Goal: Task Accomplishment & Management: Manage account settings

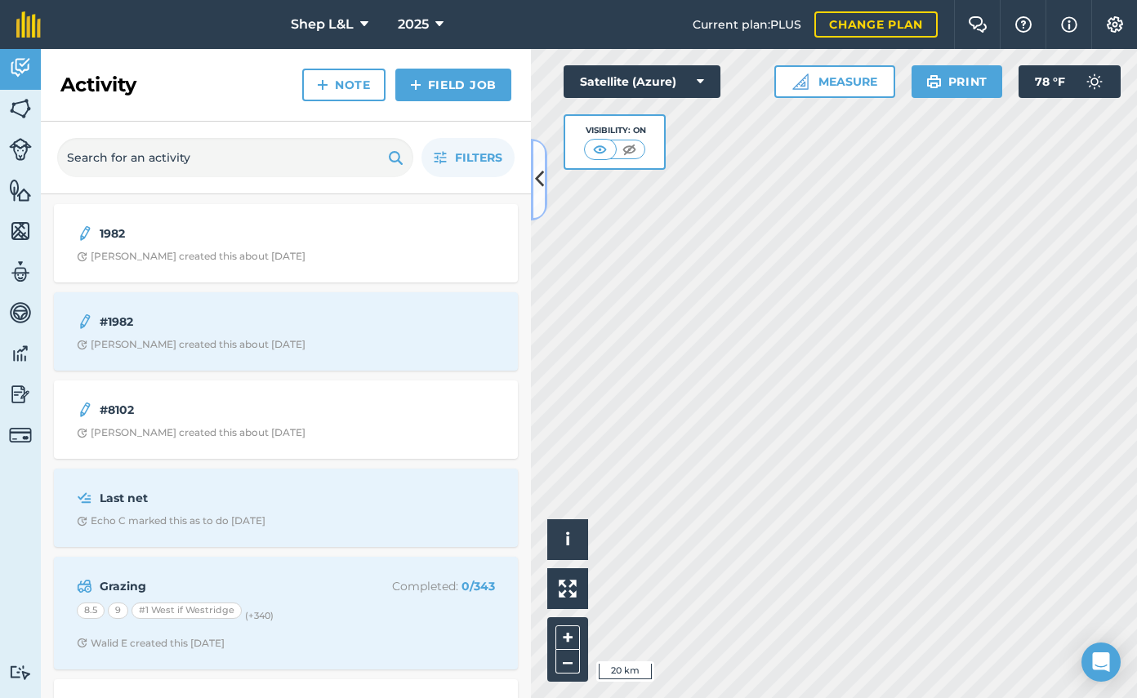
click at [543, 179] on icon at bounding box center [539, 179] width 9 height 29
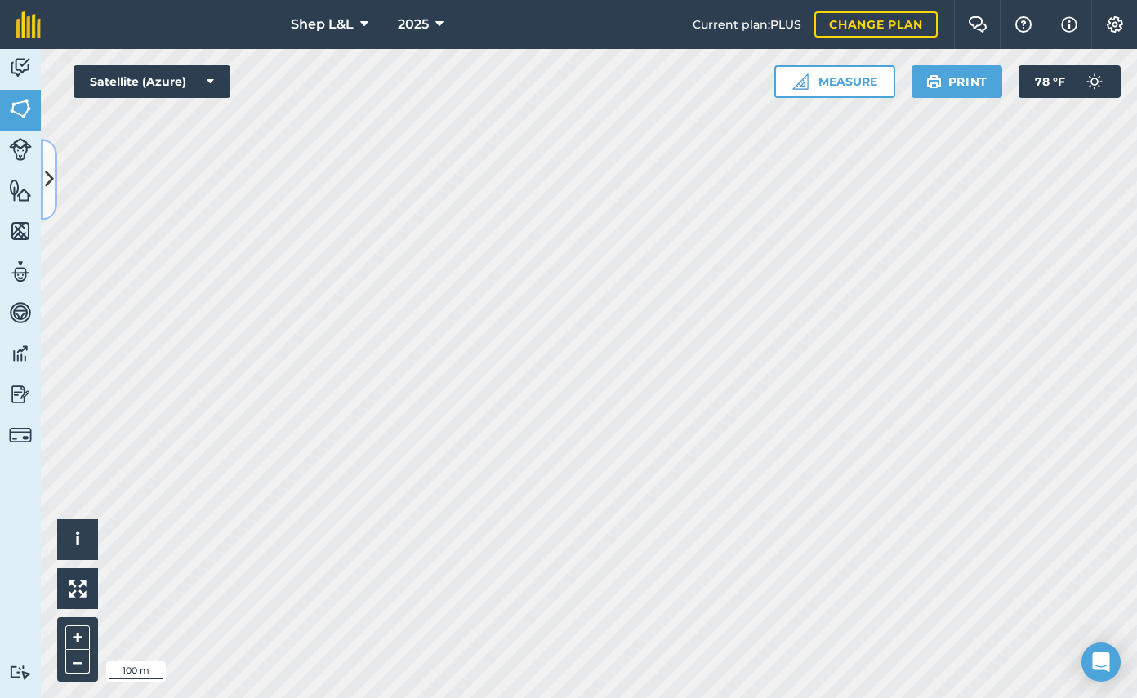
click at [52, 165] on icon at bounding box center [49, 179] width 9 height 29
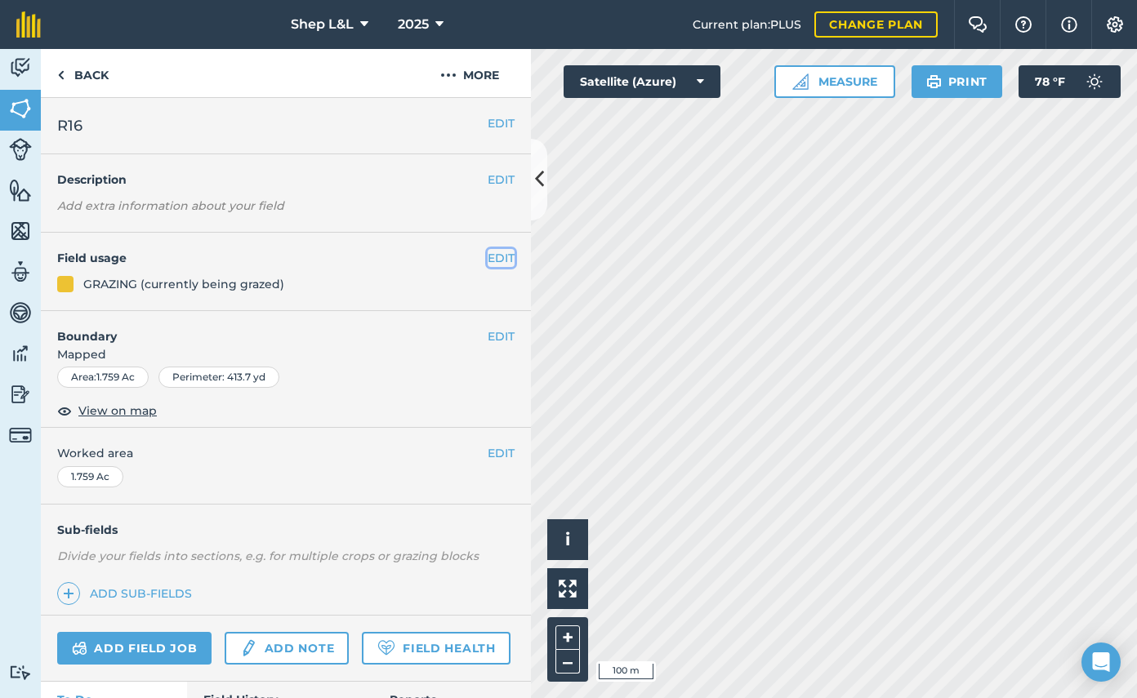
click at [499, 256] on button "EDIT" at bounding box center [500, 258] width 27 height 18
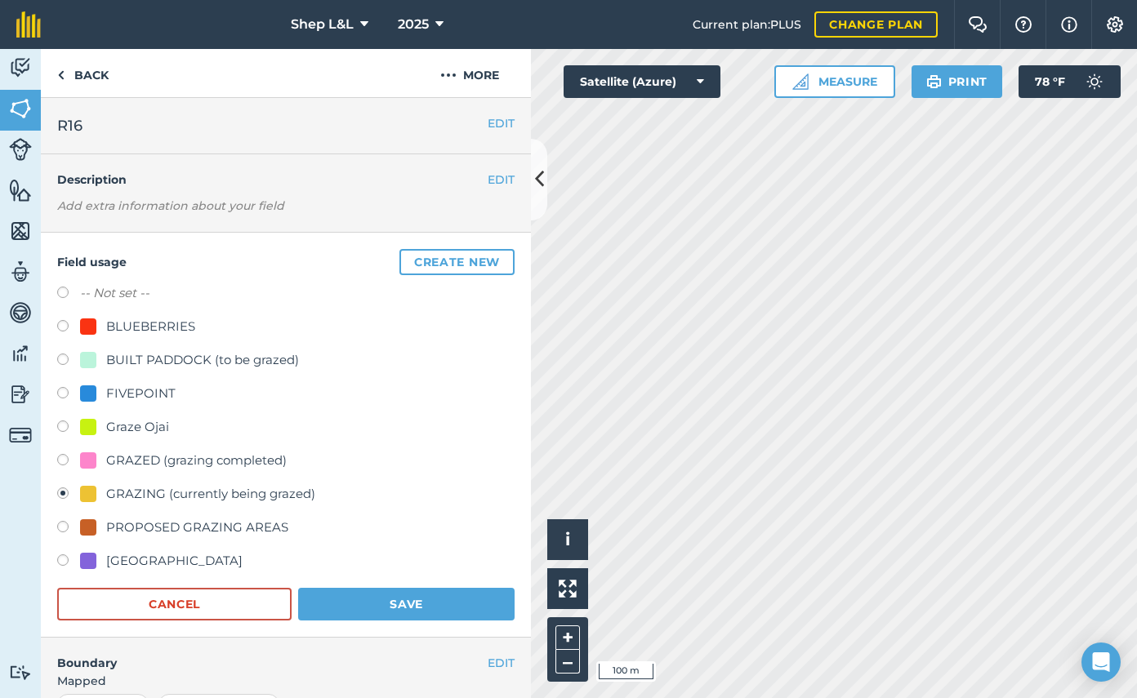
click at [63, 458] on label at bounding box center [68, 462] width 23 height 16
radio input "true"
radio input "false"
click at [430, 600] on button "Save" at bounding box center [406, 604] width 216 height 33
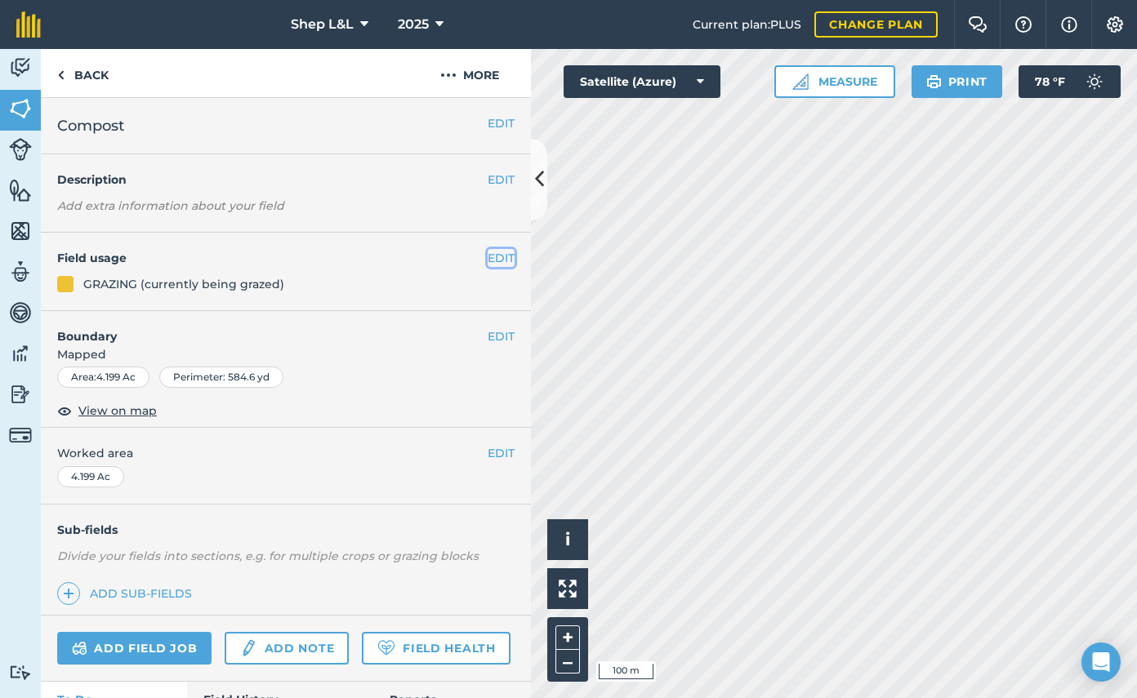
click at [504, 259] on button "EDIT" at bounding box center [500, 258] width 27 height 18
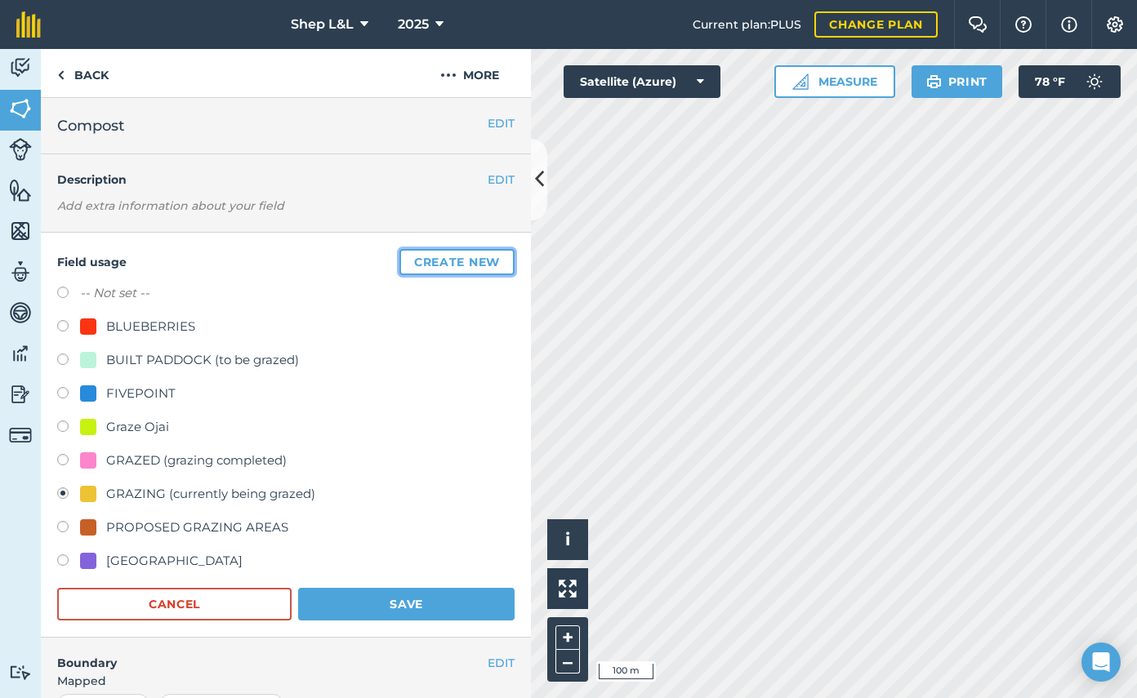
click at [470, 270] on button "Create new" at bounding box center [456, 262] width 115 height 26
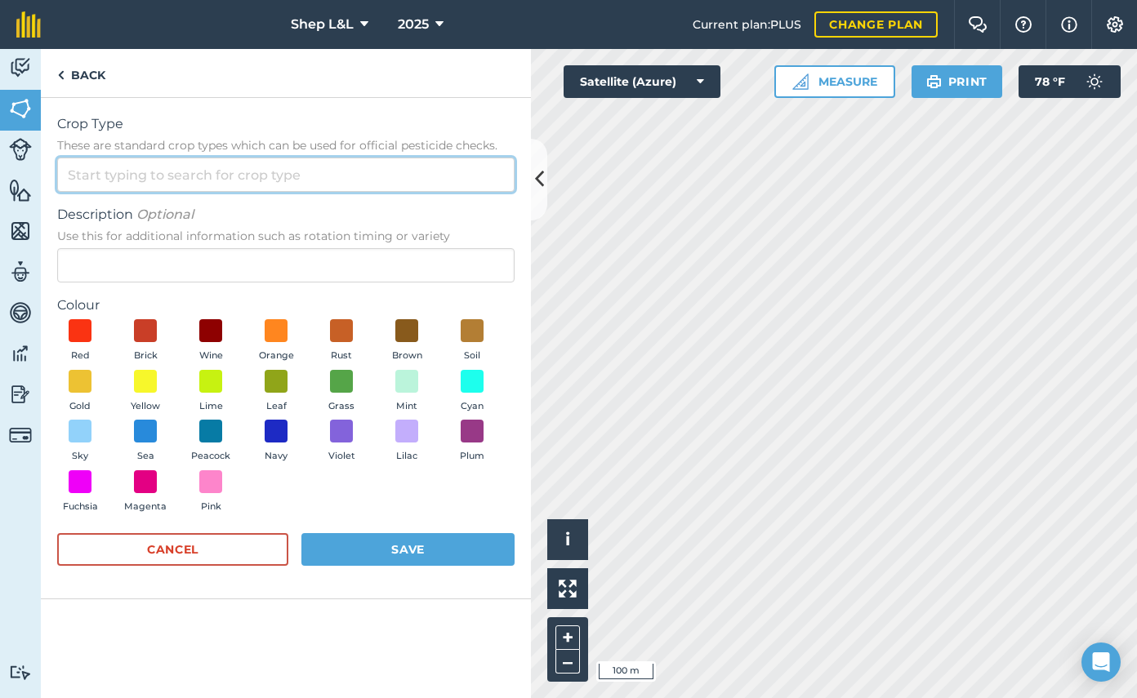
click at [251, 182] on input "Crop Type These are standard crop types which can be used for official pesticid…" at bounding box center [285, 175] width 457 height 34
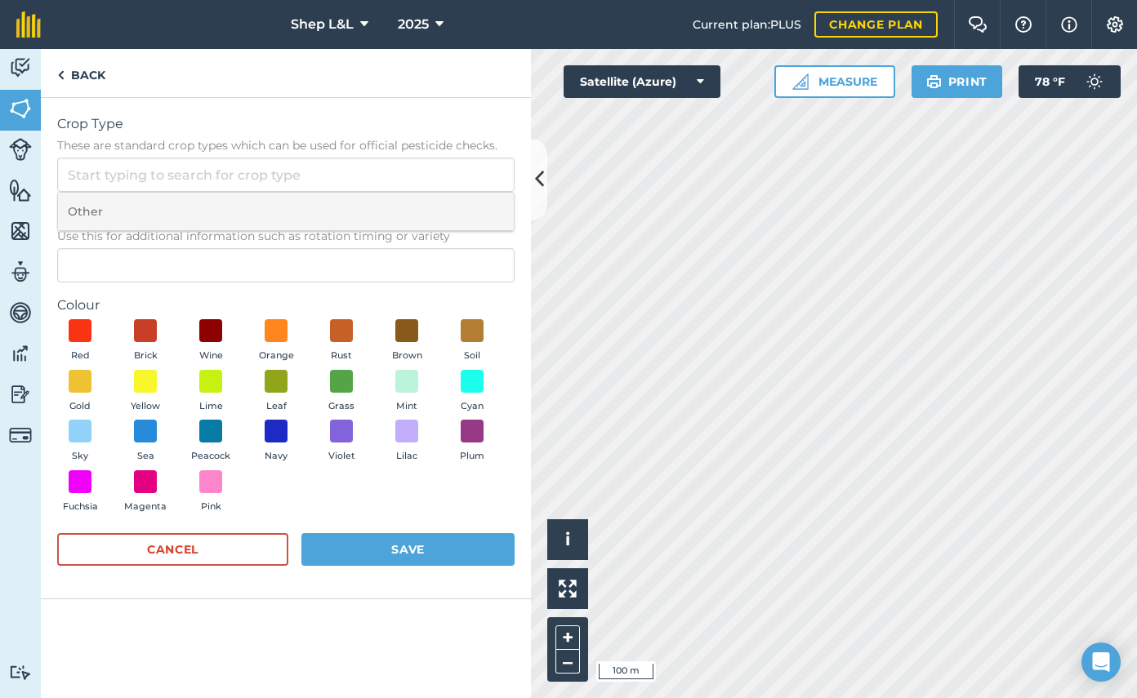
click at [223, 207] on li "Other" at bounding box center [286, 212] width 456 height 38
type input "Other"
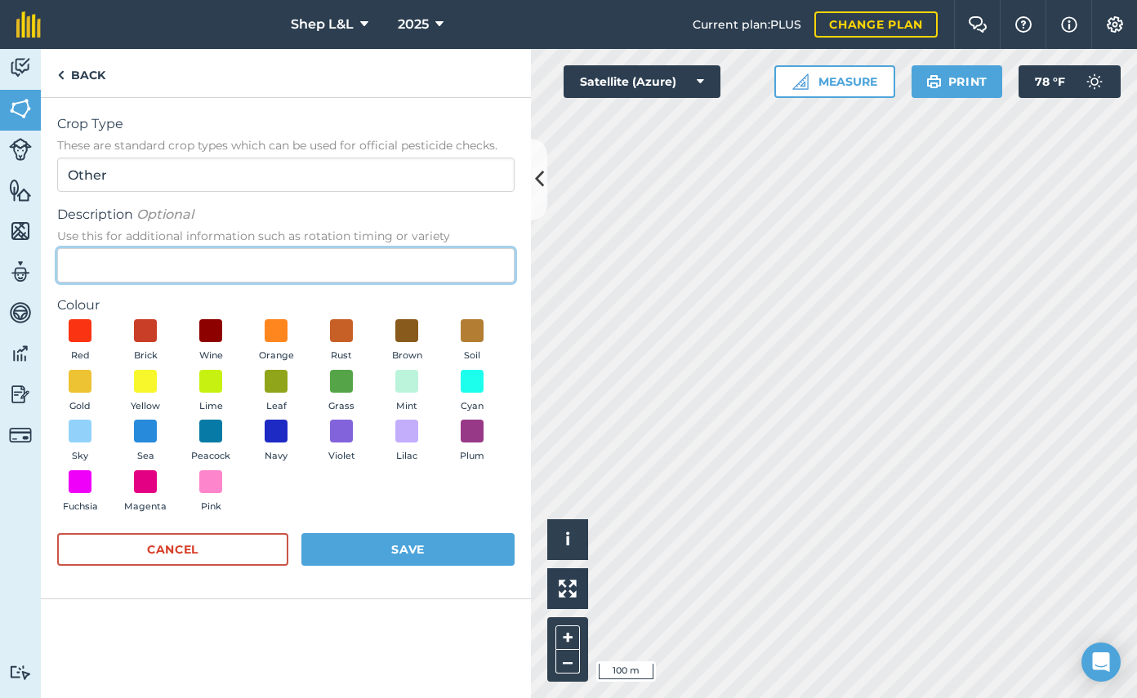
click at [225, 269] on input "Description Optional Use this for additional information such as rotation timin…" at bounding box center [285, 265] width 457 height 34
type input "COMPOST APPLICATION"
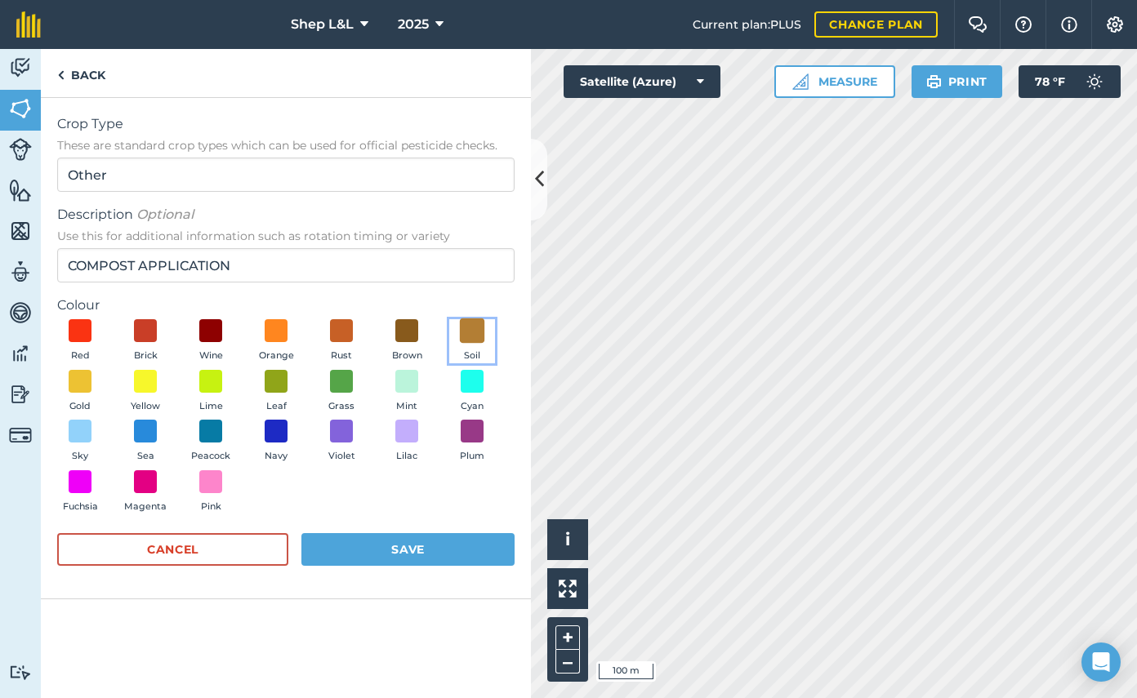
click at [471, 333] on span at bounding box center [472, 330] width 25 height 25
click at [401, 482] on div "Red Brick Wine Orange Rust Brown Soil Gold Yellow Lime Leaf Grass Mint Cyan Sky…" at bounding box center [285, 419] width 457 height 201
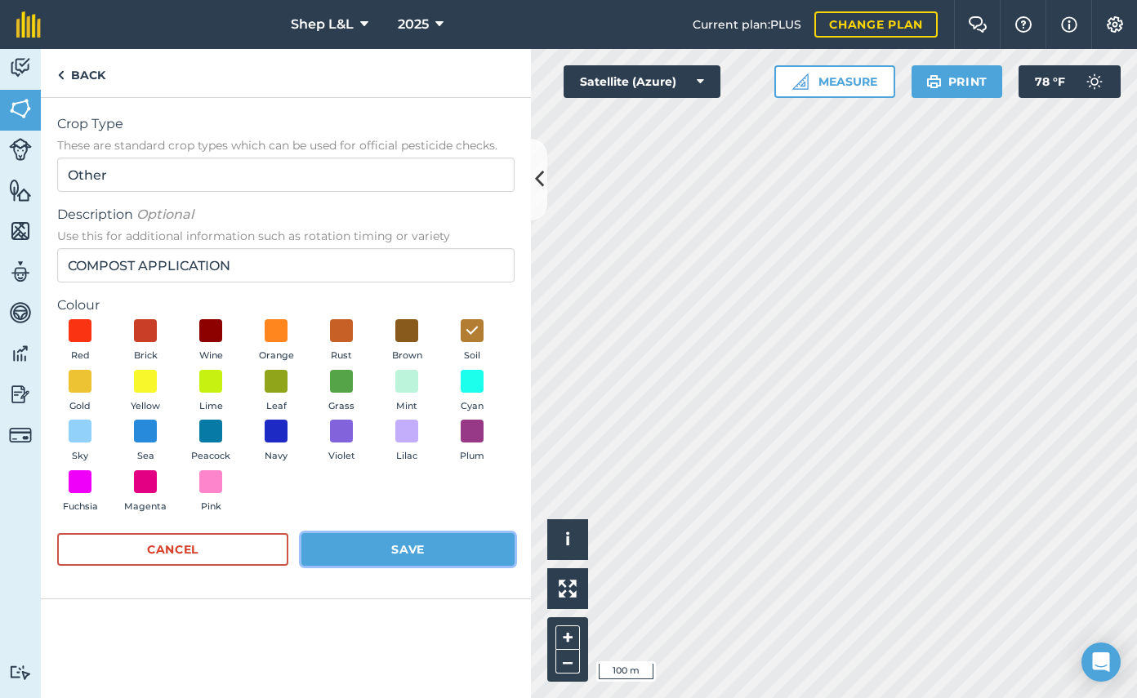
click at [421, 548] on button "Save" at bounding box center [407, 549] width 213 height 33
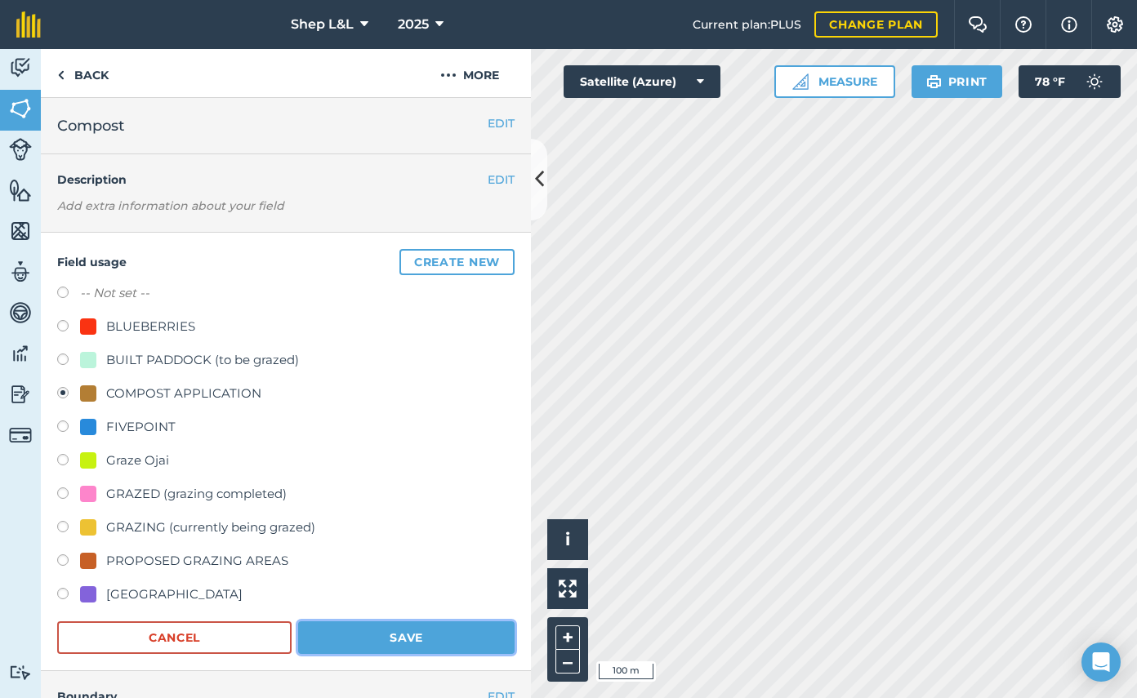
click at [389, 634] on button "Save" at bounding box center [406, 637] width 216 height 33
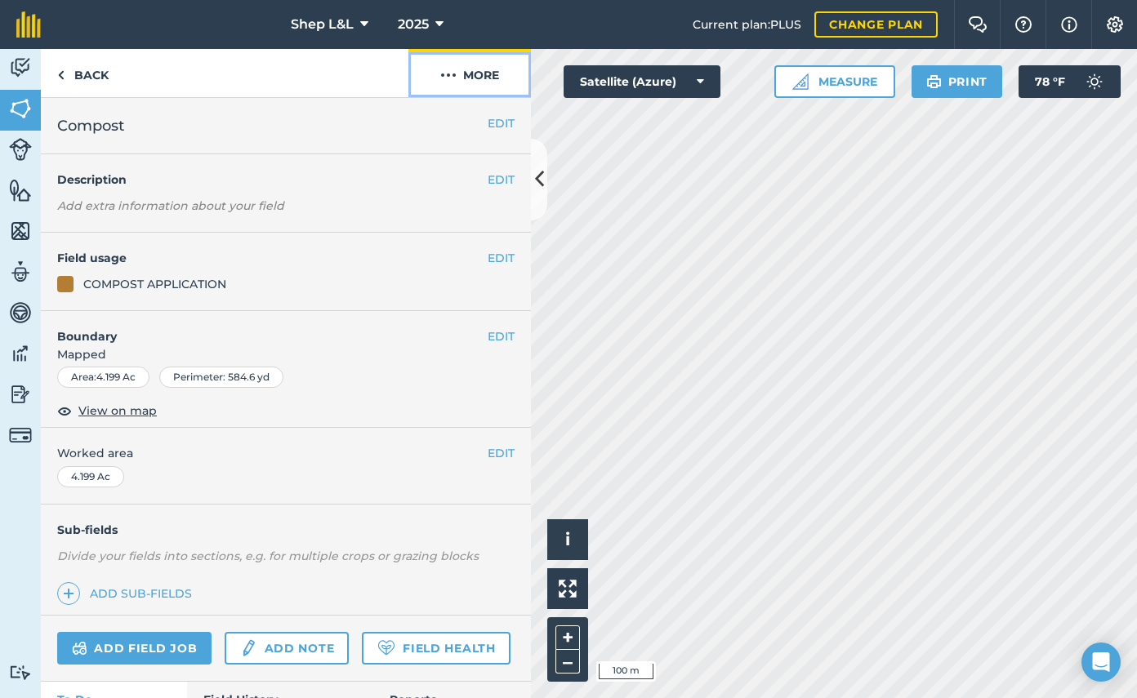
click at [471, 77] on button "More" at bounding box center [469, 73] width 122 height 48
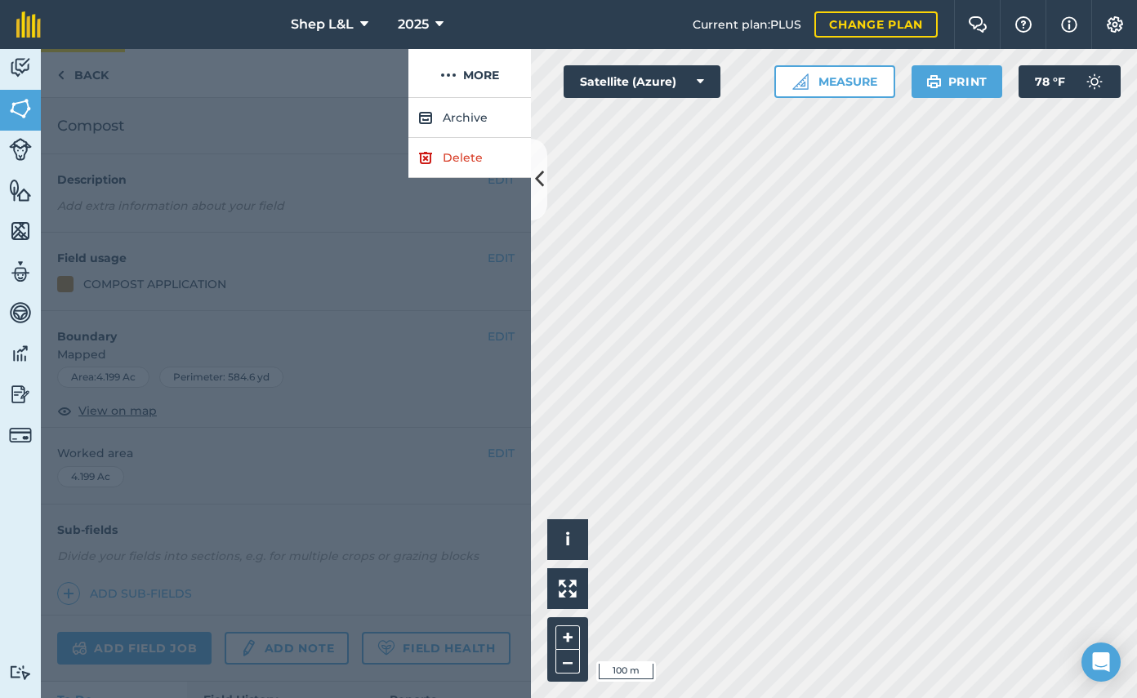
click at [80, 78] on div at bounding box center [224, 73] width 367 height 49
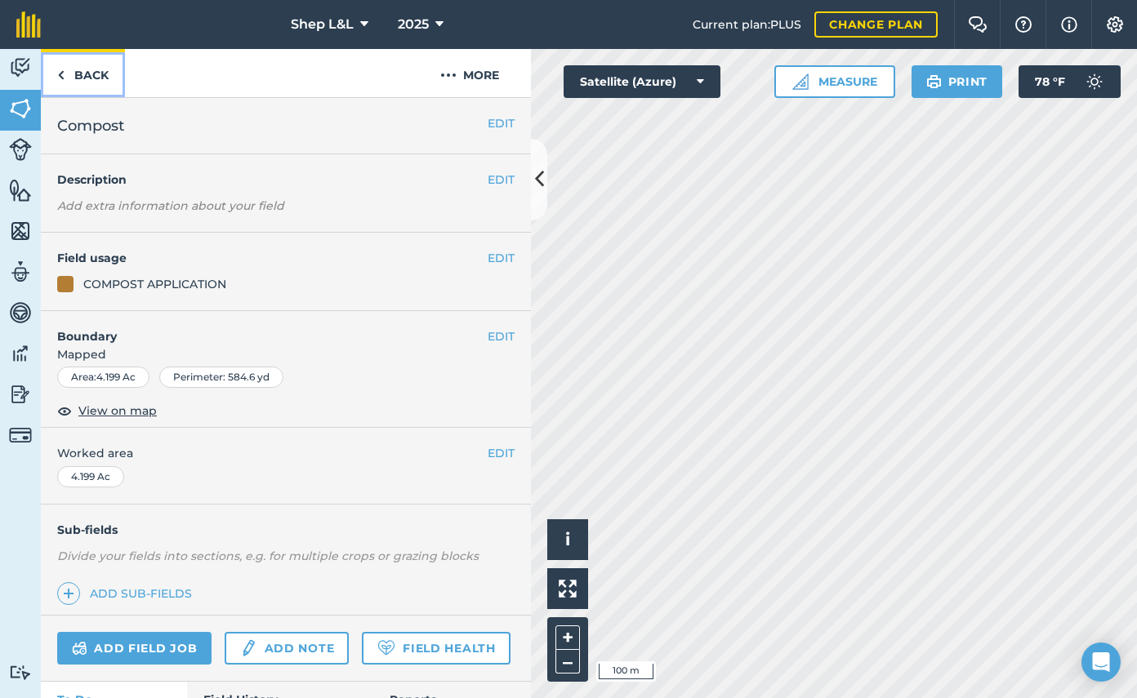
click at [80, 78] on link "Back" at bounding box center [83, 73] width 84 height 48
click at [96, 75] on link "Back" at bounding box center [83, 73] width 84 height 48
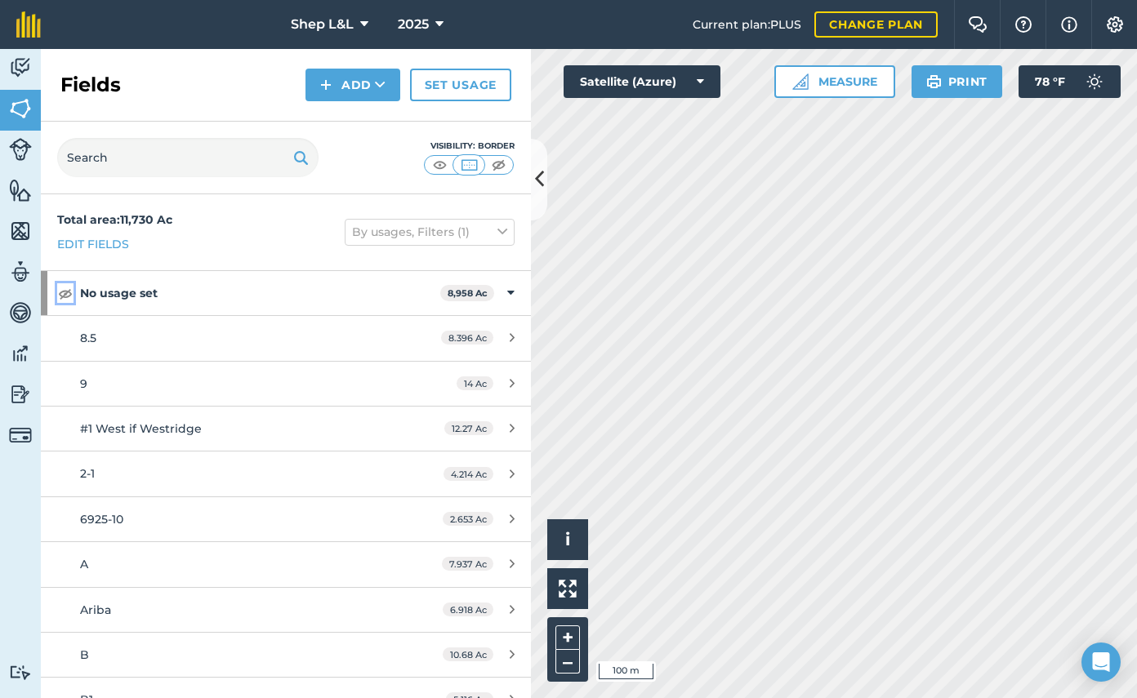
click at [65, 294] on img at bounding box center [65, 293] width 15 height 20
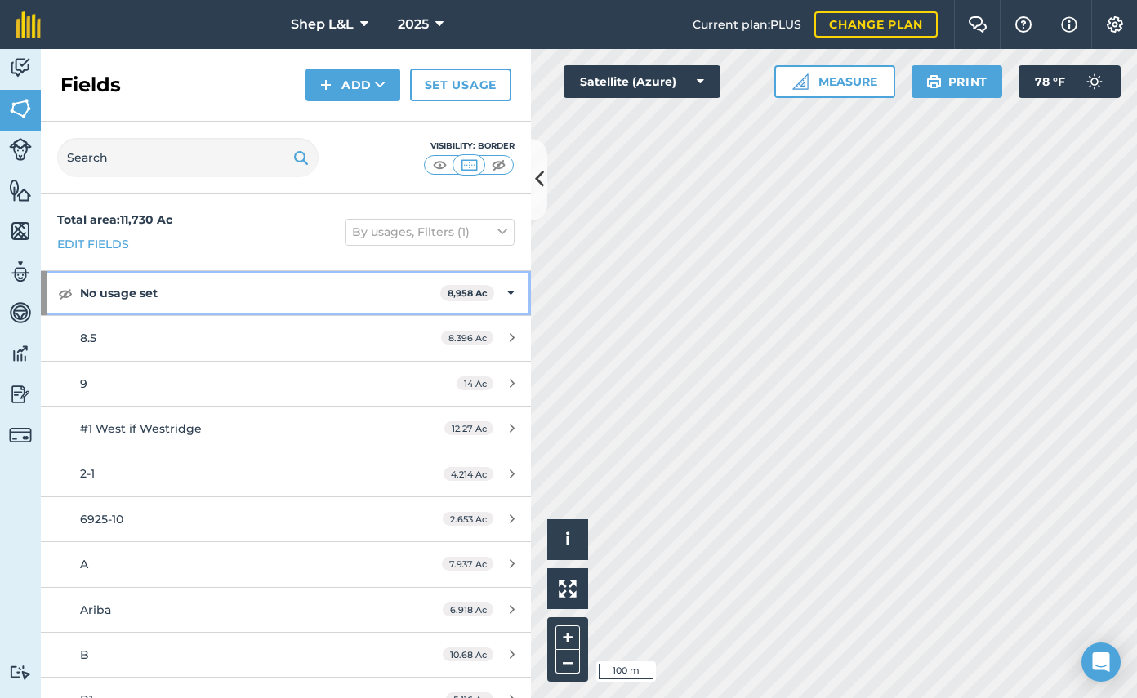
click at [516, 295] on div "No usage set 8,958 Ac" at bounding box center [286, 293] width 490 height 44
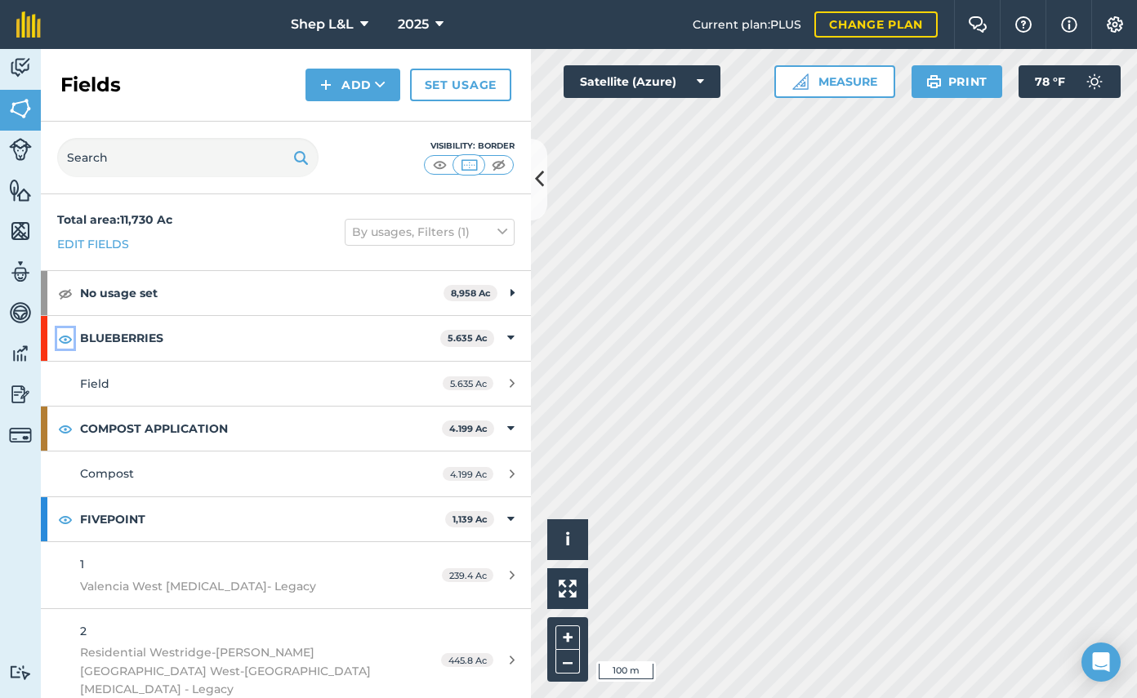
click at [69, 341] on img at bounding box center [65, 339] width 15 height 20
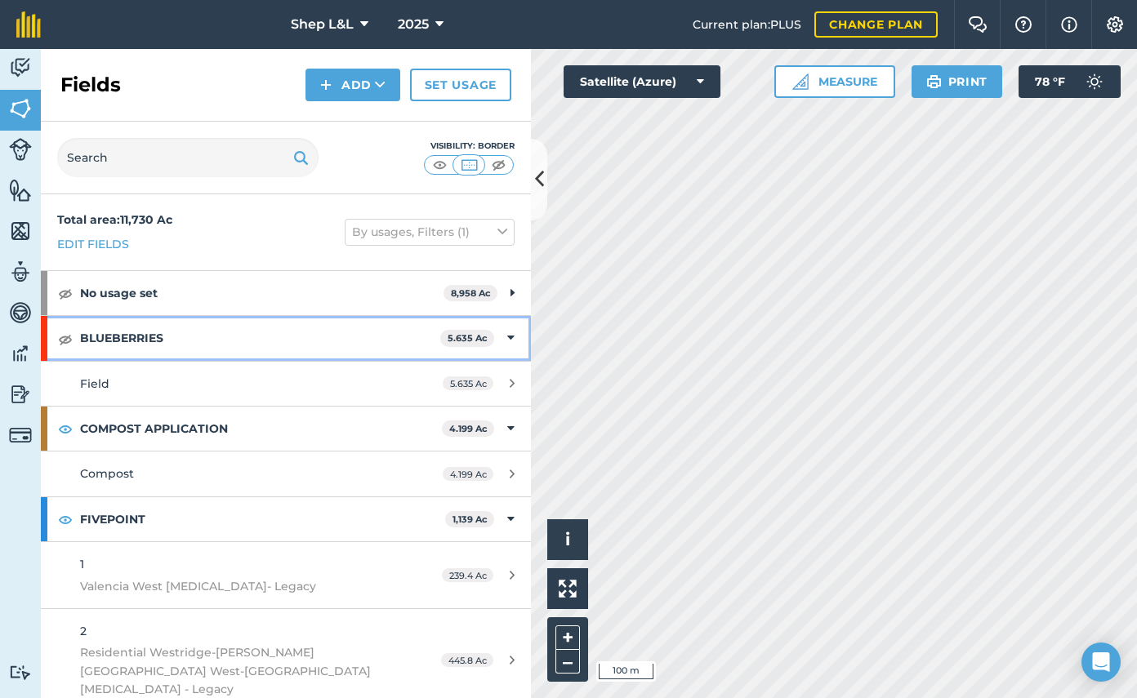
click at [516, 338] on div "BLUEBERRIES 5.635 Ac" at bounding box center [286, 338] width 490 height 44
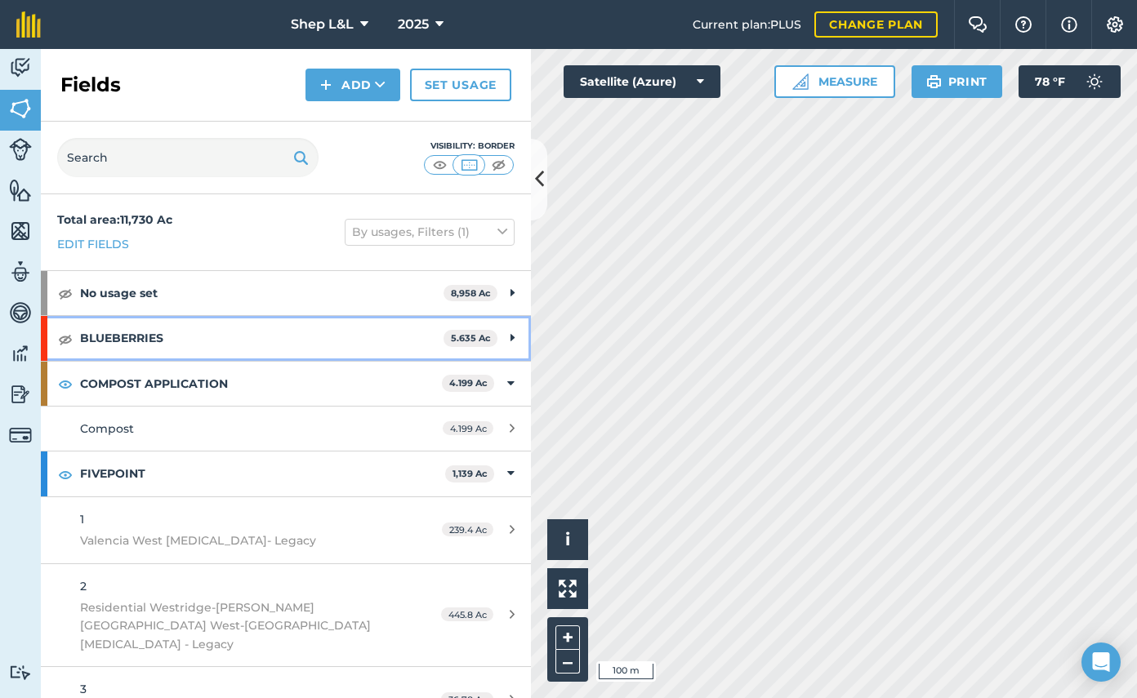
click at [222, 336] on strong "BLUEBERRIES" at bounding box center [261, 338] width 363 height 44
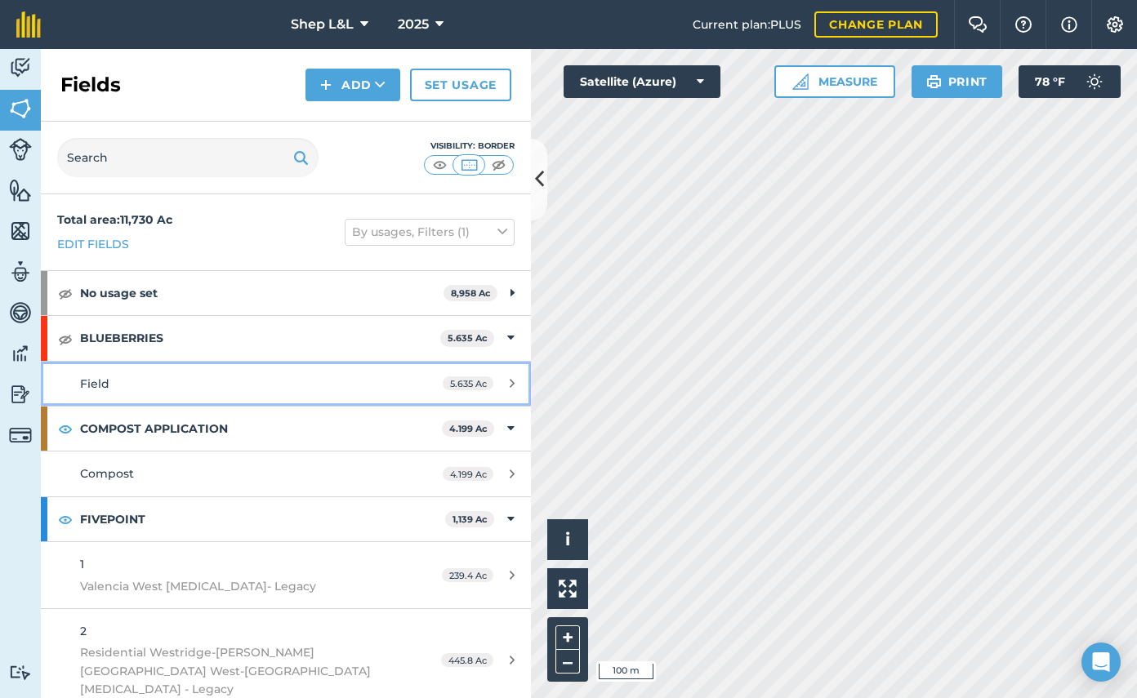
click at [455, 382] on span "5.635 Ac" at bounding box center [468, 383] width 51 height 14
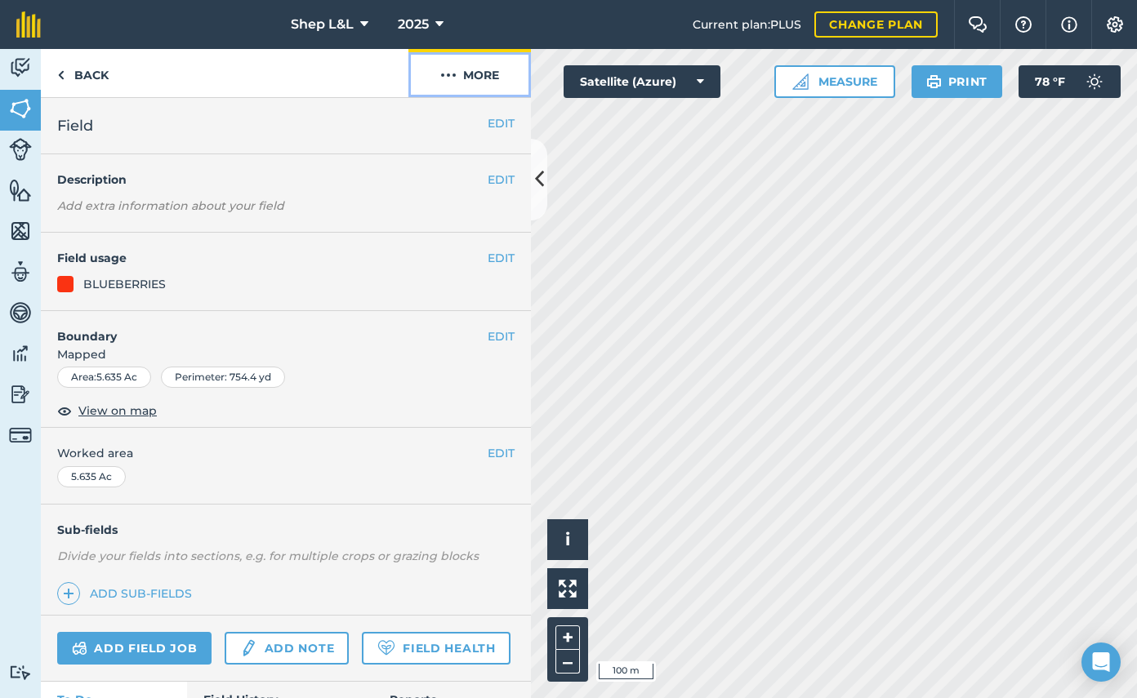
click at [453, 75] on img at bounding box center [448, 75] width 16 height 20
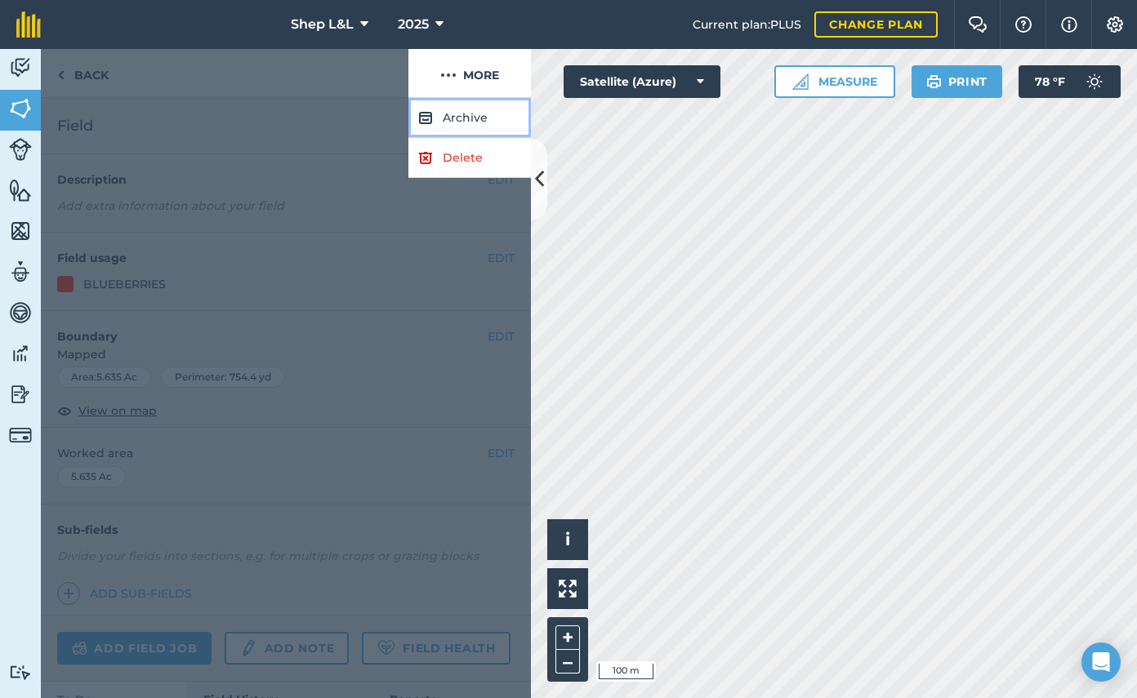
click at [454, 116] on button "Archive" at bounding box center [469, 118] width 122 height 40
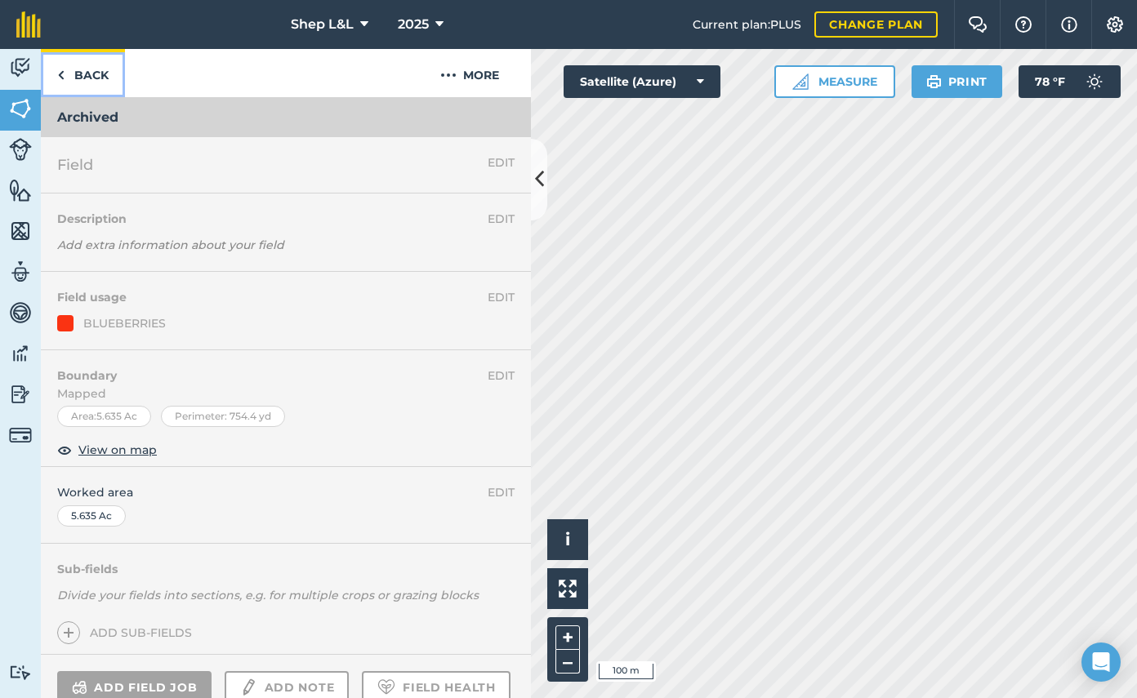
click at [73, 76] on link "Back" at bounding box center [83, 73] width 84 height 48
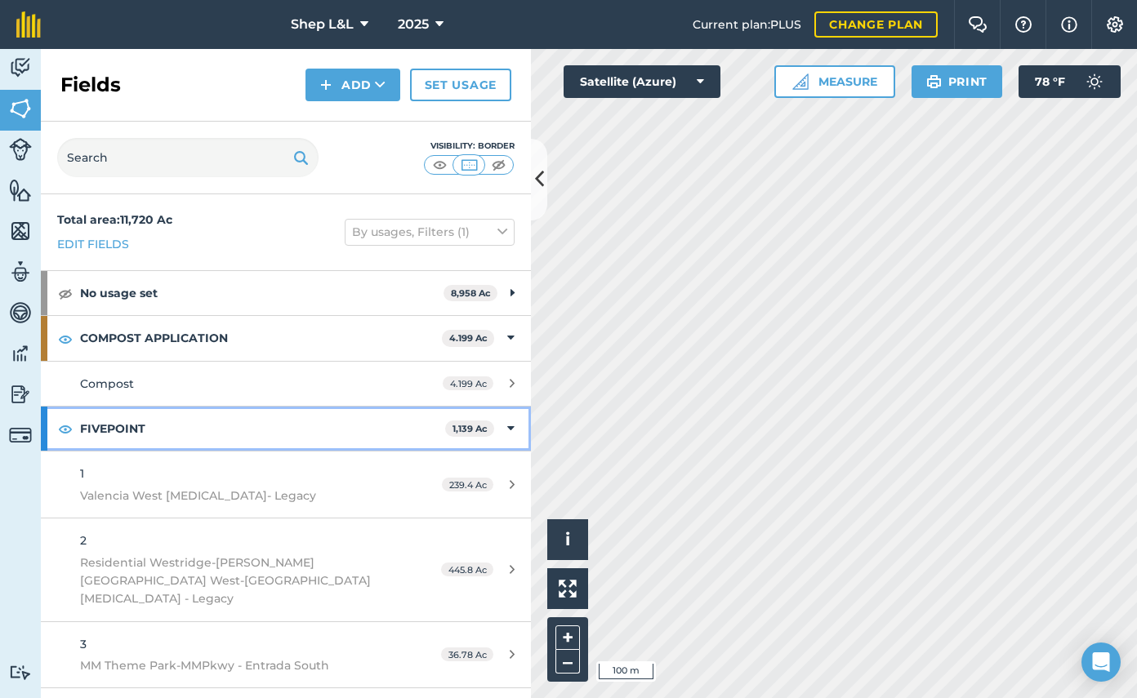
click at [465, 427] on strong "1,139 Ac" at bounding box center [469, 428] width 35 height 11
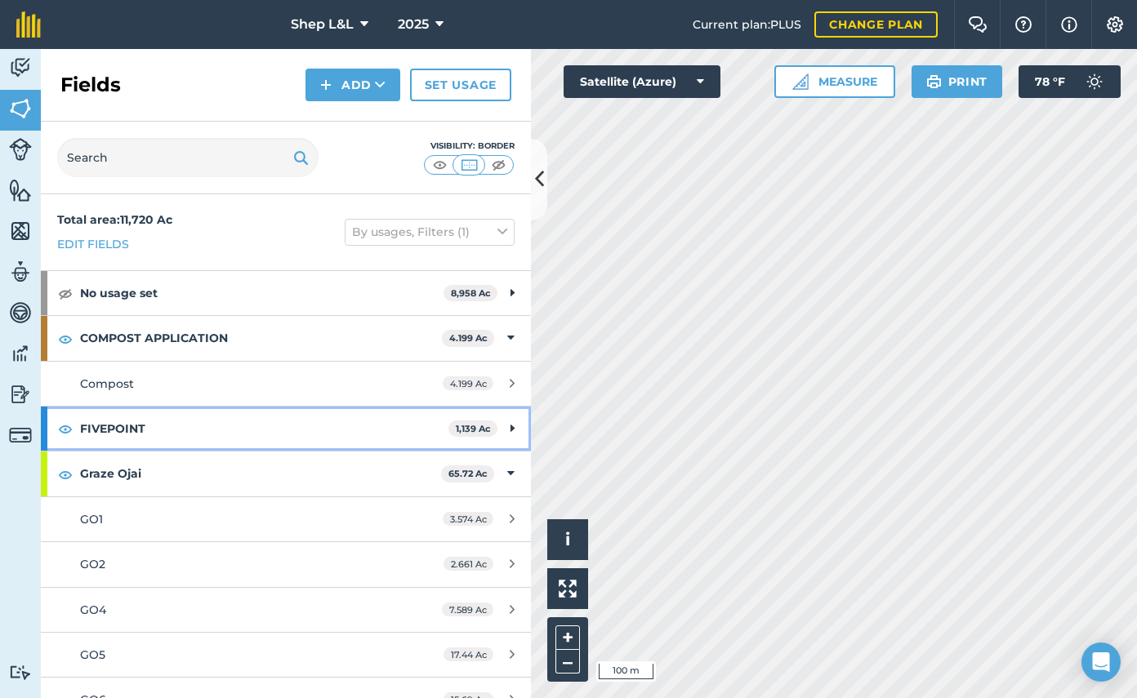
click at [516, 432] on div "FIVEPOINT 1,139 Ac" at bounding box center [286, 429] width 490 height 44
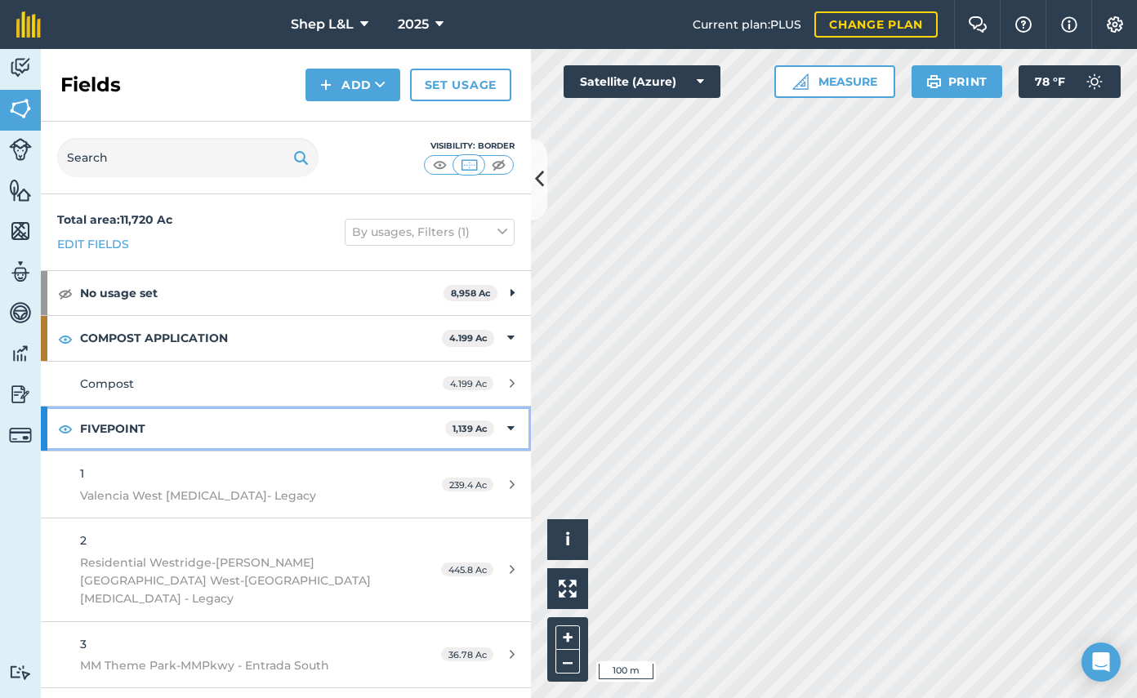
click at [381, 430] on strong "FIVEPOINT" at bounding box center [262, 429] width 365 height 44
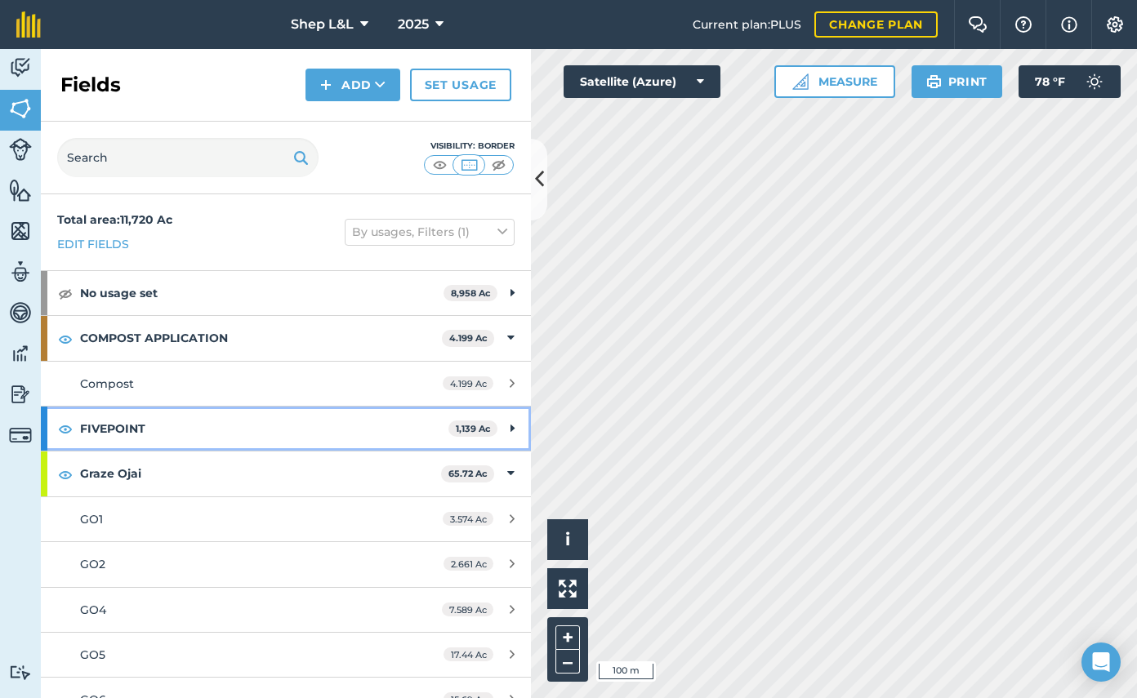
click at [381, 430] on strong "FIVEPOINT" at bounding box center [264, 429] width 368 height 44
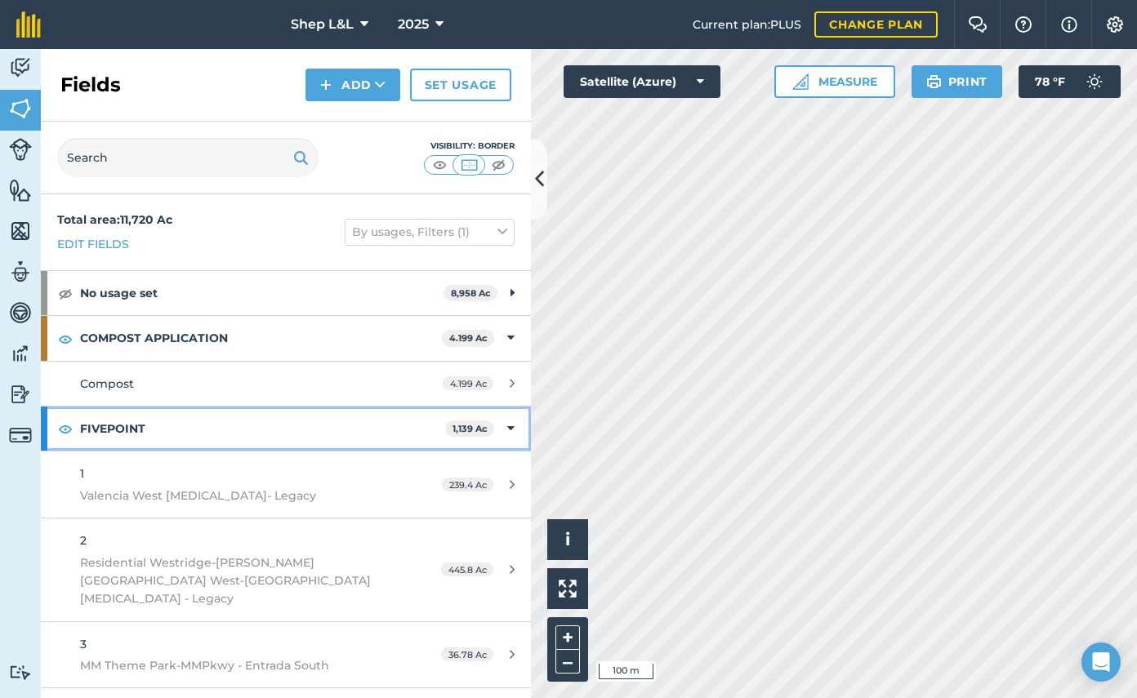
click at [507, 430] on icon at bounding box center [510, 429] width 7 height 18
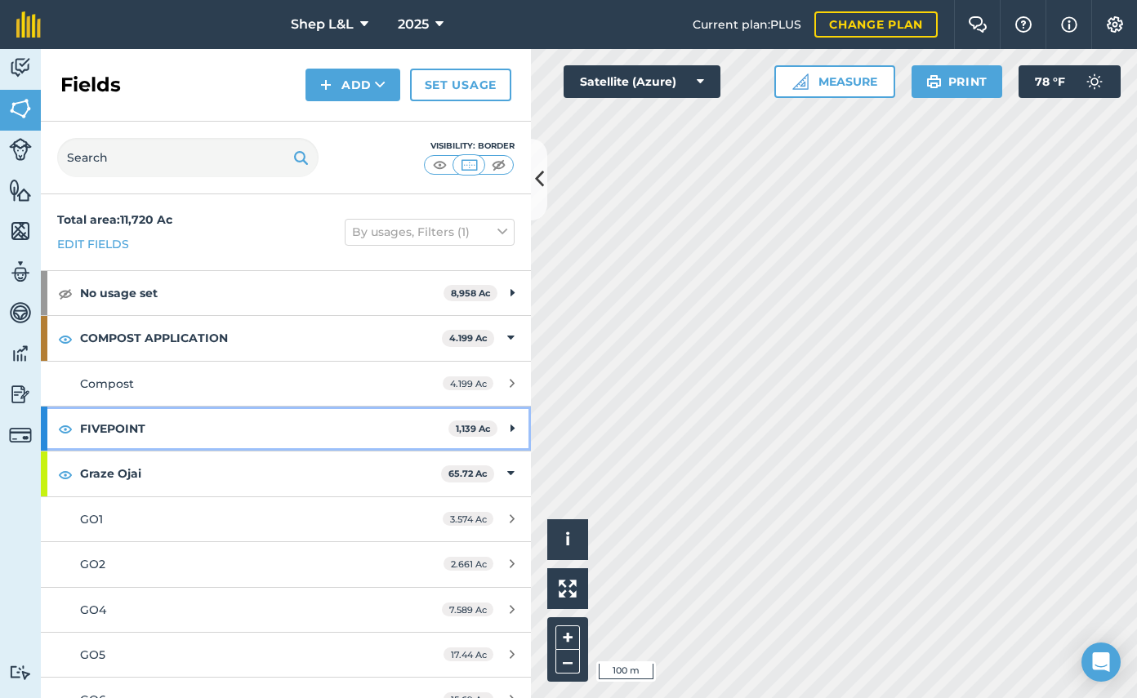
click at [511, 428] on icon at bounding box center [512, 429] width 4 height 18
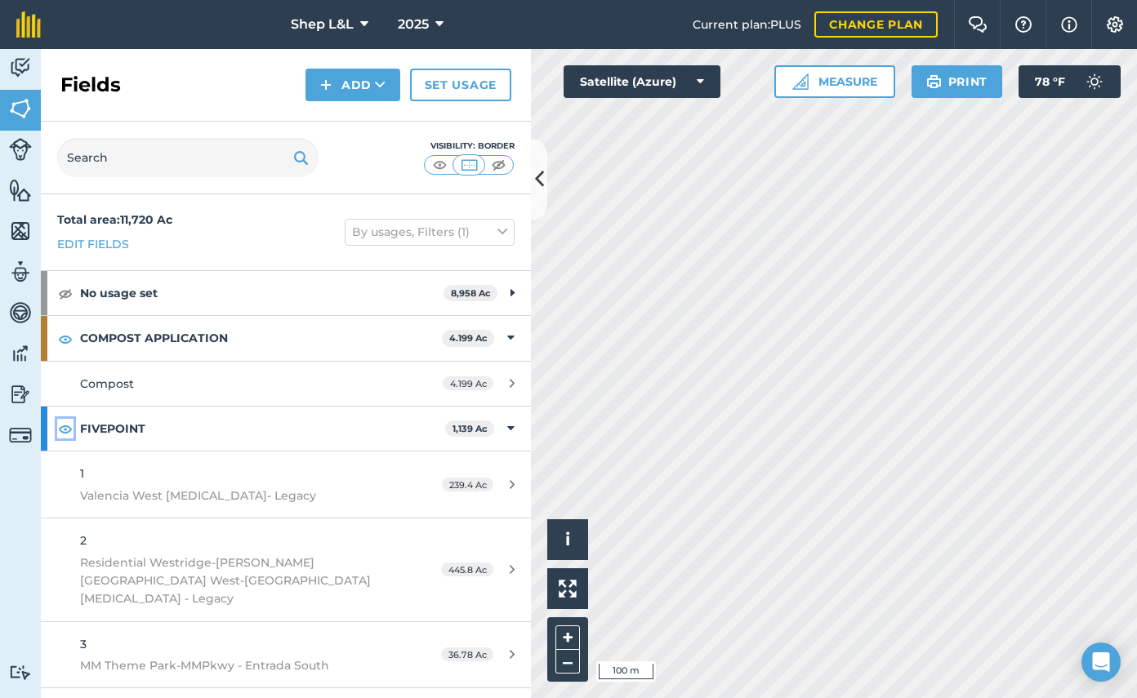
click at [66, 431] on img at bounding box center [65, 429] width 15 height 20
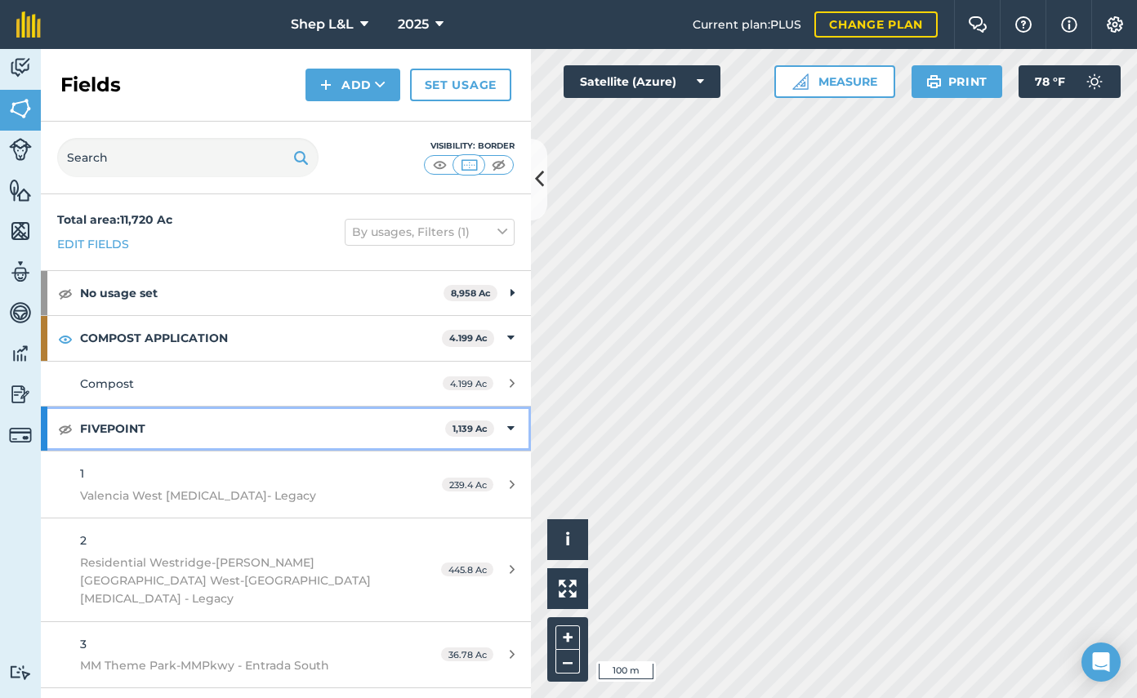
click at [509, 426] on icon at bounding box center [510, 429] width 7 height 18
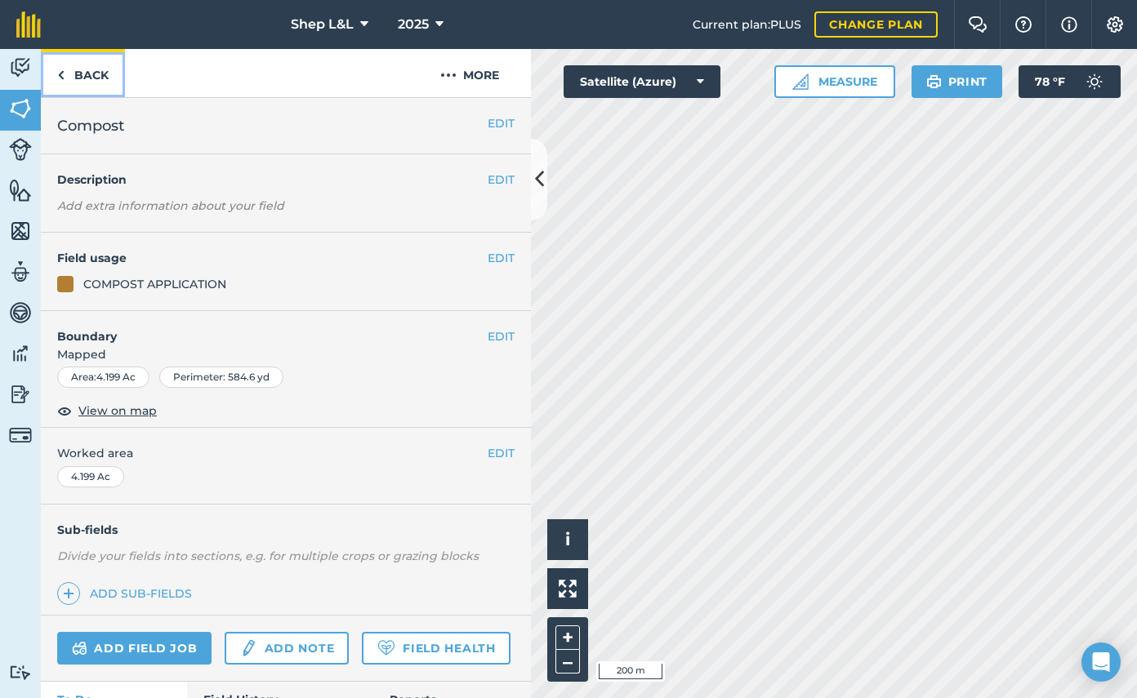
click at [60, 74] on img at bounding box center [60, 75] width 7 height 20
click at [65, 78] on link "Back" at bounding box center [83, 73] width 84 height 48
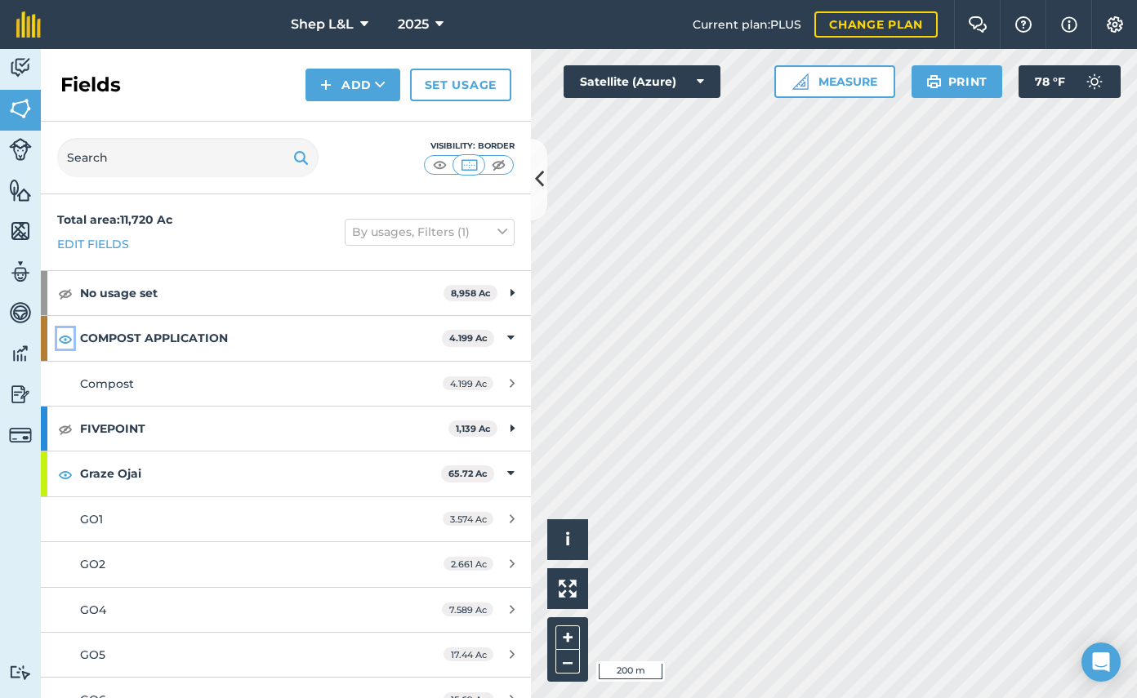
click at [57, 340] on button at bounding box center [65, 338] width 16 height 20
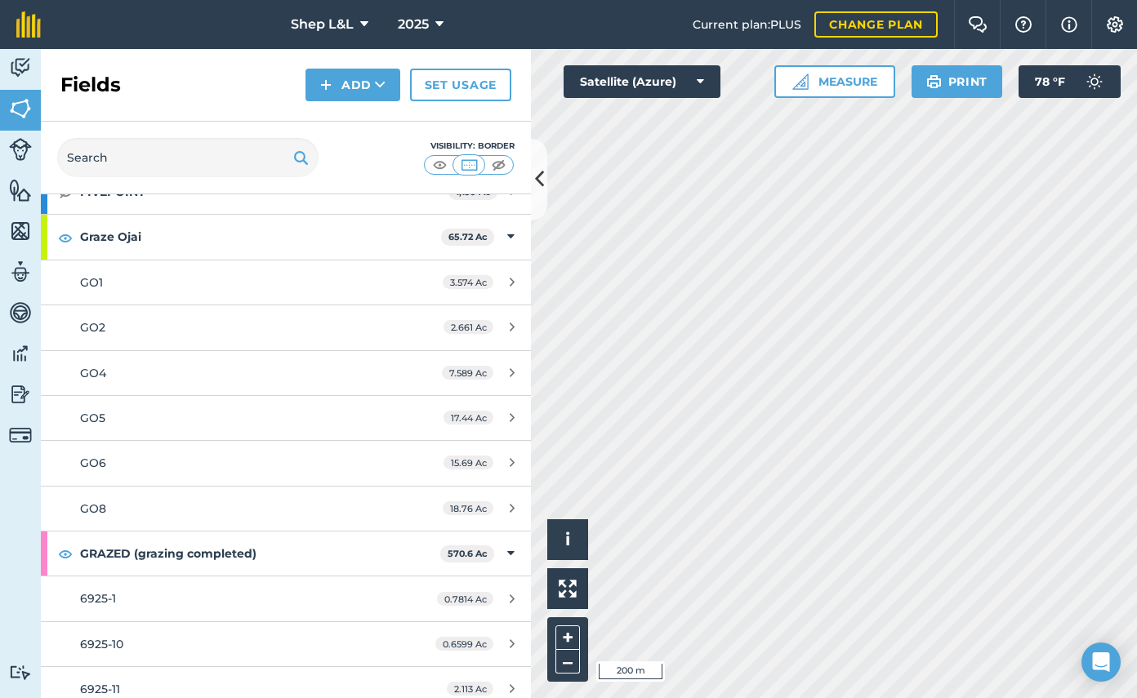
scroll to position [332, 0]
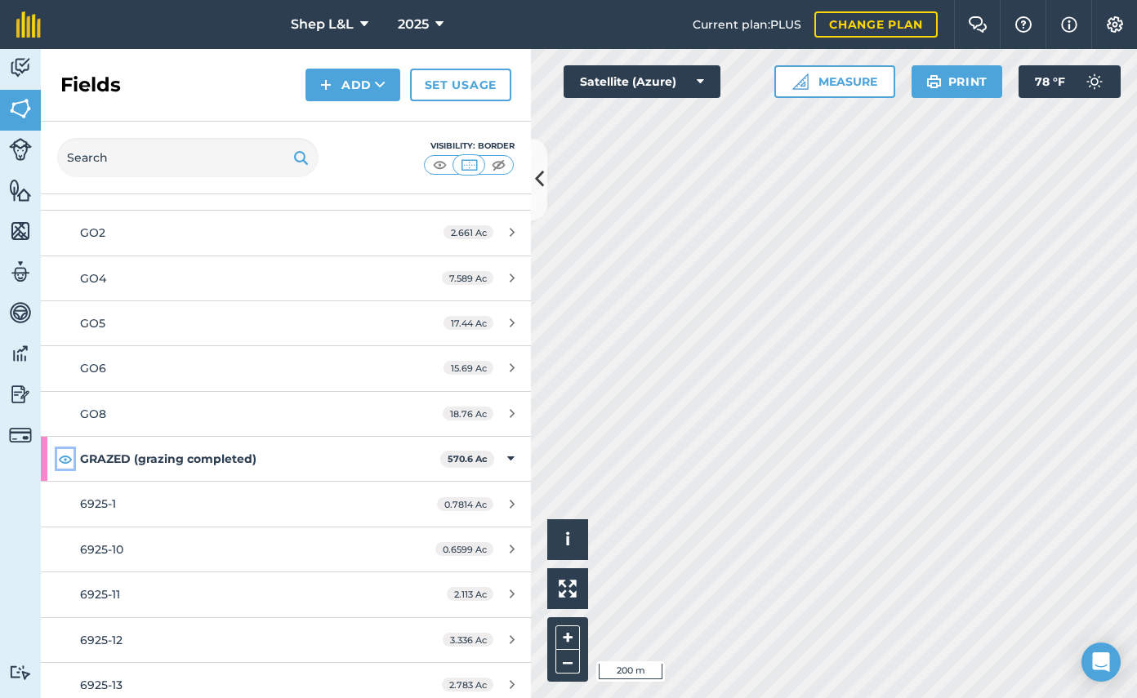
click at [67, 457] on img at bounding box center [65, 459] width 15 height 20
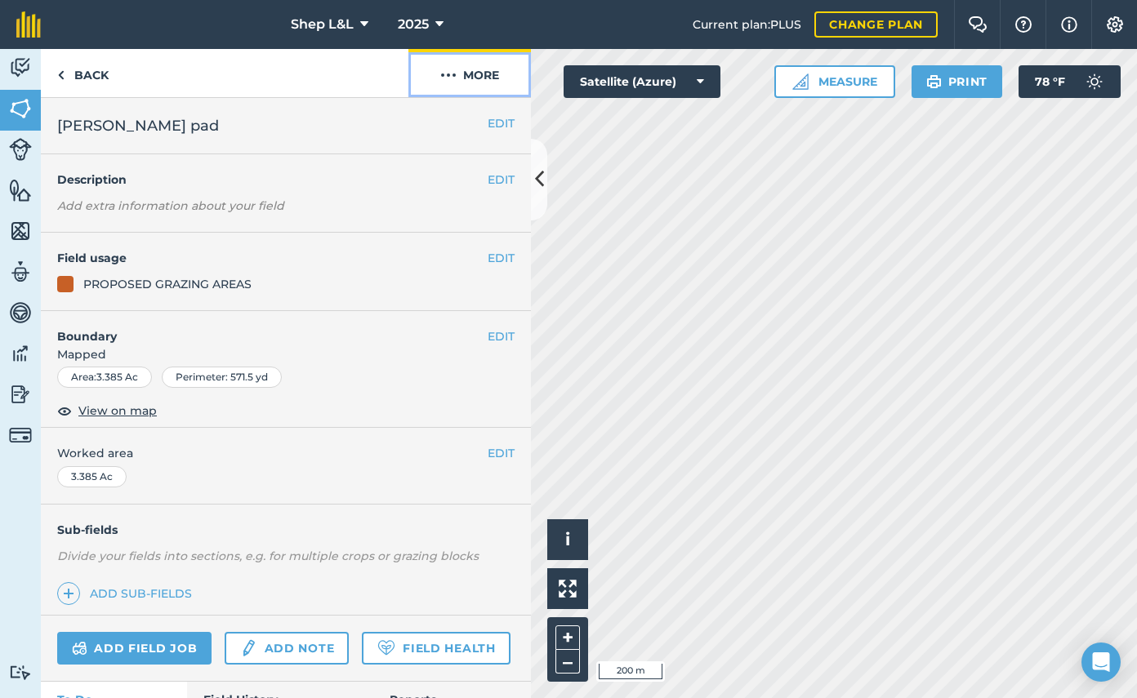
click at [455, 73] on img at bounding box center [448, 75] width 16 height 20
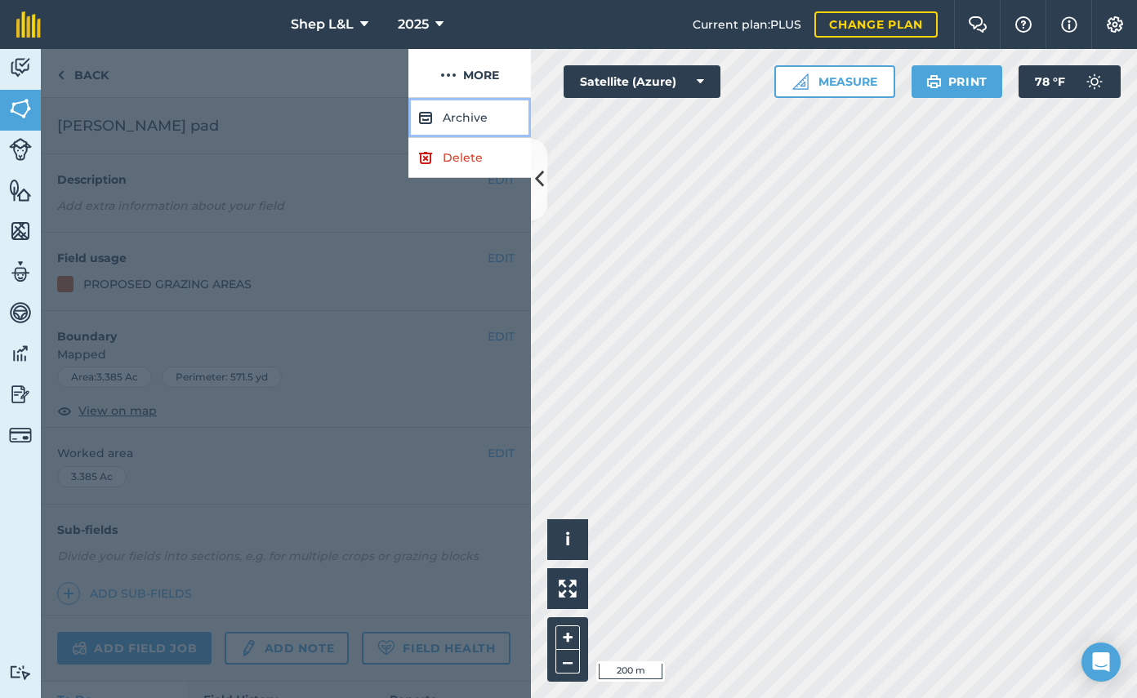
click at [455, 117] on button "Archive" at bounding box center [469, 118] width 122 height 40
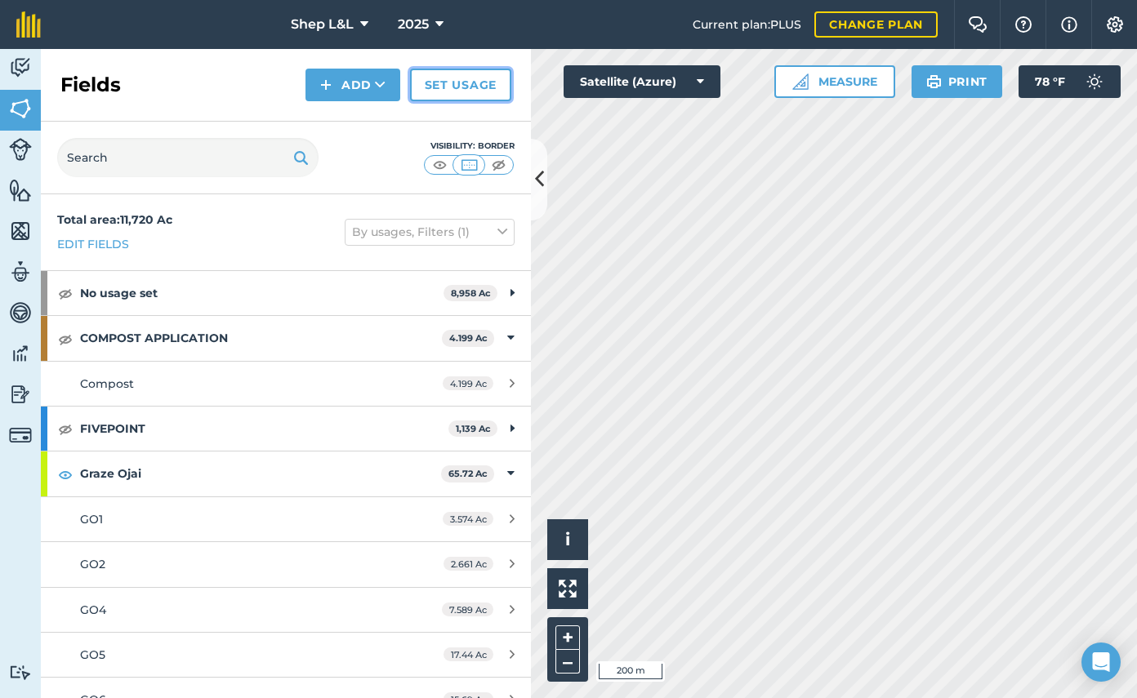
click at [445, 87] on link "Set usage" at bounding box center [460, 85] width 101 height 33
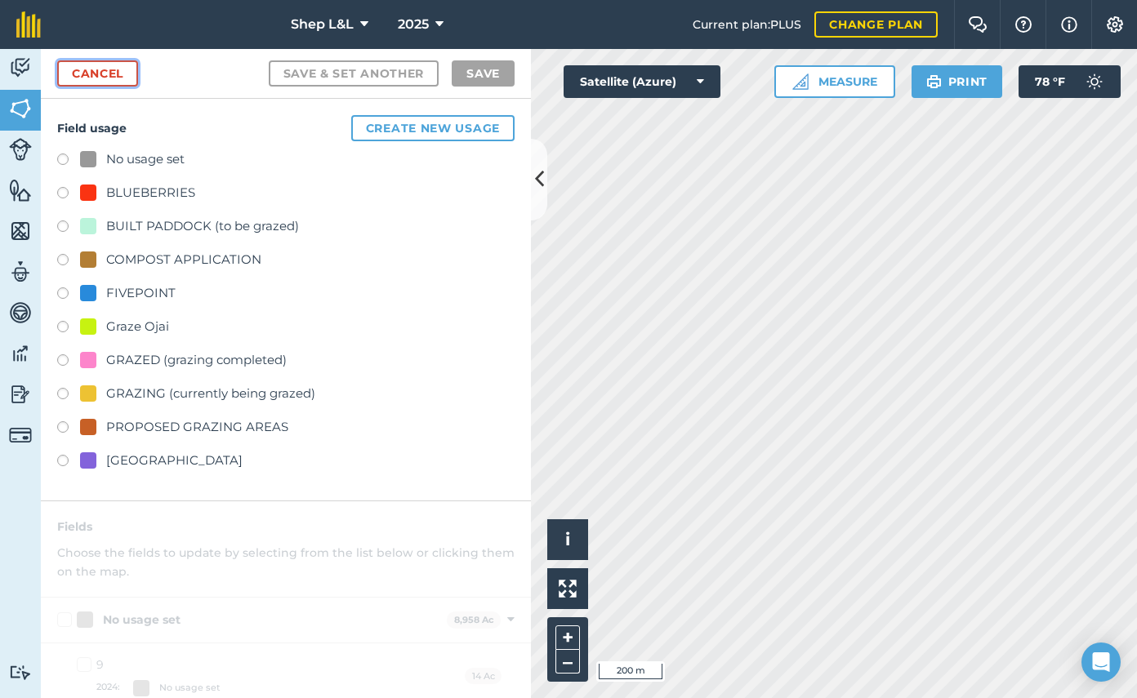
click at [114, 77] on link "Cancel" at bounding box center [97, 73] width 81 height 26
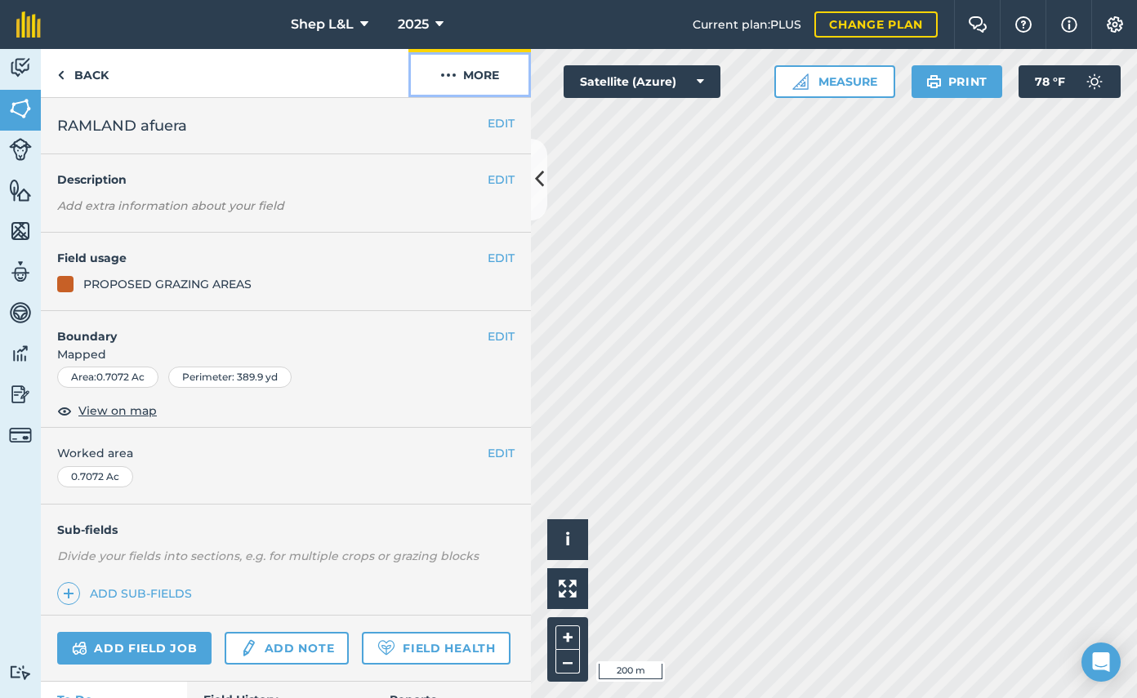
click at [445, 78] on img at bounding box center [448, 75] width 16 height 20
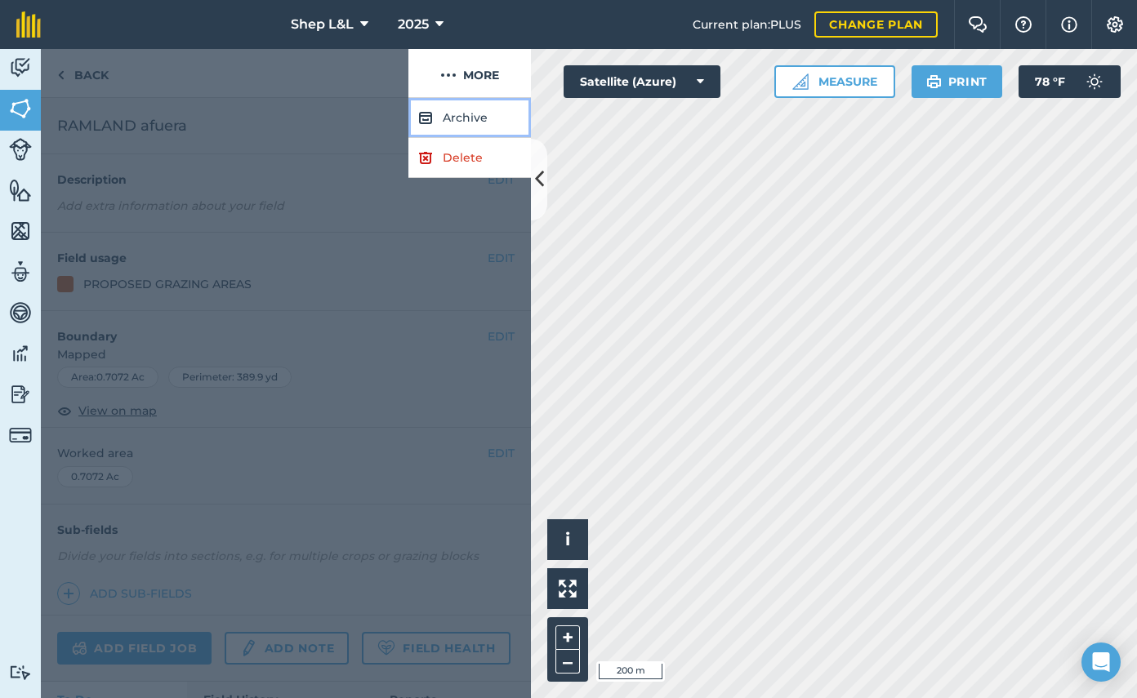
click at [447, 122] on button "Archive" at bounding box center [469, 118] width 122 height 40
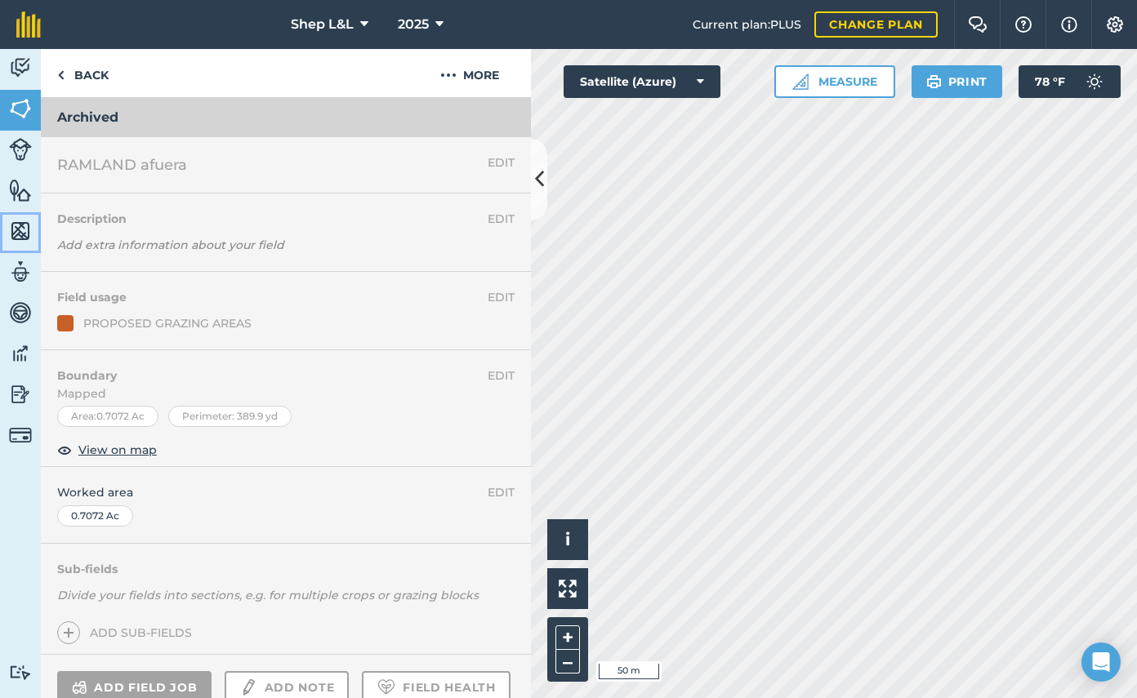
click at [24, 234] on img at bounding box center [20, 231] width 23 height 24
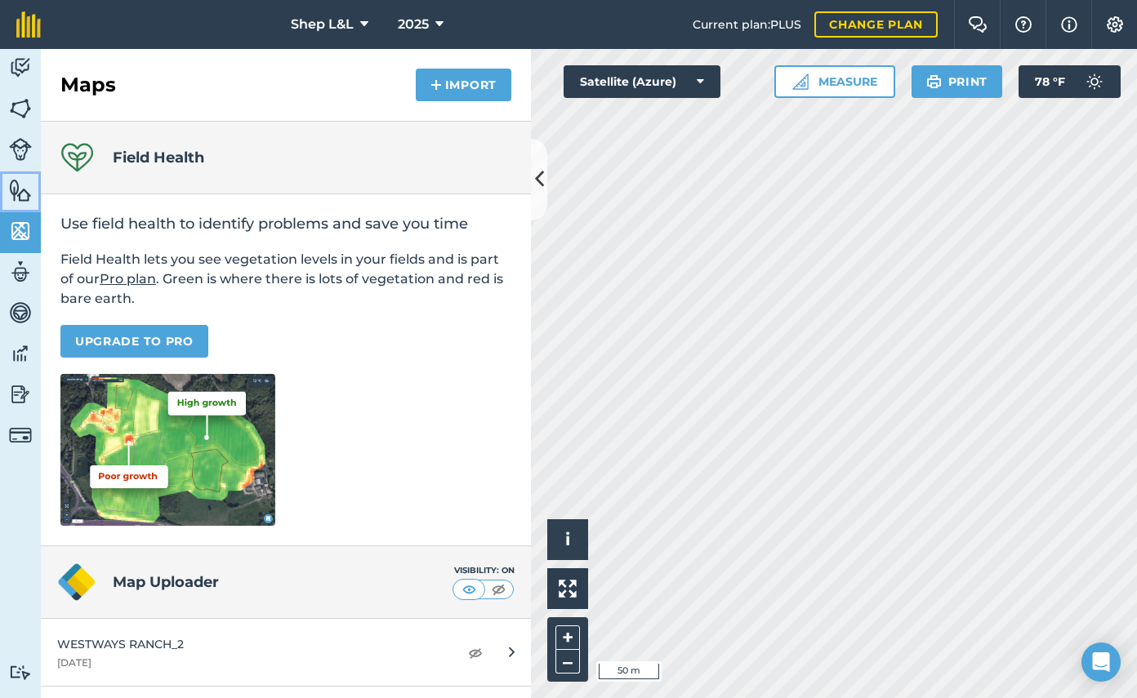
click at [24, 189] on img at bounding box center [20, 190] width 23 height 24
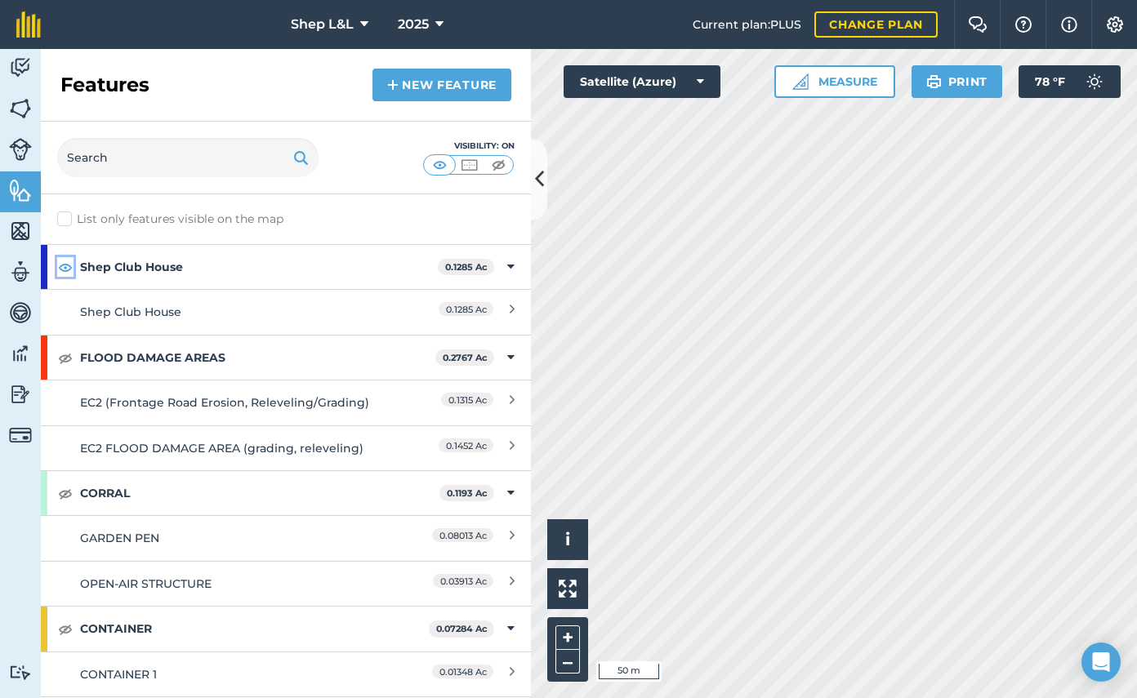
click at [65, 266] on img at bounding box center [65, 267] width 15 height 20
click at [67, 364] on img at bounding box center [65, 358] width 15 height 20
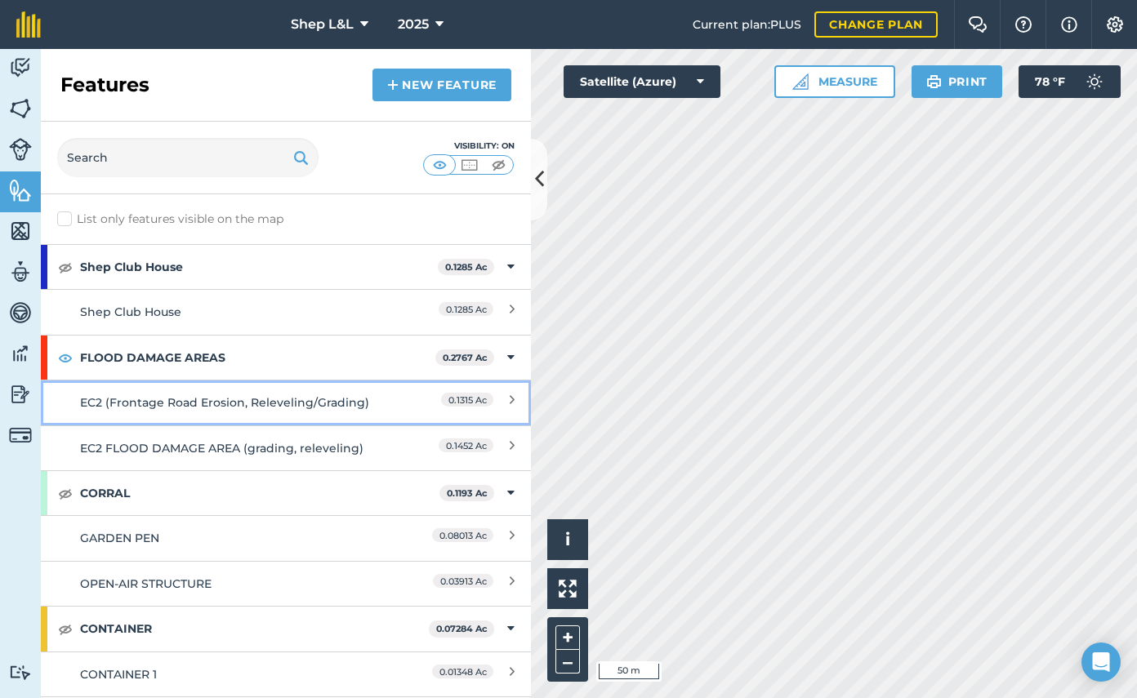
click at [194, 407] on div "EC2 (Frontage Road Erosion, Releveling/Grading)" at bounding box center [225, 403] width 290 height 18
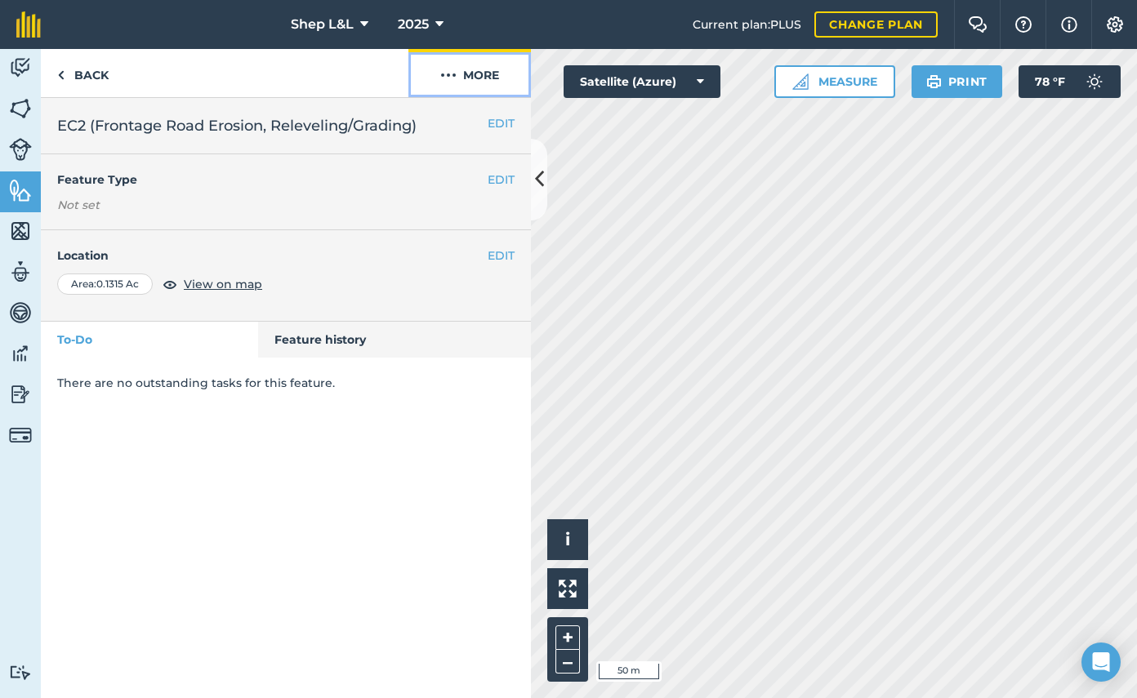
click at [443, 73] on img at bounding box center [448, 75] width 16 height 20
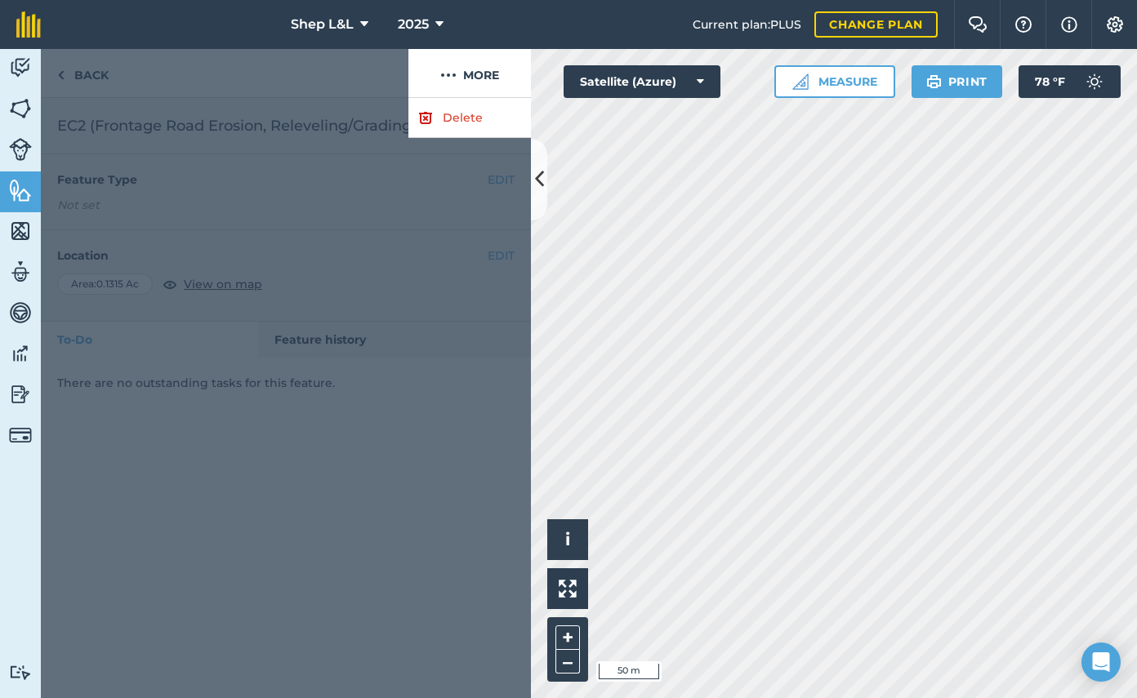
click at [409, 229] on div at bounding box center [286, 398] width 490 height 600
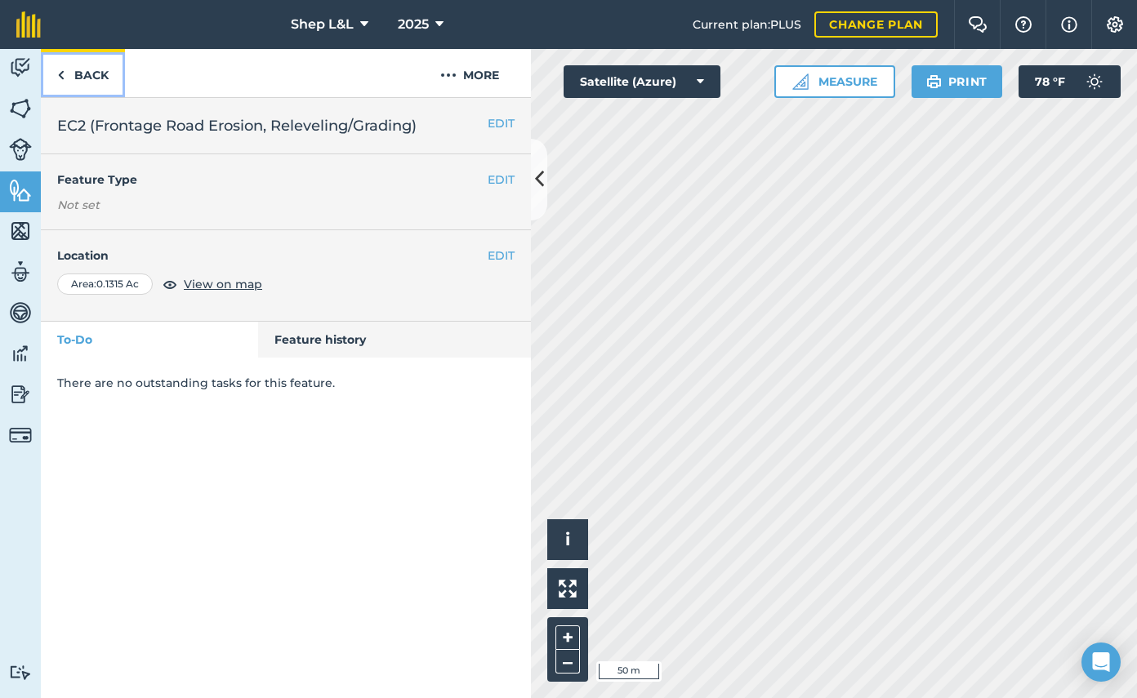
click at [92, 74] on link "Back" at bounding box center [83, 73] width 84 height 48
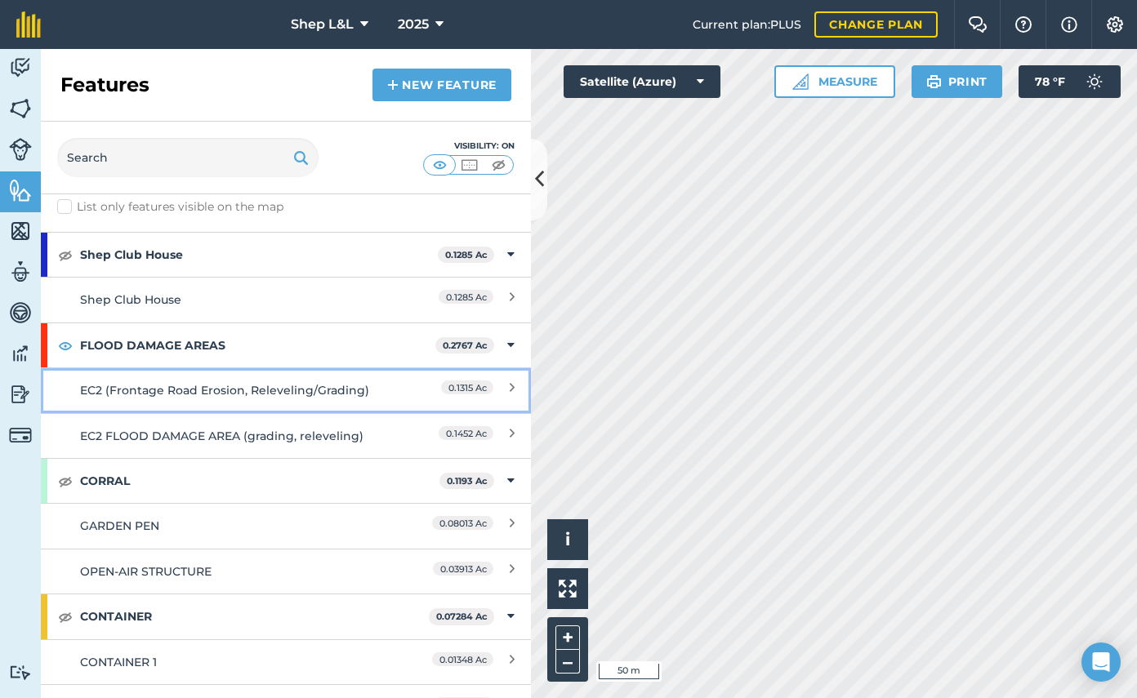
scroll to position [15, 0]
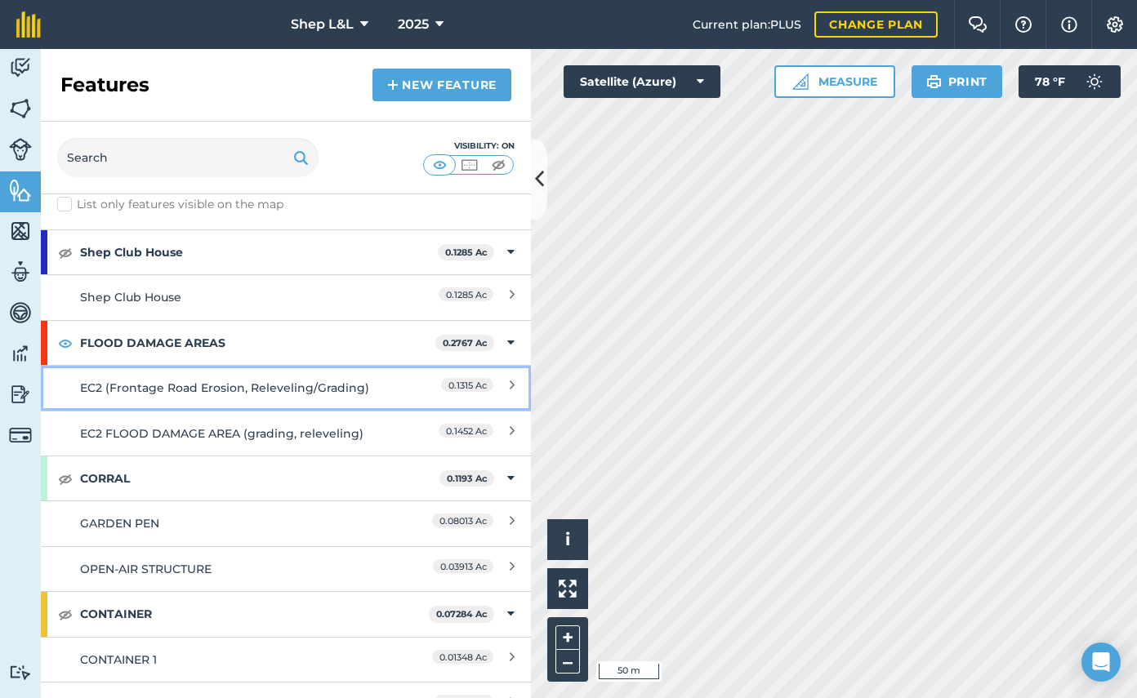
click at [450, 384] on span "0.1315 Ac" at bounding box center [467, 385] width 52 height 14
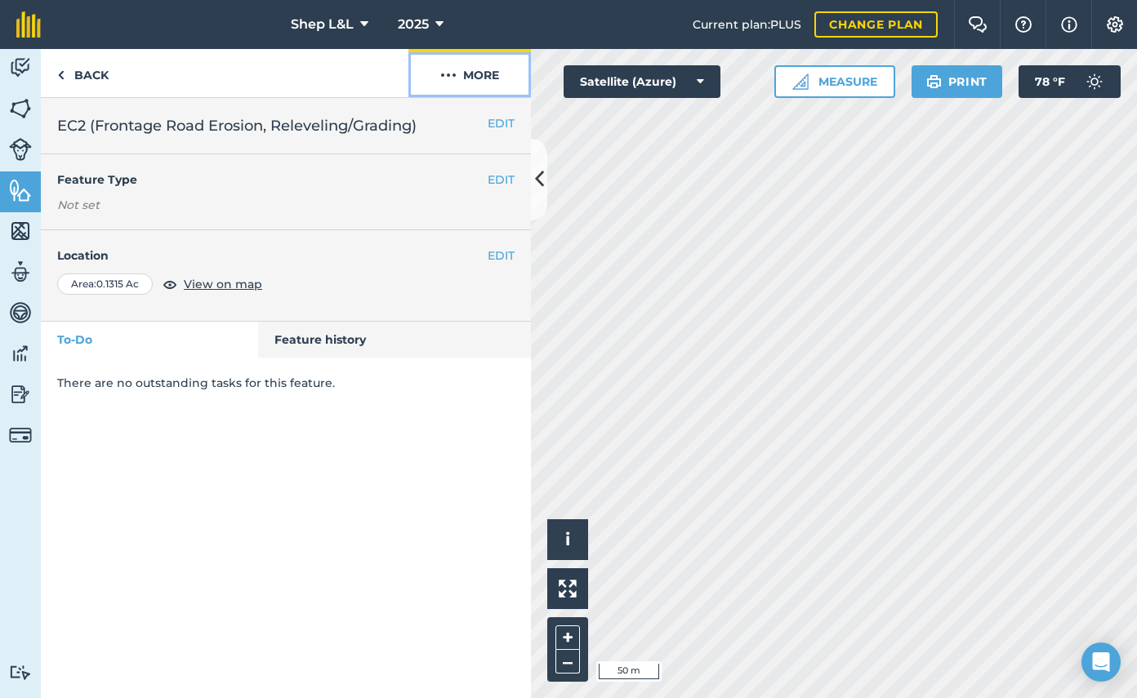
click at [483, 75] on button "More" at bounding box center [469, 73] width 122 height 48
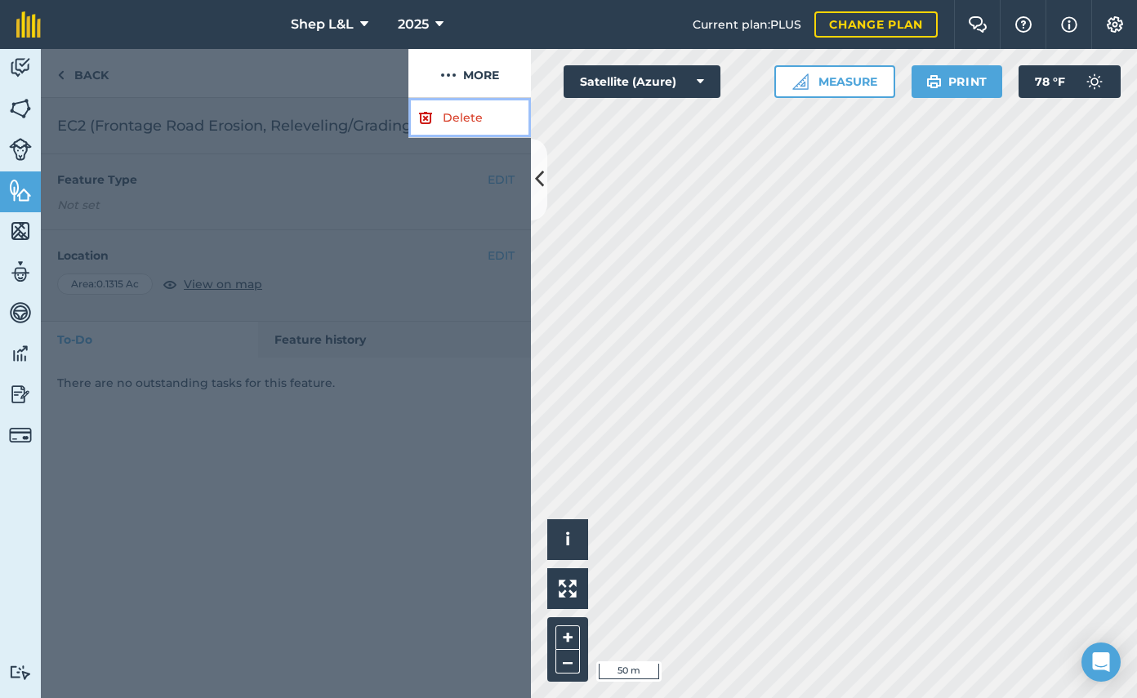
click at [452, 126] on link "Delete" at bounding box center [469, 118] width 122 height 40
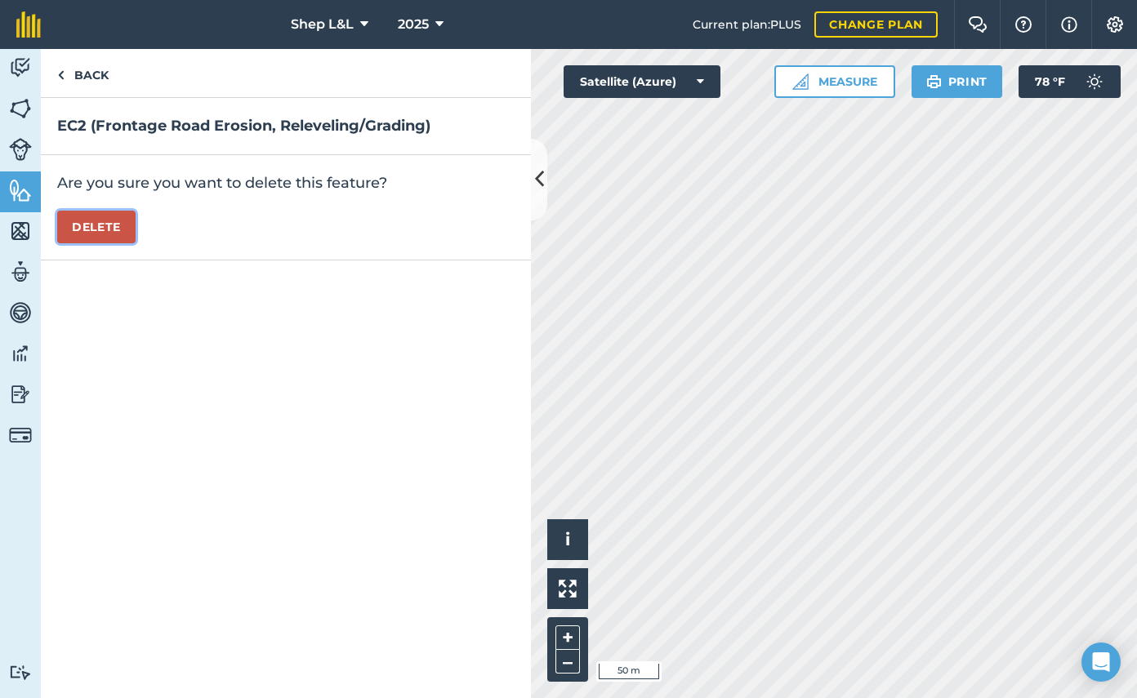
click at [109, 226] on button "Delete" at bounding box center [96, 227] width 78 height 33
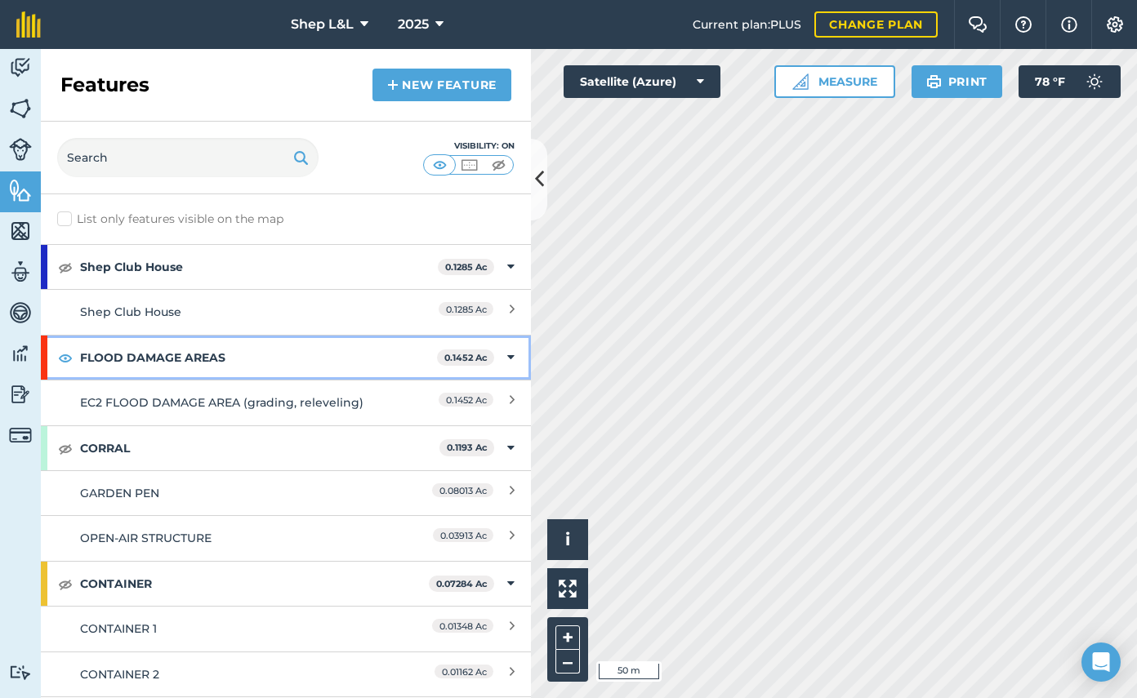
click at [483, 354] on strong "0.1452 Ac" at bounding box center [465, 357] width 43 height 11
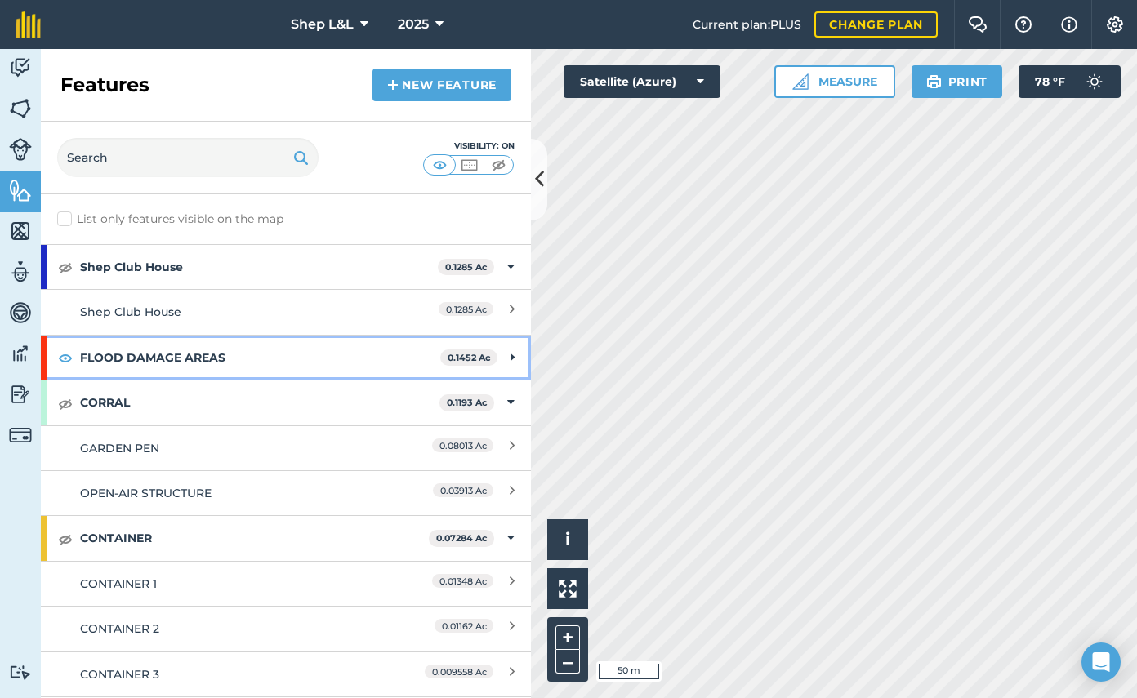
drag, startPoint x: 518, startPoint y: 354, endPoint x: 510, endPoint y: 356, distance: 9.3
click at [518, 354] on div "FLOOD DAMAGE AREAS 0.1452 Ac" at bounding box center [286, 358] width 490 height 44
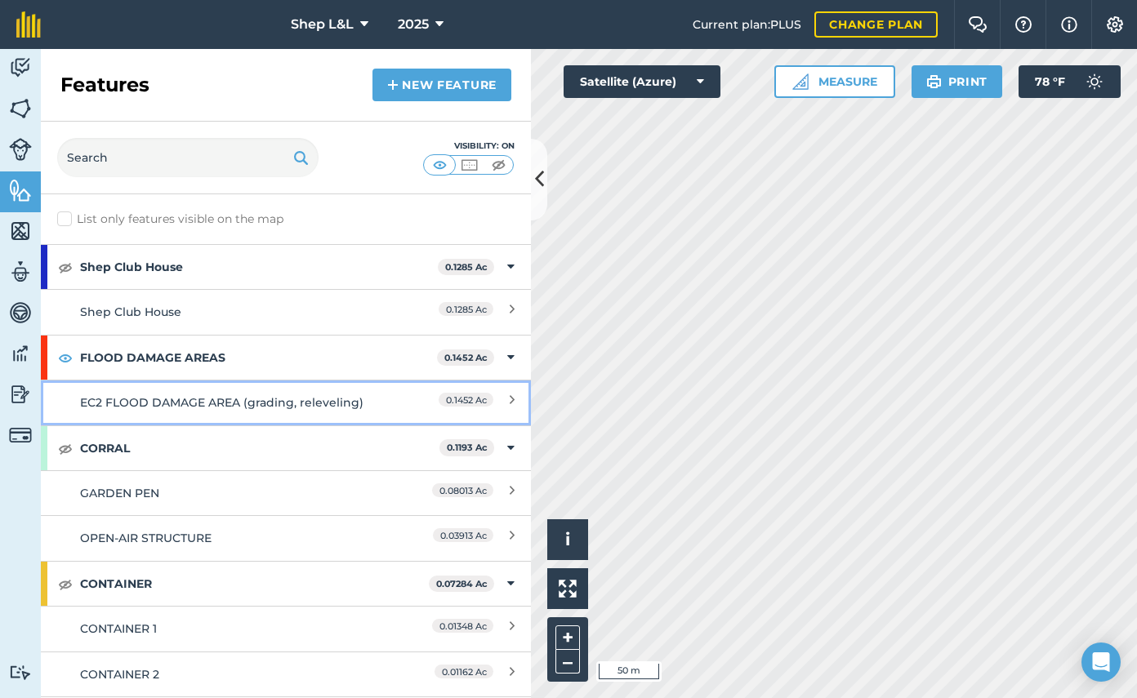
click at [335, 409] on div "EC2 FLOOD DAMAGE AREA (grading, releveling)" at bounding box center [225, 403] width 290 height 18
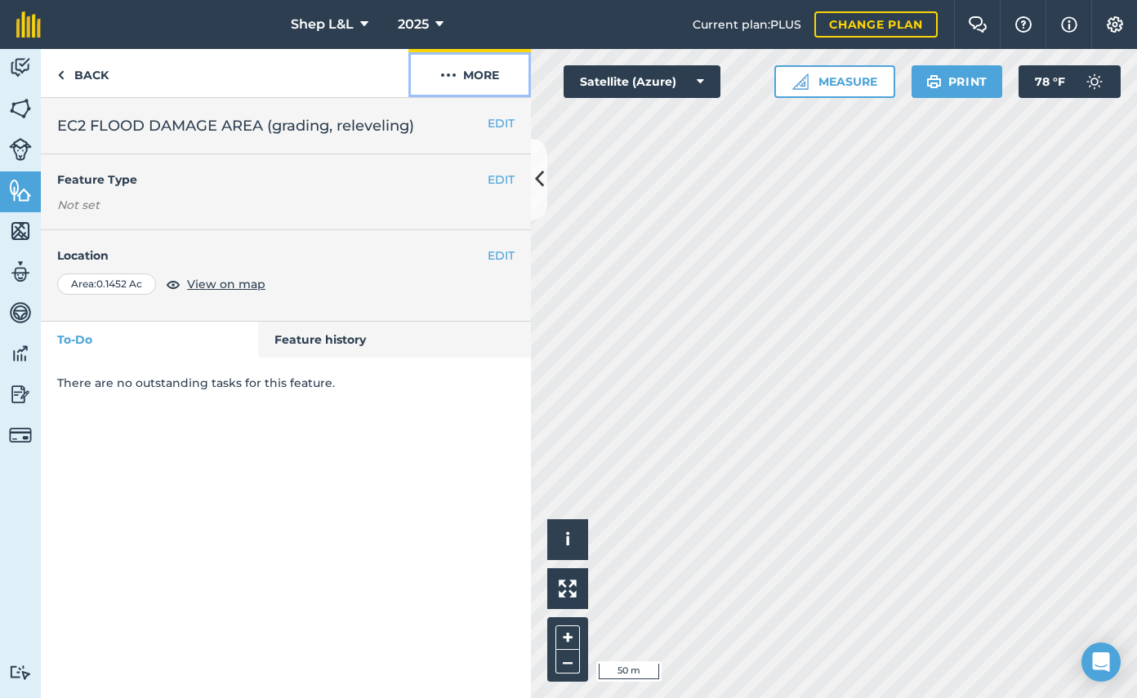
click at [452, 78] on img at bounding box center [448, 75] width 16 height 20
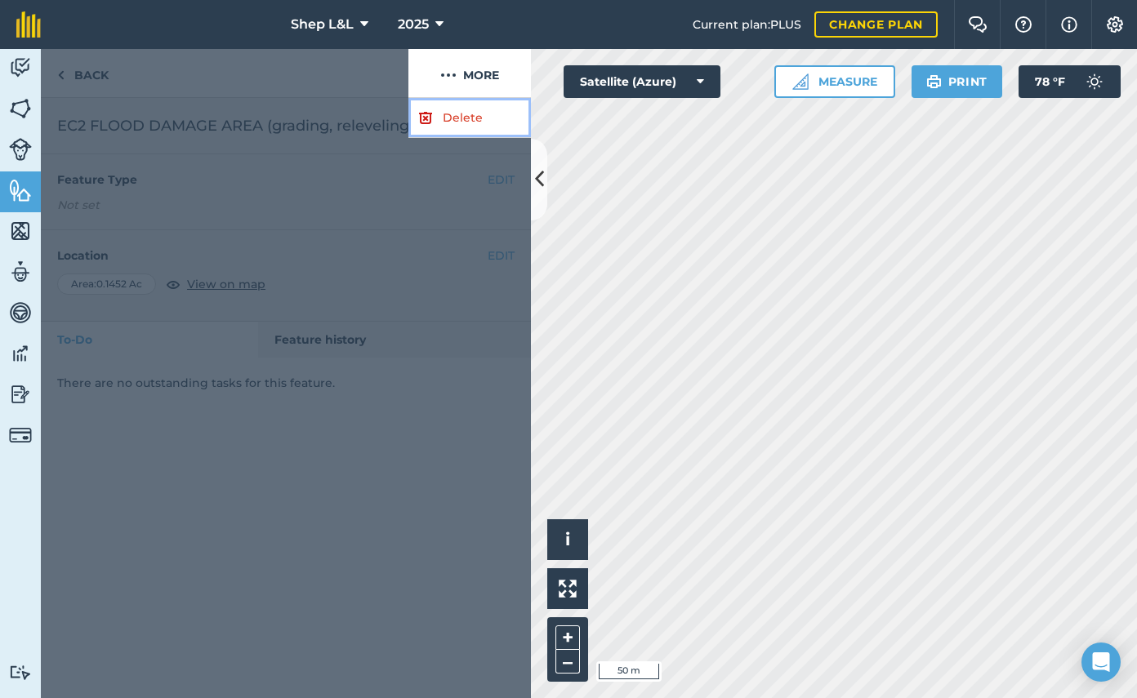
click at [464, 126] on link "Delete" at bounding box center [469, 118] width 122 height 40
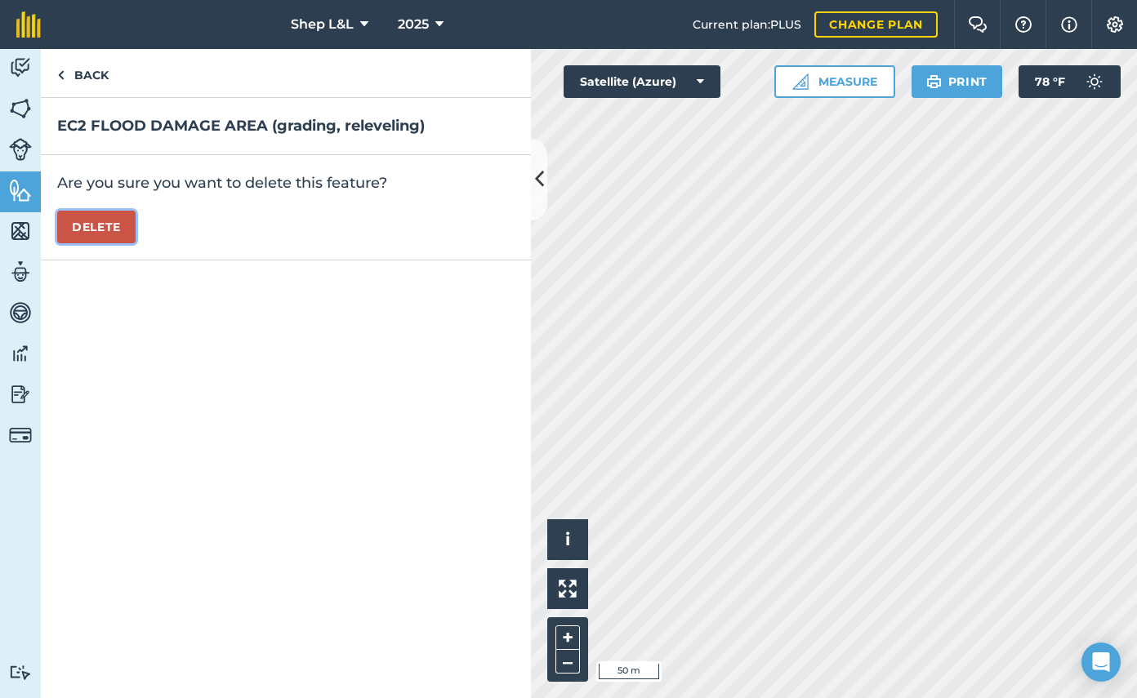
click at [82, 224] on button "Delete" at bounding box center [96, 227] width 78 height 33
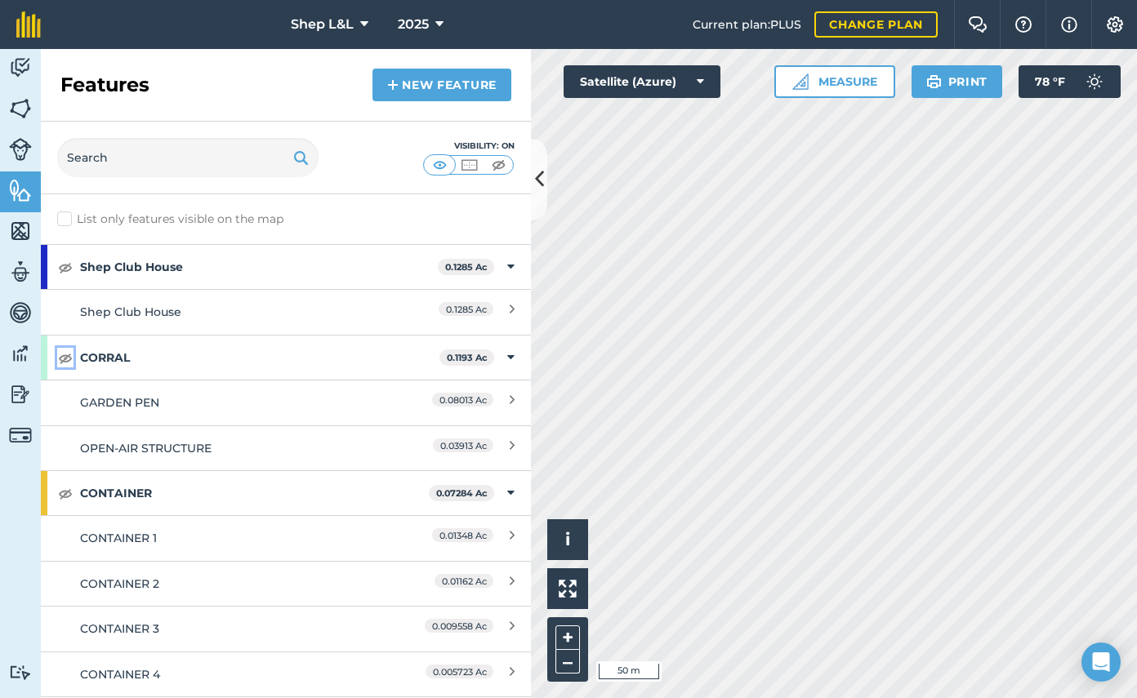
click at [65, 362] on img at bounding box center [65, 358] width 15 height 20
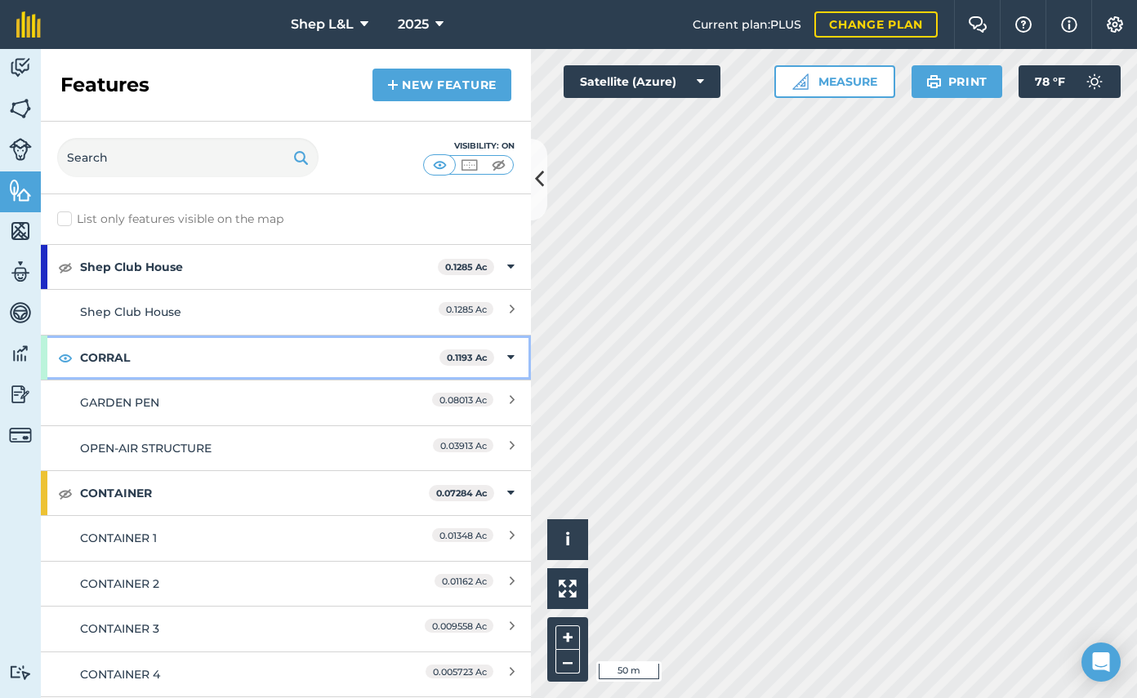
click at [110, 357] on strong "CORRAL" at bounding box center [259, 358] width 359 height 44
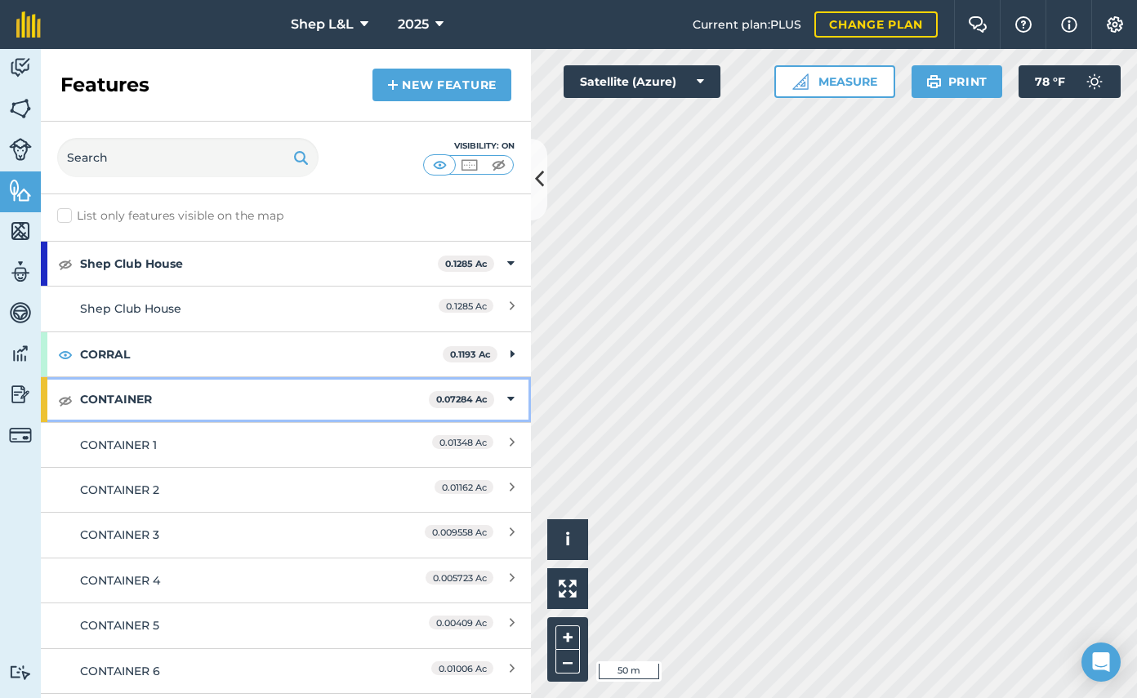
click at [474, 400] on strong "0.07284 Ac" at bounding box center [461, 399] width 51 height 11
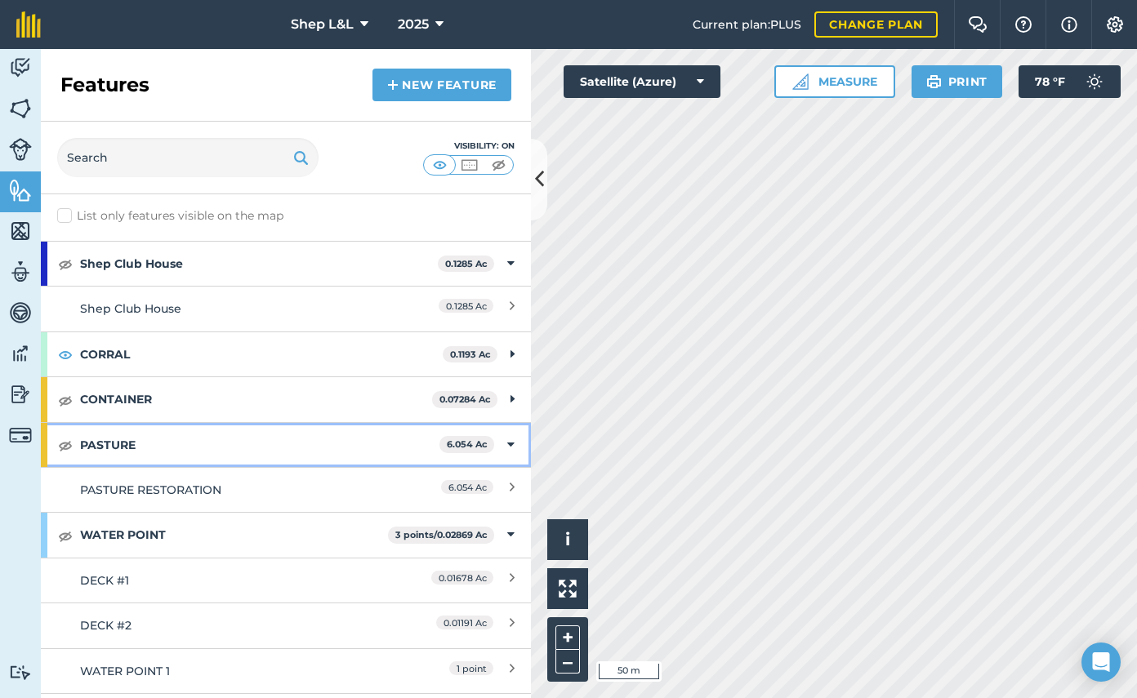
click at [80, 446] on strong "PASTURE" at bounding box center [259, 445] width 359 height 44
click at [110, 446] on strong "PASTURE" at bounding box center [261, 445] width 363 height 44
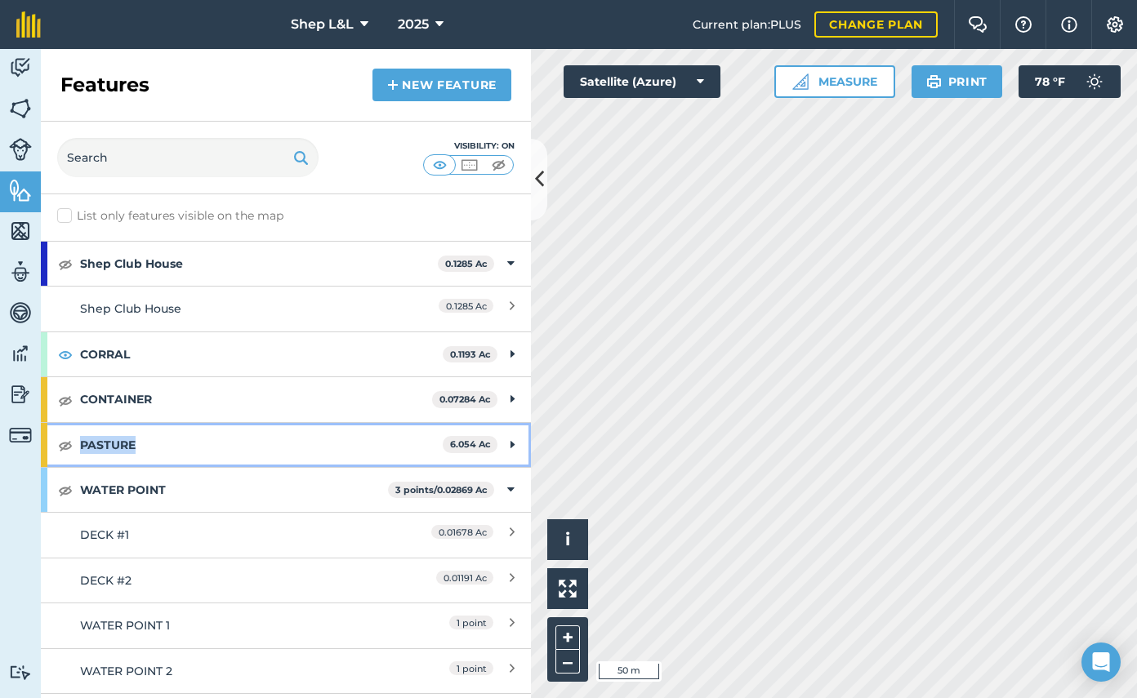
click at [110, 446] on strong "PASTURE" at bounding box center [261, 445] width 363 height 44
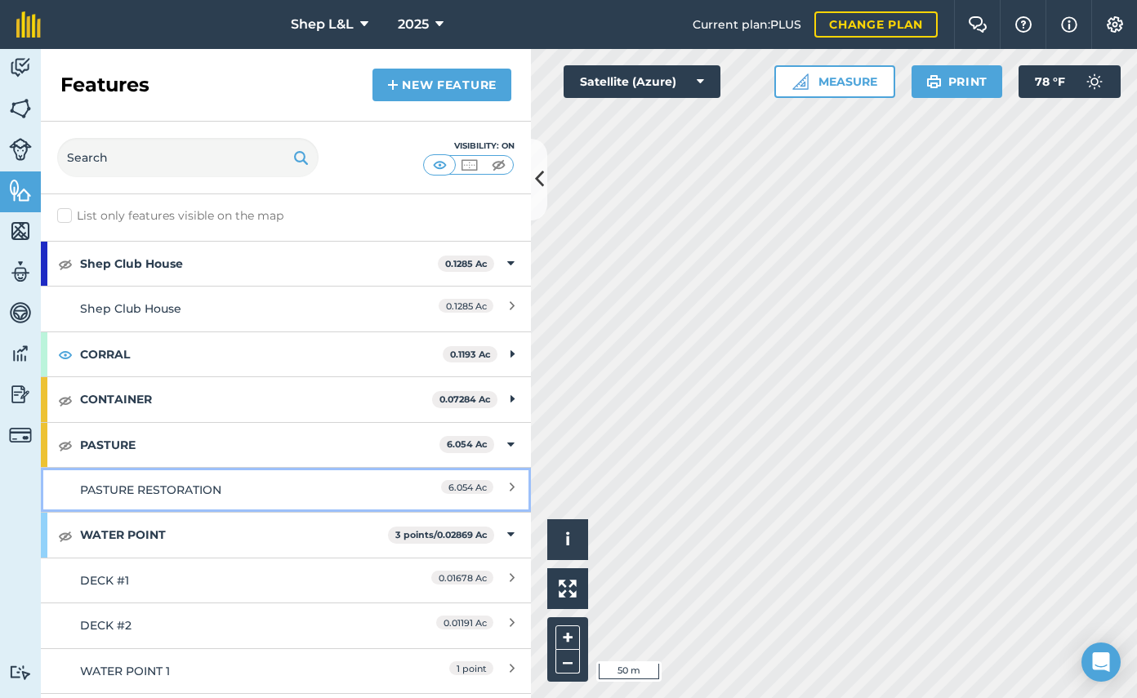
click at [180, 497] on div "PASTURE RESTORATION" at bounding box center [225, 490] width 290 height 18
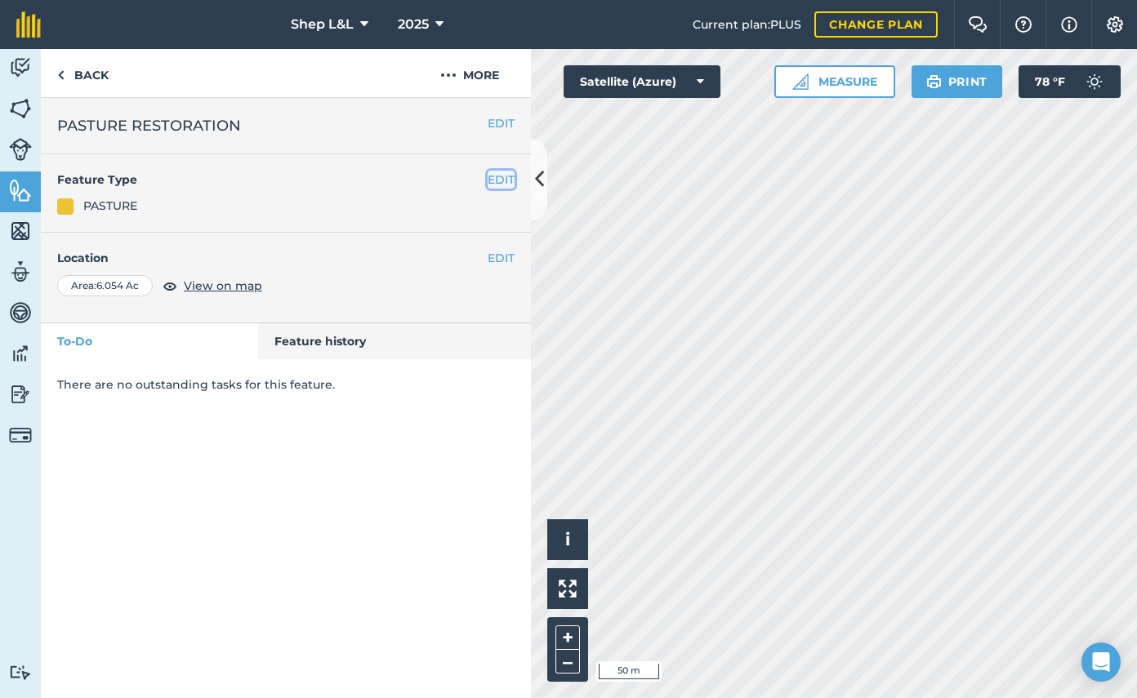
click at [504, 181] on button "EDIT" at bounding box center [500, 180] width 27 height 18
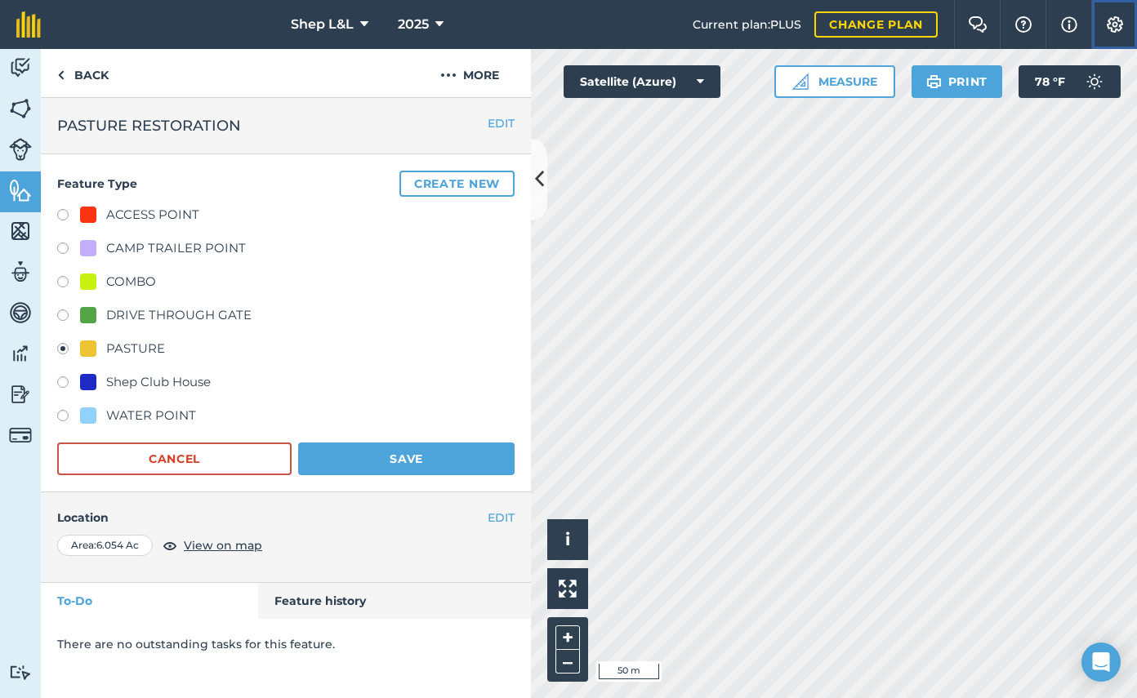
click at [1108, 30] on img at bounding box center [1115, 24] width 20 height 16
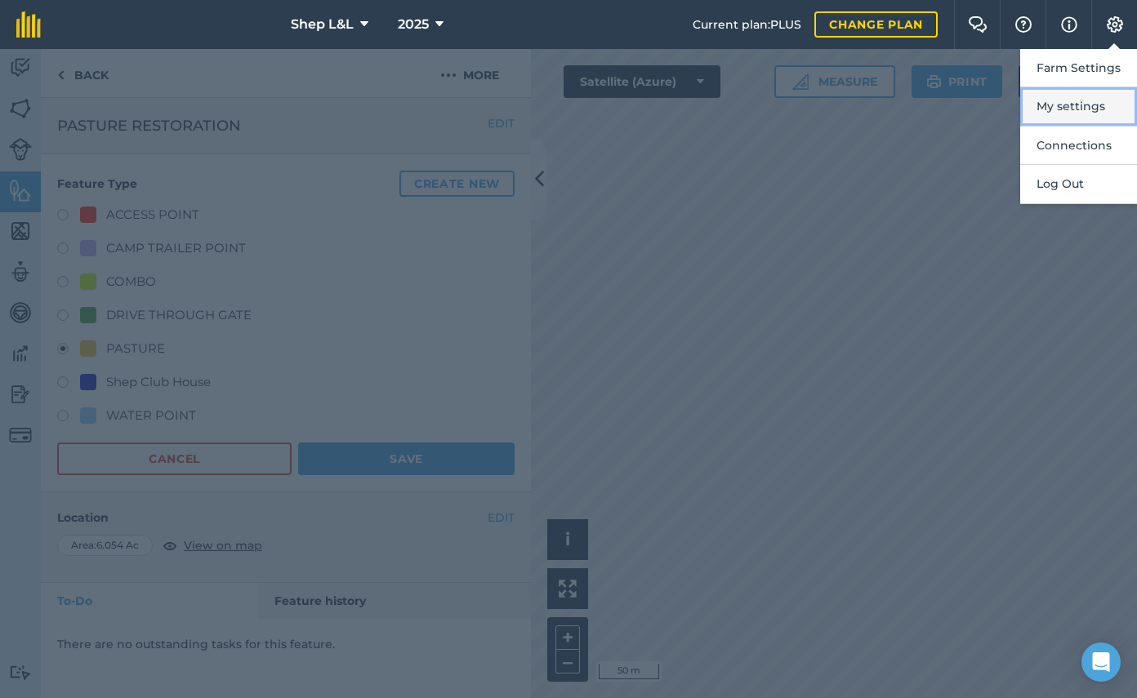
click at [1086, 103] on button "My settings" at bounding box center [1078, 106] width 117 height 38
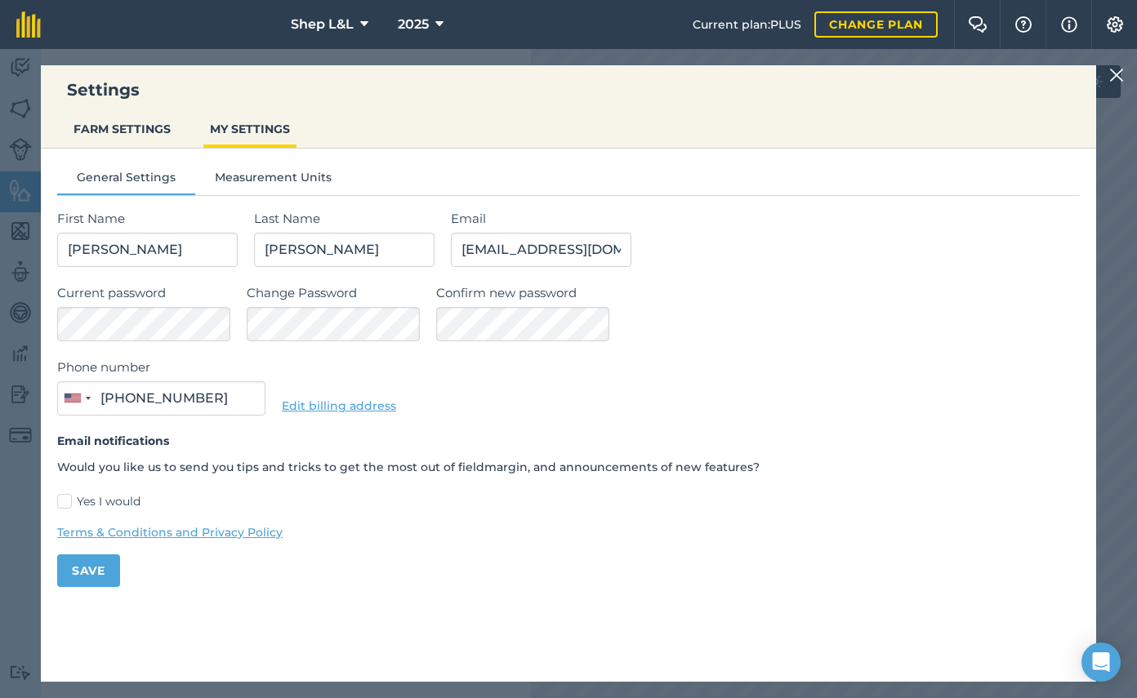
type input "[PHONE_NUMBER]"
click at [156, 142] on button "FARM SETTINGS" at bounding box center [122, 128] width 110 height 31
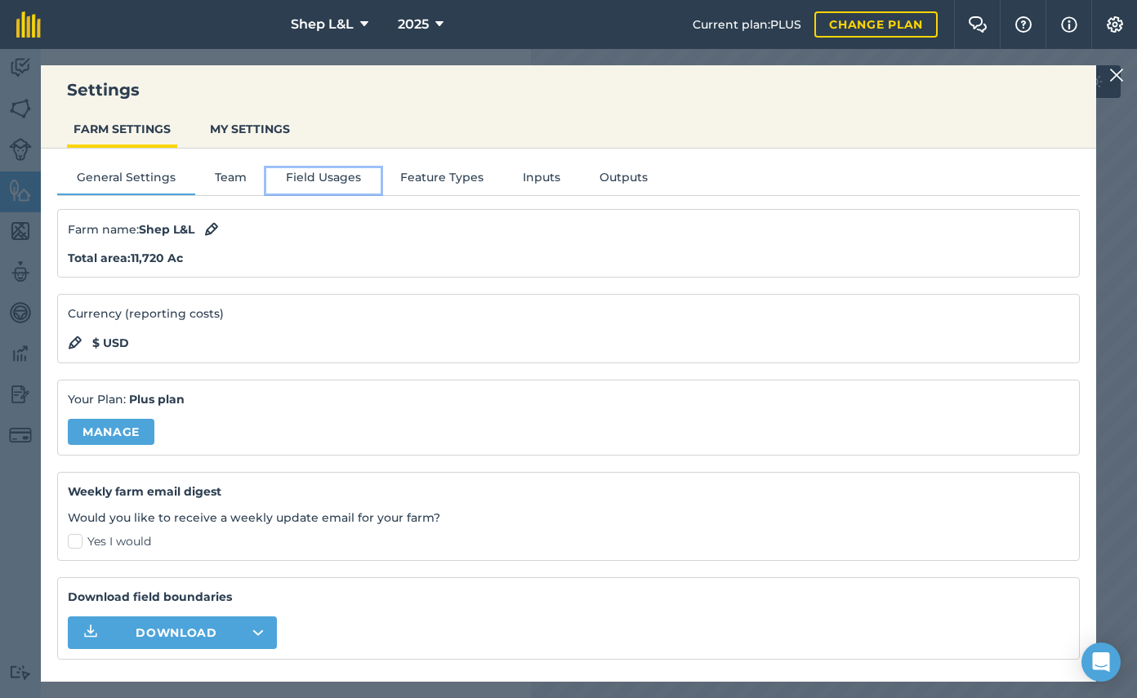
click at [323, 182] on button "Field Usages" at bounding box center [323, 180] width 114 height 24
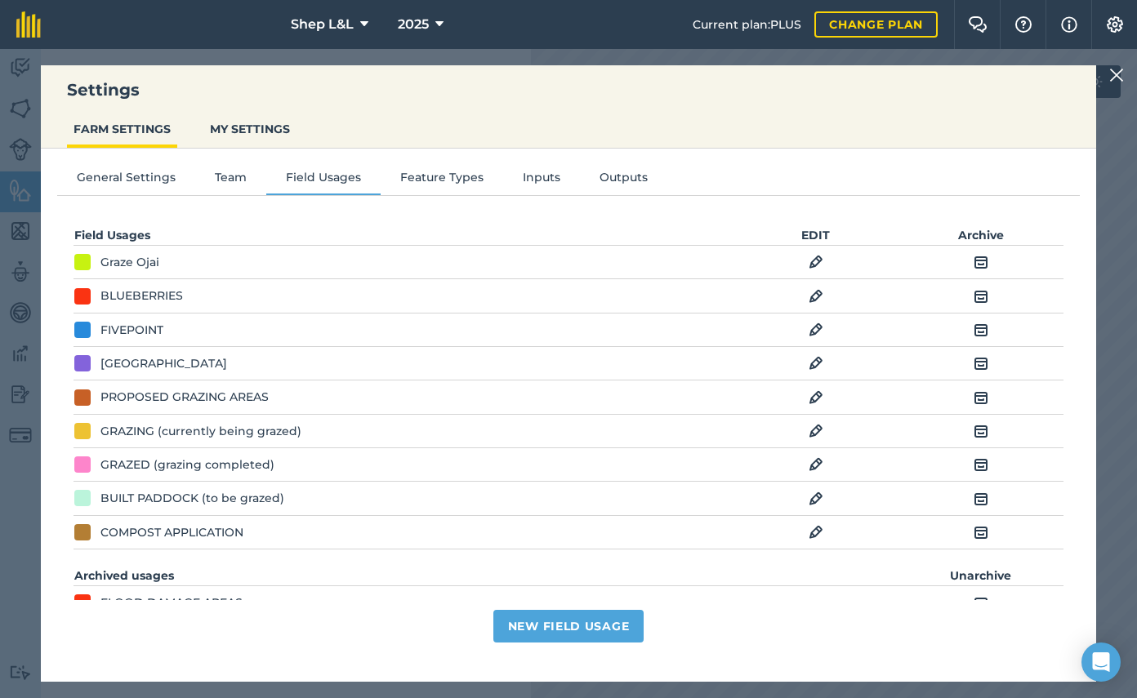
click at [978, 296] on img at bounding box center [980, 297] width 15 height 20
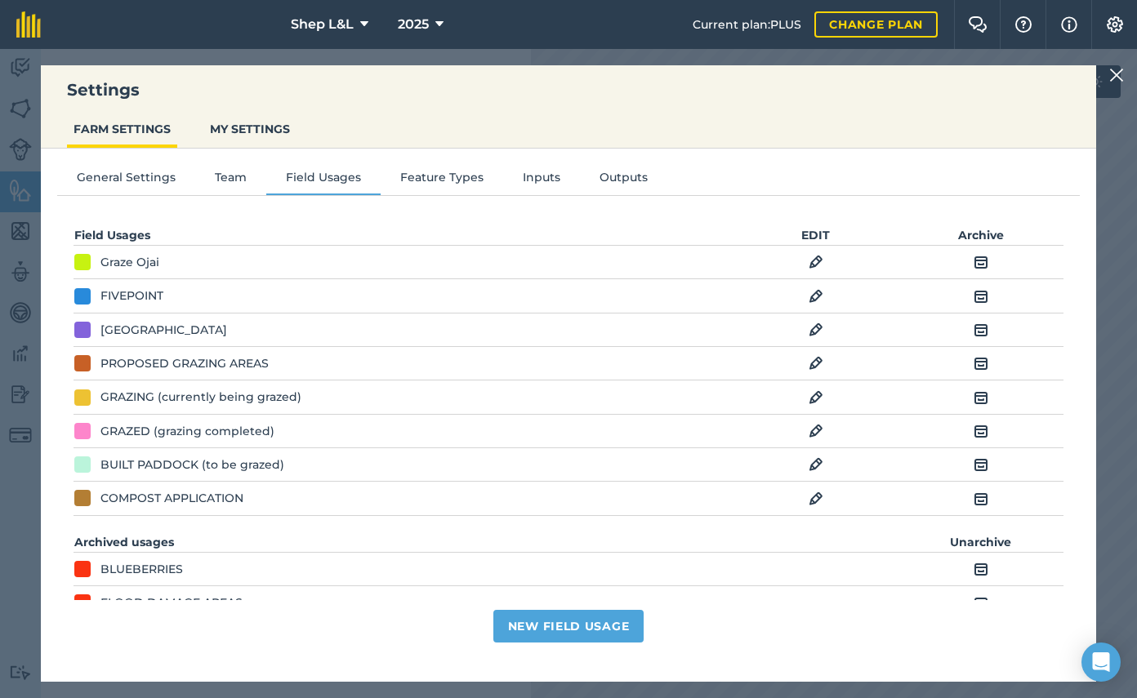
click at [978, 296] on img at bounding box center [980, 297] width 15 height 20
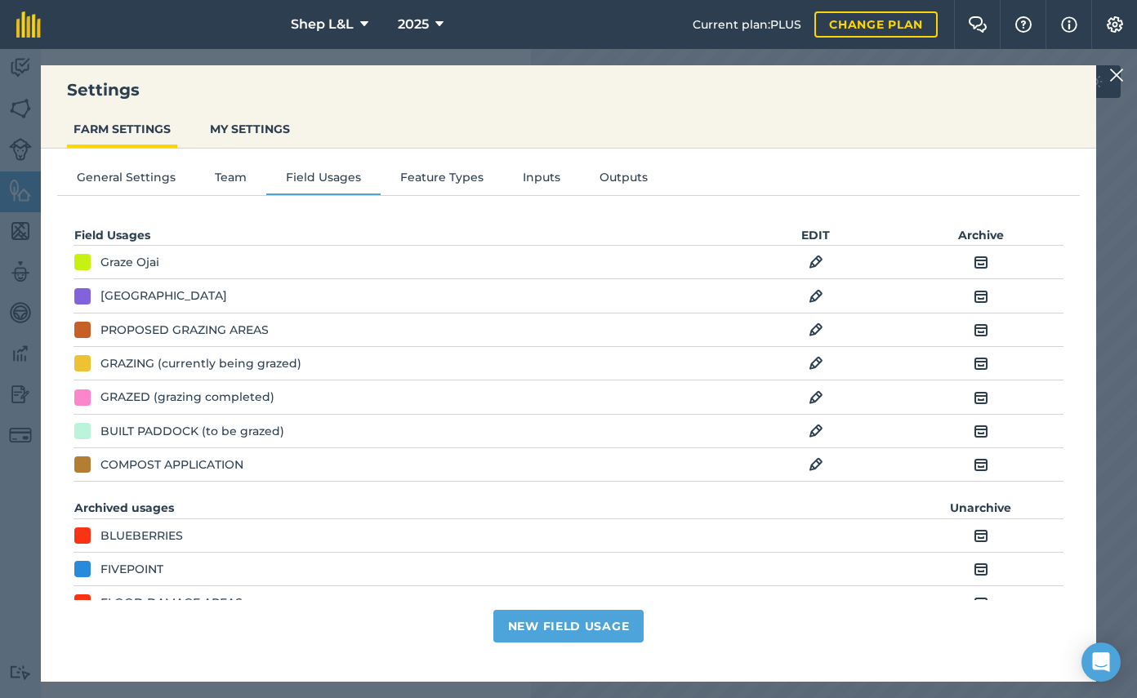
click at [819, 260] on img at bounding box center [815, 262] width 15 height 20
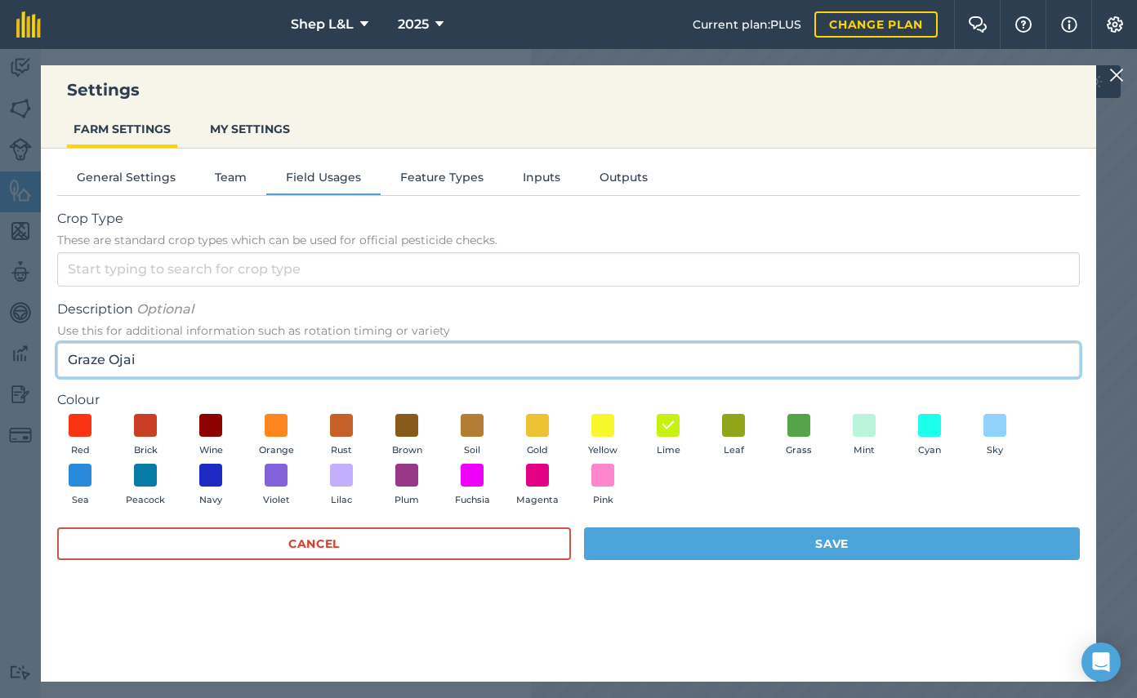
drag, startPoint x: 174, startPoint y: 364, endPoint x: -66, endPoint y: 340, distance: 241.2
click at [0, 340] on html "Settings FARM SETTINGS MY SETTINGS General Settings Team Field Usages Feature T…" at bounding box center [568, 349] width 1137 height 698
type input "GRAZE OJAI - FIRE SAFE COUNCIL"
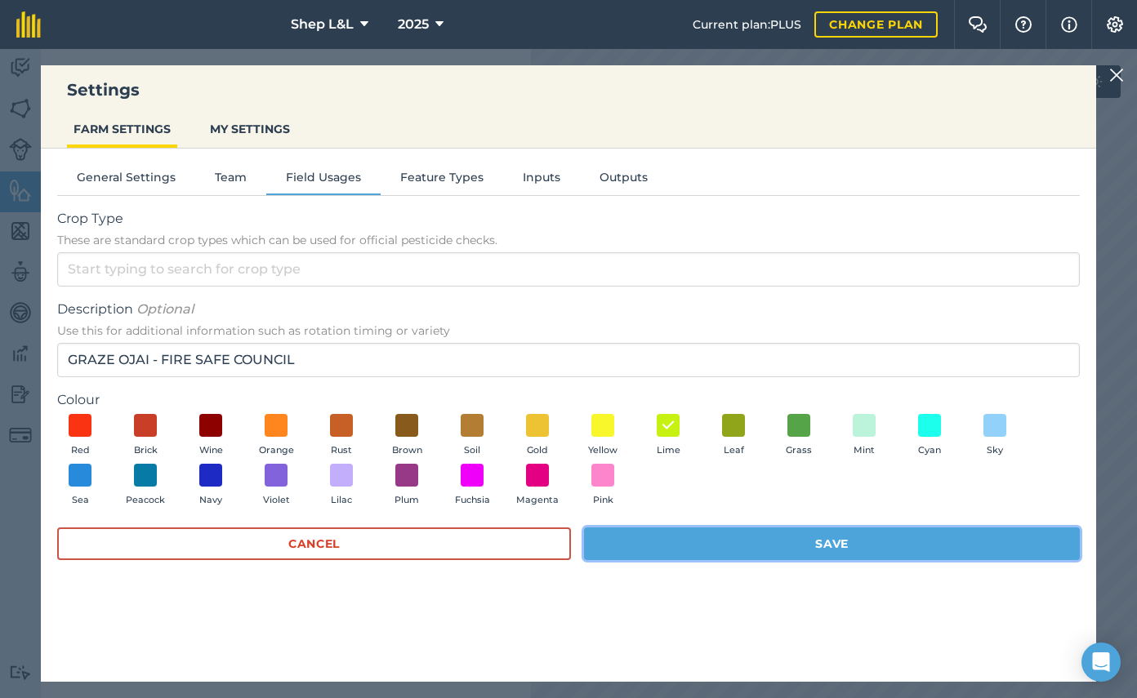
click at [843, 537] on button "Save" at bounding box center [832, 543] width 496 height 33
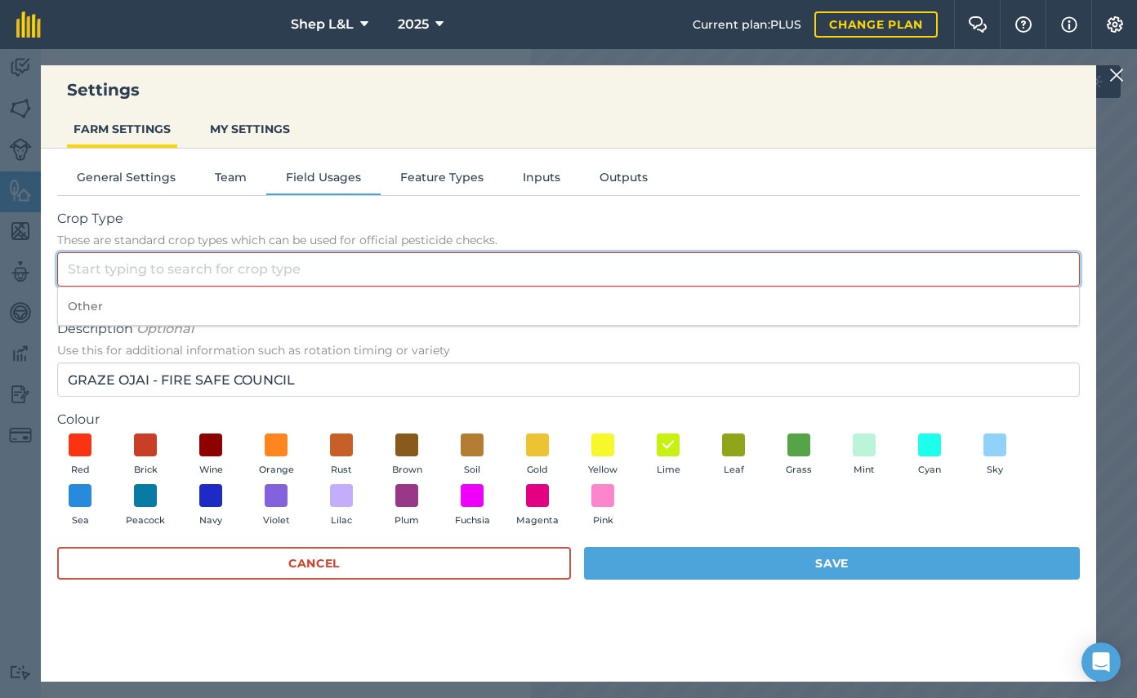
click at [470, 261] on input "Crop Type These are standard crop types which can be used for official pesticid…" at bounding box center [568, 269] width 1022 height 34
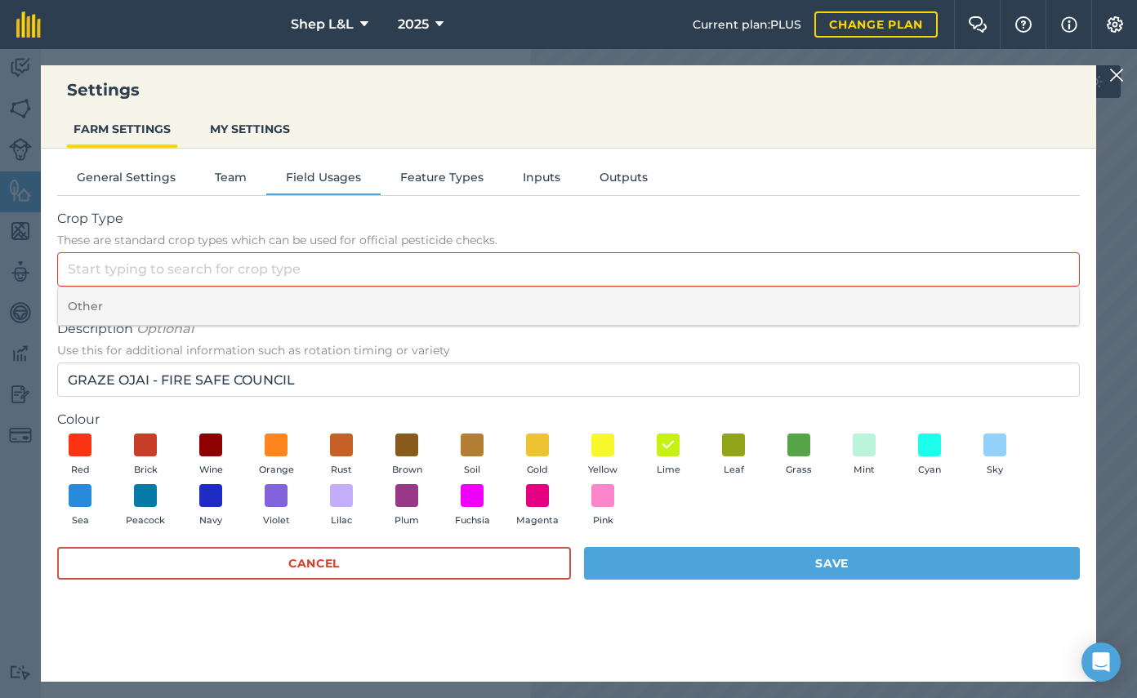
click at [405, 314] on li "Other" at bounding box center [568, 306] width 1021 height 38
type input "Other"
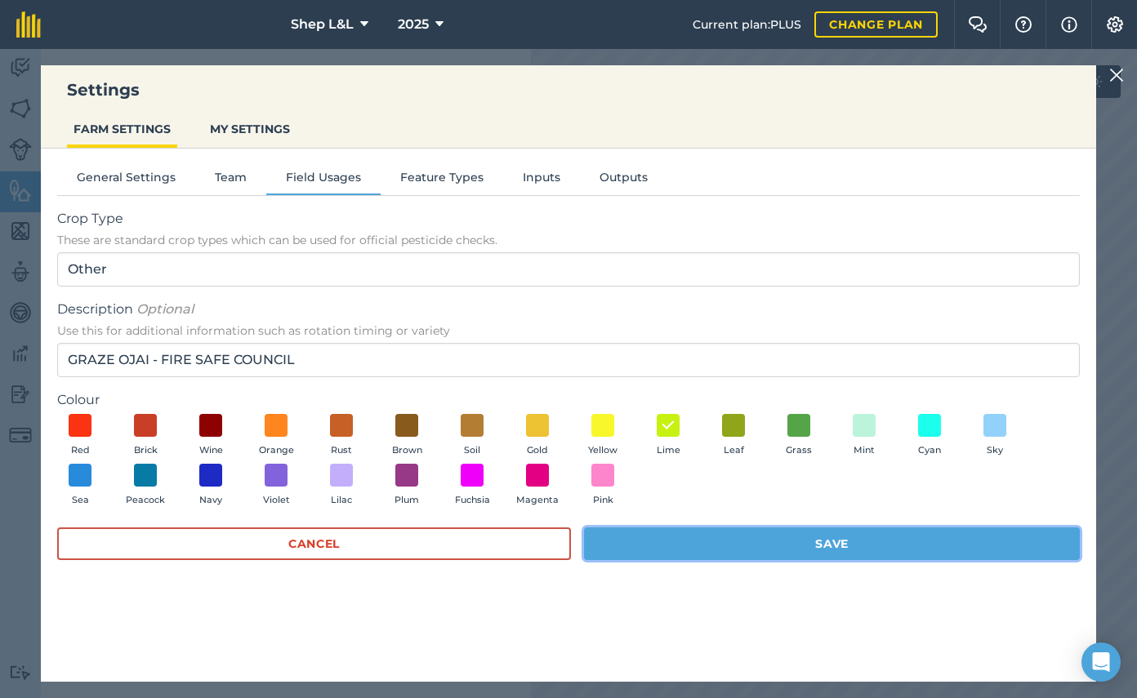
click at [817, 553] on button "Save" at bounding box center [832, 543] width 496 height 33
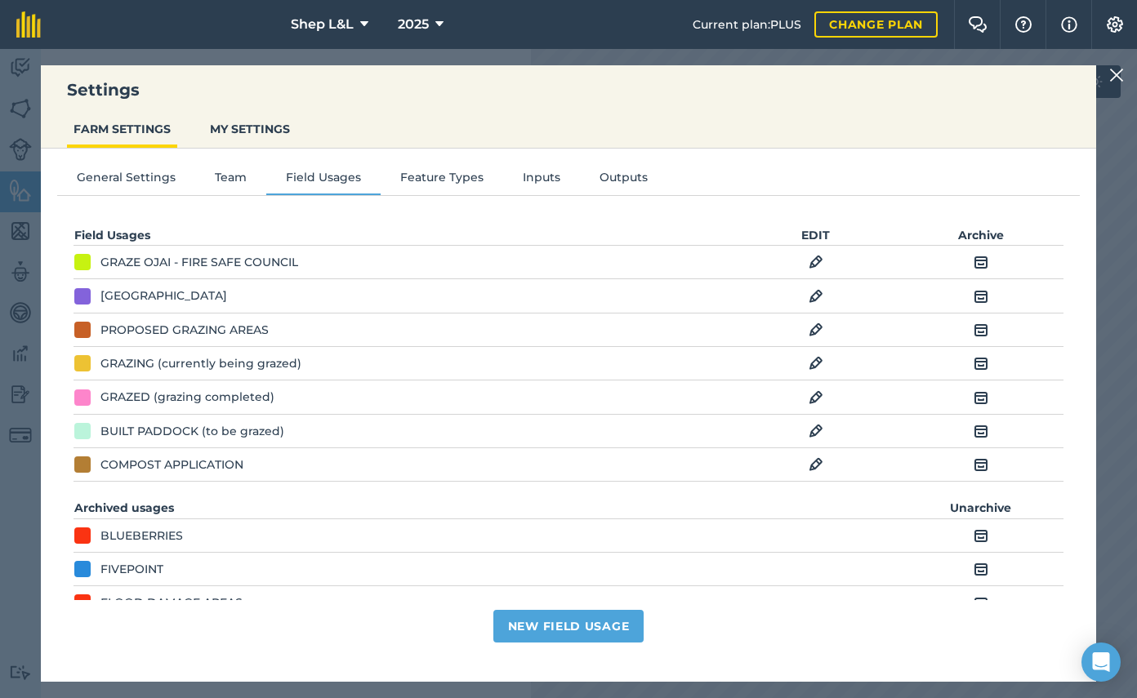
click at [812, 300] on img at bounding box center [815, 297] width 15 height 20
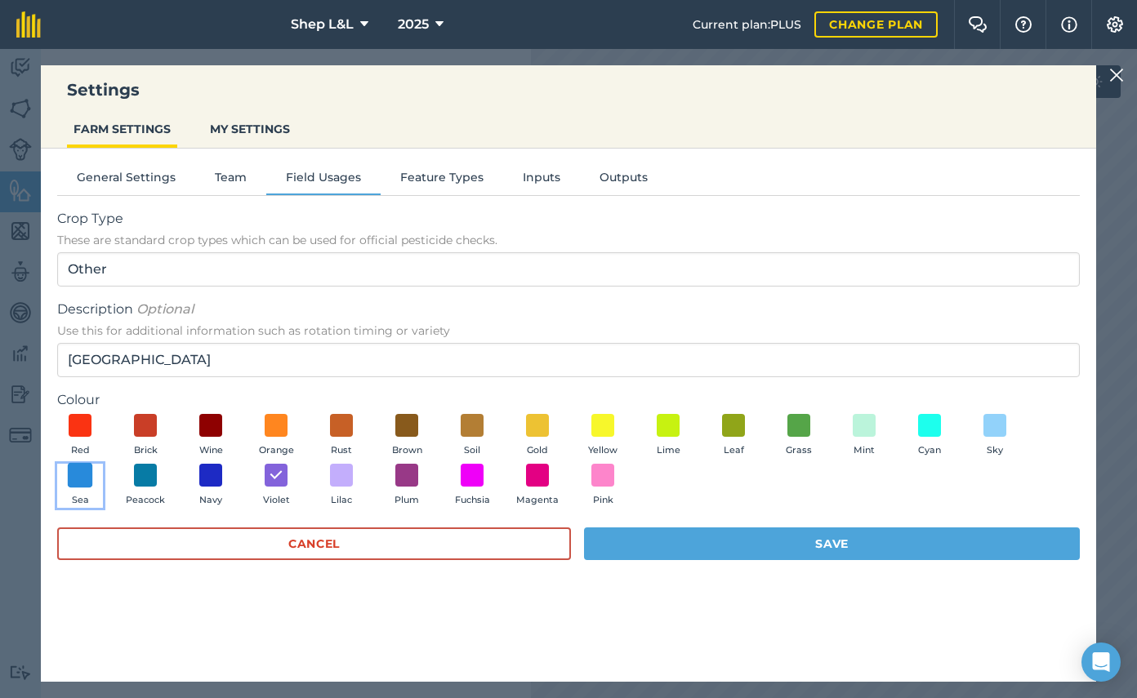
click at [84, 482] on span at bounding box center [80, 475] width 25 height 25
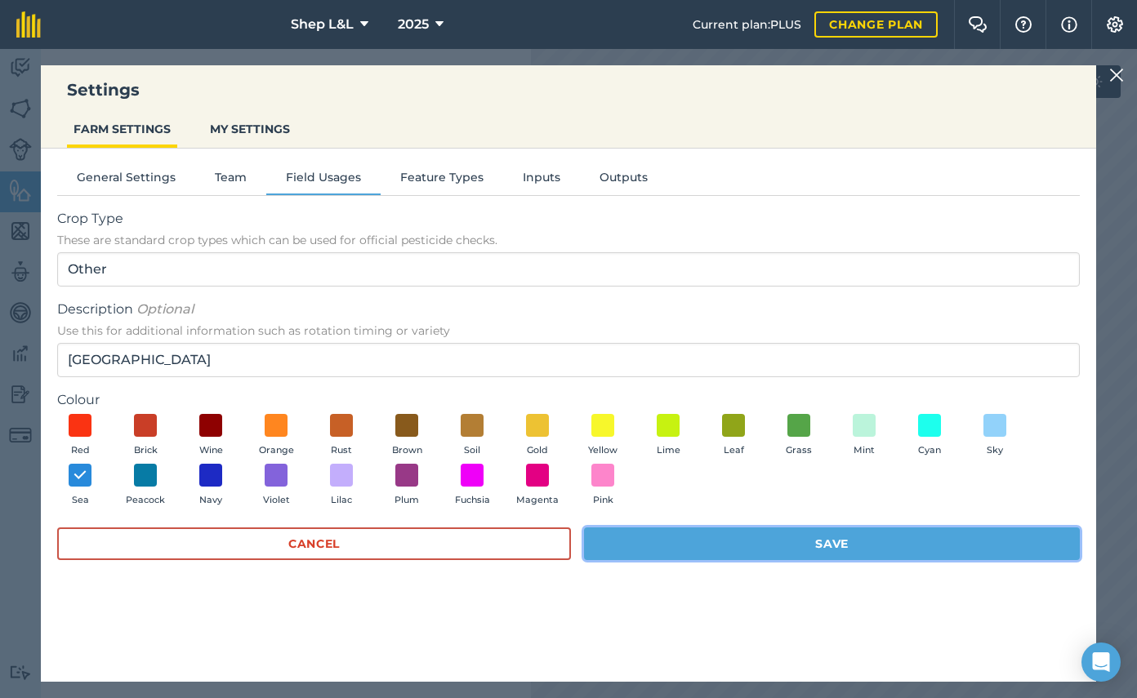
click at [719, 543] on button "Save" at bounding box center [832, 543] width 496 height 33
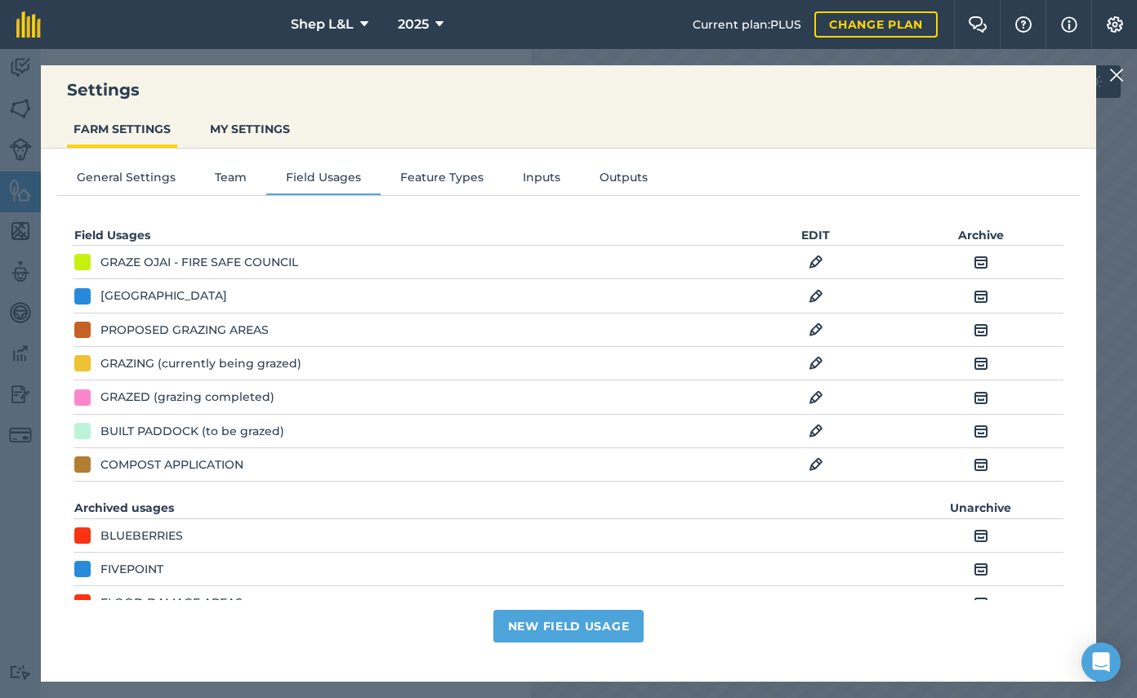
click at [818, 332] on img at bounding box center [815, 330] width 15 height 20
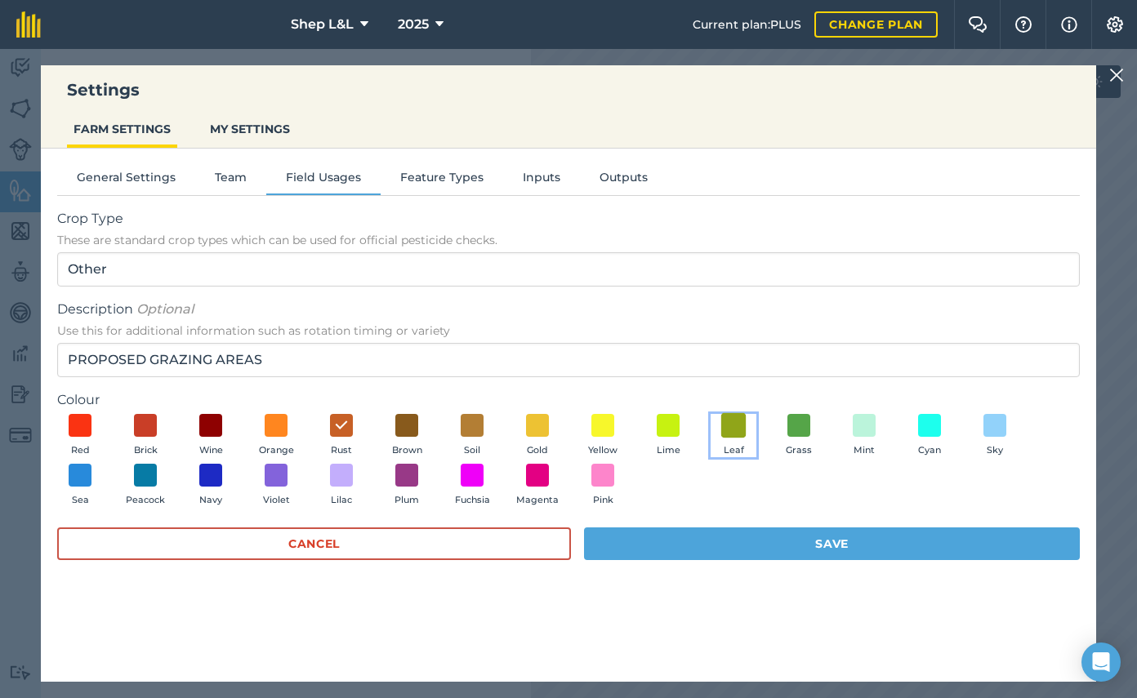
click at [733, 427] on span at bounding box center [733, 424] width 25 height 25
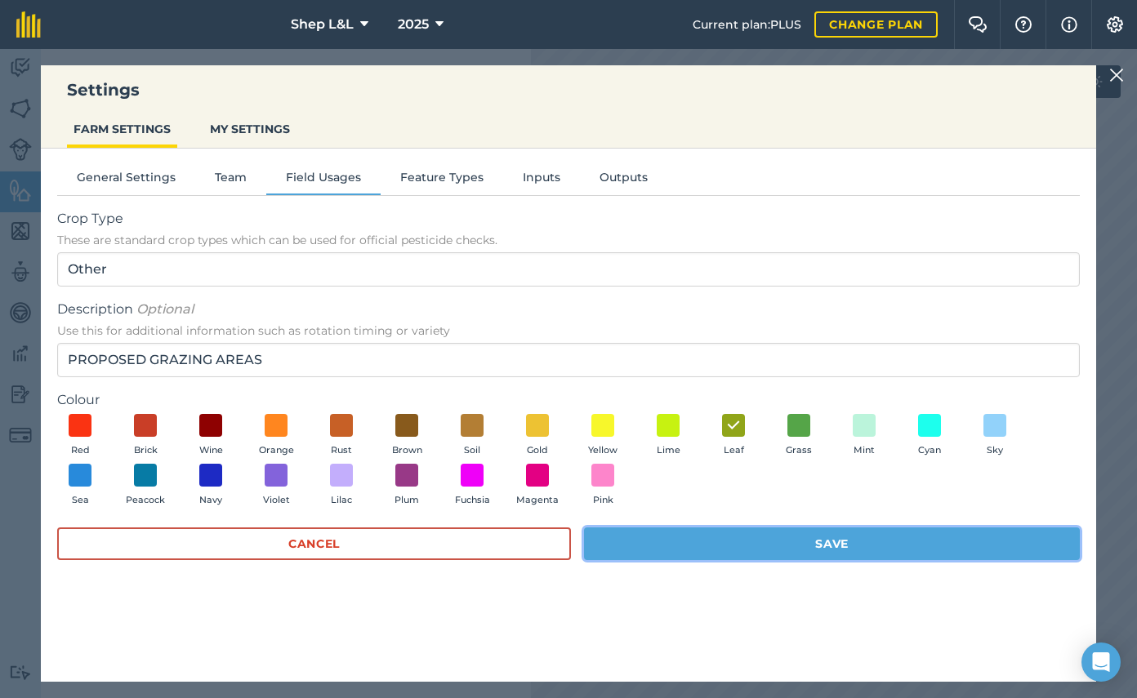
click at [766, 539] on button "Save" at bounding box center [832, 543] width 496 height 33
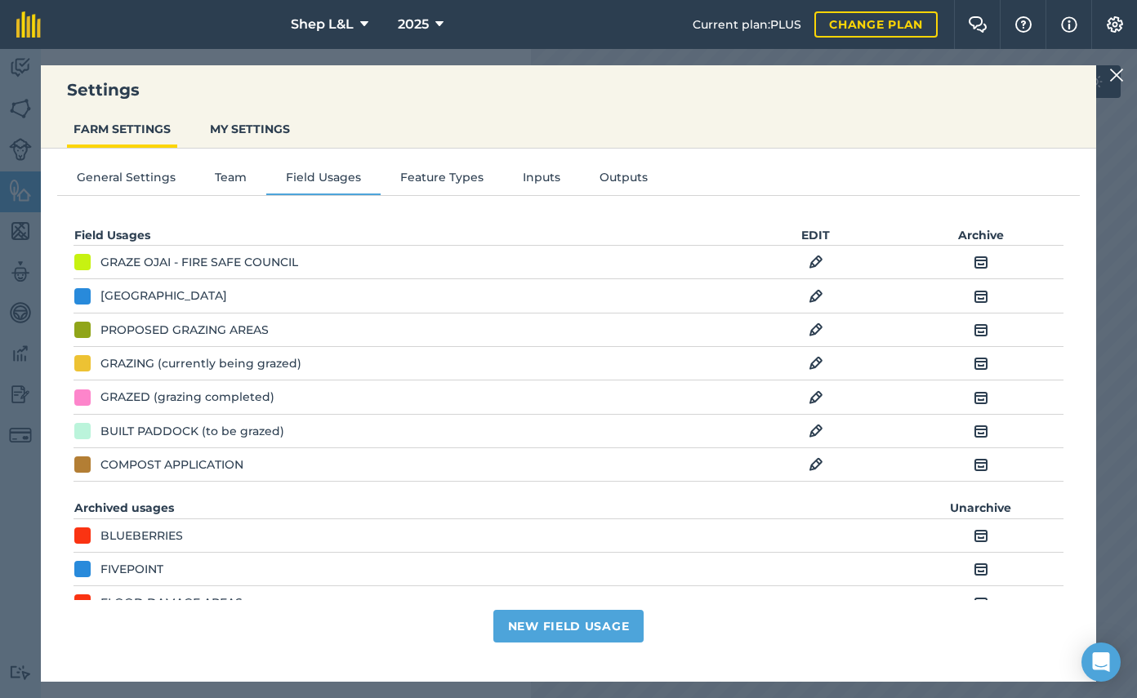
click at [815, 330] on img at bounding box center [815, 330] width 15 height 20
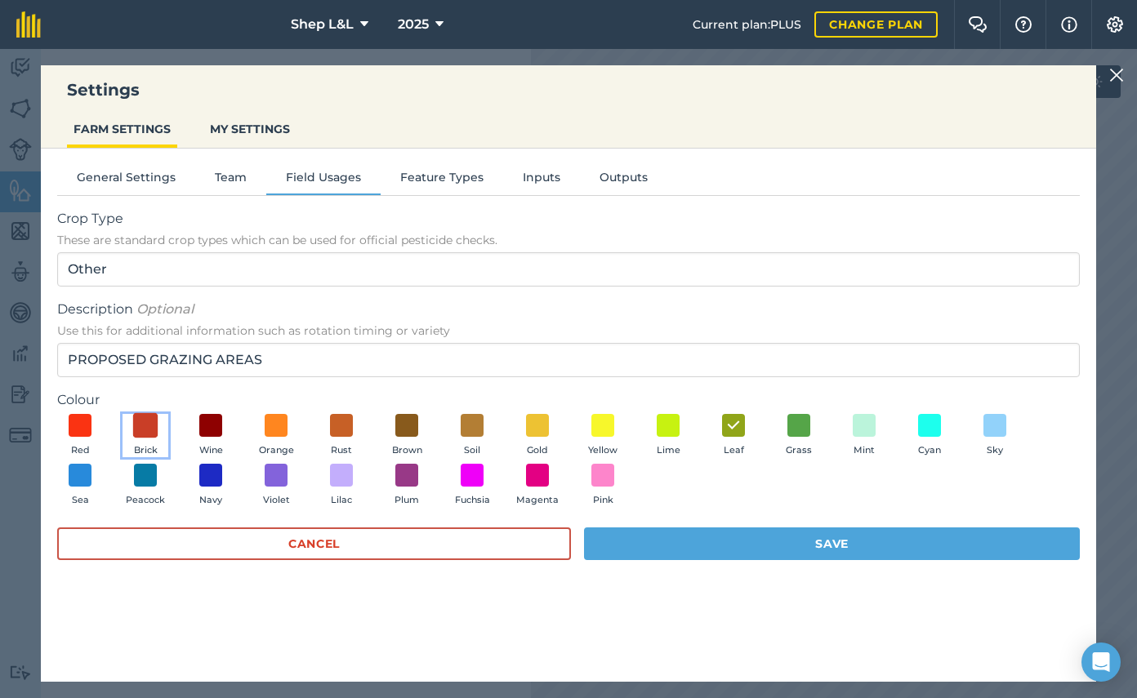
click at [149, 426] on span at bounding box center [145, 424] width 25 height 25
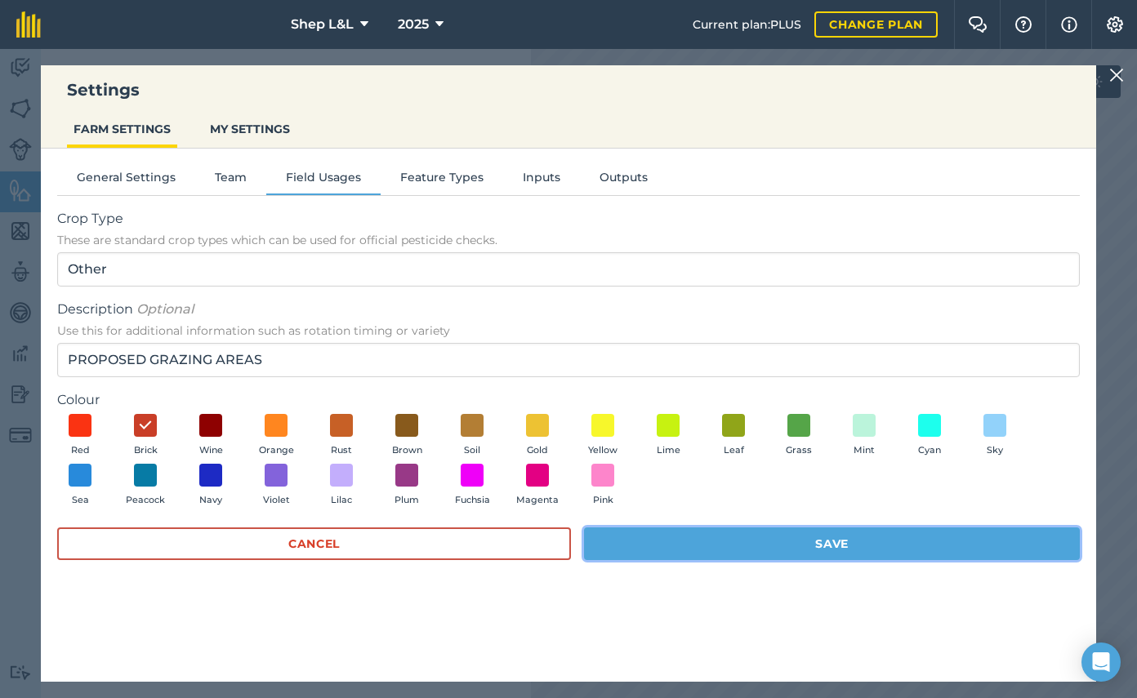
click at [715, 548] on button "Save" at bounding box center [832, 543] width 496 height 33
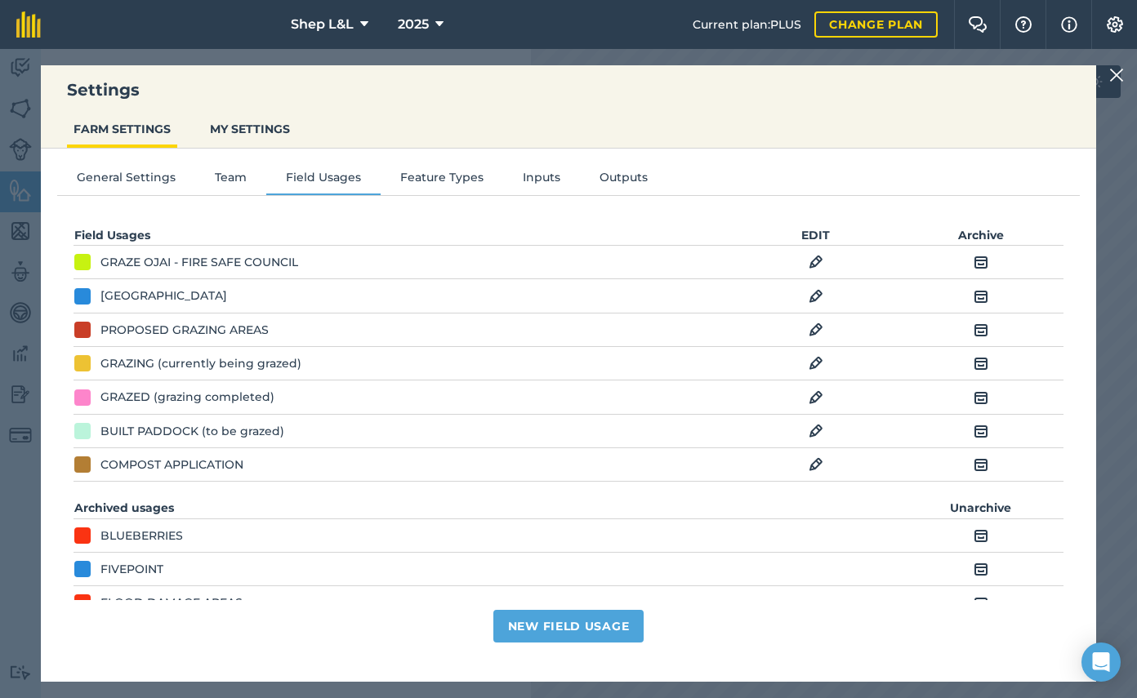
click at [973, 299] on img at bounding box center [980, 297] width 15 height 20
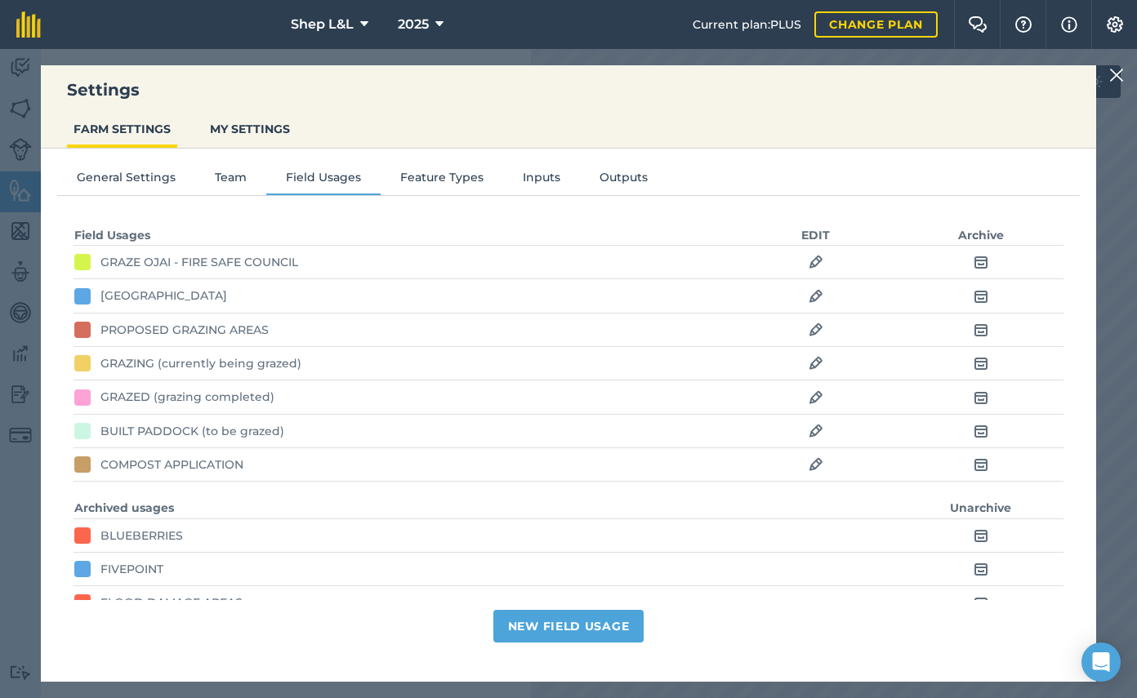
click at [977, 320] on img at bounding box center [980, 330] width 15 height 20
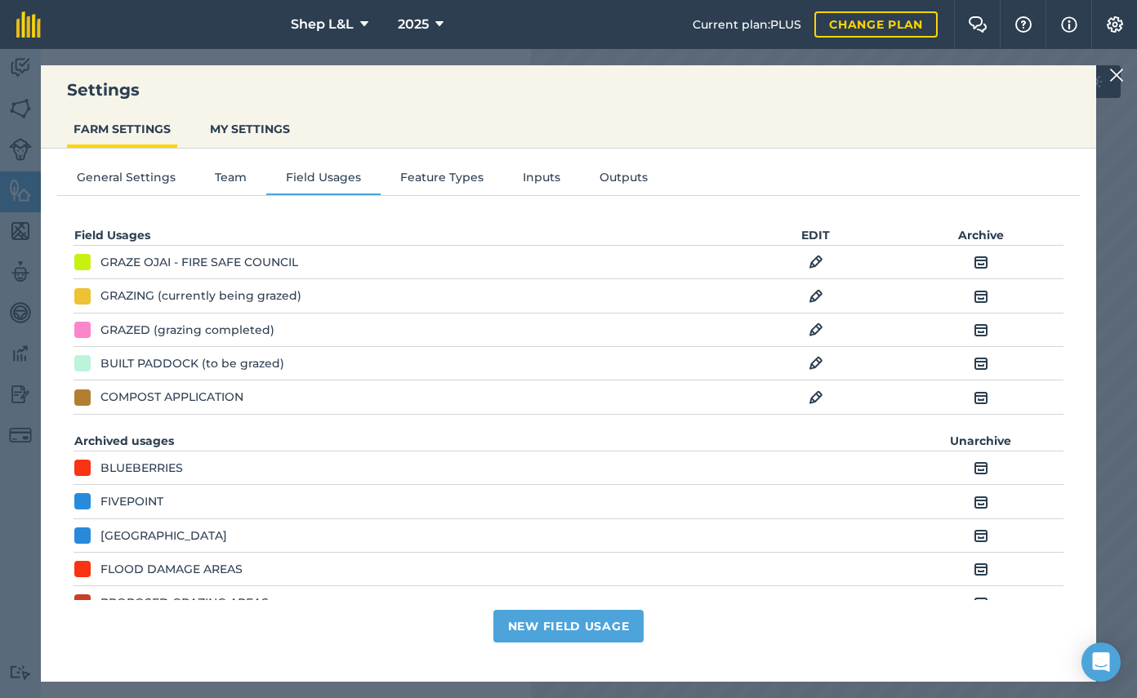
scroll to position [37, 0]
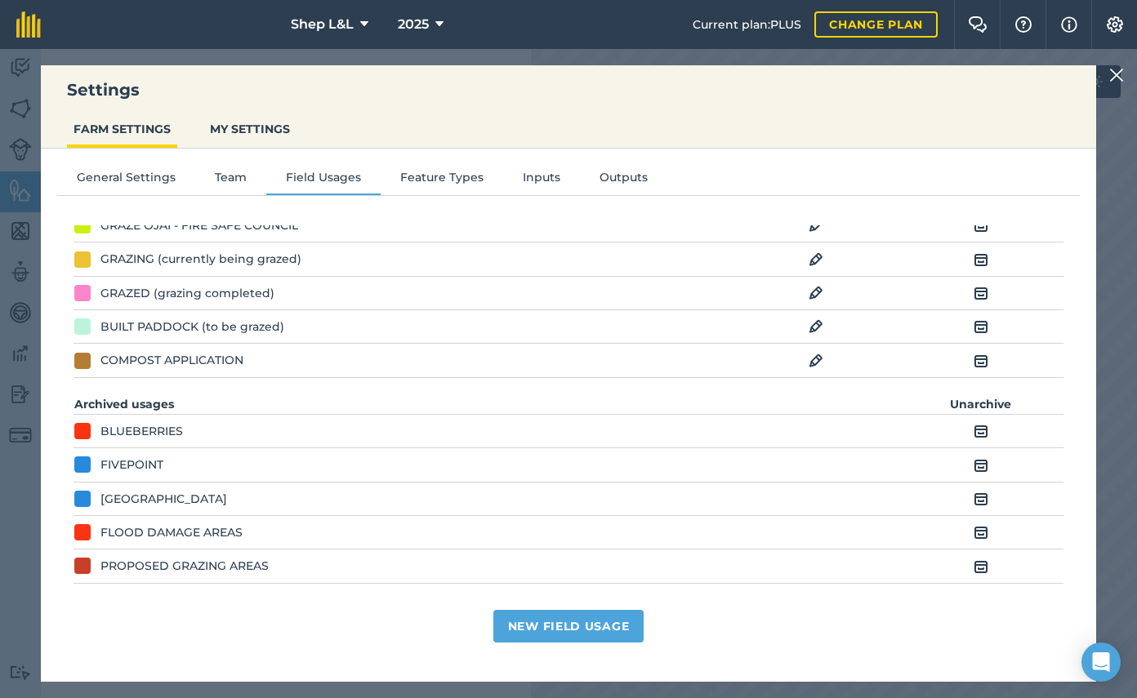
click at [981, 574] on img at bounding box center [980, 567] width 15 height 20
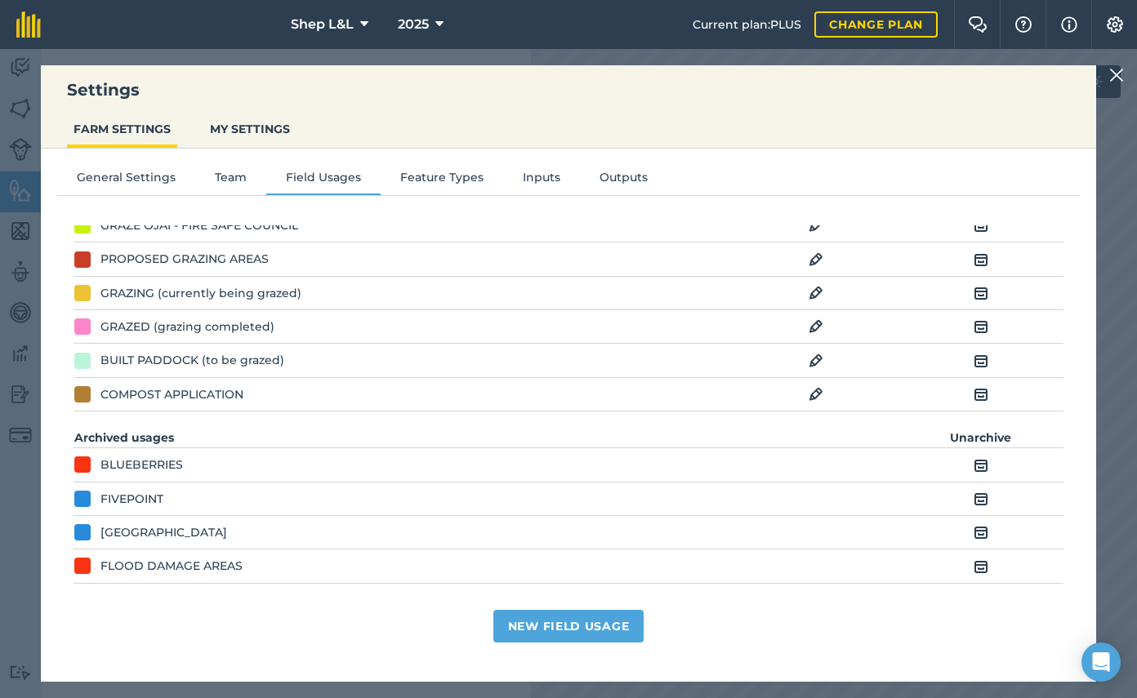
drag, startPoint x: 764, startPoint y: 638, endPoint x: 768, endPoint y: 583, distance: 54.9
click at [765, 637] on div "New Field Usage" at bounding box center [568, 621] width 990 height 42
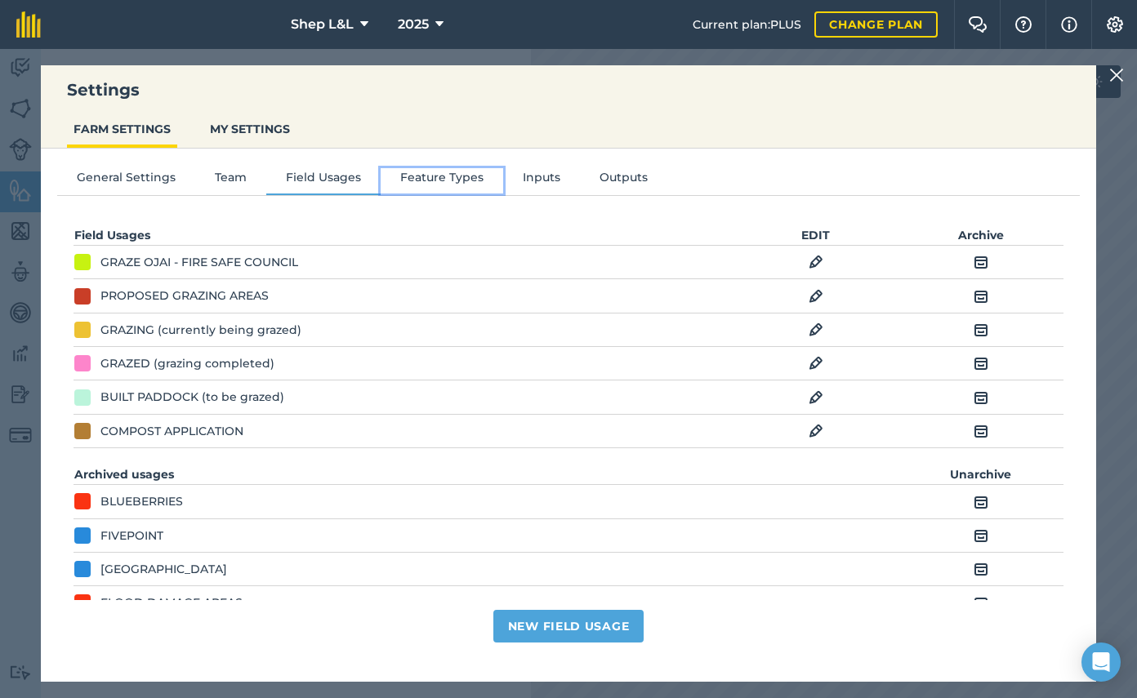
click at [457, 176] on button "Feature Types" at bounding box center [442, 180] width 122 height 24
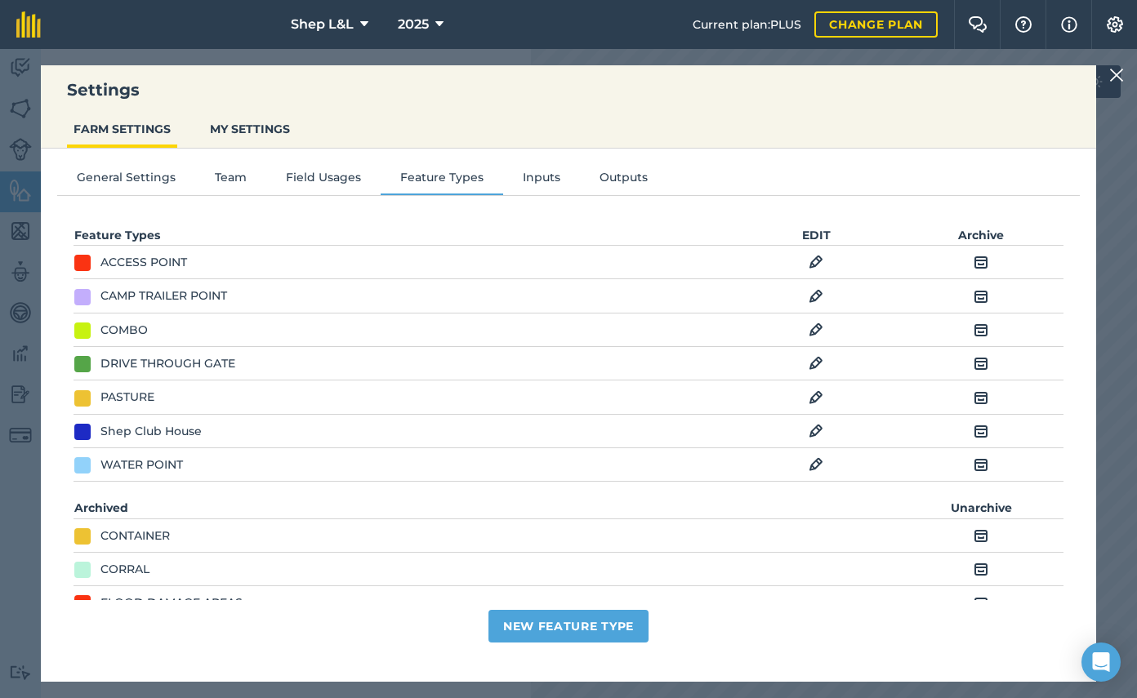
click at [985, 434] on img at bounding box center [980, 431] width 15 height 20
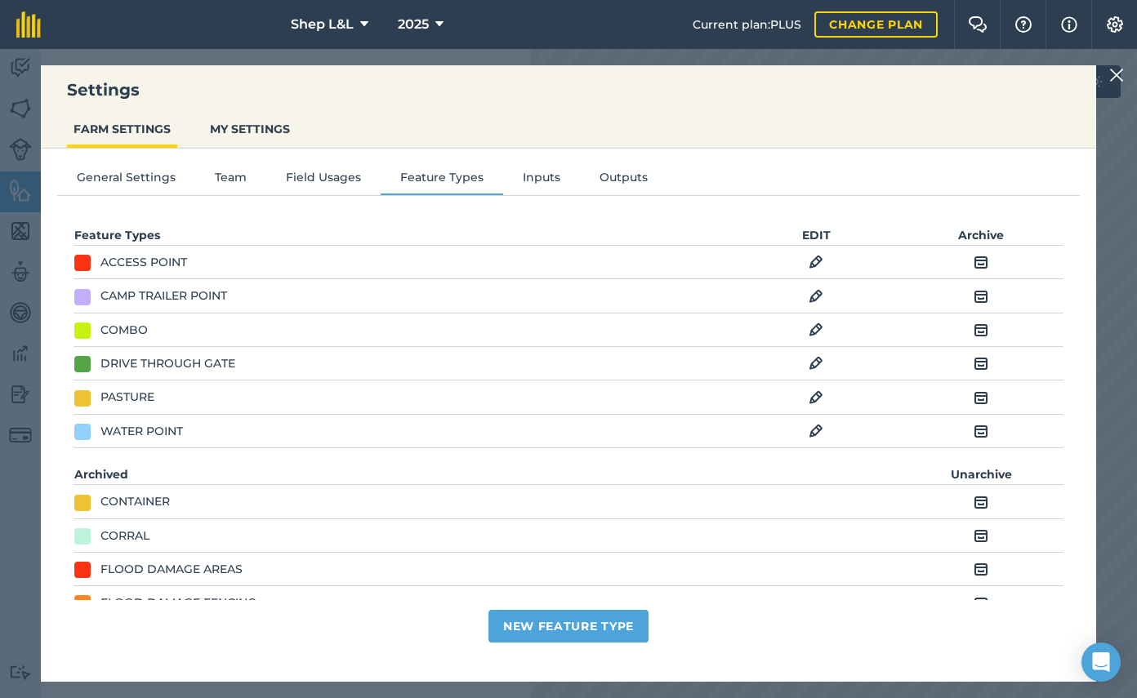
click at [813, 267] on img at bounding box center [815, 262] width 15 height 20
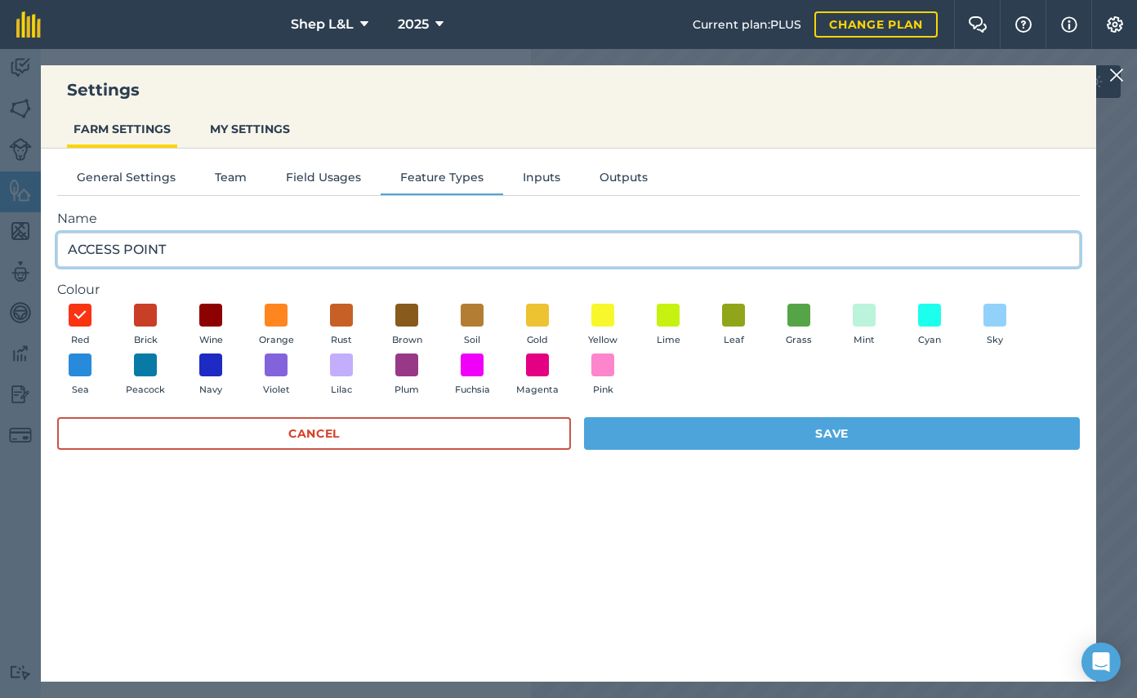
drag, startPoint x: 191, startPoint y: 247, endPoint x: -20, endPoint y: 239, distance: 211.6
click at [0, 239] on html "Settings FARM SETTINGS MY SETTINGS General Settings Team Field Usages Feature T…" at bounding box center [568, 349] width 1137 height 698
type input "POINT OF INTEREST"
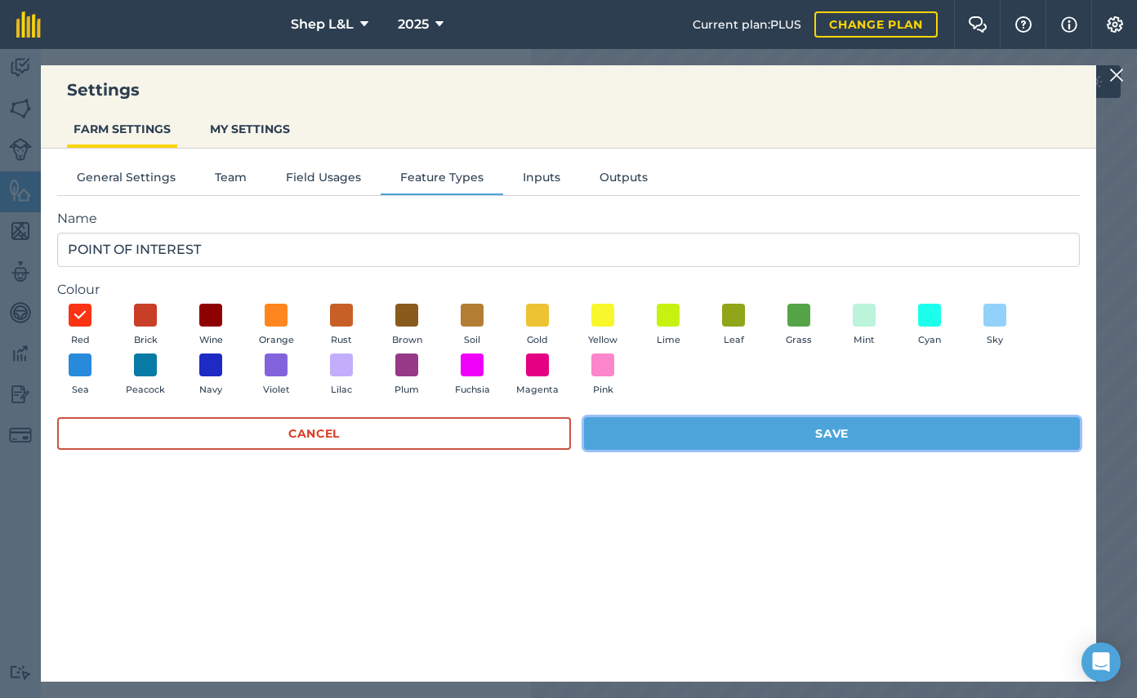
click at [761, 446] on button "Save" at bounding box center [832, 433] width 496 height 33
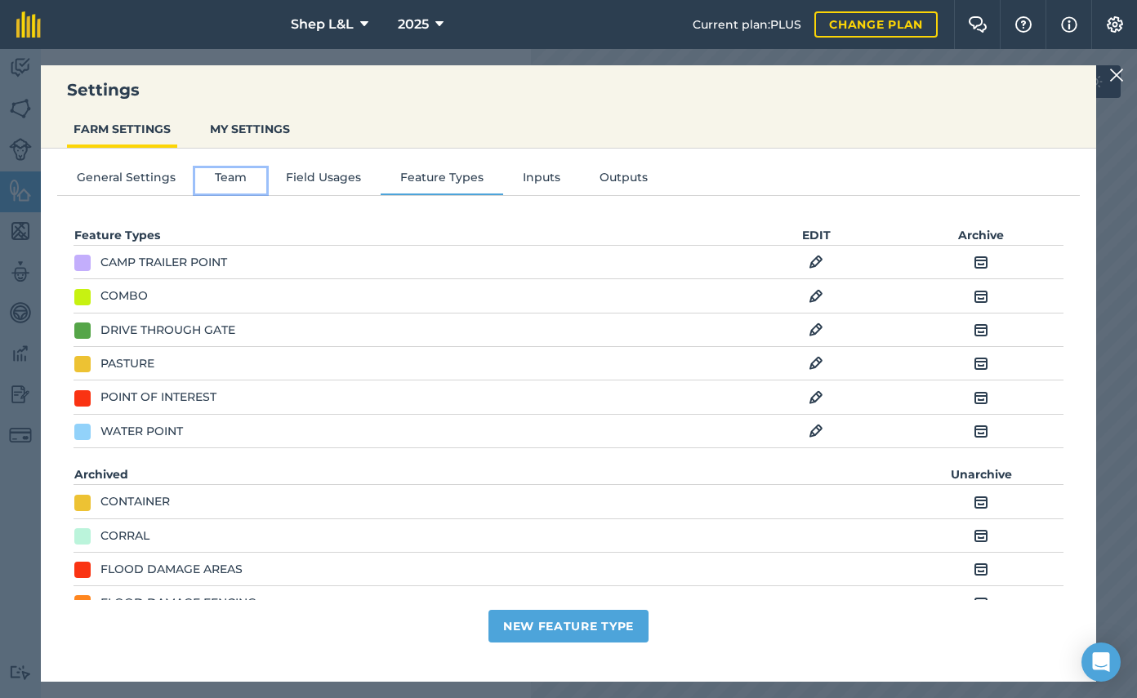
click at [226, 170] on button "Team" at bounding box center [230, 180] width 71 height 24
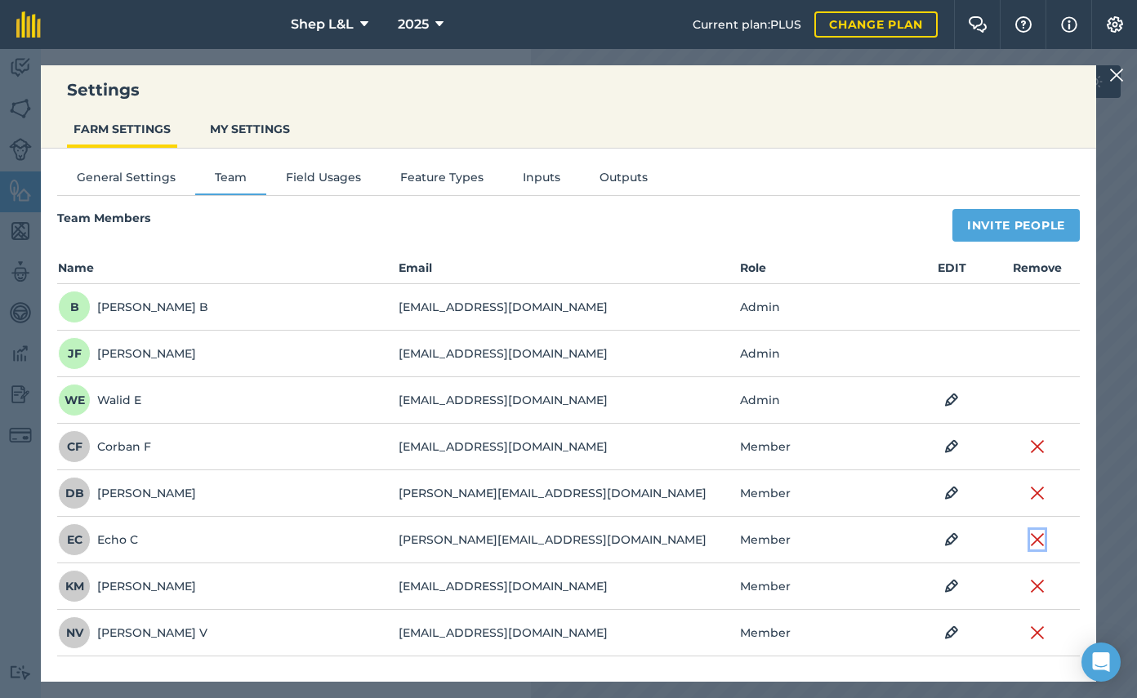
click at [1034, 539] on img at bounding box center [1037, 540] width 15 height 20
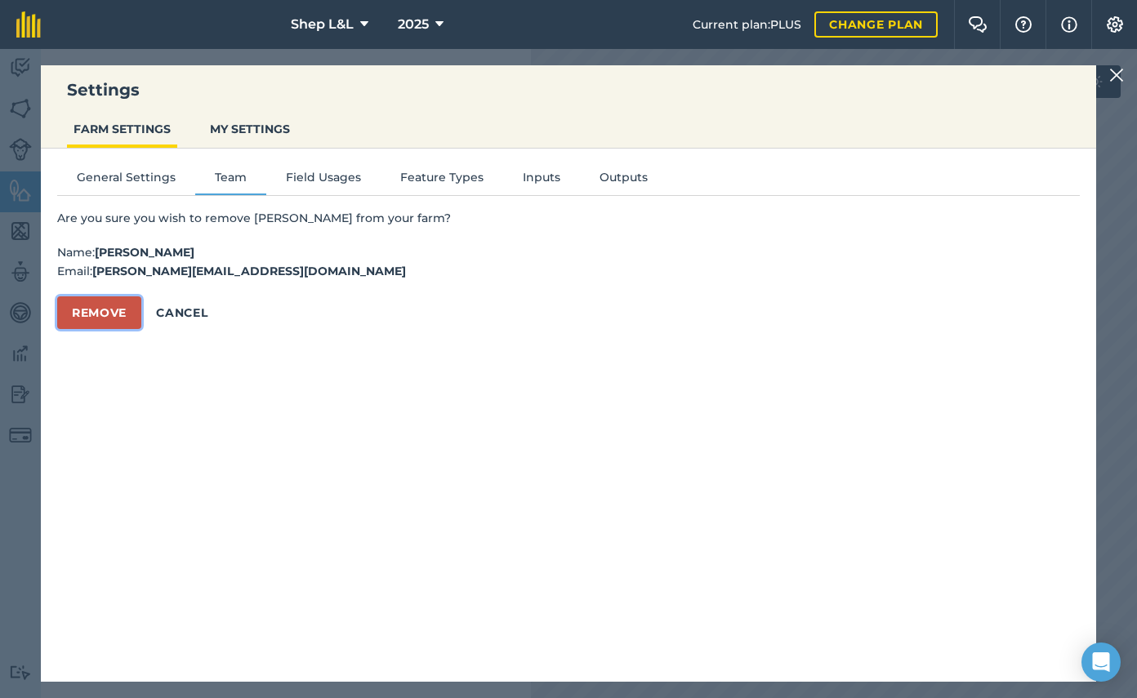
click at [111, 314] on button "Remove" at bounding box center [99, 312] width 84 height 33
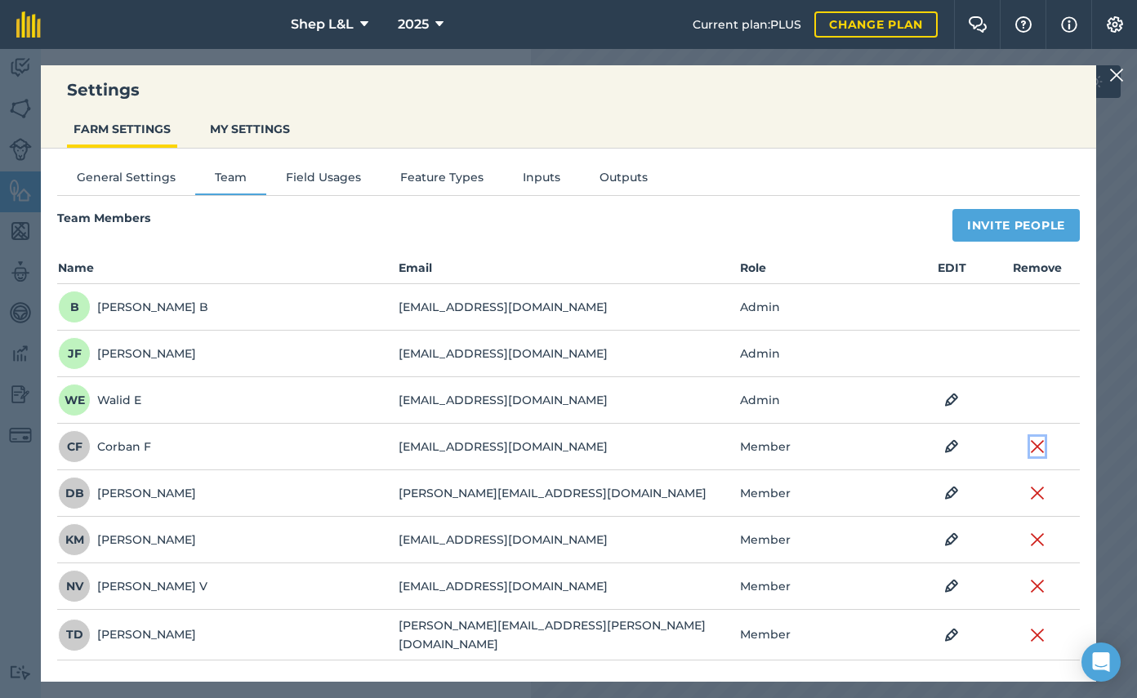
click at [1038, 452] on img at bounding box center [1037, 447] width 15 height 20
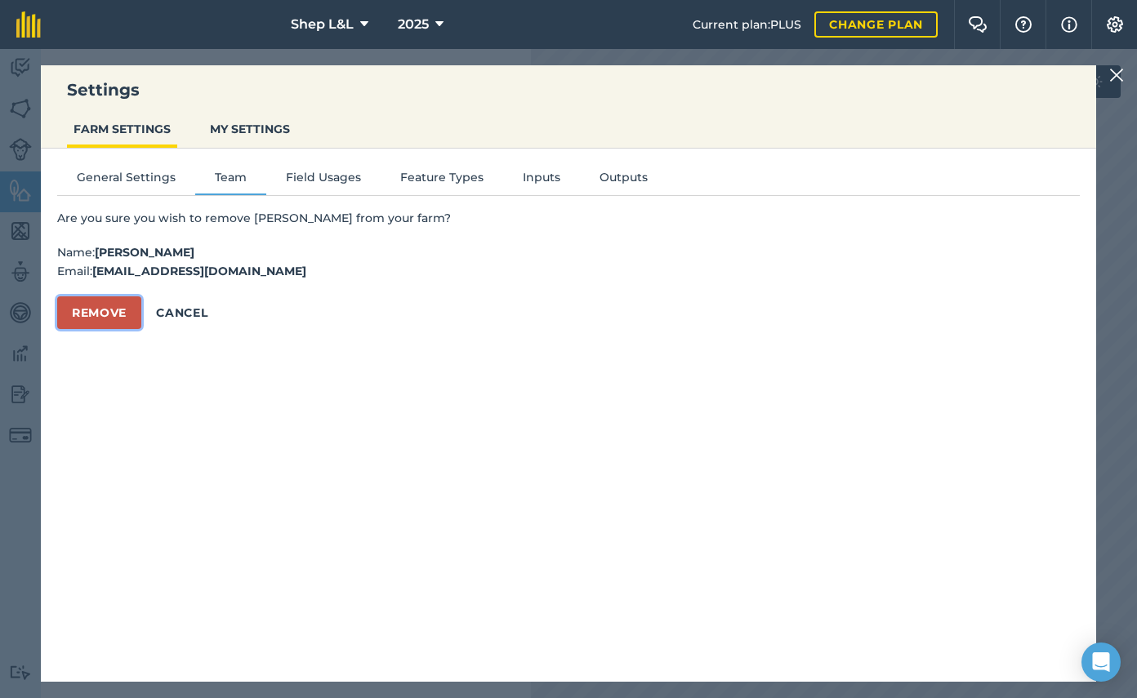
click at [70, 317] on button "Remove" at bounding box center [99, 312] width 84 height 33
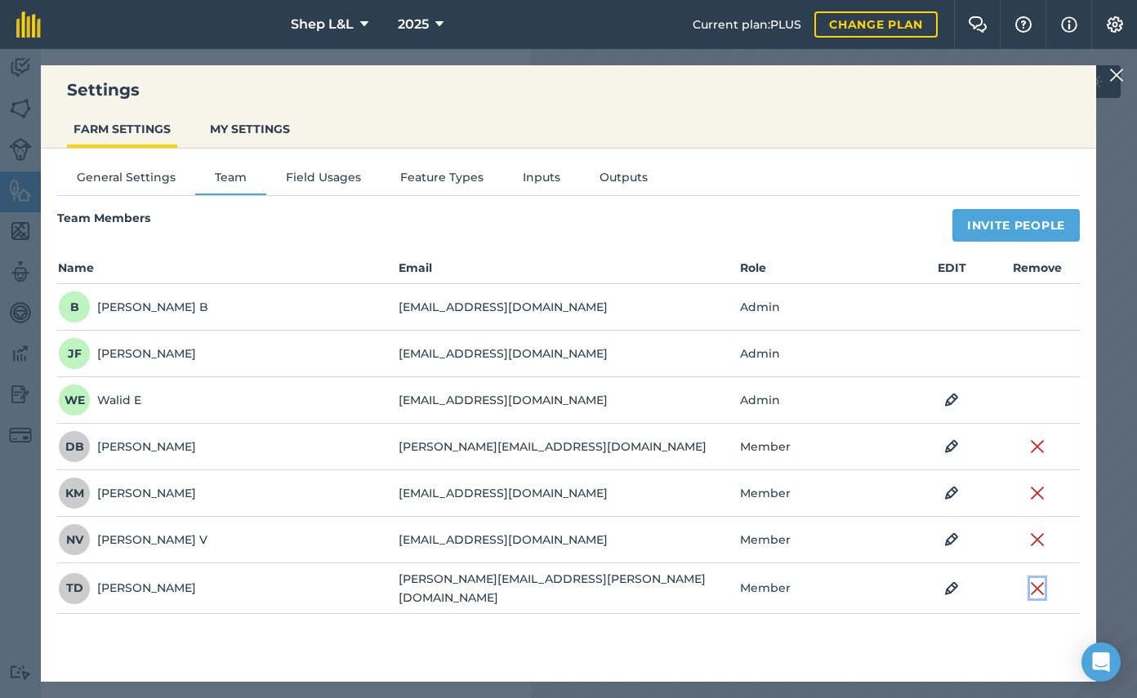
click at [1032, 587] on img at bounding box center [1037, 589] width 15 height 20
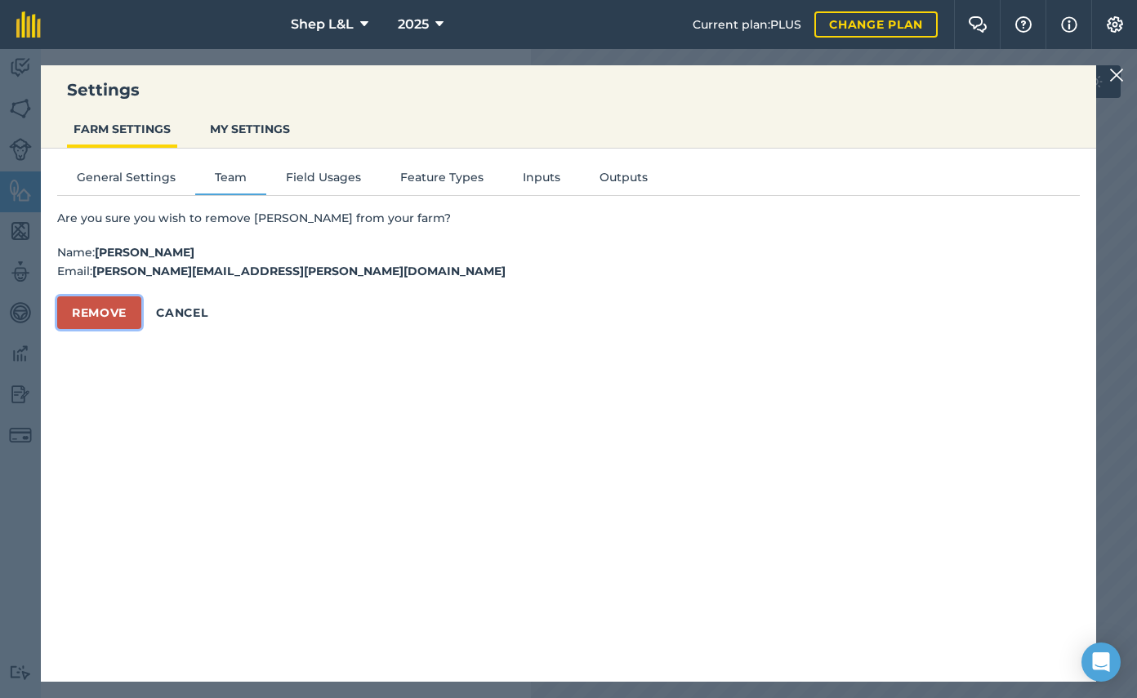
click at [74, 315] on button "Remove" at bounding box center [99, 312] width 84 height 33
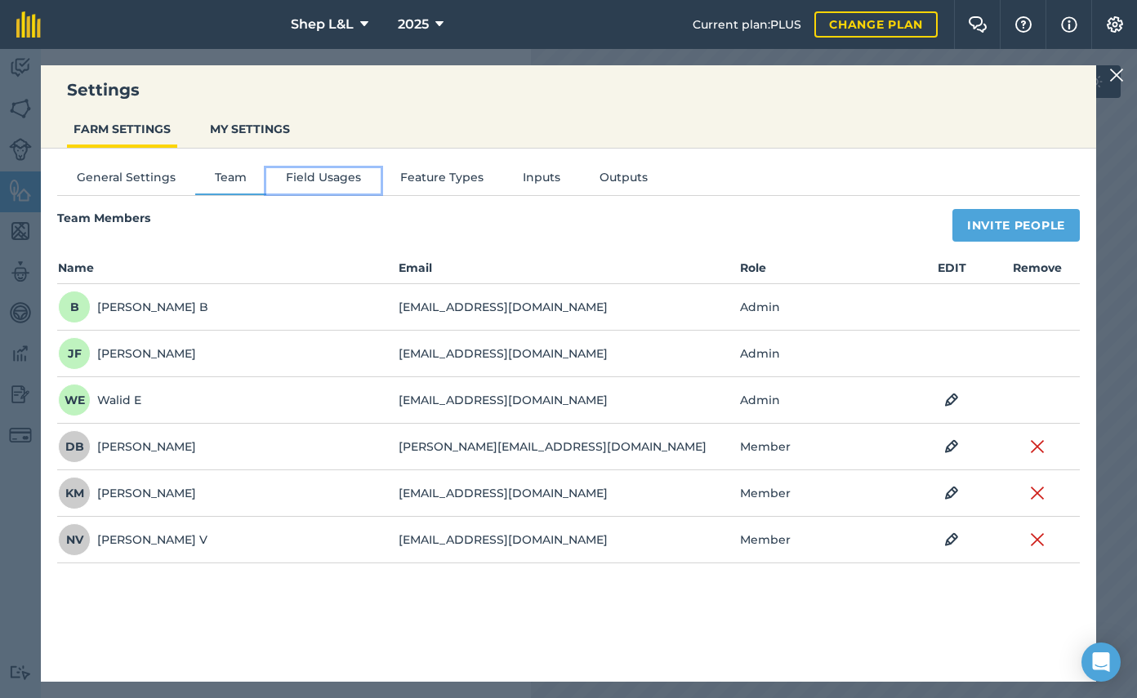
click at [309, 179] on button "Field Usages" at bounding box center [323, 180] width 114 height 24
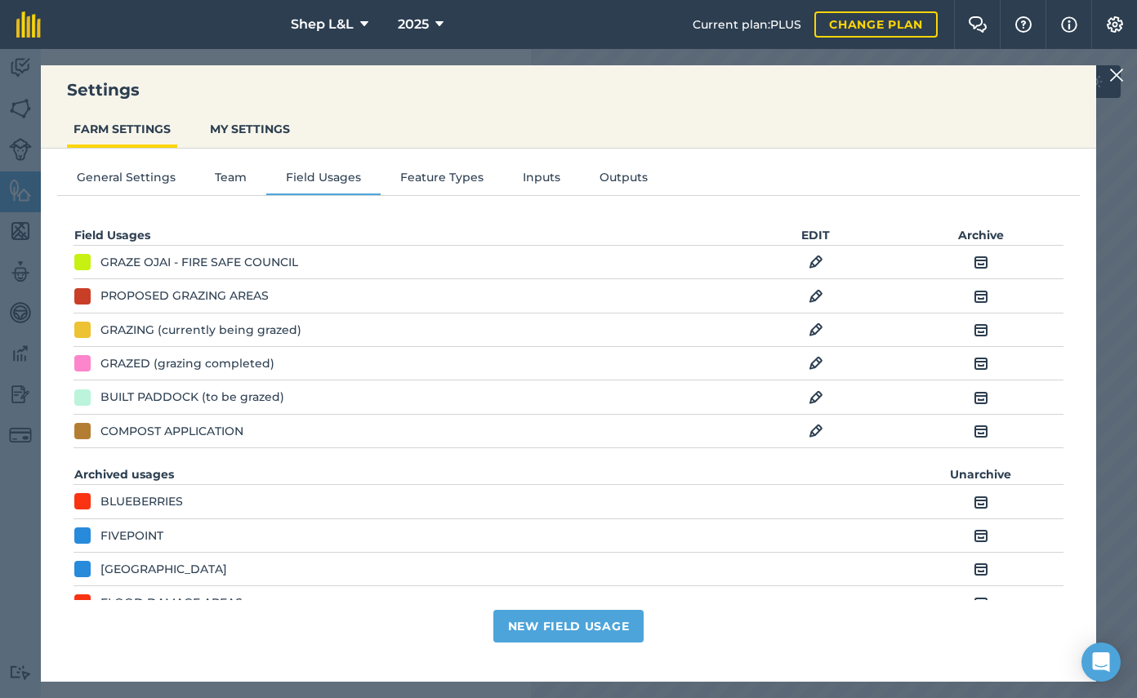
click at [1119, 78] on img at bounding box center [1116, 75] width 15 height 20
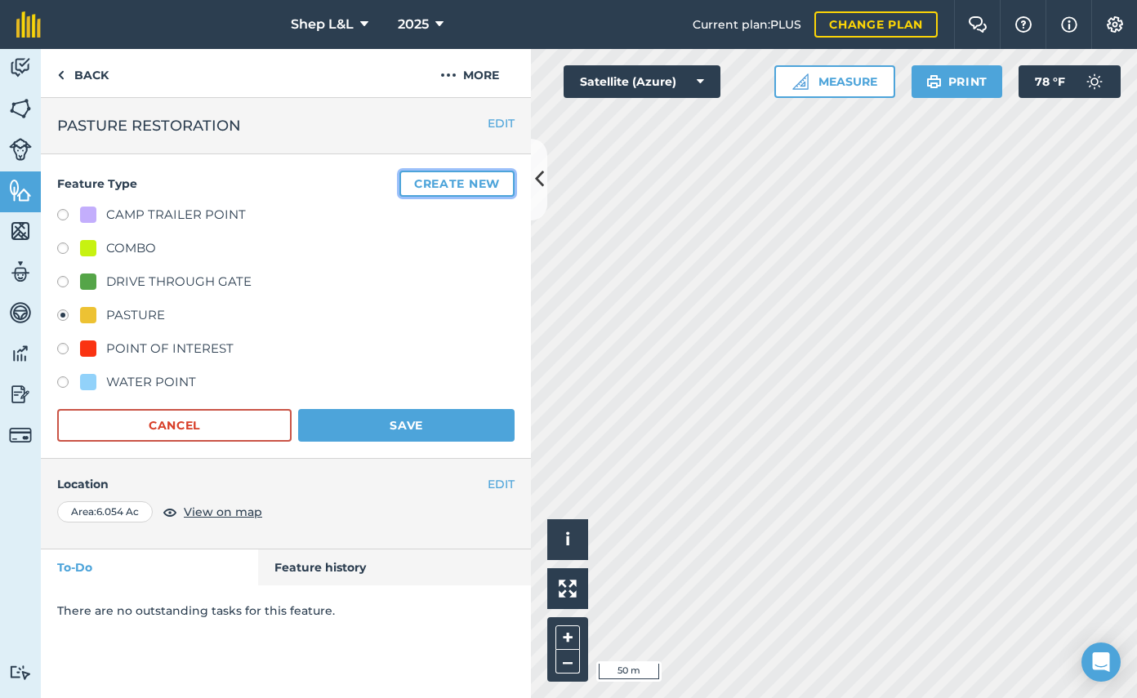
click at [473, 179] on button "Create new" at bounding box center [456, 184] width 115 height 26
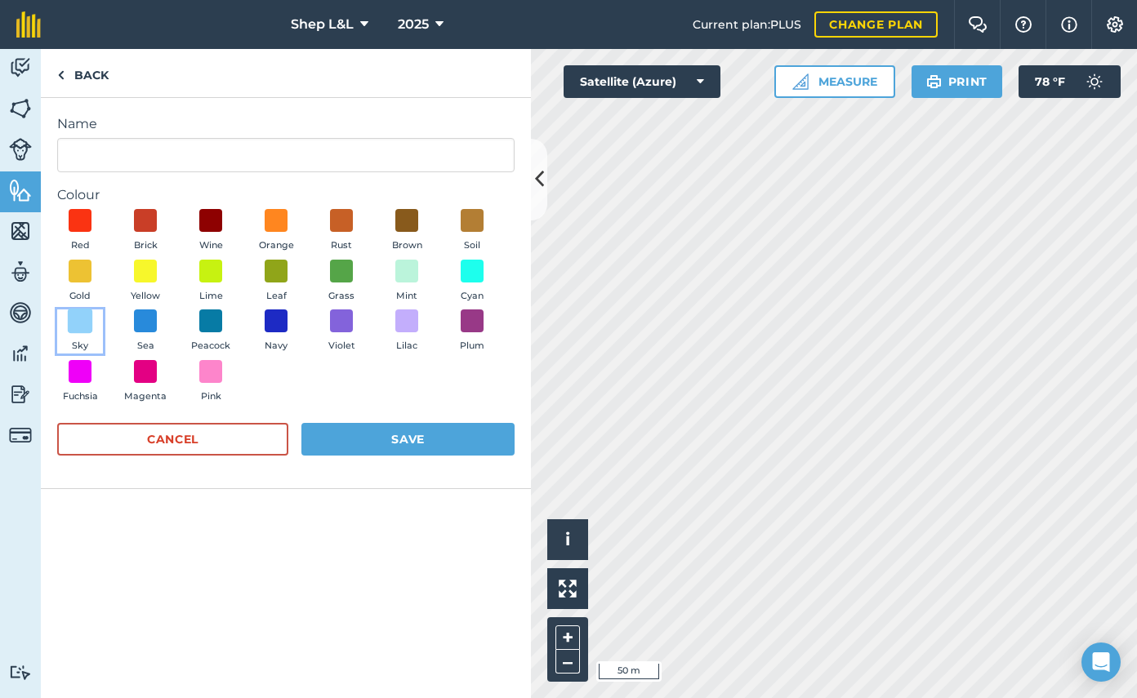
click at [78, 315] on span at bounding box center [80, 321] width 25 height 25
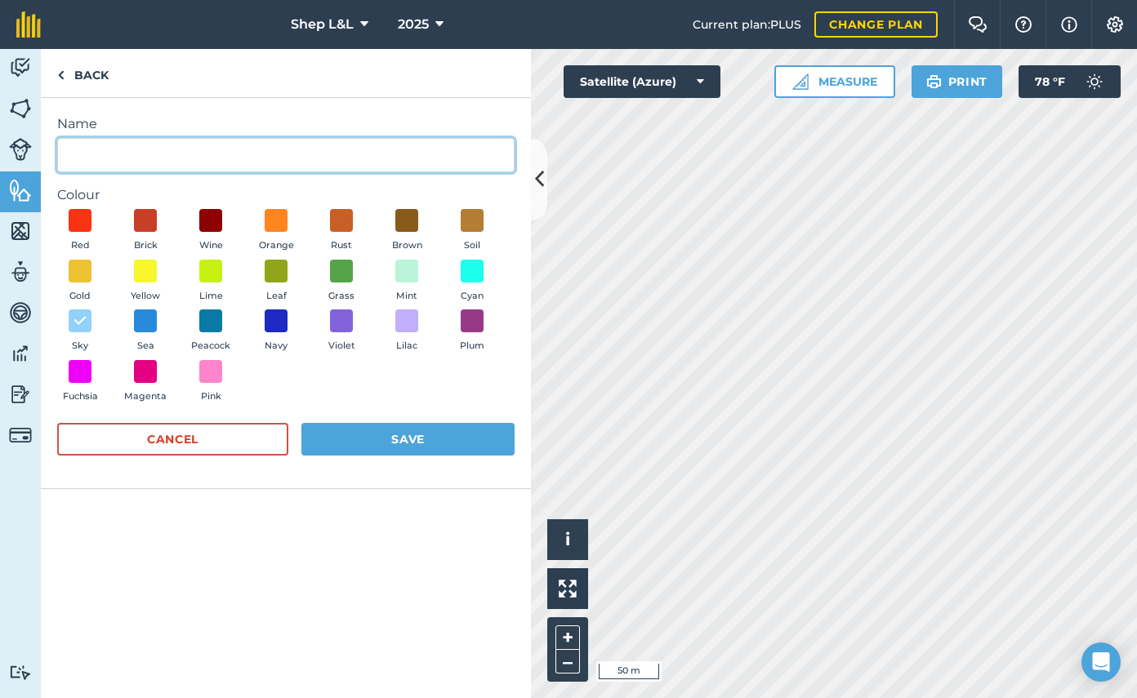
click at [132, 159] on input "Name" at bounding box center [285, 155] width 457 height 34
type input "PROPERTY LINES"
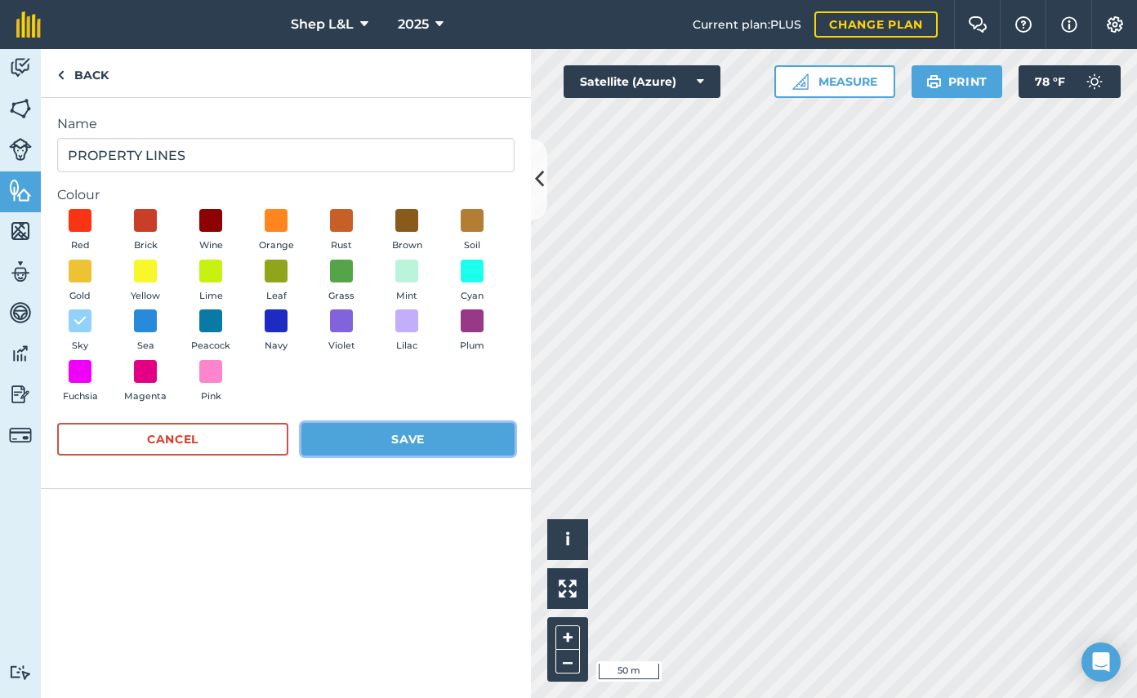
click at [431, 443] on button "Save" at bounding box center [407, 439] width 213 height 33
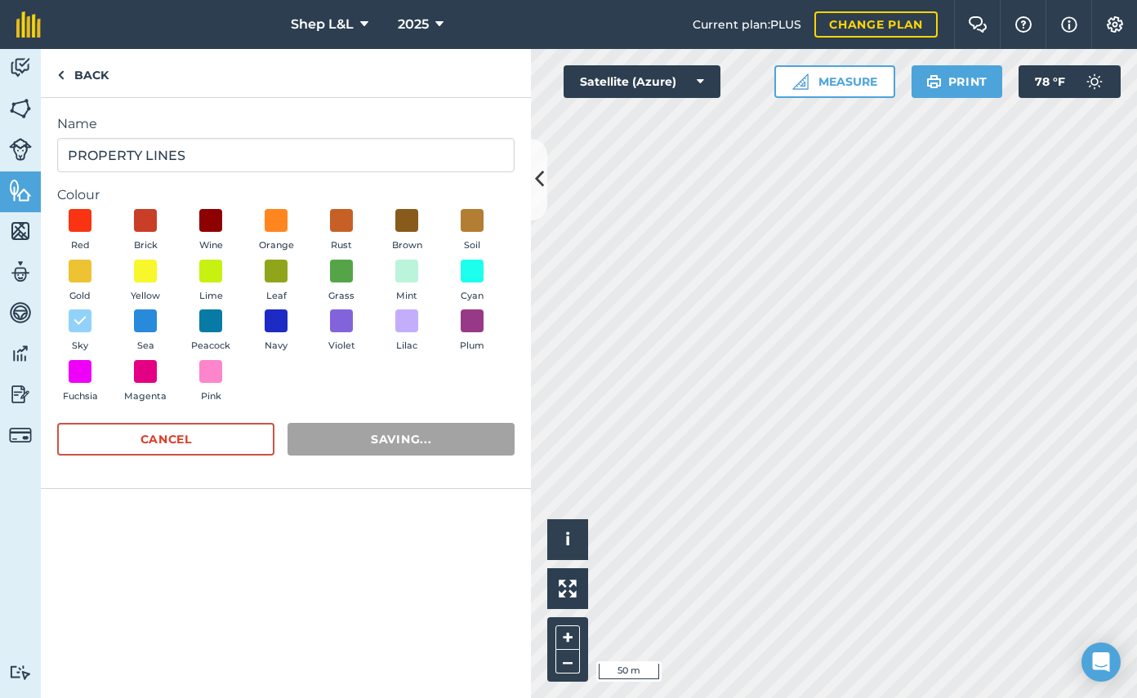
radio input "false"
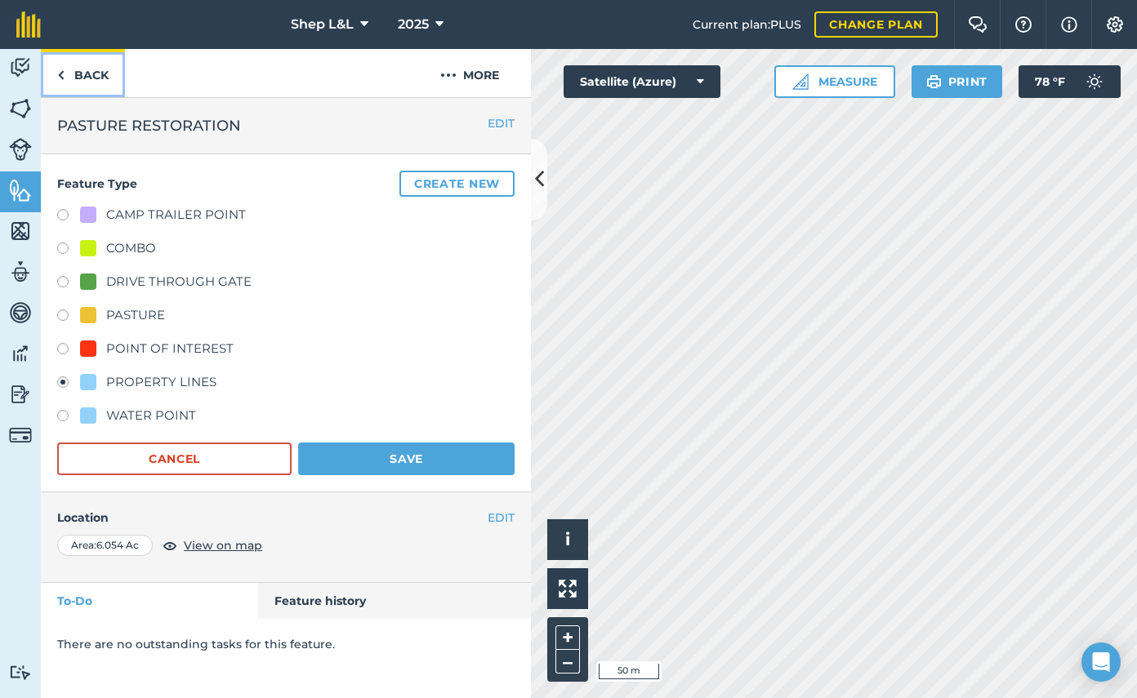
click at [64, 74] on img at bounding box center [60, 75] width 7 height 20
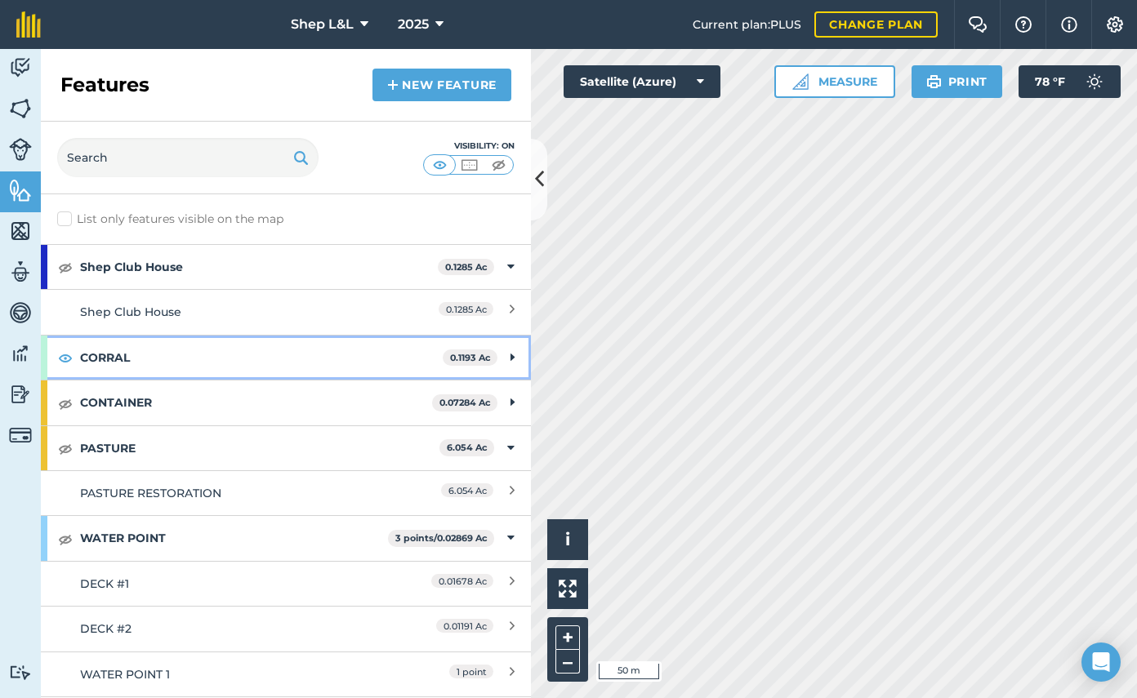
click at [100, 350] on strong "CORRAL" at bounding box center [261, 358] width 363 height 44
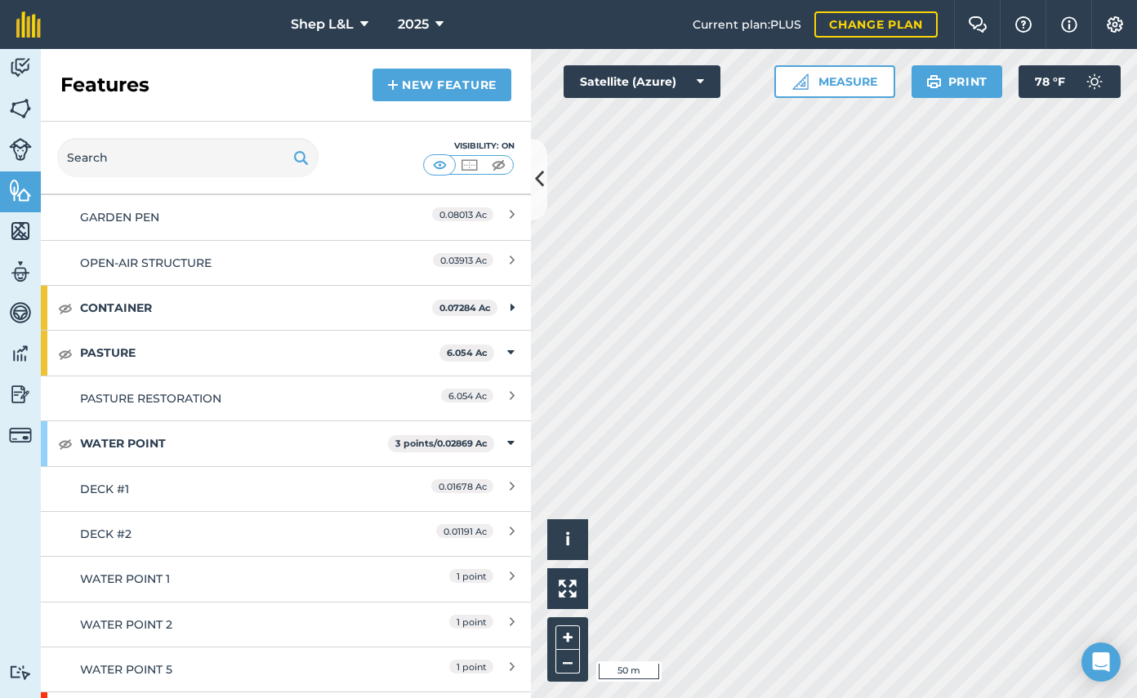
scroll to position [337, 0]
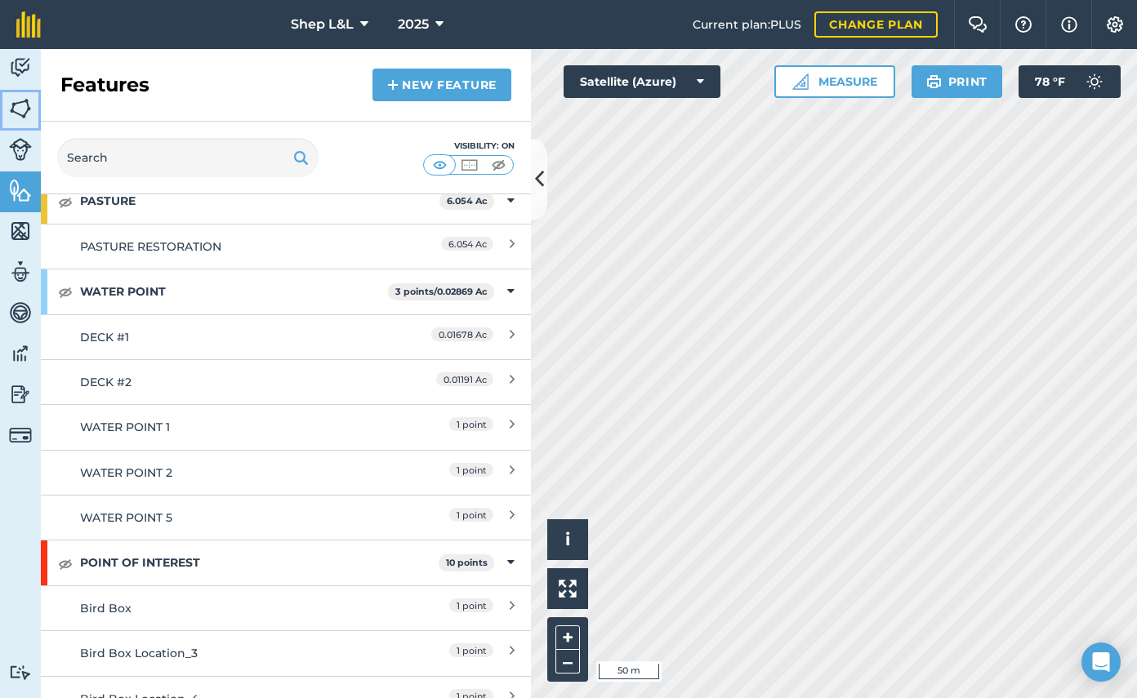
click at [20, 111] on img at bounding box center [20, 108] width 23 height 24
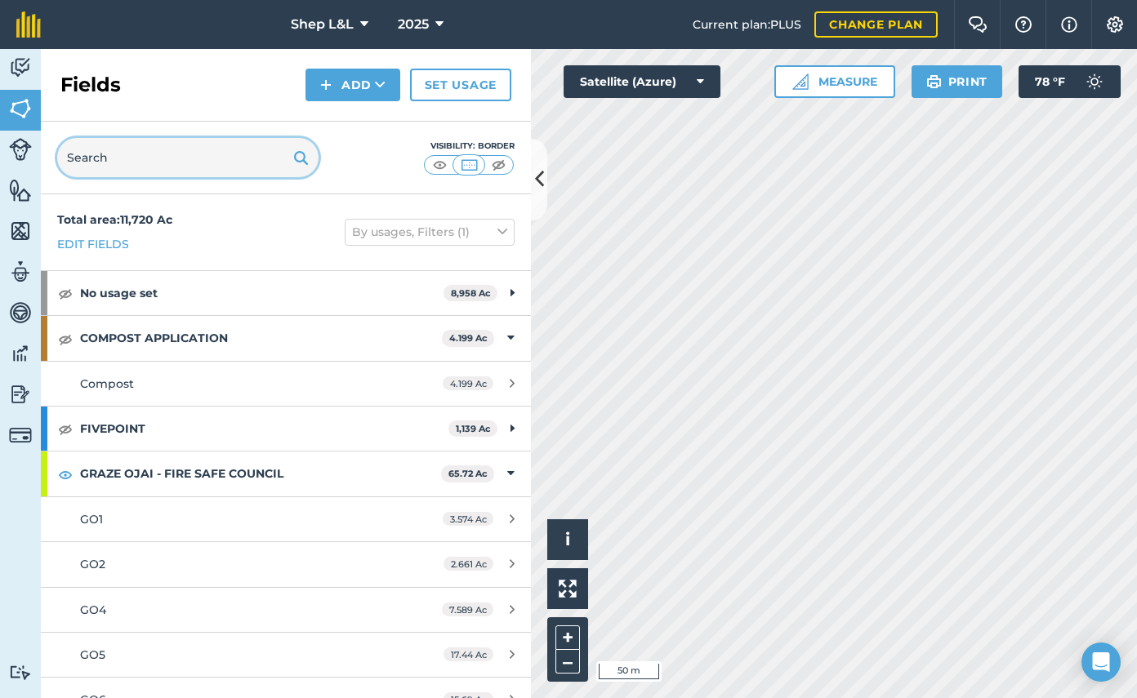
click at [209, 163] on input "text" at bounding box center [187, 157] width 261 height 39
type input "H"
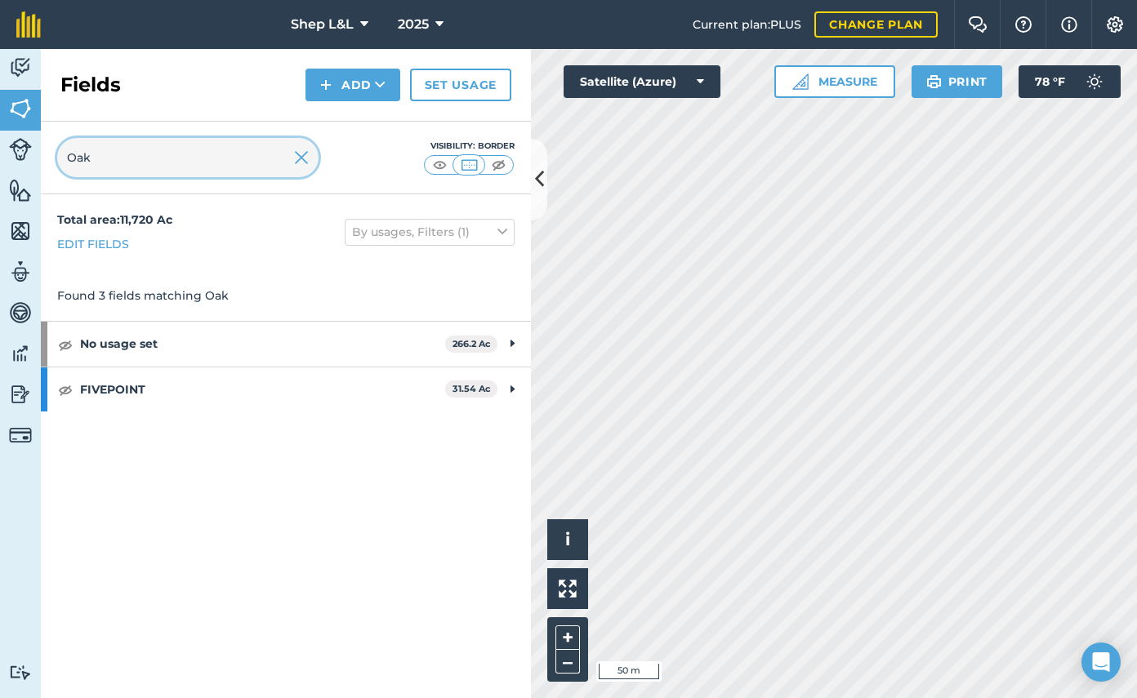
drag, startPoint x: 203, startPoint y: 164, endPoint x: -79, endPoint y: 136, distance: 283.9
click at [0, 136] on html "Shep L&L 2025 Current plan : PLUS Change plan Farm Chat Help Info Settings Shep…" at bounding box center [568, 349] width 1137 height 698
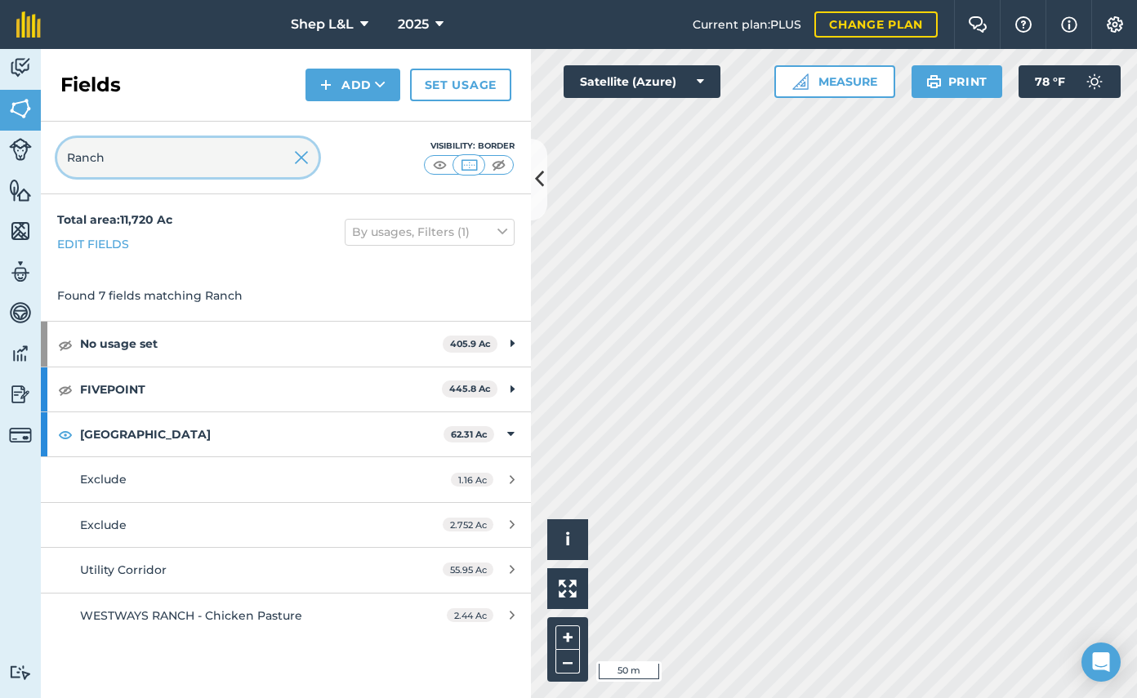
type input "Ranch"
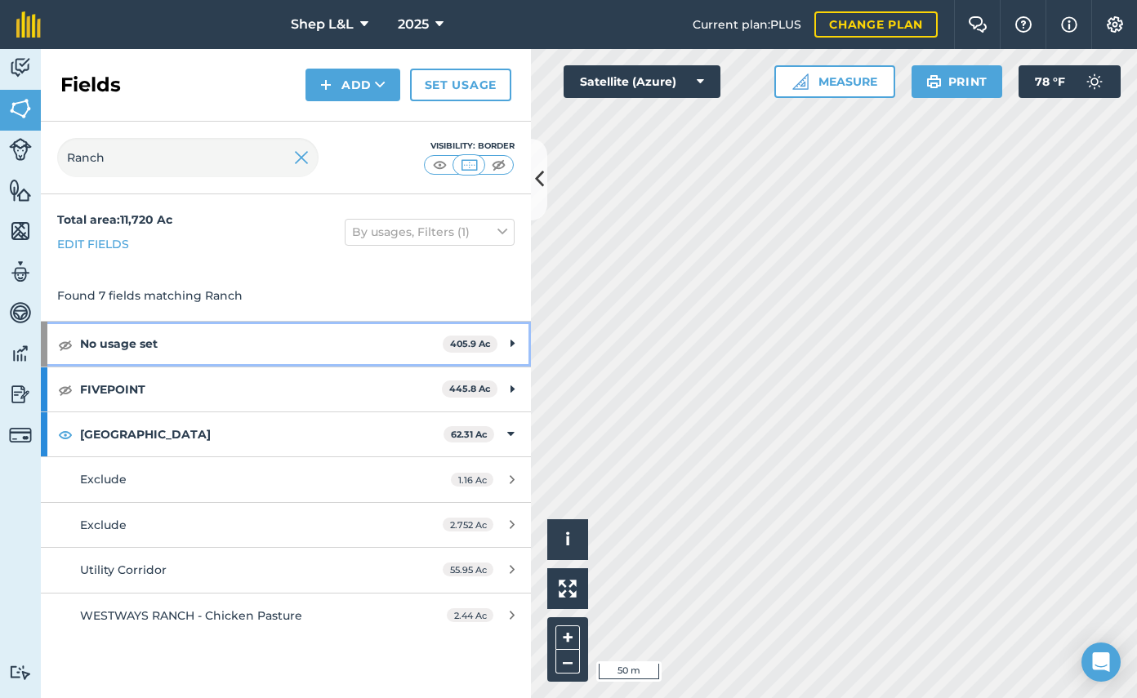
click at [510, 345] on icon at bounding box center [512, 344] width 4 height 18
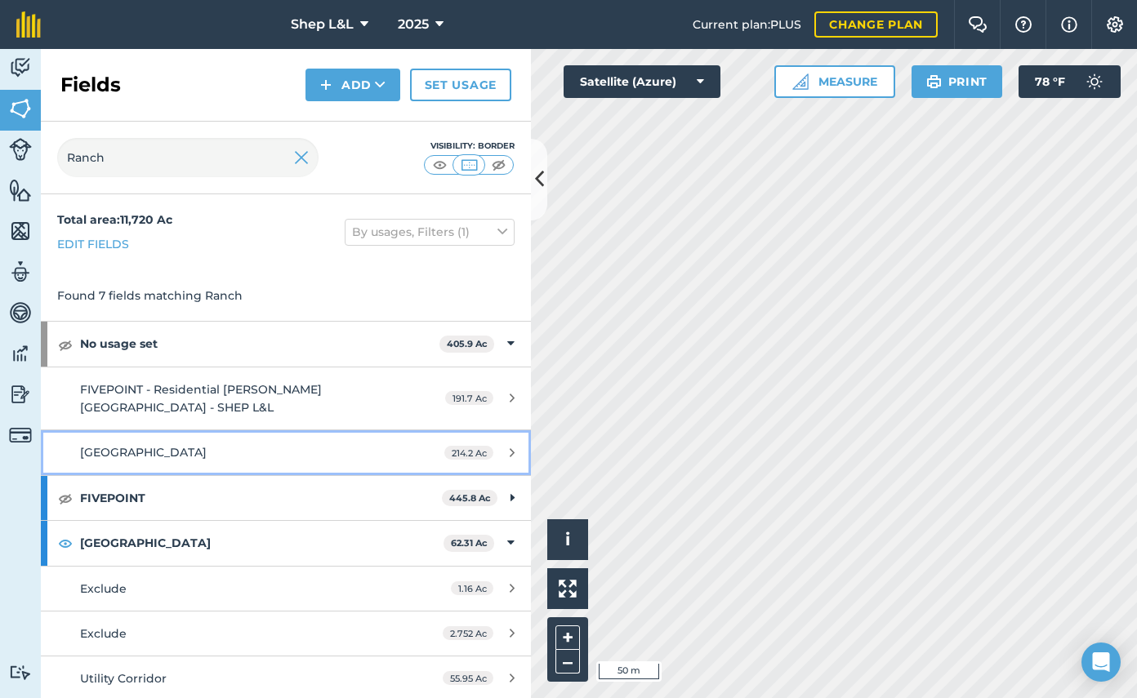
click at [258, 454] on div "[GEOGRAPHIC_DATA]" at bounding box center [233, 452] width 307 height 18
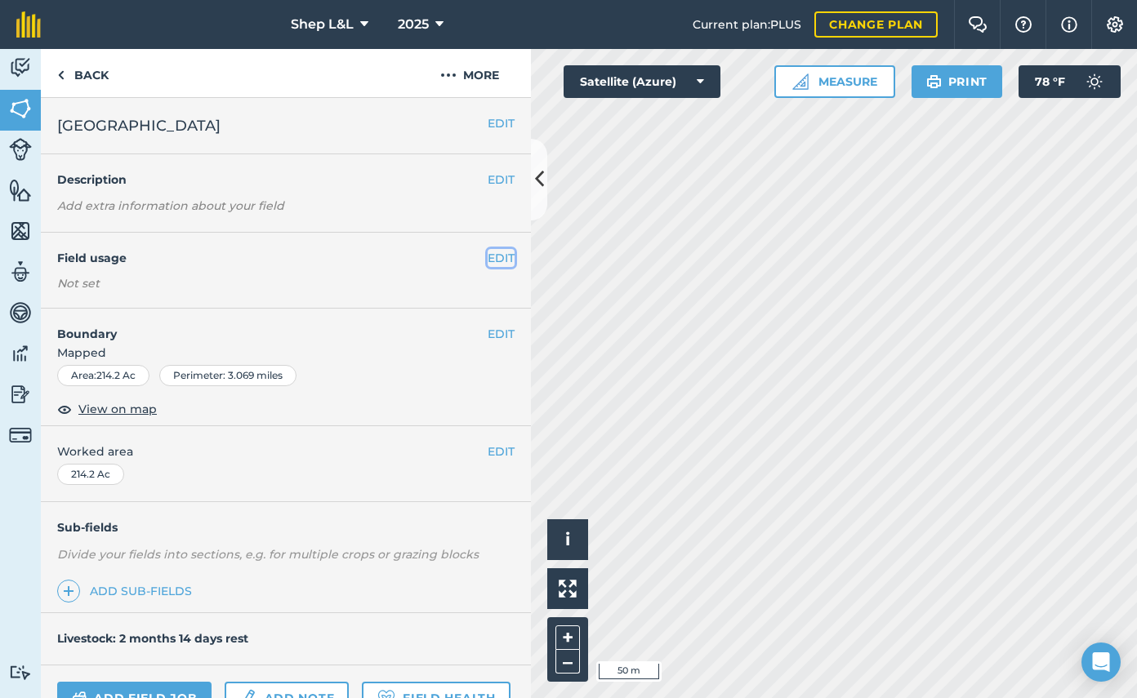
click at [504, 260] on button "EDIT" at bounding box center [500, 258] width 27 height 18
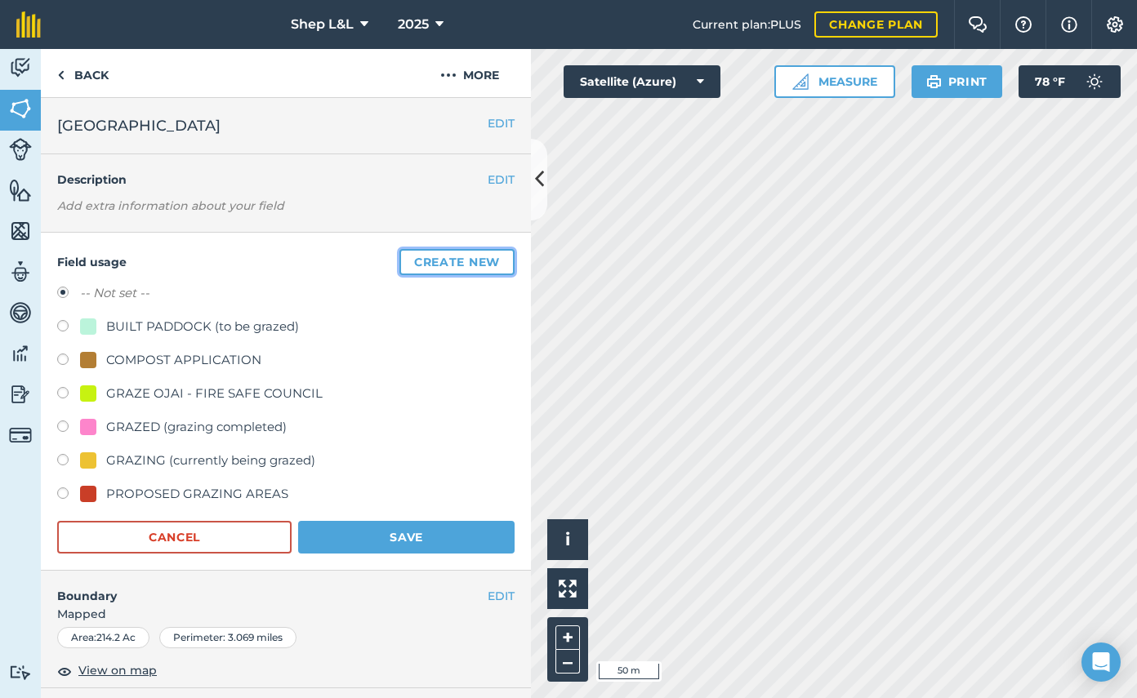
click at [434, 265] on button "Create new" at bounding box center [456, 262] width 115 height 26
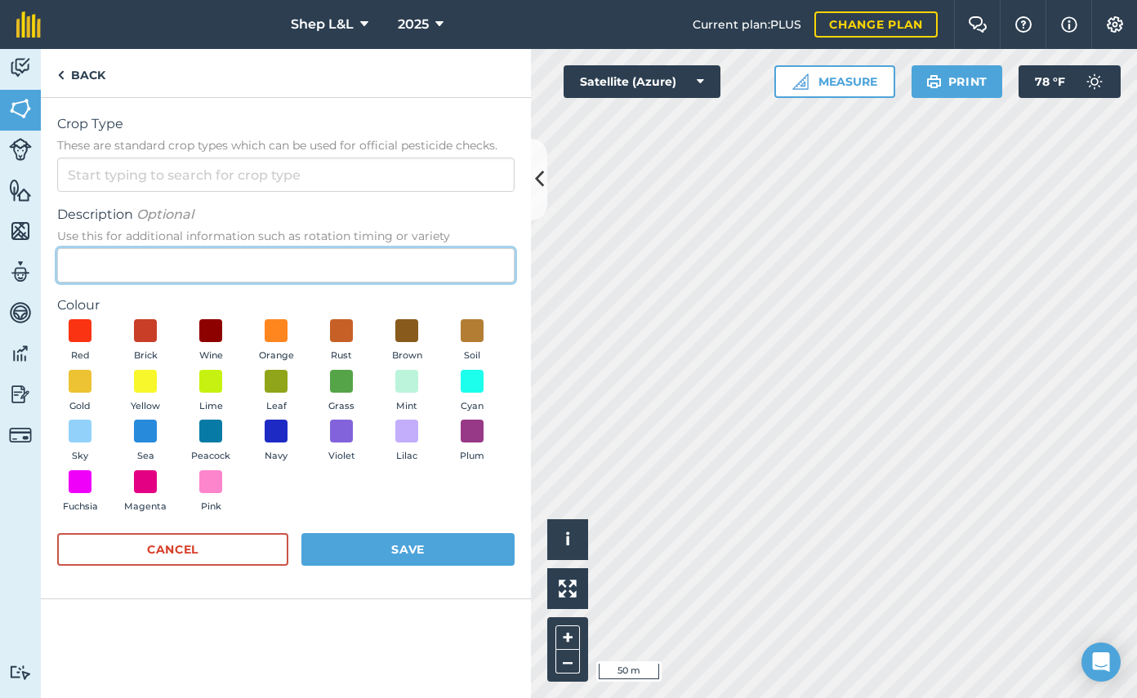
click at [403, 256] on input "Description Optional Use this for additional information such as rotation timin…" at bounding box center [285, 265] width 457 height 34
type input "PROPERTY LINES"
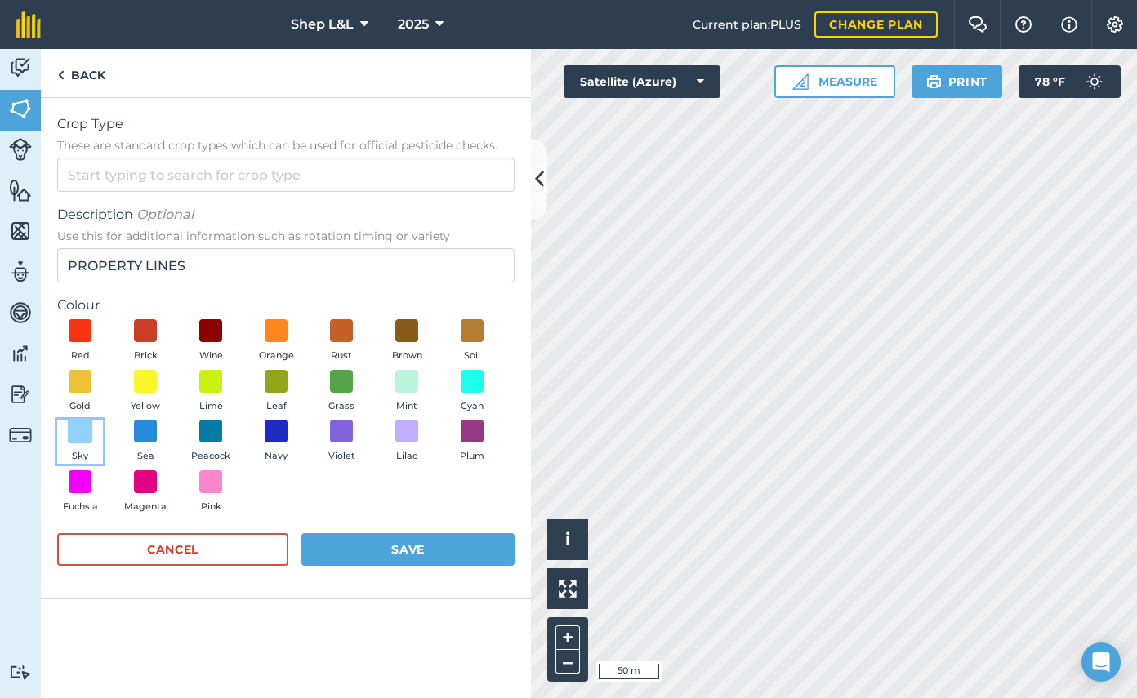
click at [82, 438] on span at bounding box center [80, 431] width 25 height 25
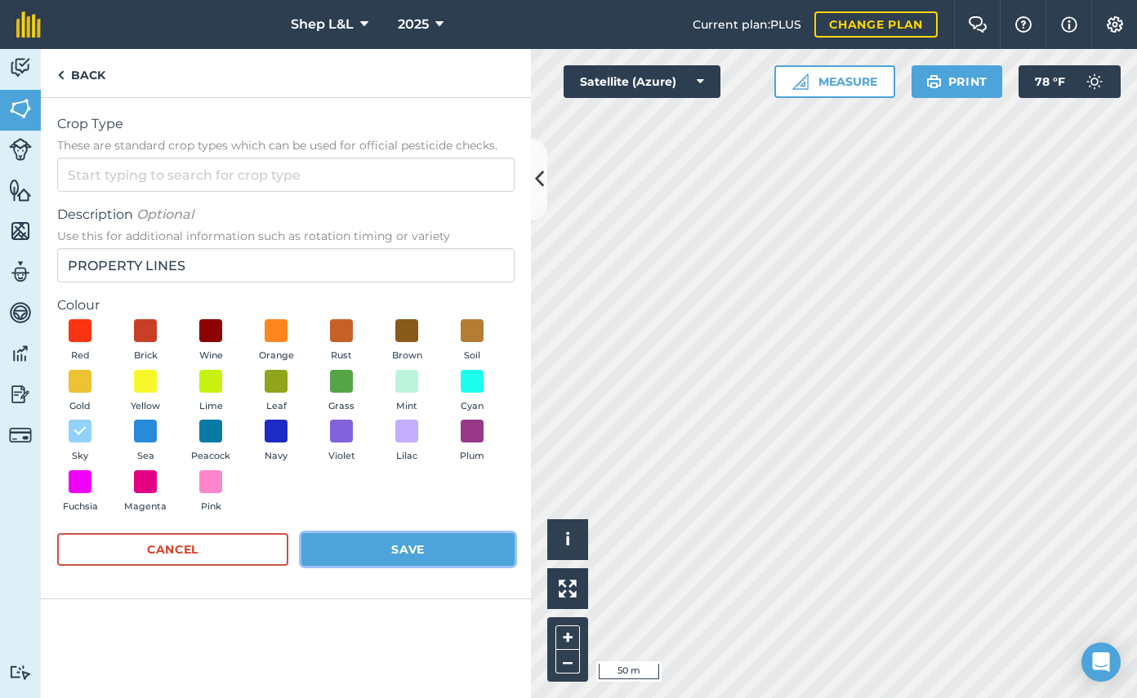
click at [404, 546] on button "Save" at bounding box center [407, 549] width 213 height 33
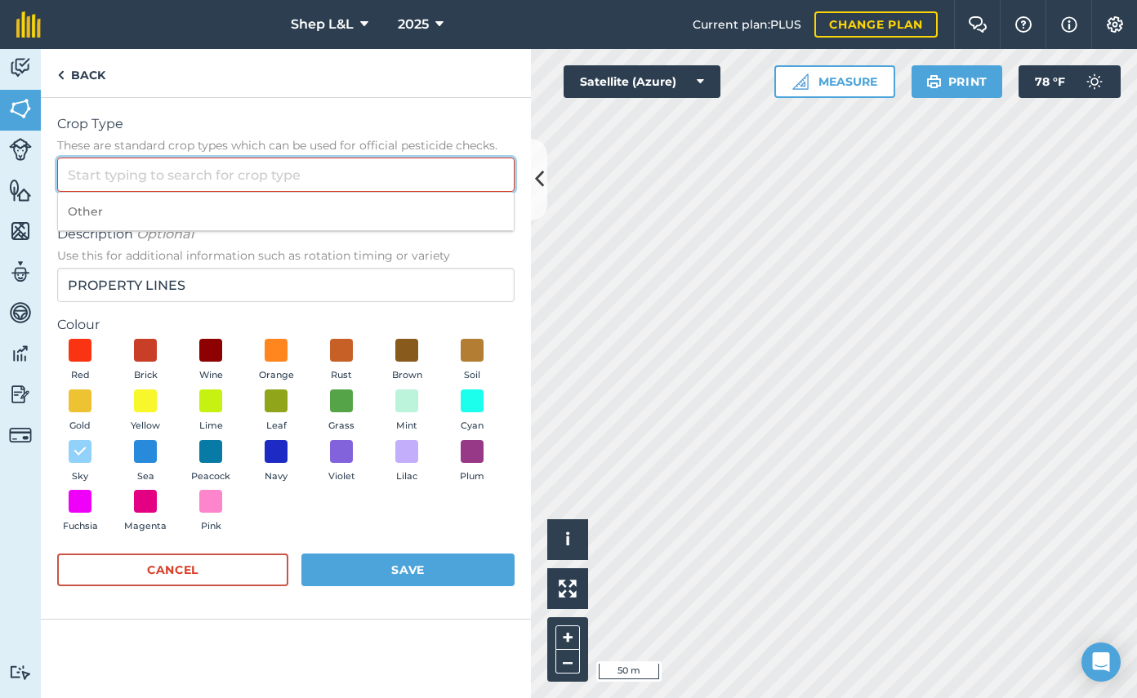
click at [126, 182] on input "Crop Type These are standard crop types which can be used for official pesticid…" at bounding box center [285, 175] width 457 height 34
drag, startPoint x: 123, startPoint y: 209, endPoint x: 146, endPoint y: 265, distance: 60.8
click at [123, 210] on li "Other" at bounding box center [286, 212] width 456 height 38
type input "Other"
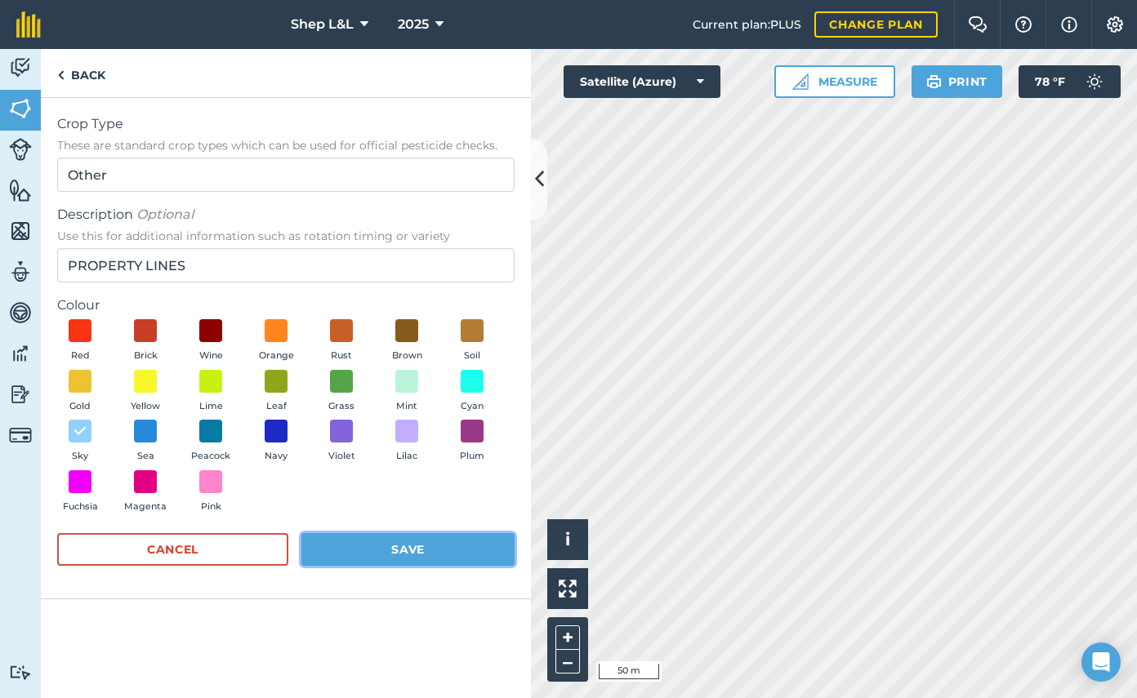
click at [372, 552] on button "Save" at bounding box center [407, 549] width 213 height 33
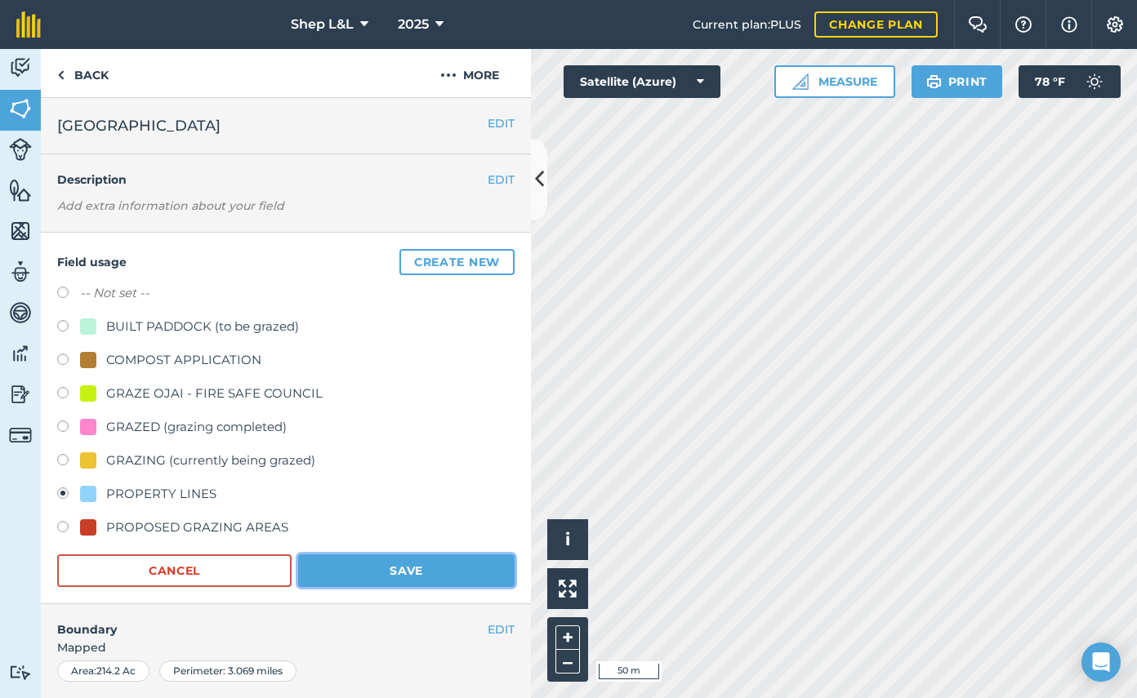
click at [399, 578] on button "Save" at bounding box center [406, 570] width 216 height 33
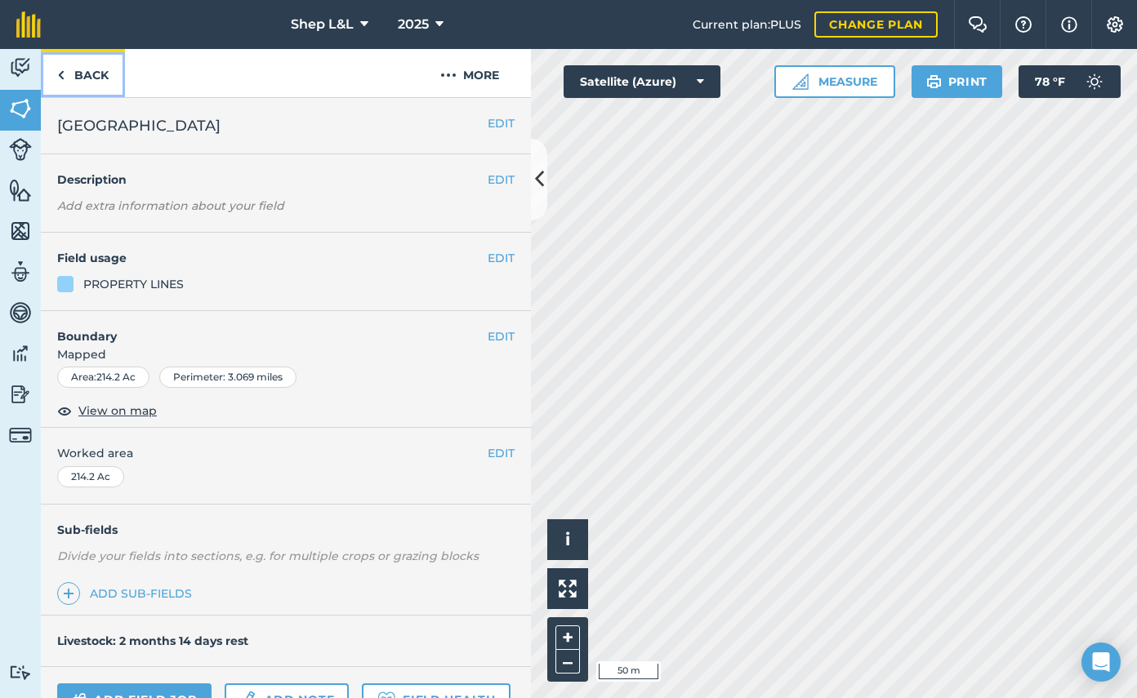
click at [105, 78] on link "Back" at bounding box center [83, 73] width 84 height 48
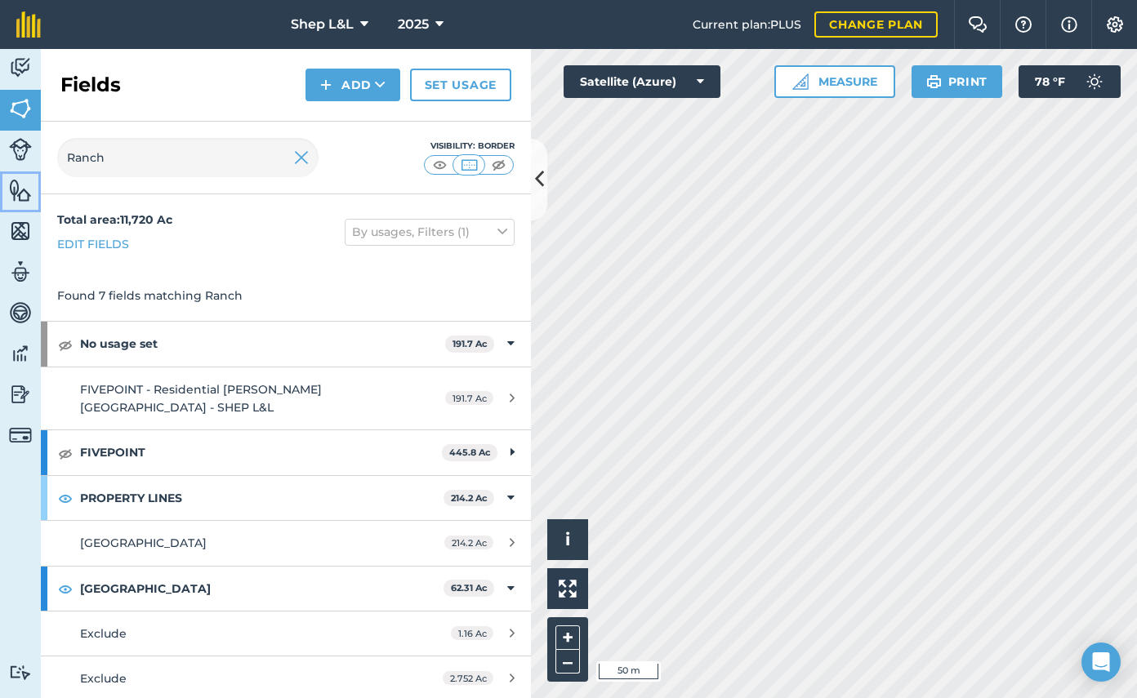
click at [18, 203] on link "Features" at bounding box center [20, 191] width 41 height 41
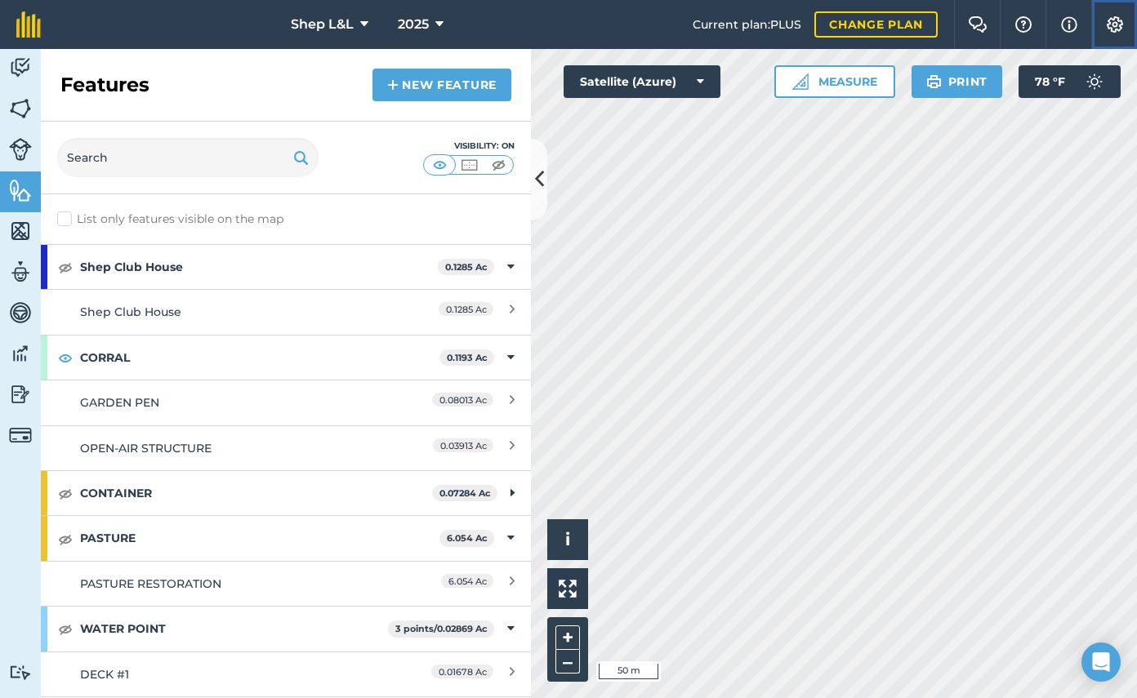
click at [1105, 23] on img at bounding box center [1115, 24] width 20 height 16
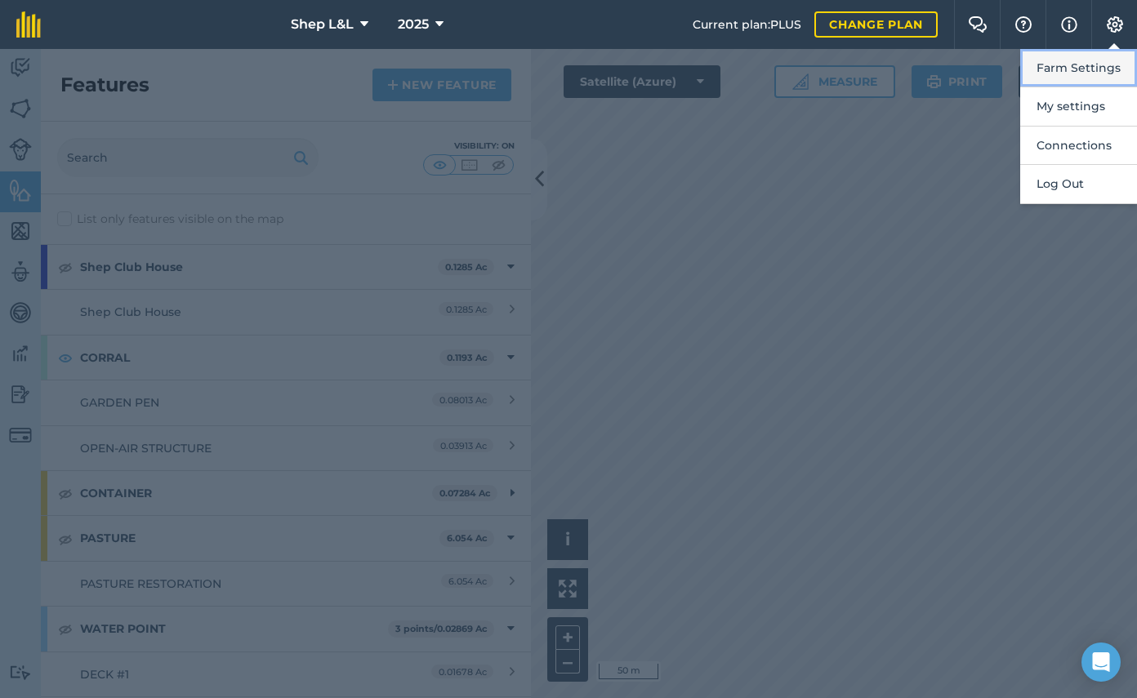
click at [1069, 76] on button "Farm Settings" at bounding box center [1078, 68] width 117 height 38
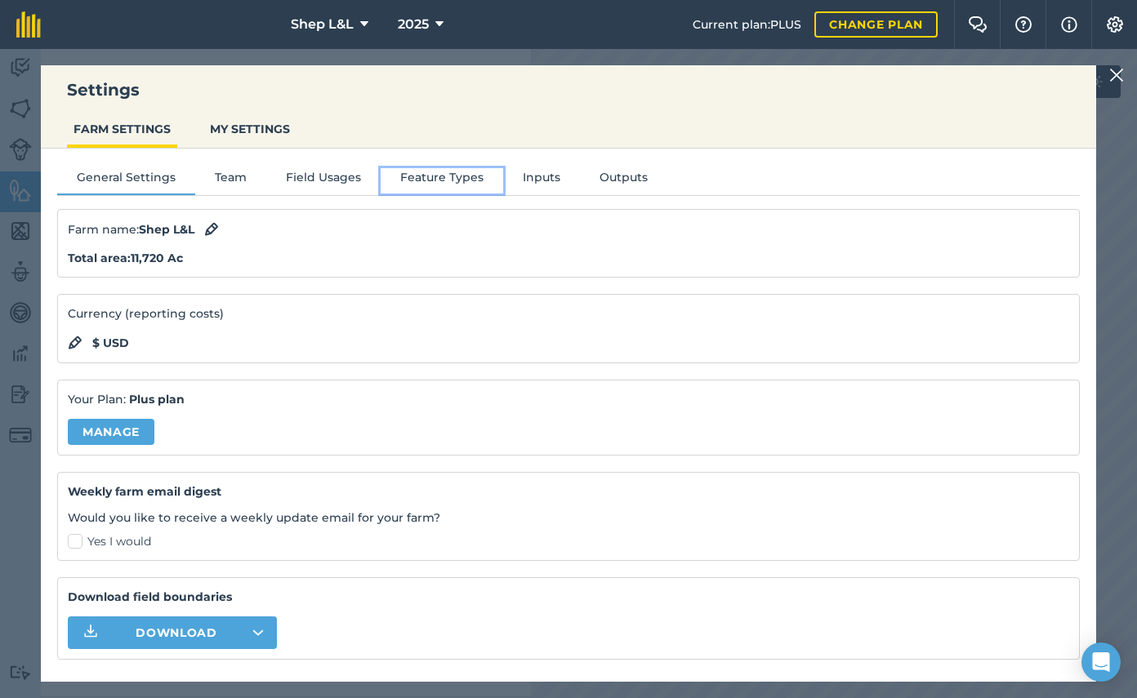
click at [469, 178] on button "Feature Types" at bounding box center [442, 180] width 122 height 24
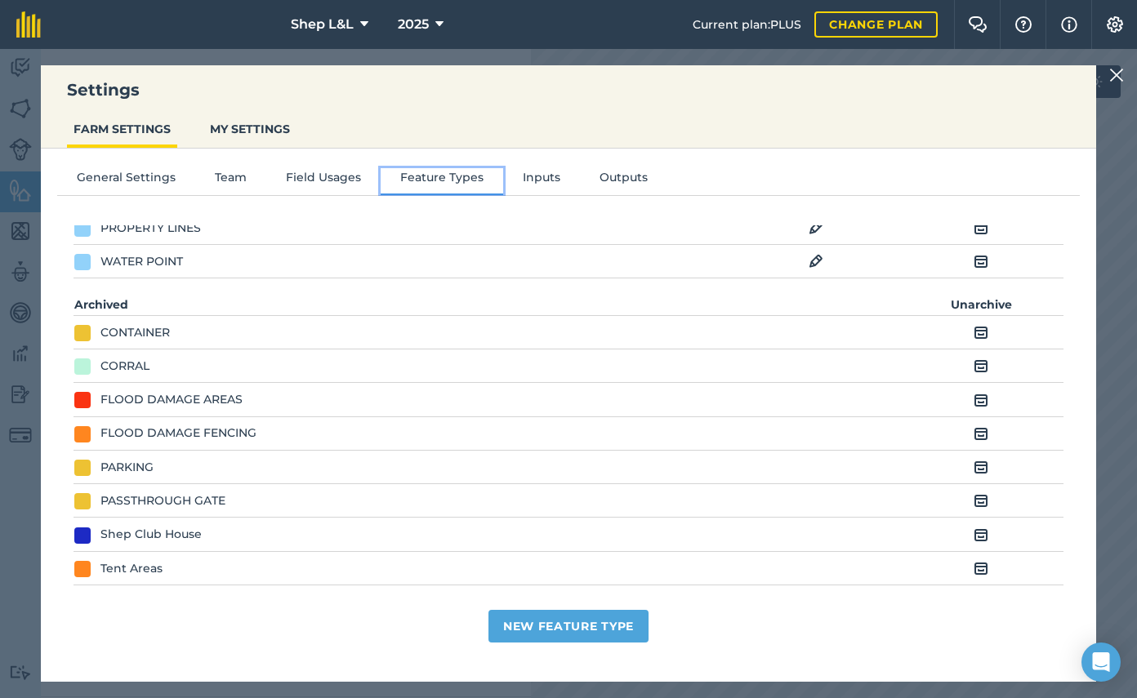
scroll to position [205, 0]
click at [129, 365] on td "CORRAL" at bounding box center [485, 363] width 825 height 33
click at [982, 366] on img at bounding box center [980, 364] width 15 height 20
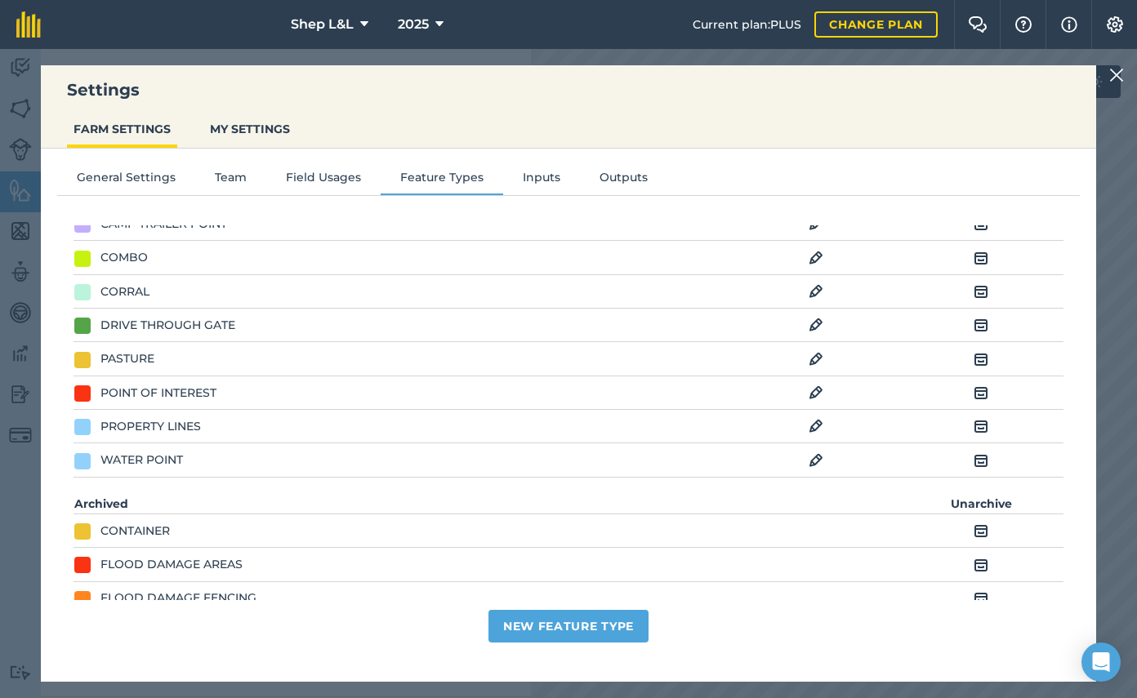
scroll to position [0, 0]
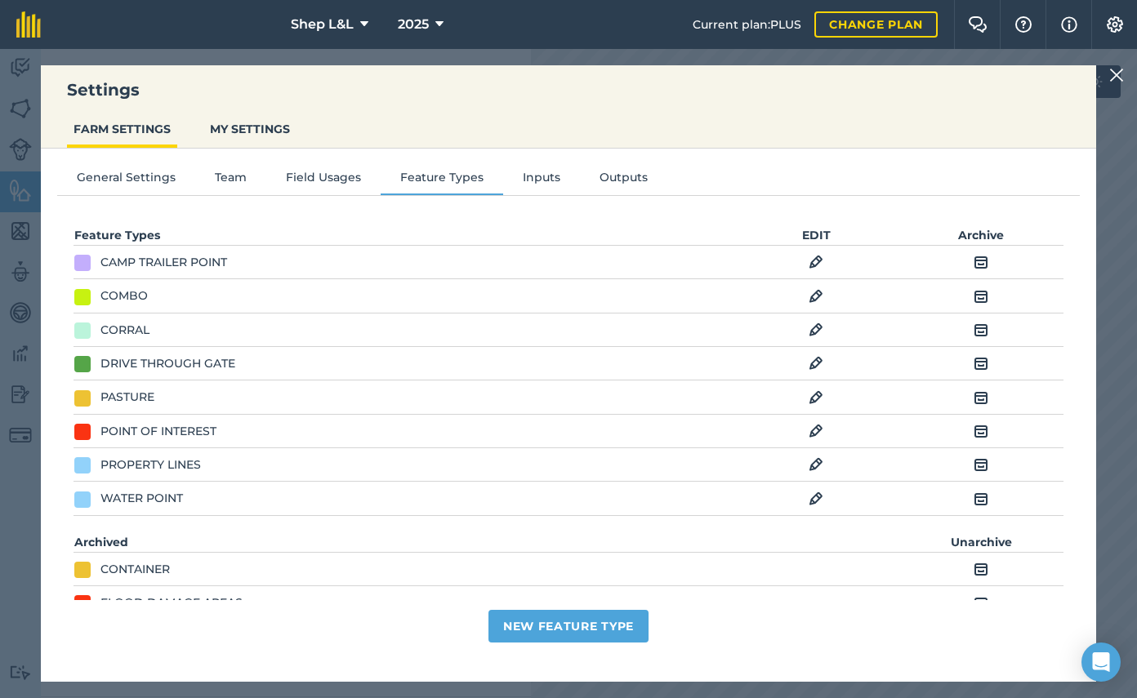
click at [813, 332] on img at bounding box center [815, 330] width 15 height 20
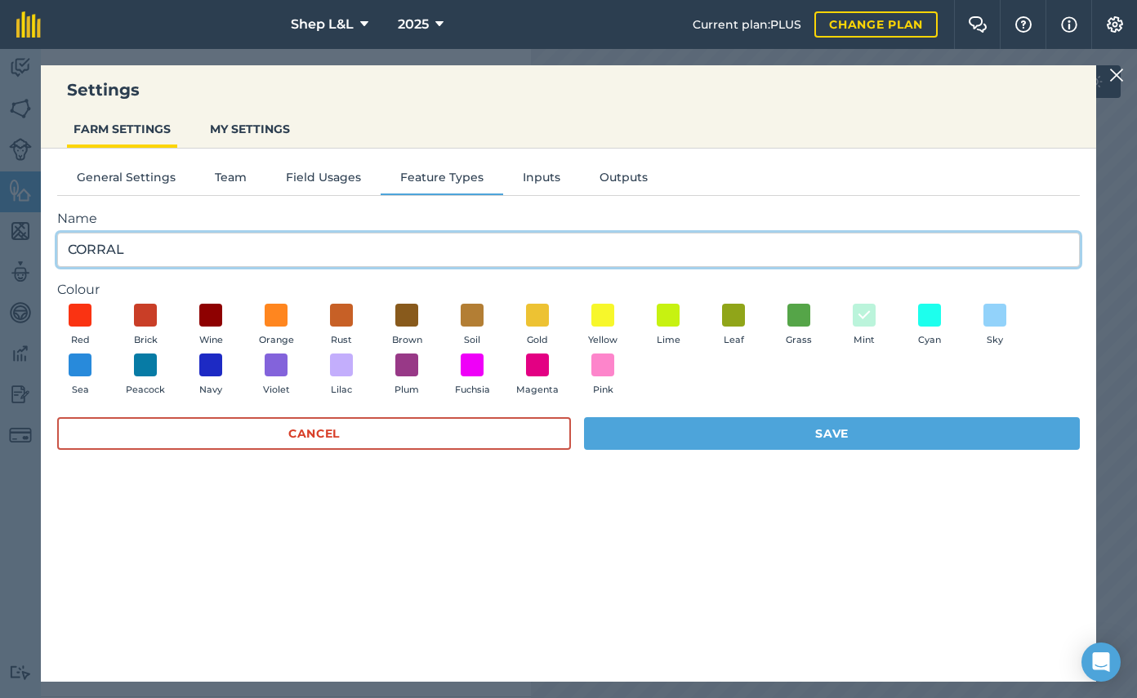
click at [68, 251] on input "CORRAL" at bounding box center [568, 250] width 1022 height 34
type input "HARD PADDOCK/CORRAL"
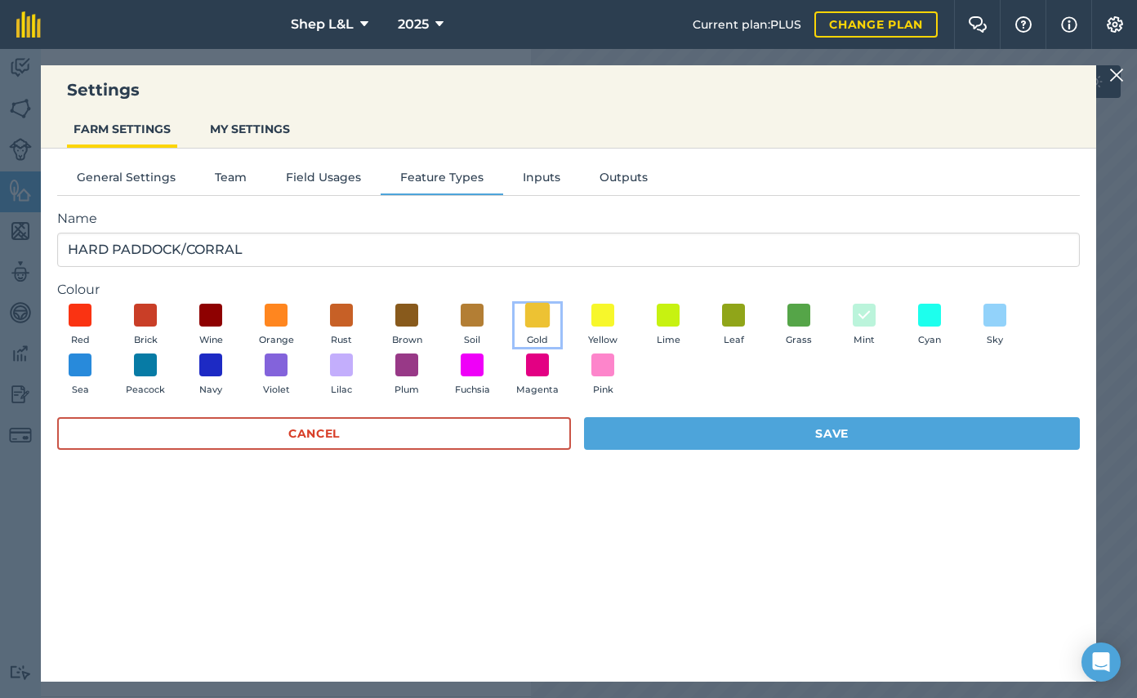
click at [532, 312] on span at bounding box center [537, 314] width 25 height 25
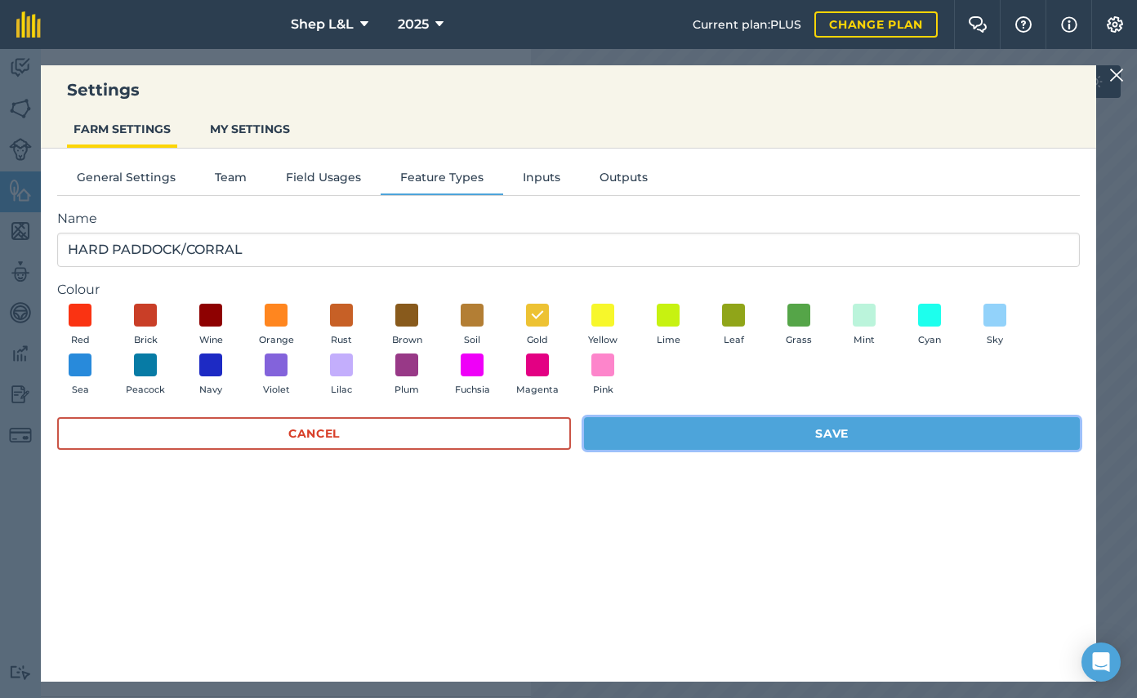
click at [760, 426] on button "Save" at bounding box center [832, 433] width 496 height 33
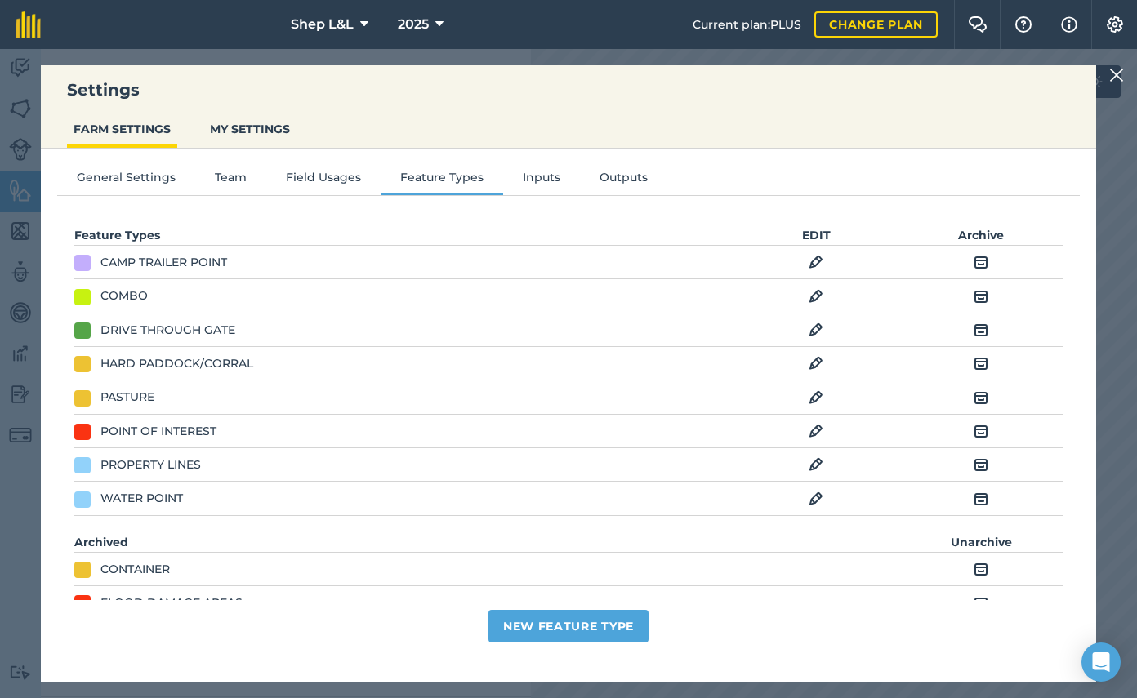
click at [815, 400] on img at bounding box center [815, 398] width 15 height 20
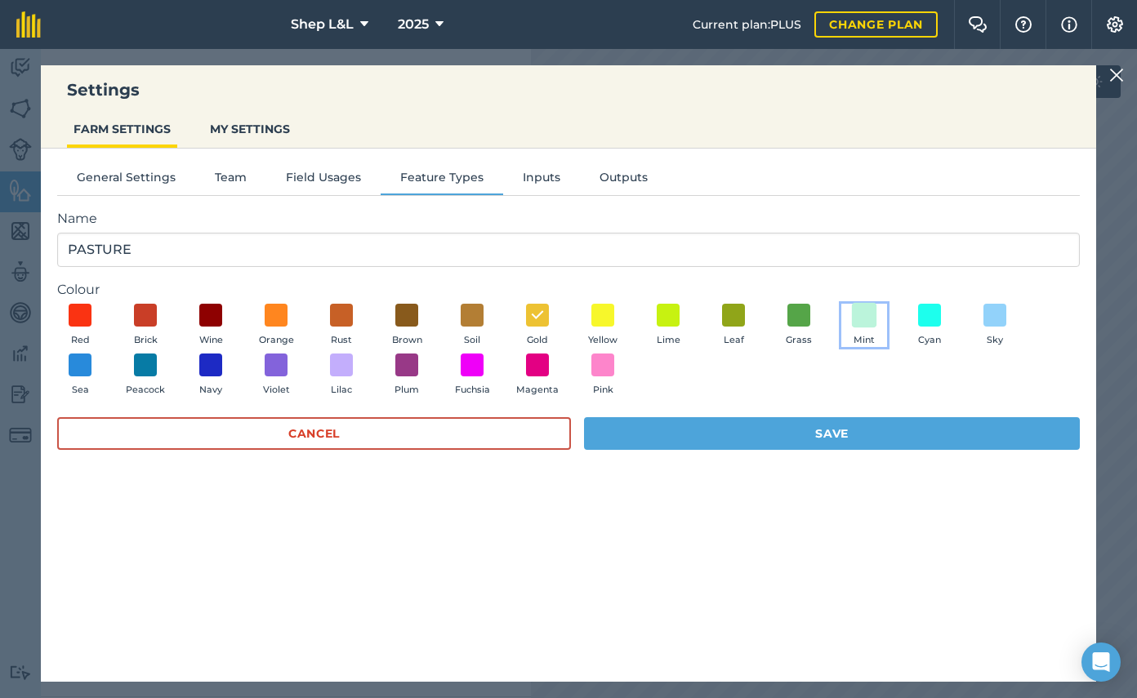
click at [867, 316] on span at bounding box center [864, 314] width 25 height 25
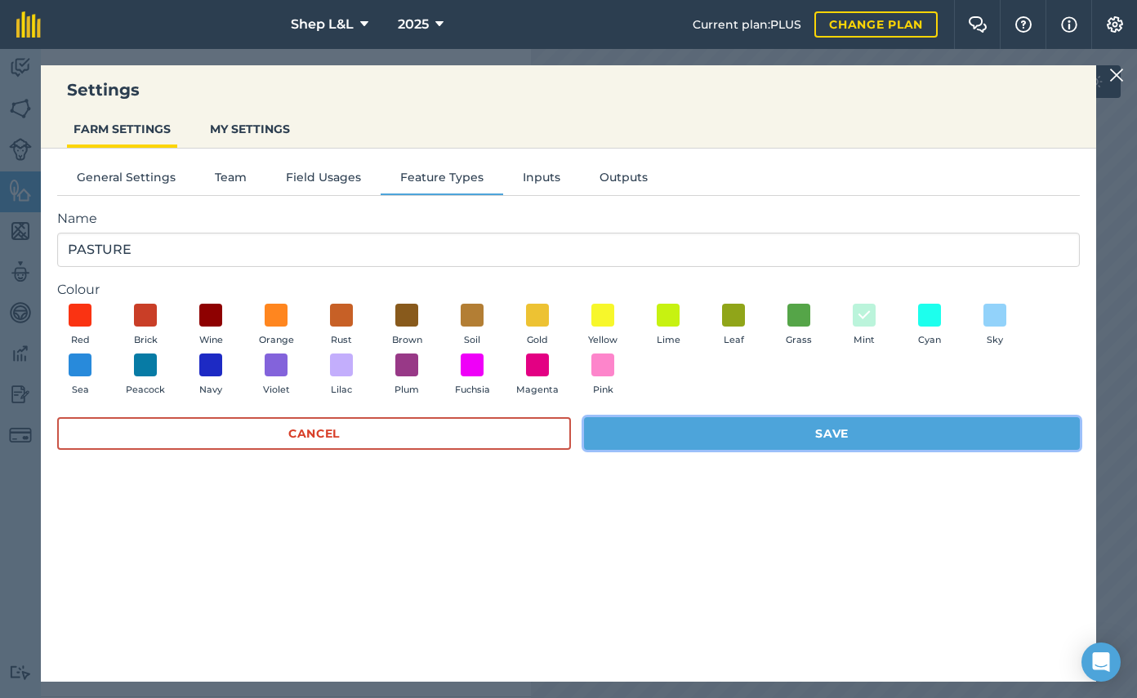
click at [837, 425] on button "Save" at bounding box center [832, 433] width 496 height 33
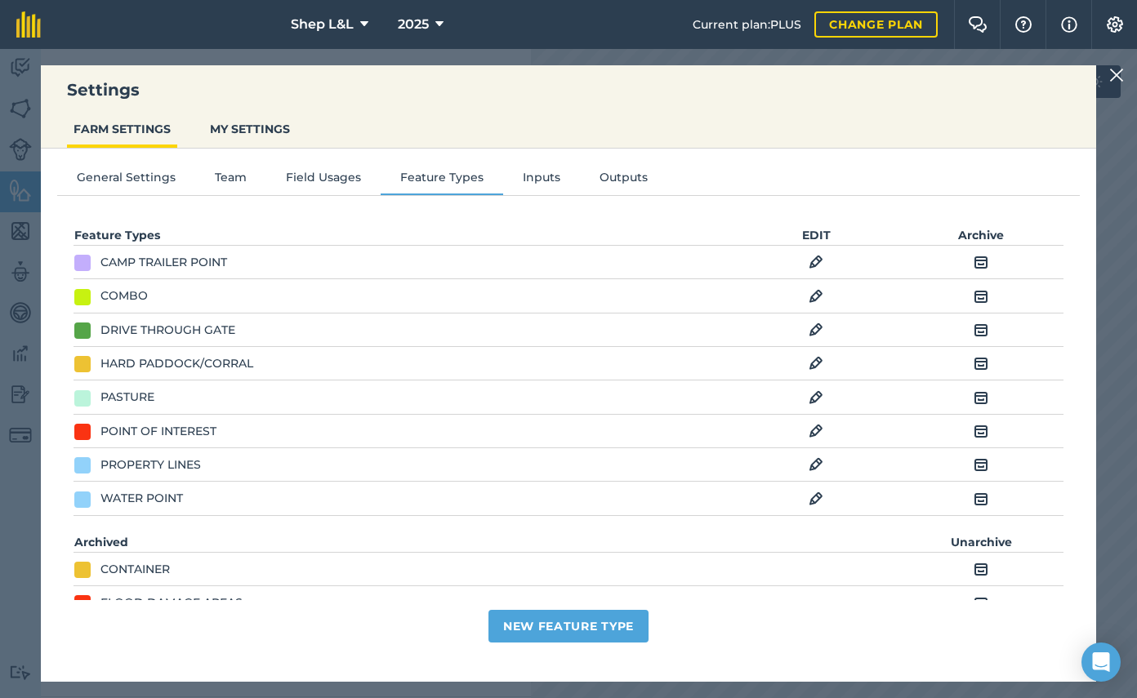
click at [817, 466] on img at bounding box center [815, 465] width 15 height 20
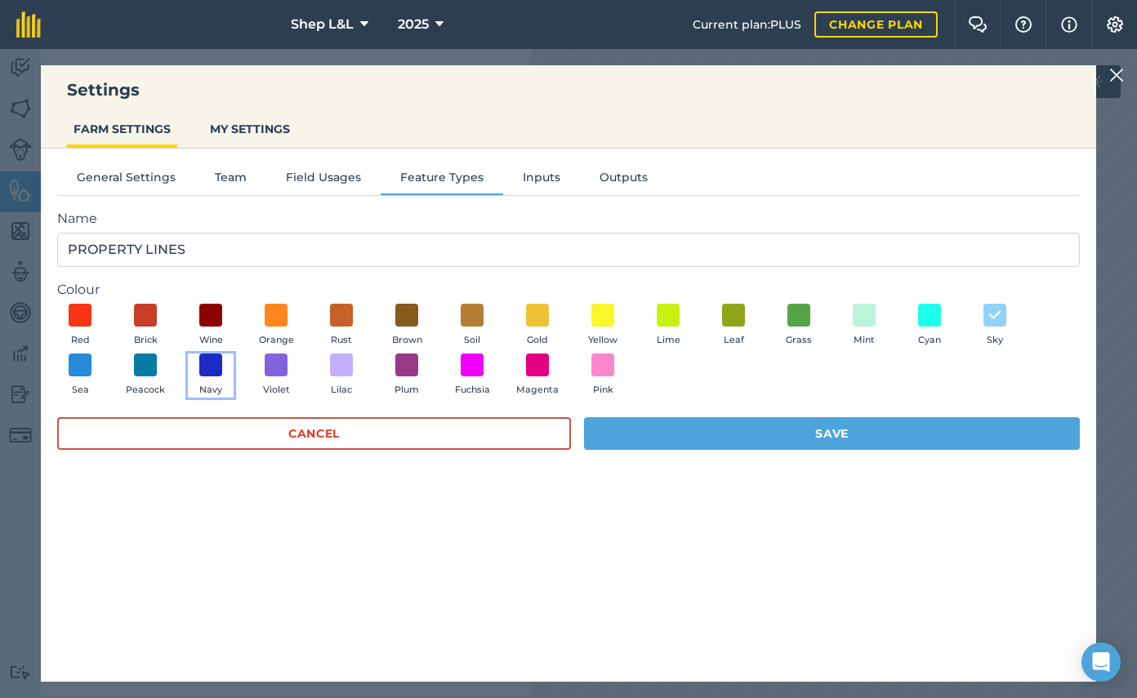
drag, startPoint x: 207, startPoint y: 362, endPoint x: 234, endPoint y: 359, distance: 27.1
click at [209, 362] on span at bounding box center [210, 365] width 23 height 23
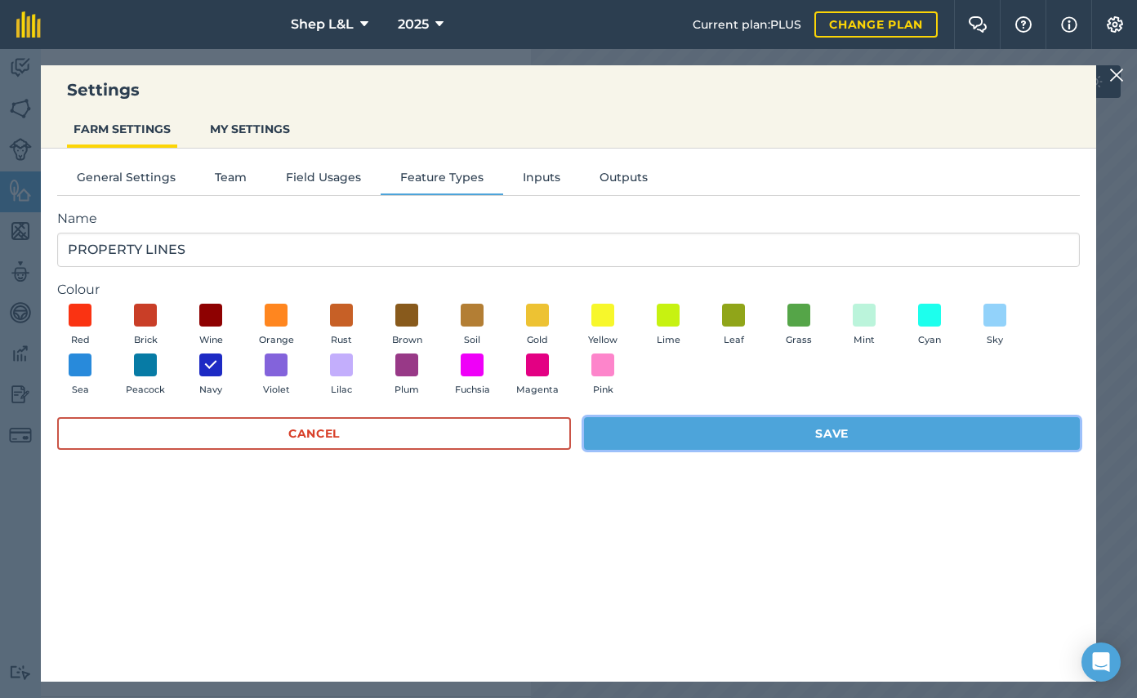
click at [925, 431] on button "Save" at bounding box center [832, 433] width 496 height 33
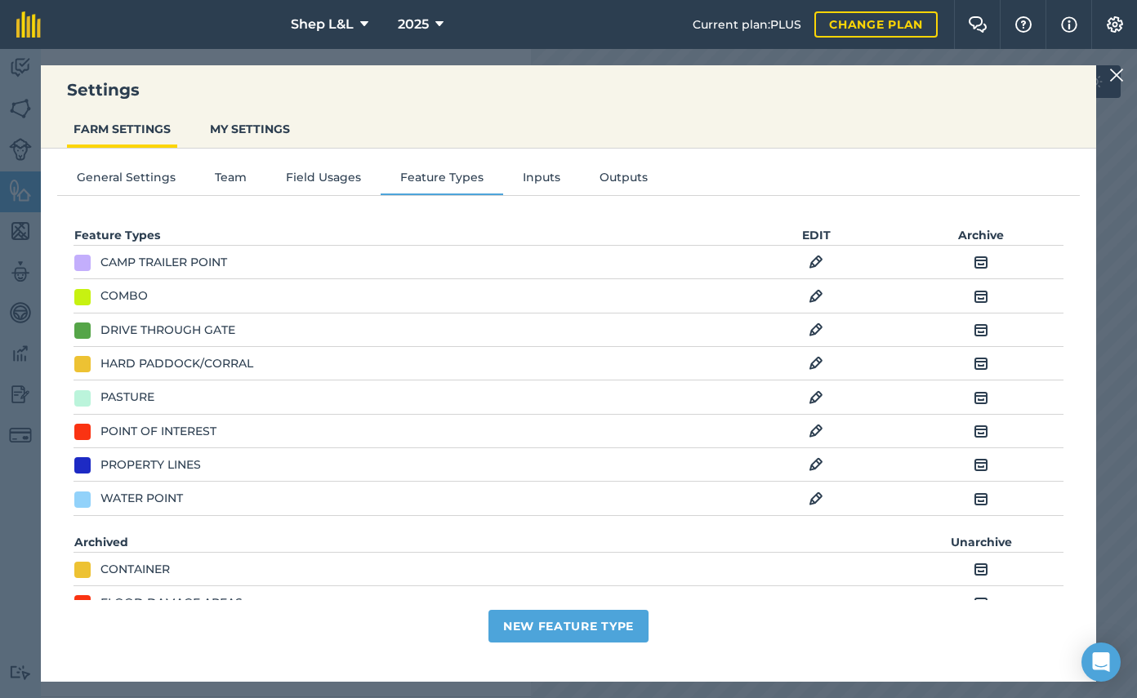
click at [1121, 82] on img at bounding box center [1116, 75] width 15 height 20
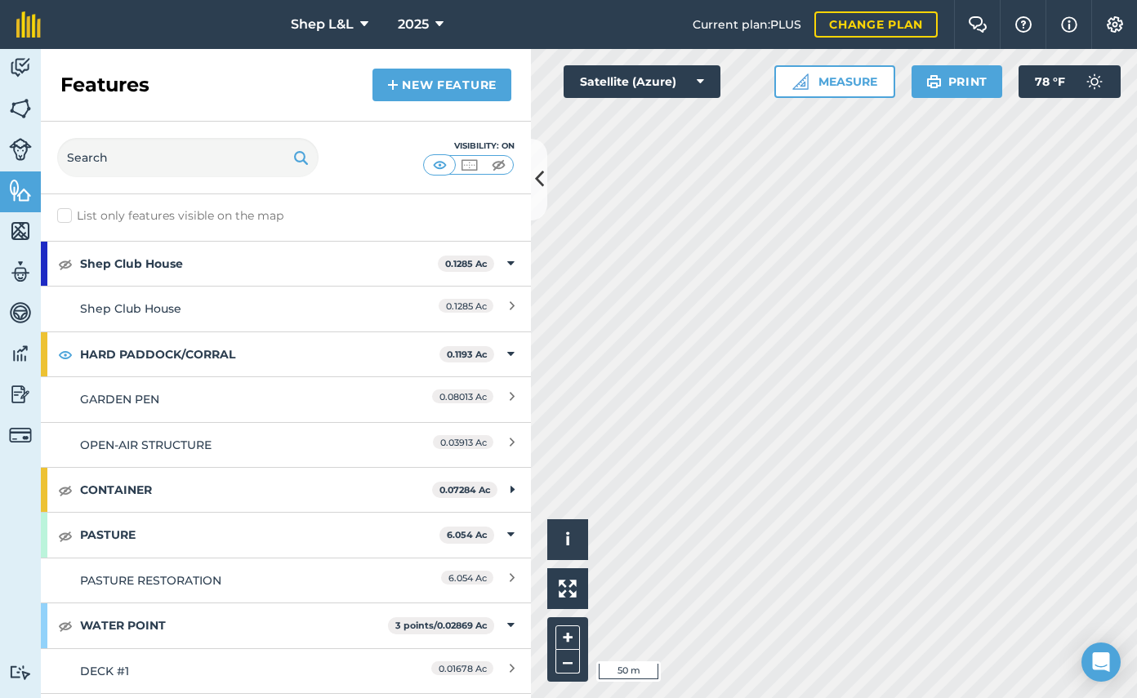
scroll to position [2, 0]
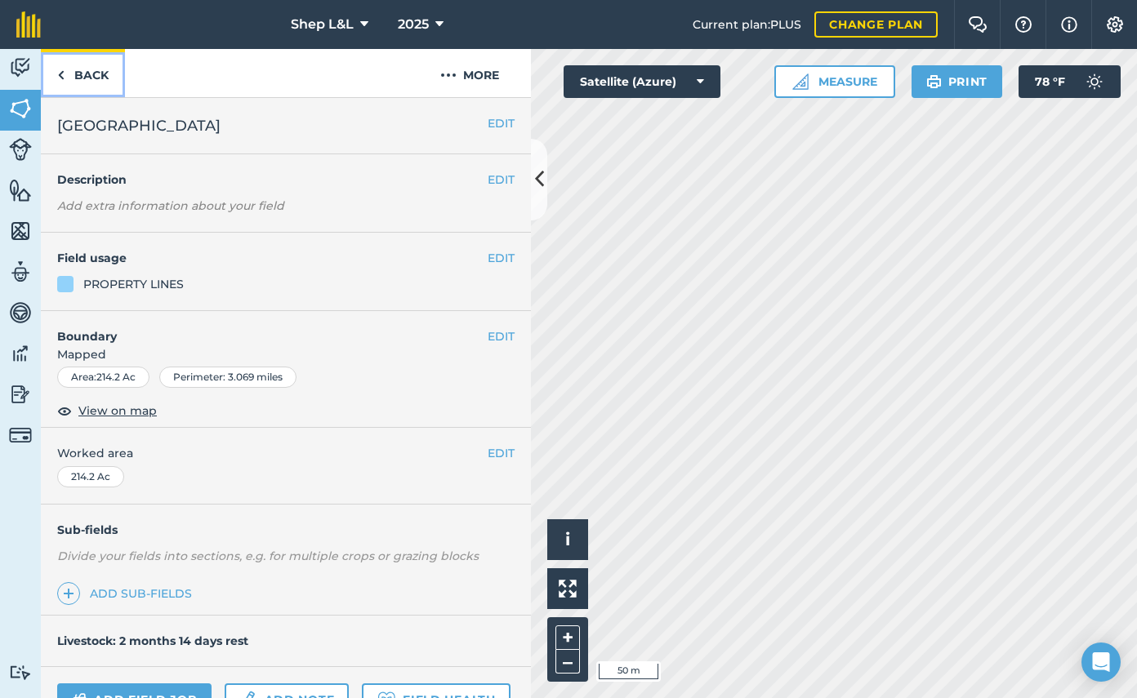
click at [80, 78] on link "Back" at bounding box center [83, 73] width 84 height 48
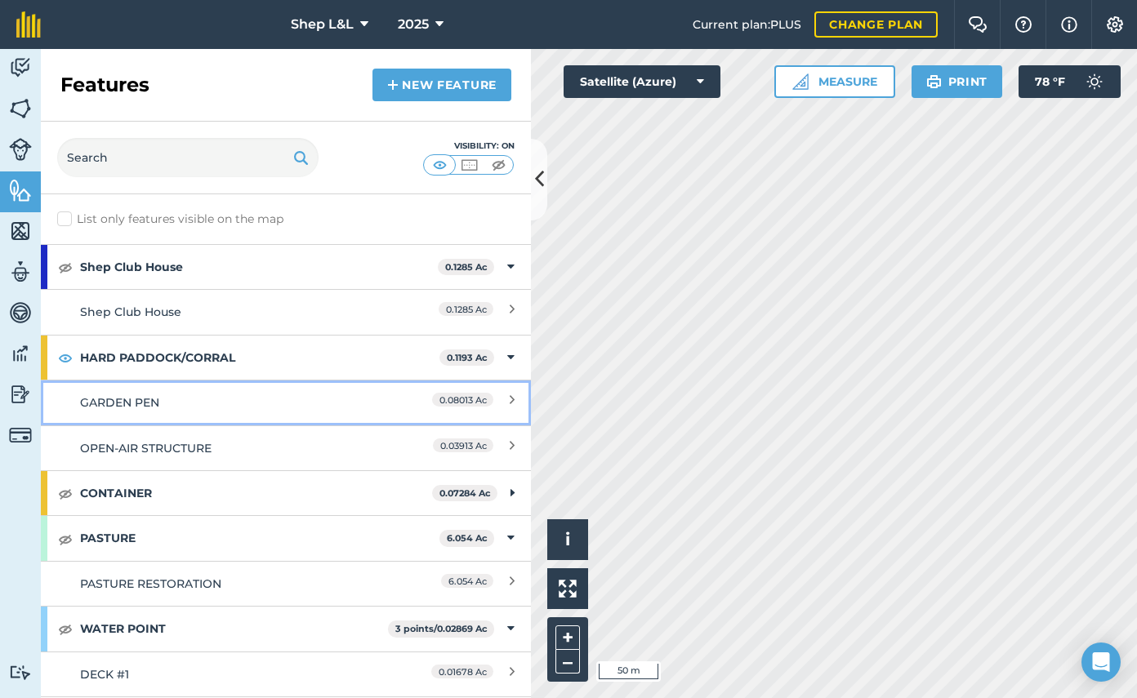
click at [89, 410] on div "GARDEN PEN" at bounding box center [225, 403] width 290 height 18
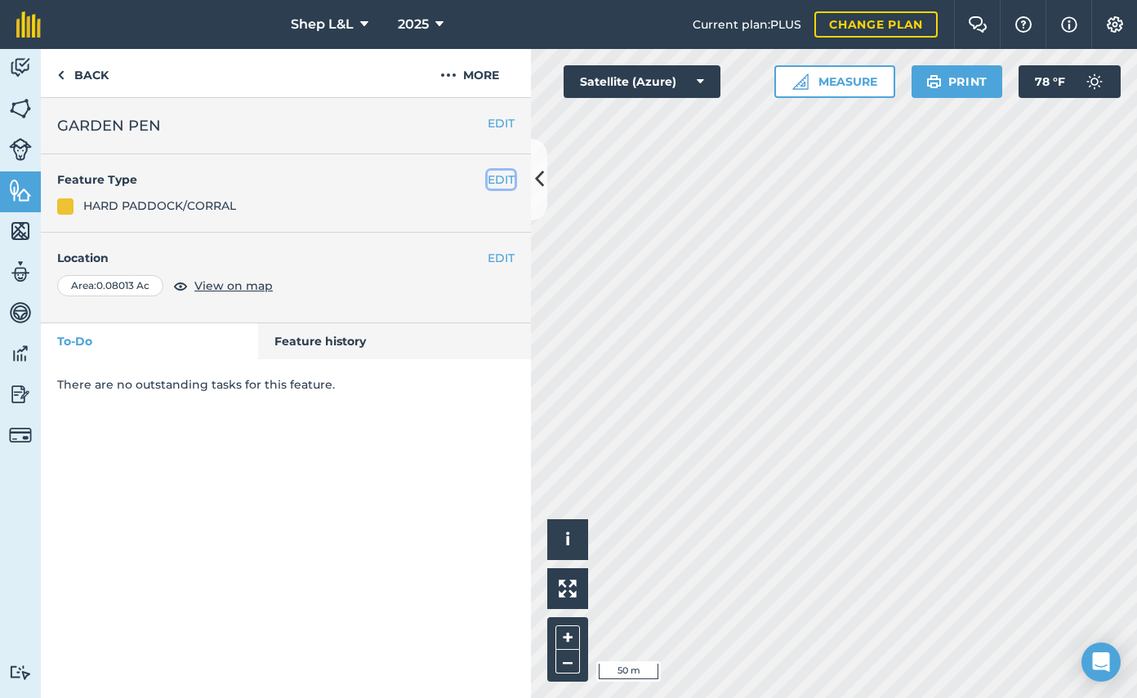
click at [496, 176] on button "EDIT" at bounding box center [500, 180] width 27 height 18
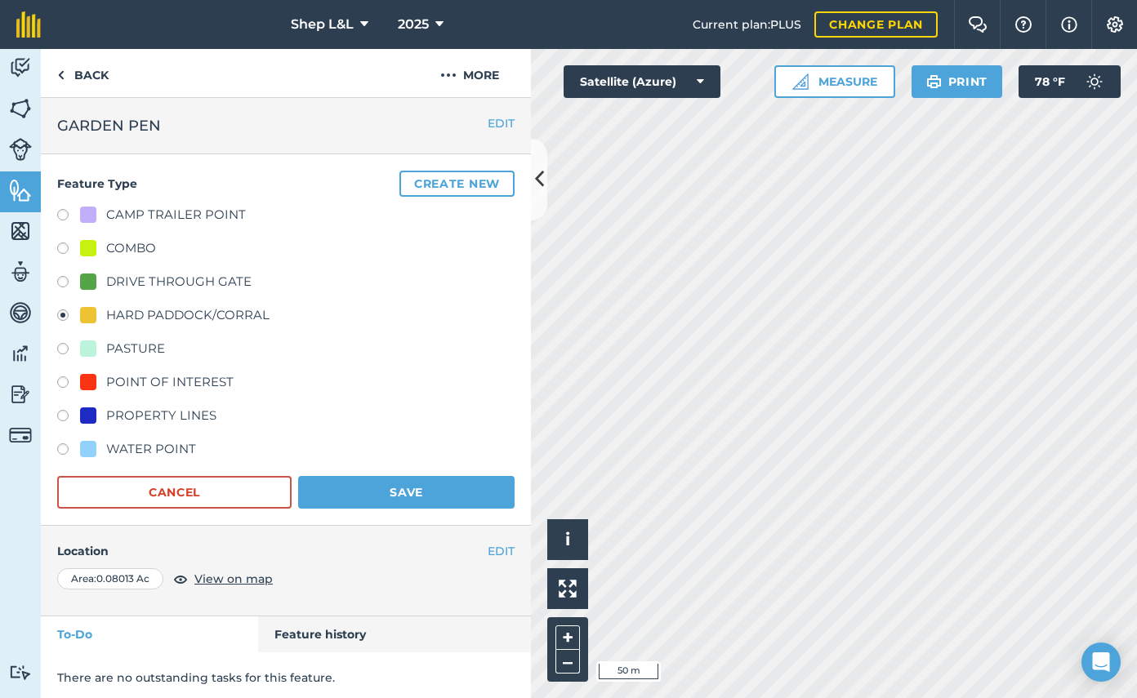
click at [132, 207] on div "CAMP TRAILER POINT" at bounding box center [176, 215] width 140 height 20
radio input "true"
radio input "false"
click at [425, 485] on button "Save" at bounding box center [406, 492] width 216 height 33
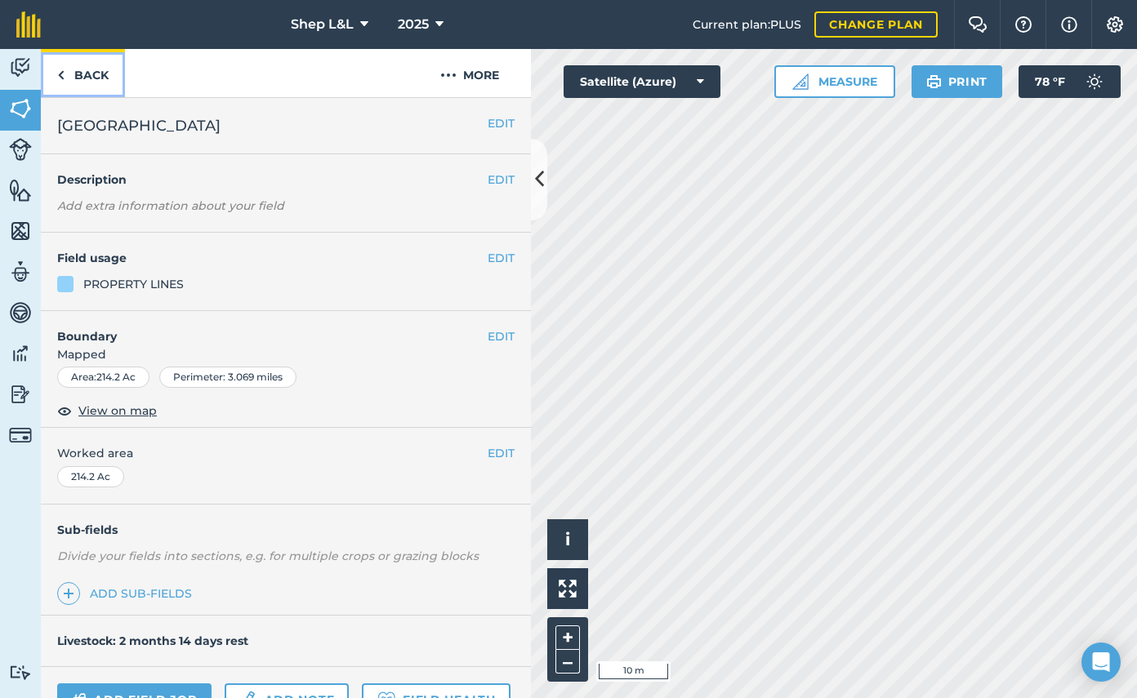
click at [76, 73] on link "Back" at bounding box center [83, 73] width 84 height 48
click at [73, 73] on link "Back" at bounding box center [83, 73] width 84 height 48
click at [19, 188] on img at bounding box center [20, 190] width 23 height 24
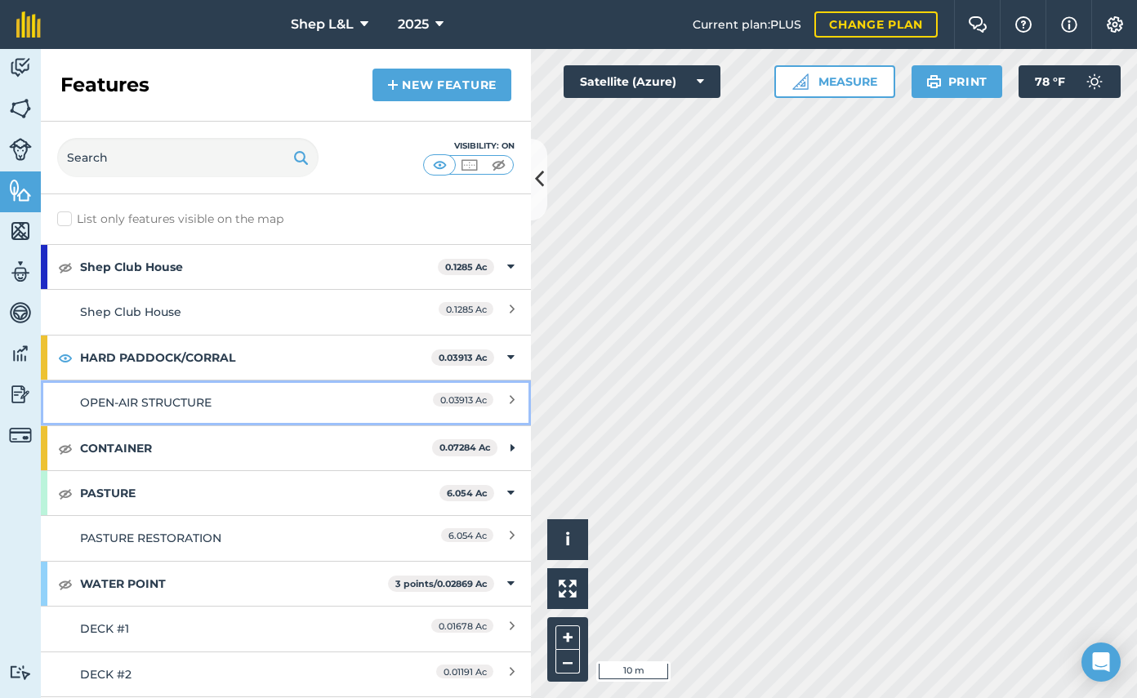
click at [511, 403] on icon at bounding box center [512, 403] width 5 height 18
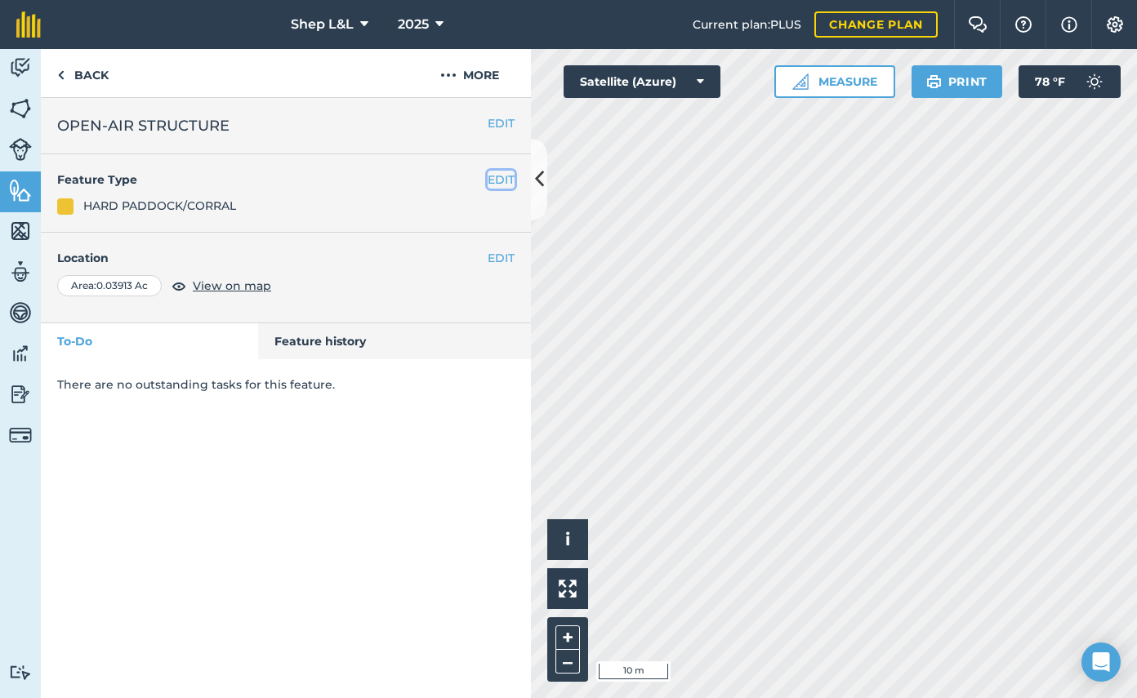
click at [497, 179] on button "EDIT" at bounding box center [500, 180] width 27 height 18
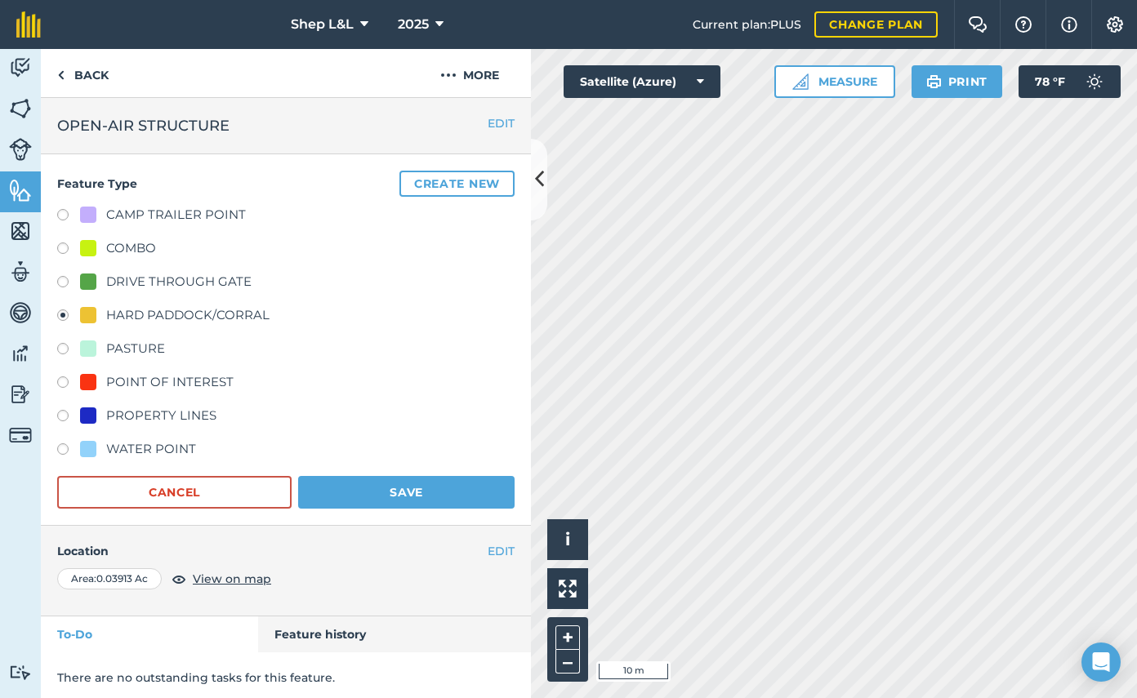
click at [64, 215] on label at bounding box center [68, 217] width 23 height 16
radio input "true"
radio input "false"
click at [445, 496] on button "Save" at bounding box center [406, 492] width 216 height 33
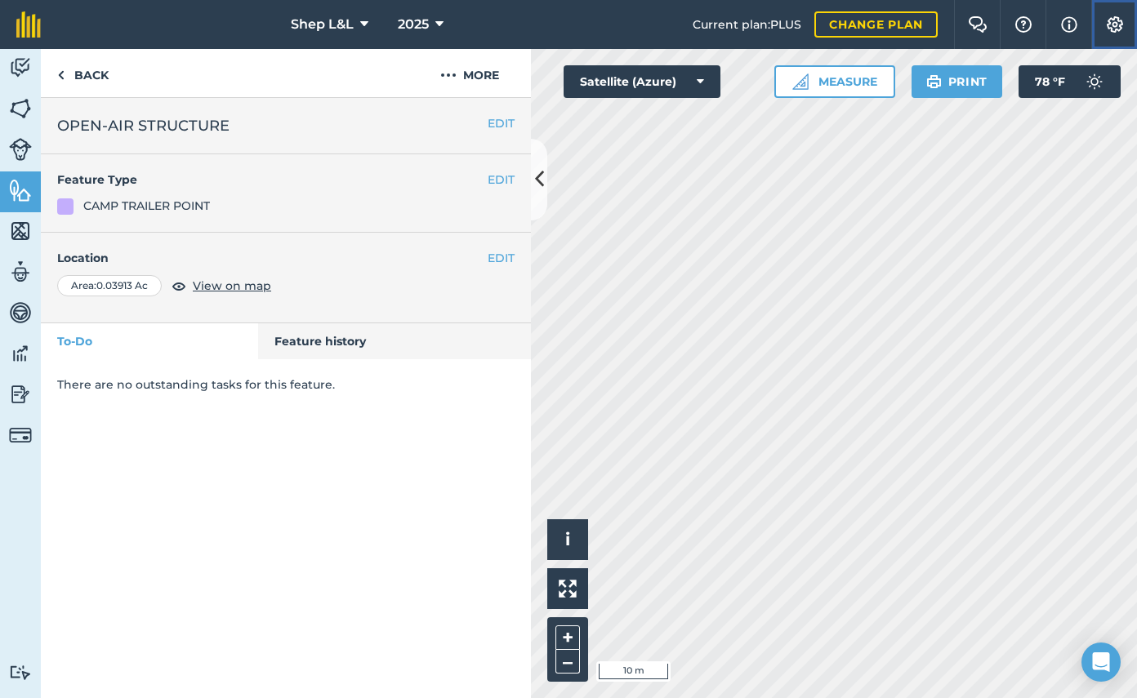
click at [1116, 29] on img at bounding box center [1115, 24] width 20 height 16
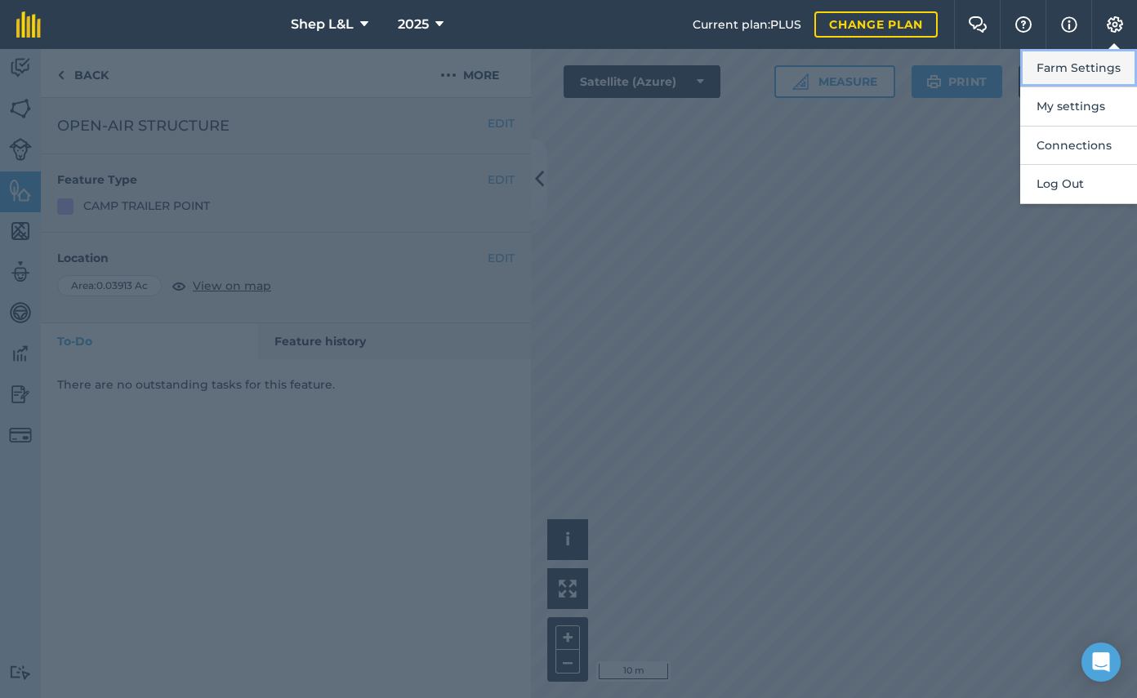
click at [1098, 77] on button "Farm Settings" at bounding box center [1078, 68] width 117 height 38
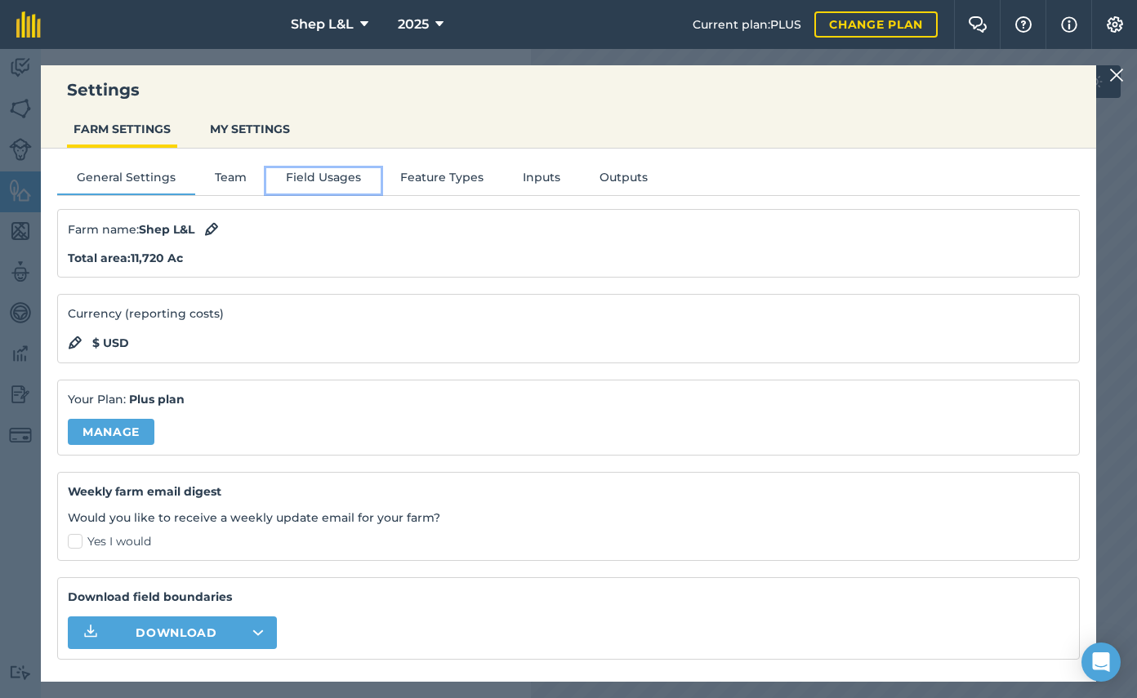
click at [313, 175] on button "Field Usages" at bounding box center [323, 180] width 114 height 24
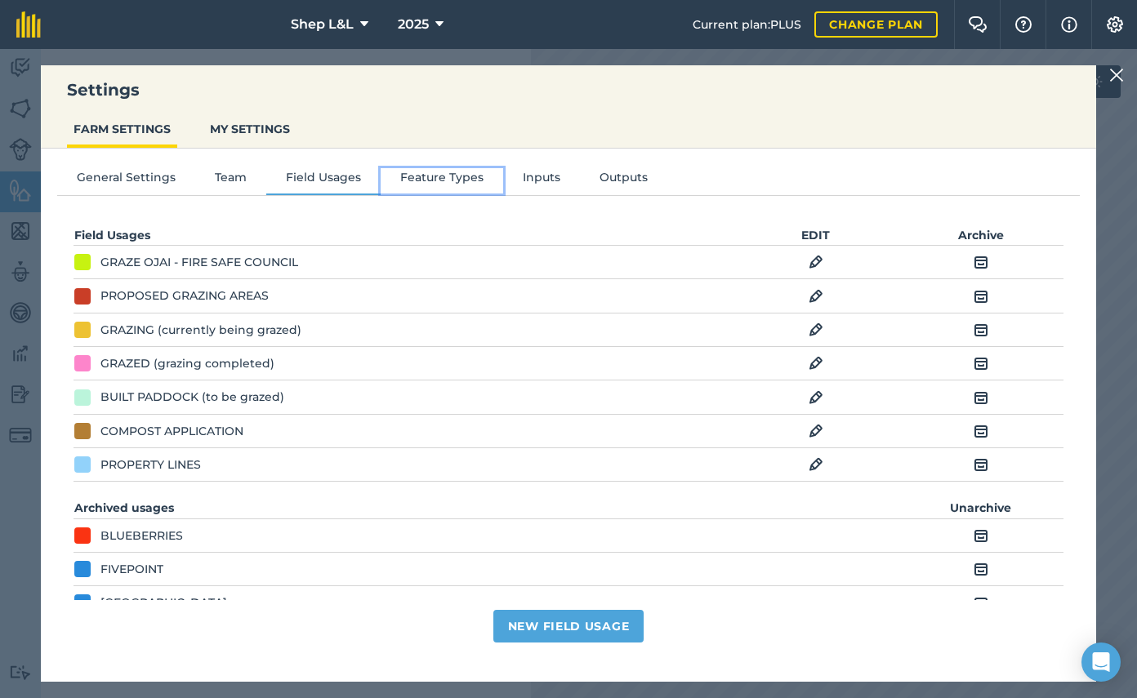
click at [447, 176] on button "Feature Types" at bounding box center [442, 180] width 122 height 24
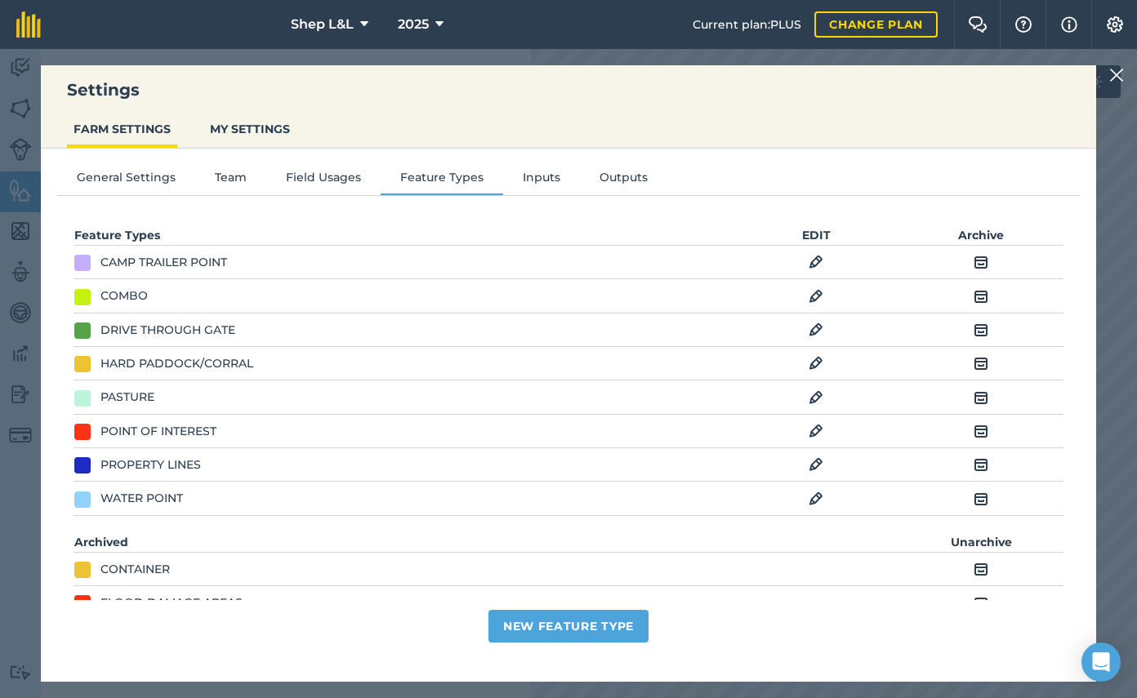
click at [819, 254] on img at bounding box center [815, 262] width 15 height 20
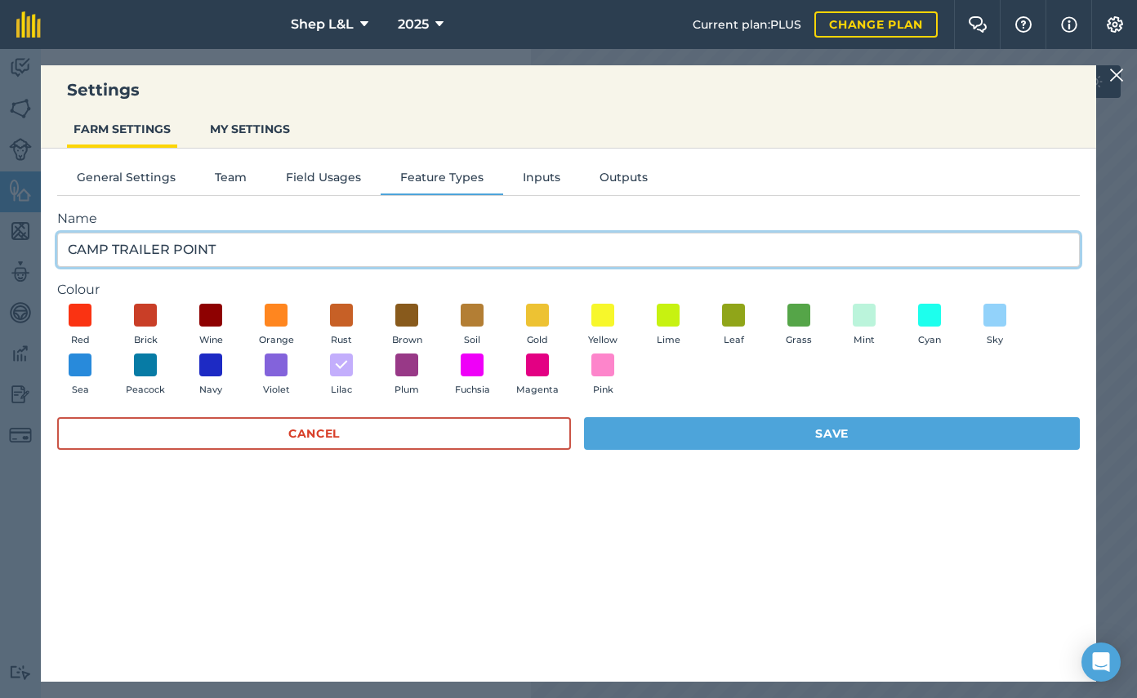
drag, startPoint x: 252, startPoint y: 248, endPoint x: 25, endPoint y: 239, distance: 227.2
click at [25, 239] on div "Settings FARM SETTINGS MY SETTINGS General Settings Team Field Usages Feature T…" at bounding box center [568, 373] width 1137 height 649
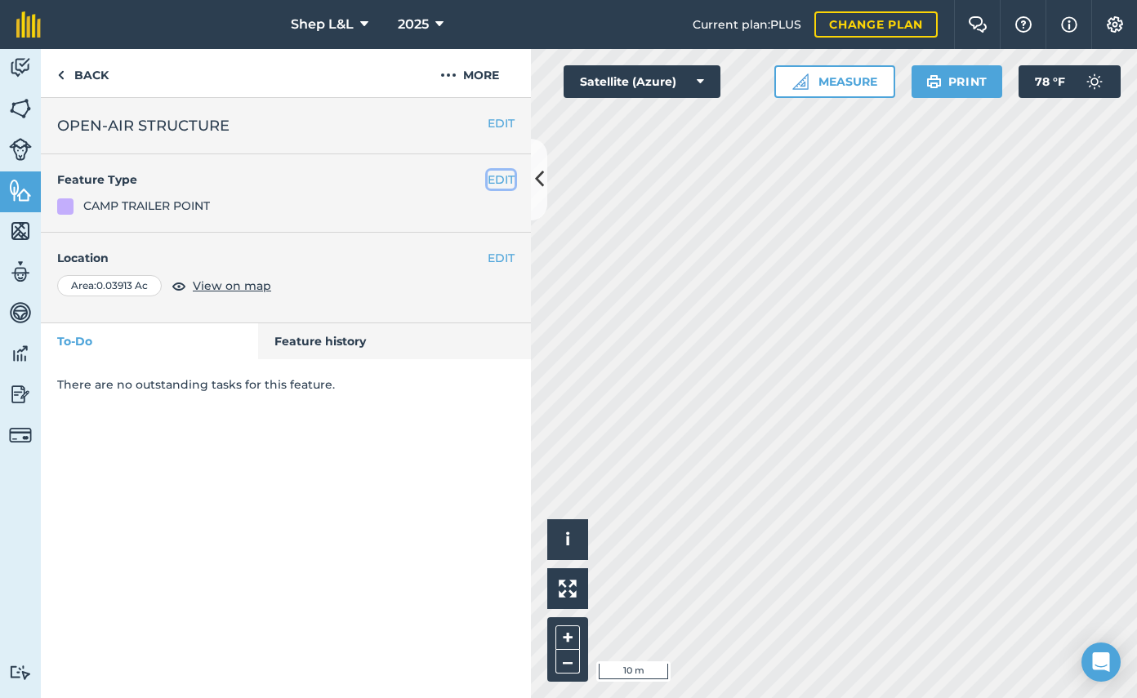
click at [504, 179] on button "EDIT" at bounding box center [500, 180] width 27 height 18
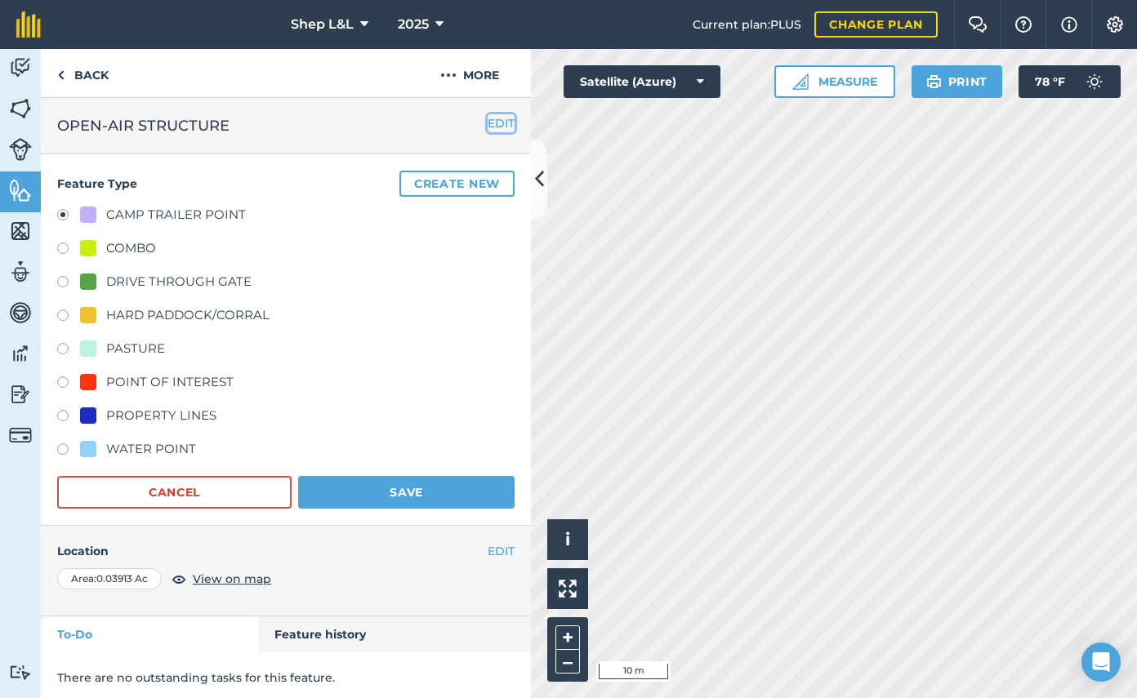
click at [507, 123] on button "EDIT" at bounding box center [500, 123] width 27 height 18
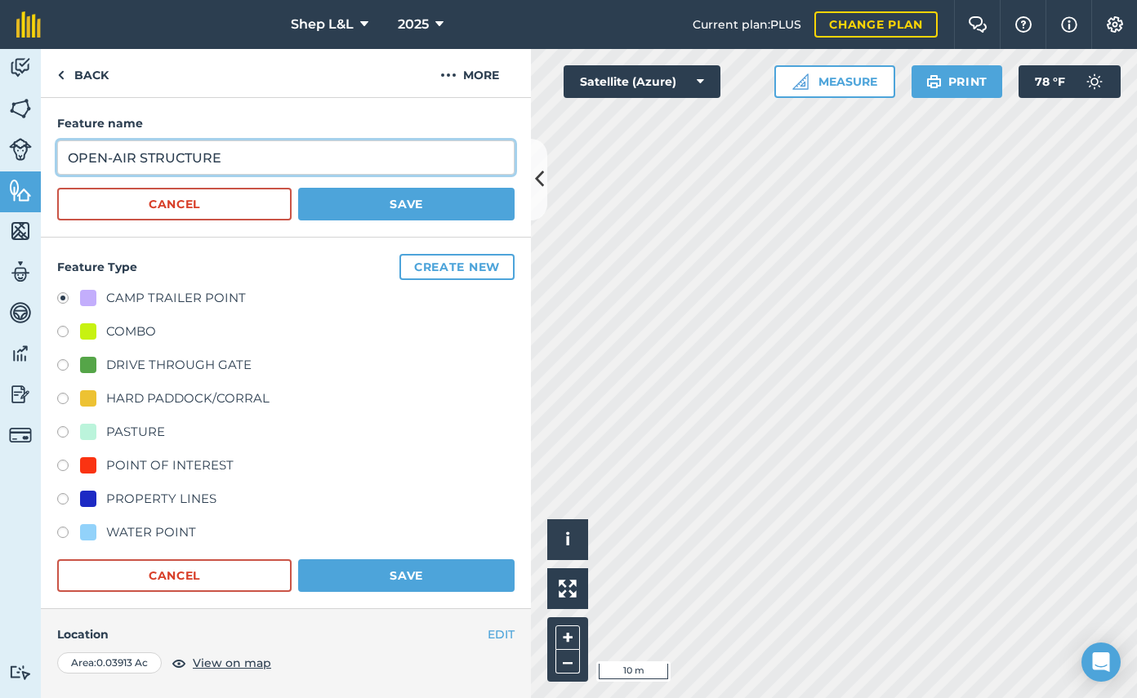
drag, startPoint x: 288, startPoint y: 156, endPoint x: 40, endPoint y: 135, distance: 249.1
click at [41, 135] on div "Feature name OPEN-AIR STRUCTURE Cancel Save" at bounding box center [286, 168] width 490 height 140
type input "WOOD LOG BARN"
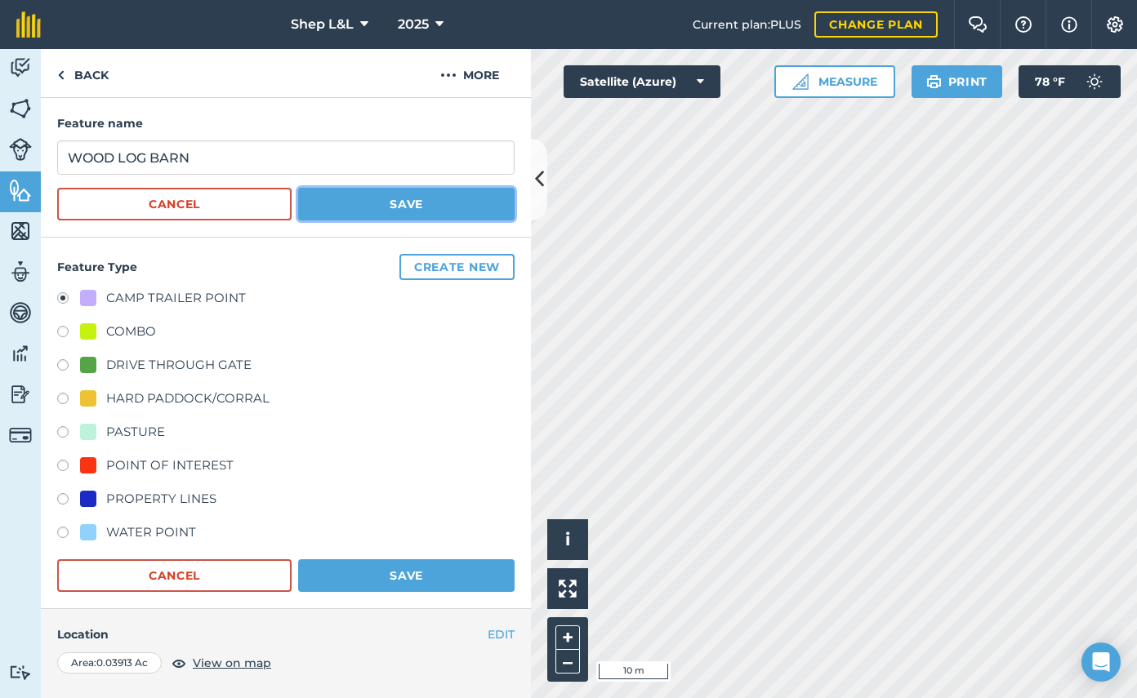
click at [353, 203] on button "Save" at bounding box center [406, 204] width 216 height 33
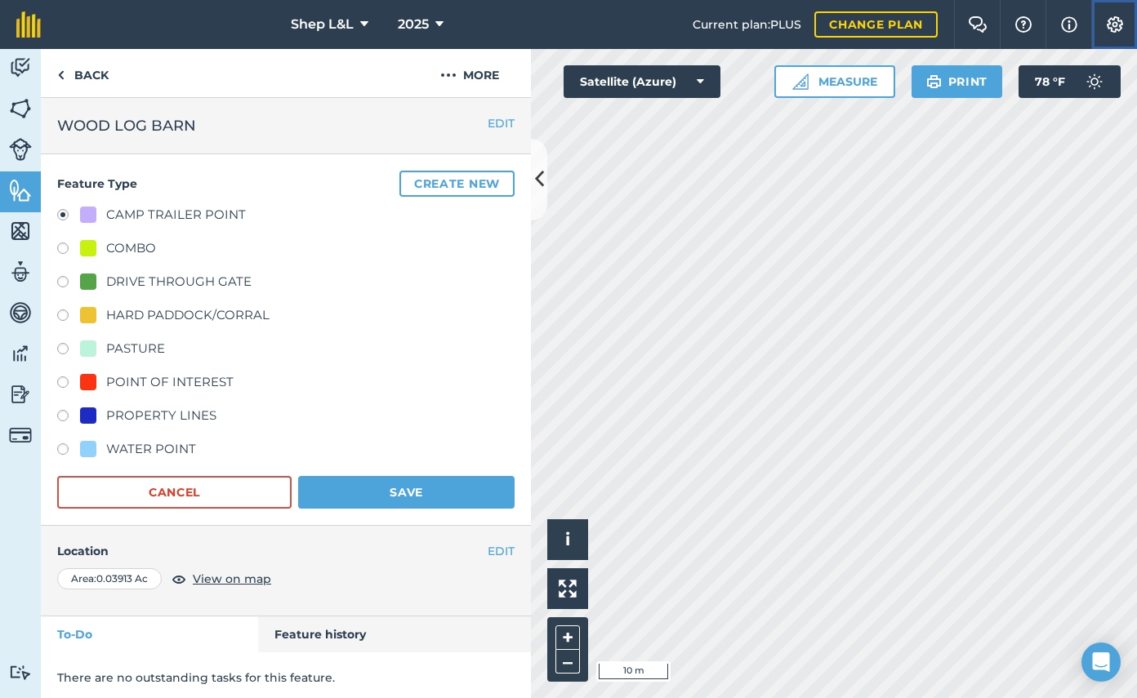
click at [1115, 16] on img at bounding box center [1115, 24] width 20 height 16
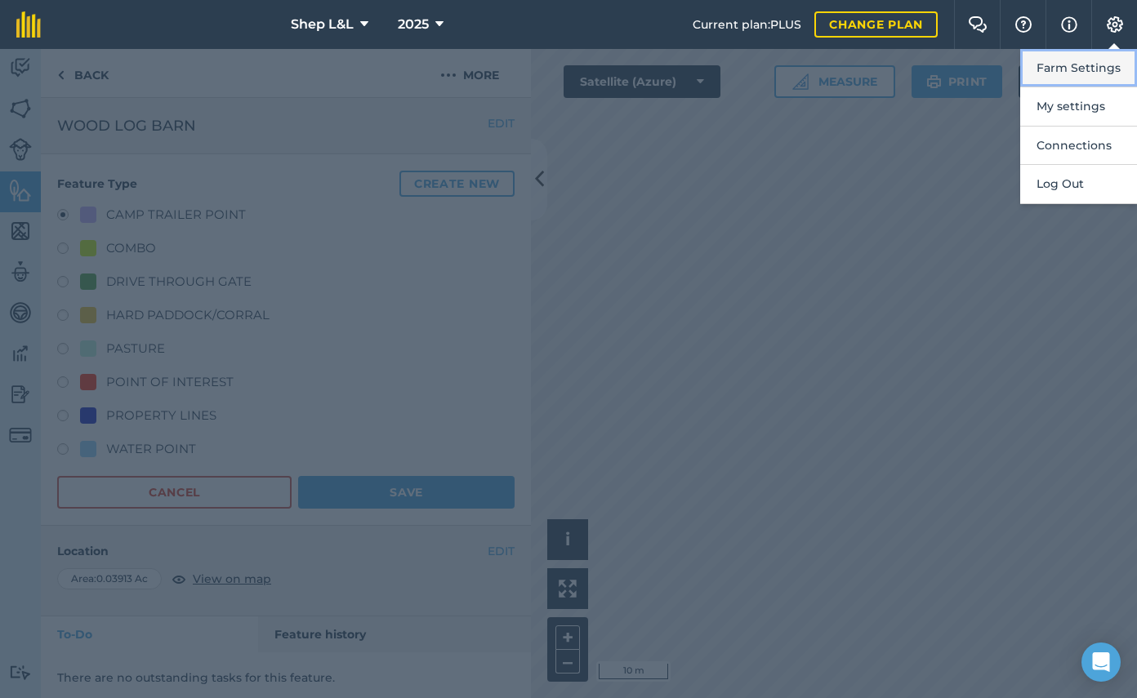
click at [1089, 76] on button "Farm Settings" at bounding box center [1078, 68] width 117 height 38
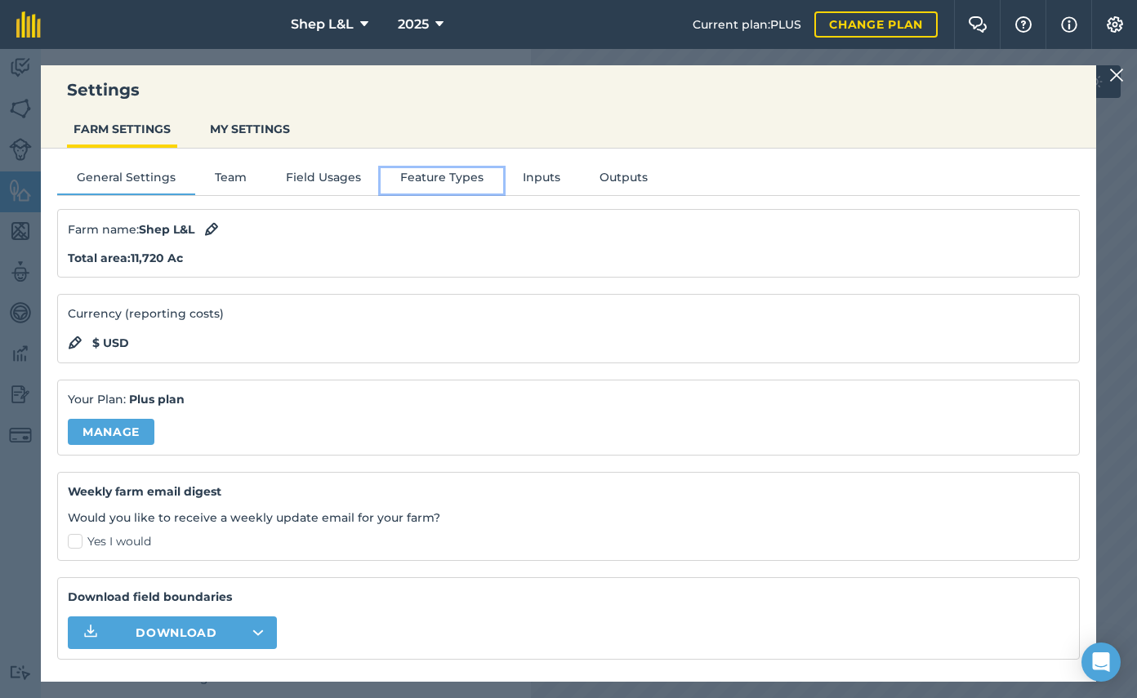
click at [434, 181] on button "Feature Types" at bounding box center [442, 180] width 122 height 24
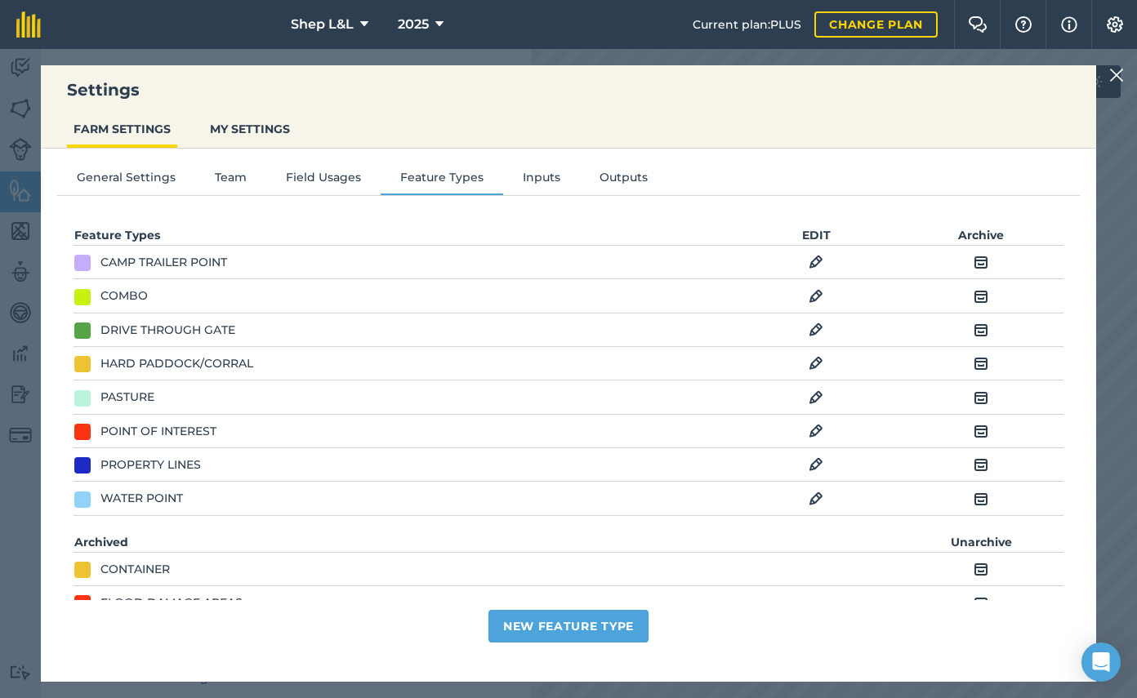
click at [816, 259] on img at bounding box center [815, 262] width 15 height 20
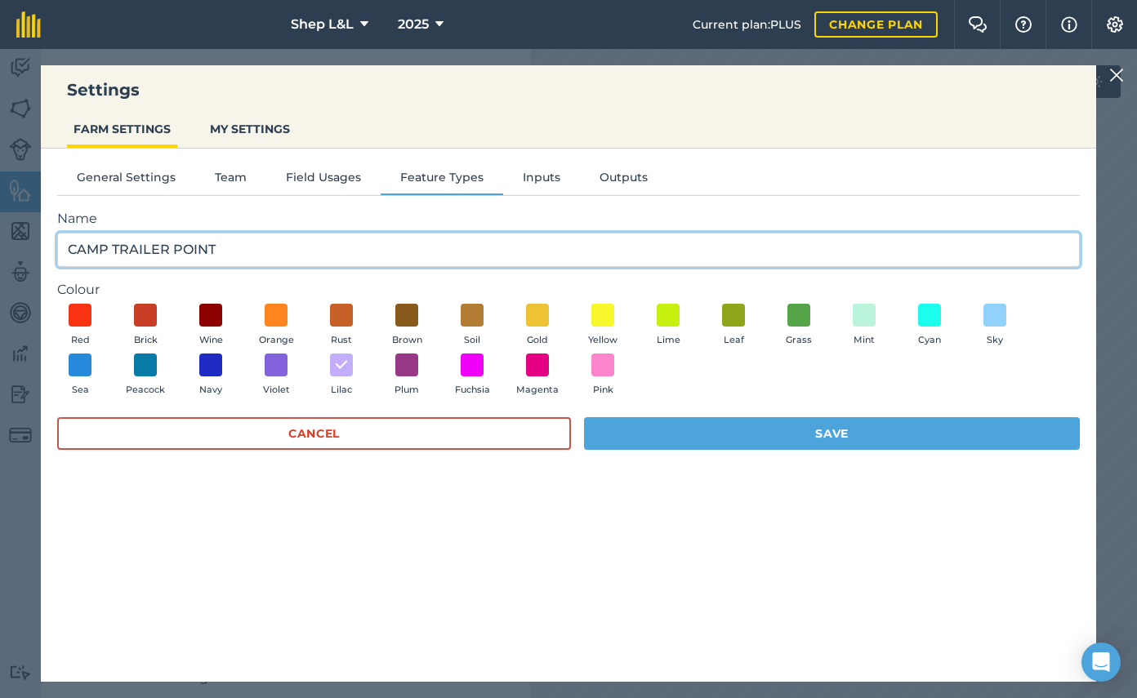
drag, startPoint x: 258, startPoint y: 252, endPoint x: 10, endPoint y: 229, distance: 249.4
click at [10, 229] on div "Settings FARM SETTINGS MY SETTINGS General Settings Team Field Usages Feature T…" at bounding box center [568, 373] width 1137 height 649
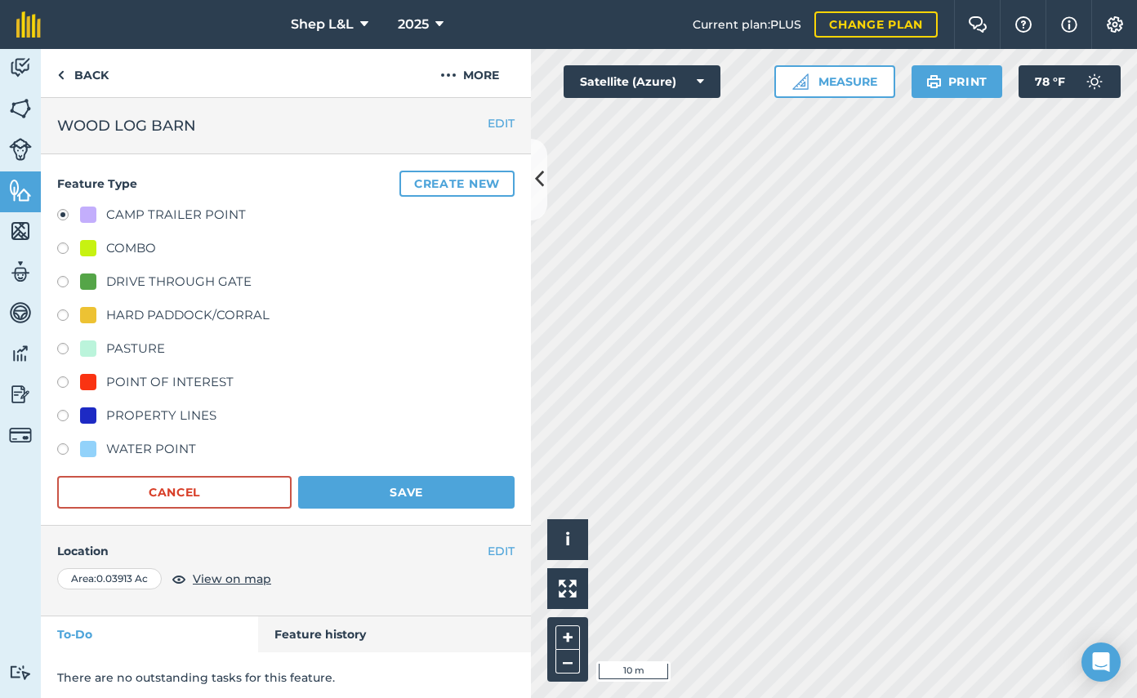
click at [182, 210] on div "CAMP TRAILER POINT" at bounding box center [176, 215] width 140 height 20
click at [1108, 26] on img at bounding box center [1115, 24] width 20 height 16
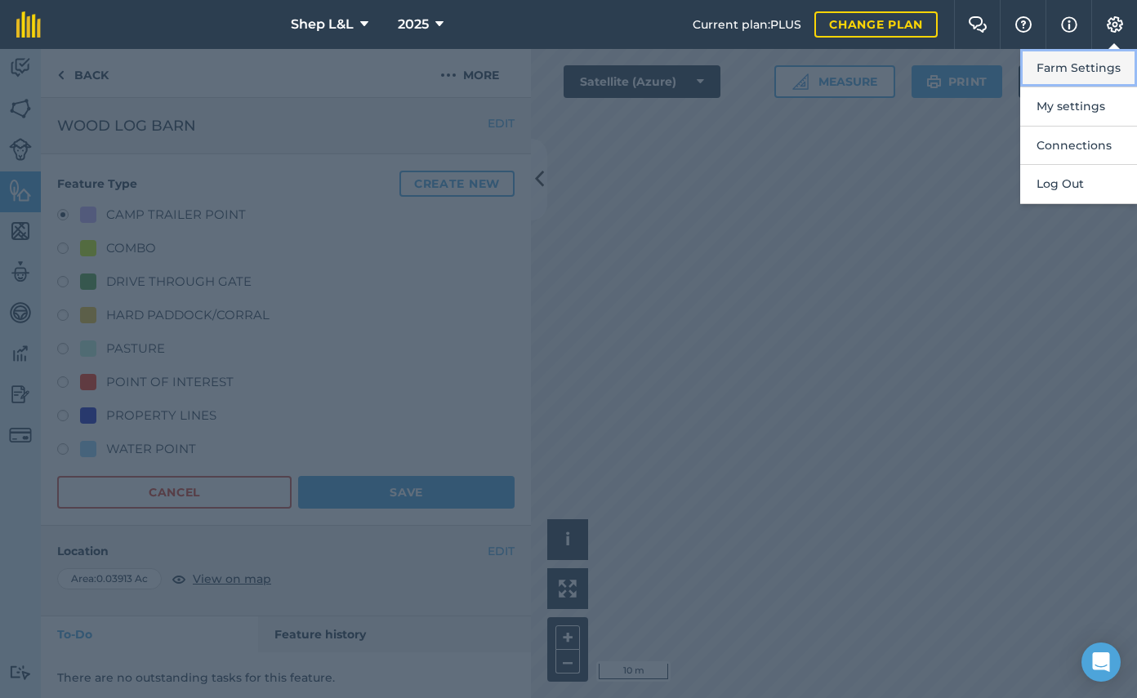
click at [1079, 69] on button "Farm Settings" at bounding box center [1078, 68] width 117 height 38
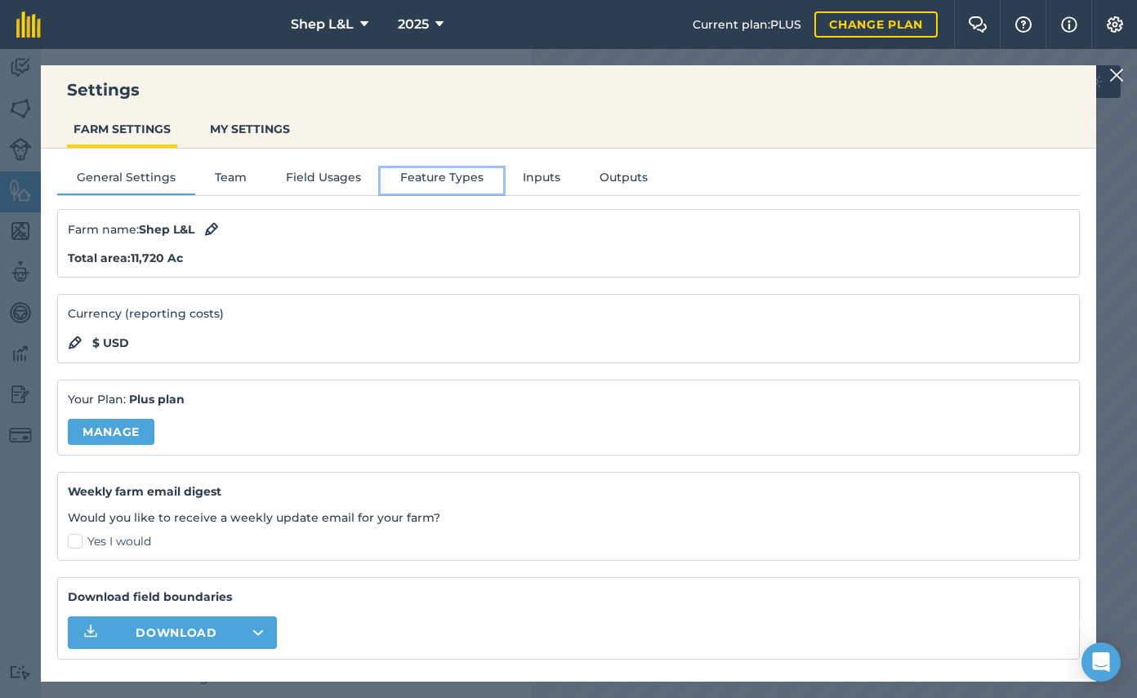
click at [454, 175] on button "Feature Types" at bounding box center [442, 180] width 122 height 24
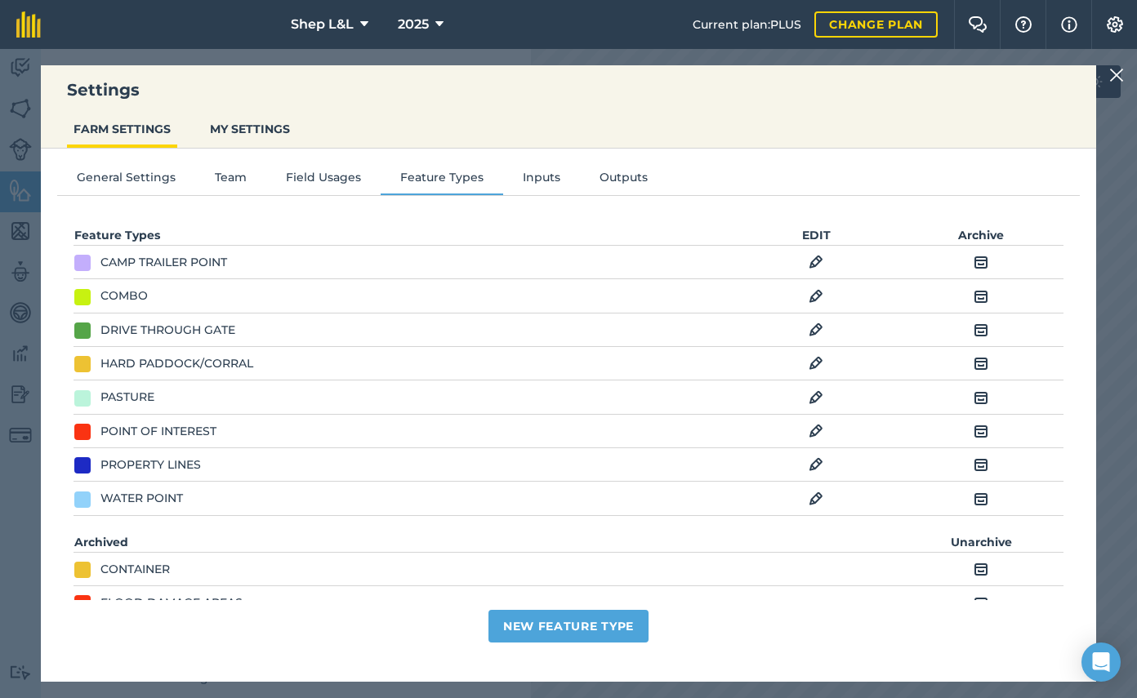
click at [203, 265] on td "CAMP TRAILER POINT" at bounding box center [403, 262] width 660 height 33
click at [814, 261] on img at bounding box center [815, 262] width 15 height 20
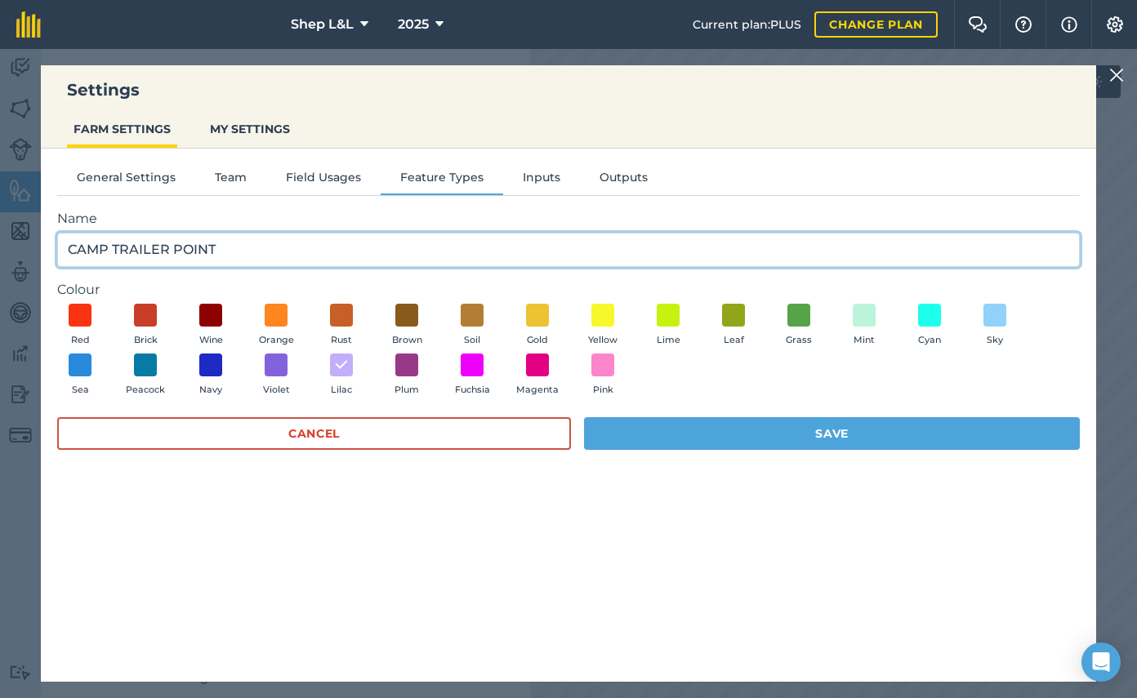
drag, startPoint x: 276, startPoint y: 248, endPoint x: 62, endPoint y: 249, distance: 213.9
click at [62, 249] on input "CAMP TRAILER POINT" at bounding box center [568, 250] width 1022 height 34
type input "INFRASTRUCTURE"
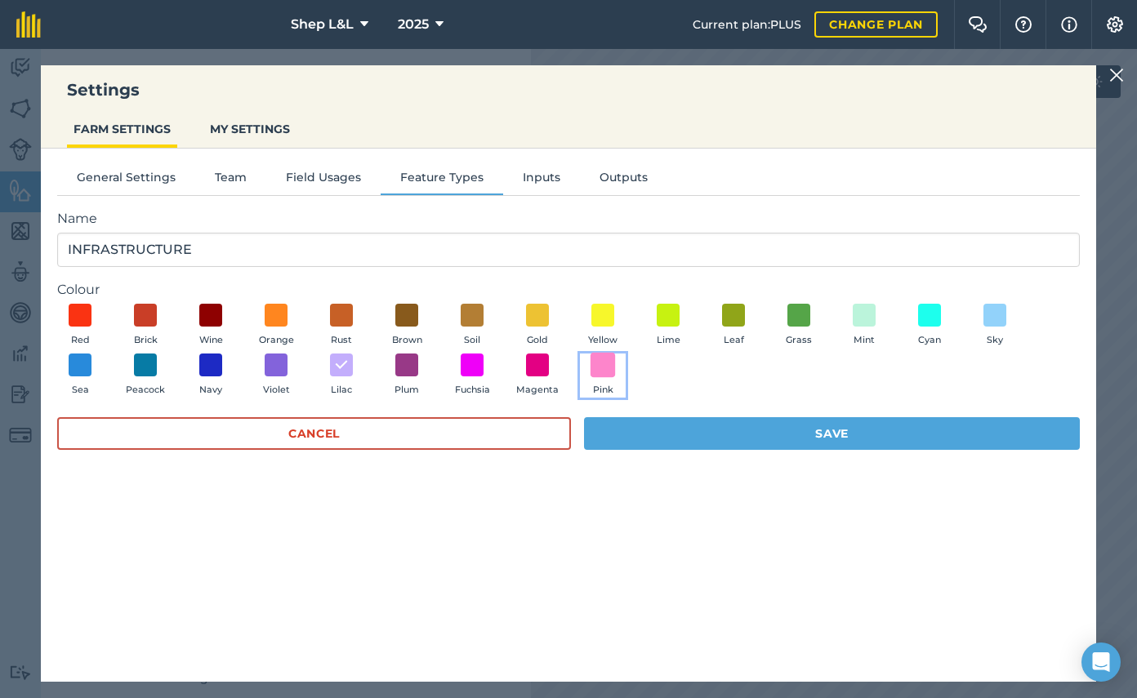
click at [592, 365] on span at bounding box center [602, 365] width 25 height 25
click at [398, 367] on span at bounding box center [406, 365] width 25 height 25
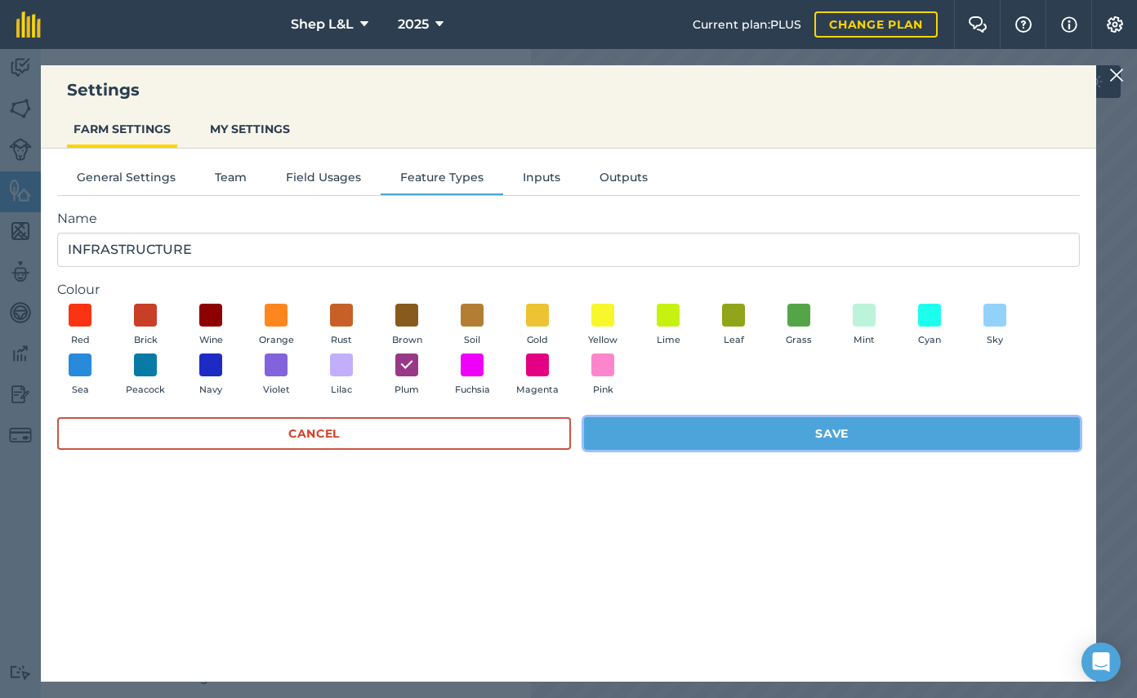
click at [680, 430] on button "Save" at bounding box center [832, 433] width 496 height 33
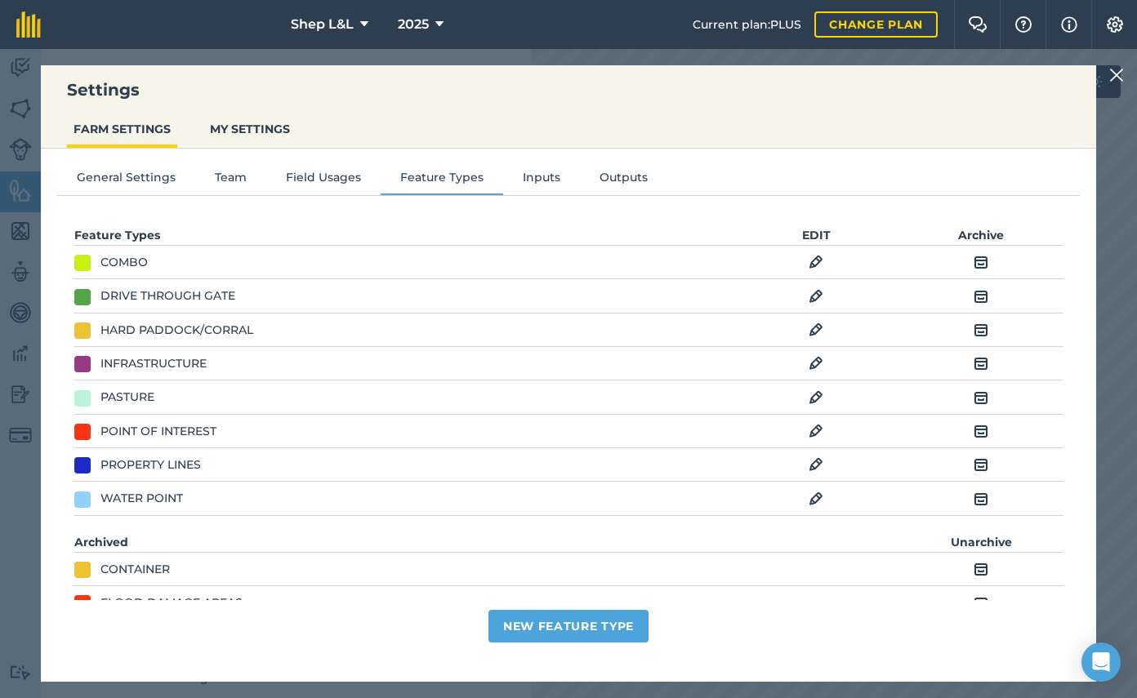
click at [1120, 78] on img at bounding box center [1116, 75] width 15 height 20
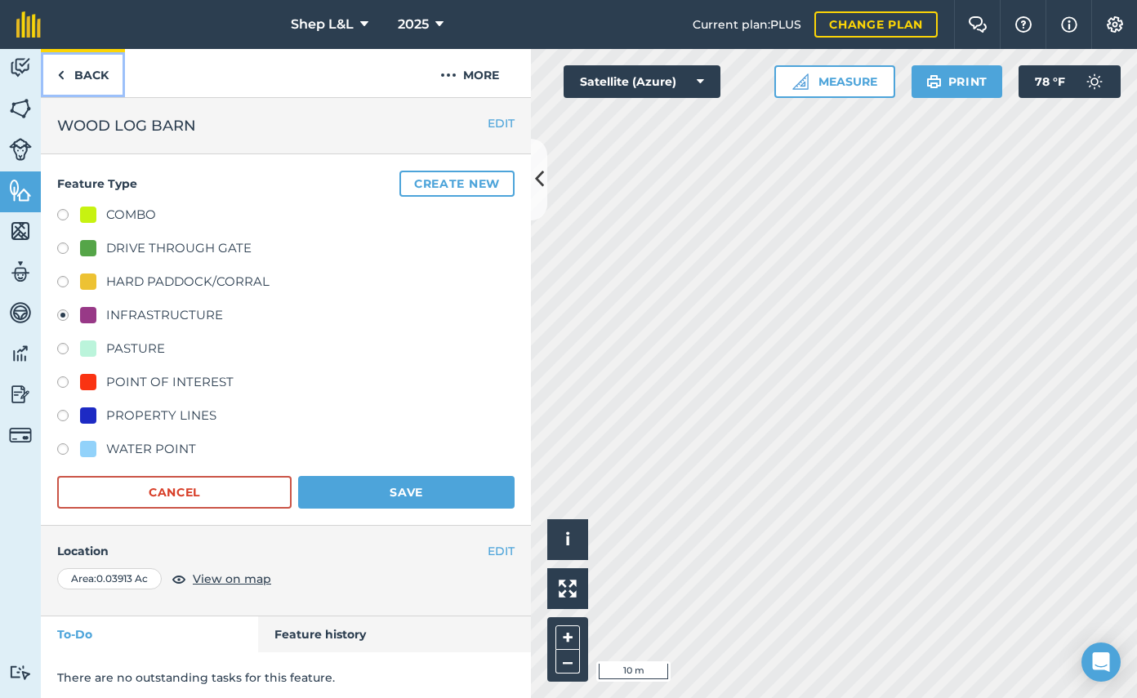
click at [76, 72] on link "Back" at bounding box center [83, 73] width 84 height 48
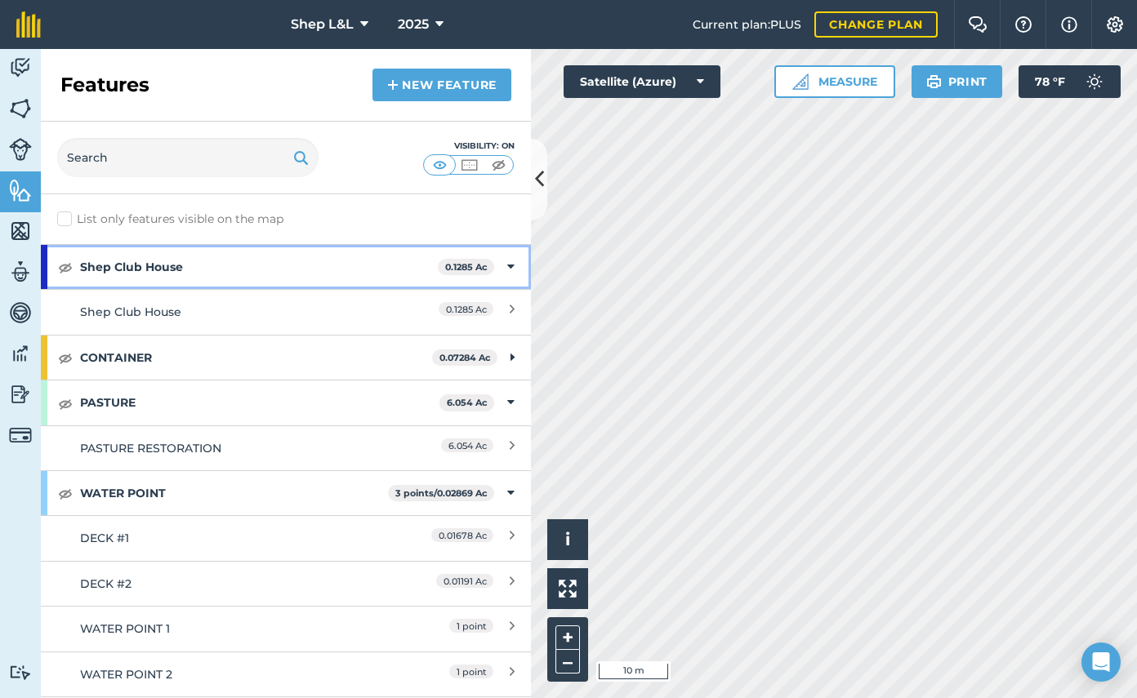
click at [178, 263] on strong "Shep Club House" at bounding box center [259, 267] width 358 height 44
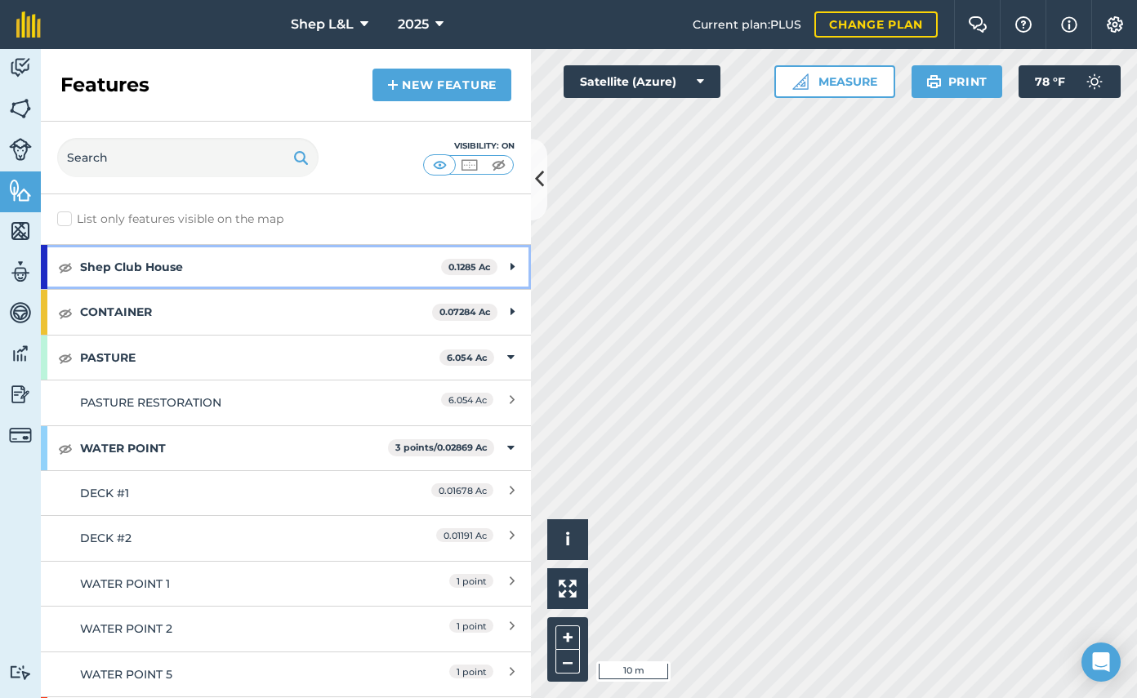
click at [218, 270] on strong "Shep Club House" at bounding box center [260, 267] width 361 height 44
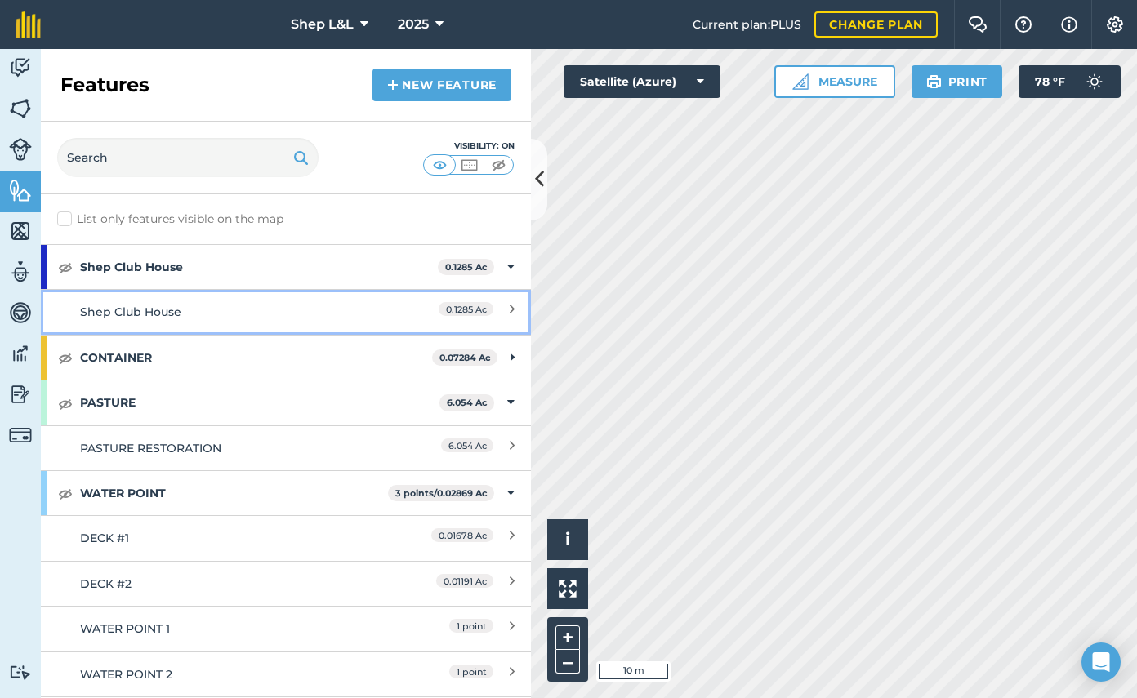
click at [167, 318] on div "Shep Club House" at bounding box center [225, 312] width 290 height 18
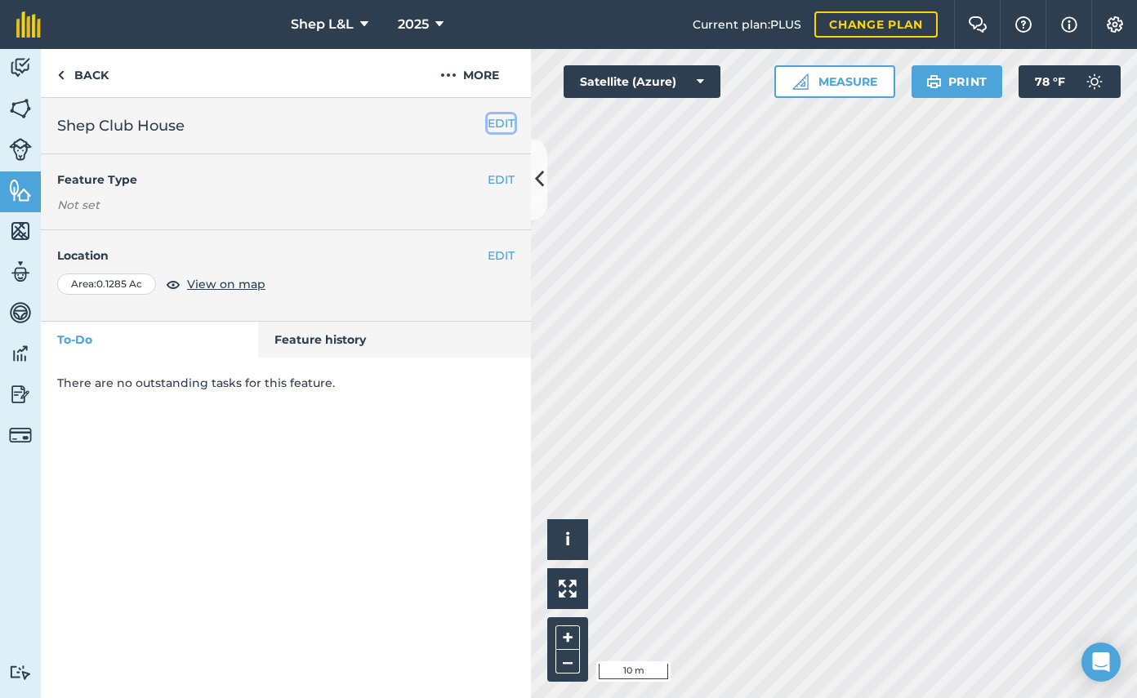
click at [492, 119] on button "EDIT" at bounding box center [500, 123] width 27 height 18
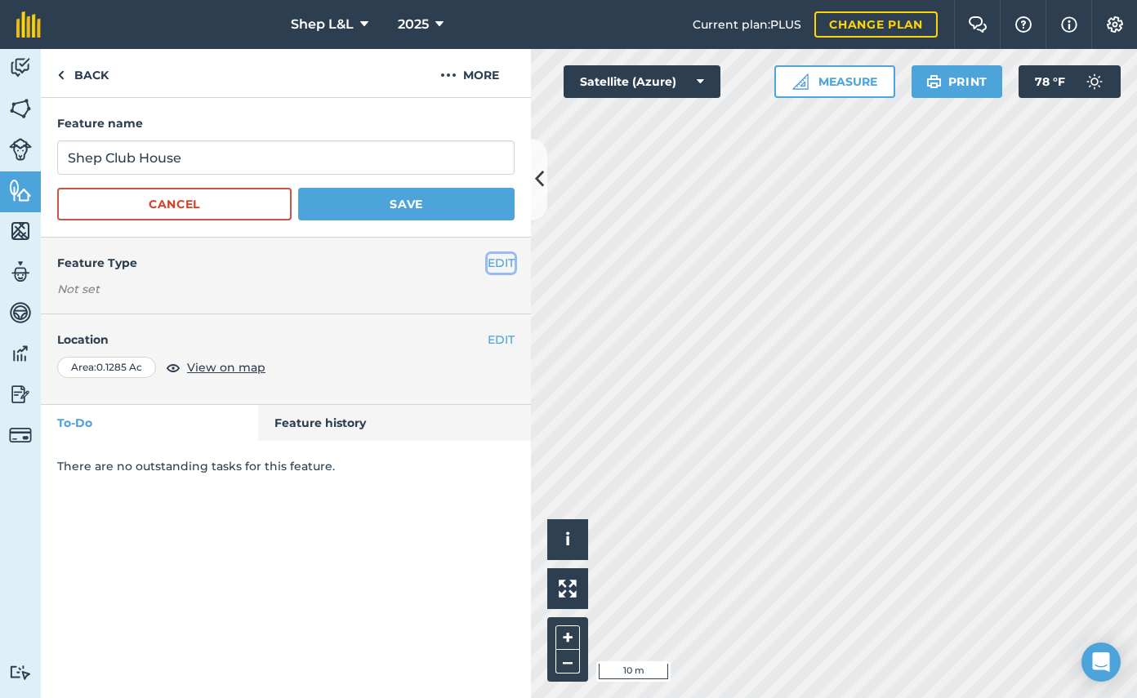
click at [505, 255] on button "EDIT" at bounding box center [500, 263] width 27 height 18
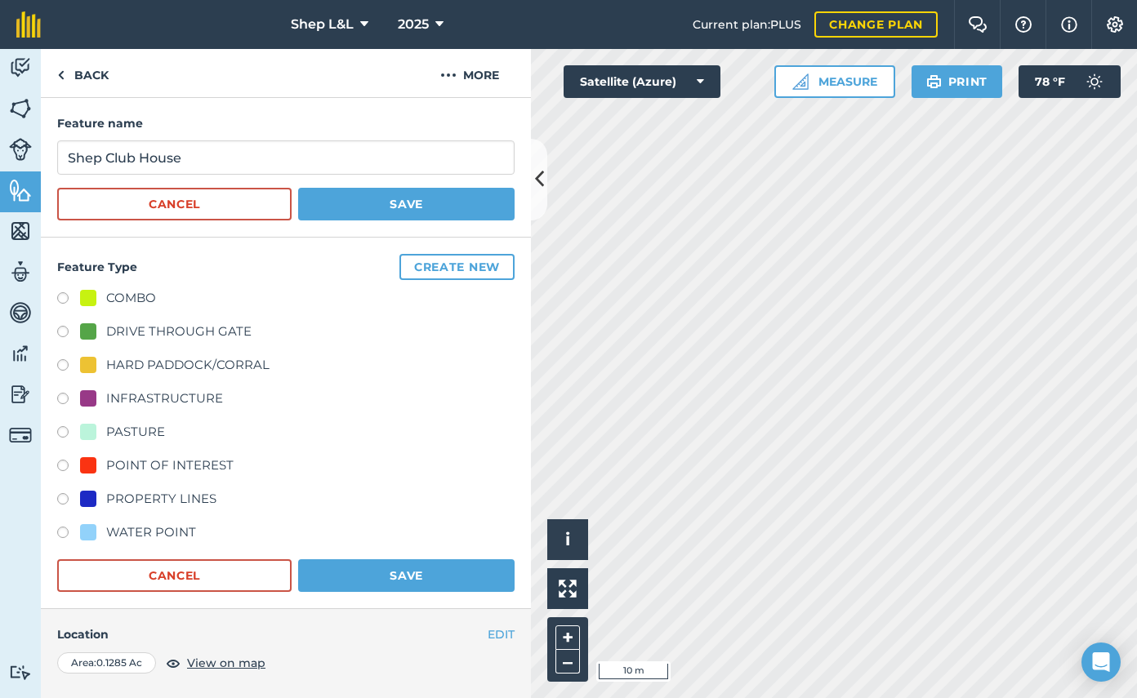
click at [65, 398] on label at bounding box center [68, 401] width 23 height 16
radio input "true"
click at [381, 570] on button "Save" at bounding box center [406, 575] width 216 height 33
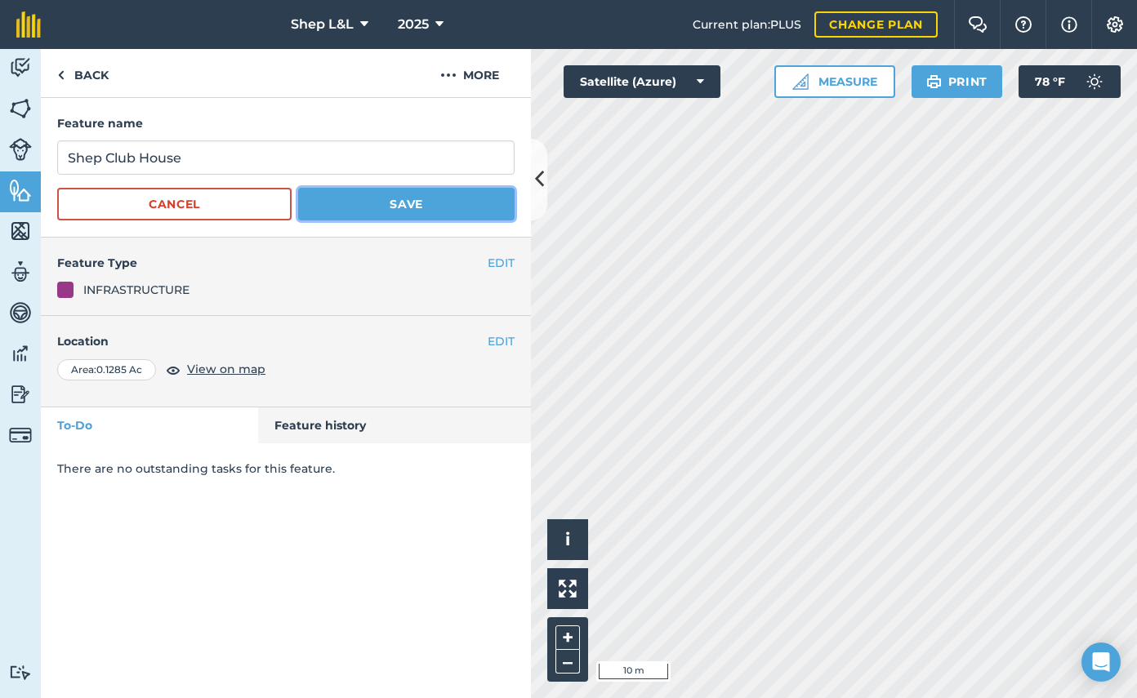
click at [389, 218] on button "Save" at bounding box center [406, 204] width 216 height 33
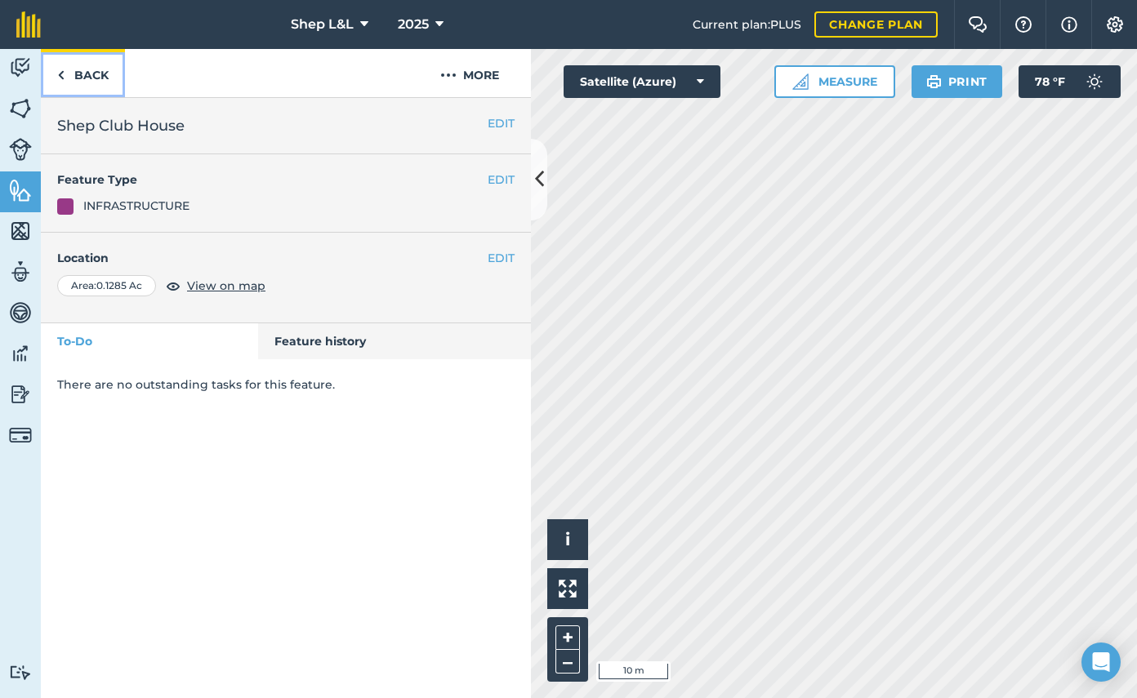
click at [91, 76] on link "Back" at bounding box center [83, 73] width 84 height 48
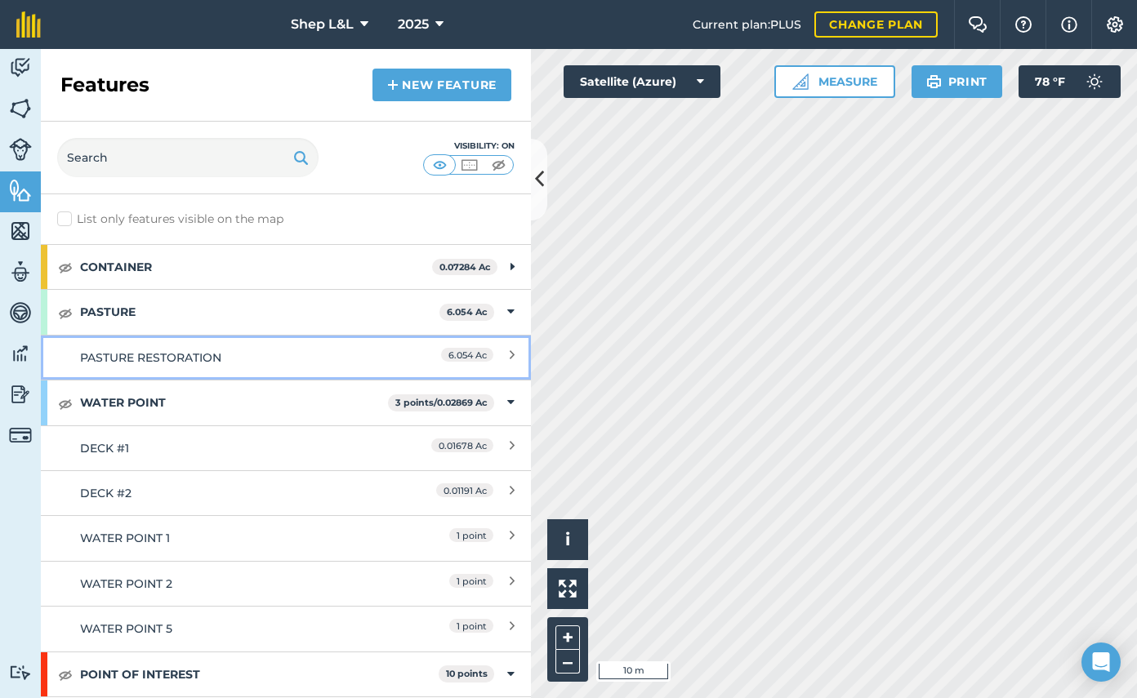
click at [317, 347] on link "PASTURE RESTORATION 6.054 Ac" at bounding box center [286, 357] width 490 height 45
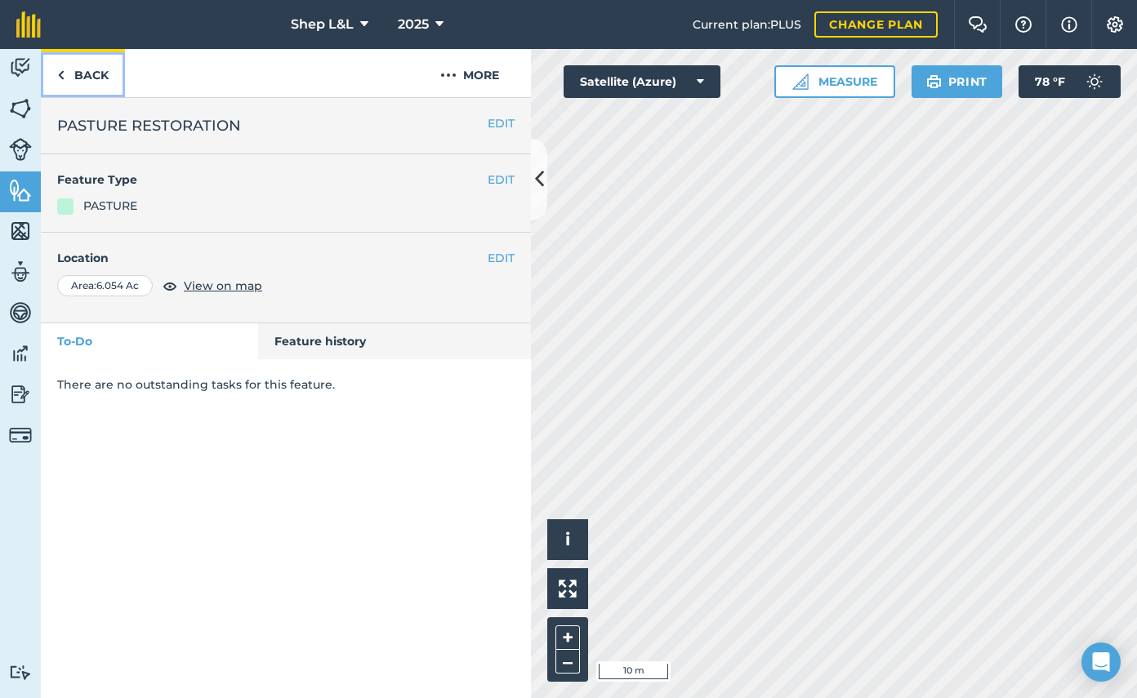
click at [80, 71] on link "Back" at bounding box center [83, 73] width 84 height 48
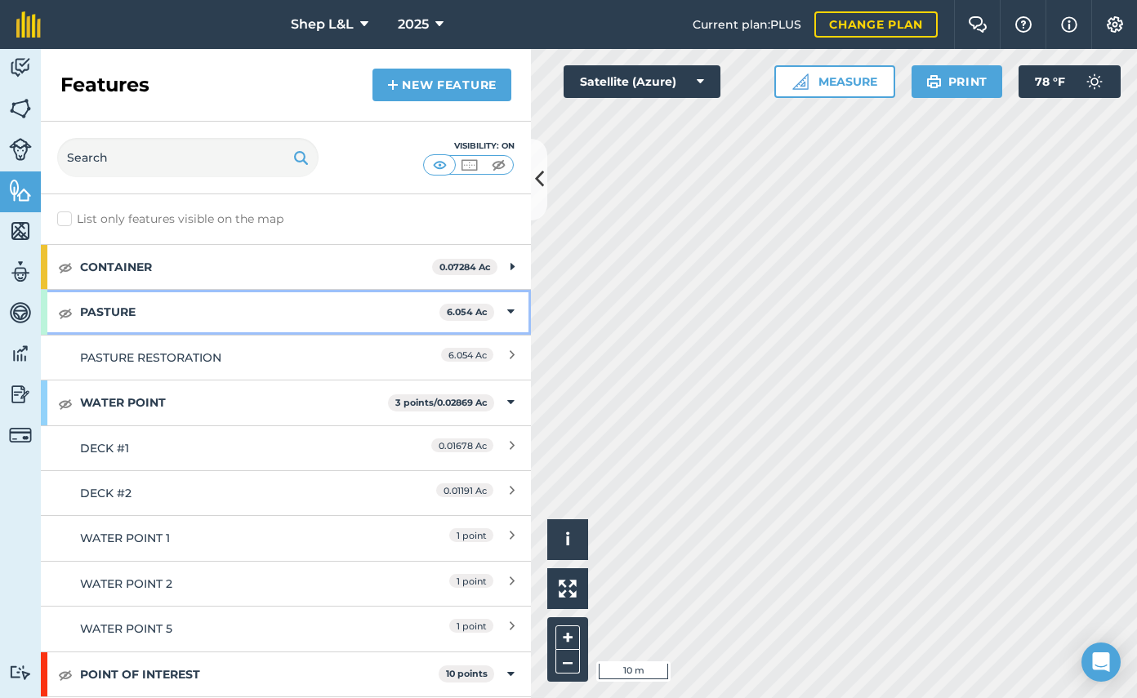
click at [507, 310] on icon at bounding box center [510, 312] width 7 height 18
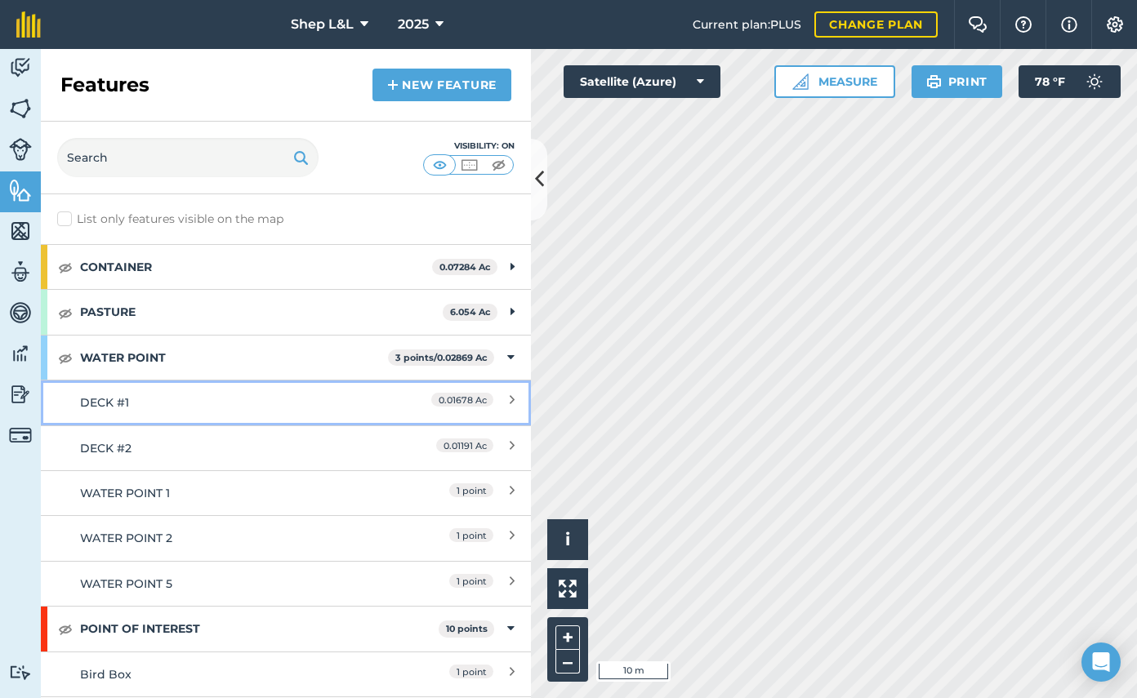
click at [292, 413] on link "DECK #1 0.01678 Ac" at bounding box center [286, 402] width 490 height 45
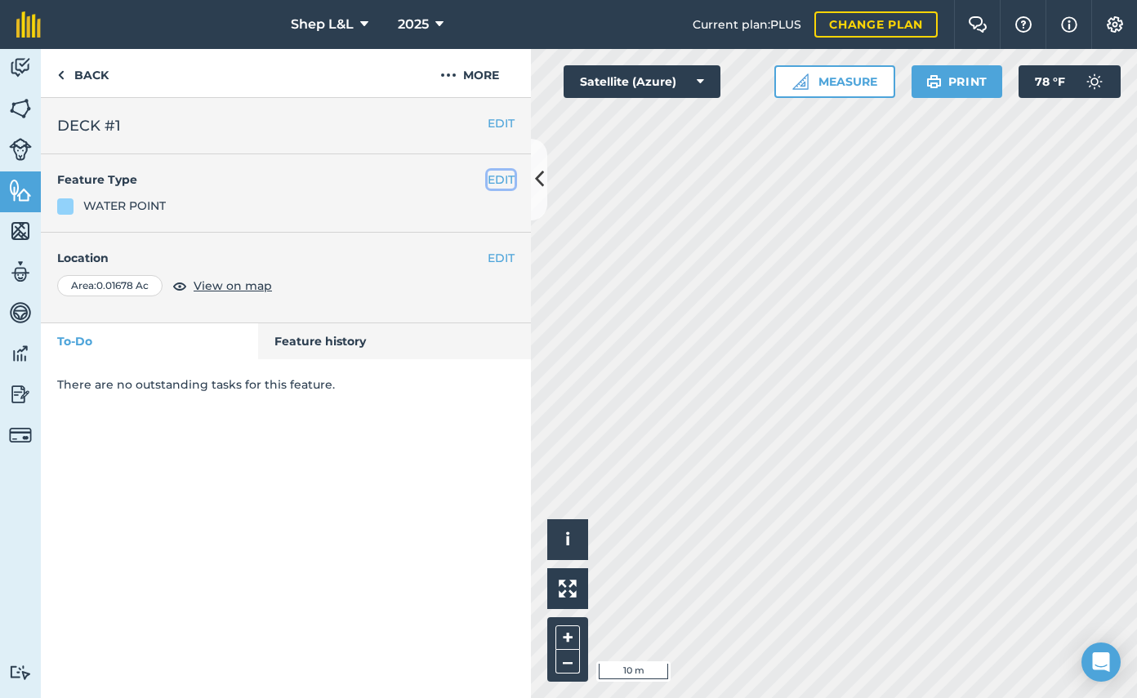
click at [492, 178] on button "EDIT" at bounding box center [500, 180] width 27 height 18
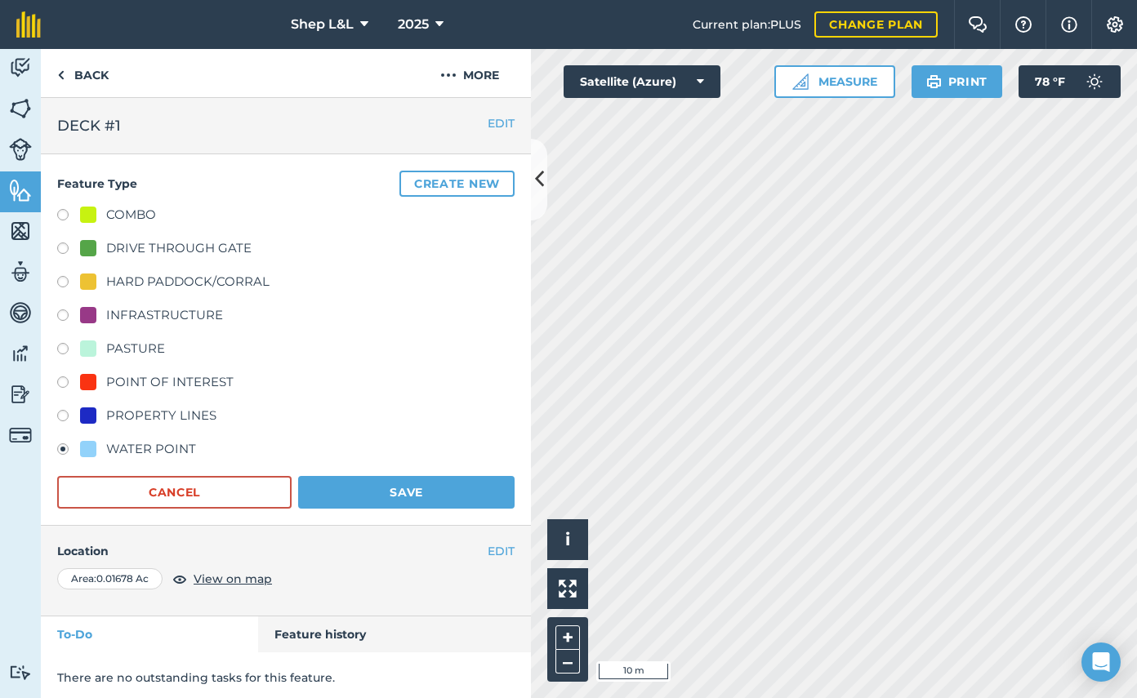
drag, startPoint x: 66, startPoint y: 317, endPoint x: 99, endPoint y: 331, distance: 35.5
click at [66, 317] on label at bounding box center [68, 317] width 23 height 16
radio input "true"
radio input "false"
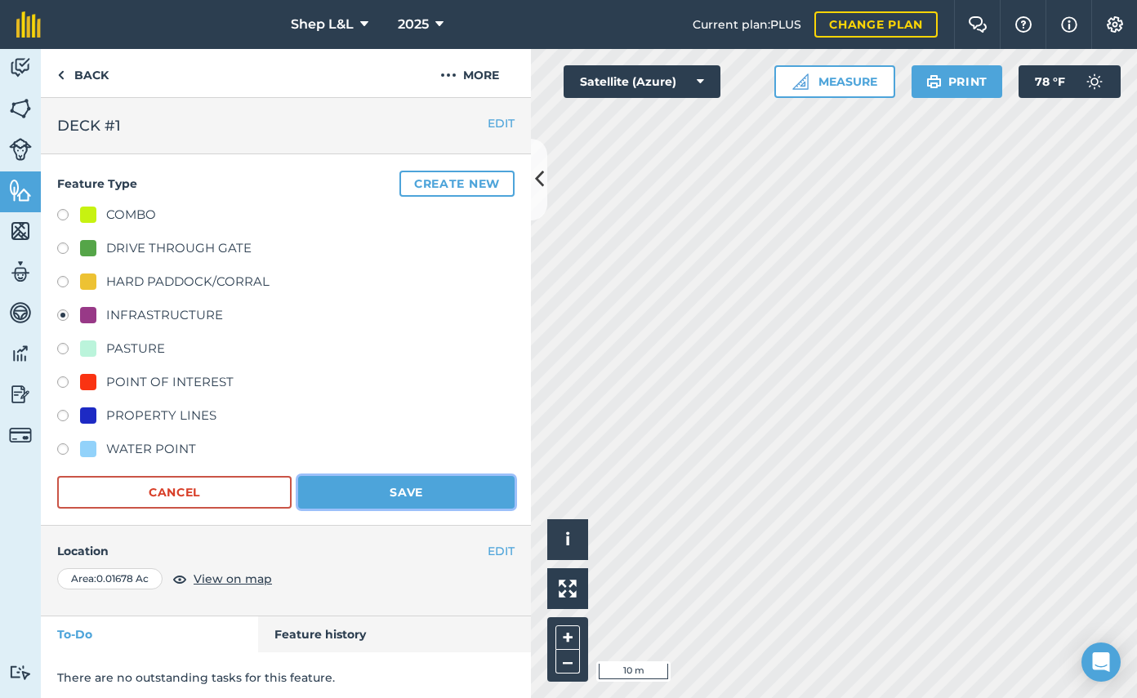
click at [386, 495] on button "Save" at bounding box center [406, 492] width 216 height 33
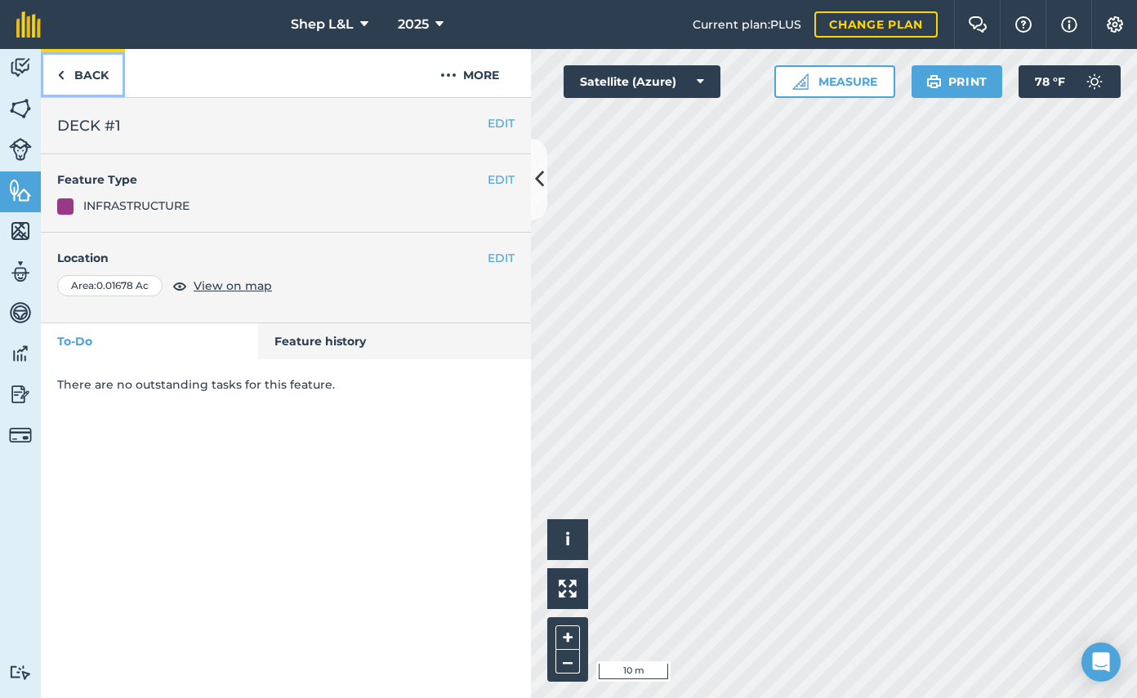
click at [95, 73] on link "Back" at bounding box center [83, 73] width 84 height 48
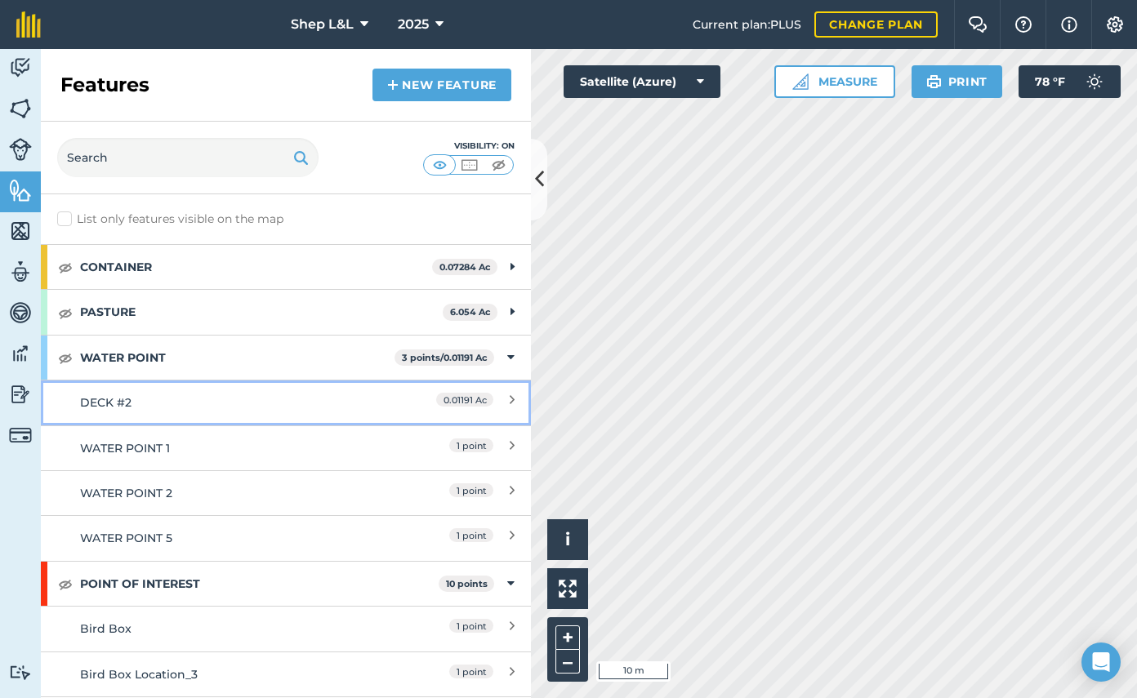
click at [498, 398] on div "0.01191 Ac" at bounding box center [442, 403] width 145 height 18
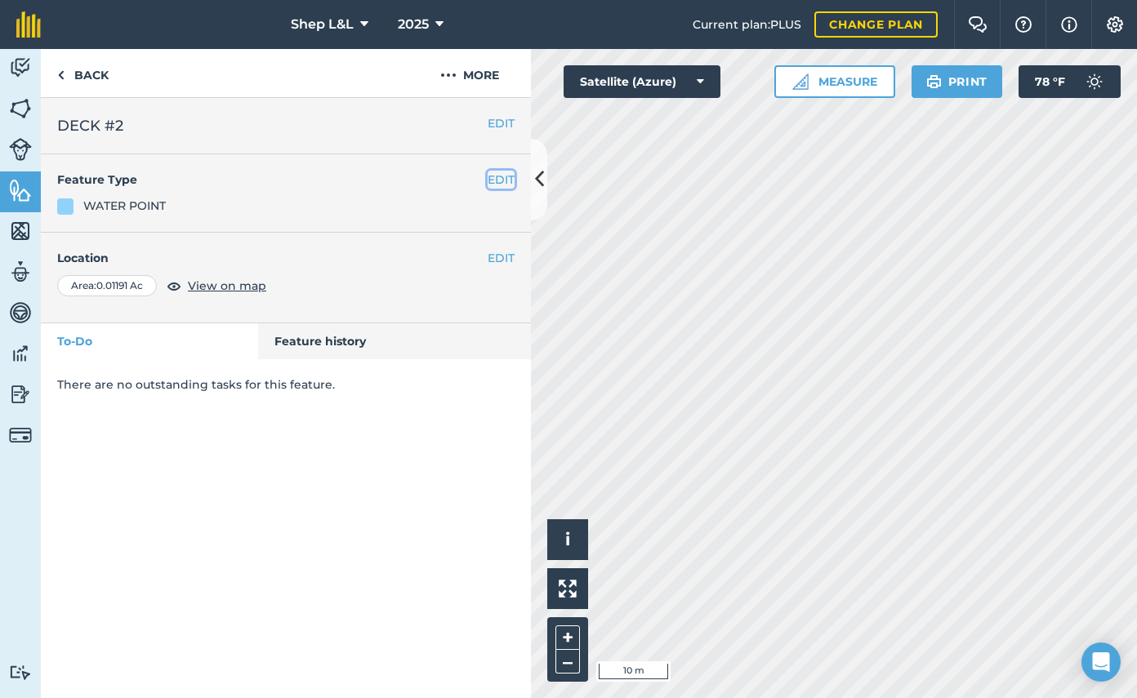
click at [496, 179] on button "EDIT" at bounding box center [500, 180] width 27 height 18
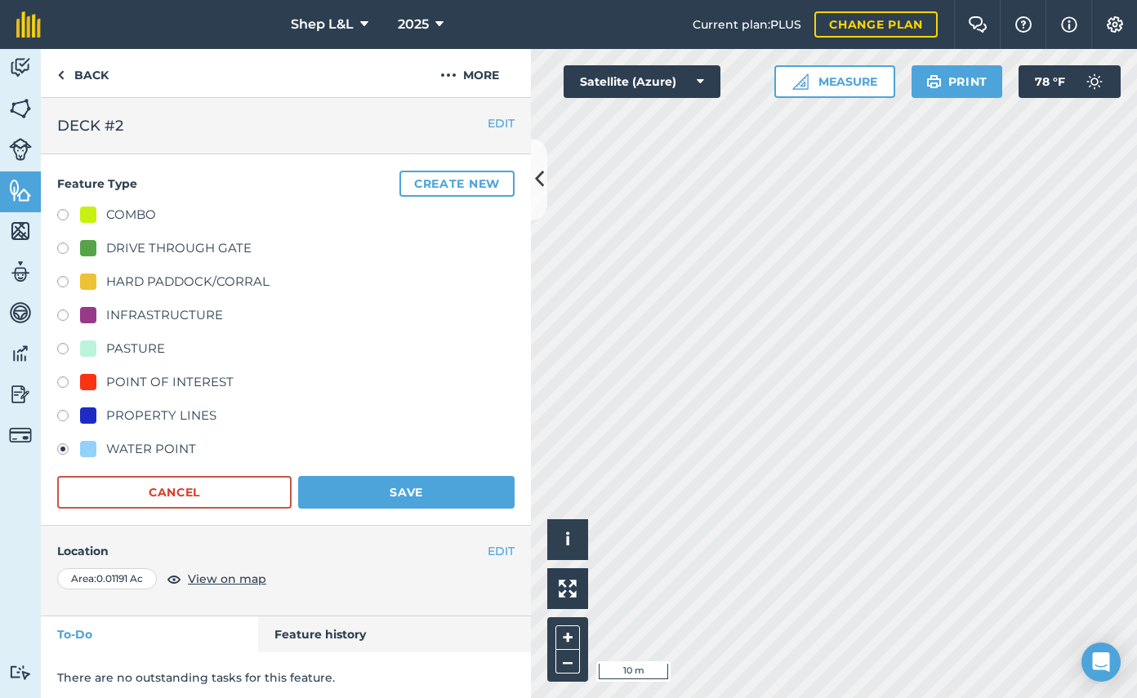
click at [65, 319] on label at bounding box center [68, 317] width 23 height 16
radio input "true"
radio input "false"
click at [431, 492] on button "Save" at bounding box center [406, 492] width 216 height 33
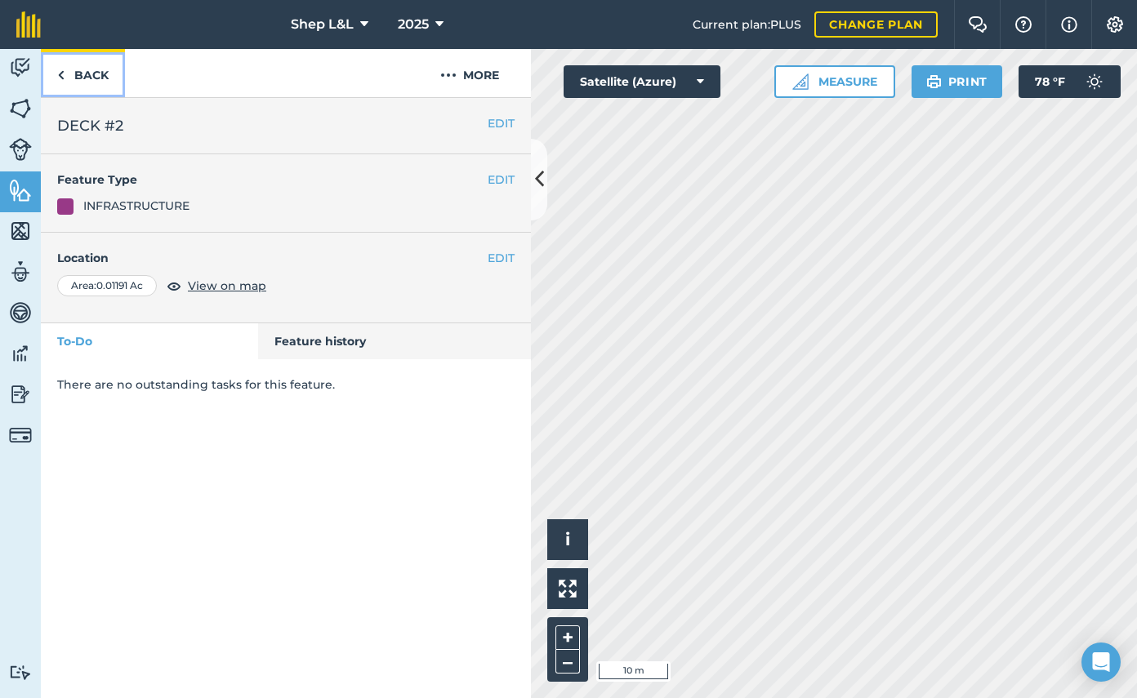
click at [76, 73] on link "Back" at bounding box center [83, 73] width 84 height 48
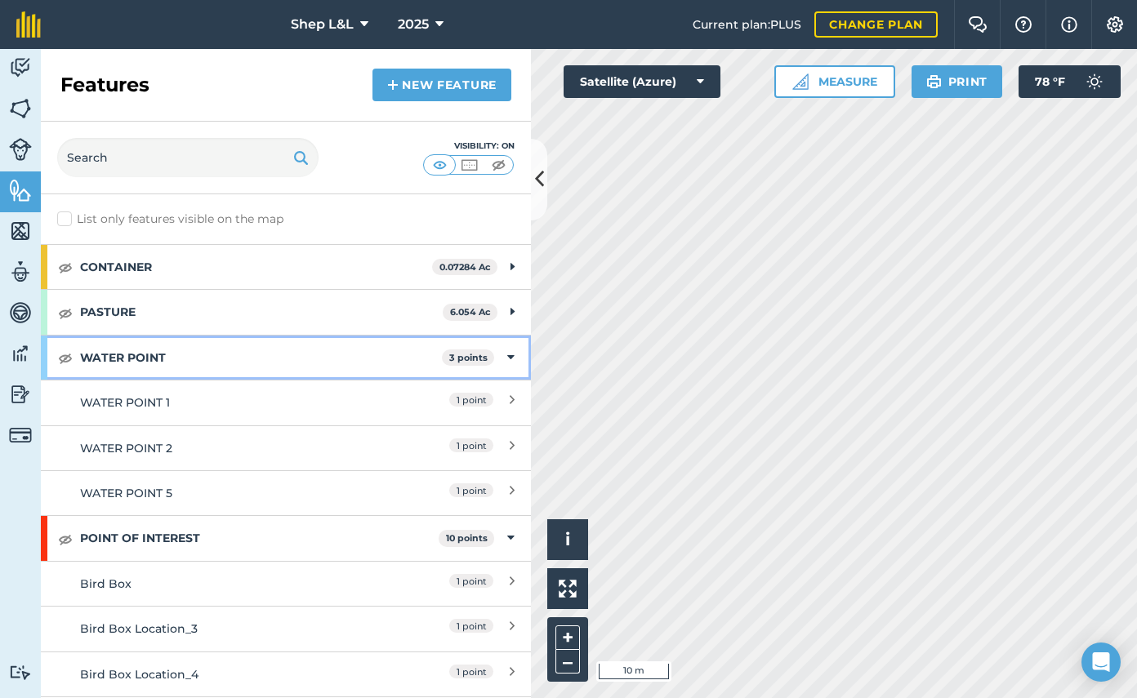
click at [510, 353] on icon at bounding box center [510, 358] width 7 height 18
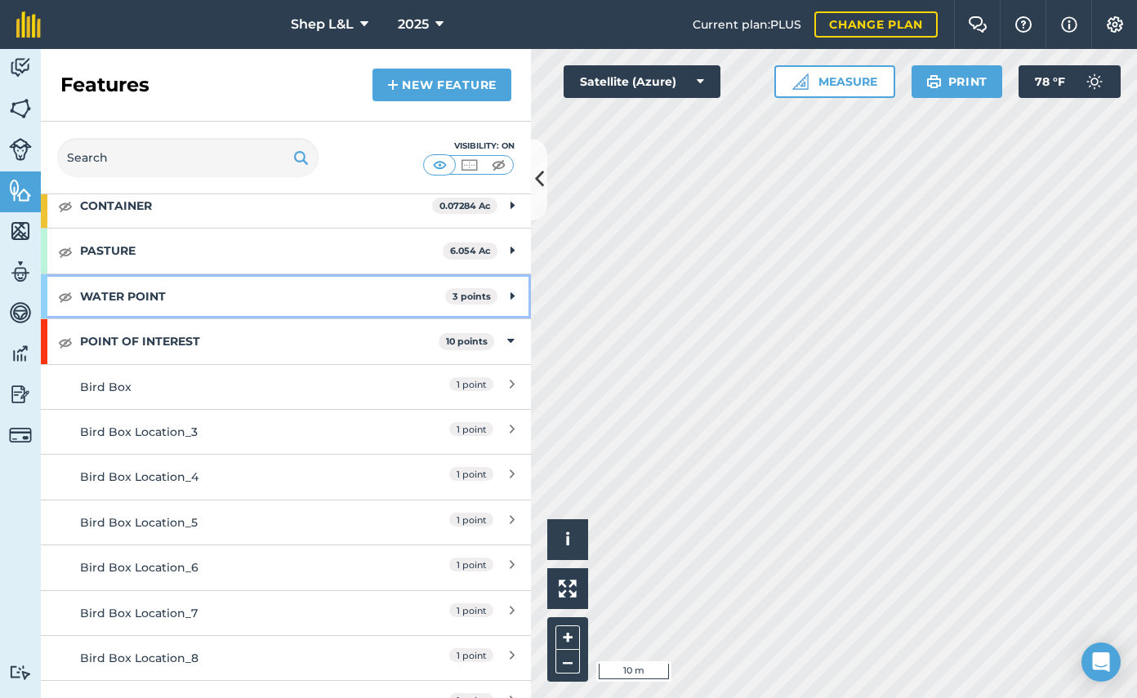
scroll to position [29, 0]
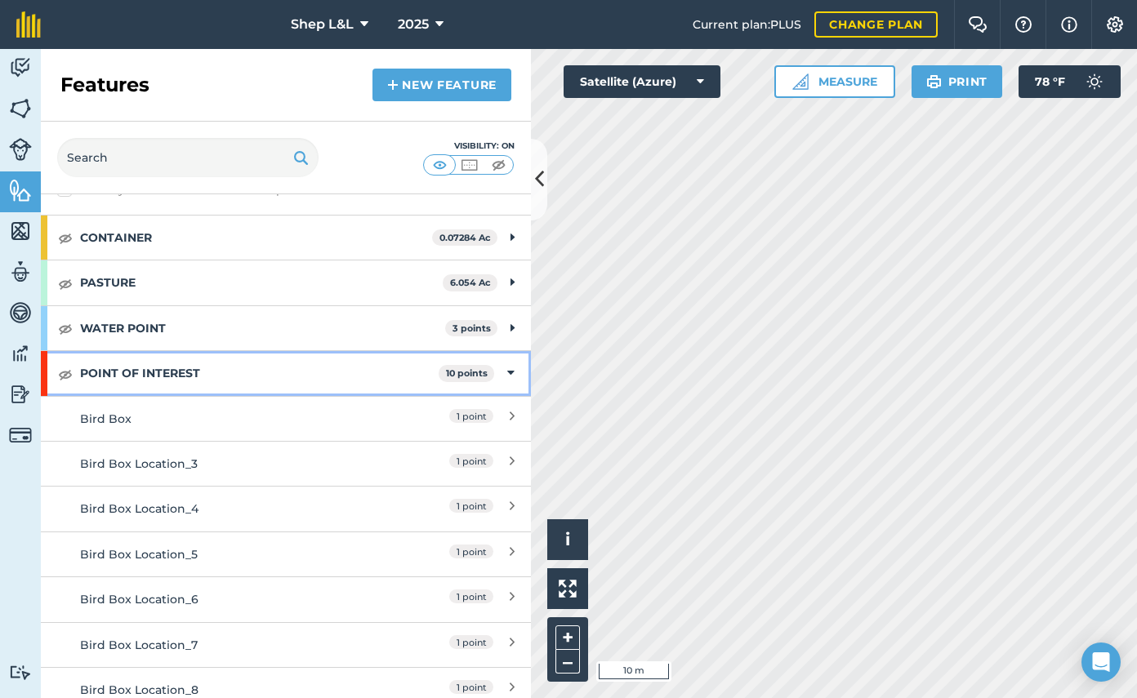
click at [510, 373] on icon at bounding box center [510, 373] width 7 height 18
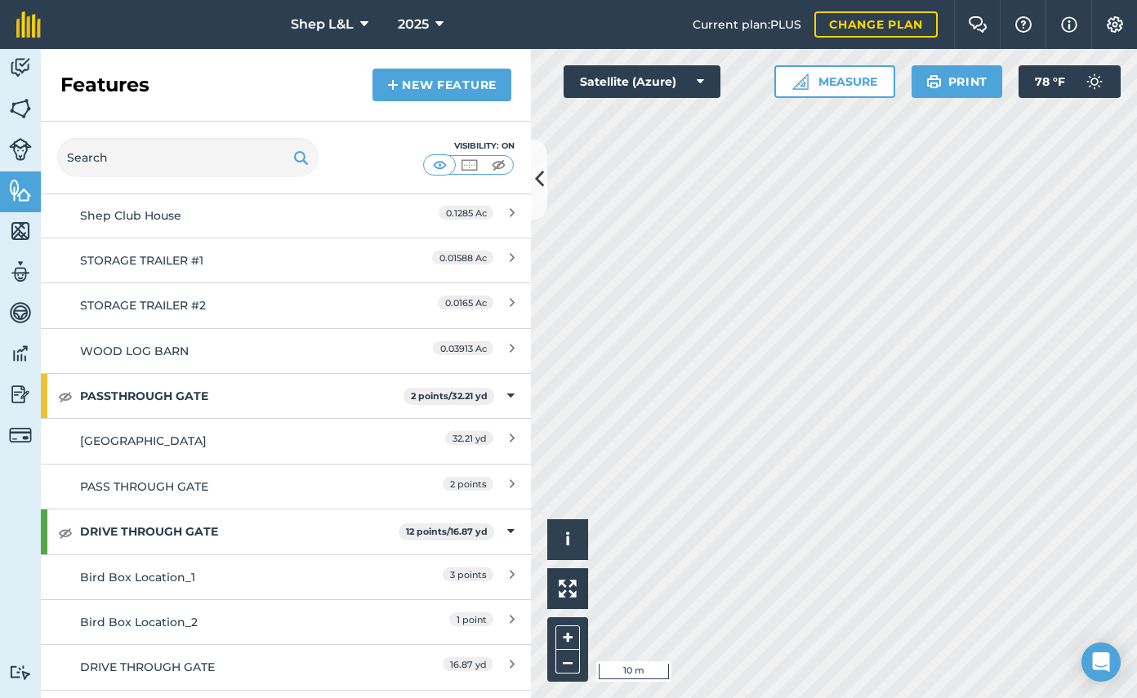
scroll to position [461, 0]
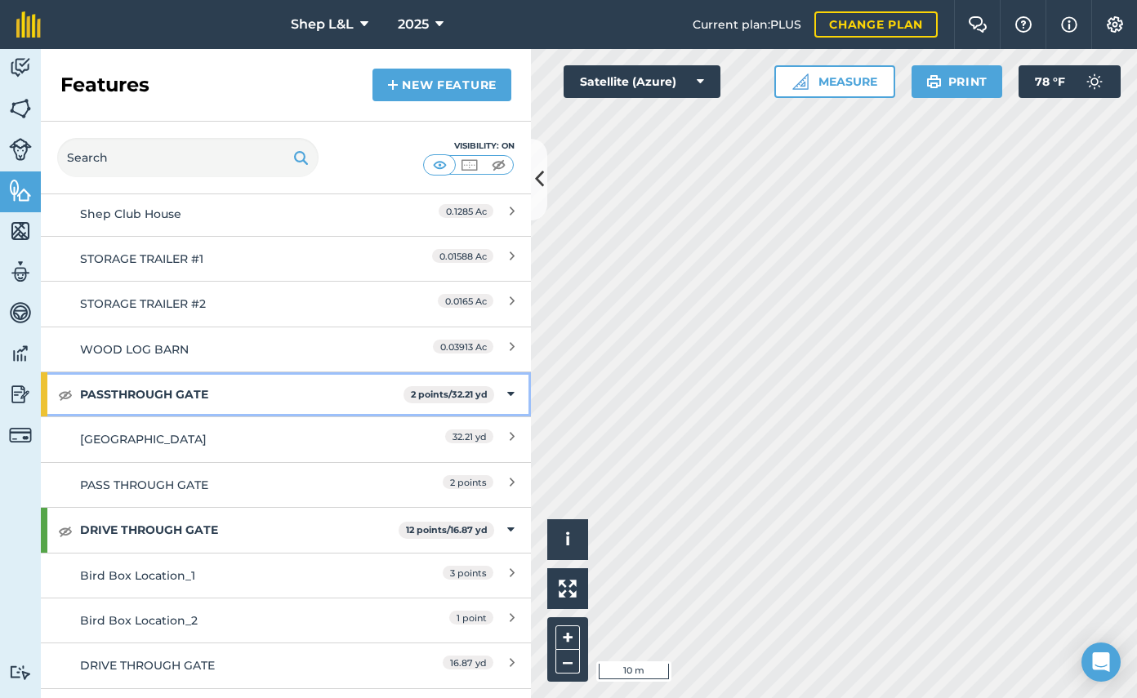
click at [500, 394] on div "PASSTHROUGH GATE 2 points / 32.21 yd" at bounding box center [286, 394] width 490 height 44
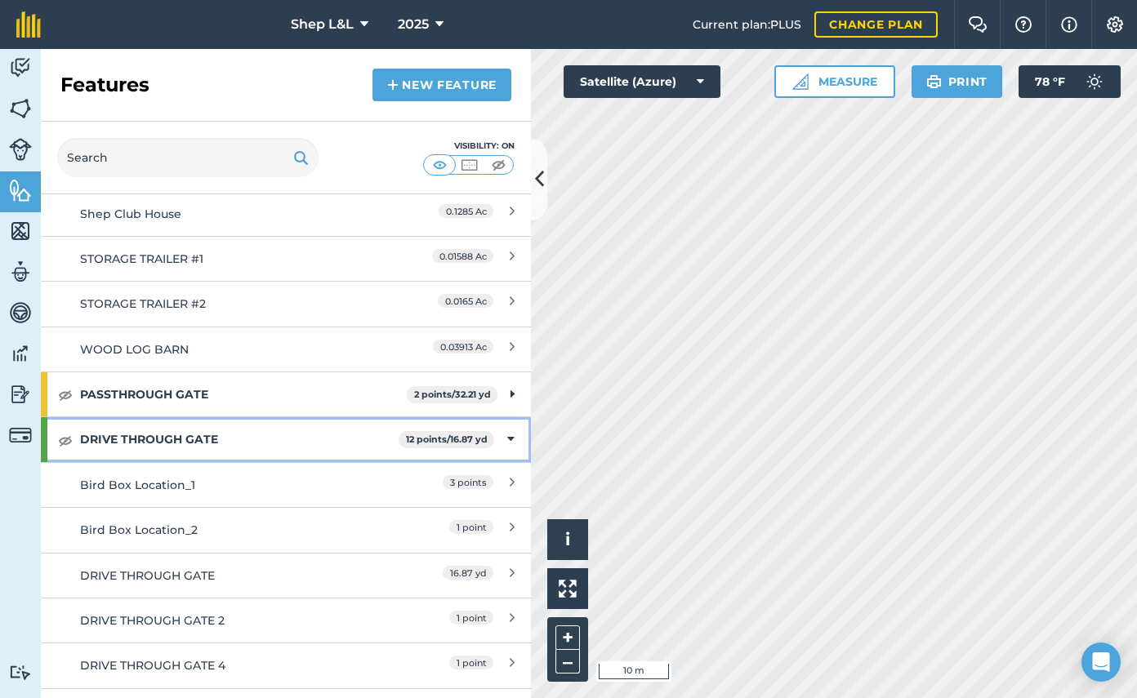
click at [501, 439] on div "DRIVE THROUGH GATE 12 points / 16.87 yd" at bounding box center [286, 439] width 490 height 44
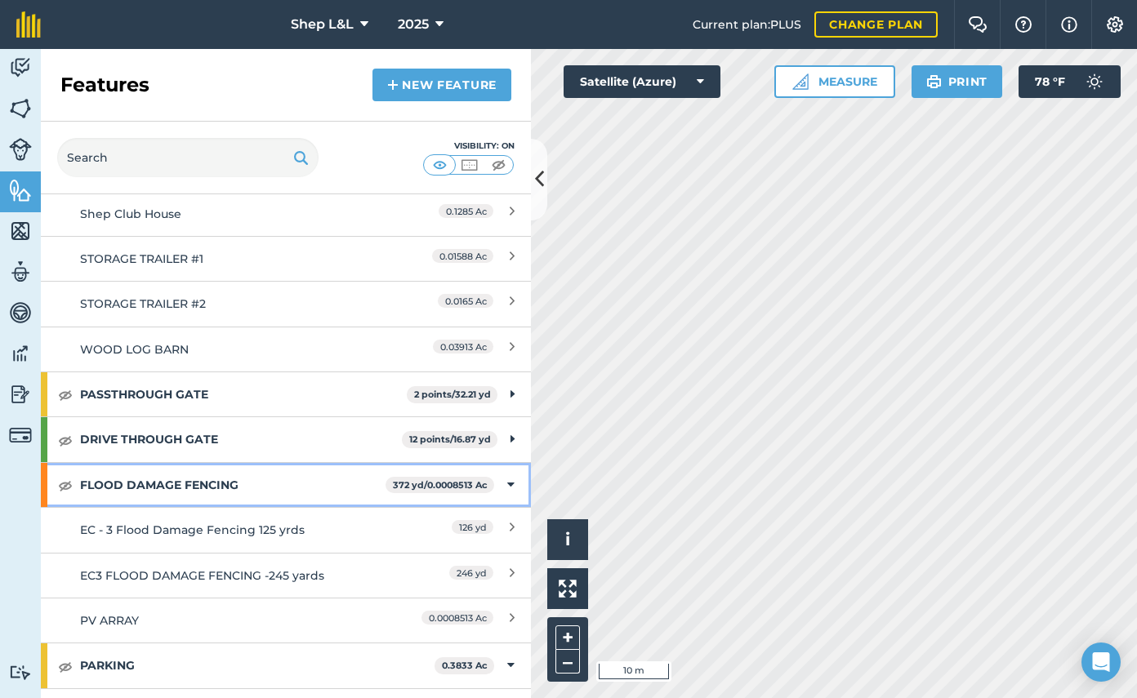
click at [492, 485] on span "372 yd / 0.0008513 Ac" at bounding box center [439, 485] width 109 height 17
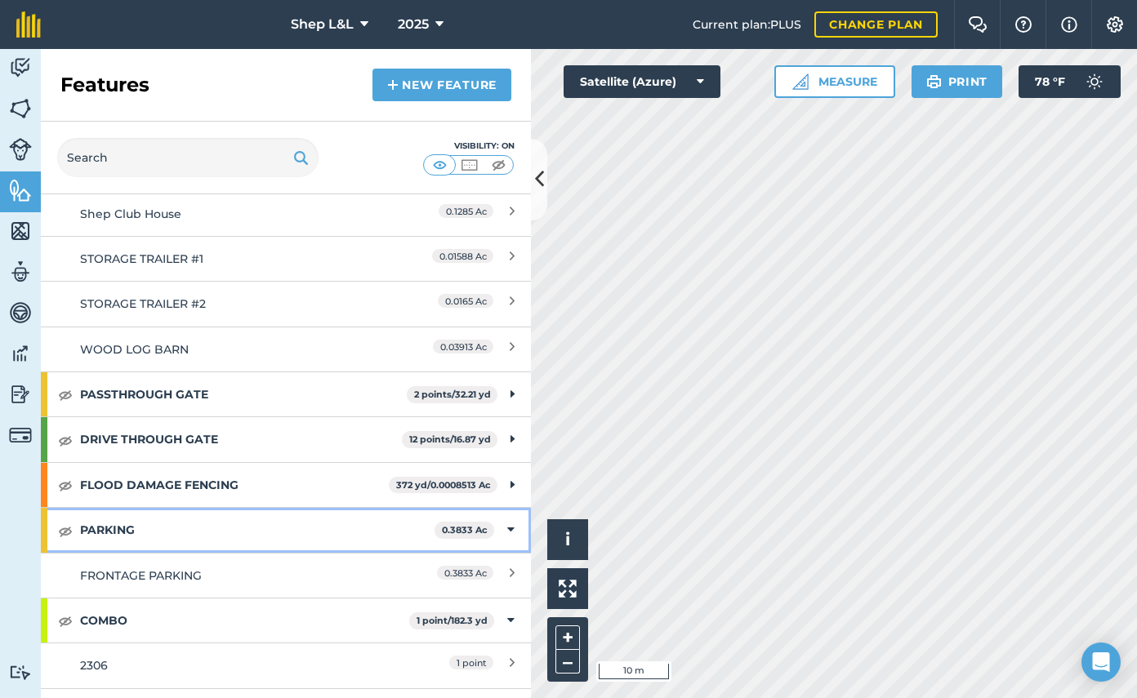
click at [501, 531] on div "PARKING 0.3833 Ac" at bounding box center [286, 530] width 490 height 44
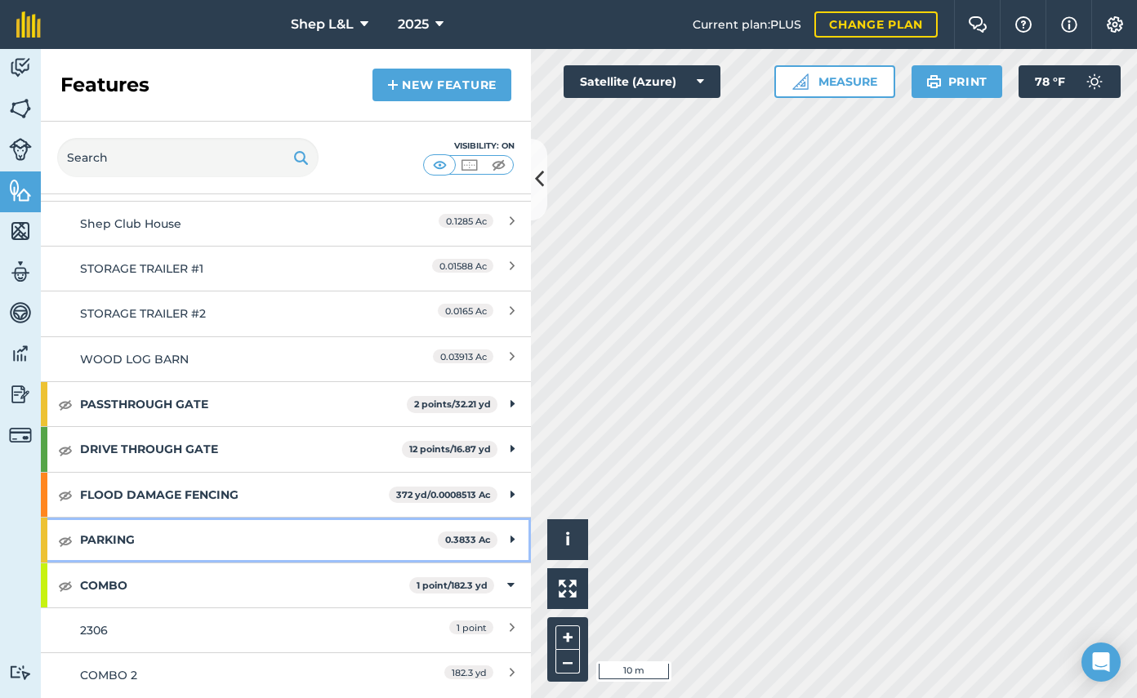
scroll to position [451, 0]
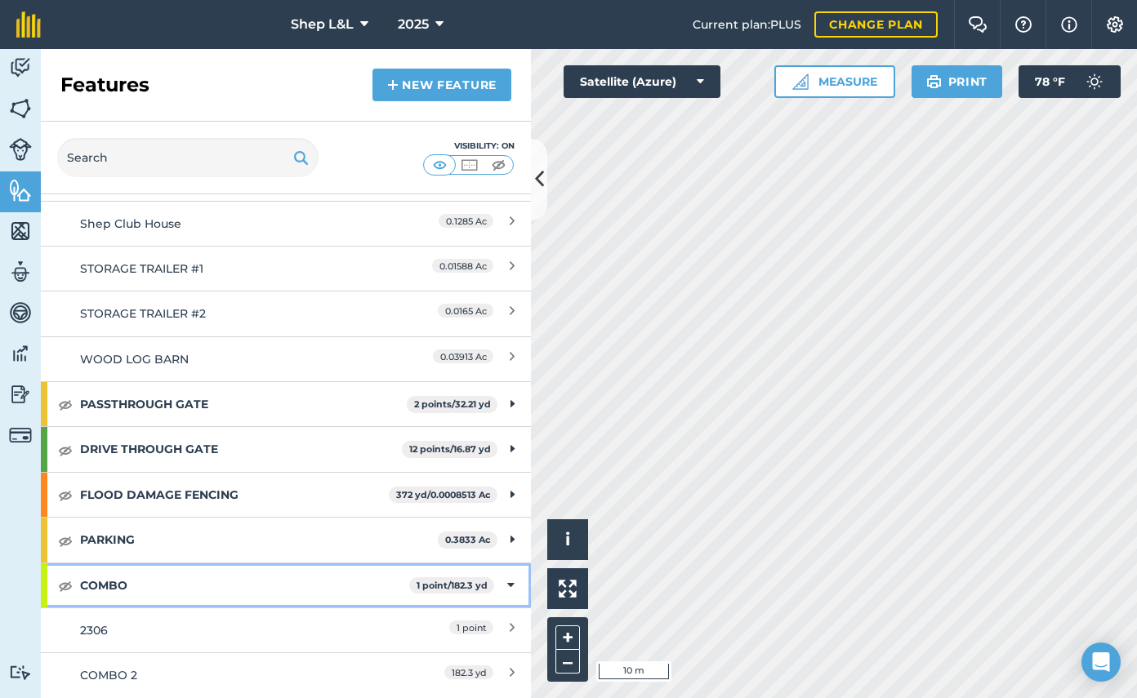
click at [487, 584] on strong "1 point / 182.3 yd" at bounding box center [451, 585] width 71 height 11
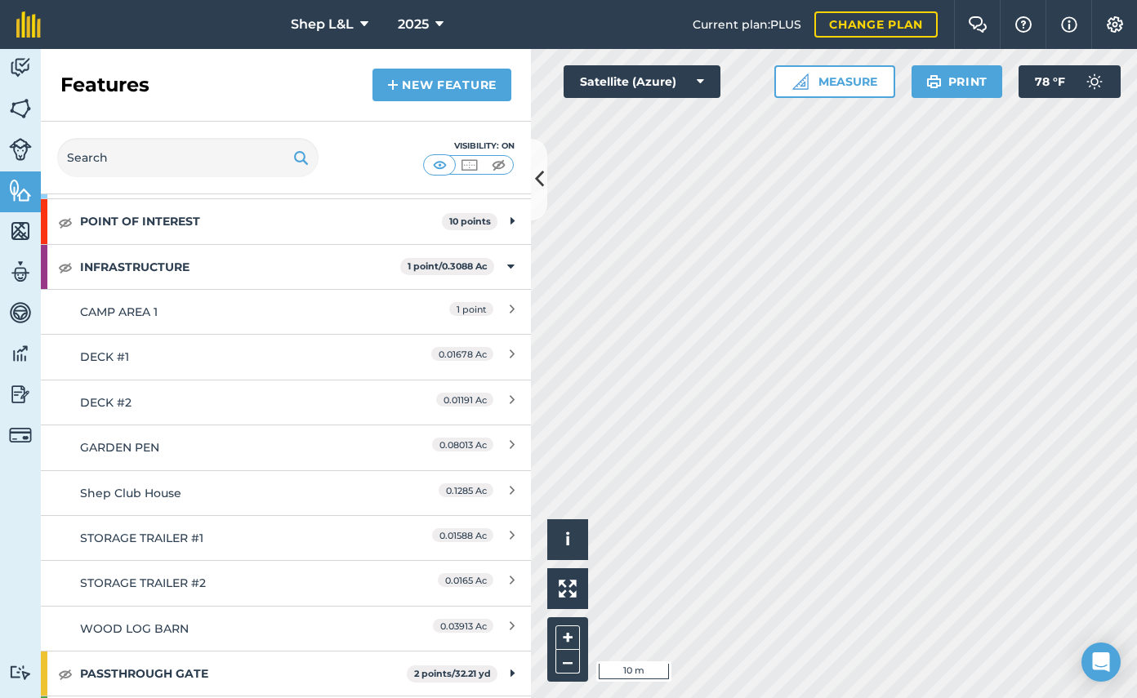
scroll to position [182, 0]
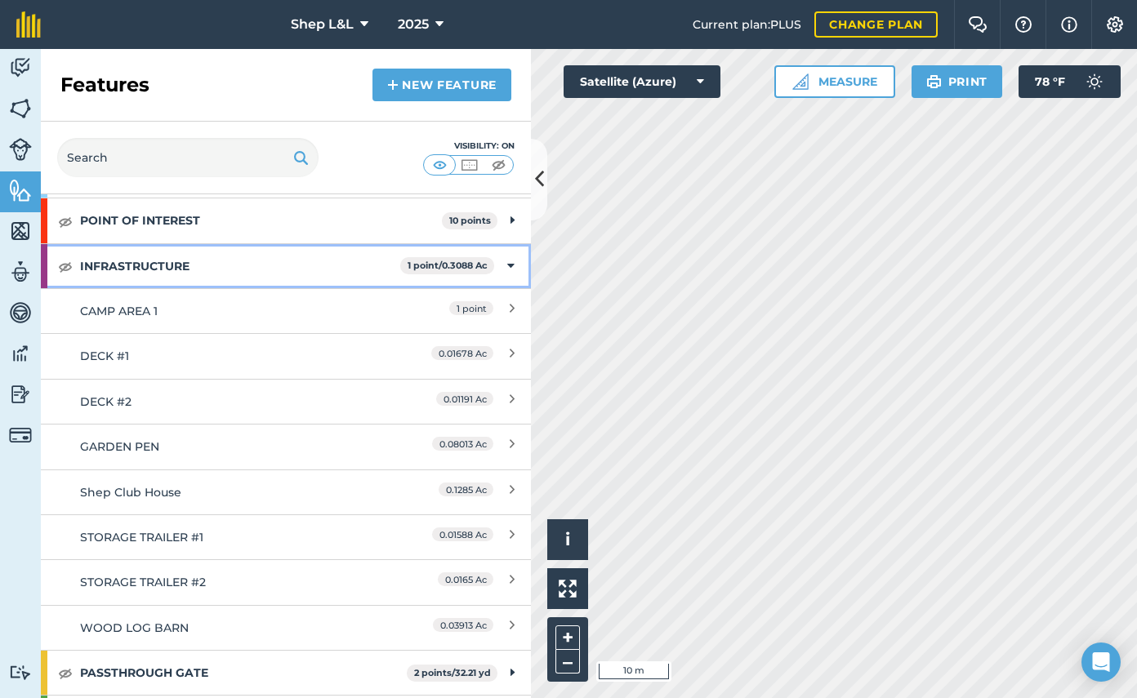
click at [502, 266] on div "INFRASTRUCTURE 1 point / 0.3088 Ac" at bounding box center [286, 266] width 490 height 44
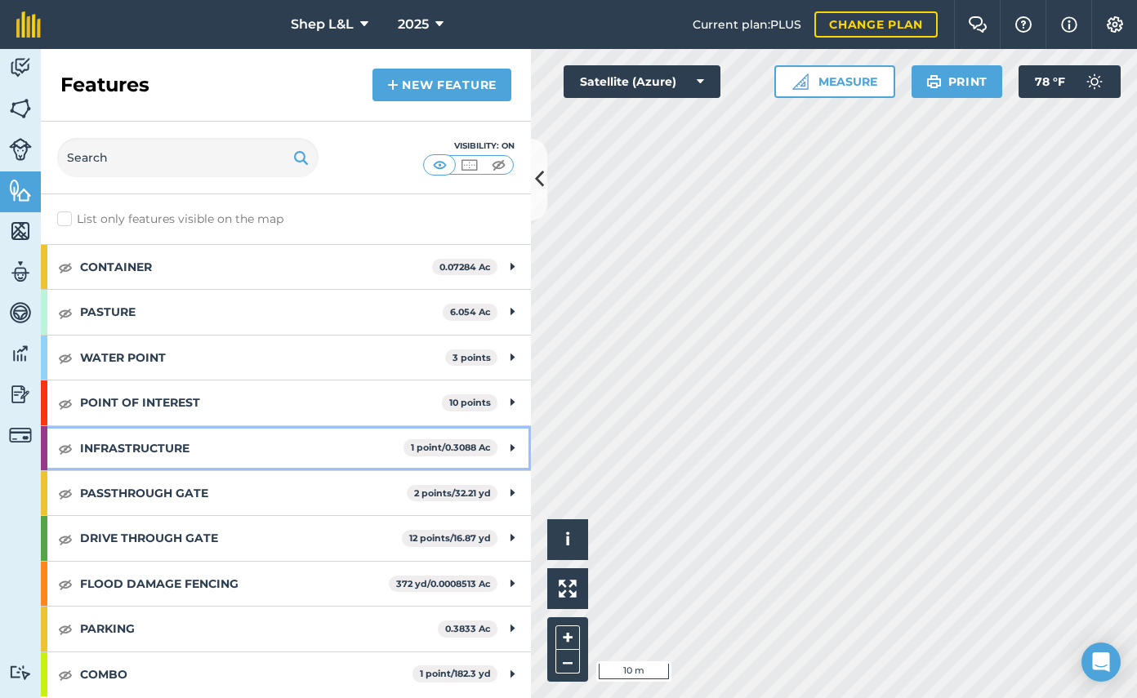
scroll to position [0, 0]
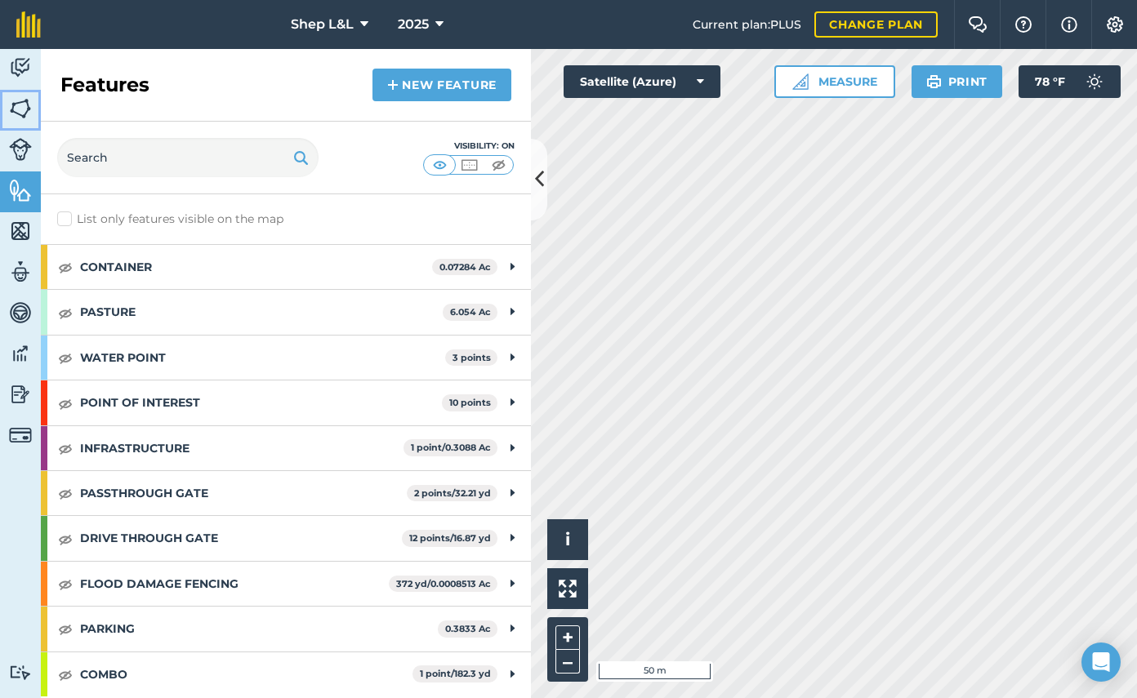
click at [23, 109] on img at bounding box center [20, 108] width 23 height 24
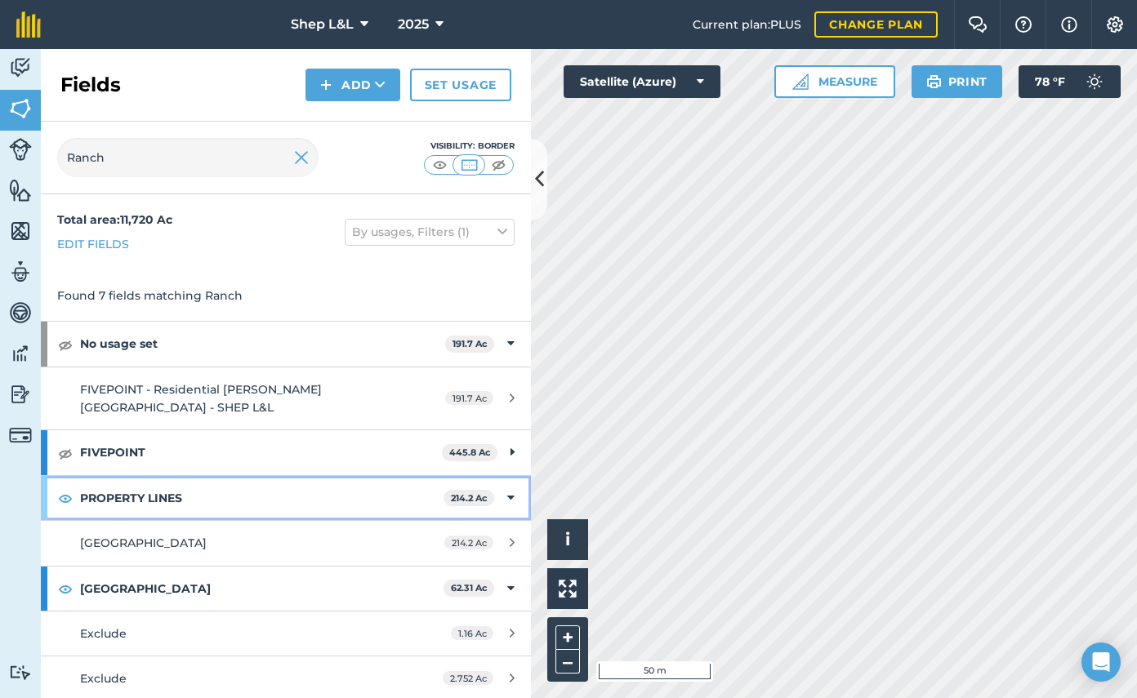
click at [507, 496] on icon at bounding box center [510, 498] width 7 height 18
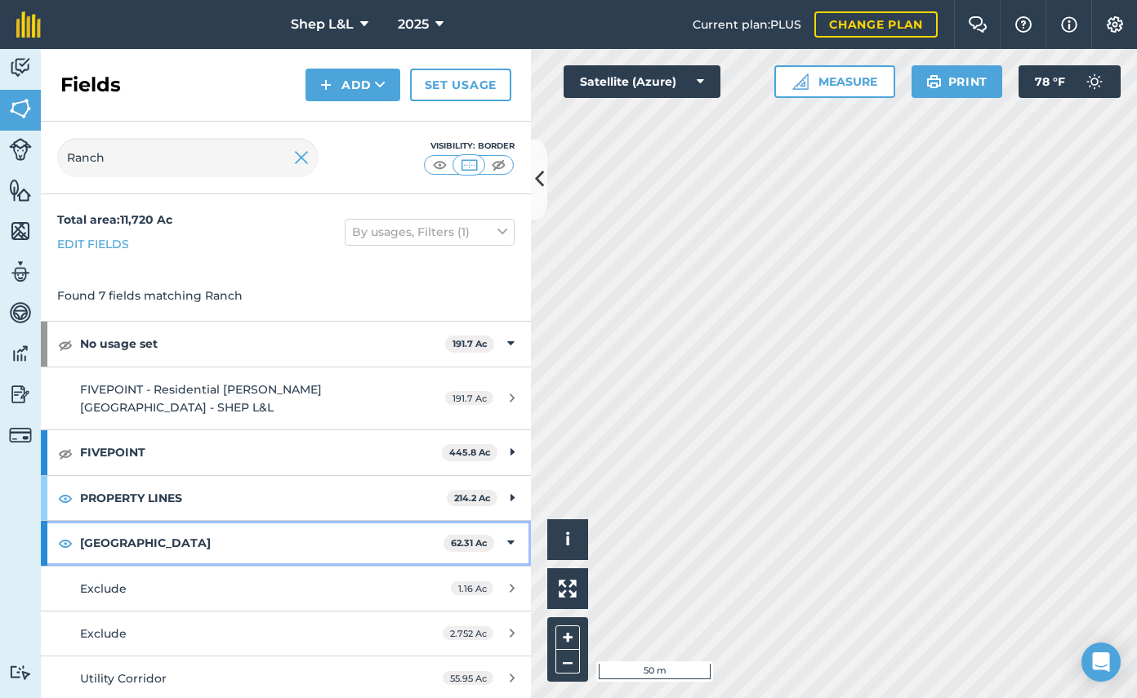
click at [510, 545] on icon at bounding box center [510, 543] width 7 height 18
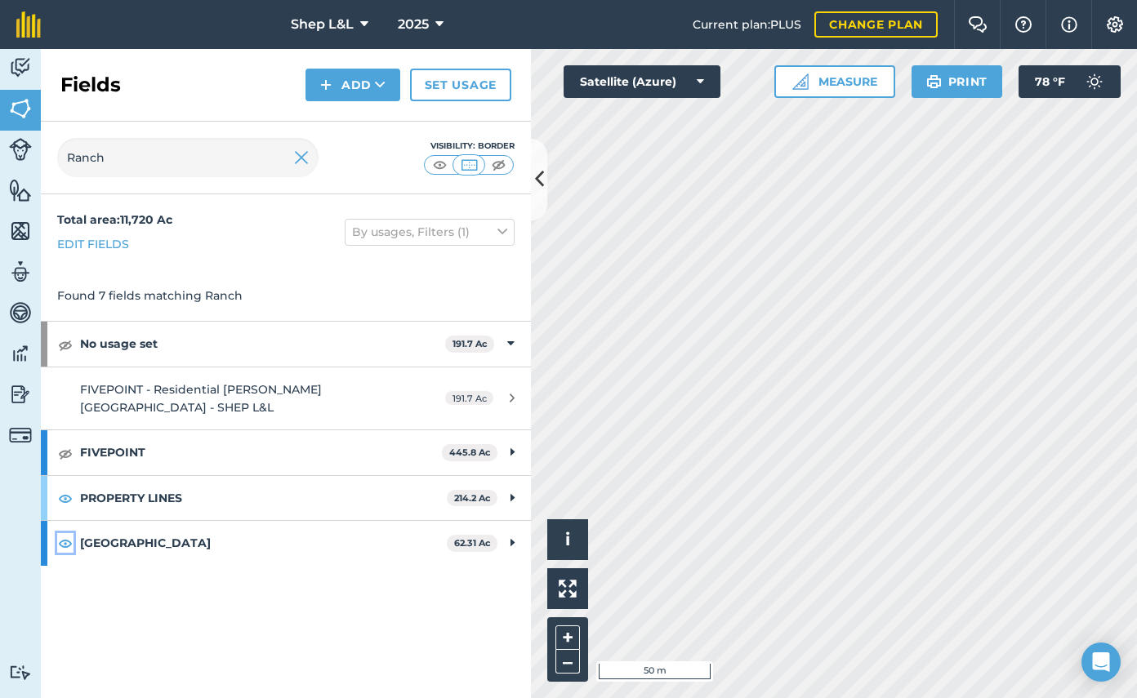
click at [65, 546] on img at bounding box center [65, 543] width 15 height 20
click at [227, 607] on div "Total area : 11,720 Ac Edit fields By usages, Filters (1) Found 7 fields matchi…" at bounding box center [286, 446] width 490 height 504
click at [298, 154] on img at bounding box center [301, 158] width 15 height 20
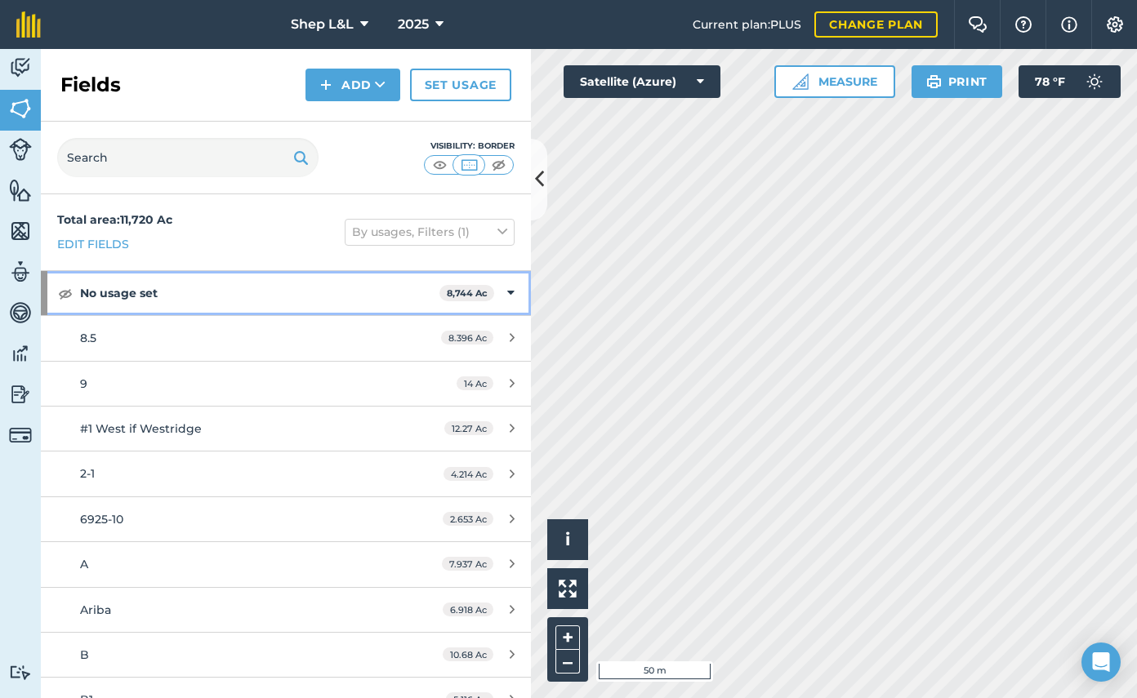
click at [514, 288] on div "No usage set 8,744 Ac" at bounding box center [286, 293] width 490 height 44
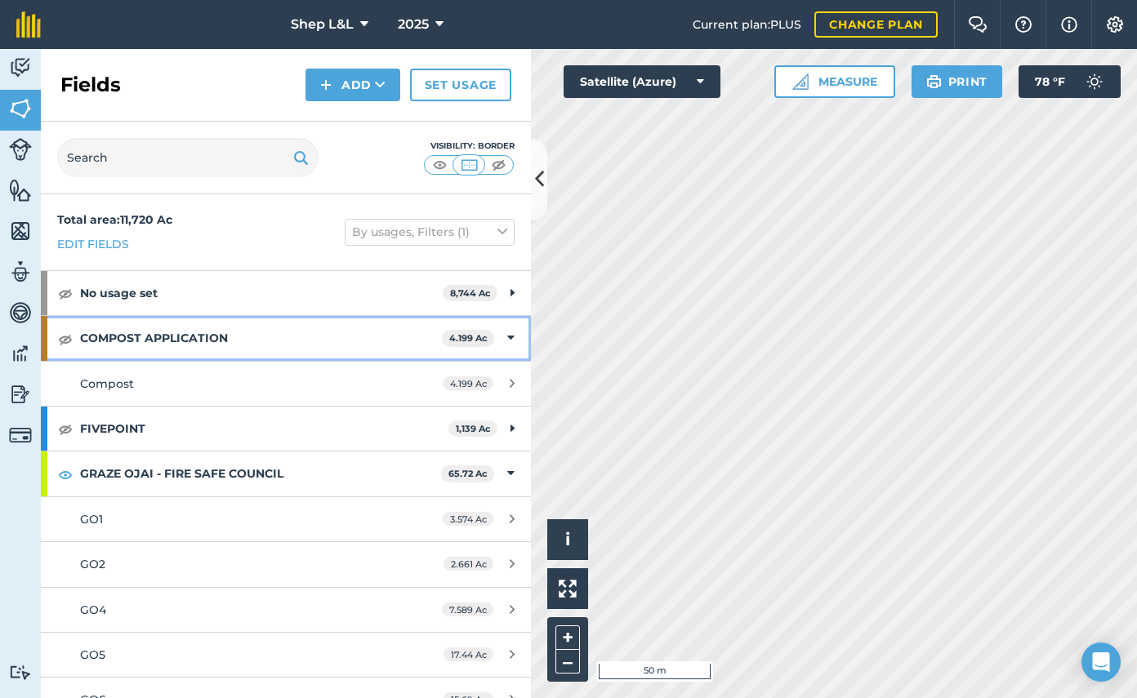
click at [502, 336] on div "COMPOST APPLICATION 4.199 Ac" at bounding box center [286, 338] width 490 height 44
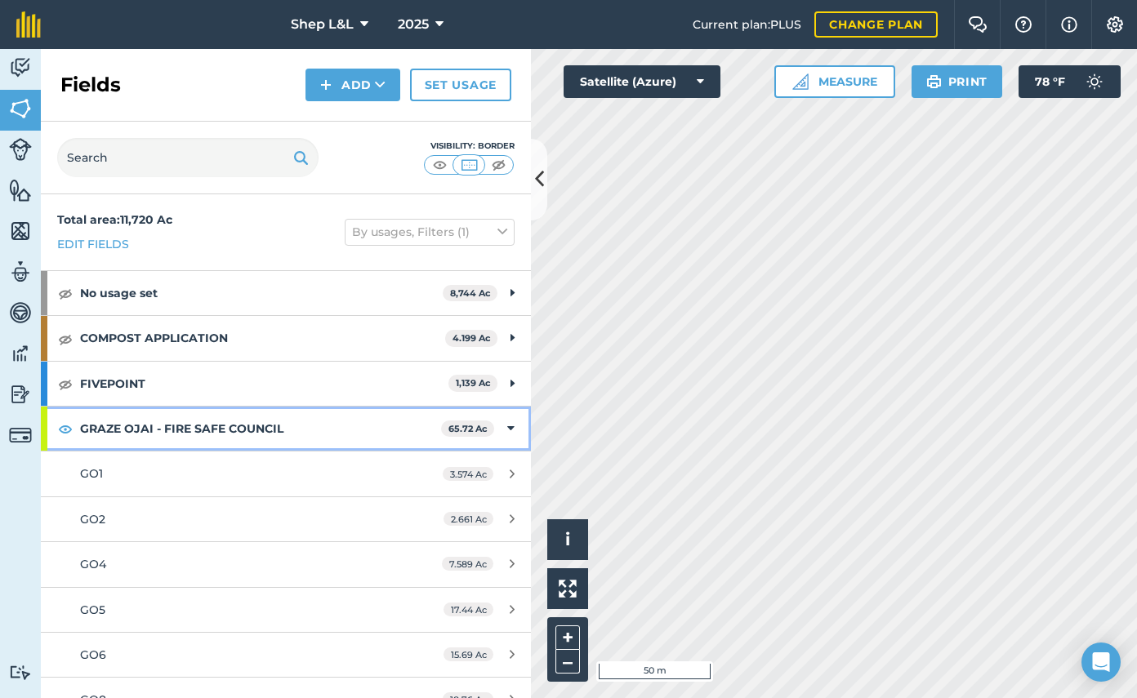
click at [493, 433] on div "GRAZE OJAI - FIRE SAFE COUNCIL 65.72 Ac" at bounding box center [286, 429] width 490 height 44
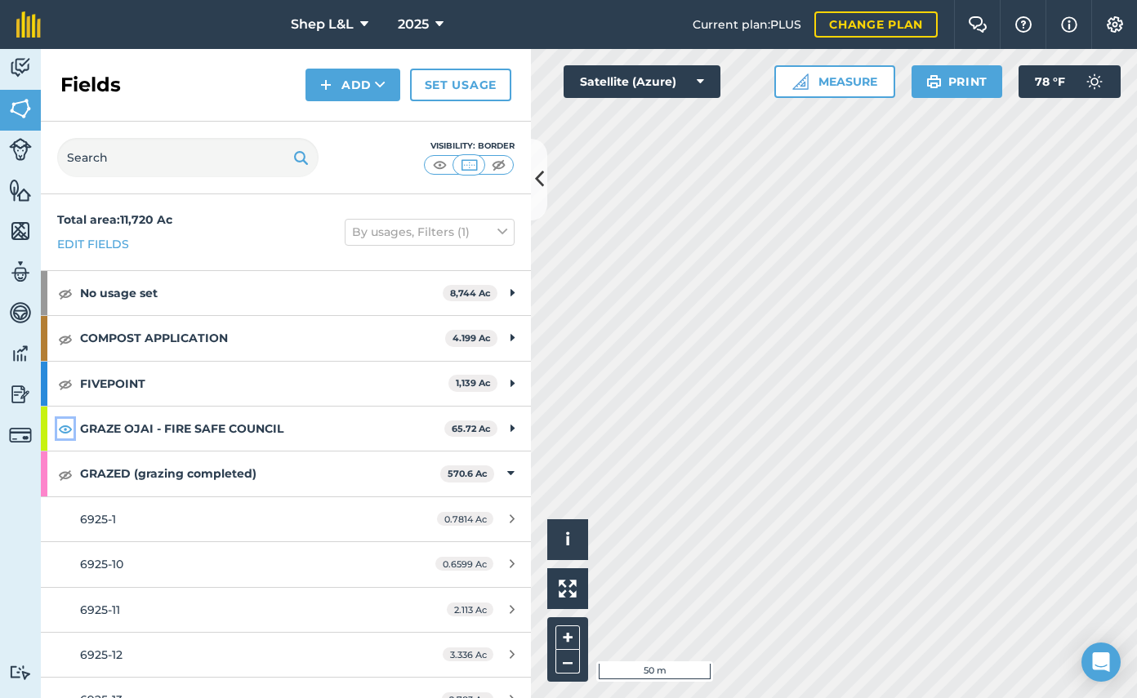
click at [64, 428] on img at bounding box center [65, 429] width 15 height 20
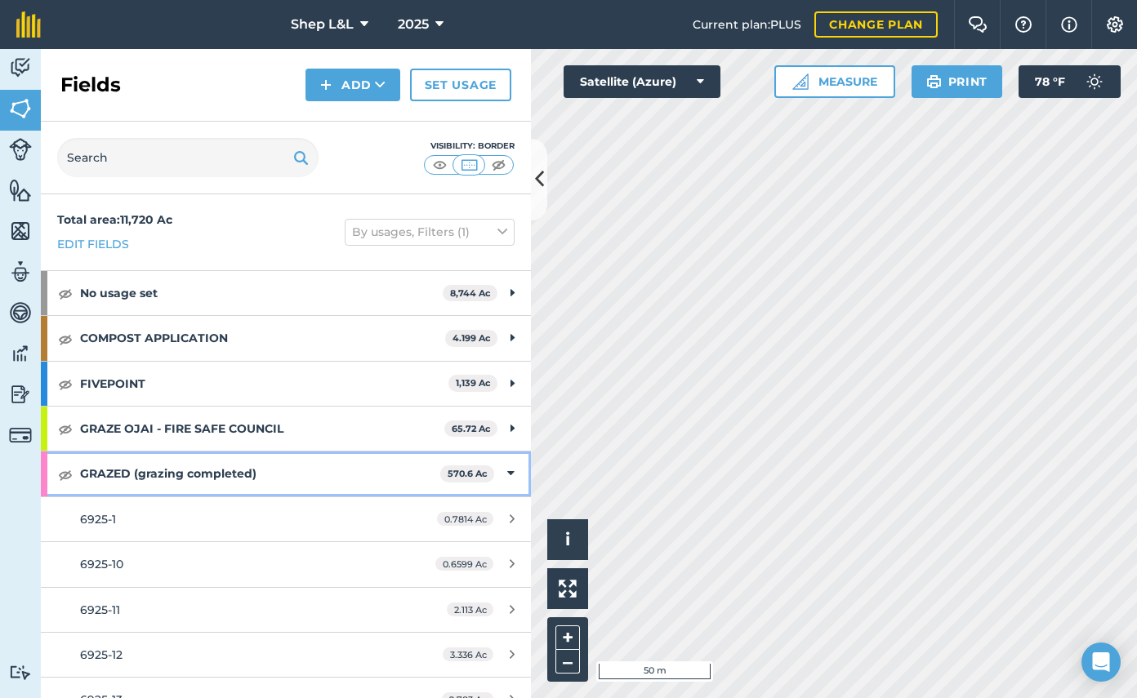
click at [507, 473] on icon at bounding box center [510, 474] width 7 height 18
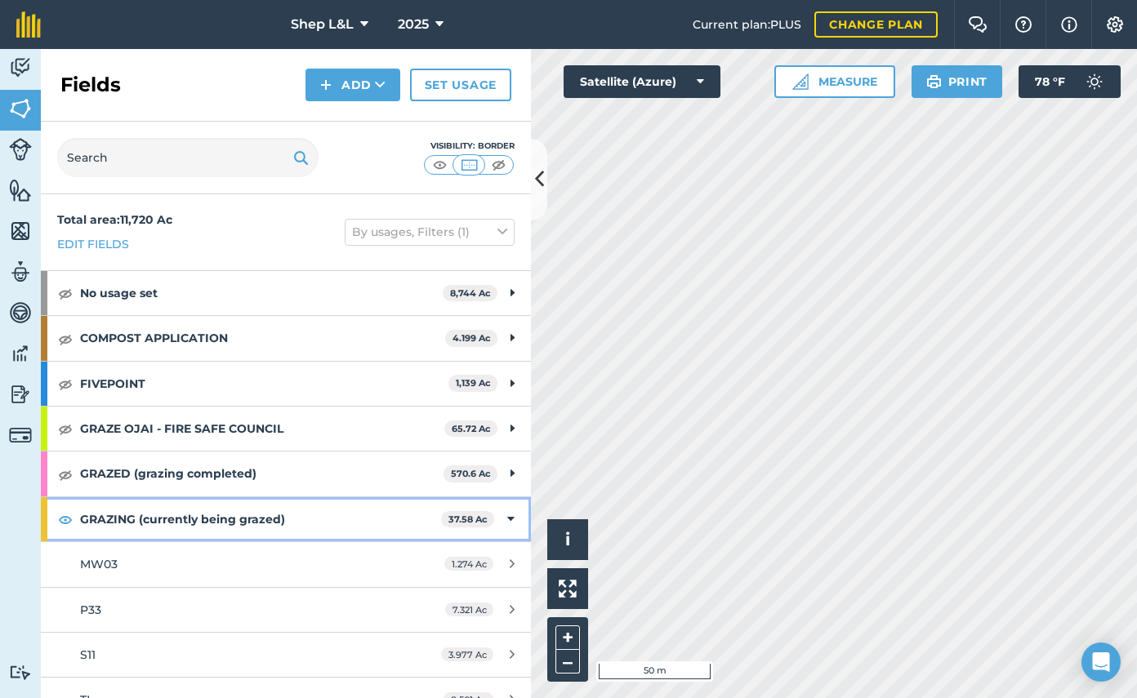
click at [509, 518] on icon at bounding box center [510, 519] width 7 height 18
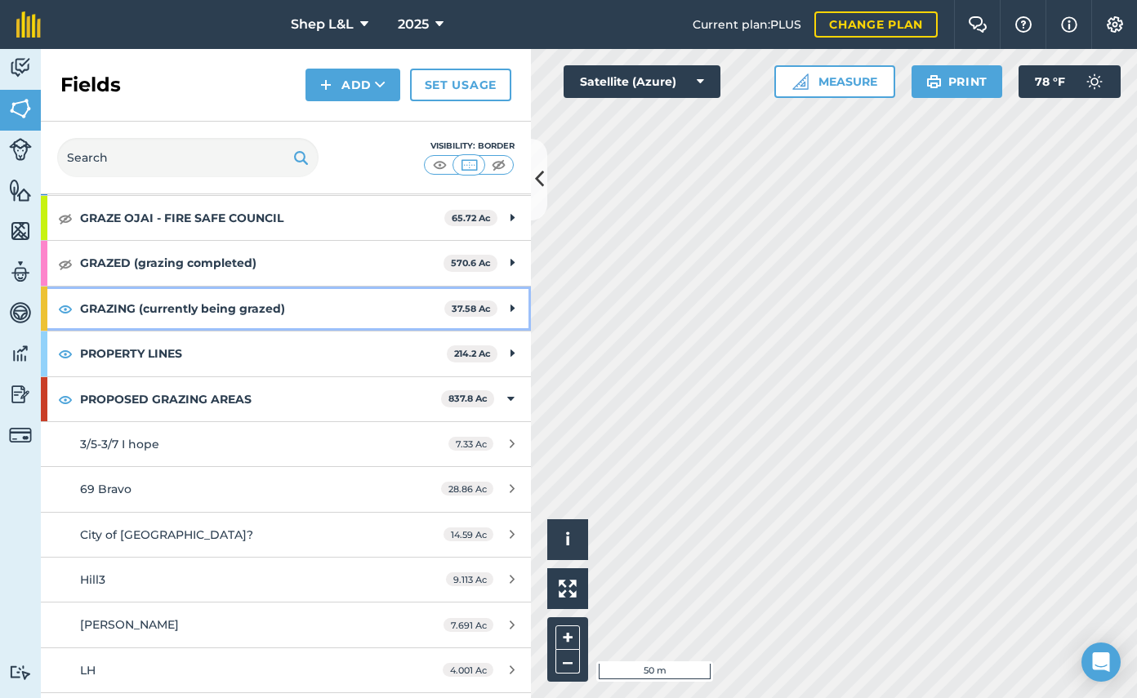
scroll to position [212, 0]
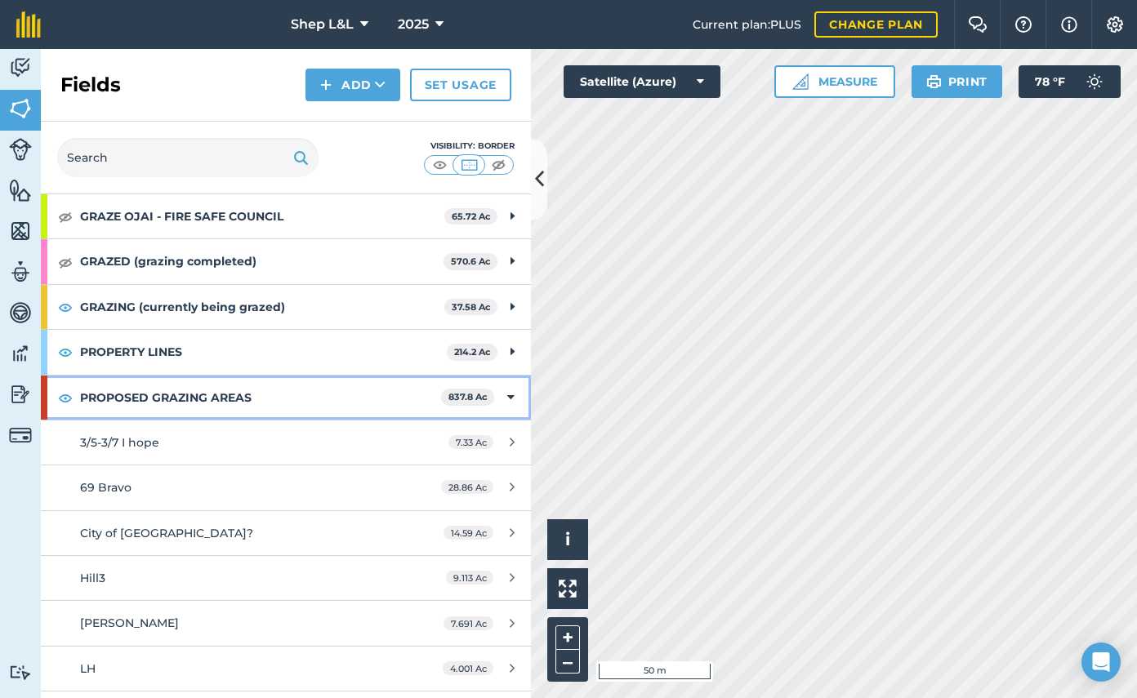
click at [507, 394] on icon at bounding box center [510, 398] width 7 height 18
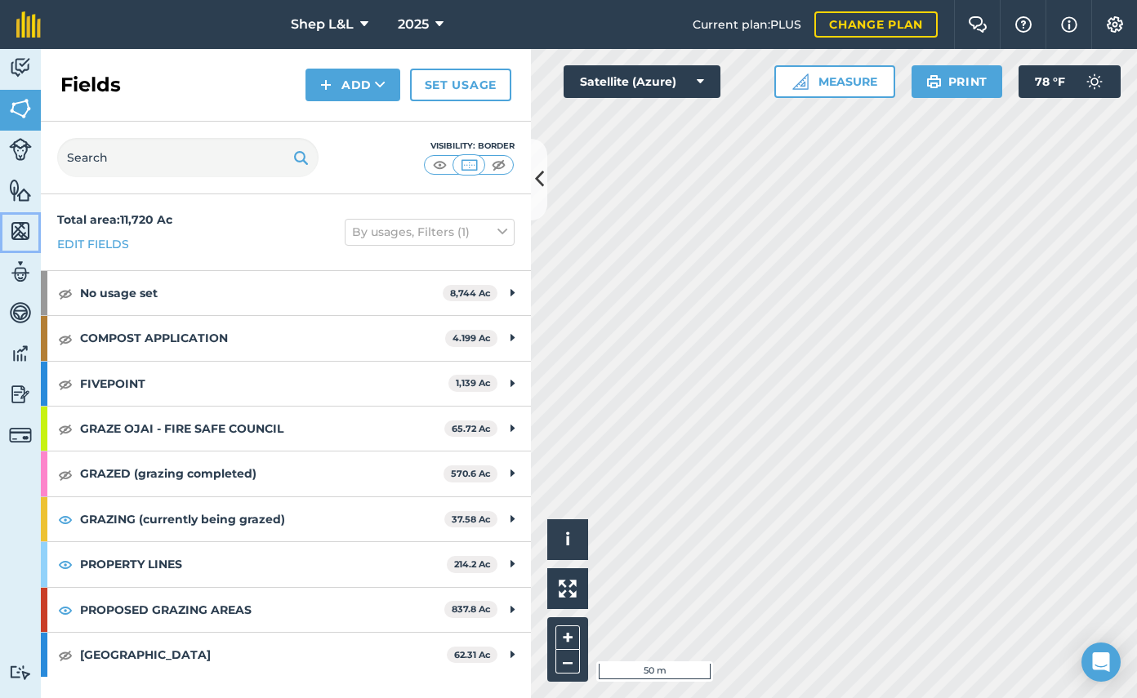
click at [22, 216] on link "Maps" at bounding box center [20, 232] width 41 height 41
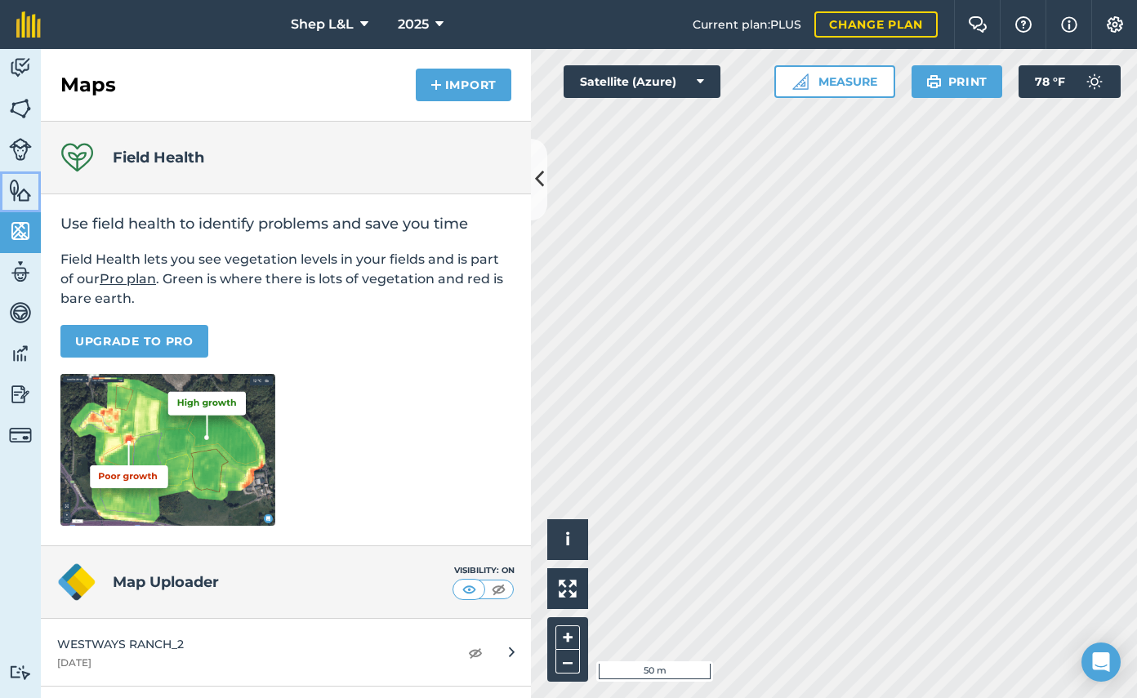
click at [18, 190] on img at bounding box center [20, 190] width 23 height 24
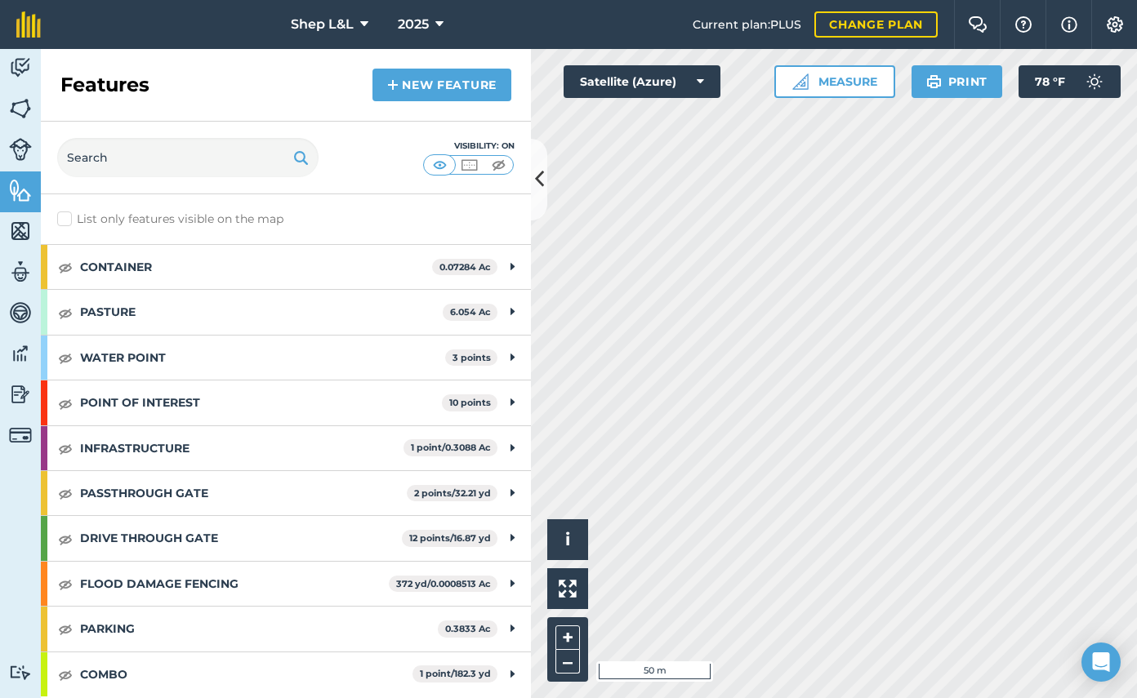
click at [66, 218] on label "List only features visible on the map" at bounding box center [170, 219] width 226 height 17
click at [66, 218] on input "List only features visible on the map" at bounding box center [62, 216] width 11 height 11
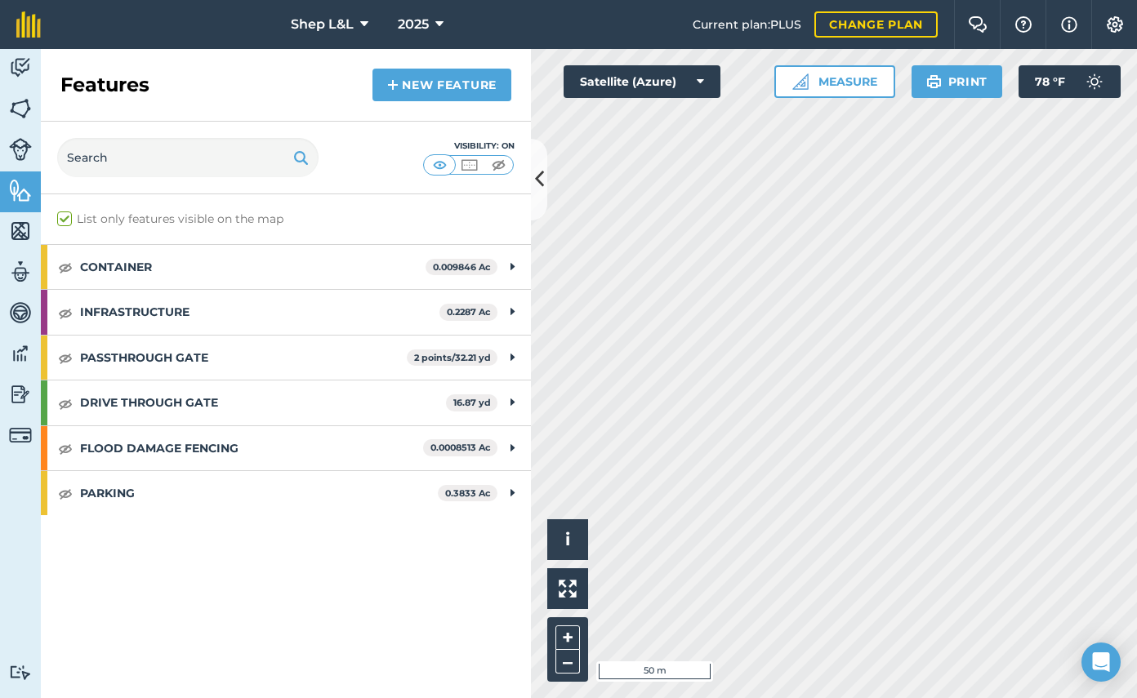
click at [66, 218] on label "List only features visible on the map" at bounding box center [170, 219] width 226 height 17
click at [66, 218] on input "List only features visible on the map" at bounding box center [62, 216] width 11 height 11
checkbox input "false"
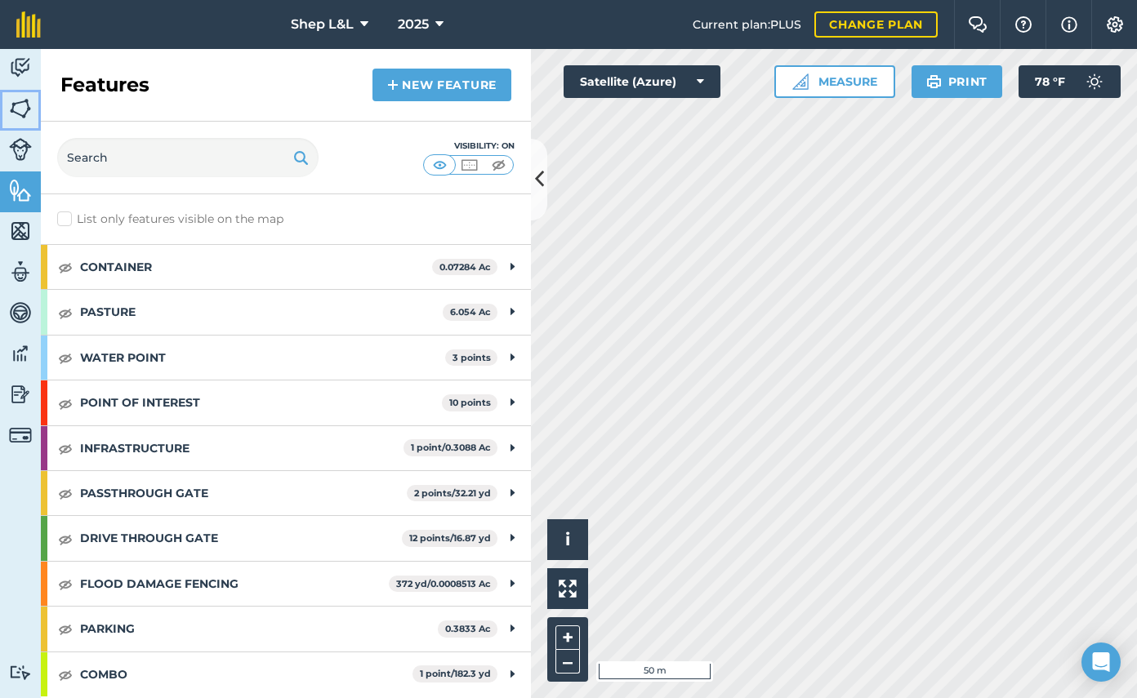
click at [27, 118] on img at bounding box center [20, 108] width 23 height 24
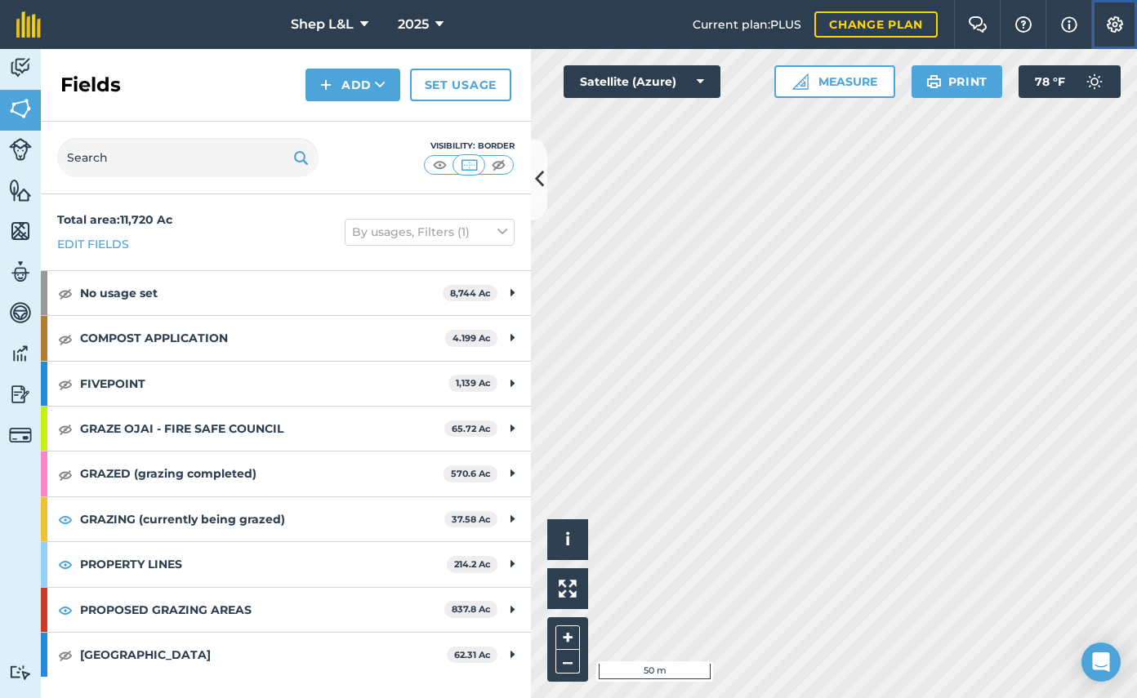
click at [1115, 25] on img at bounding box center [1115, 24] width 20 height 16
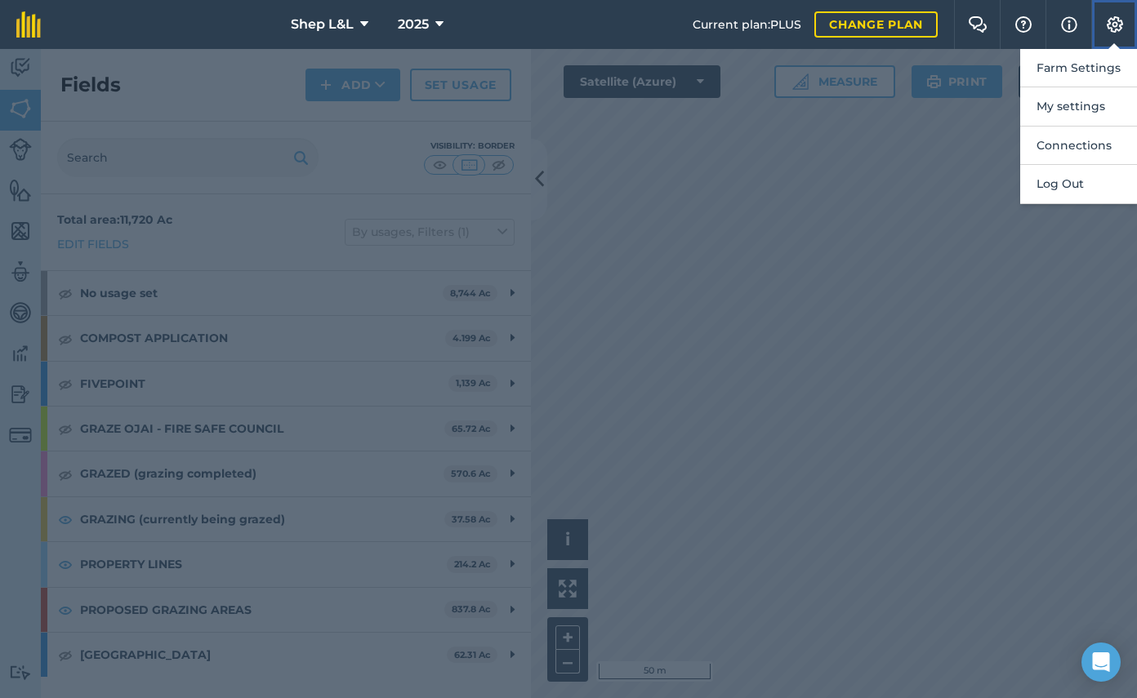
click at [1115, 25] on img at bounding box center [1115, 24] width 20 height 16
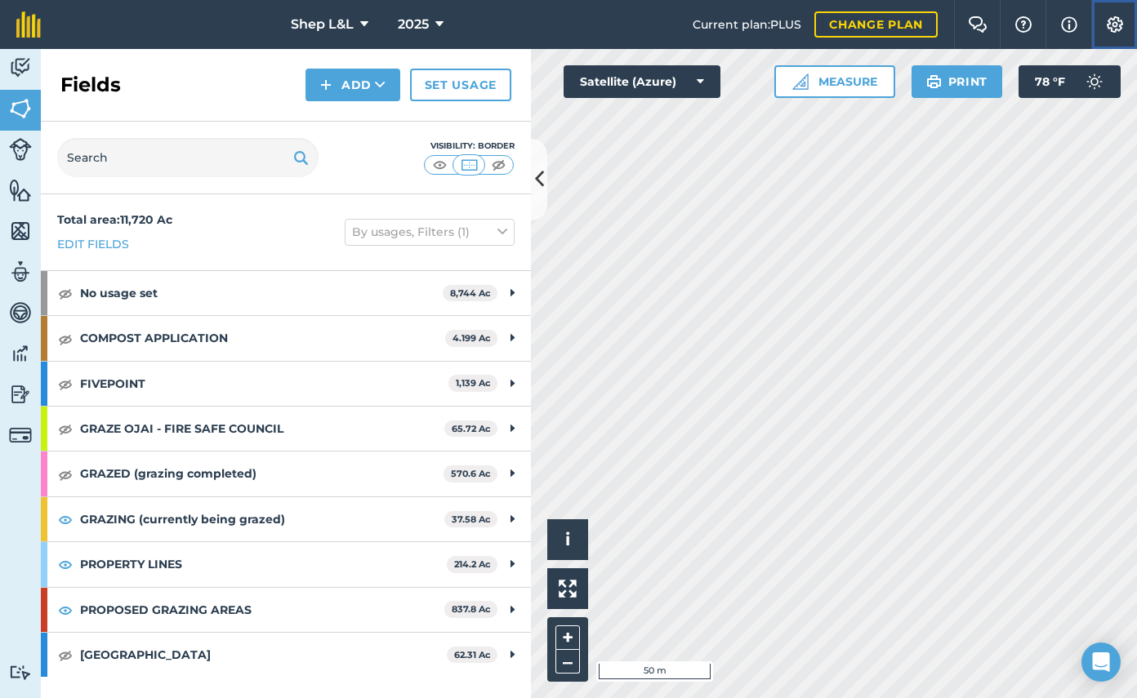
click at [1115, 25] on img at bounding box center [1115, 24] width 20 height 16
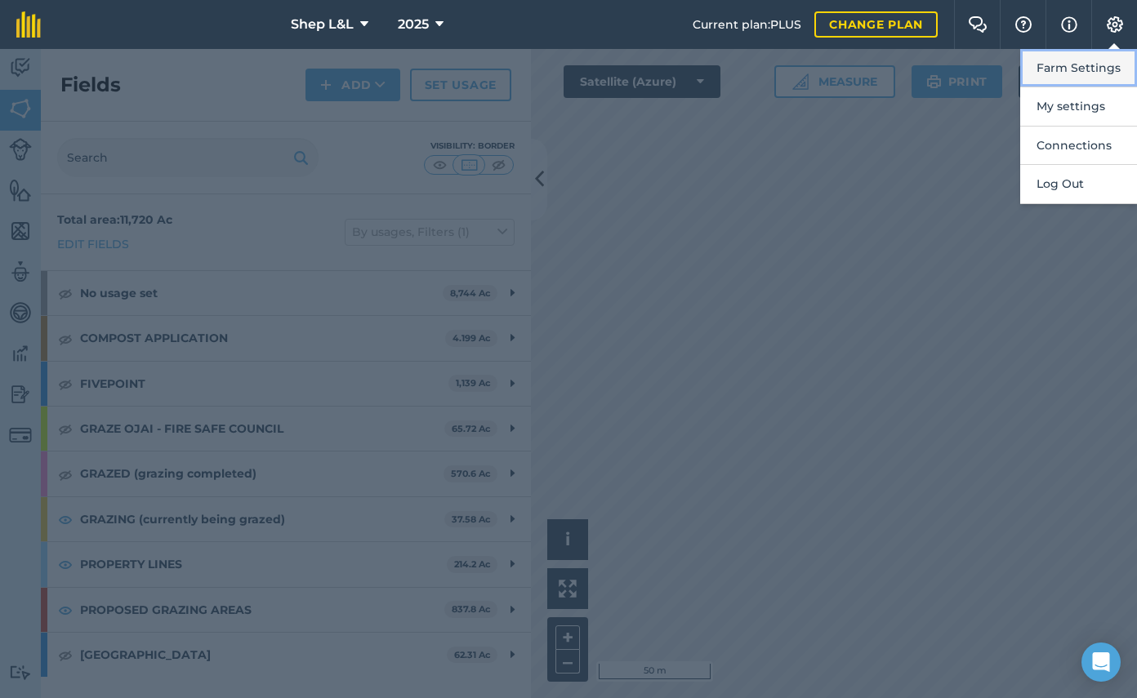
click at [1086, 71] on button "Farm Settings" at bounding box center [1078, 68] width 117 height 38
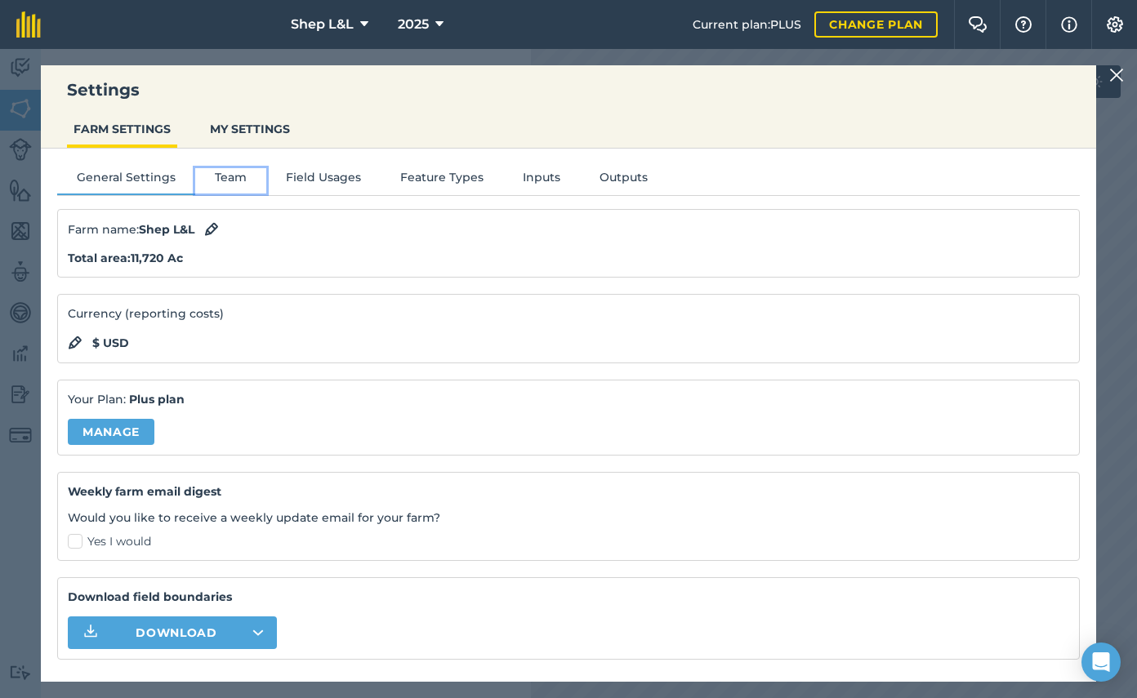
click at [224, 174] on button "Team" at bounding box center [230, 180] width 71 height 24
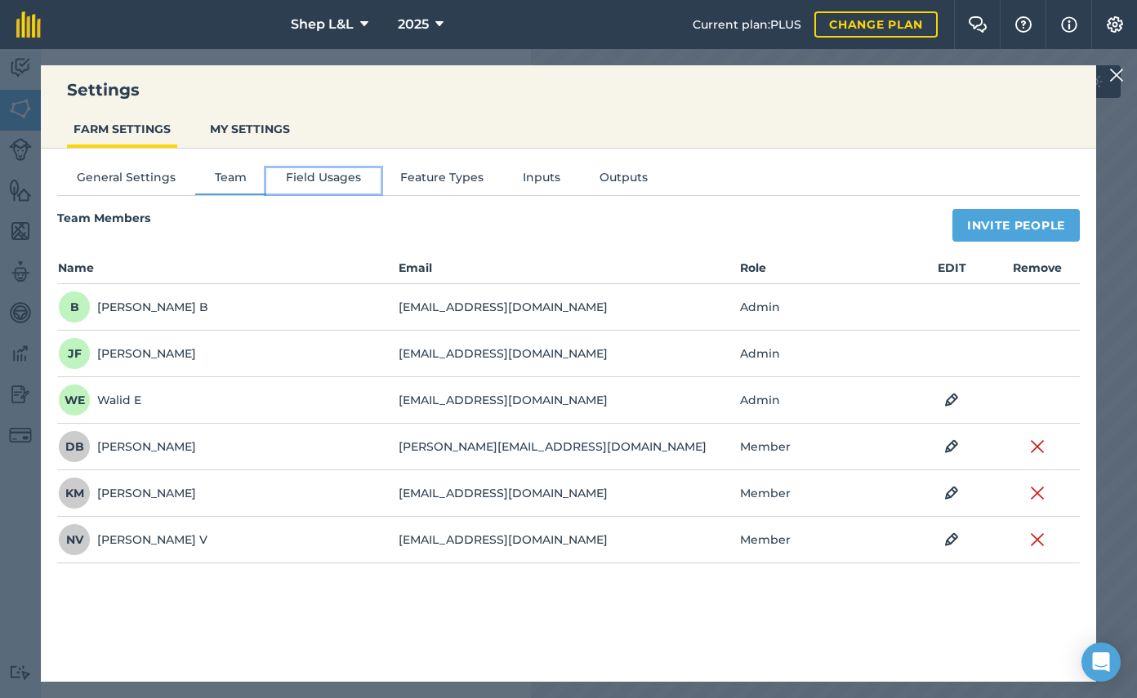
click at [324, 184] on button "Field Usages" at bounding box center [323, 180] width 114 height 24
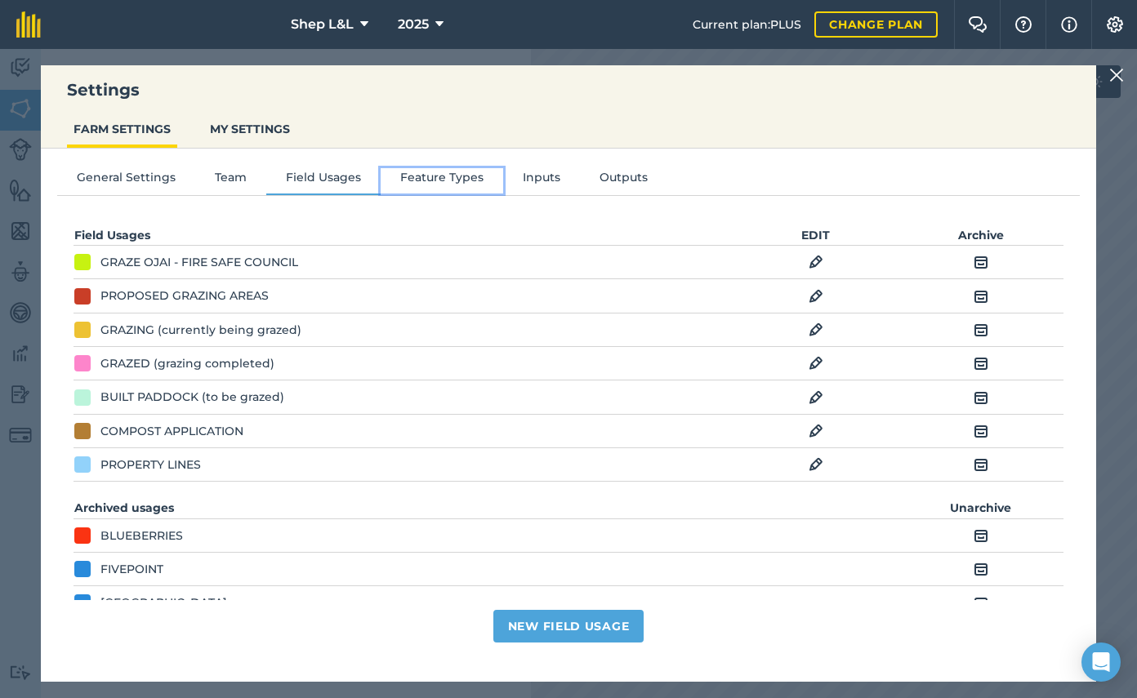
click at [421, 184] on button "Feature Types" at bounding box center [442, 180] width 122 height 24
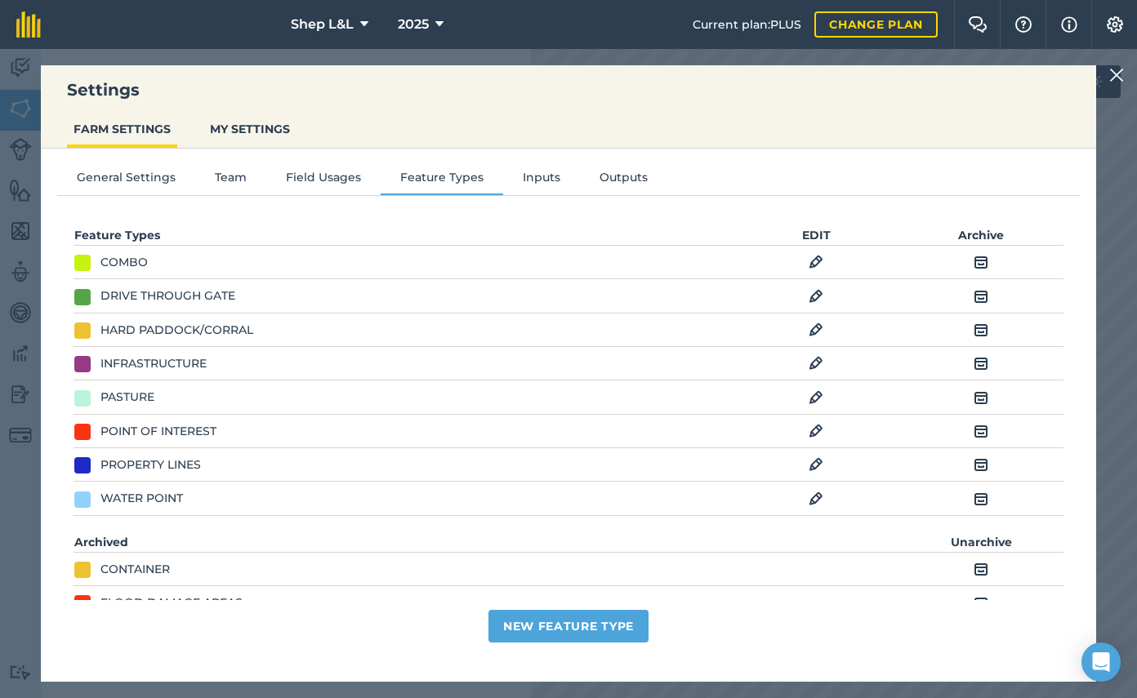
click at [981, 292] on img at bounding box center [980, 297] width 15 height 20
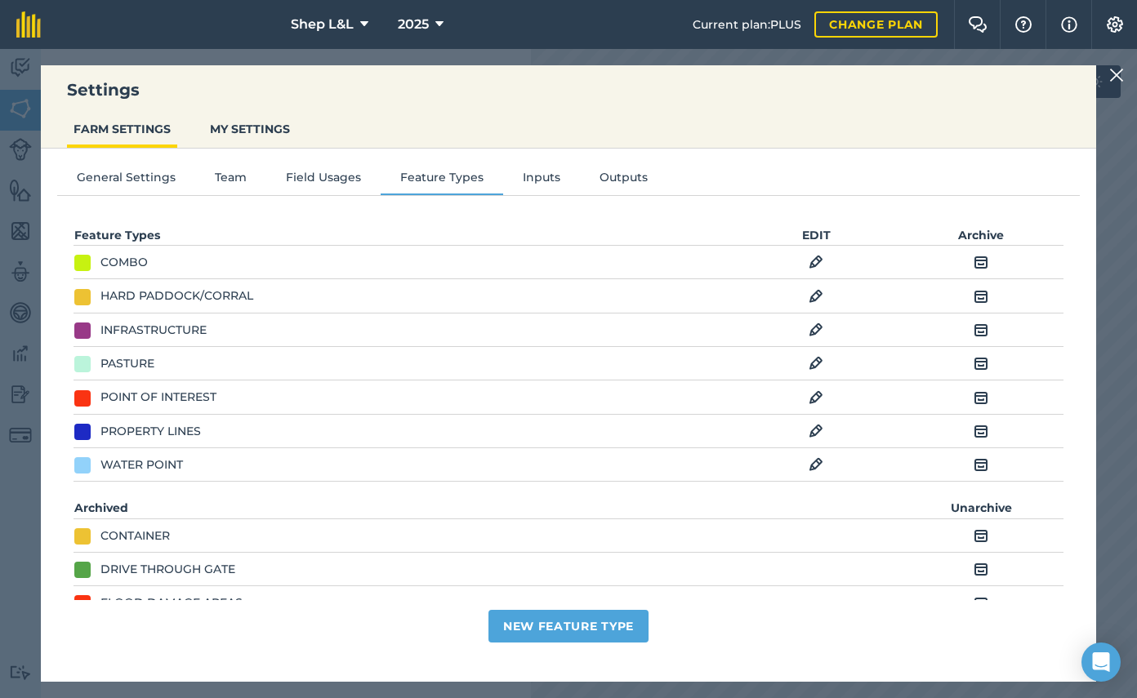
click at [984, 367] on img at bounding box center [980, 364] width 15 height 20
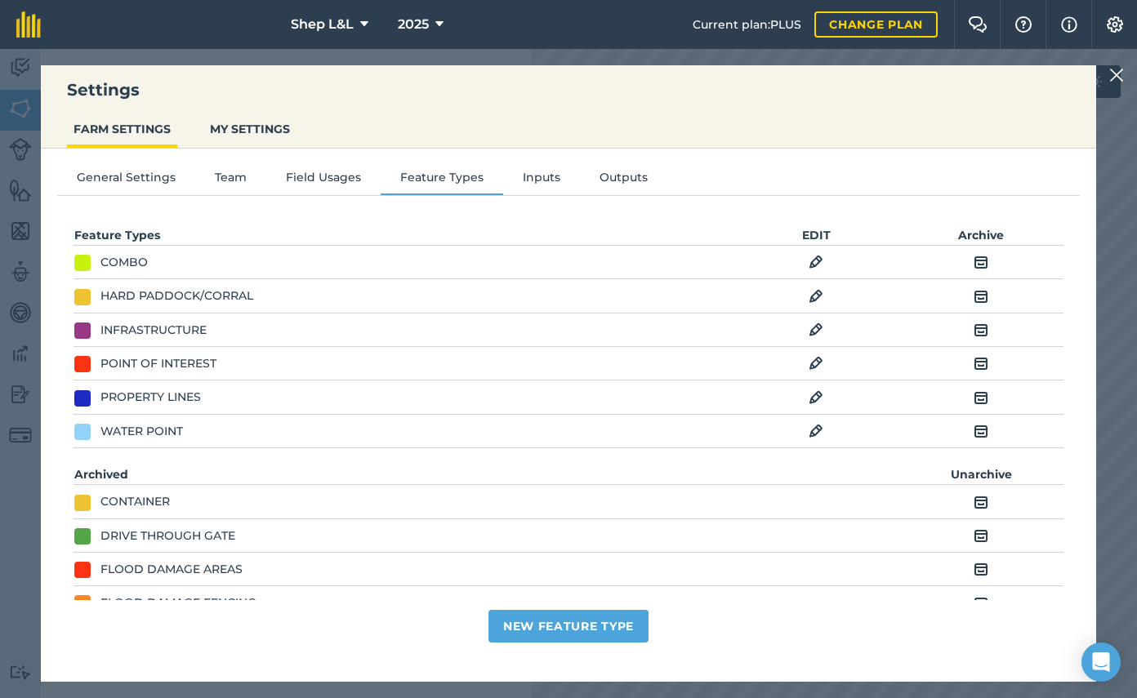
click at [1118, 73] on img at bounding box center [1116, 75] width 15 height 20
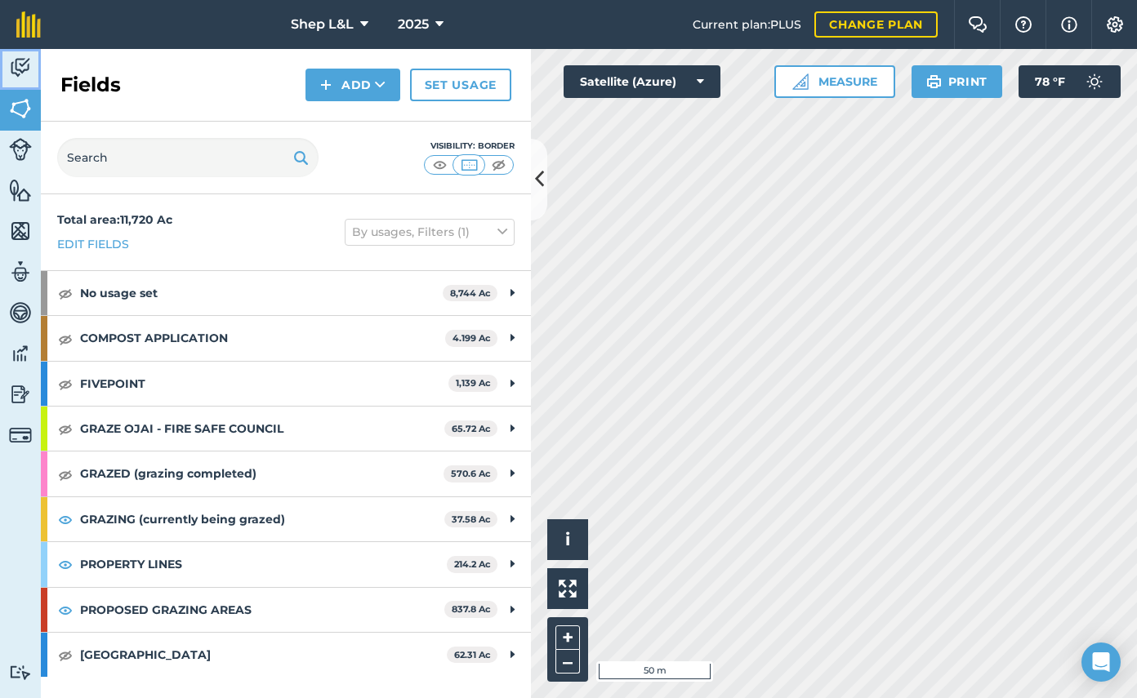
click at [35, 69] on link "Activity" at bounding box center [20, 69] width 41 height 41
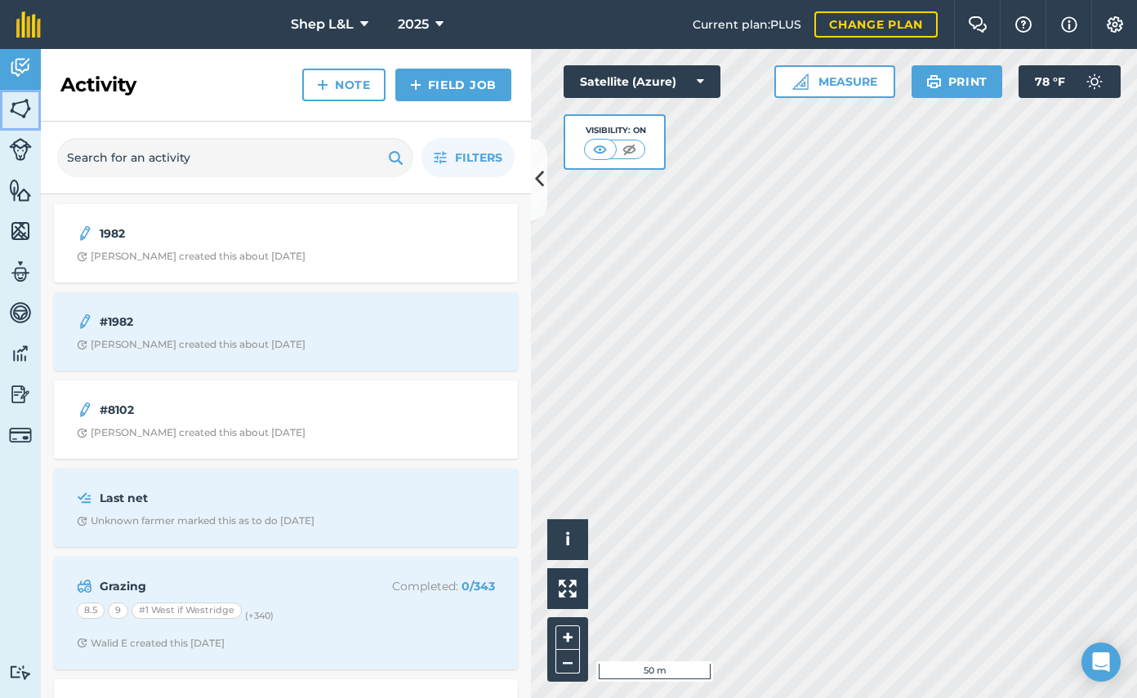
click at [15, 104] on img at bounding box center [20, 108] width 23 height 24
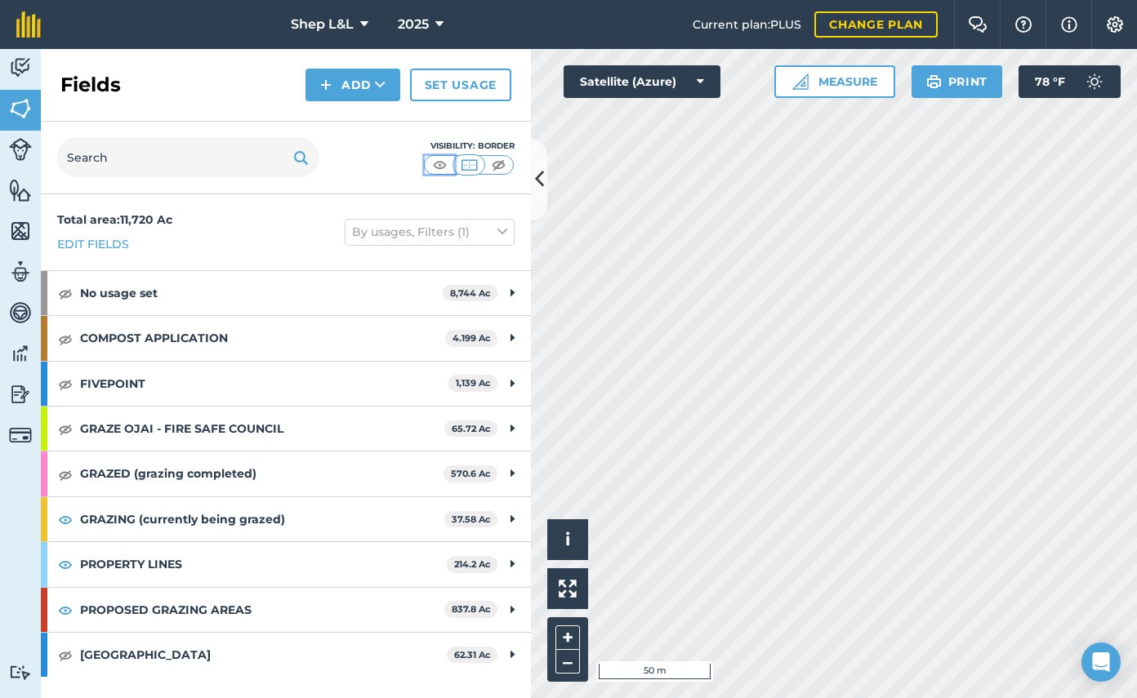
click at [437, 162] on img at bounding box center [439, 165] width 20 height 16
click at [494, 162] on img at bounding box center [498, 165] width 20 height 16
click at [468, 166] on img at bounding box center [469, 165] width 20 height 16
click at [91, 245] on link "Edit fields" at bounding box center [93, 244] width 72 height 18
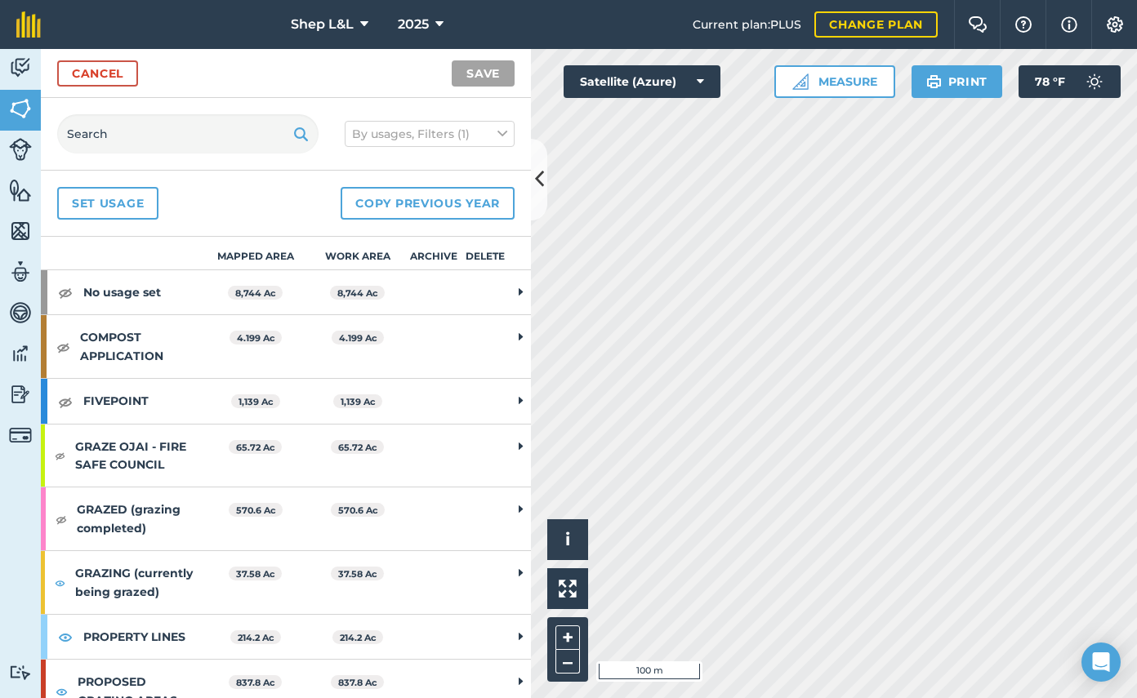
click at [519, 297] on icon at bounding box center [520, 292] width 4 height 15
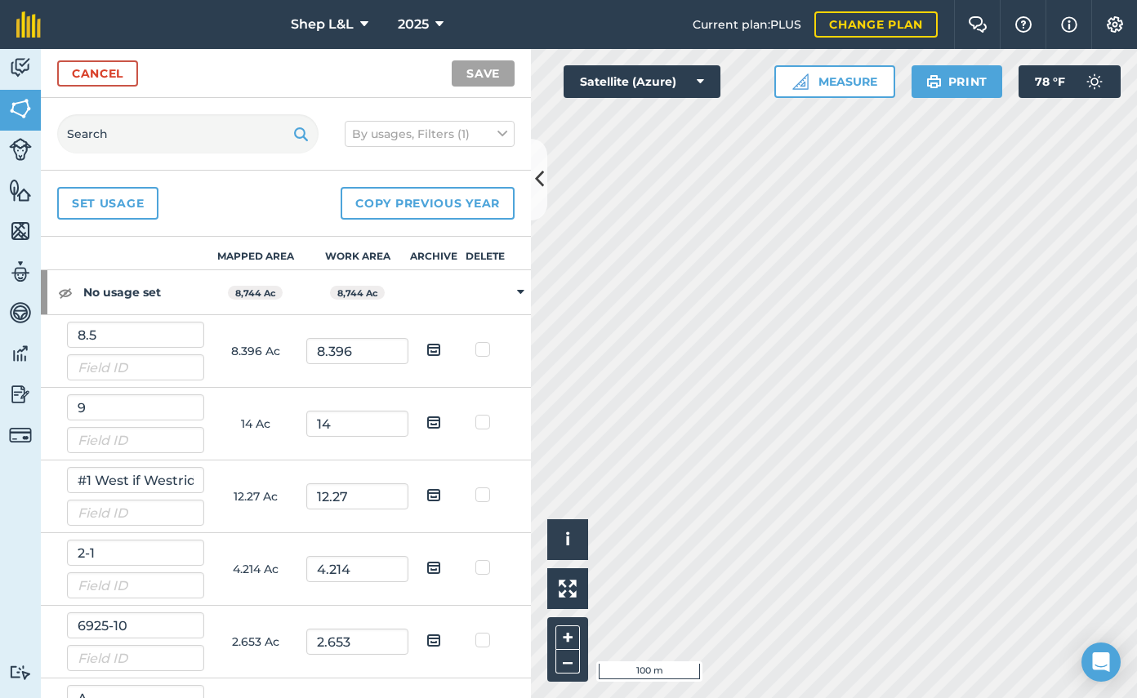
click at [519, 297] on icon at bounding box center [520, 292] width 7 height 15
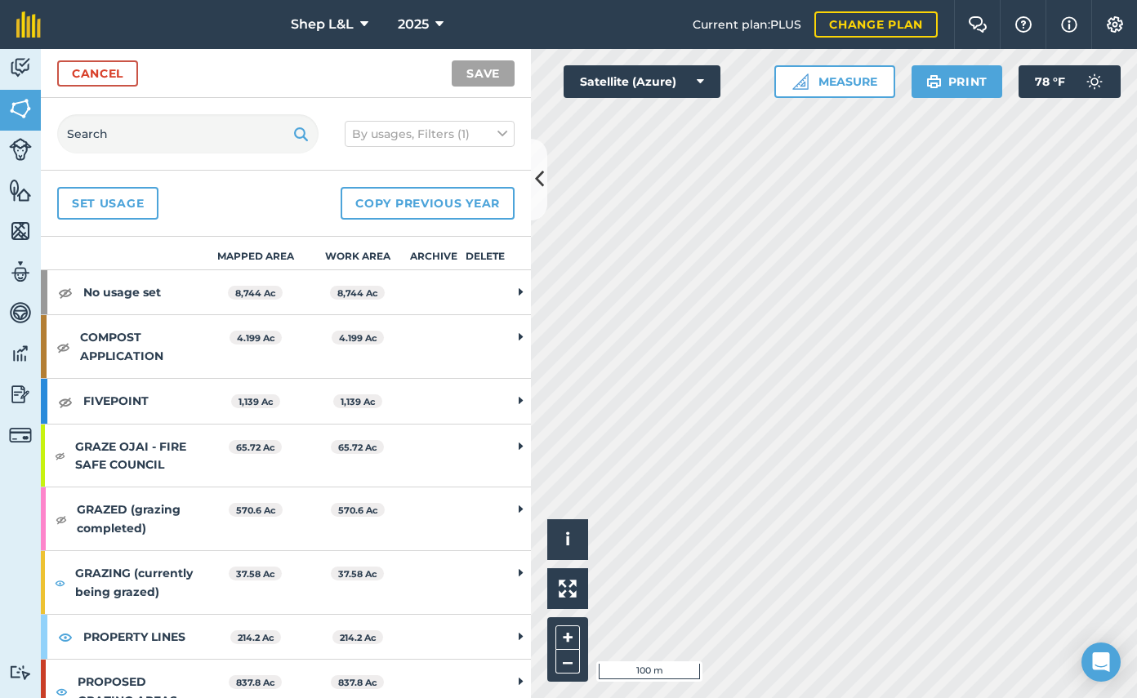
click at [425, 257] on th "Archive" at bounding box center [433, 253] width 51 height 33
click at [109, 294] on strong "No usage set" at bounding box center [143, 292] width 121 height 44
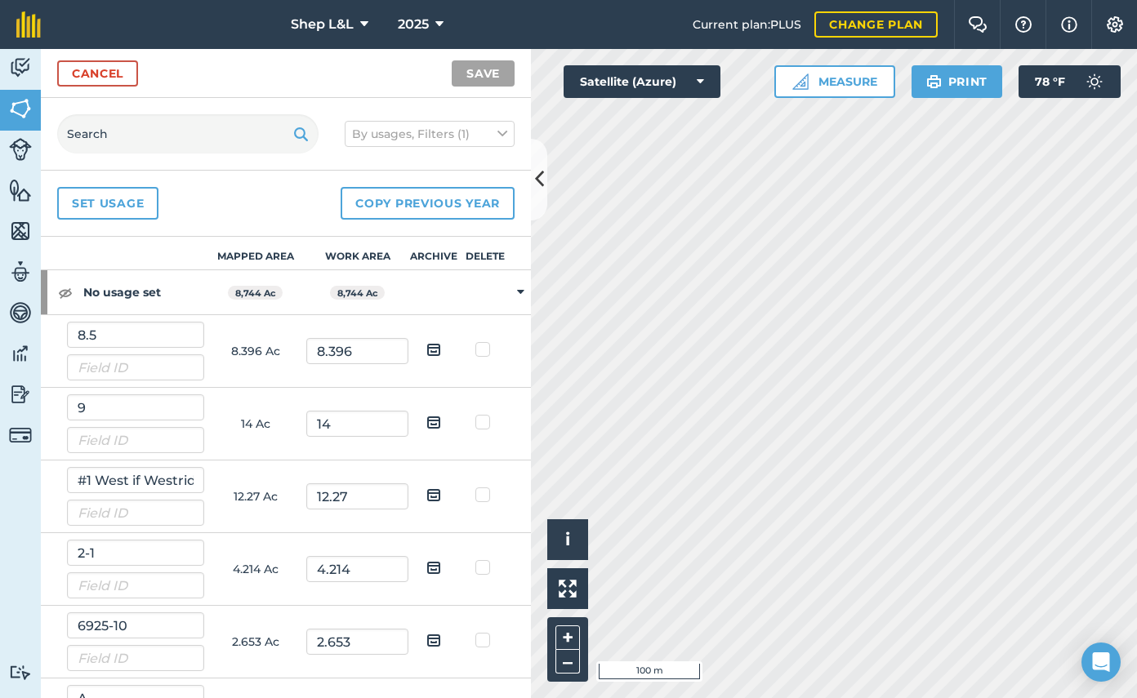
click at [102, 294] on strong "No usage set" at bounding box center [143, 292] width 121 height 44
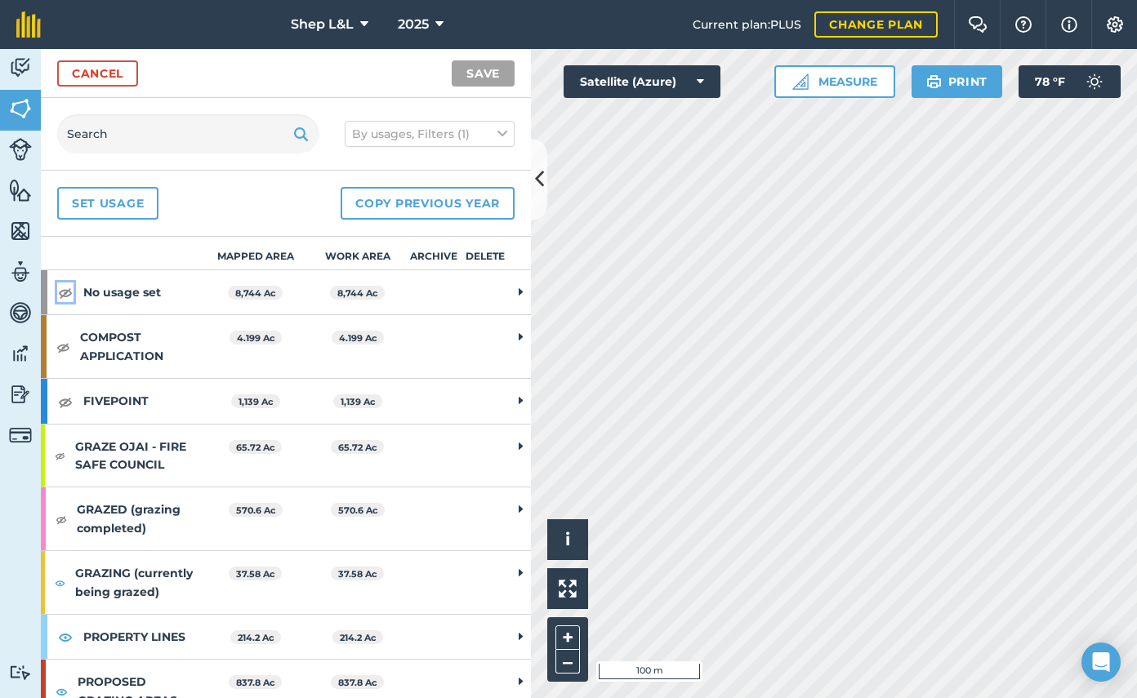
click at [63, 298] on img at bounding box center [65, 293] width 15 height 20
click at [67, 294] on img at bounding box center [65, 293] width 15 height 20
click at [135, 294] on strong "No usage set" at bounding box center [143, 292] width 121 height 44
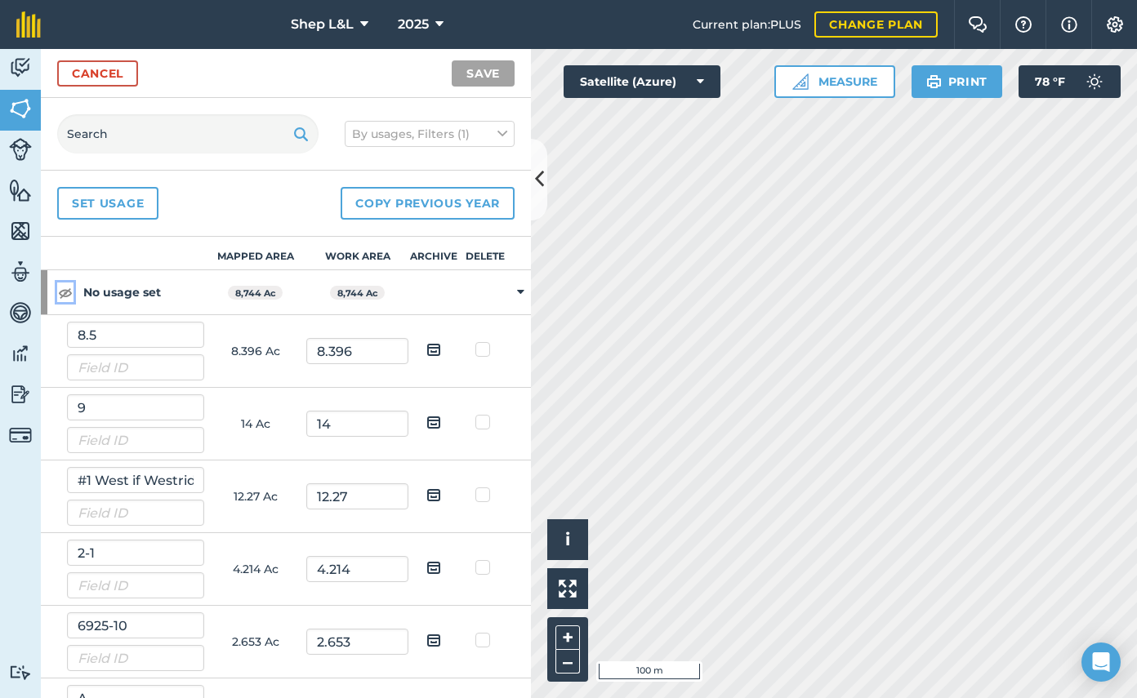
click at [69, 292] on img at bounding box center [65, 293] width 15 height 20
click at [159, 135] on input "text" at bounding box center [187, 133] width 261 height 39
click at [154, 135] on input "field" at bounding box center [187, 133] width 261 height 39
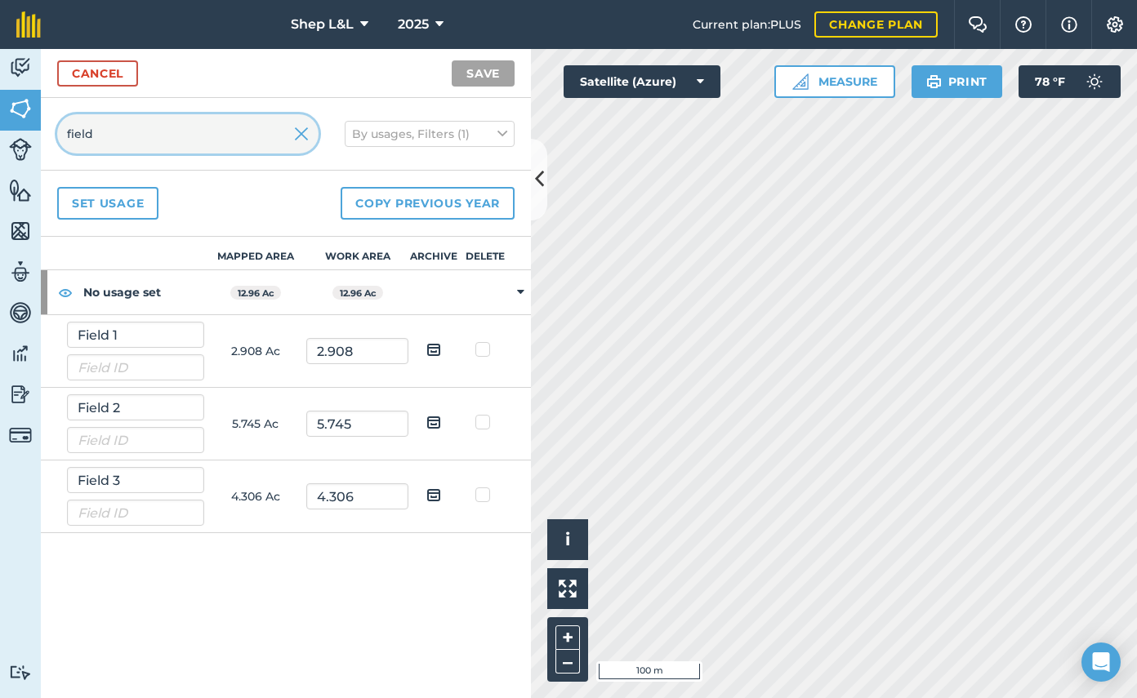
type input "field"
click at [115, 330] on input "Field 1" at bounding box center [135, 335] width 137 height 26
click at [363, 256] on th "Work area" at bounding box center [357, 253] width 102 height 33
click at [520, 288] on icon at bounding box center [520, 292] width 7 height 15
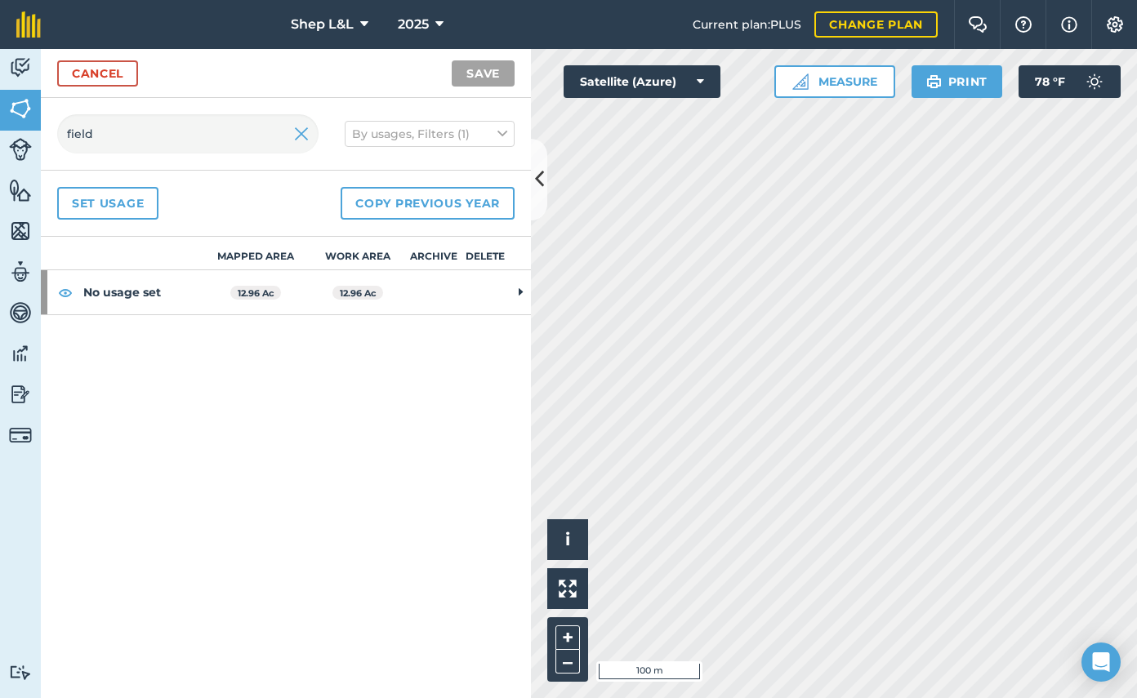
click at [520, 288] on icon at bounding box center [520, 292] width 4 height 15
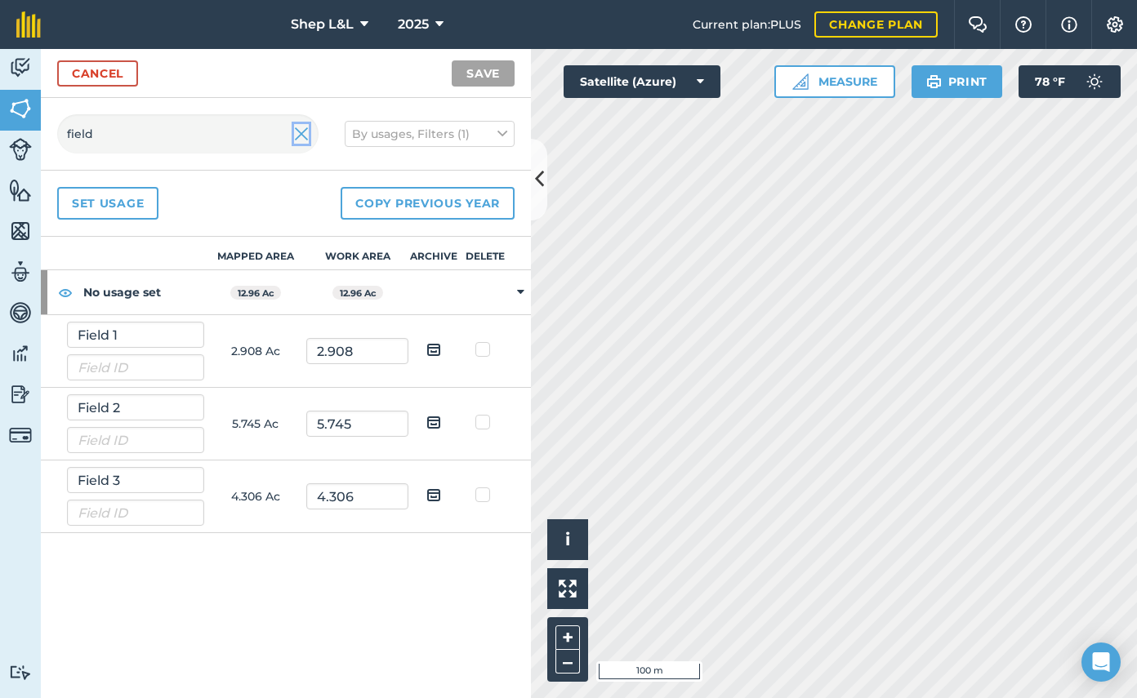
click at [297, 131] on img at bounding box center [301, 134] width 15 height 20
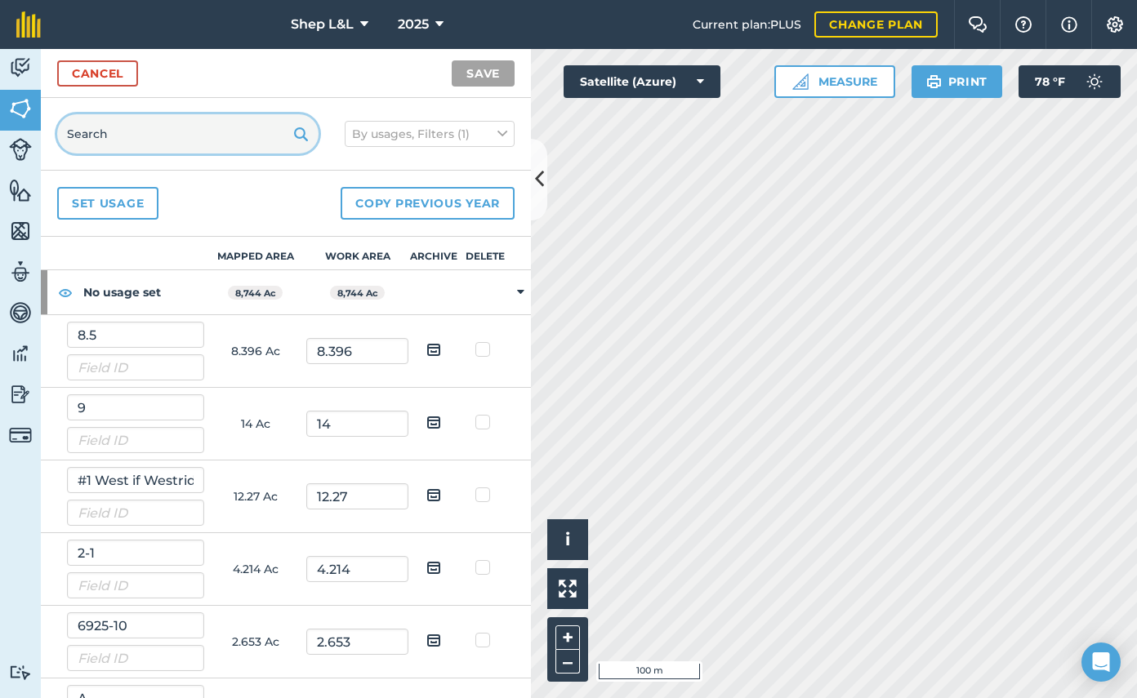
click at [167, 141] on input "text" at bounding box center [187, 133] width 261 height 39
click at [109, 76] on link "Cancel" at bounding box center [97, 73] width 81 height 26
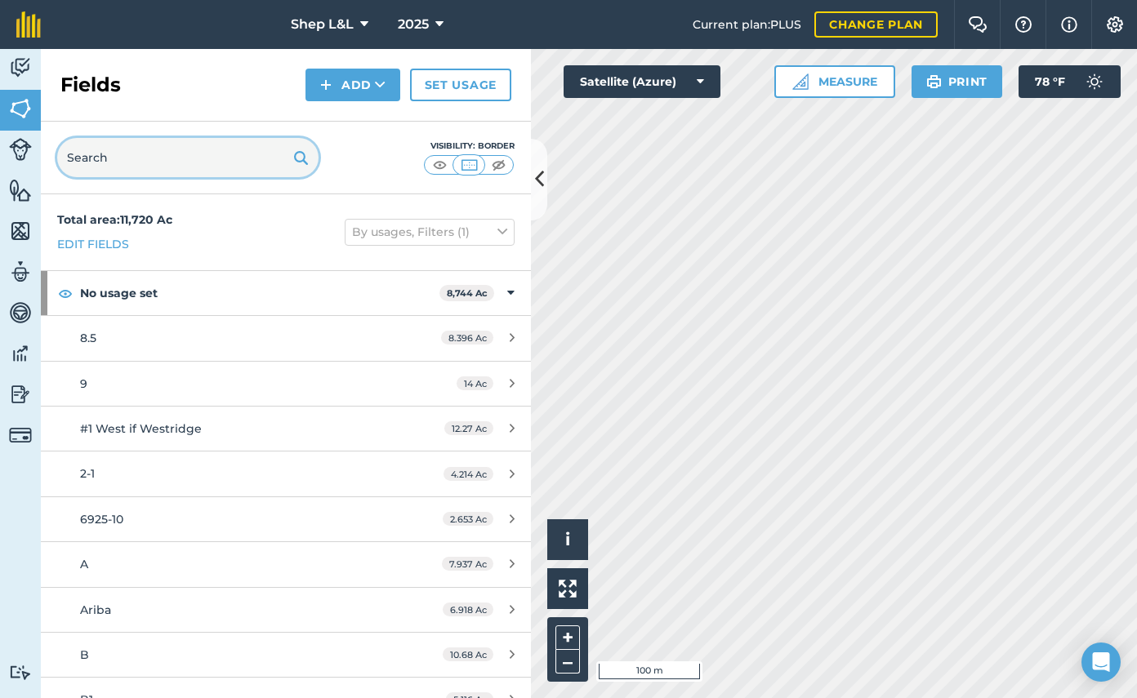
click at [153, 159] on input "text" at bounding box center [187, 157] width 261 height 39
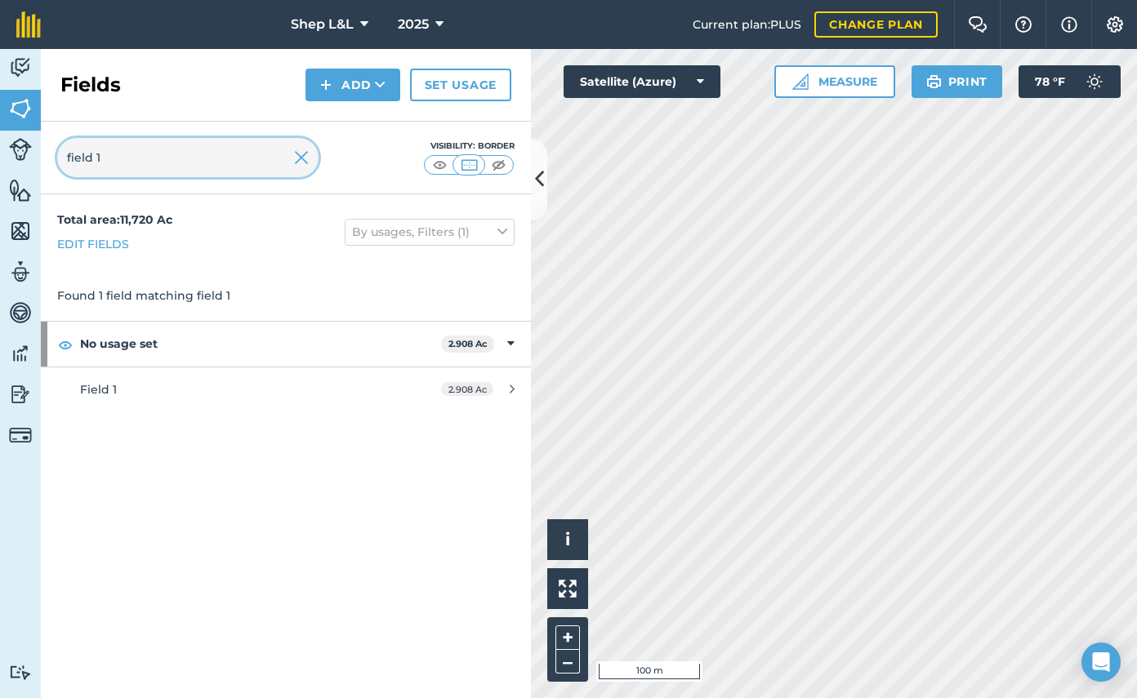
type input "field 1"
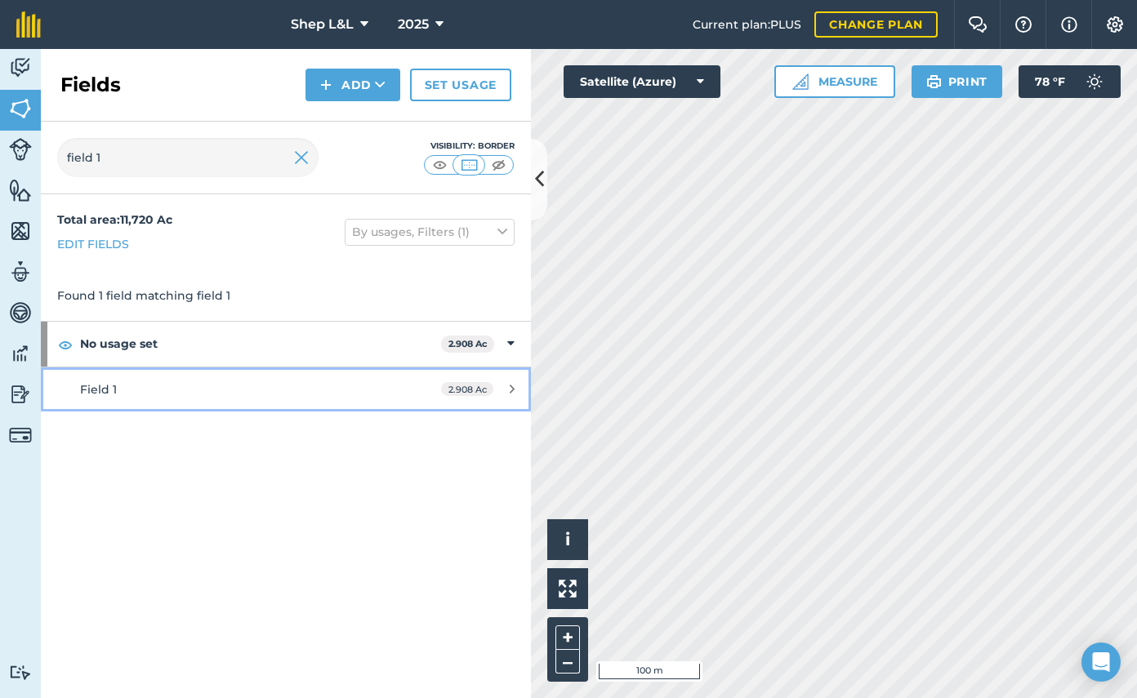
click at [371, 381] on div "Field 1" at bounding box center [233, 390] width 307 height 18
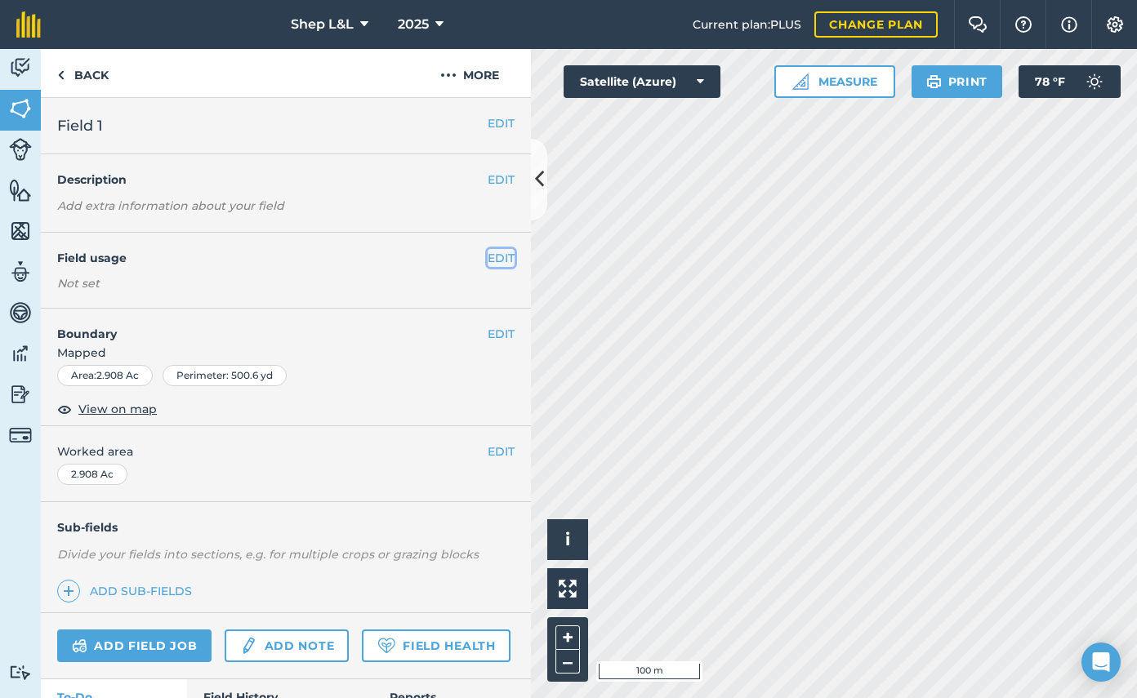
click at [497, 260] on button "EDIT" at bounding box center [500, 258] width 27 height 18
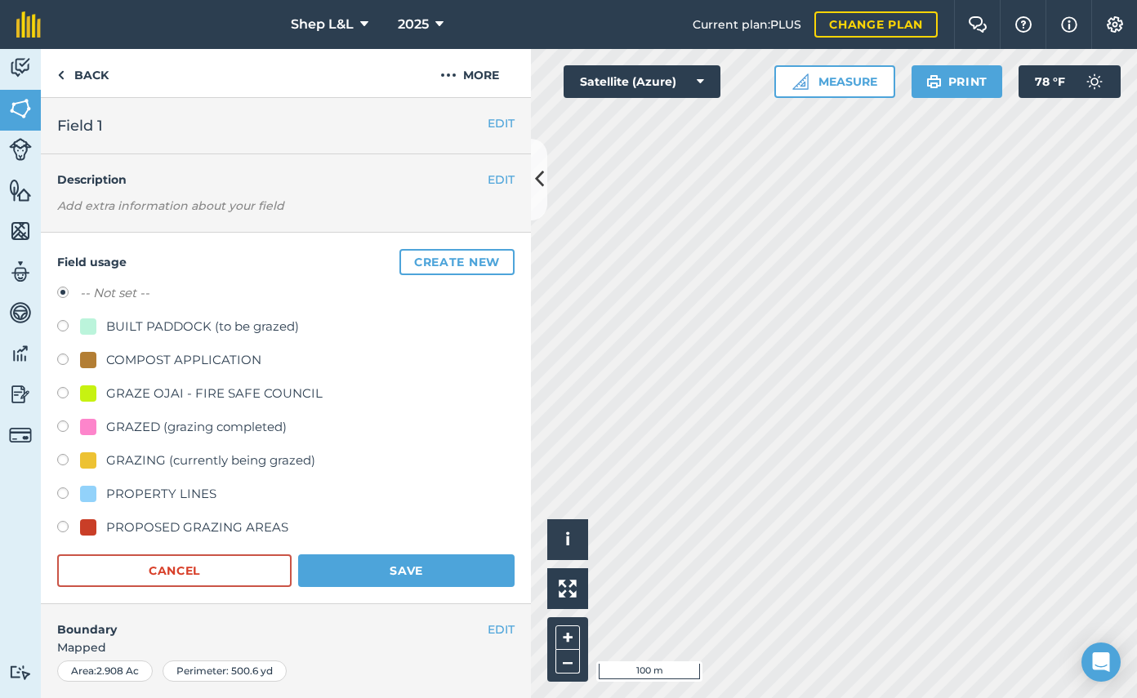
click at [62, 354] on label at bounding box center [68, 362] width 23 height 16
radio input "true"
radio input "false"
click at [444, 574] on button "Save" at bounding box center [406, 570] width 216 height 33
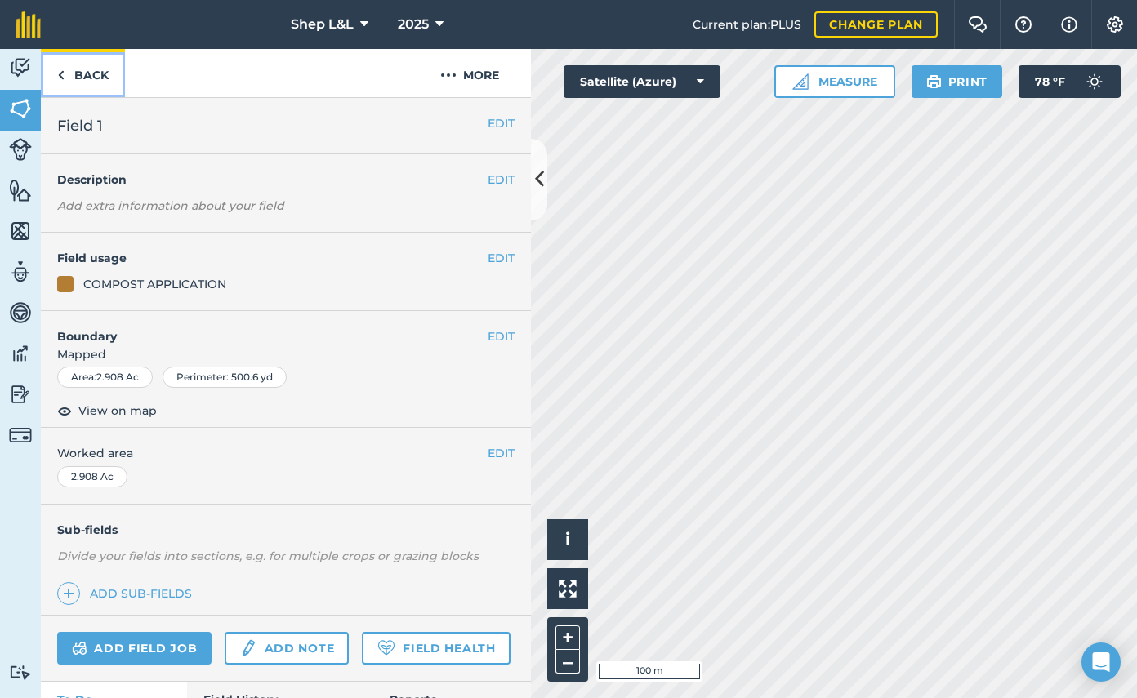
click at [100, 79] on link "Back" at bounding box center [83, 73] width 84 height 48
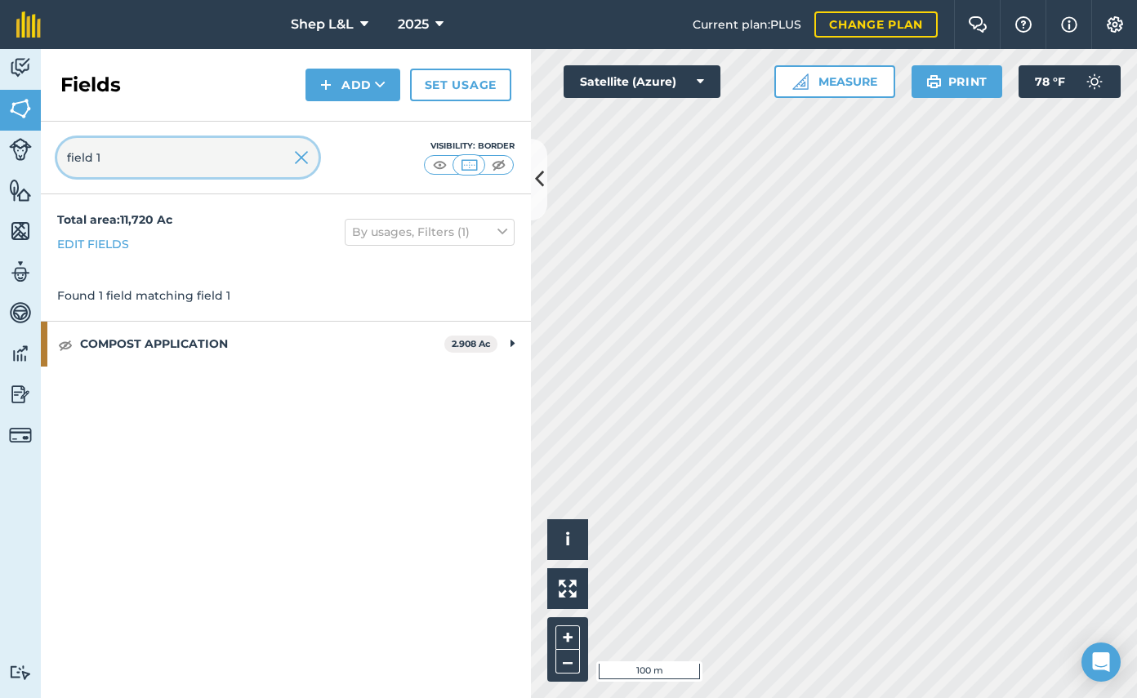
click at [166, 164] on input "field 1" at bounding box center [187, 157] width 261 height 39
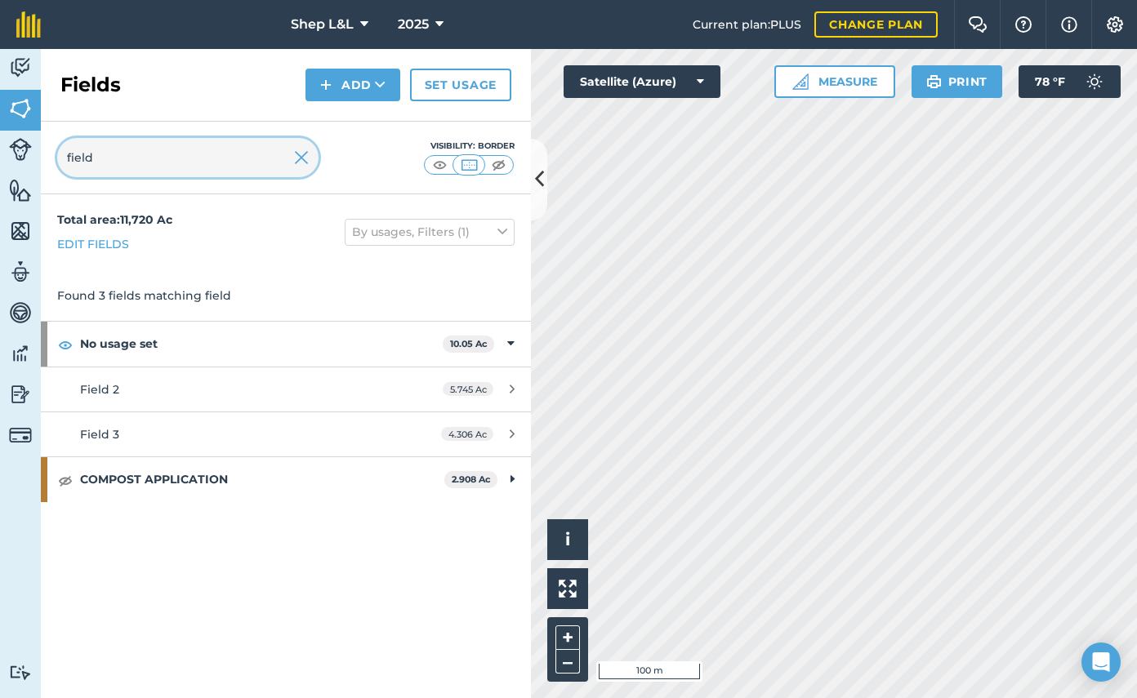
type input "field"
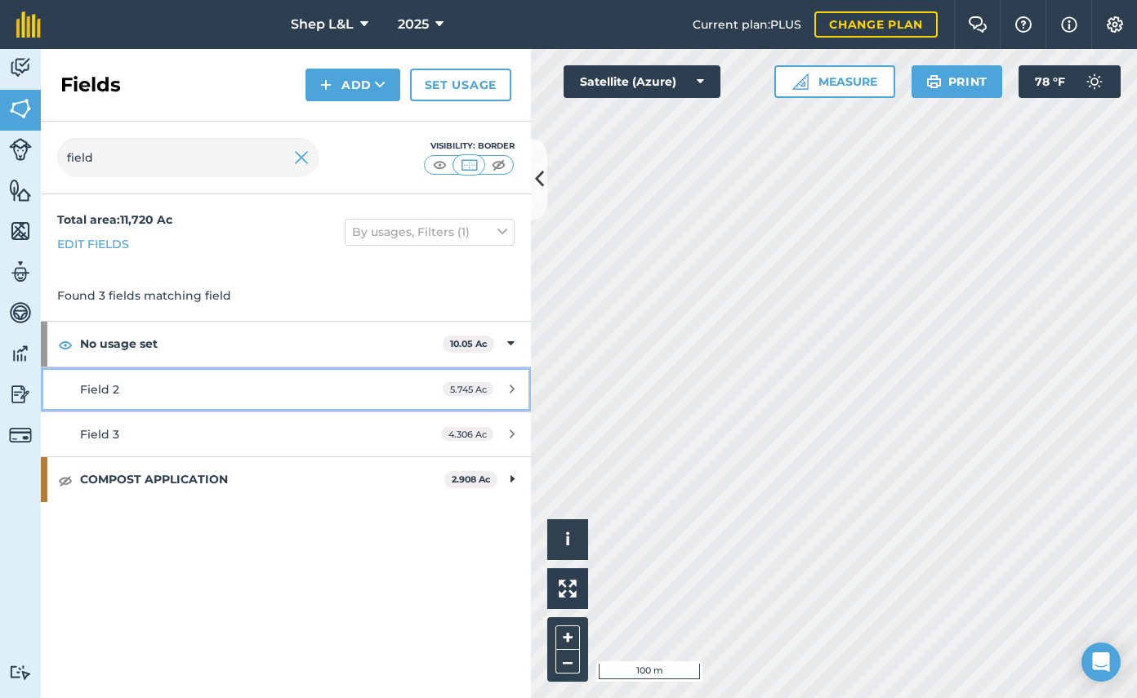
click at [207, 384] on div "Field 2" at bounding box center [233, 390] width 307 height 18
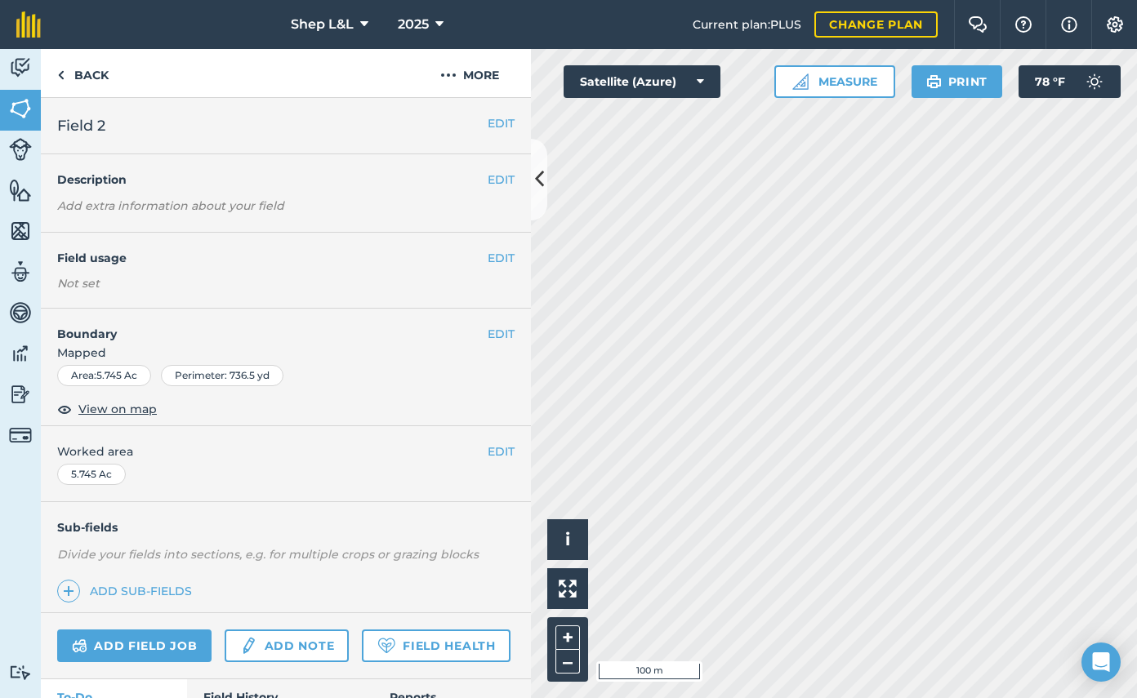
click at [502, 246] on div "EDIT Field usage Not set" at bounding box center [286, 271] width 490 height 76
click at [499, 255] on button "EDIT" at bounding box center [500, 258] width 27 height 18
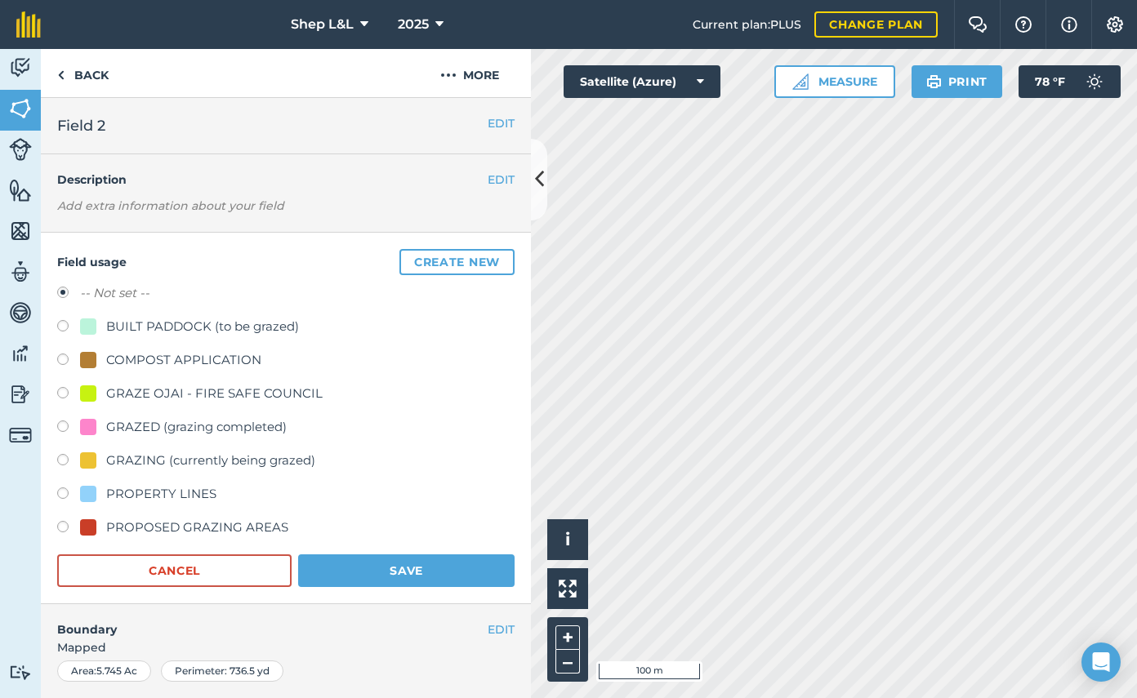
drag, startPoint x: 65, startPoint y: 358, endPoint x: 95, endPoint y: 367, distance: 30.5
click at [65, 358] on label at bounding box center [68, 362] width 23 height 16
radio input "true"
radio input "false"
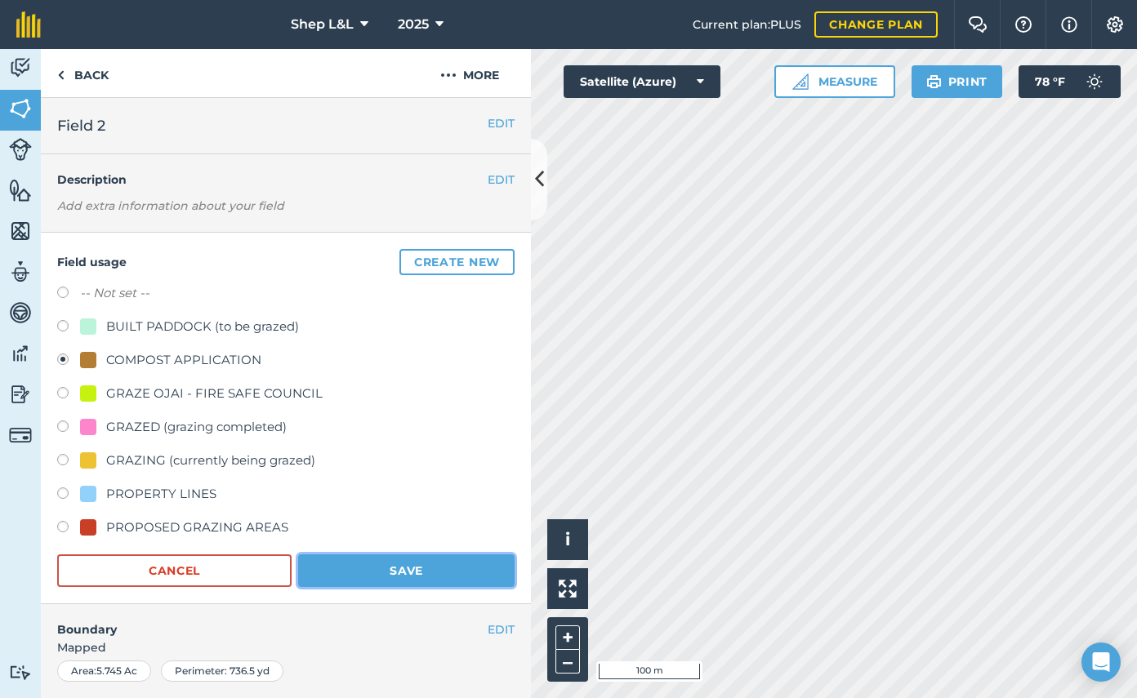
click at [396, 572] on button "Save" at bounding box center [406, 570] width 216 height 33
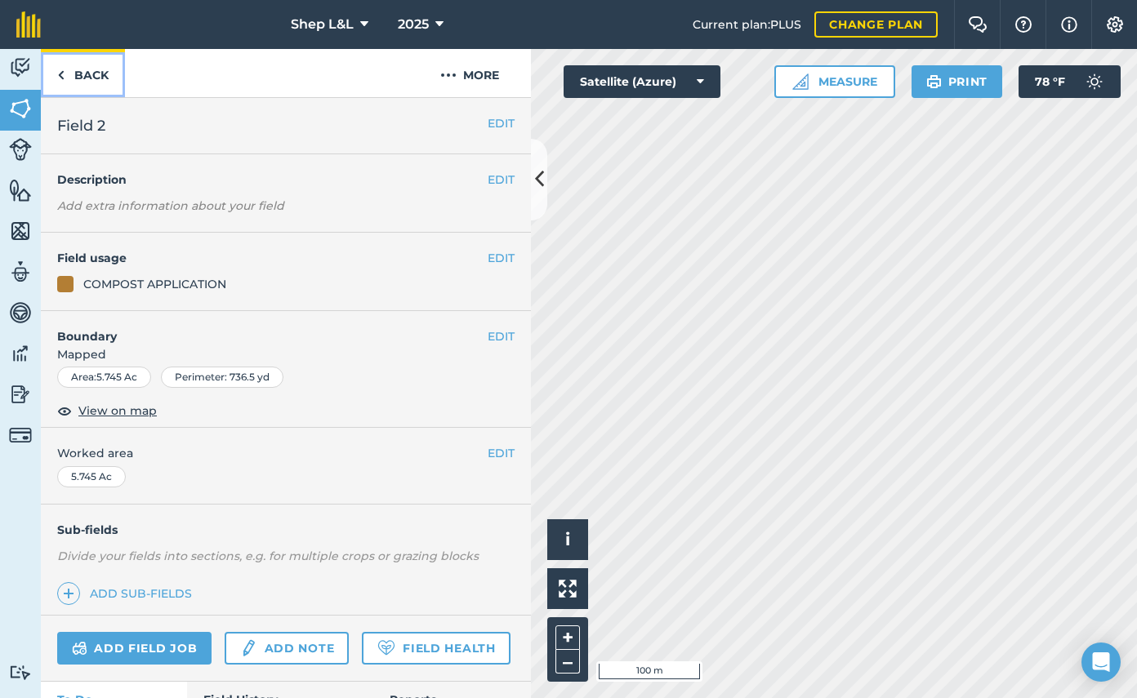
click at [93, 71] on link "Back" at bounding box center [83, 73] width 84 height 48
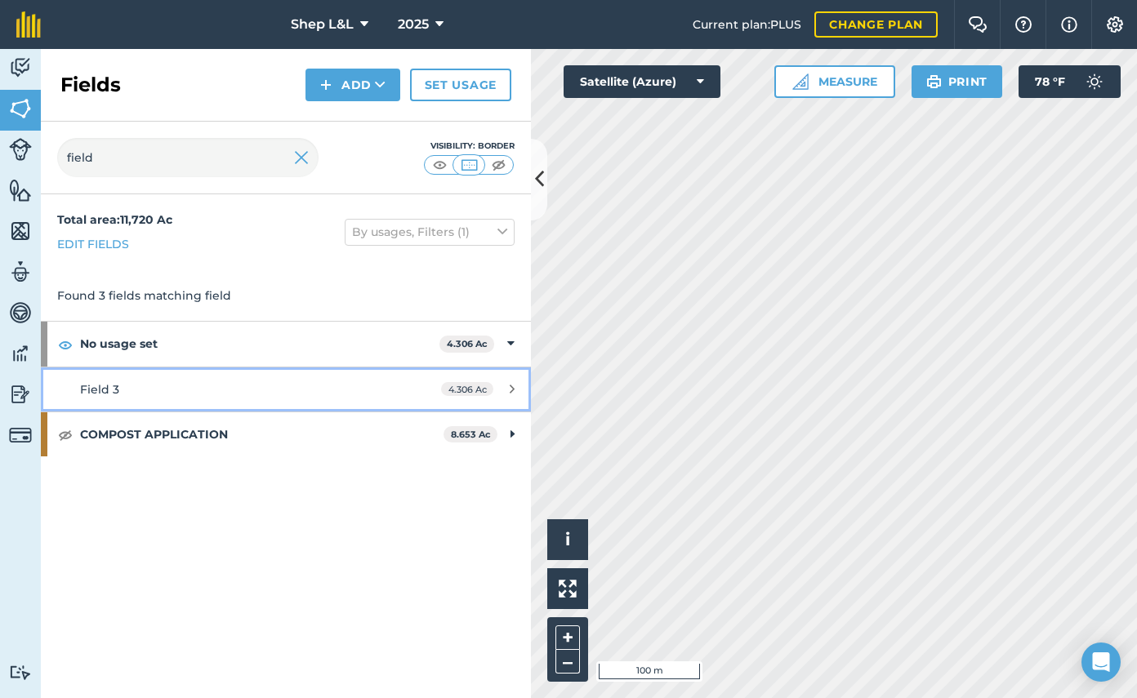
click at [340, 394] on div "Field 3" at bounding box center [233, 390] width 307 height 18
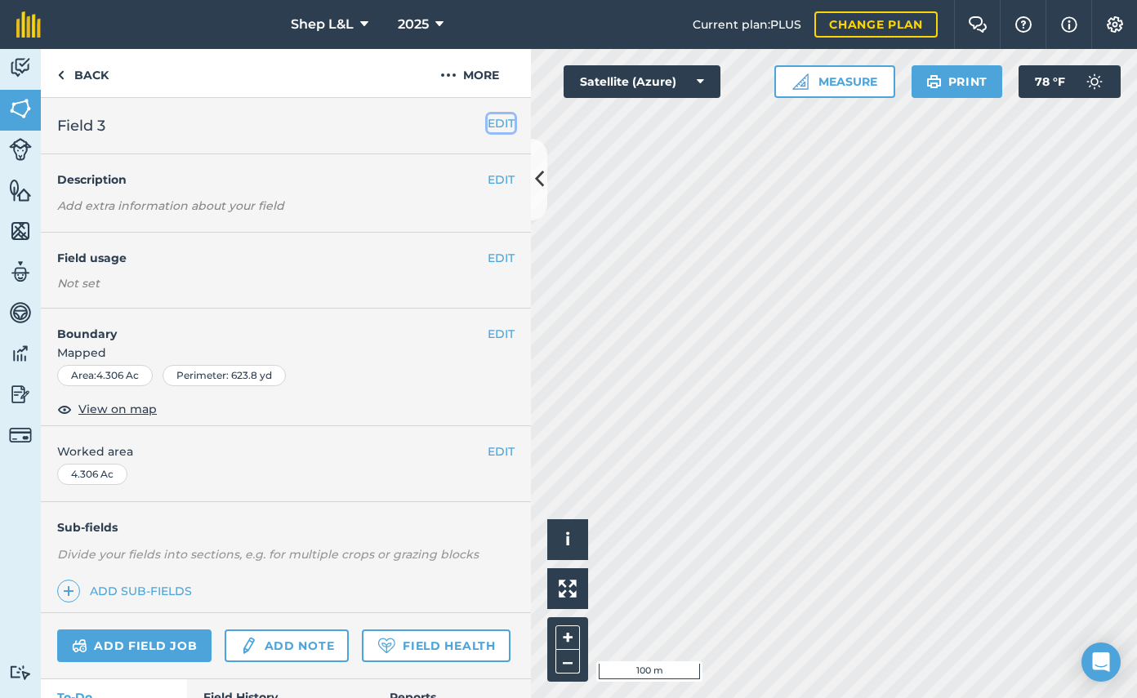
click at [502, 122] on button "EDIT" at bounding box center [500, 123] width 27 height 18
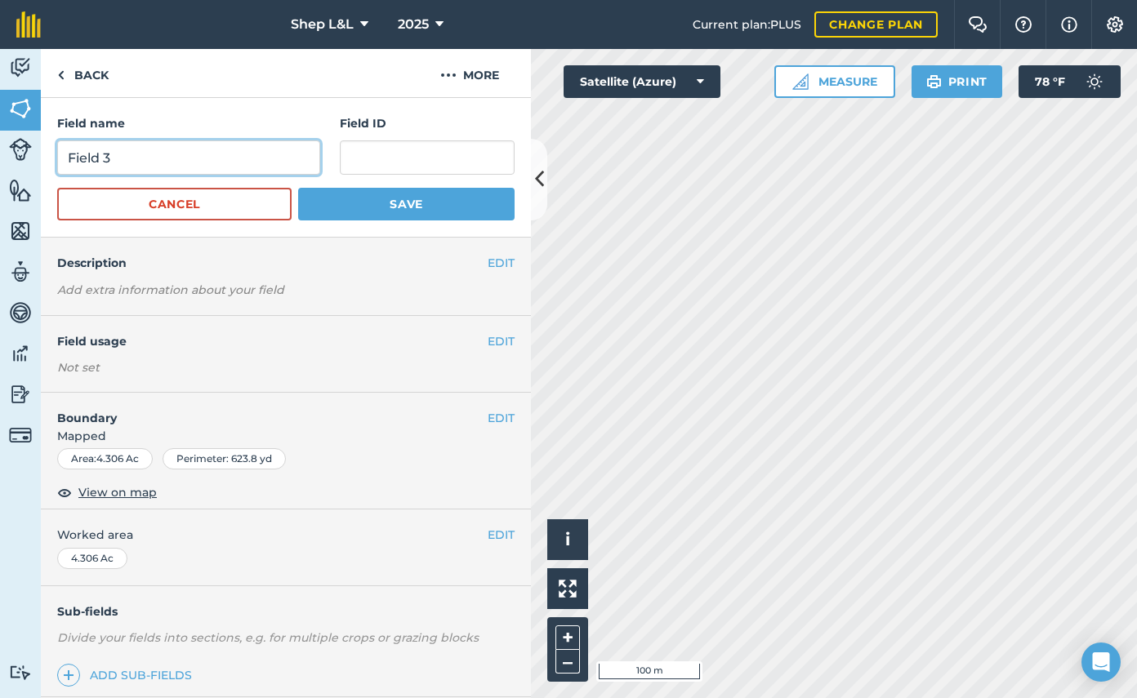
click at [161, 157] on input "Field 3" at bounding box center [188, 157] width 263 height 34
click at [503, 344] on button "EDIT" at bounding box center [500, 341] width 27 height 18
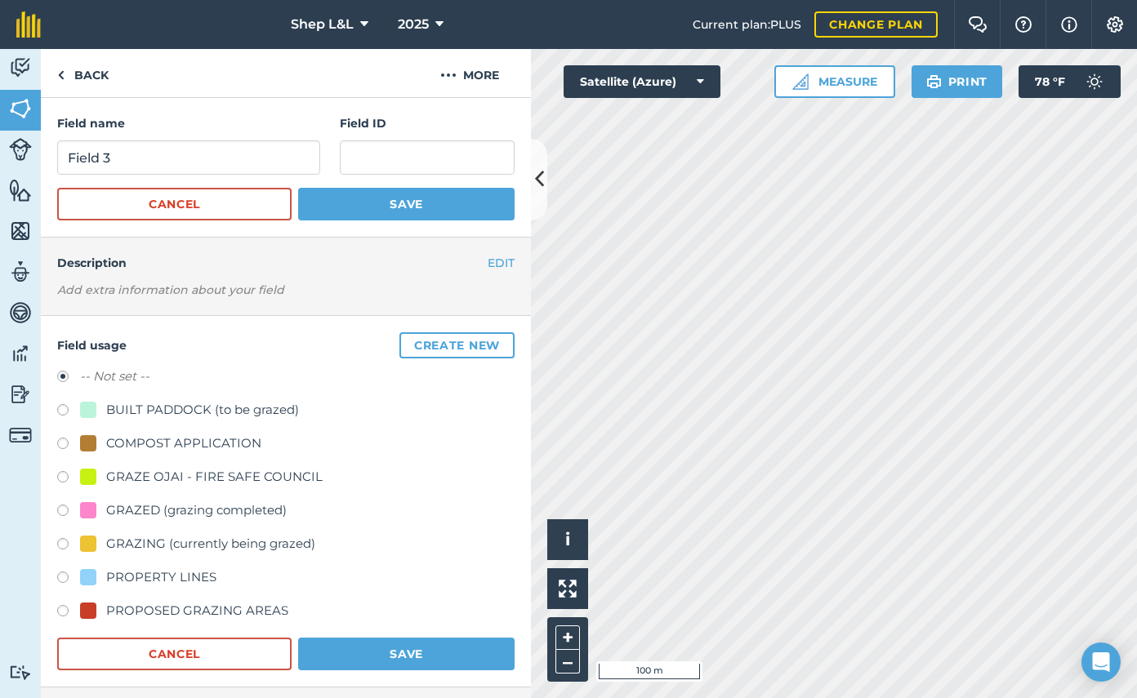
click at [64, 444] on label at bounding box center [68, 446] width 23 height 16
radio input "true"
radio input "false"
click at [384, 656] on button "Save" at bounding box center [406, 654] width 216 height 33
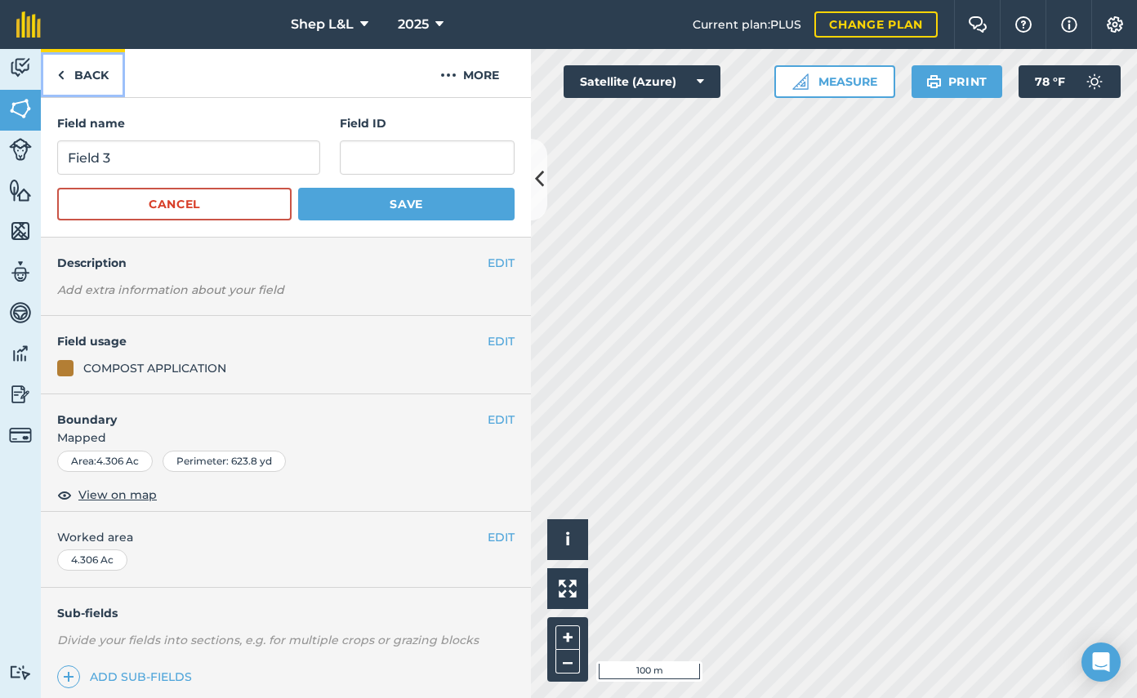
click at [91, 82] on link "Back" at bounding box center [83, 73] width 84 height 48
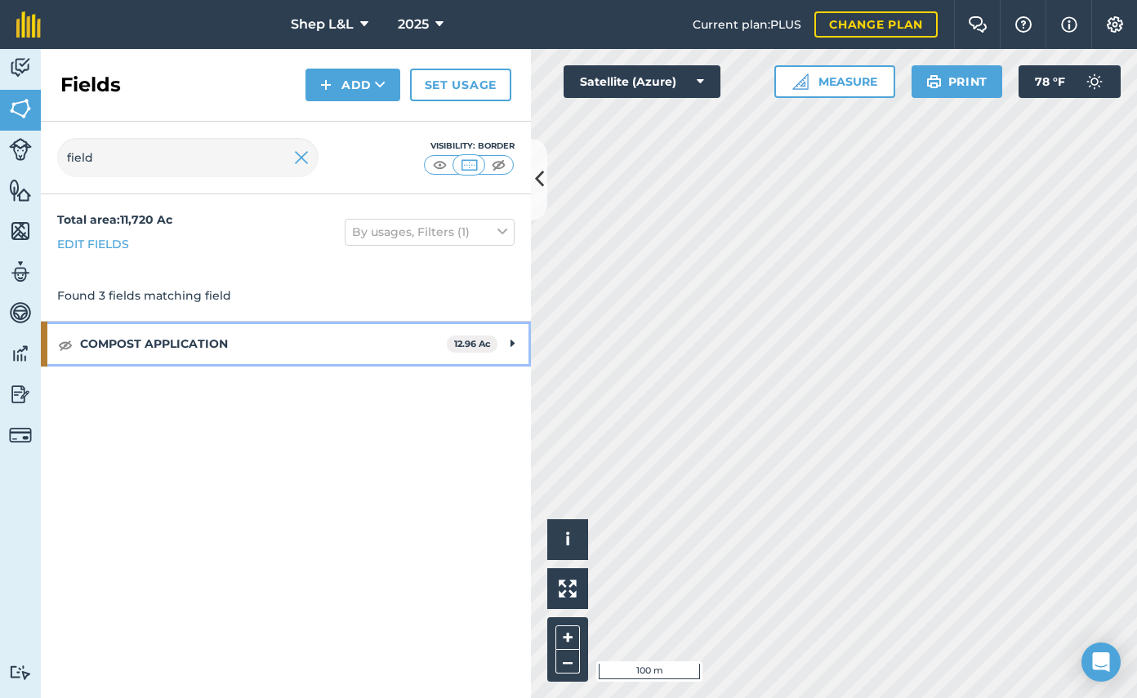
click at [512, 347] on icon at bounding box center [512, 344] width 4 height 18
click at [512, 347] on icon at bounding box center [510, 344] width 7 height 18
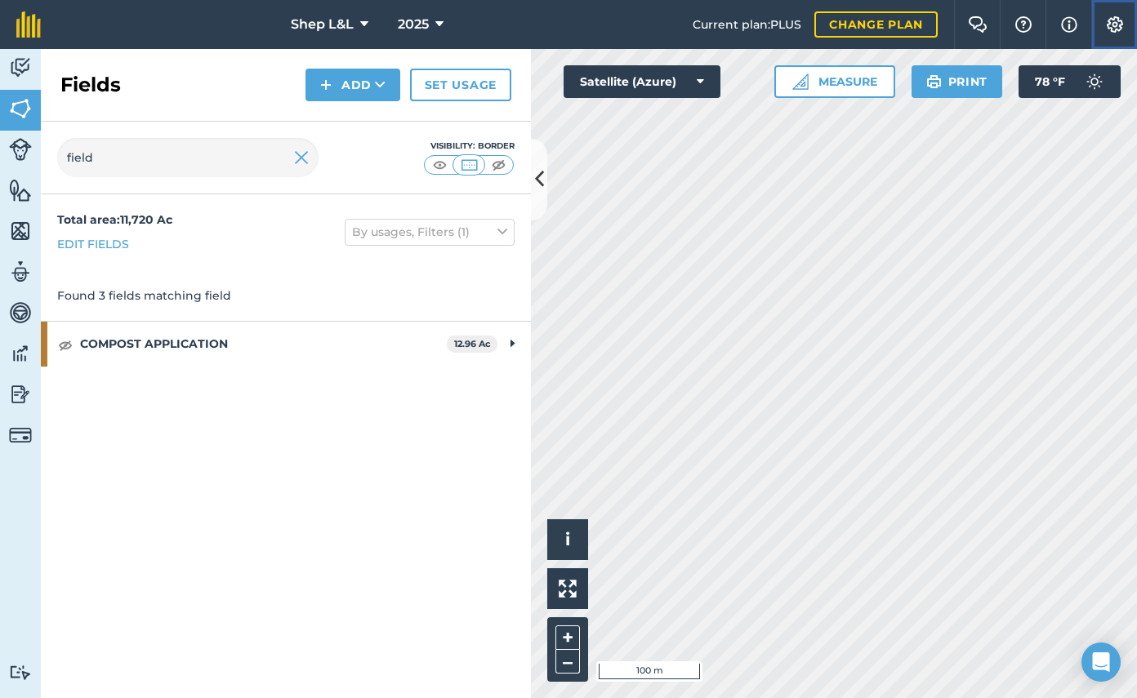
click at [1115, 33] on button "Settings" at bounding box center [1114, 24] width 46 height 49
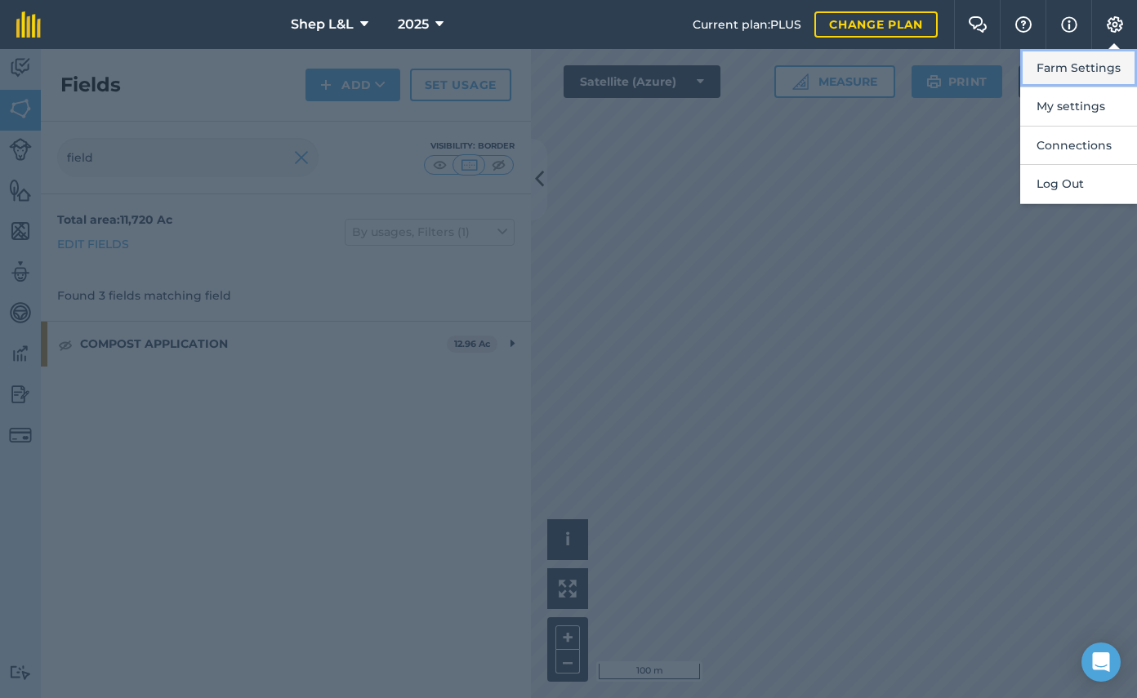
click at [1103, 82] on button "Farm Settings" at bounding box center [1078, 68] width 117 height 38
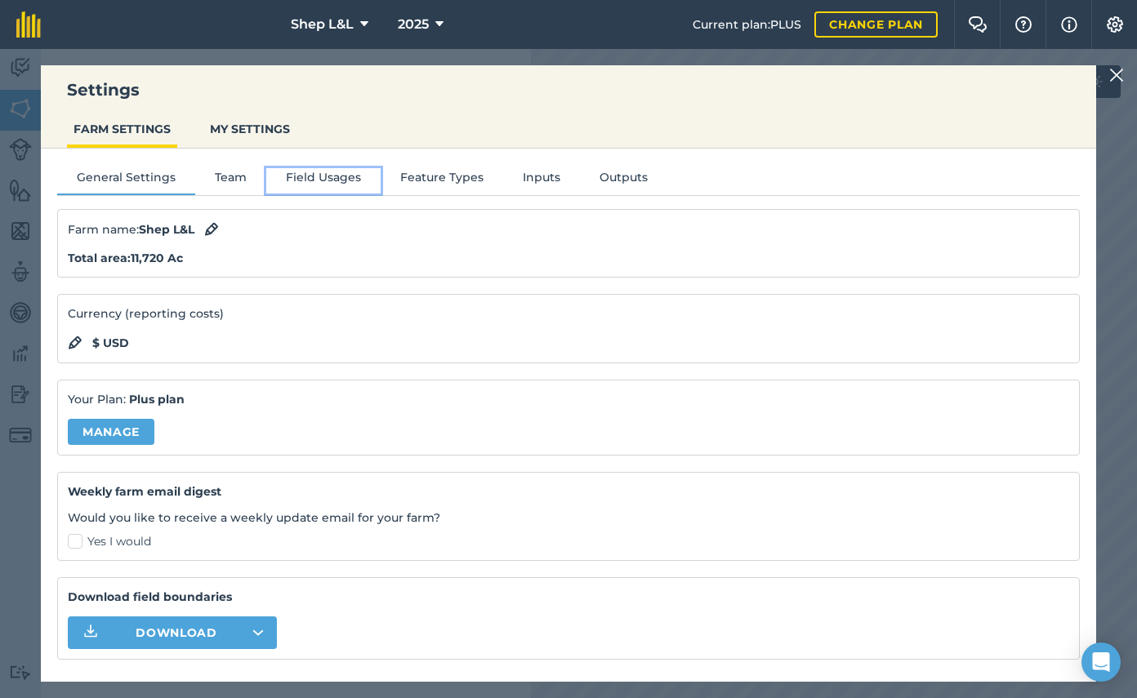
click at [318, 184] on button "Field Usages" at bounding box center [323, 180] width 114 height 24
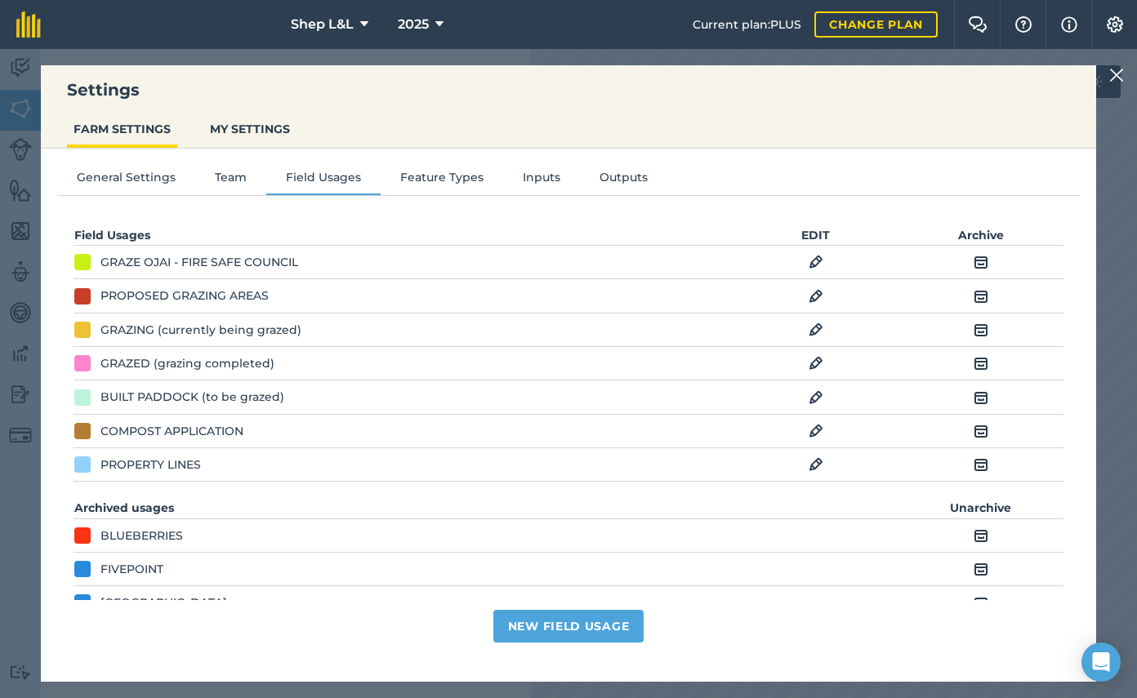
click at [817, 431] on img at bounding box center [815, 431] width 15 height 20
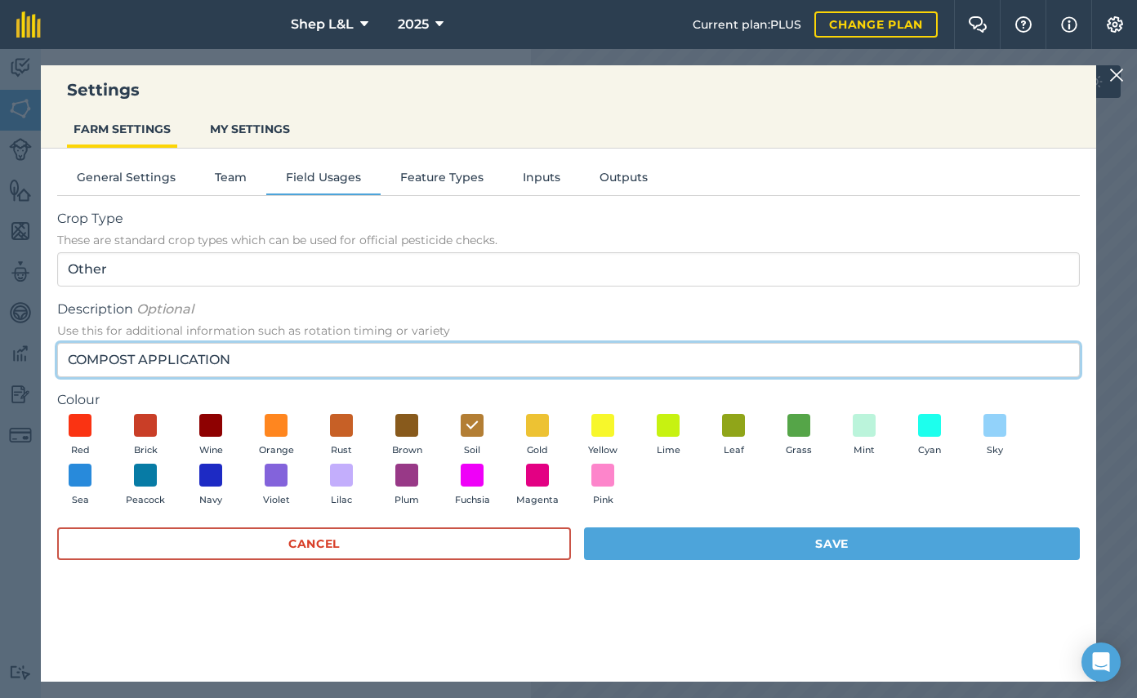
drag, startPoint x: 129, startPoint y: 354, endPoint x: -7, endPoint y: 338, distance: 137.2
click at [0, 338] on html "Settings FARM SETTINGS MY SETTINGS General Settings Team Field Usages Feature T…" at bounding box center [568, 349] width 1137 height 698
type input "HEALTHY SOILS PROGRAM"
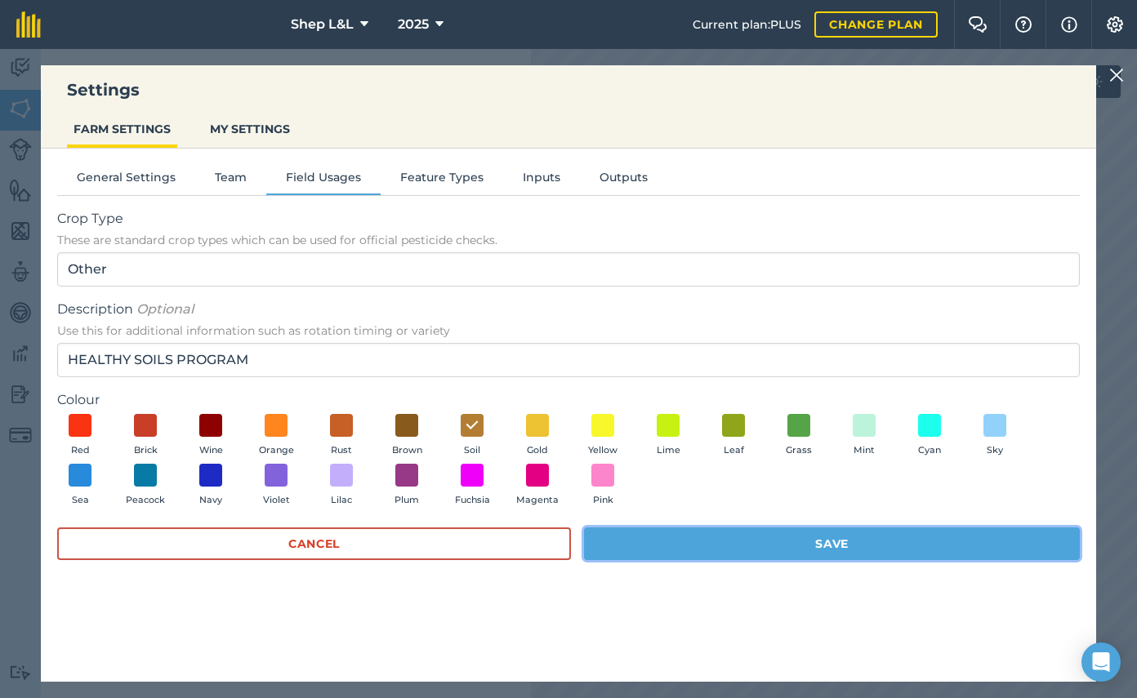
click at [795, 549] on button "Save" at bounding box center [832, 543] width 496 height 33
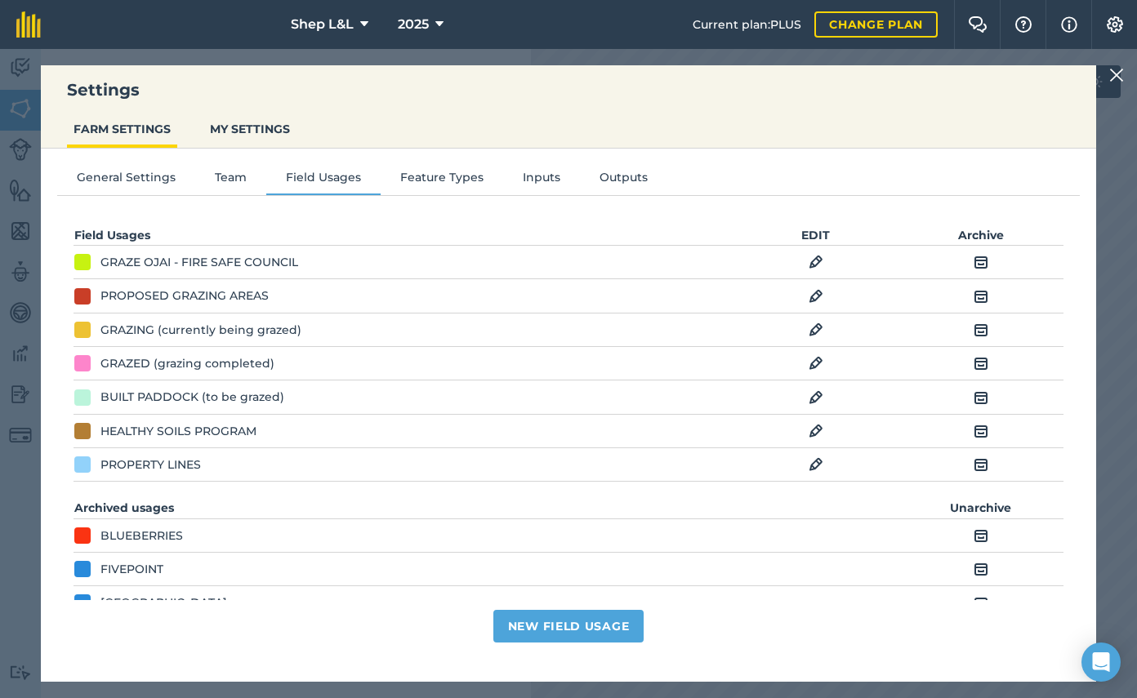
click at [1120, 80] on img at bounding box center [1116, 75] width 15 height 20
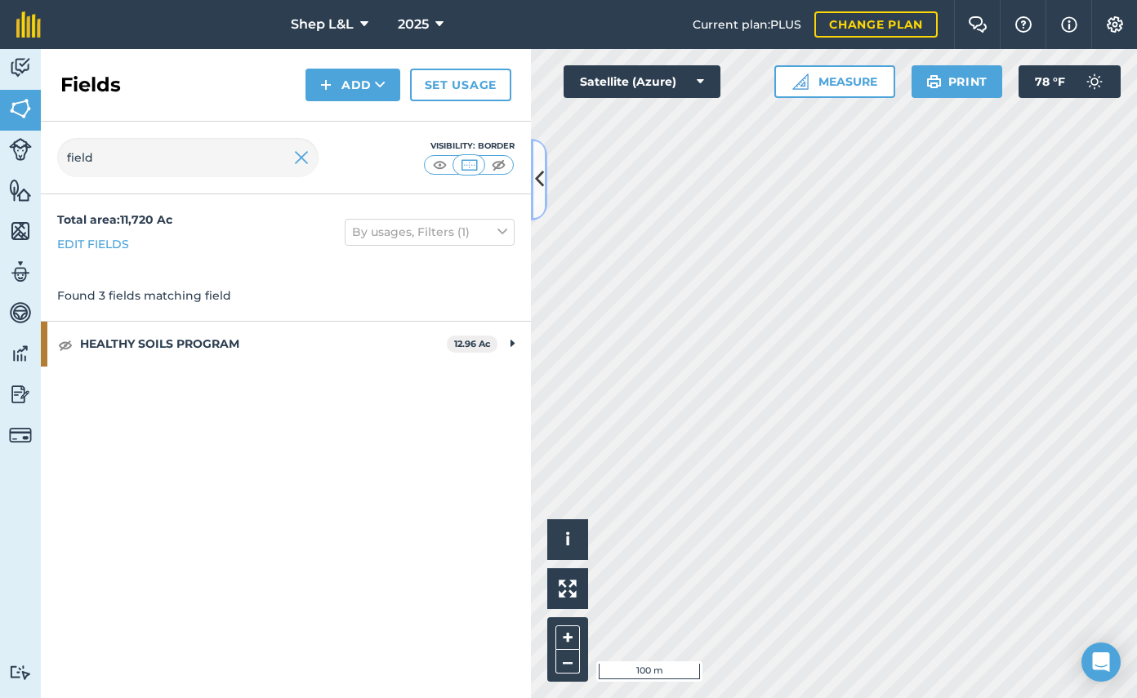
click at [537, 185] on icon at bounding box center [539, 179] width 9 height 29
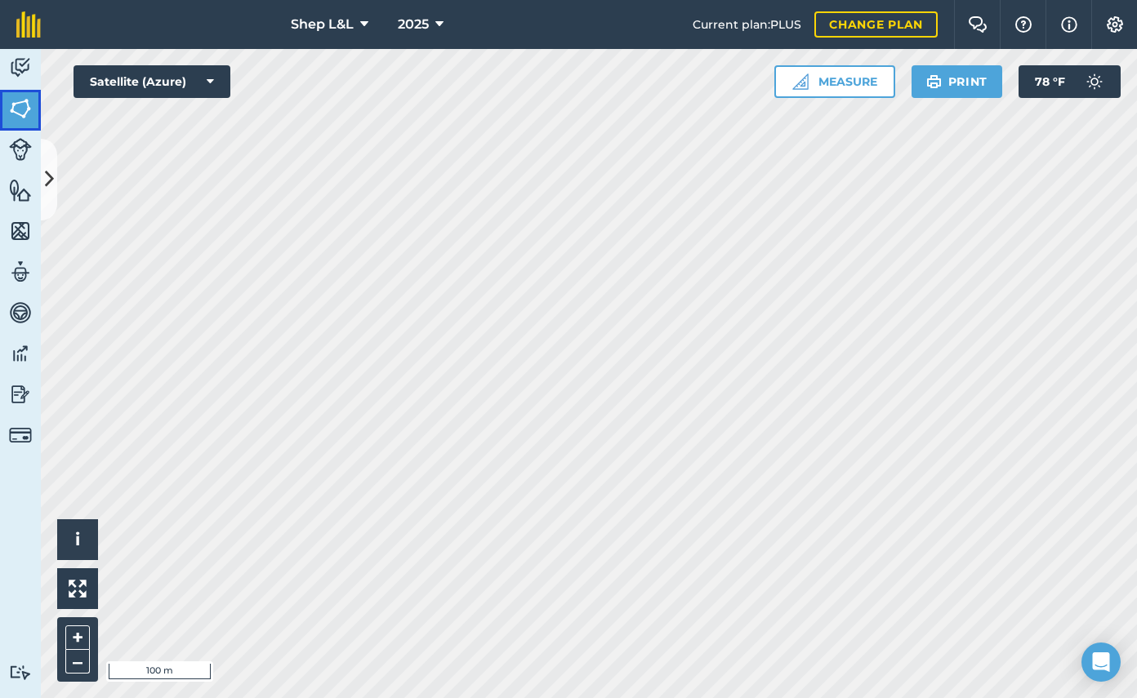
click at [26, 113] on img at bounding box center [20, 108] width 23 height 24
click at [49, 177] on icon at bounding box center [49, 179] width 9 height 29
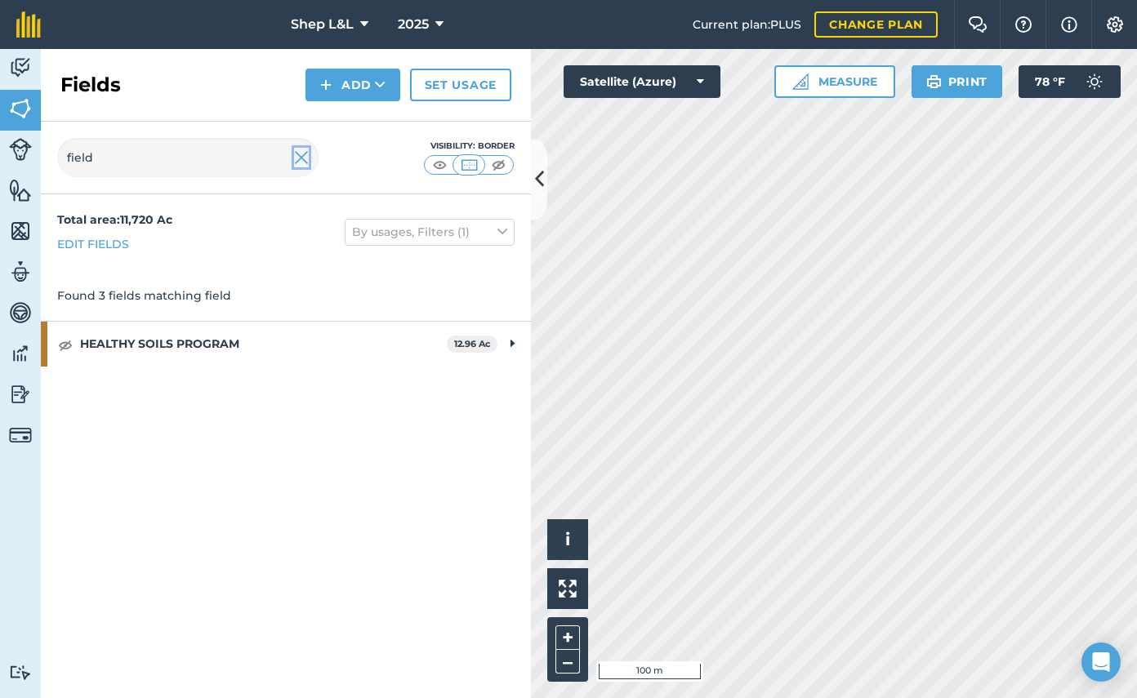
click at [300, 161] on img at bounding box center [301, 158] width 15 height 20
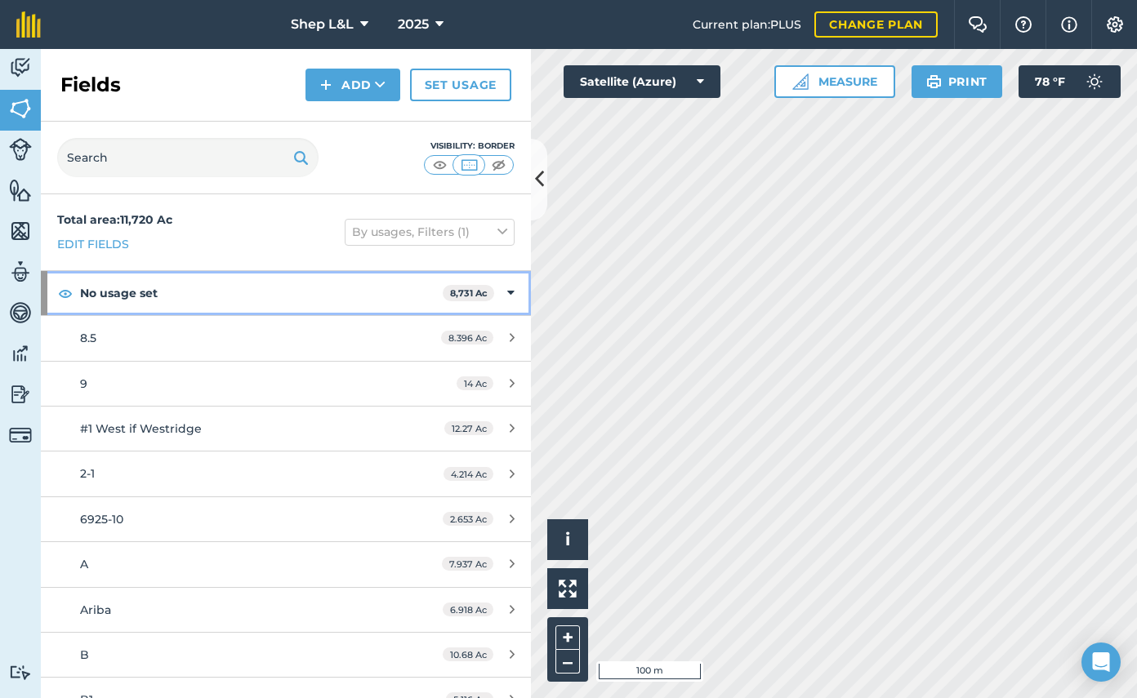
click at [514, 293] on div "No usage set 8,731 Ac" at bounding box center [286, 293] width 490 height 44
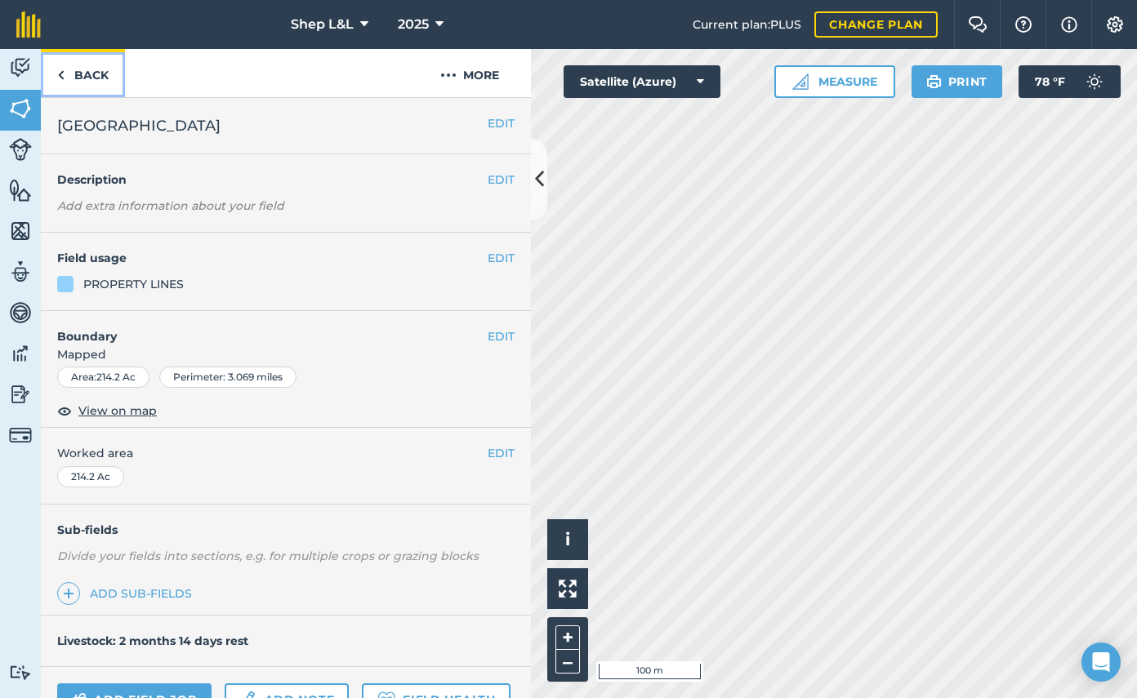
click at [80, 71] on link "Back" at bounding box center [83, 73] width 84 height 48
click at [101, 83] on link "Back" at bounding box center [83, 73] width 84 height 48
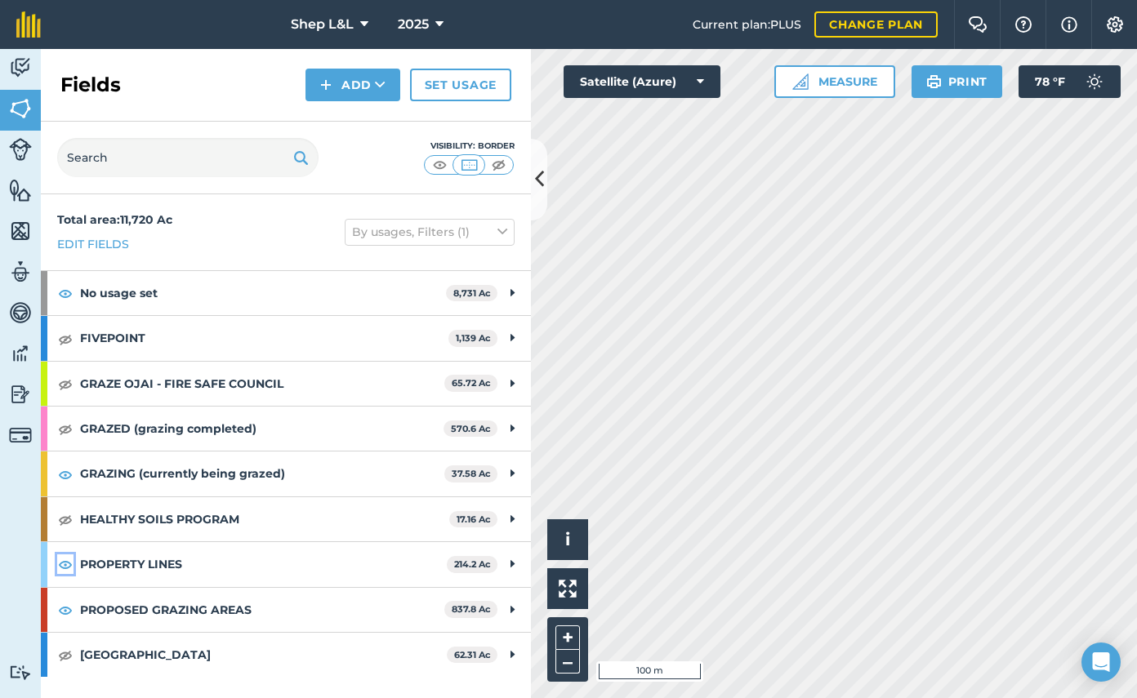
click at [63, 565] on img at bounding box center [65, 564] width 15 height 20
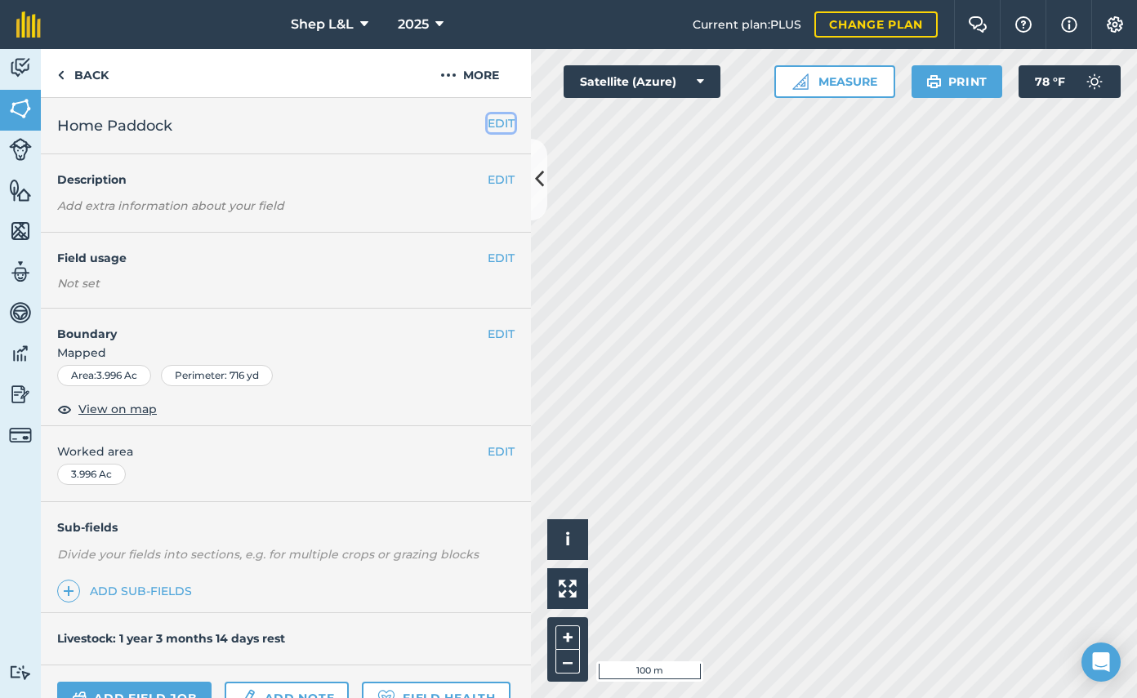
click at [503, 131] on button "EDIT" at bounding box center [500, 123] width 27 height 18
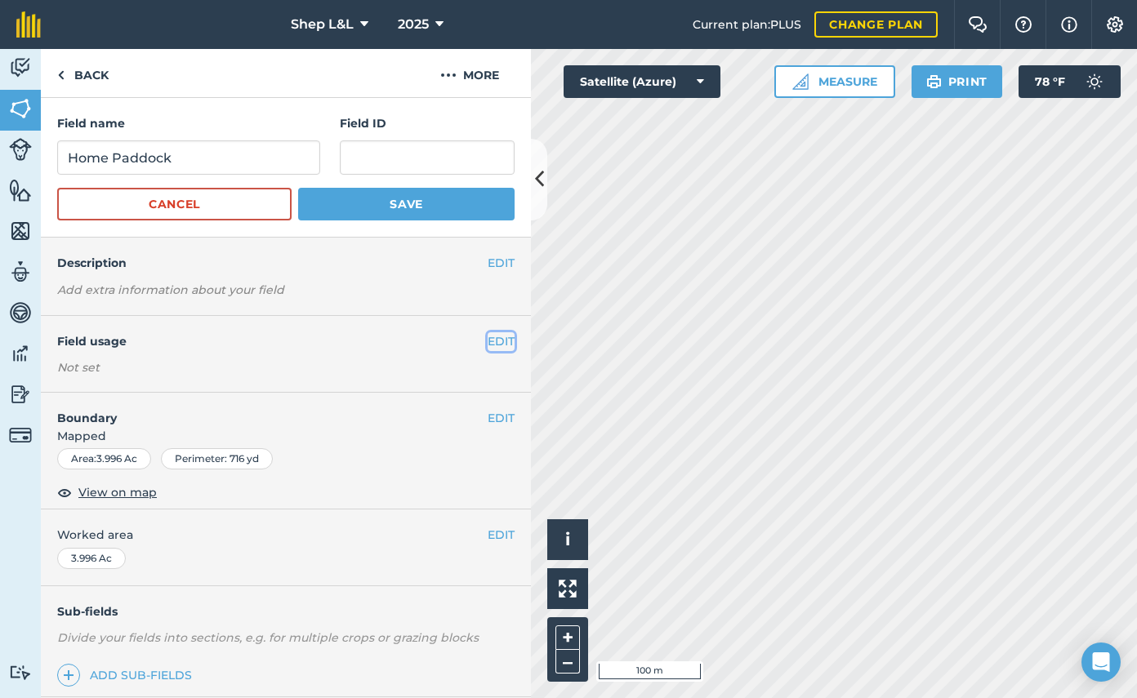
click at [507, 340] on button "EDIT" at bounding box center [500, 341] width 27 height 18
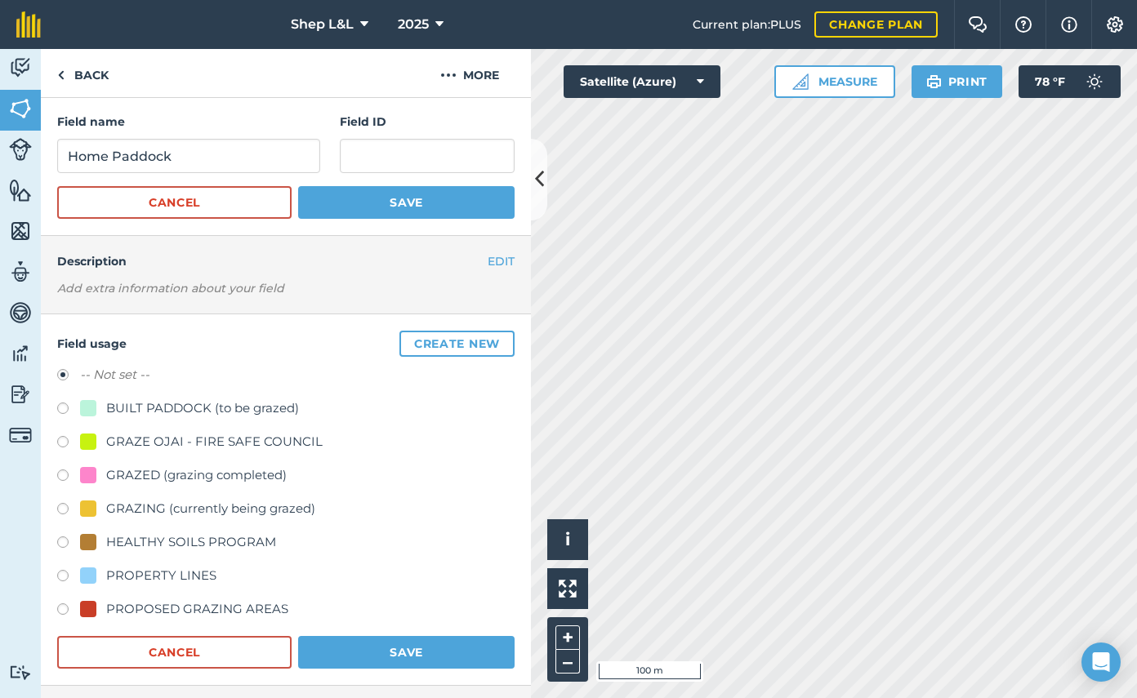
scroll to position [3, 0]
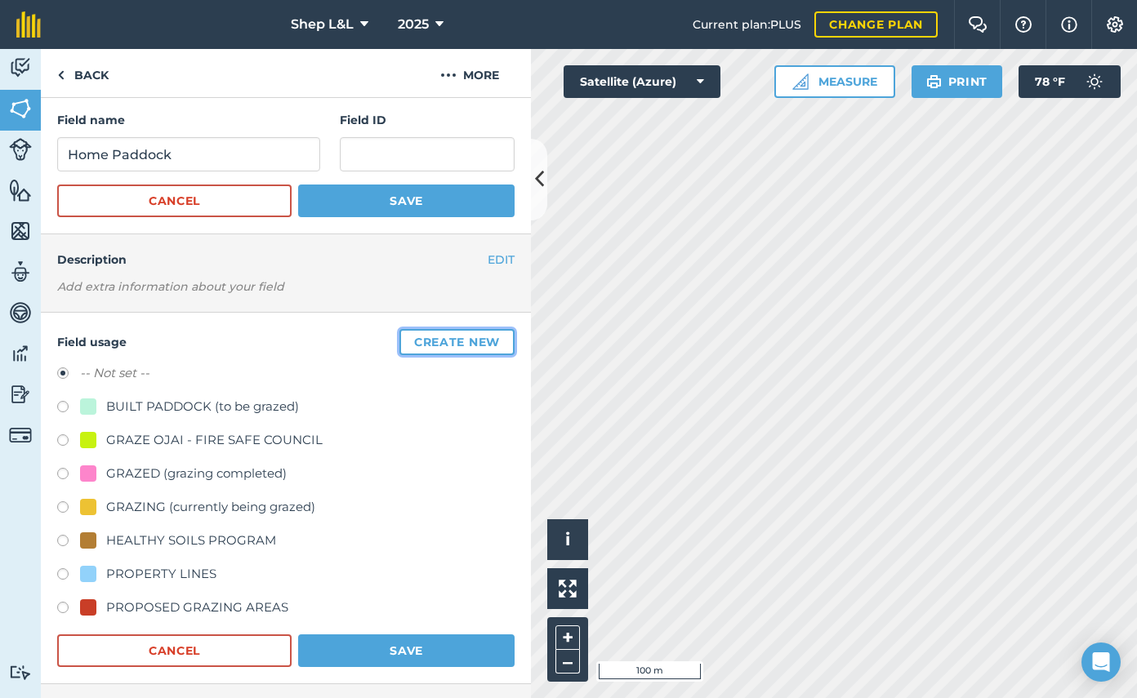
click at [448, 345] on button "Create new" at bounding box center [456, 342] width 115 height 26
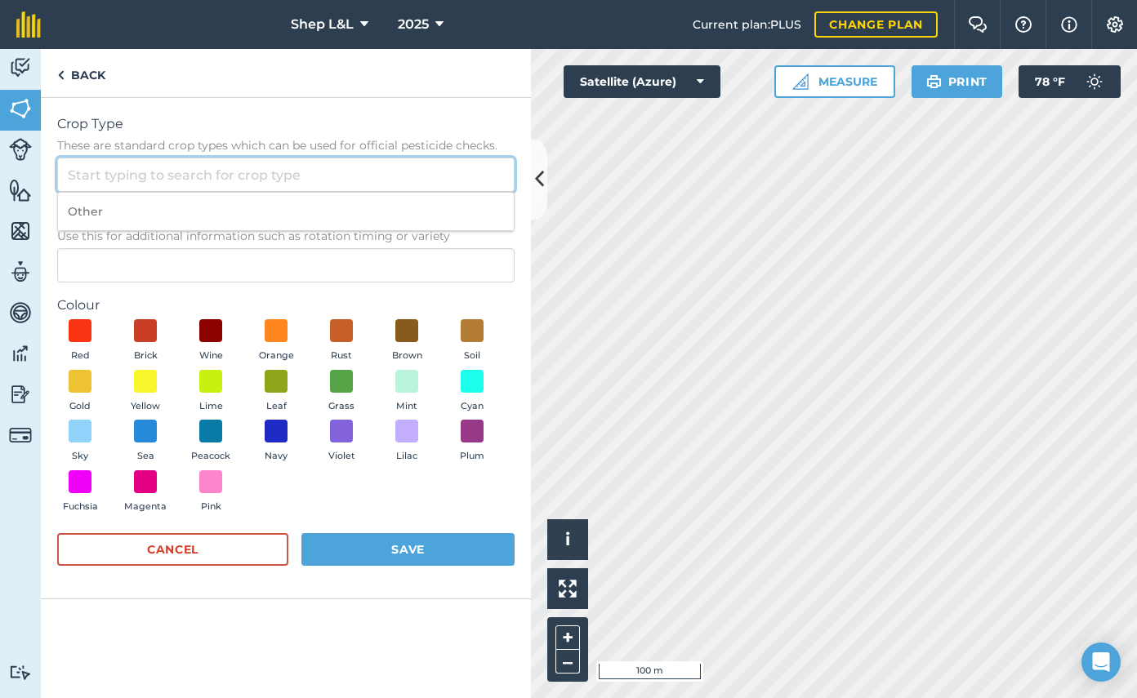
click at [230, 172] on input "Crop Type These are standard crop types which can be used for official pesticid…" at bounding box center [285, 175] width 457 height 34
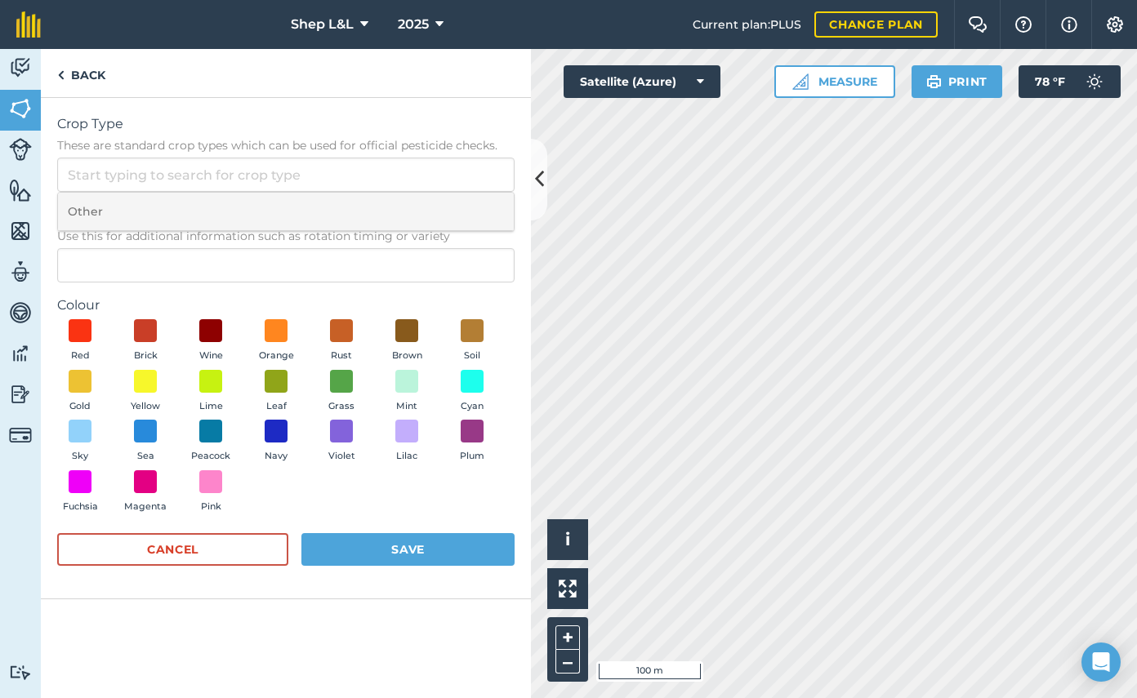
click at [151, 212] on li "Other" at bounding box center [286, 212] width 456 height 38
type input "Other"
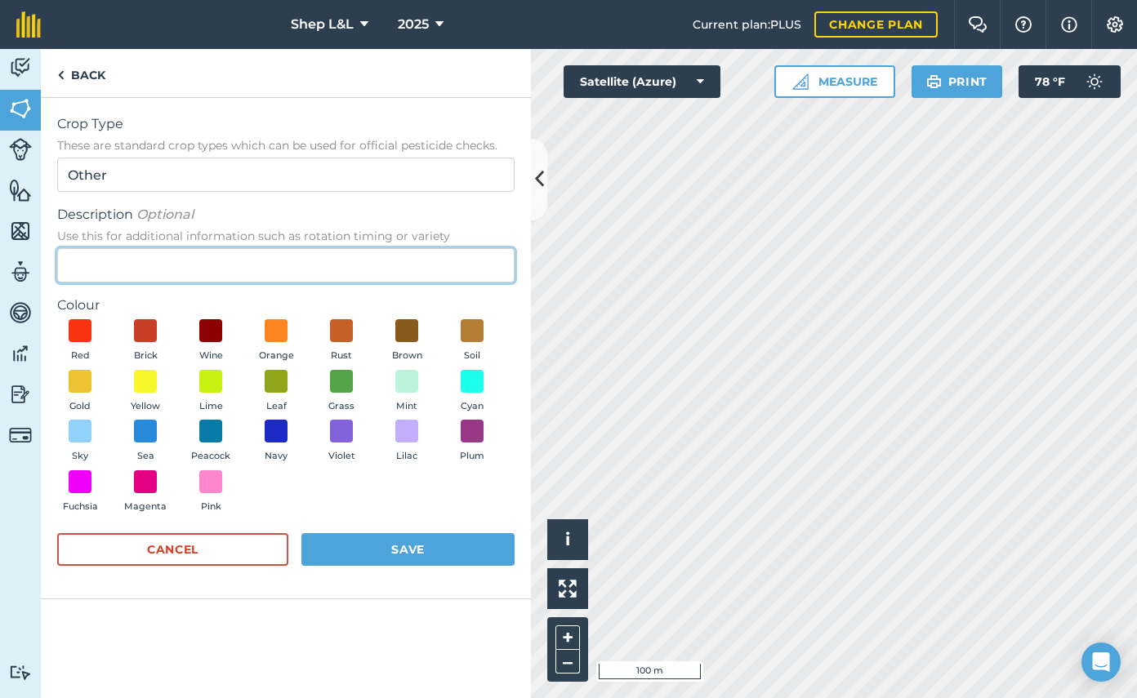
click at [149, 263] on input "Description Optional Use this for additional information such as rotation timin…" at bounding box center [285, 265] width 457 height 34
type input "PERMANENT PADDOCKS"
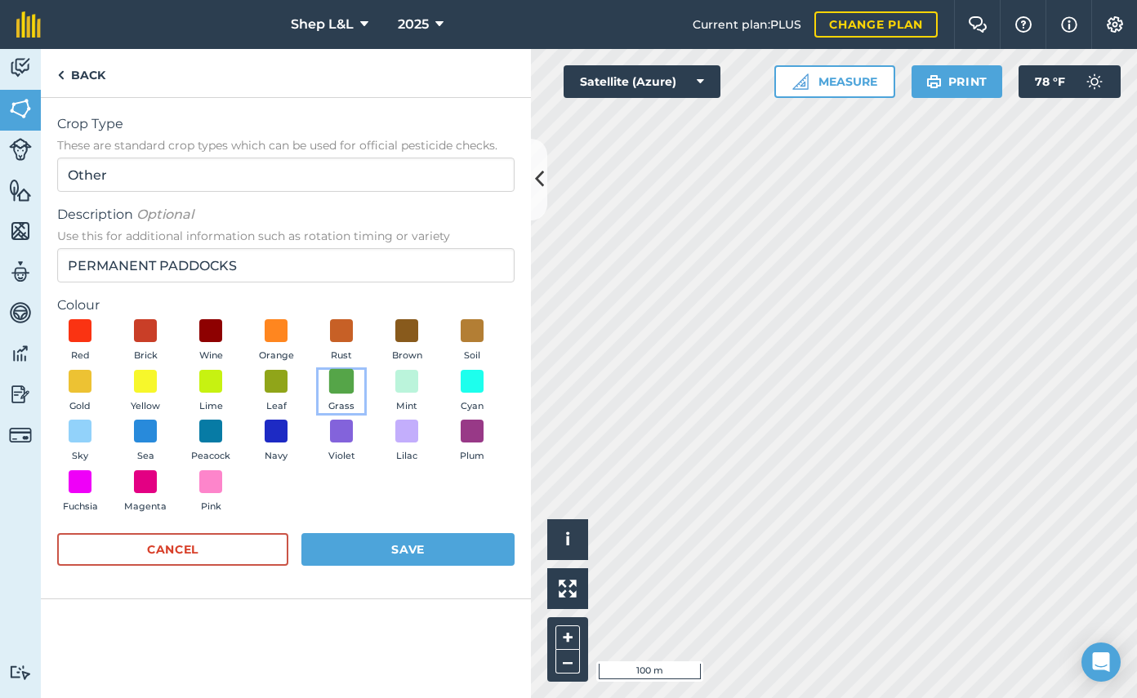
click at [339, 384] on span at bounding box center [341, 380] width 25 height 25
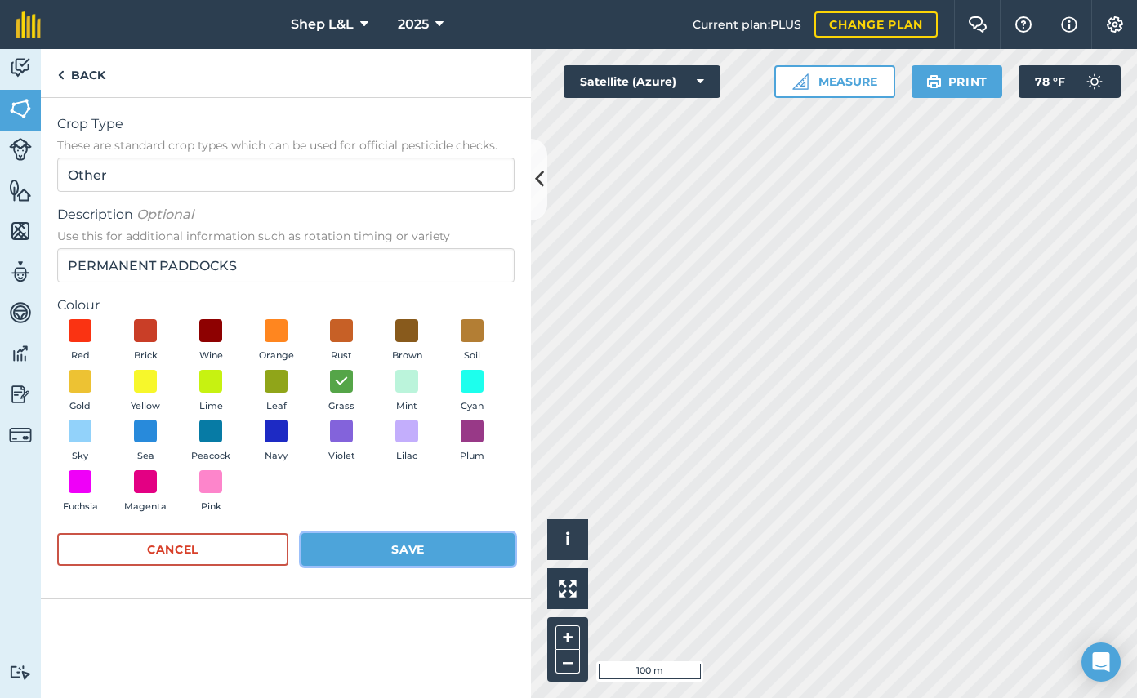
click at [408, 547] on button "Save" at bounding box center [407, 549] width 213 height 33
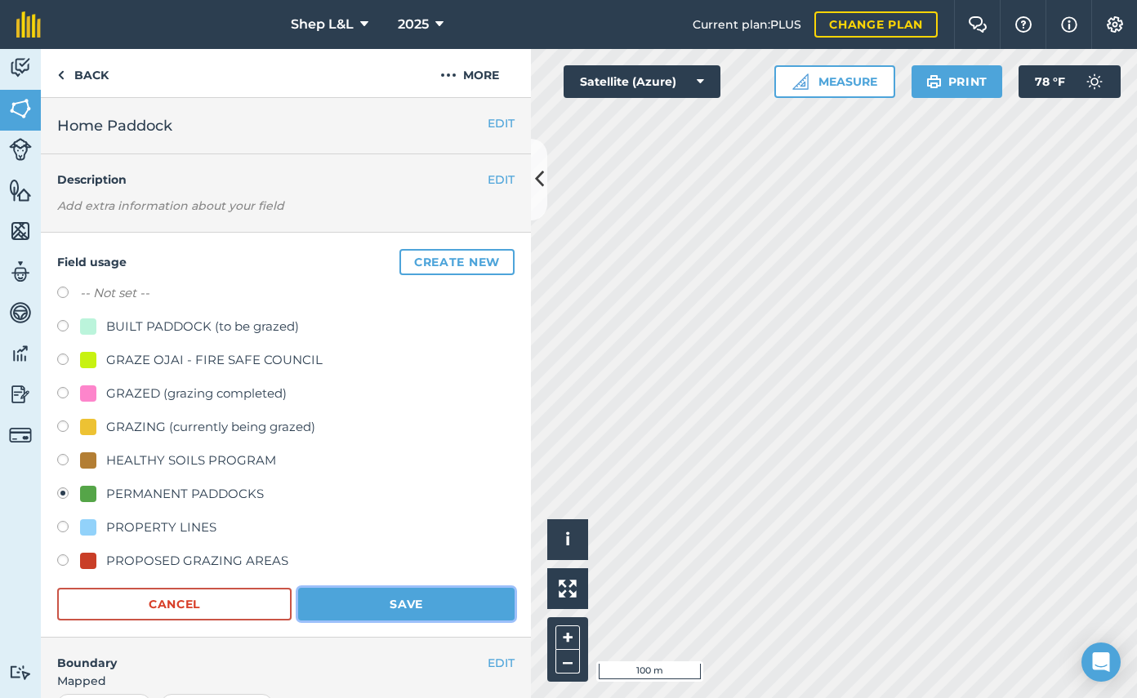
click at [446, 603] on button "Save" at bounding box center [406, 604] width 216 height 33
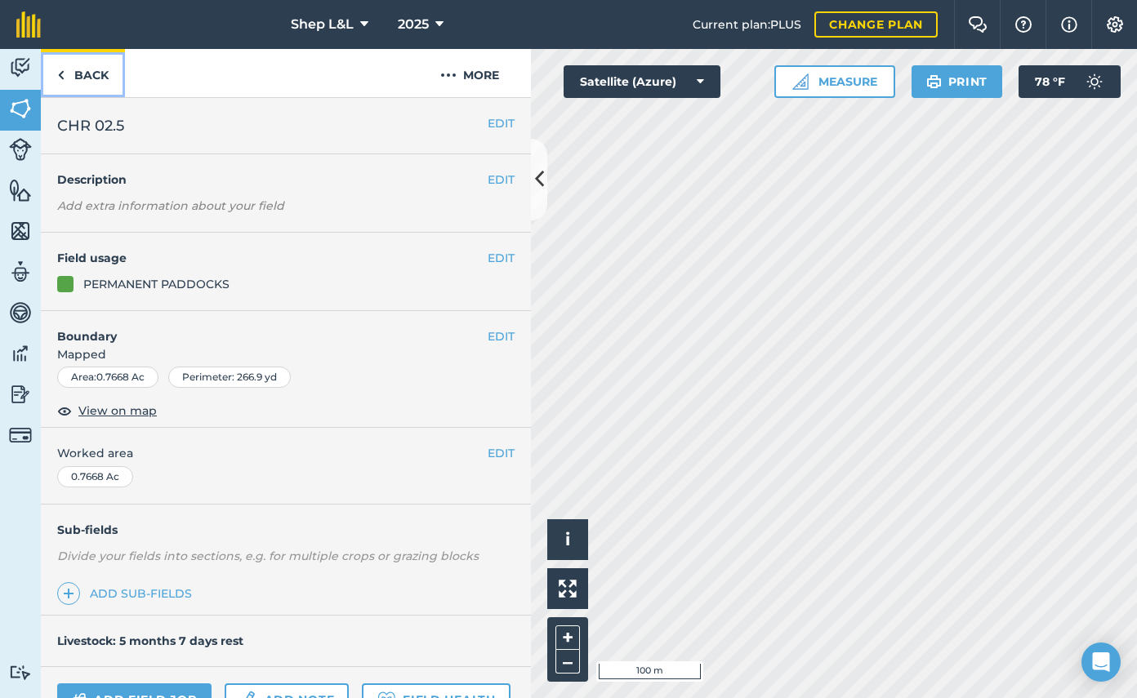
click at [97, 78] on link "Back" at bounding box center [83, 73] width 84 height 48
click at [82, 71] on link "Back" at bounding box center [83, 73] width 84 height 48
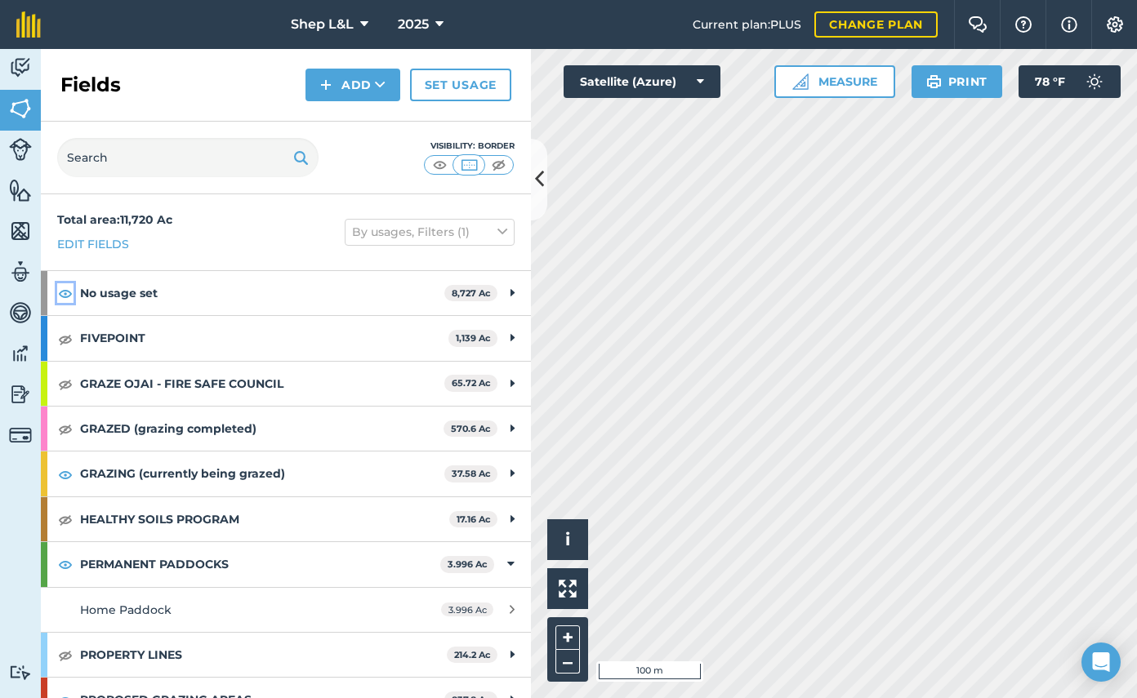
click at [69, 296] on img at bounding box center [65, 293] width 15 height 20
click at [351, 78] on button "Add" at bounding box center [352, 85] width 95 height 33
click at [353, 127] on link "Draw" at bounding box center [353, 122] width 90 height 36
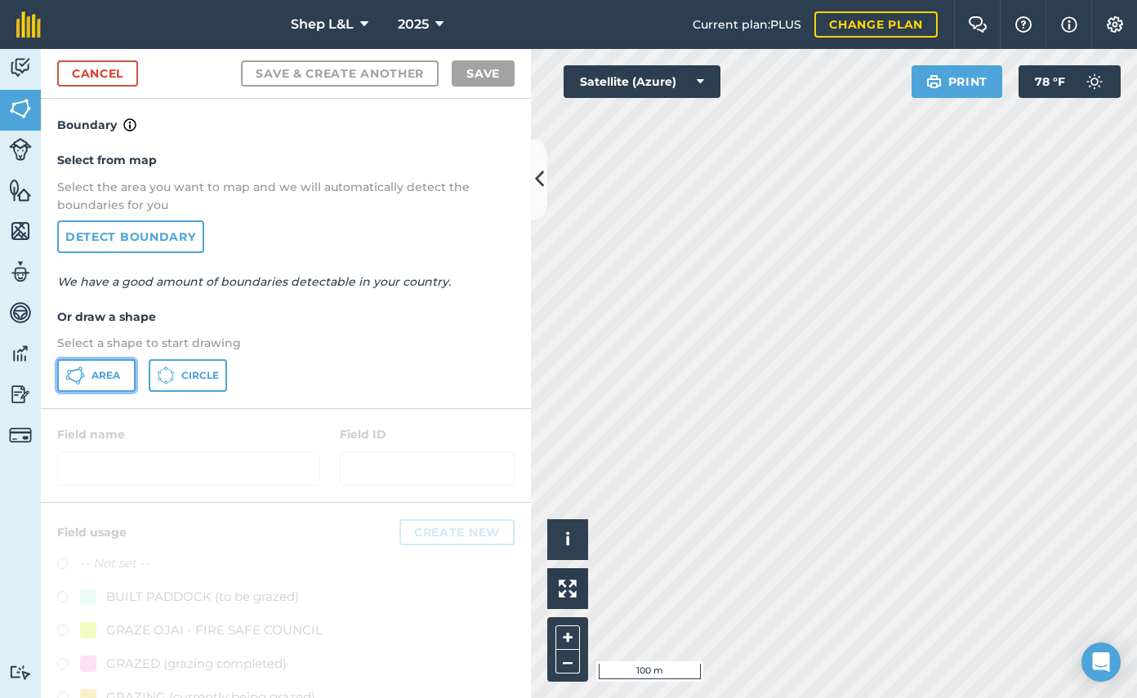
click at [118, 375] on span "Area" at bounding box center [105, 375] width 29 height 13
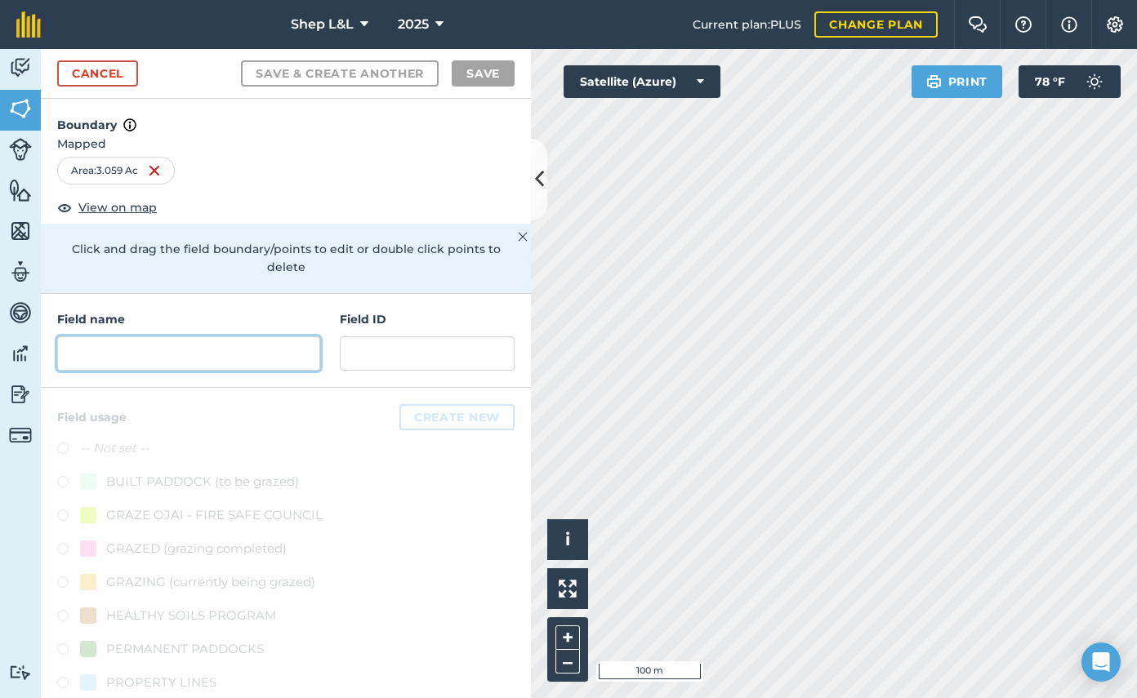
click at [189, 336] on input "text" at bounding box center [188, 353] width 263 height 34
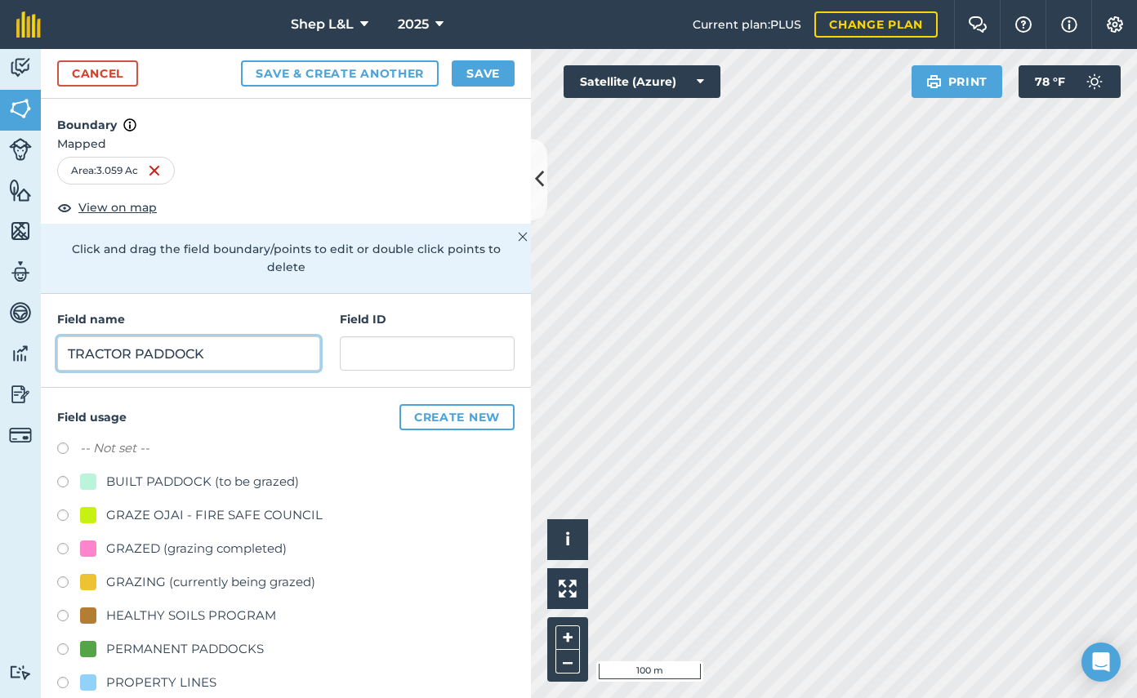
drag, startPoint x: 131, startPoint y: 337, endPoint x: 60, endPoint y: 341, distance: 71.2
click at [60, 341] on input "TRACTOR PADDOCK" at bounding box center [188, 353] width 263 height 34
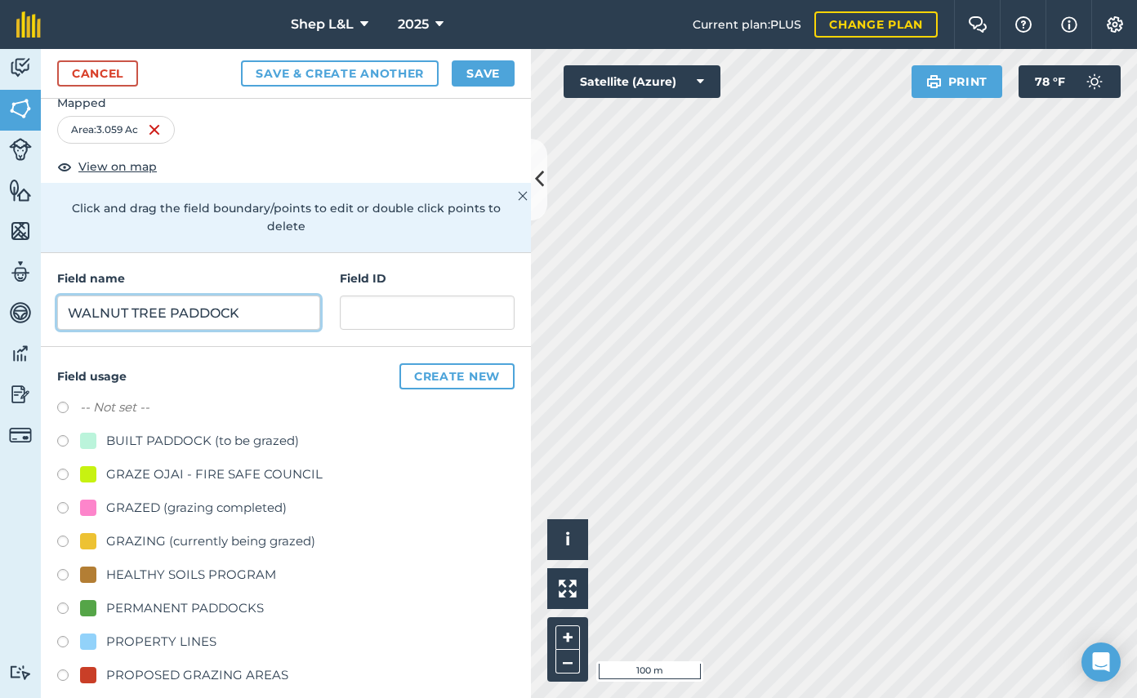
type input "WALNUT TREE PADDOCK"
click at [65, 670] on label at bounding box center [68, 678] width 23 height 16
radio input "true"
click at [497, 81] on button "Save" at bounding box center [483, 73] width 63 height 26
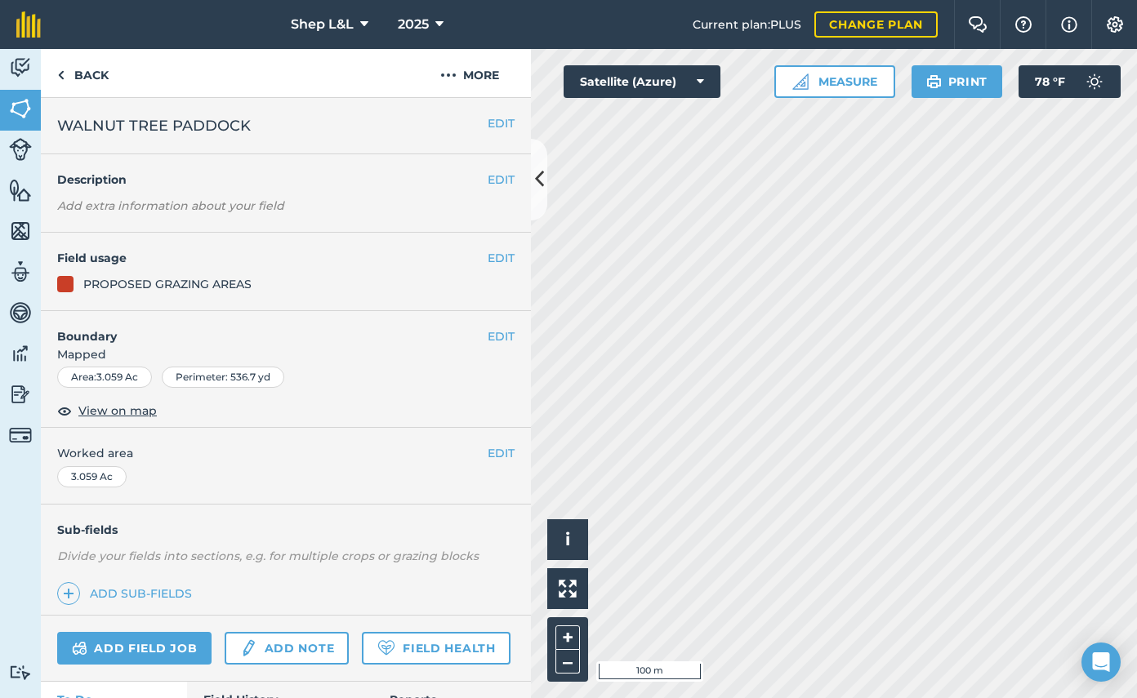
click at [120, 278] on div "PROPOSED GRAZING AREAS" at bounding box center [167, 284] width 168 height 18
click at [82, 76] on link "Back" at bounding box center [83, 73] width 84 height 48
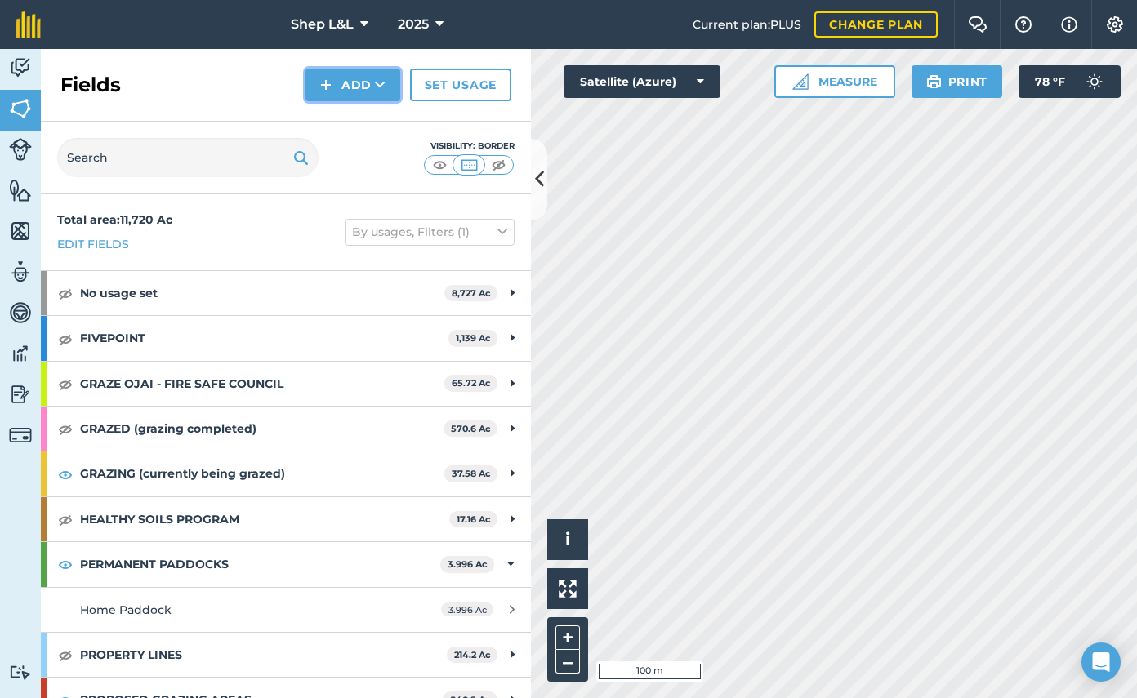
click at [347, 94] on button "Add" at bounding box center [352, 85] width 95 height 33
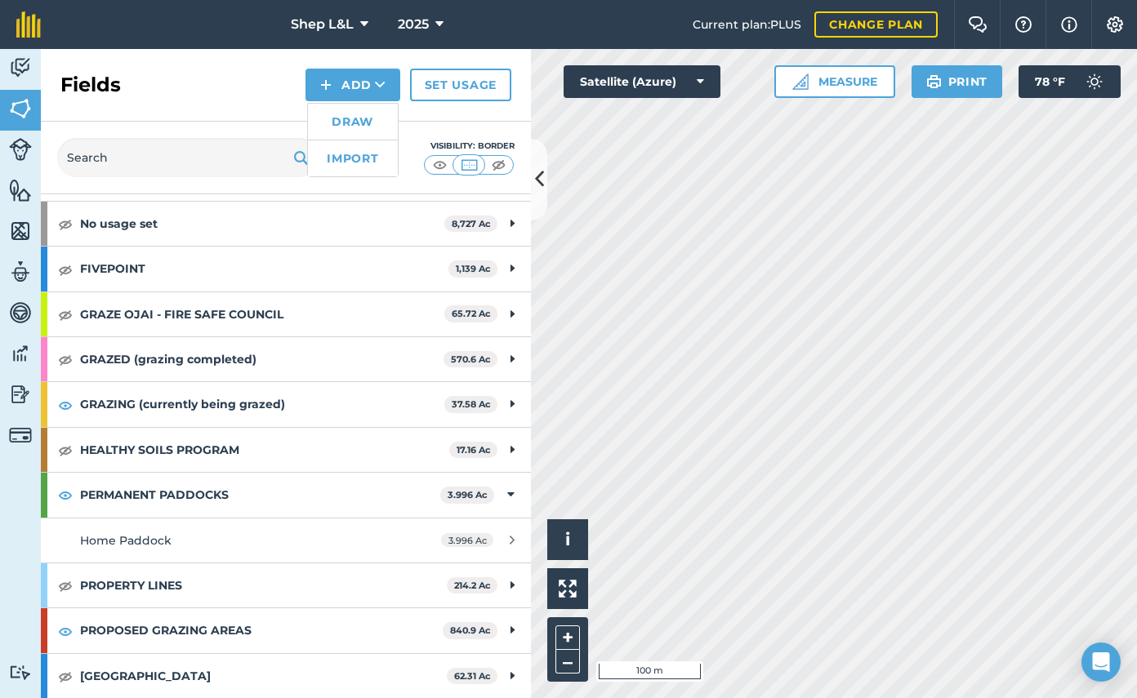
scroll to position [69, 0]
click at [341, 122] on link "Draw" at bounding box center [353, 122] width 90 height 36
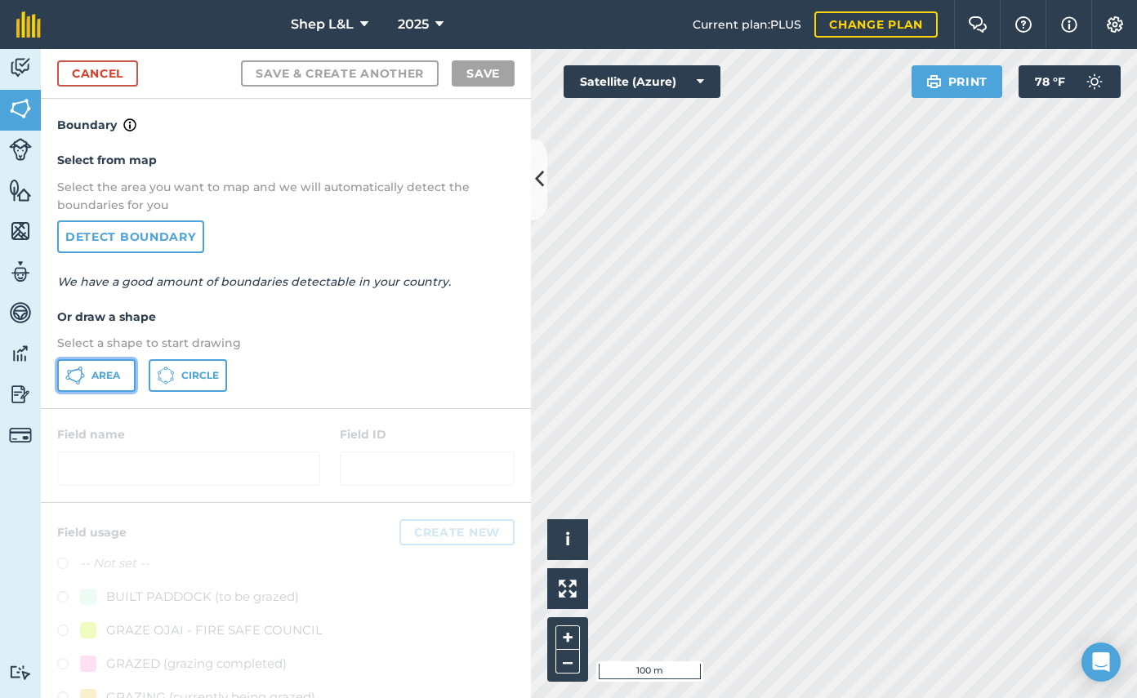
click at [102, 374] on span "Area" at bounding box center [105, 375] width 29 height 13
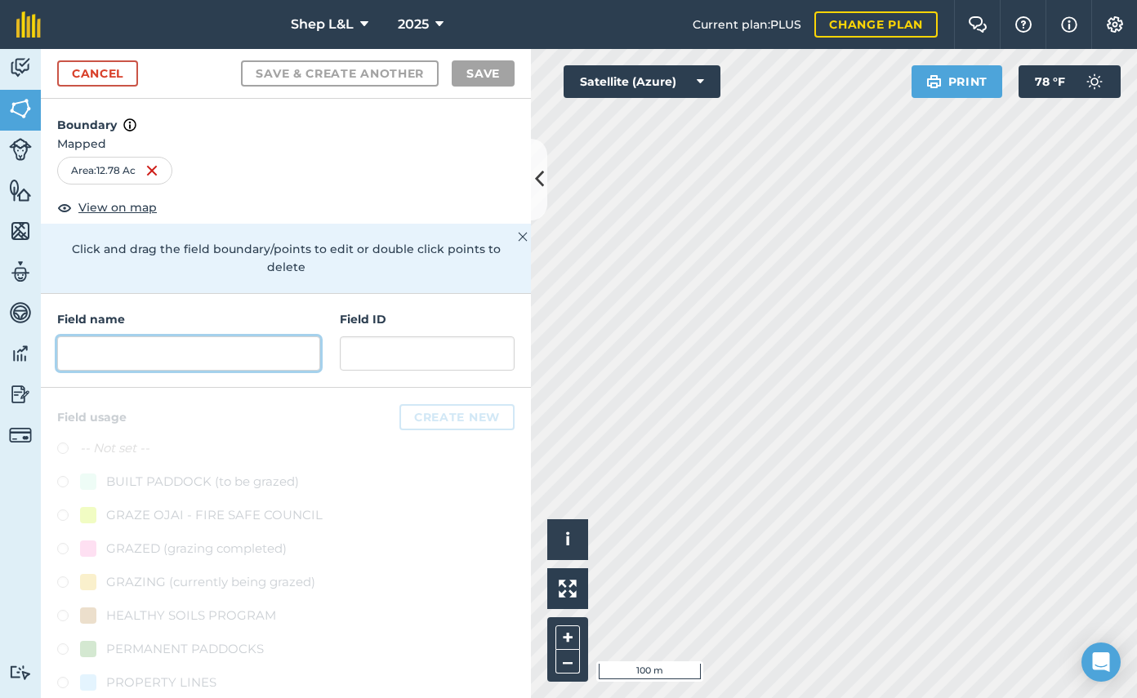
click at [201, 336] on input "text" at bounding box center [188, 353] width 263 height 34
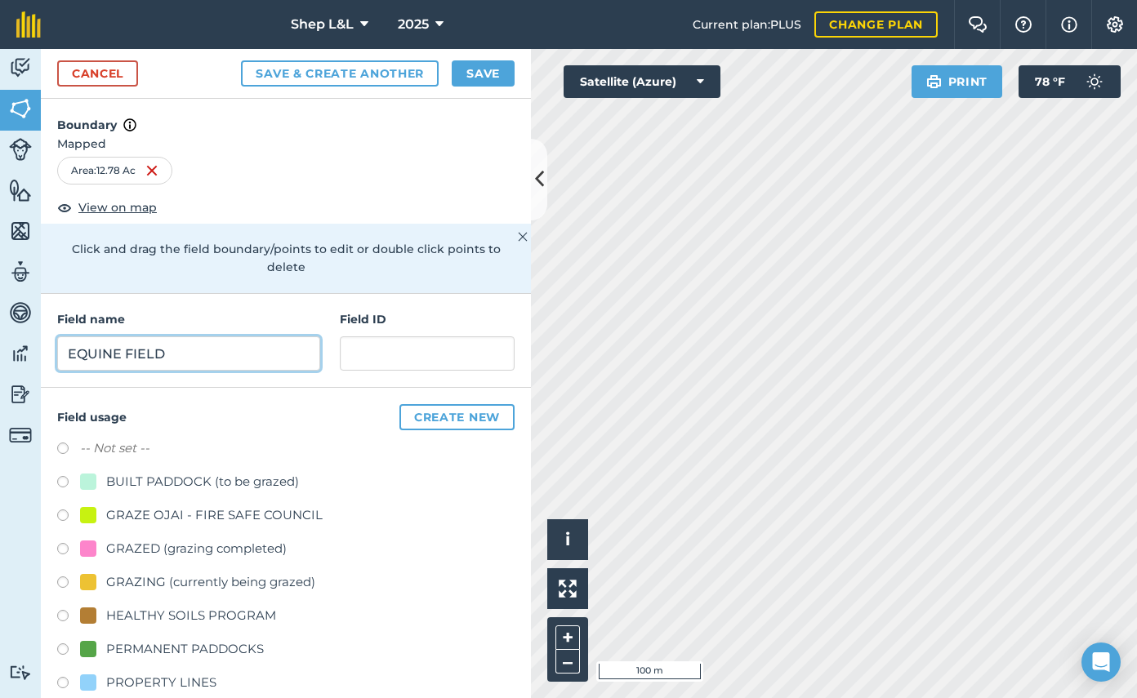
scroll to position [41, 0]
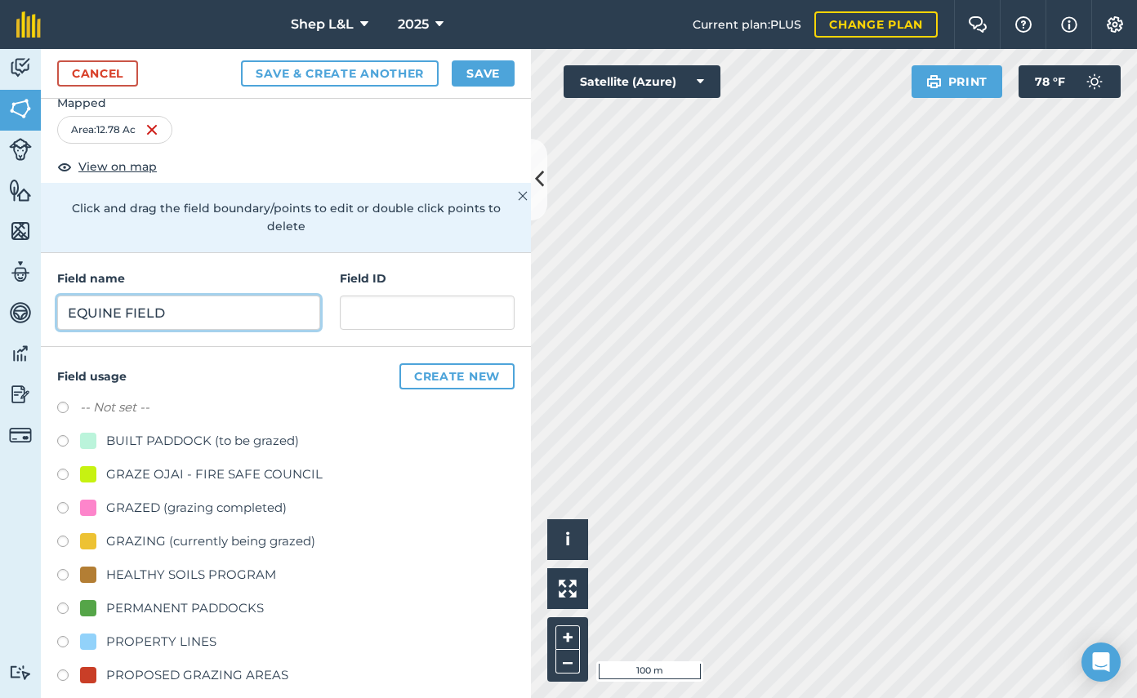
type input "EQUINE FIELD"
click at [62, 670] on label at bounding box center [68, 678] width 23 height 16
radio input "true"
click at [496, 78] on button "Save" at bounding box center [483, 73] width 63 height 26
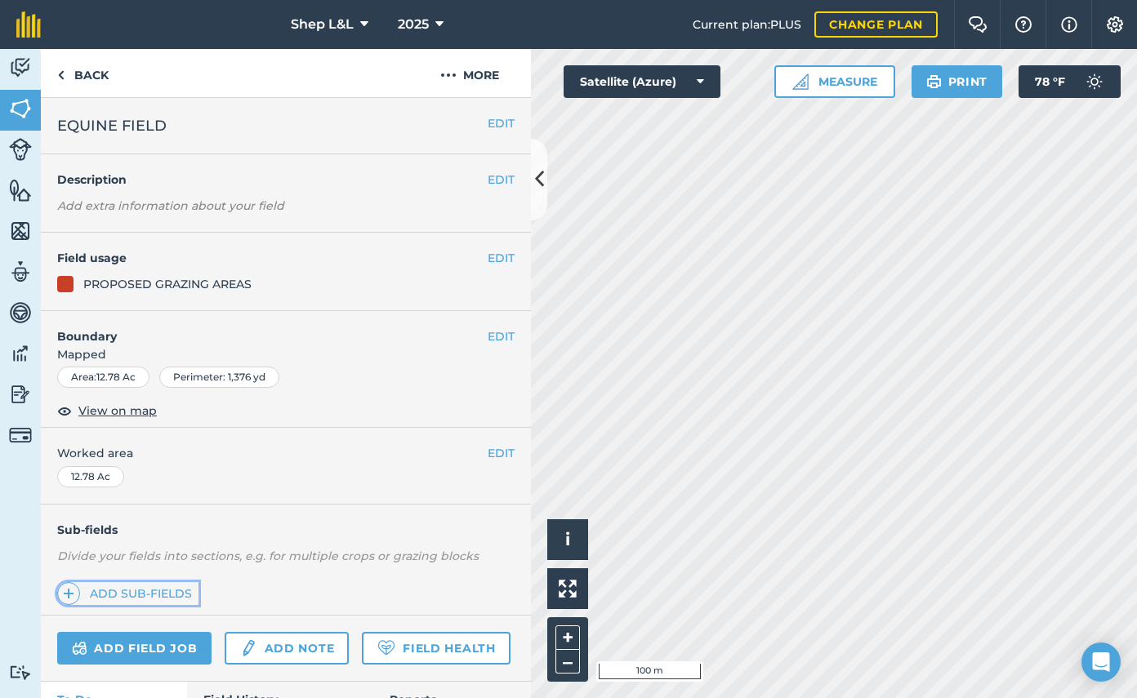
click at [122, 587] on link "Add sub-fields" at bounding box center [127, 593] width 141 height 23
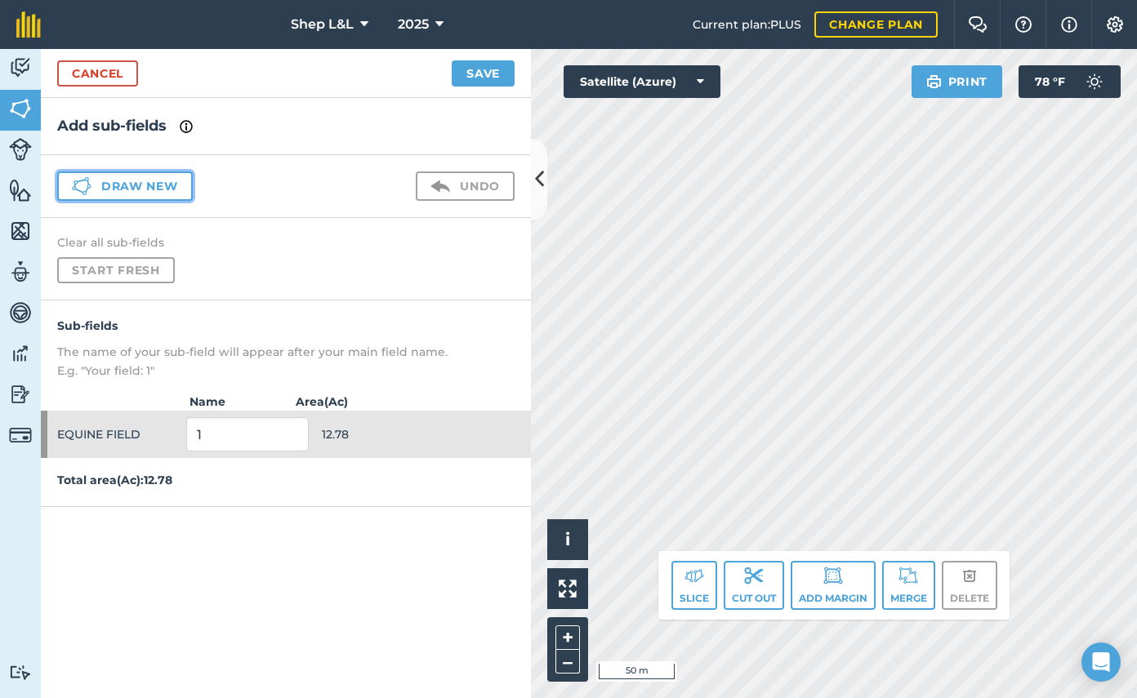
click at [103, 185] on button "Draw new" at bounding box center [125, 185] width 136 height 29
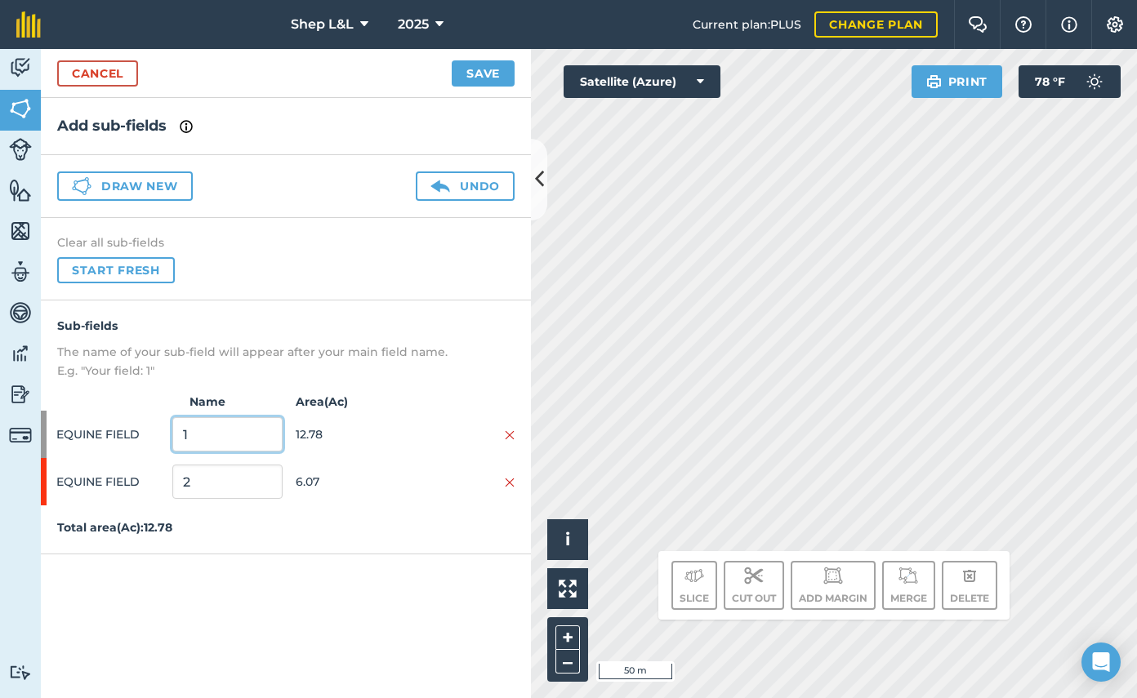
drag, startPoint x: 211, startPoint y: 440, endPoint x: 167, endPoint y: 438, distance: 44.1
click at [167, 438] on div "EQUINE FIELD 1 12.78" at bounding box center [286, 434] width 490 height 47
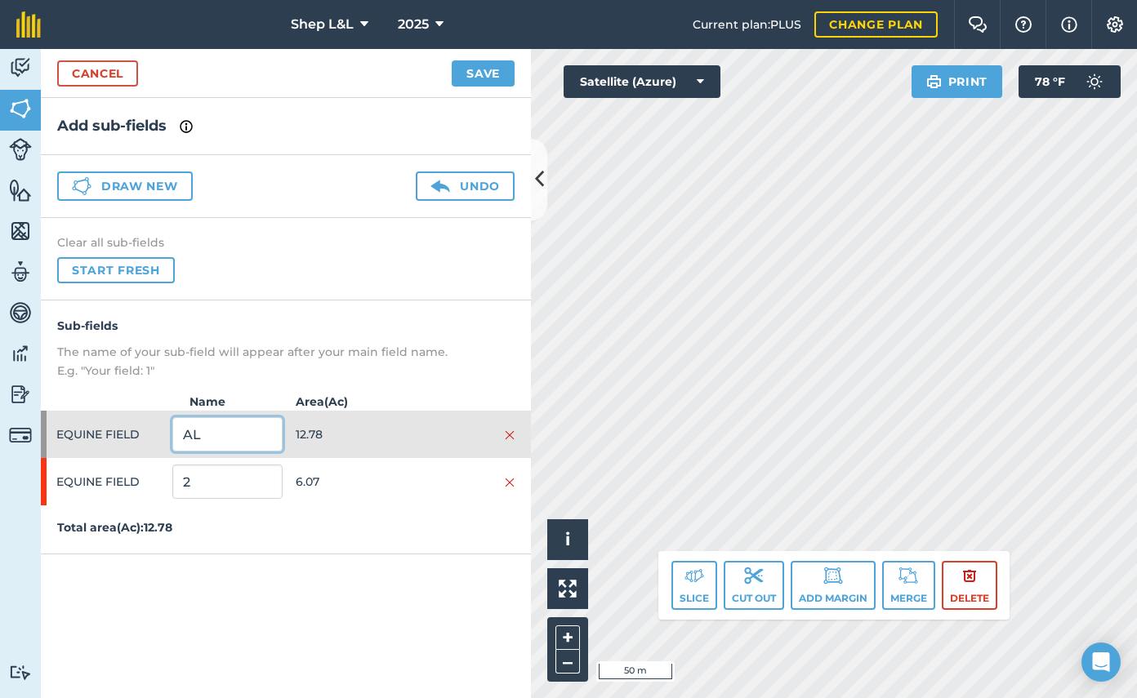
type input "A"
type input "W"
type input "Home"
click at [223, 487] on input "2" at bounding box center [226, 482] width 109 height 34
type input "1"
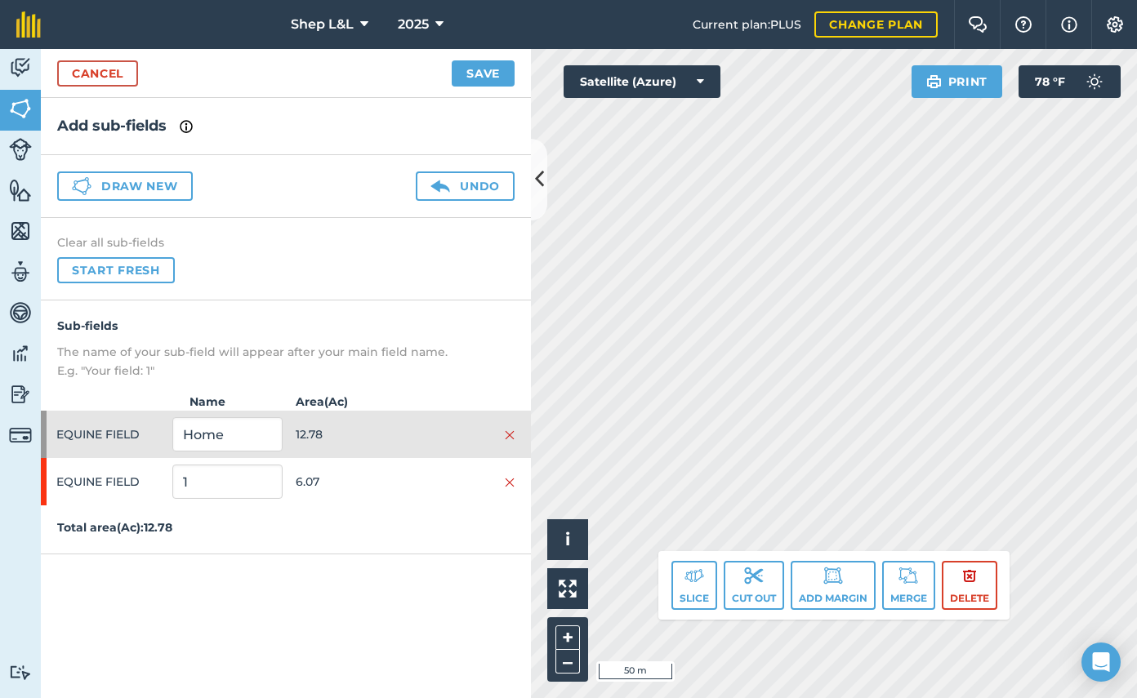
click at [192, 336] on div "Sub-fields The name of your sub-field will appear after your main field name. E…" at bounding box center [286, 348] width 490 height 63
click at [488, 78] on button "Save" at bounding box center [483, 73] width 63 height 26
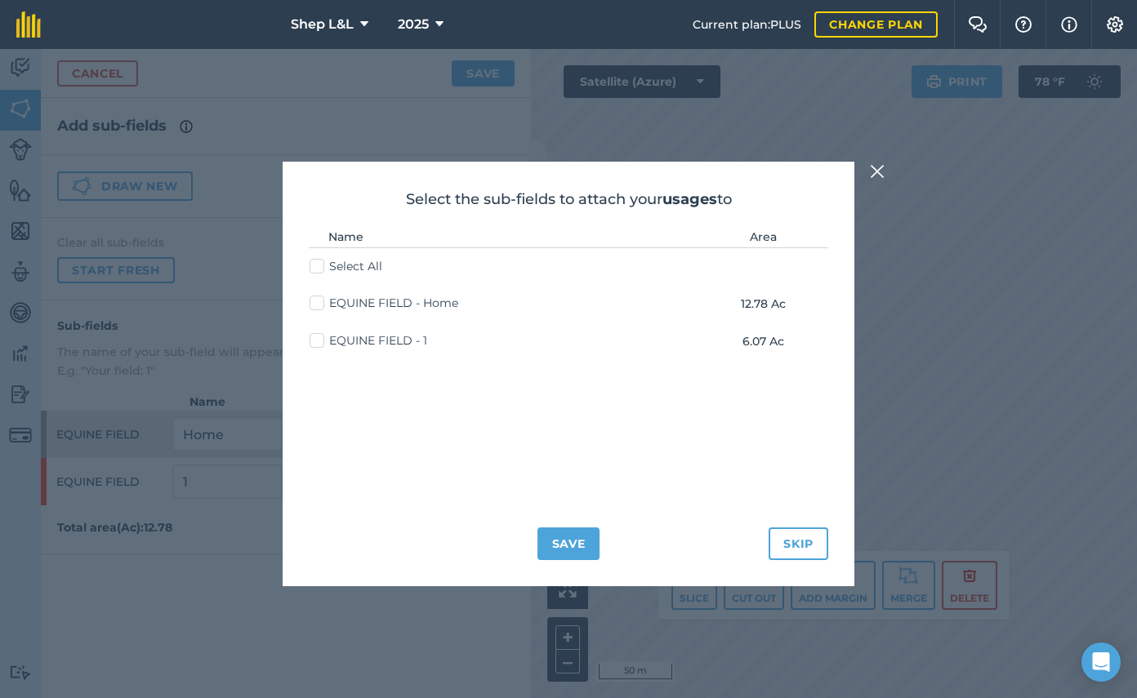
click at [318, 344] on label "EQUINE FIELD - 1" at bounding box center [368, 340] width 118 height 17
click at [318, 343] on input "EQUINE FIELD - 1" at bounding box center [314, 337] width 11 height 11
checkbox input "true"
click at [576, 536] on button "Save" at bounding box center [568, 543] width 63 height 33
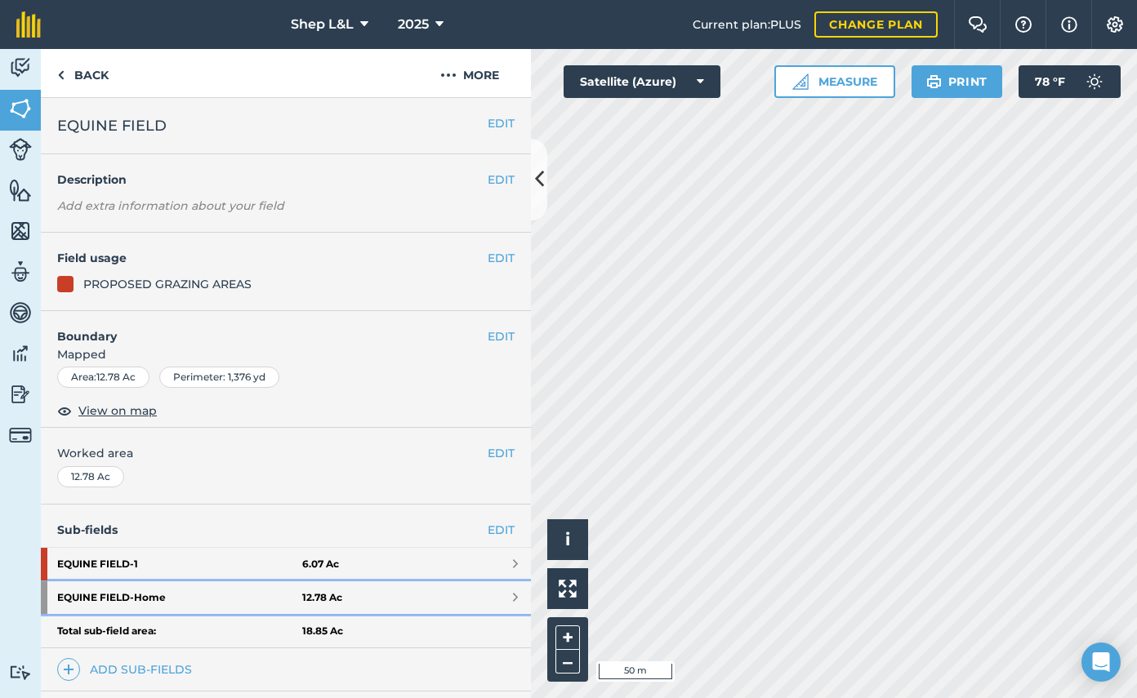
click at [514, 593] on span at bounding box center [515, 597] width 5 height 13
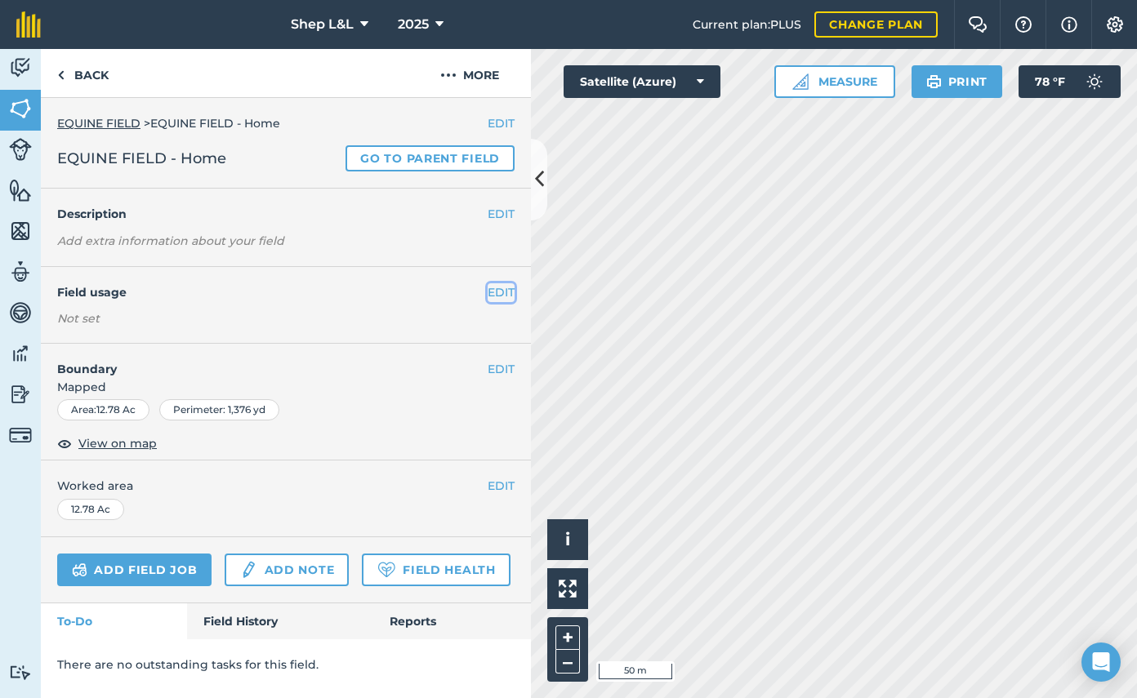
click at [504, 292] on button "EDIT" at bounding box center [500, 292] width 27 height 18
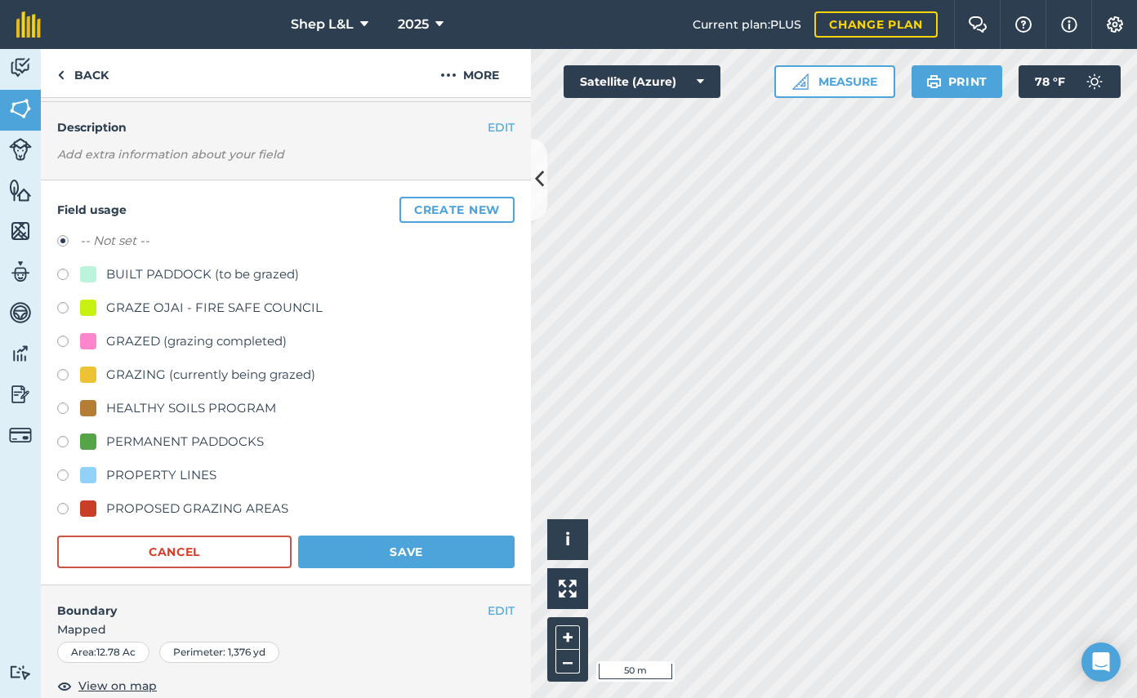
scroll to position [90, 0]
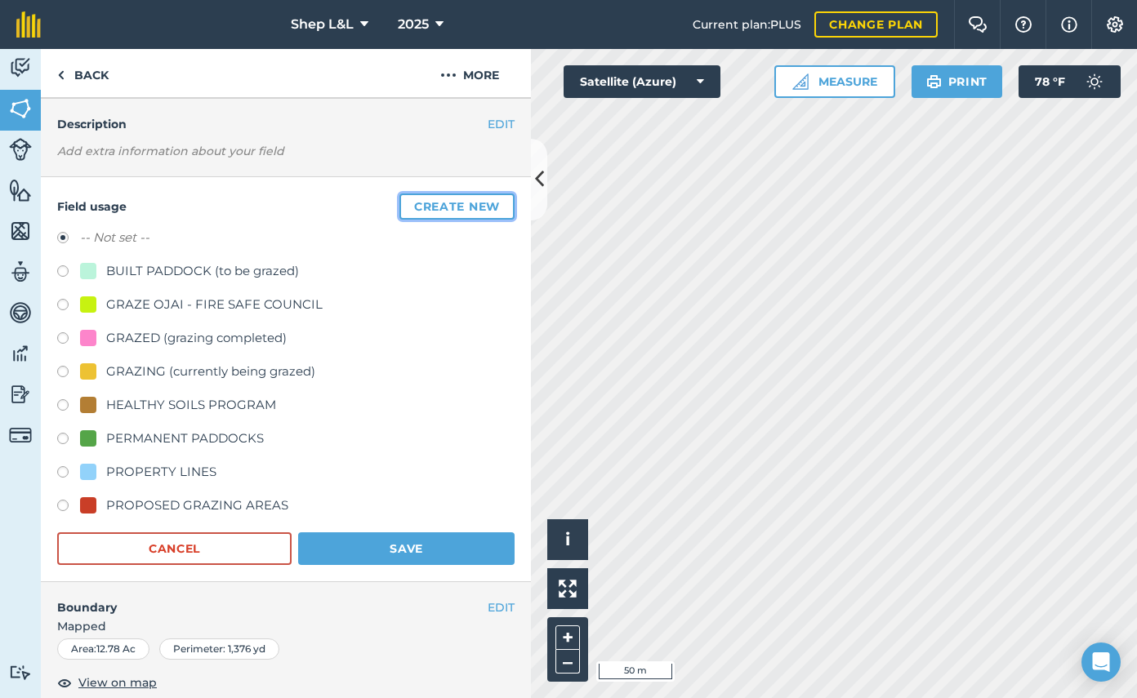
click at [462, 213] on button "Create new" at bounding box center [456, 207] width 115 height 26
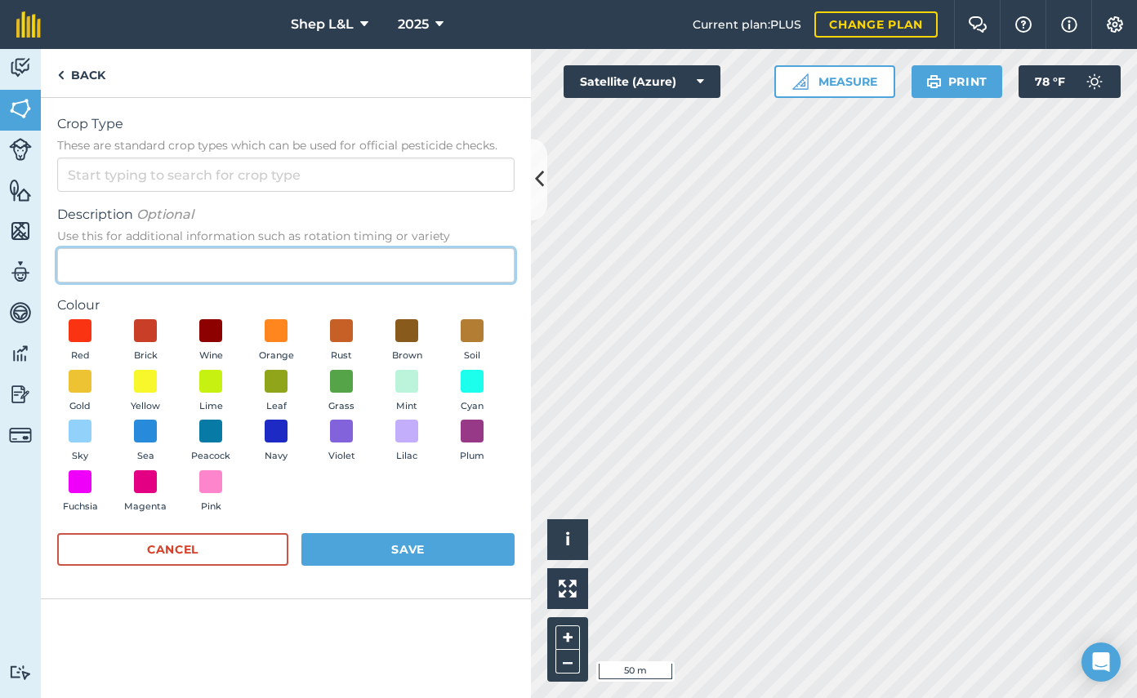
click at [195, 262] on input "Description Optional Use this for additional information such as rotation timin…" at bounding box center [285, 265] width 457 height 34
type input "POLYWIRE PADDOCK"
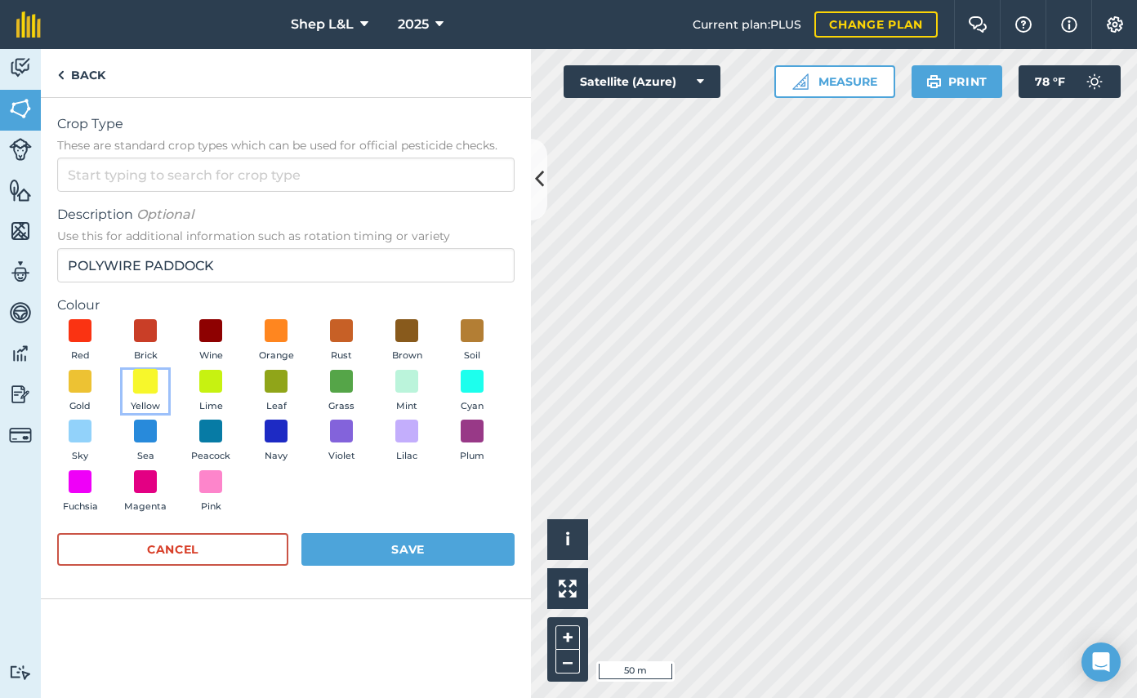
click at [146, 377] on span at bounding box center [145, 380] width 25 height 25
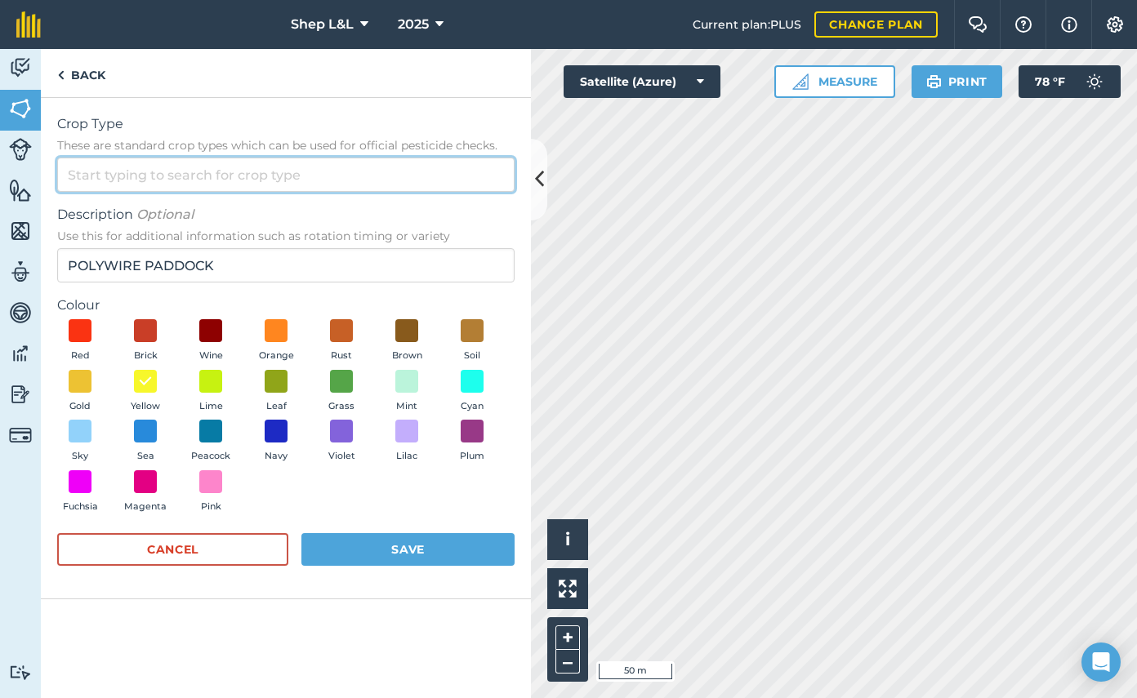
click at [294, 182] on input "Crop Type These are standard crop types which can be used for official pesticid…" at bounding box center [285, 175] width 457 height 34
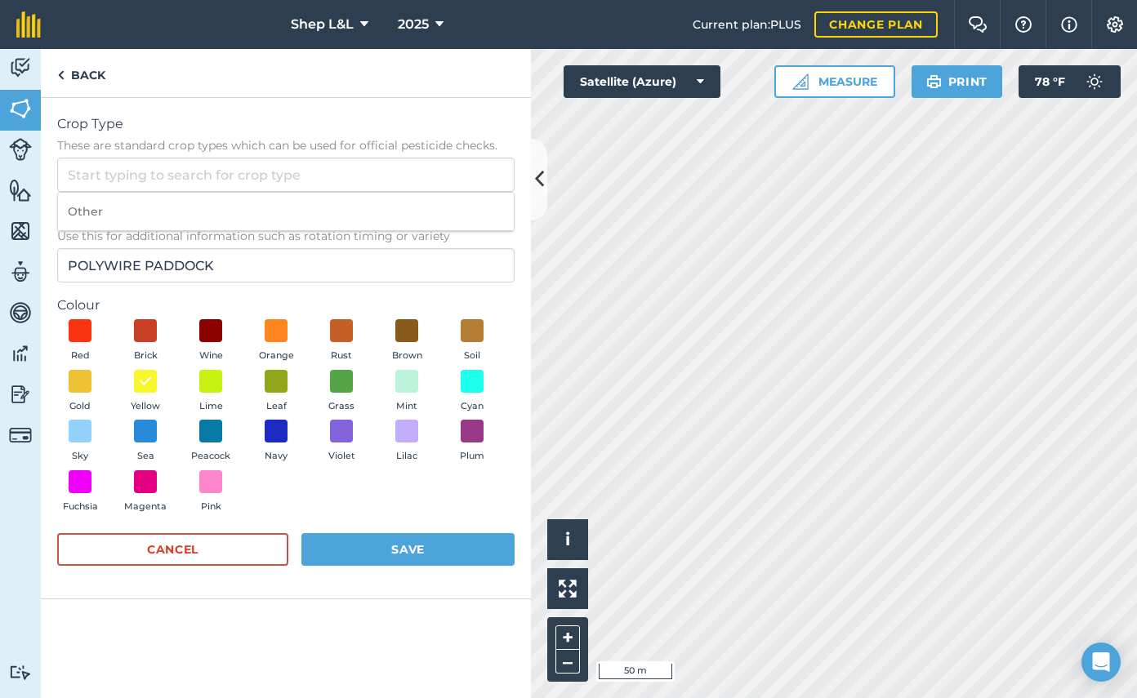
click at [240, 220] on li "Other" at bounding box center [286, 212] width 456 height 38
type input "Other"
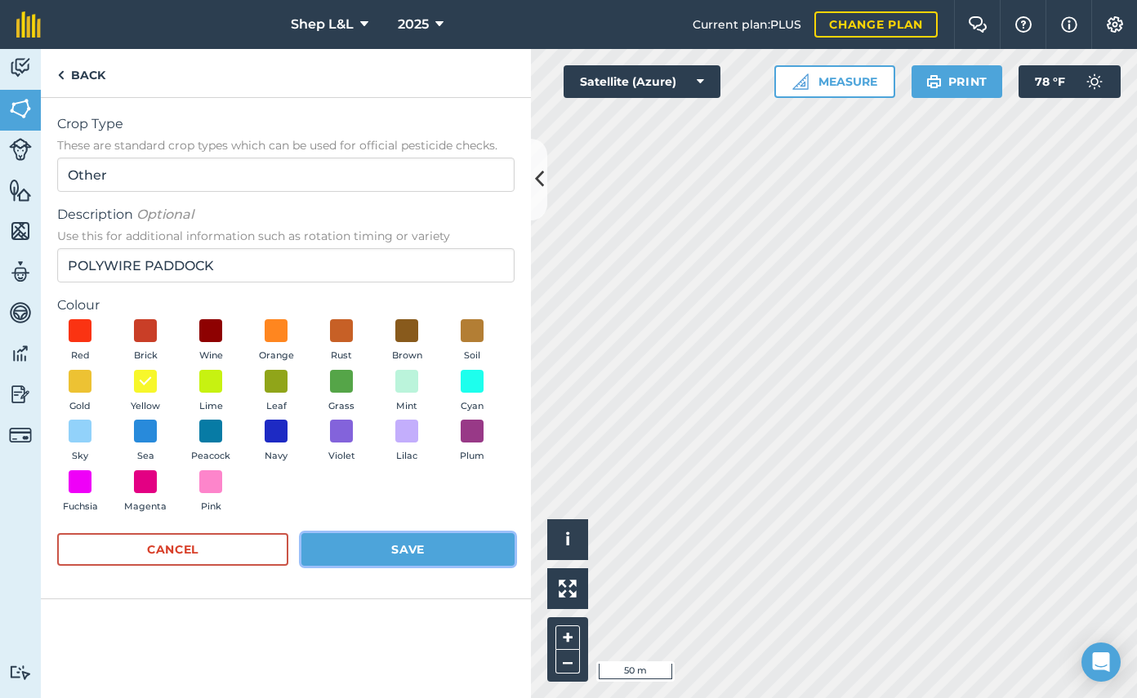
click at [389, 550] on button "Save" at bounding box center [407, 549] width 213 height 33
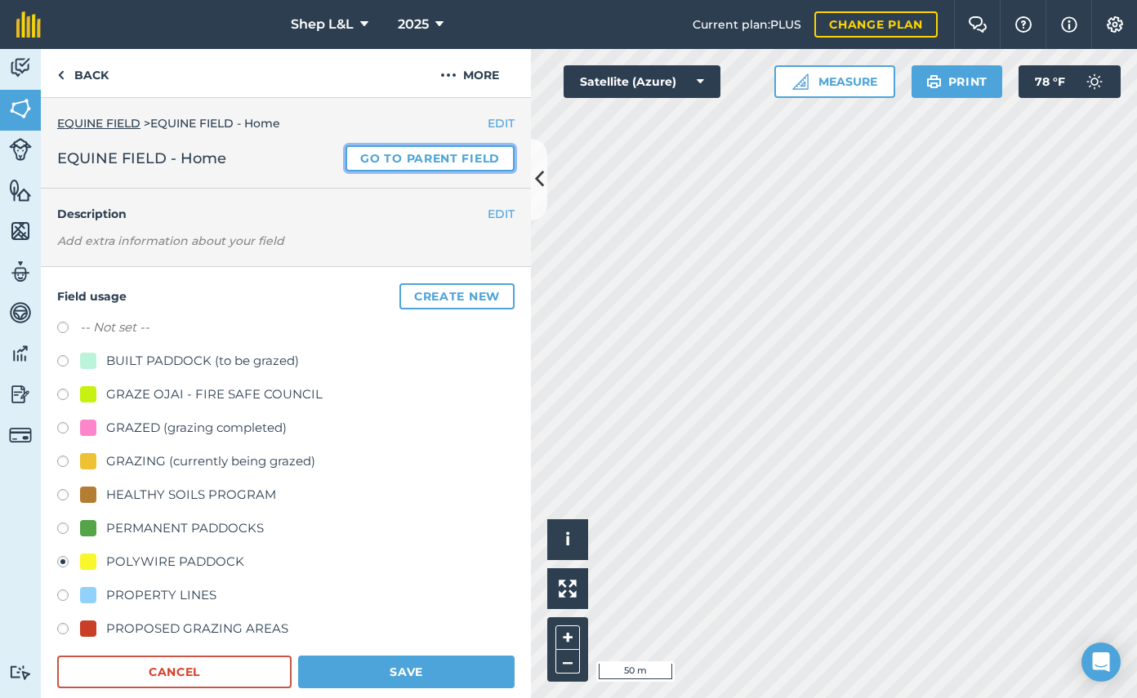
click at [394, 166] on link "Go to parent field" at bounding box center [429, 158] width 169 height 26
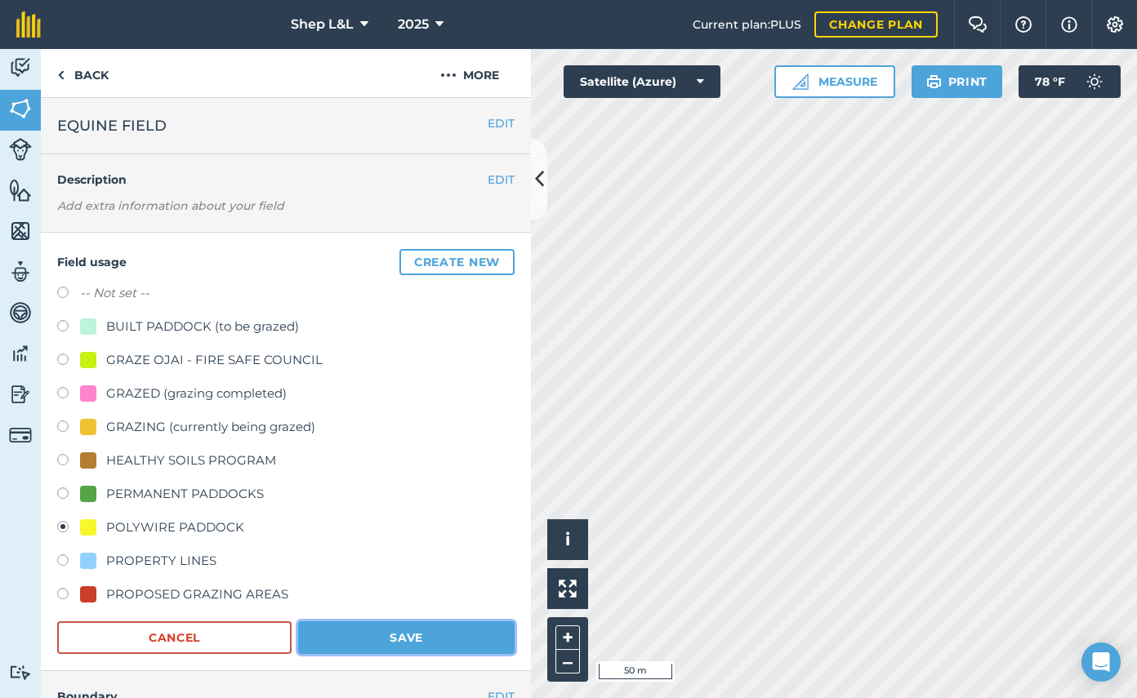
click at [405, 635] on button "Save" at bounding box center [406, 637] width 216 height 33
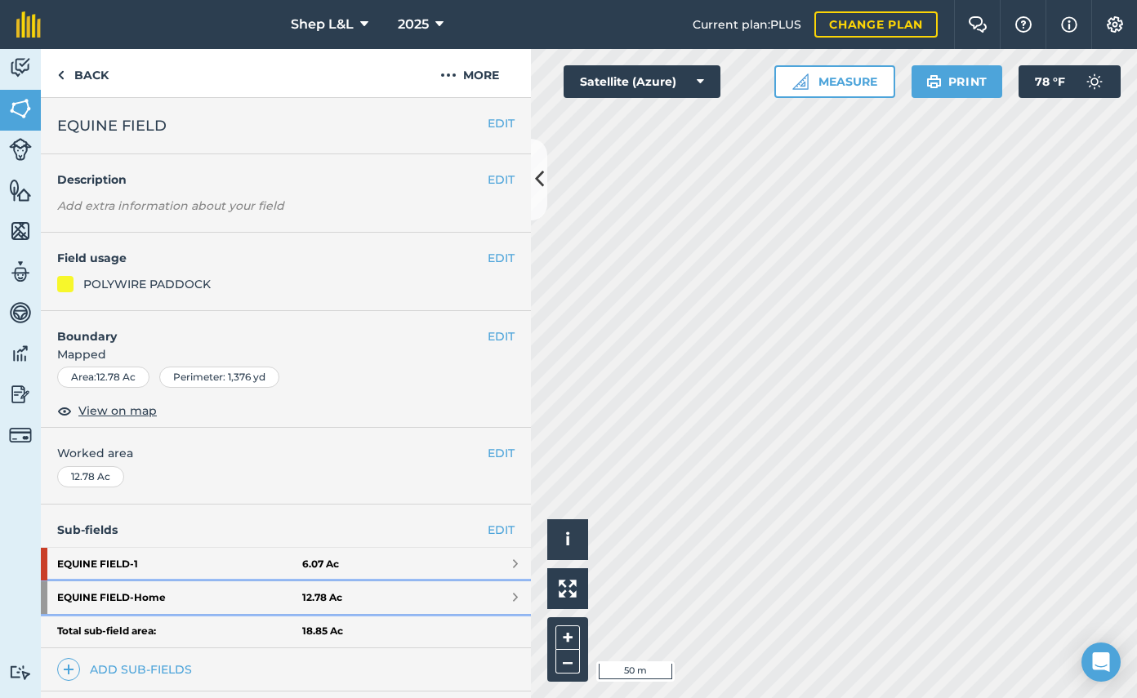
click at [91, 602] on strong "EQUINE FIELD - Home" at bounding box center [179, 597] width 245 height 33
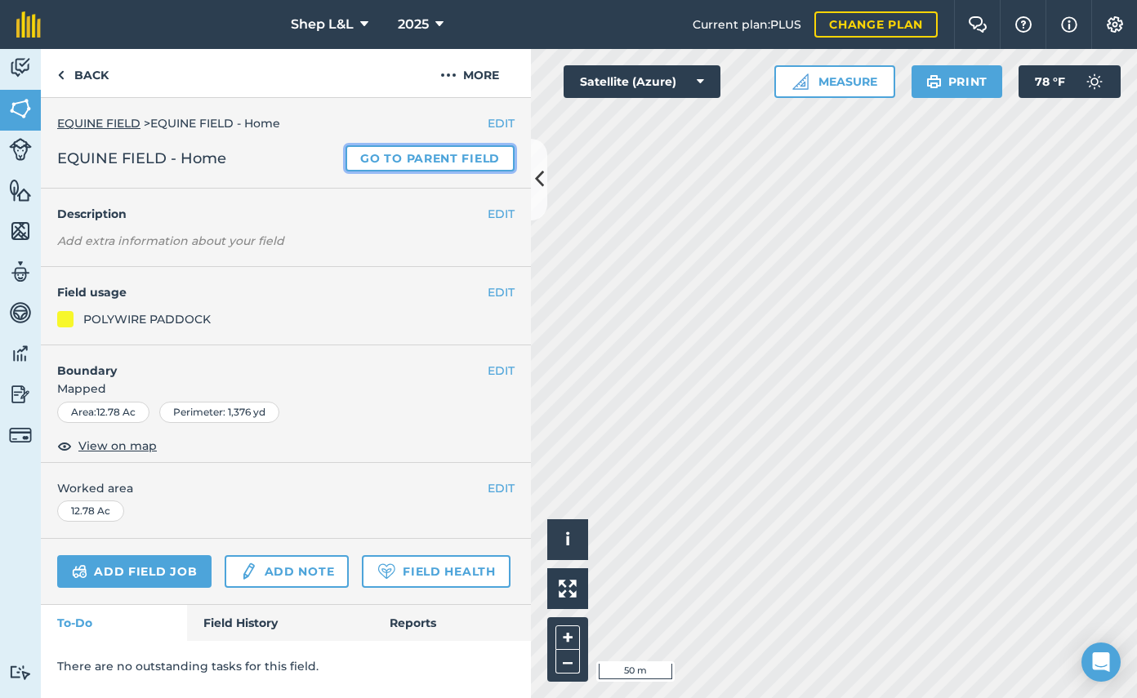
click at [399, 158] on link "Go to parent field" at bounding box center [429, 158] width 169 height 26
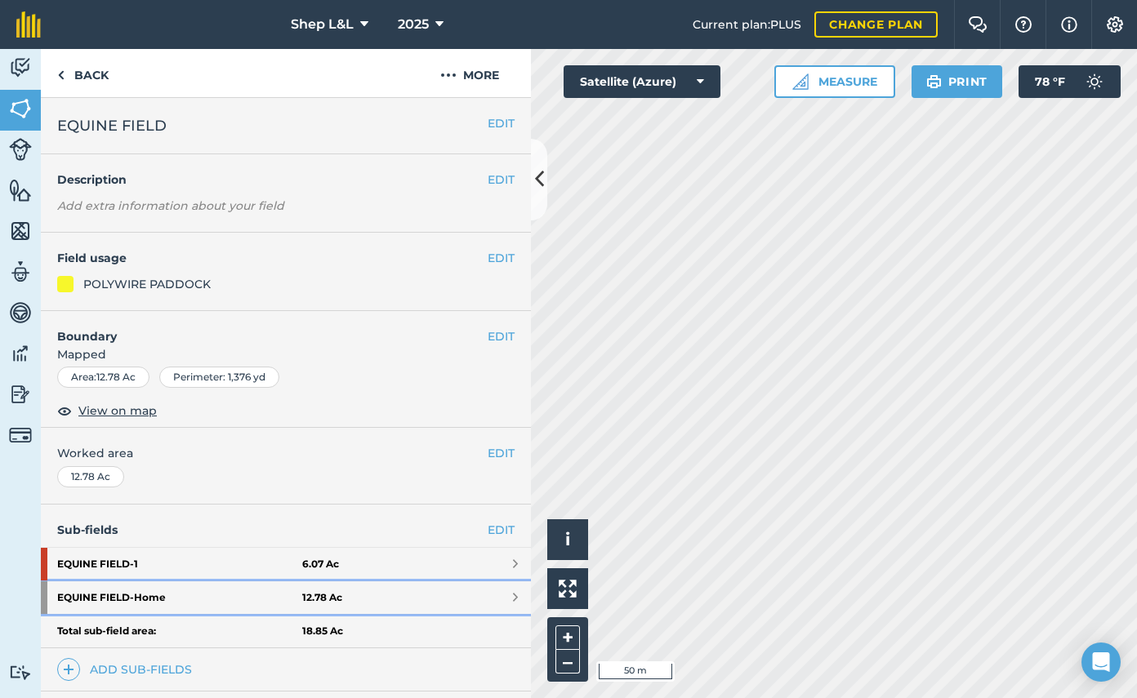
click at [516, 593] on span at bounding box center [515, 597] width 5 height 13
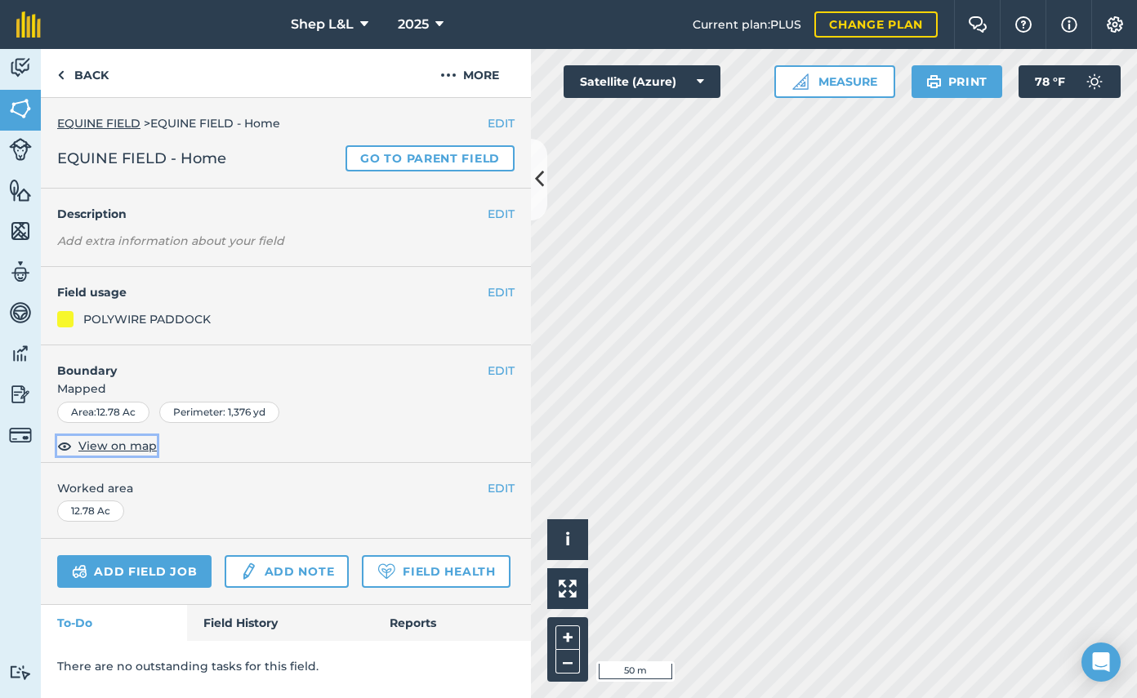
click at [65, 447] on img at bounding box center [64, 446] width 15 height 20
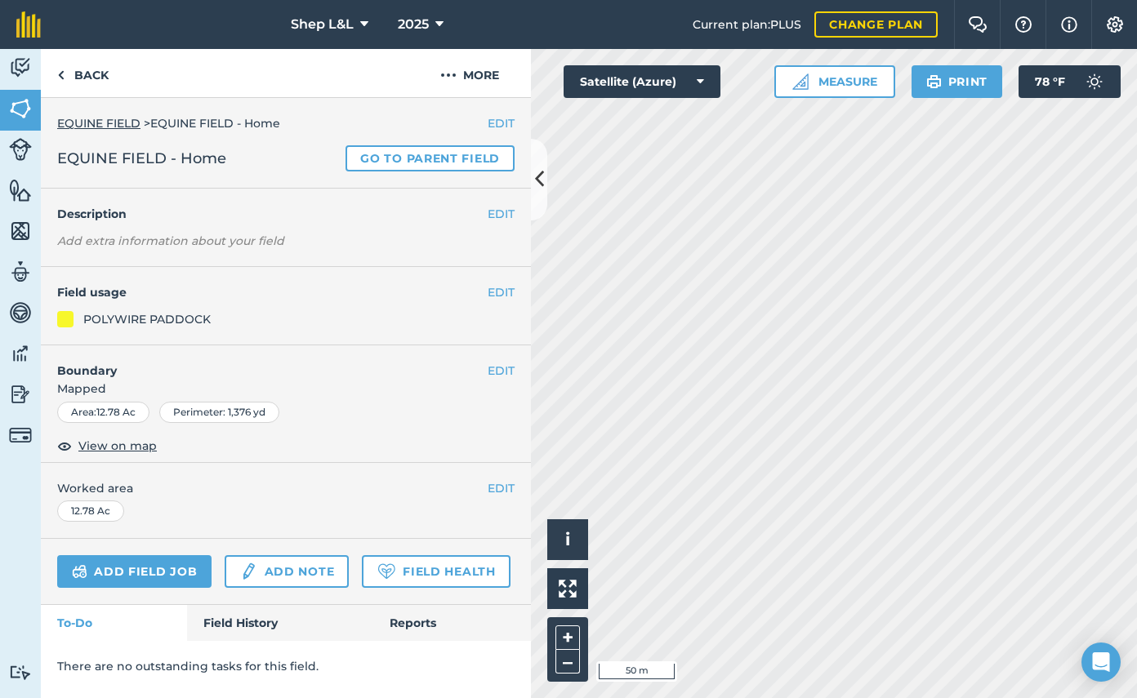
click at [429, 366] on h4 "Boundary" at bounding box center [264, 362] width 447 height 34
click at [494, 376] on button "EDIT" at bounding box center [500, 371] width 27 height 18
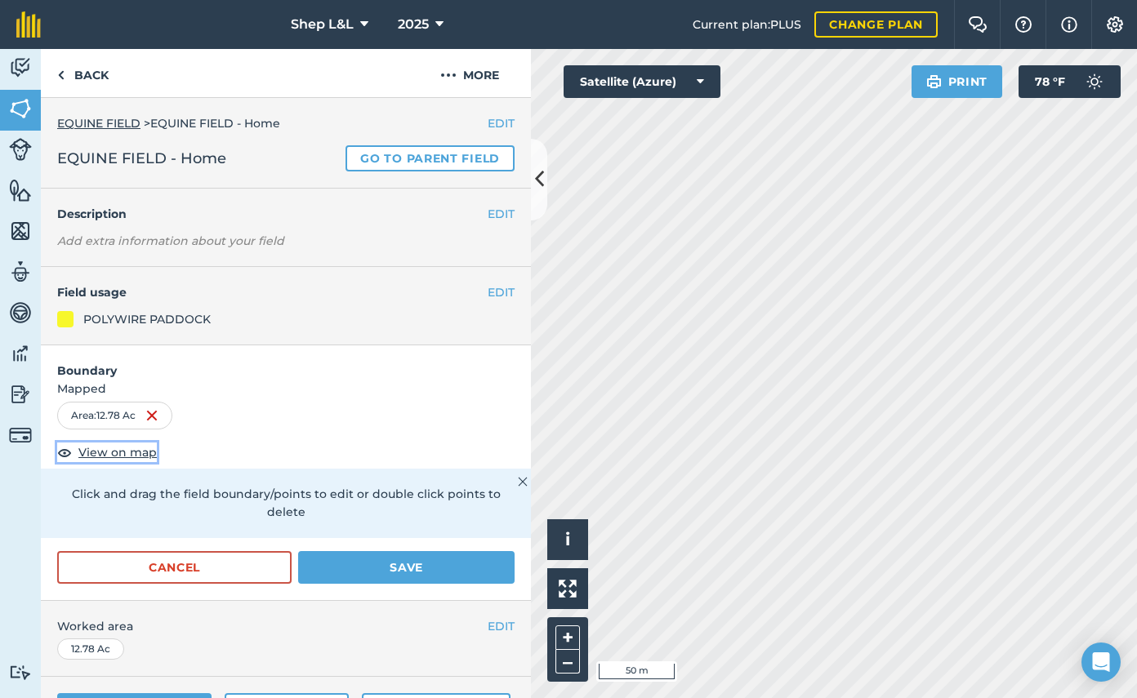
click at [65, 449] on img at bounding box center [64, 453] width 15 height 20
click at [65, 454] on img at bounding box center [64, 453] width 15 height 20
click at [118, 451] on span "View on map" at bounding box center [117, 452] width 78 height 18
click at [461, 553] on button "Save" at bounding box center [406, 567] width 216 height 33
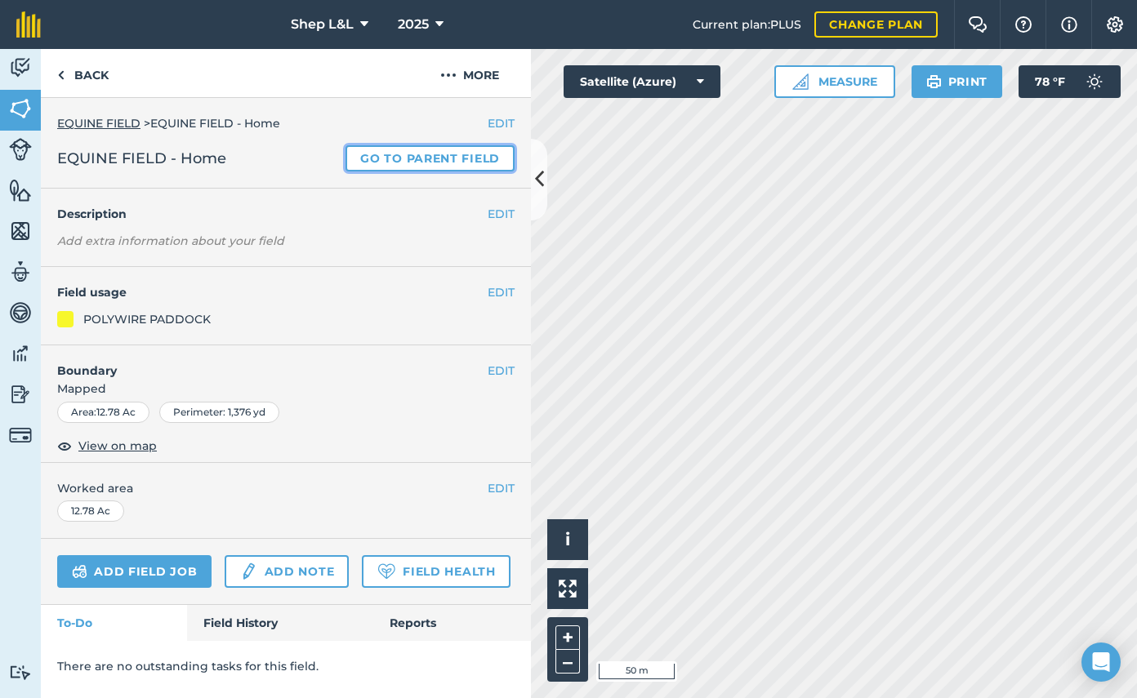
click at [407, 156] on link "Go to parent field" at bounding box center [429, 158] width 169 height 26
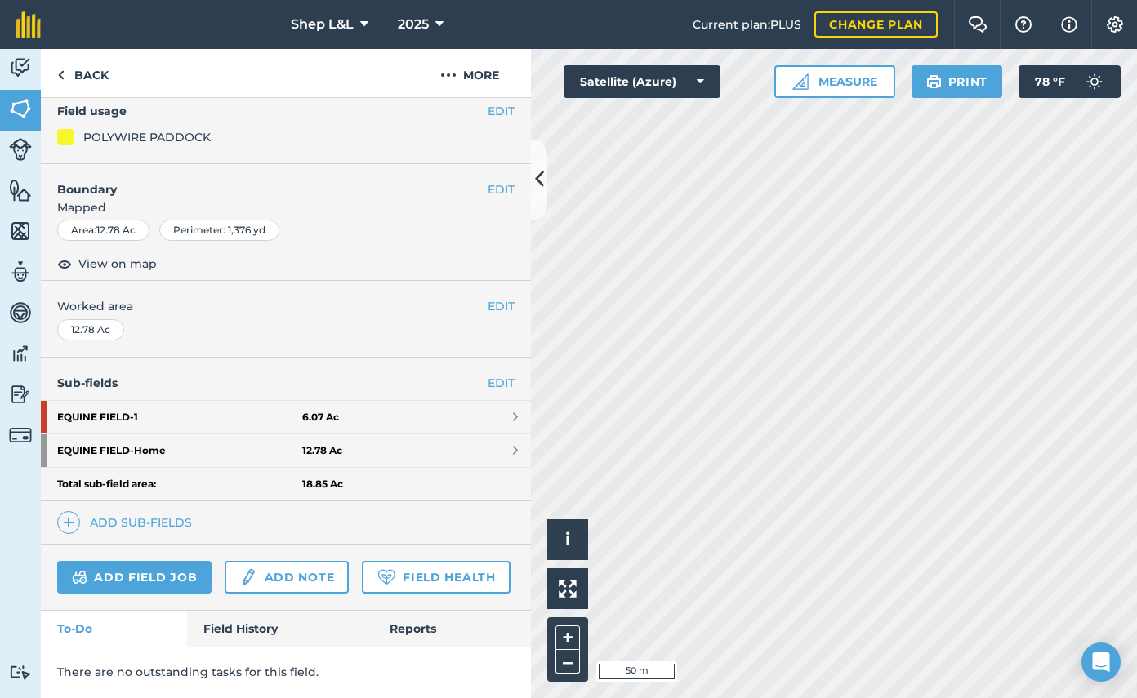
scroll to position [145, 0]
click at [180, 523] on link "Add sub-fields" at bounding box center [127, 524] width 141 height 23
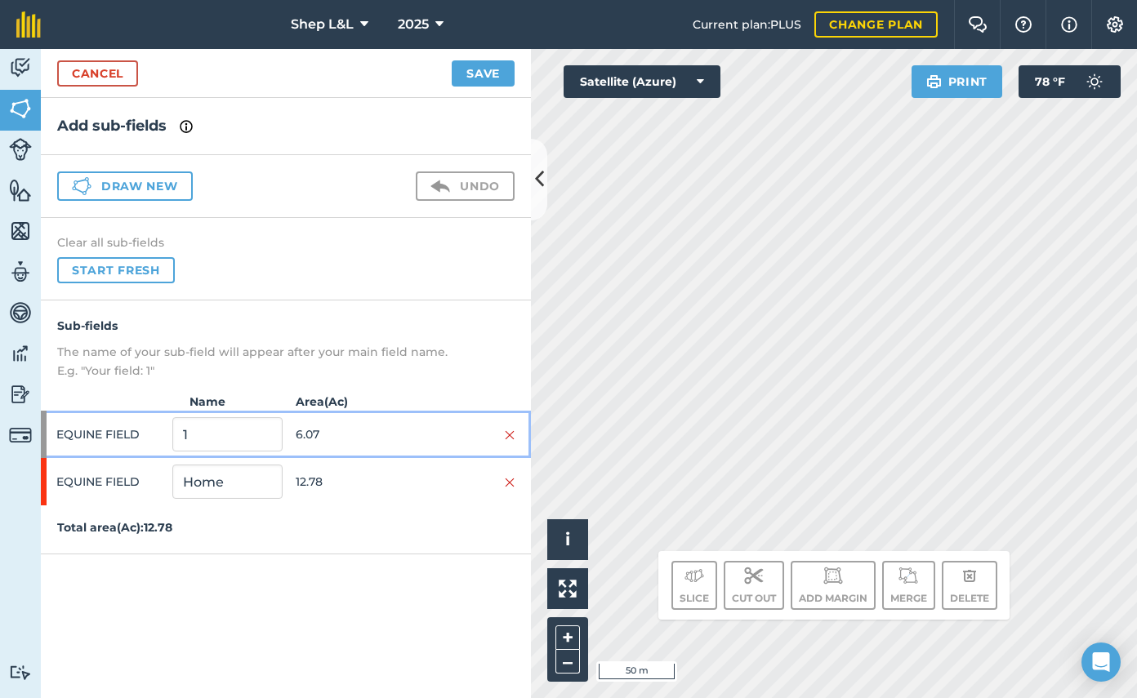
click at [107, 429] on span "EQUINE FIELD" at bounding box center [110, 434] width 109 height 31
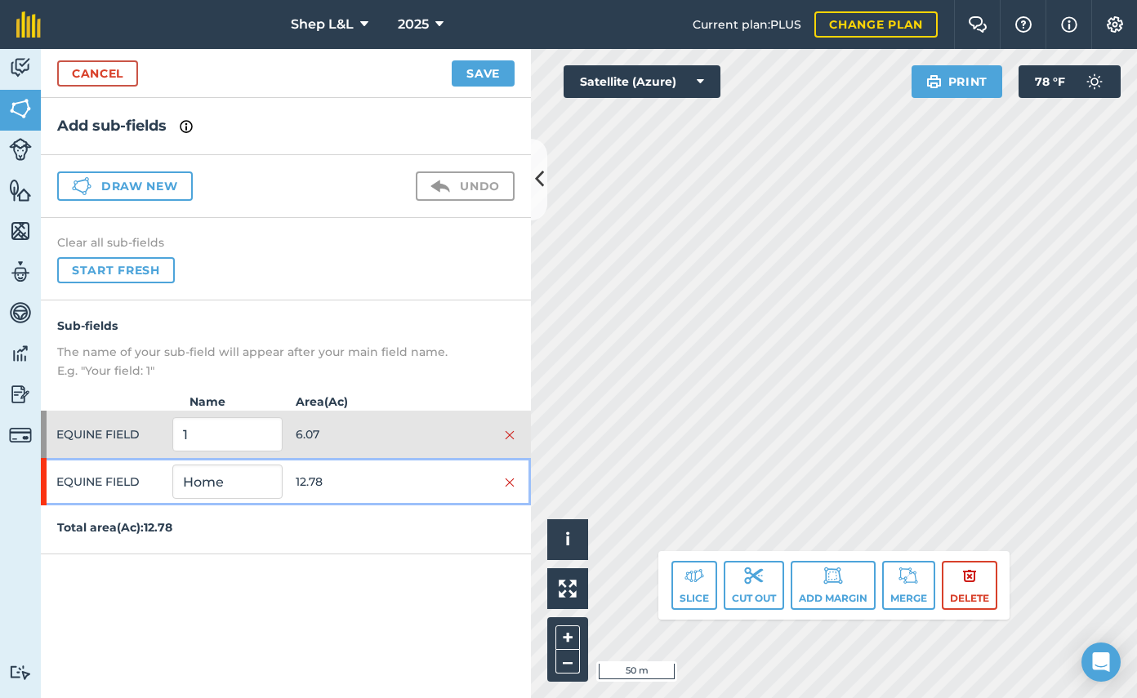
click at [114, 478] on span "EQUINE FIELD" at bounding box center [110, 481] width 109 height 31
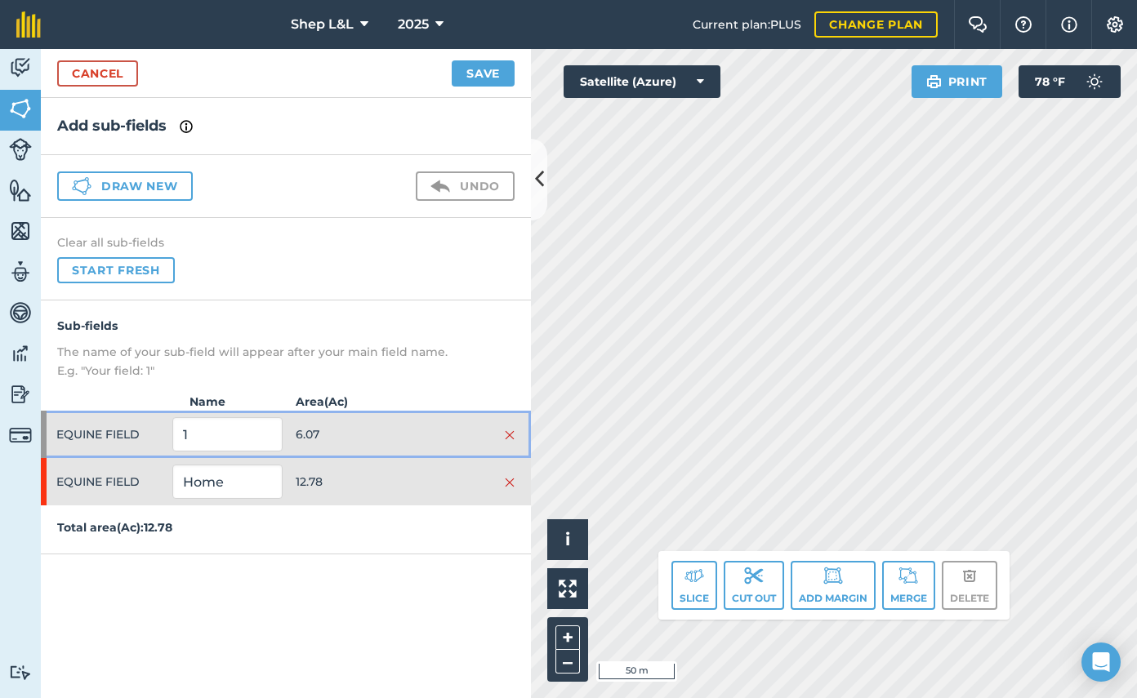
click at [149, 439] on span "EQUINE FIELD" at bounding box center [110, 434] width 109 height 31
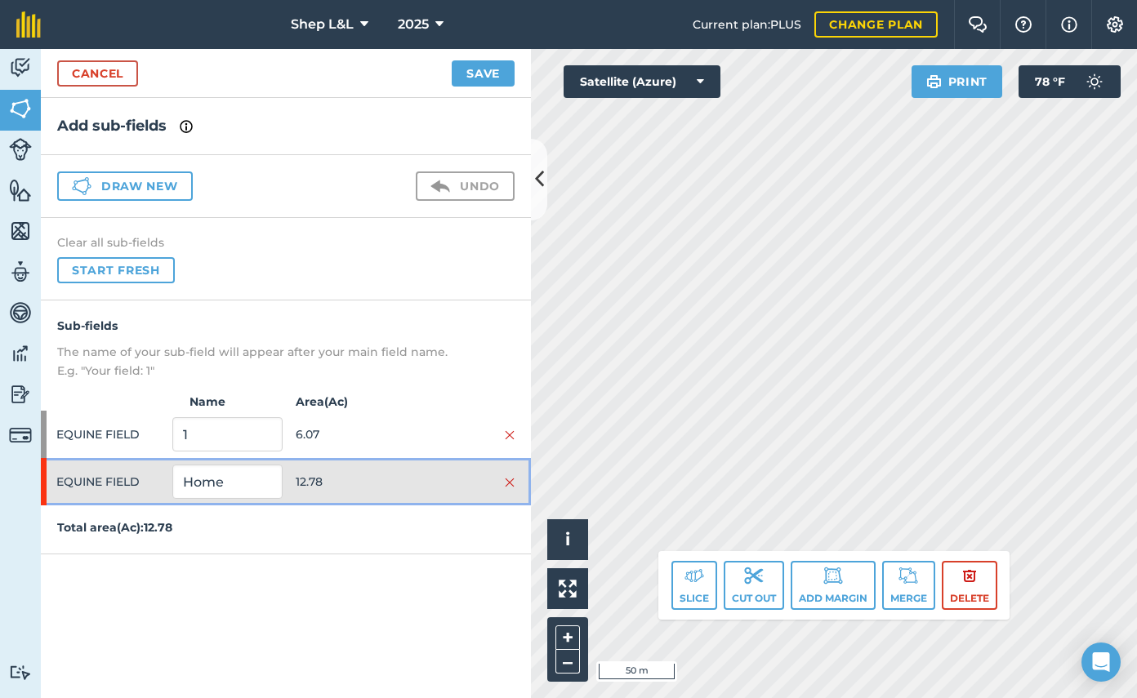
click at [134, 478] on span "EQUINE FIELD" at bounding box center [110, 481] width 109 height 31
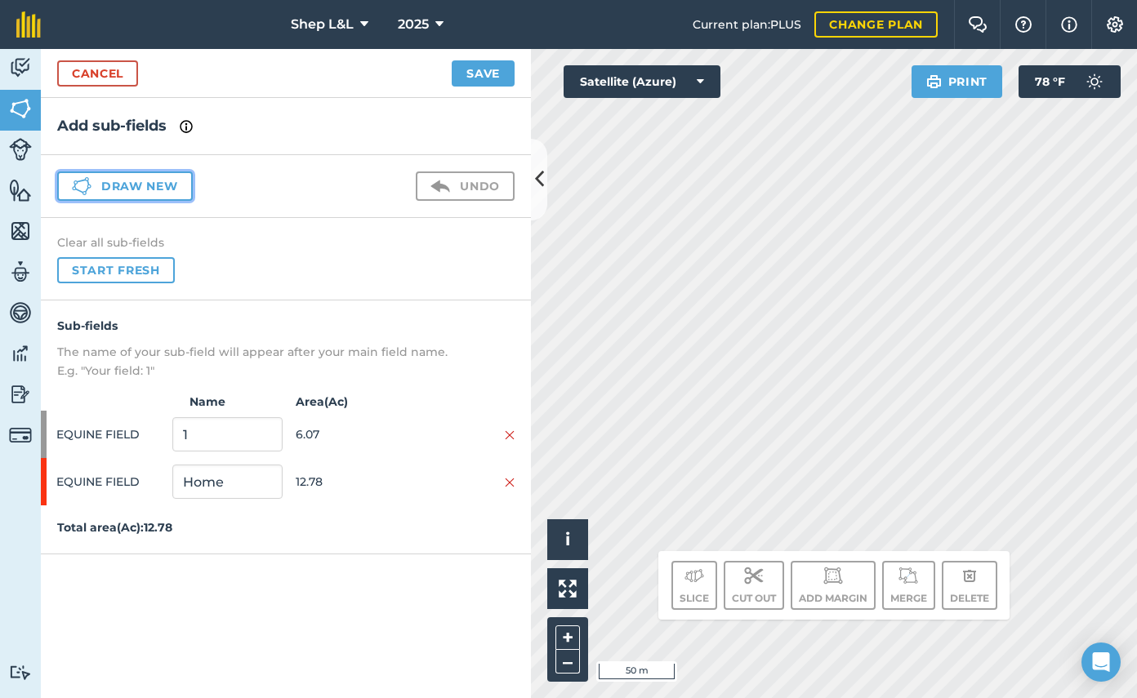
click at [137, 186] on button "Draw new" at bounding box center [125, 185] width 136 height 29
click at [149, 187] on button "Draw new" at bounding box center [125, 185] width 136 height 29
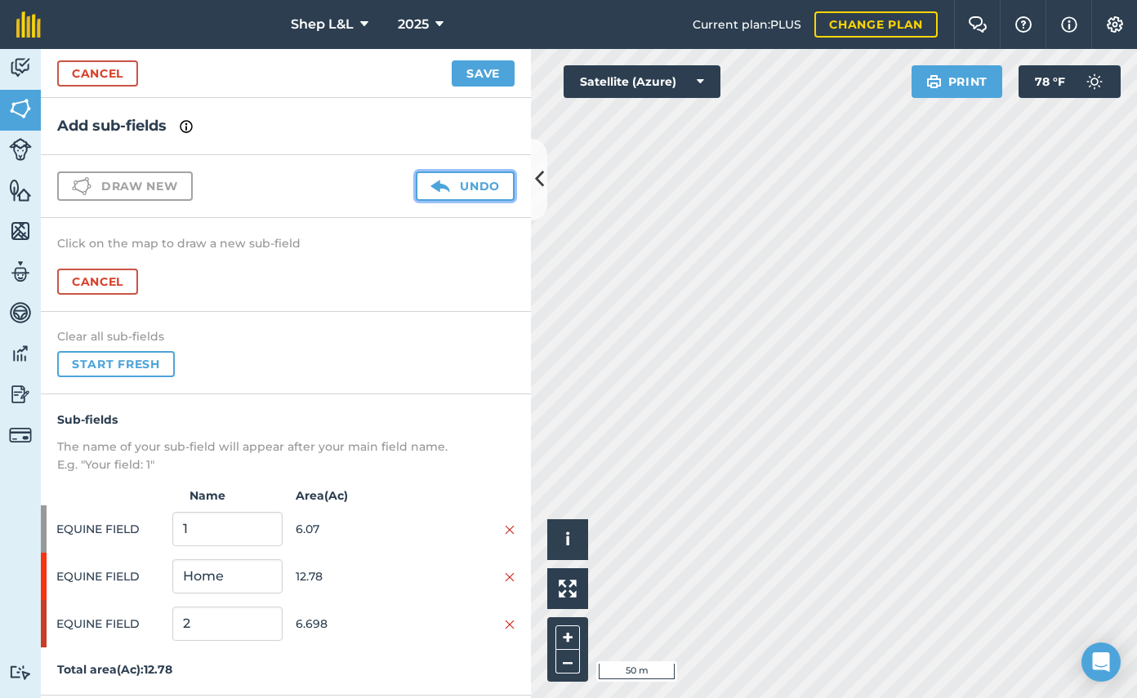
click at [465, 179] on button "Undo" at bounding box center [465, 185] width 99 height 29
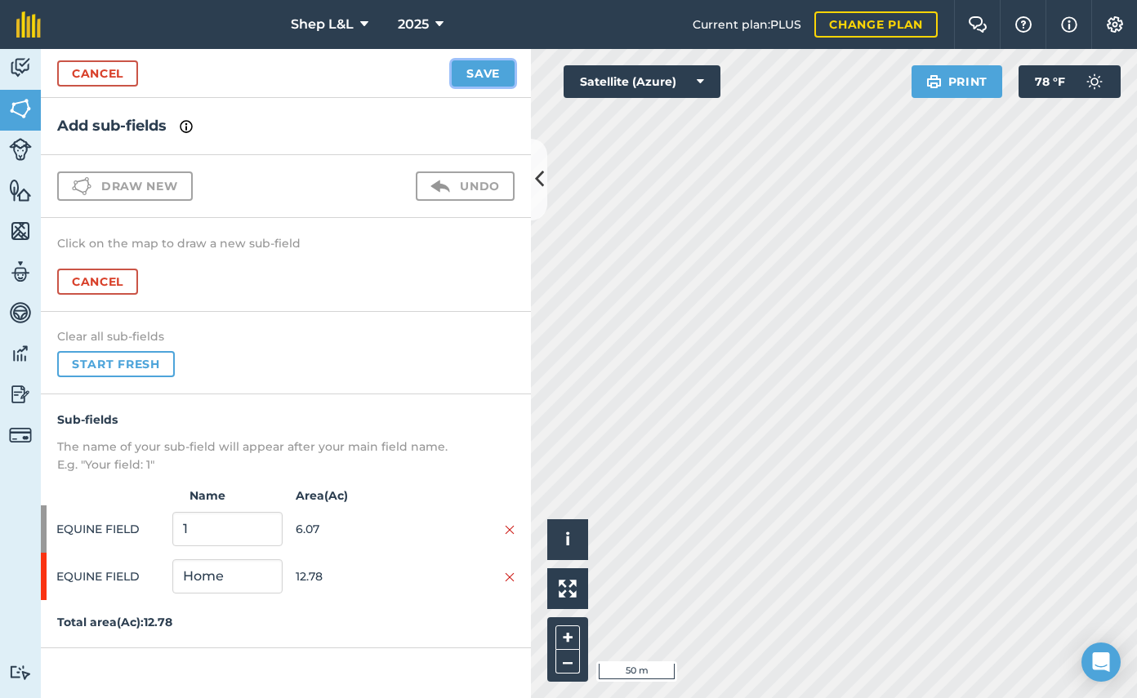
click at [480, 70] on button "Save" at bounding box center [483, 73] width 63 height 26
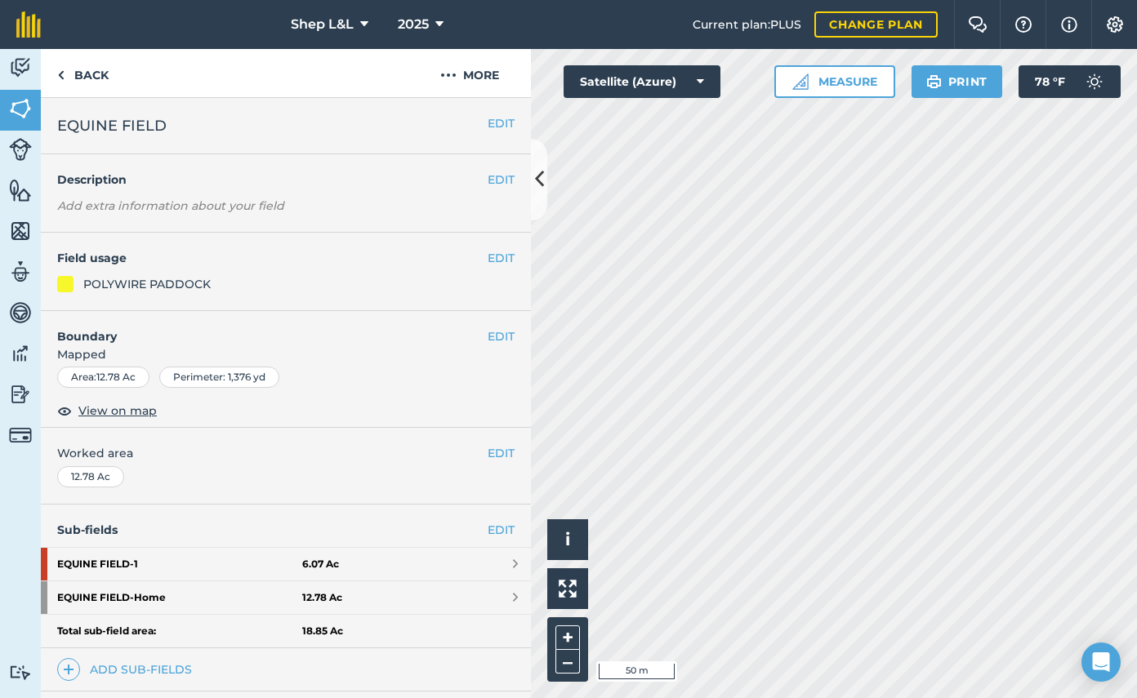
scroll to position [147, 0]
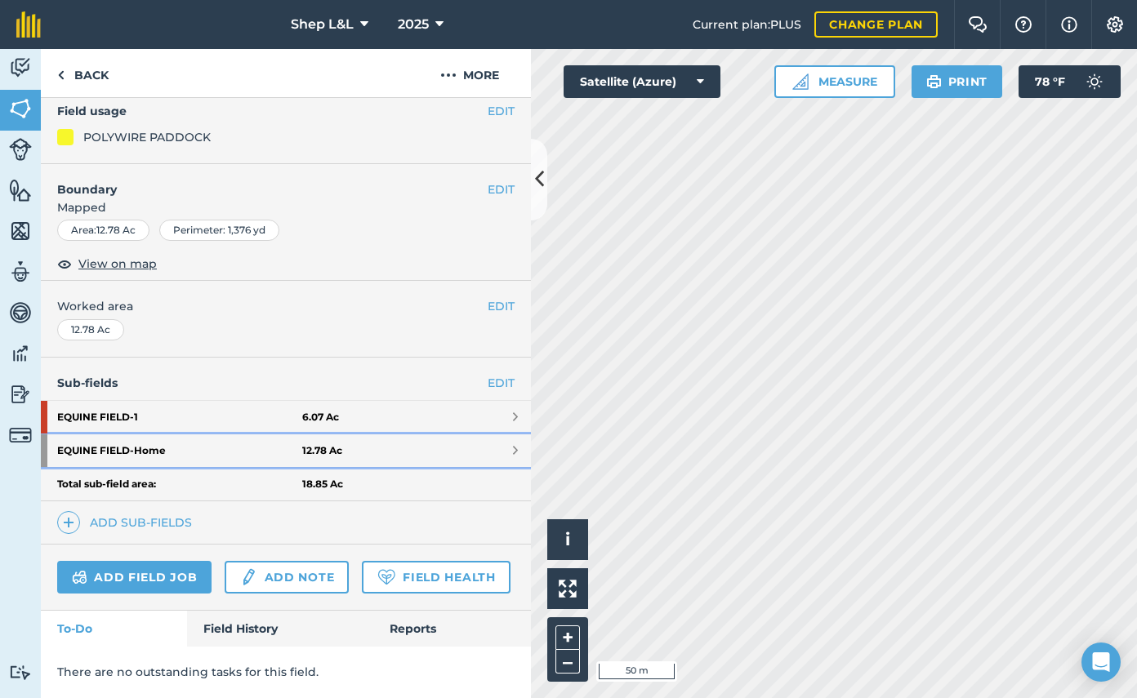
click at [515, 454] on span at bounding box center [515, 450] width 5 height 13
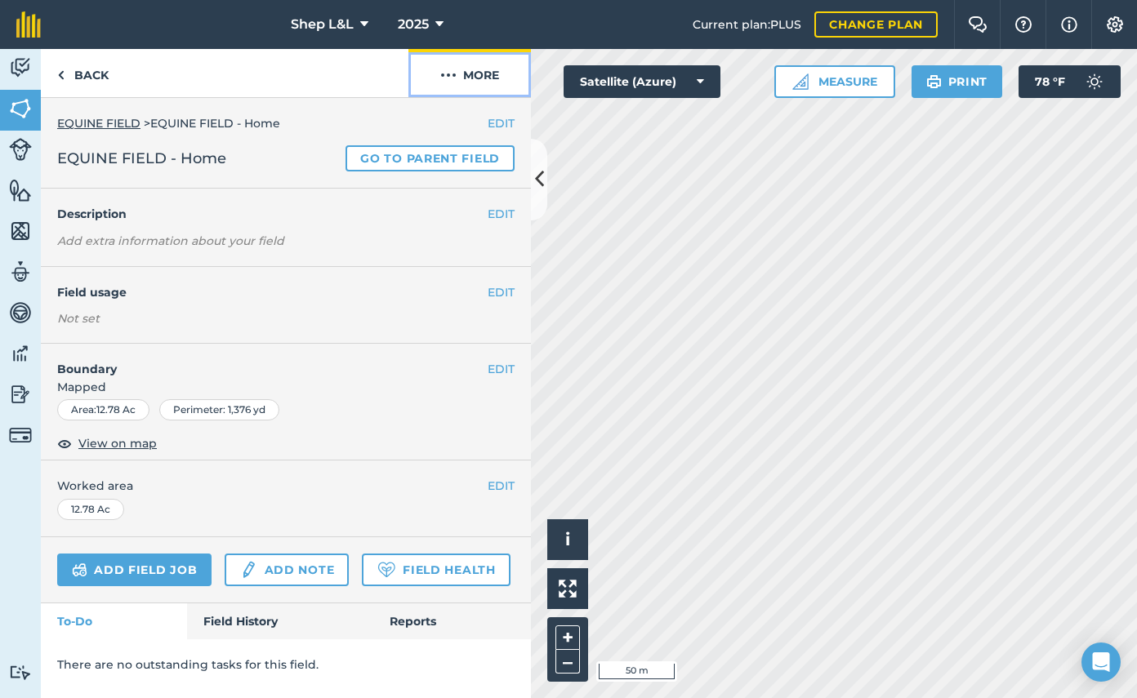
click at [446, 80] on img at bounding box center [448, 75] width 16 height 20
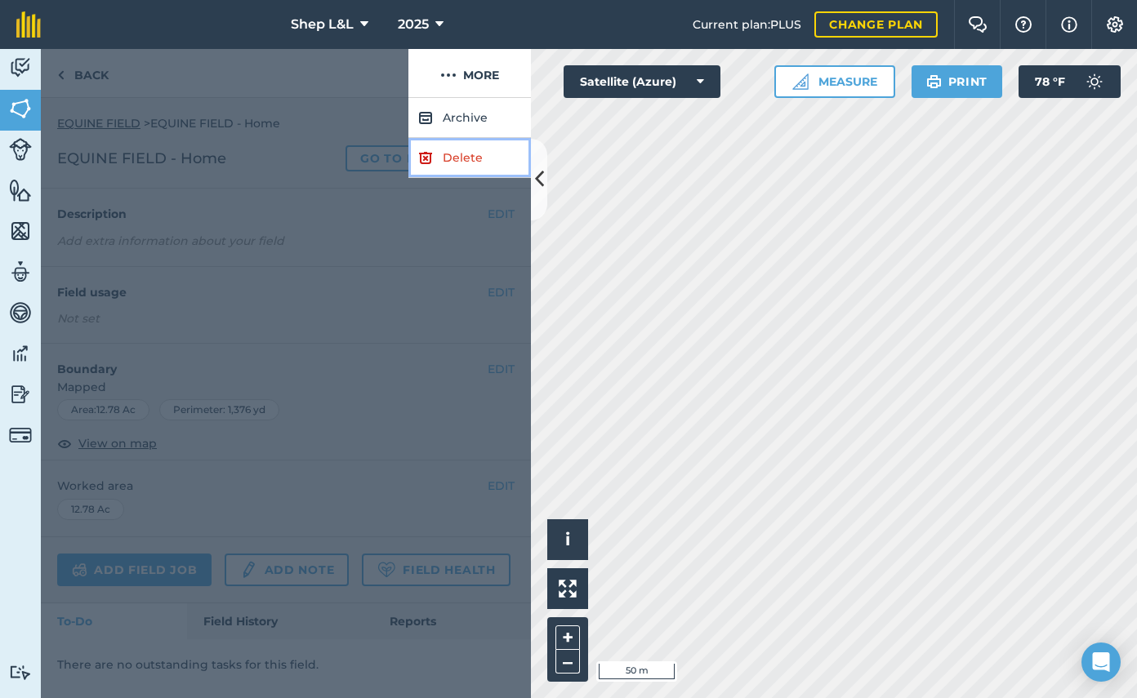
click at [459, 162] on link "Delete" at bounding box center [469, 158] width 122 height 40
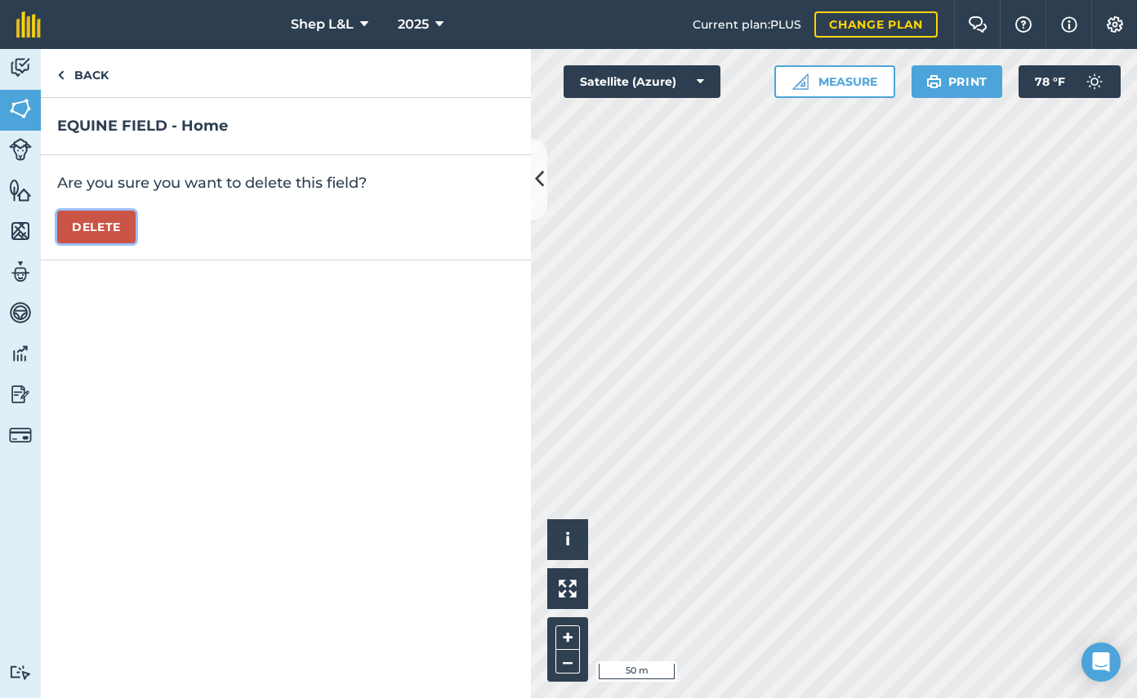
click at [104, 220] on button "Delete" at bounding box center [96, 227] width 78 height 33
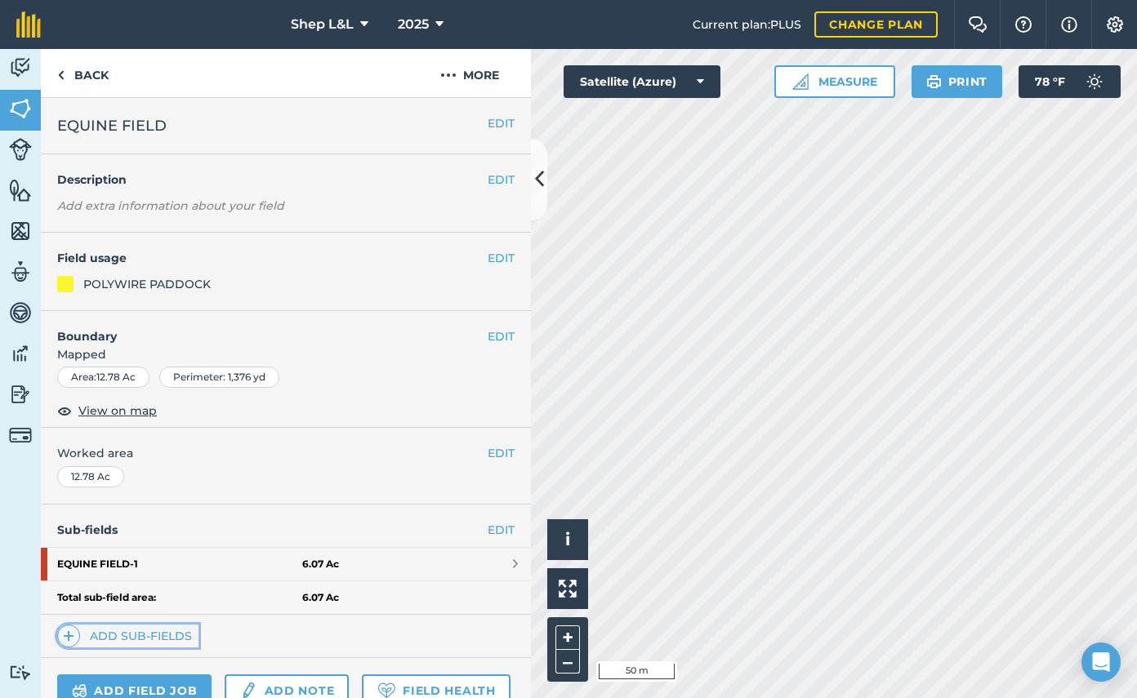
click at [140, 639] on link "Add sub-fields" at bounding box center [127, 636] width 141 height 23
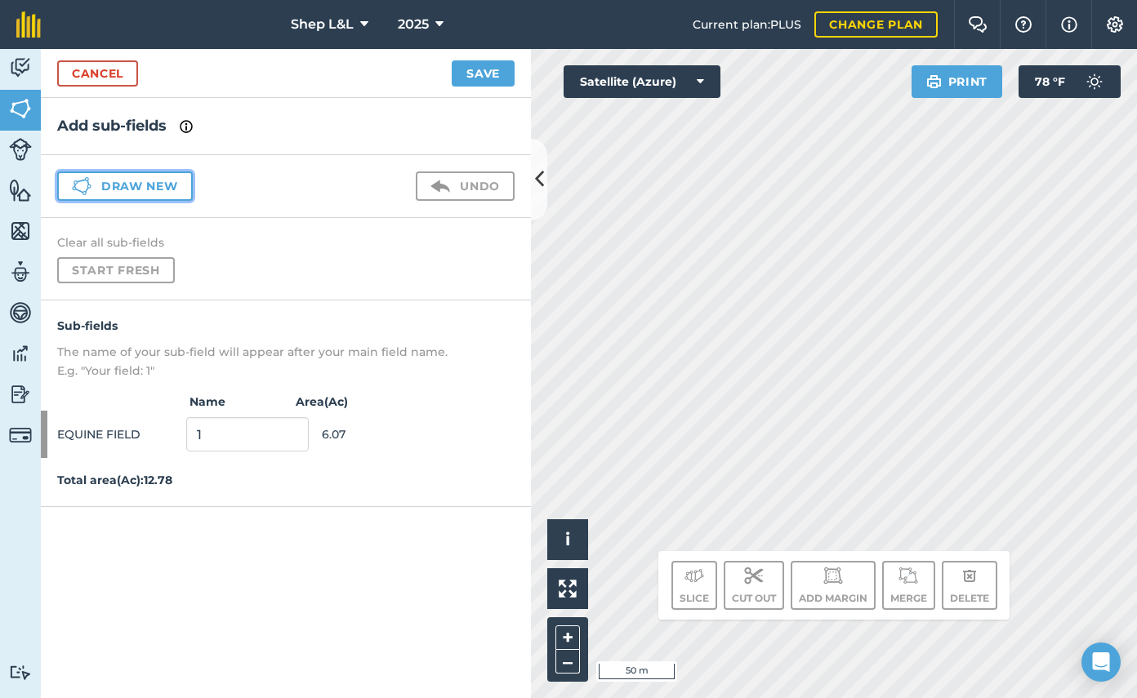
click at [95, 185] on button "Draw new" at bounding box center [125, 185] width 136 height 29
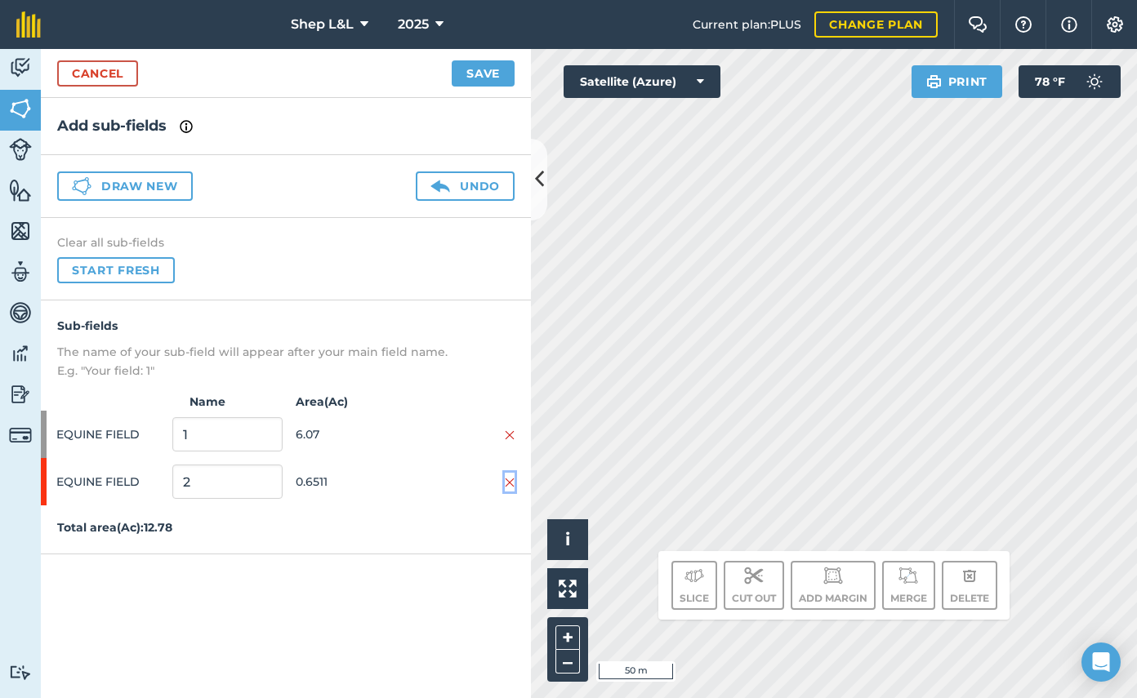
click at [510, 482] on img at bounding box center [510, 482] width 10 height 13
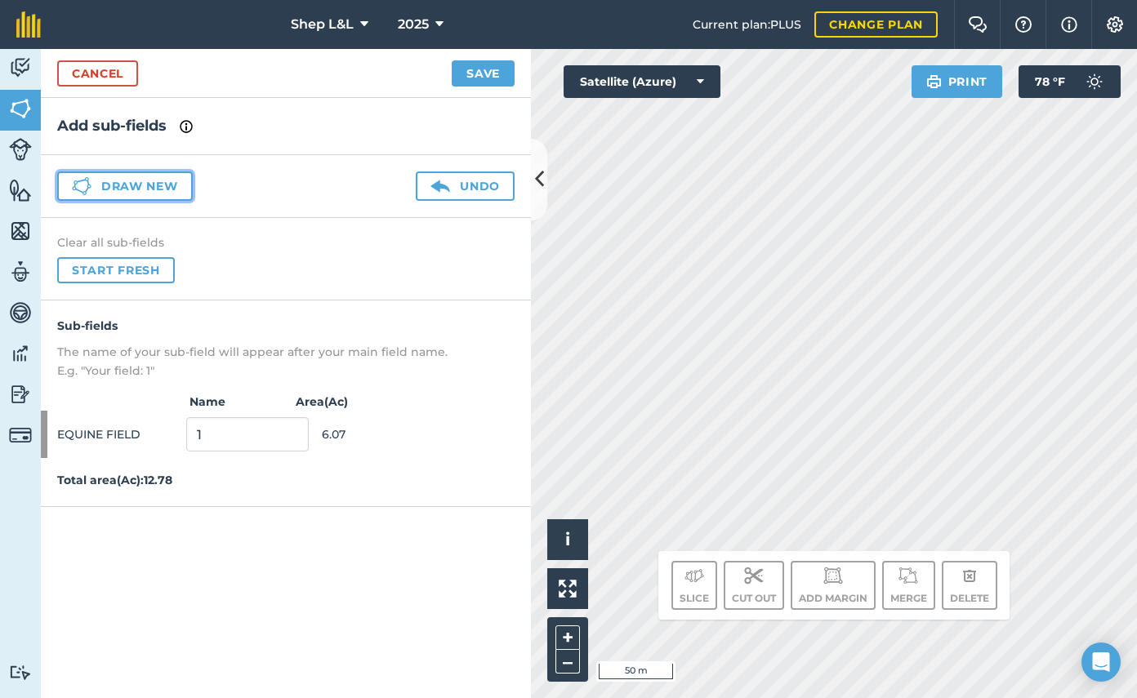
click at [145, 193] on button "Draw new" at bounding box center [125, 185] width 136 height 29
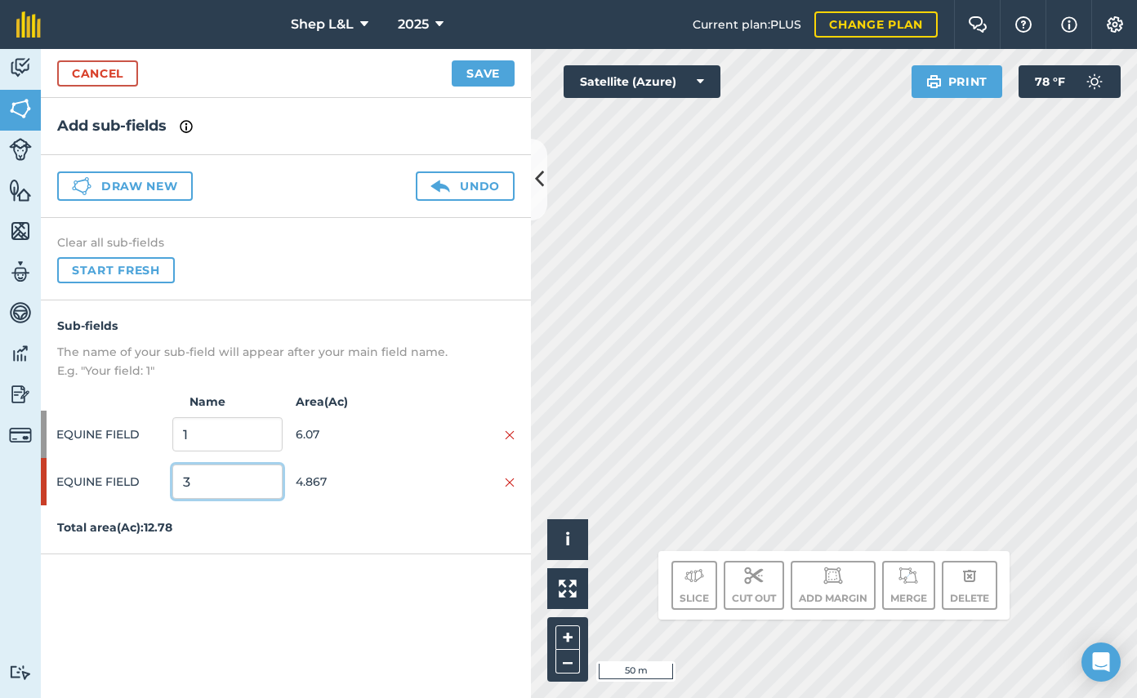
click at [212, 483] on input "3" at bounding box center [226, 482] width 109 height 34
drag, startPoint x: 212, startPoint y: 483, endPoint x: 166, endPoint y: 479, distance: 46.7
click at [166, 479] on div "EQUINE FIELD 3 4.867" at bounding box center [286, 481] width 490 height 47
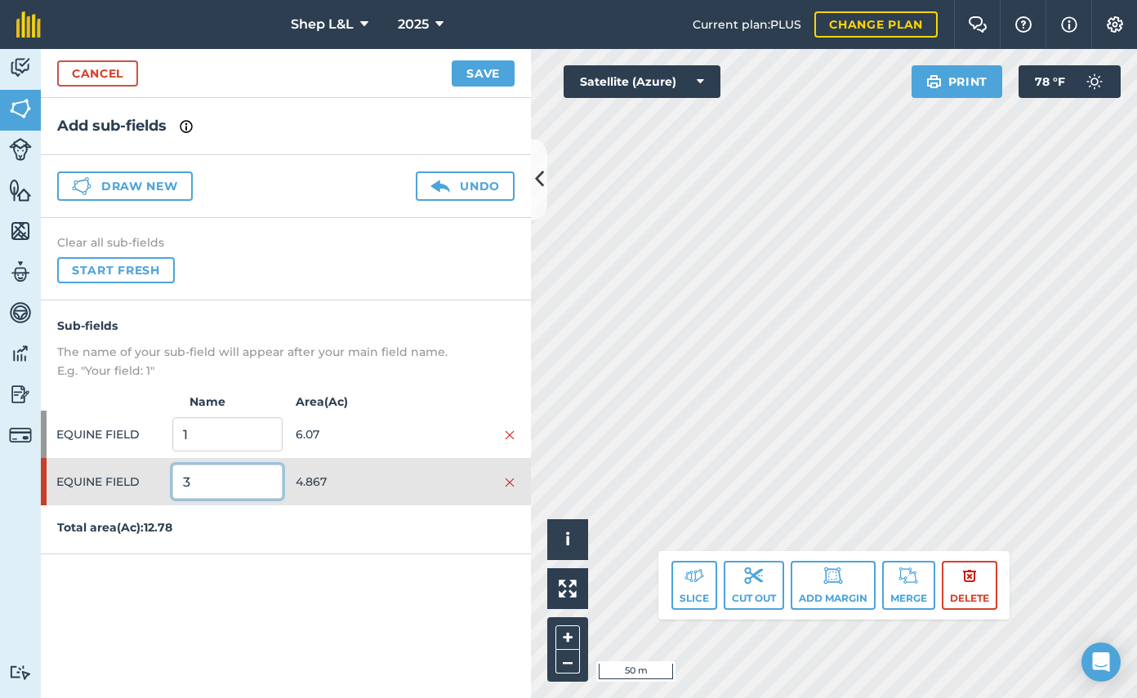
click at [247, 494] on input "3" at bounding box center [226, 482] width 109 height 34
drag, startPoint x: 232, startPoint y: 487, endPoint x: 184, endPoint y: 489, distance: 48.2
click at [184, 489] on input "3" at bounding box center [226, 482] width 109 height 34
drag, startPoint x: 194, startPoint y: 486, endPoint x: 183, endPoint y: 487, distance: 11.5
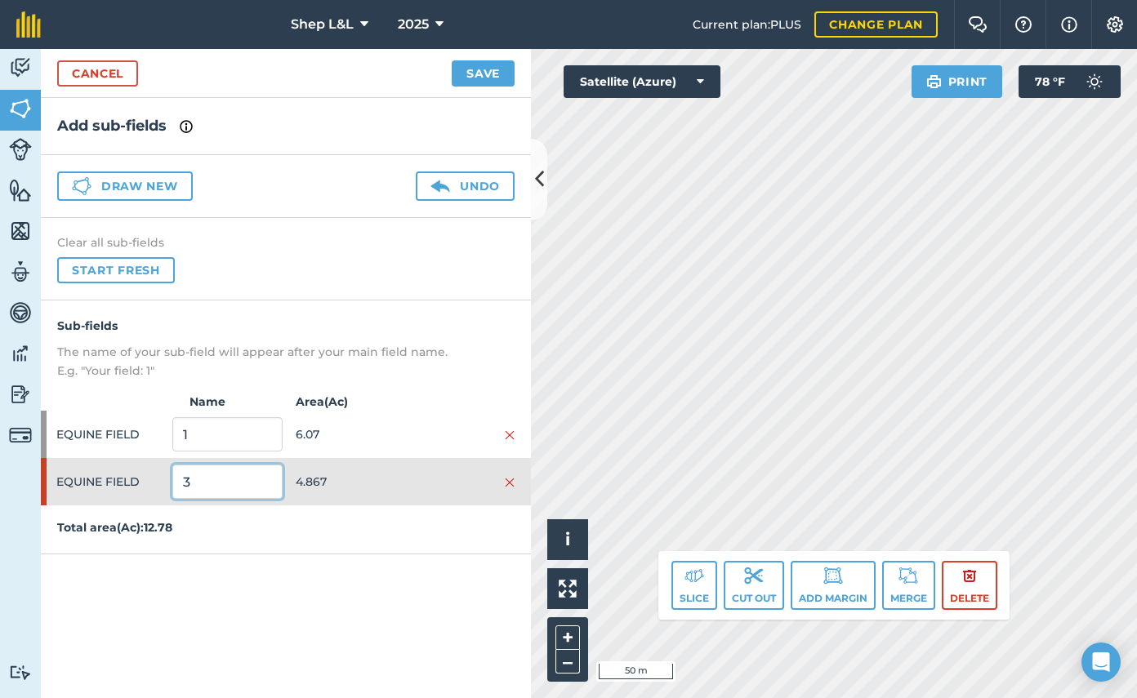
click at [183, 487] on input "3" at bounding box center [226, 482] width 109 height 34
type input "EAST"
click at [221, 435] on input "1" at bounding box center [226, 434] width 109 height 34
drag, startPoint x: 221, startPoint y: 435, endPoint x: 180, endPoint y: 436, distance: 41.7
click at [180, 436] on input "1" at bounding box center [226, 434] width 109 height 34
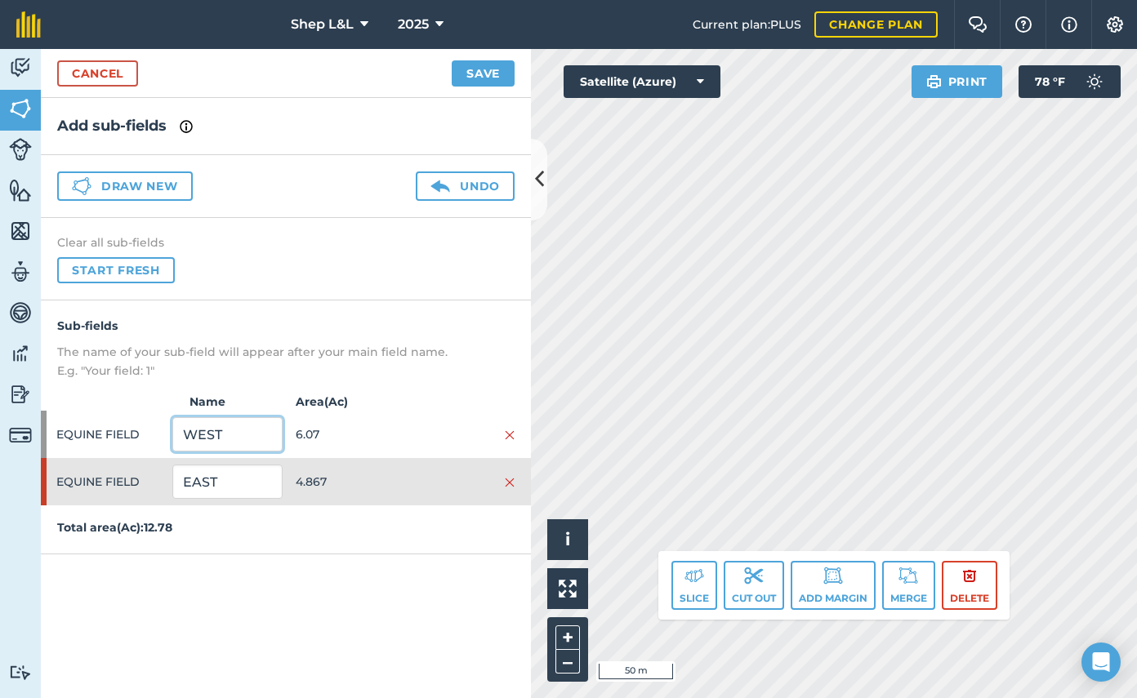
type input "WEST"
click at [483, 80] on button "Save" at bounding box center [483, 73] width 63 height 26
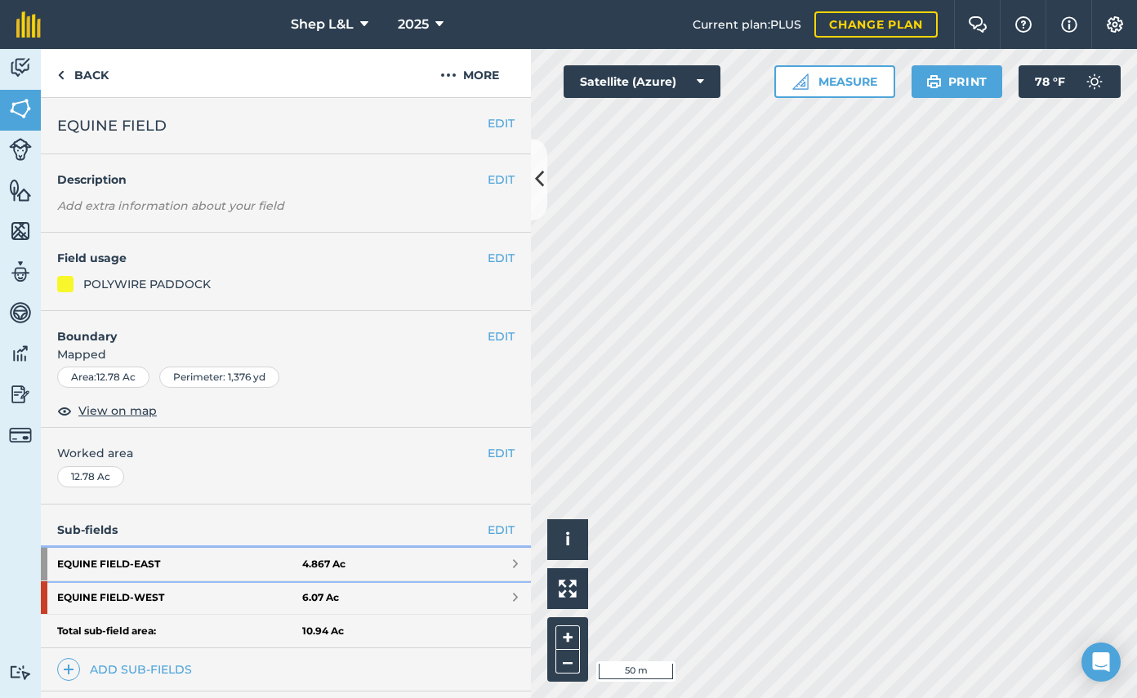
click at [521, 567] on link "EQUINE FIELD - EAST 4.867 Ac" at bounding box center [286, 564] width 490 height 33
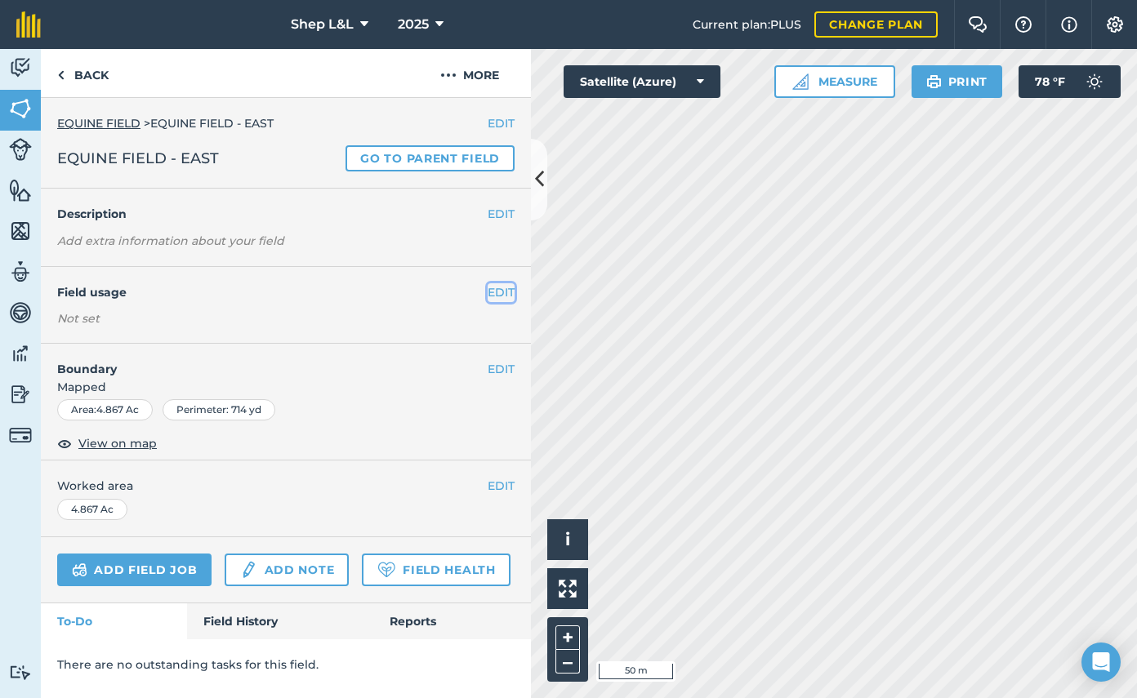
click at [496, 289] on button "EDIT" at bounding box center [500, 292] width 27 height 18
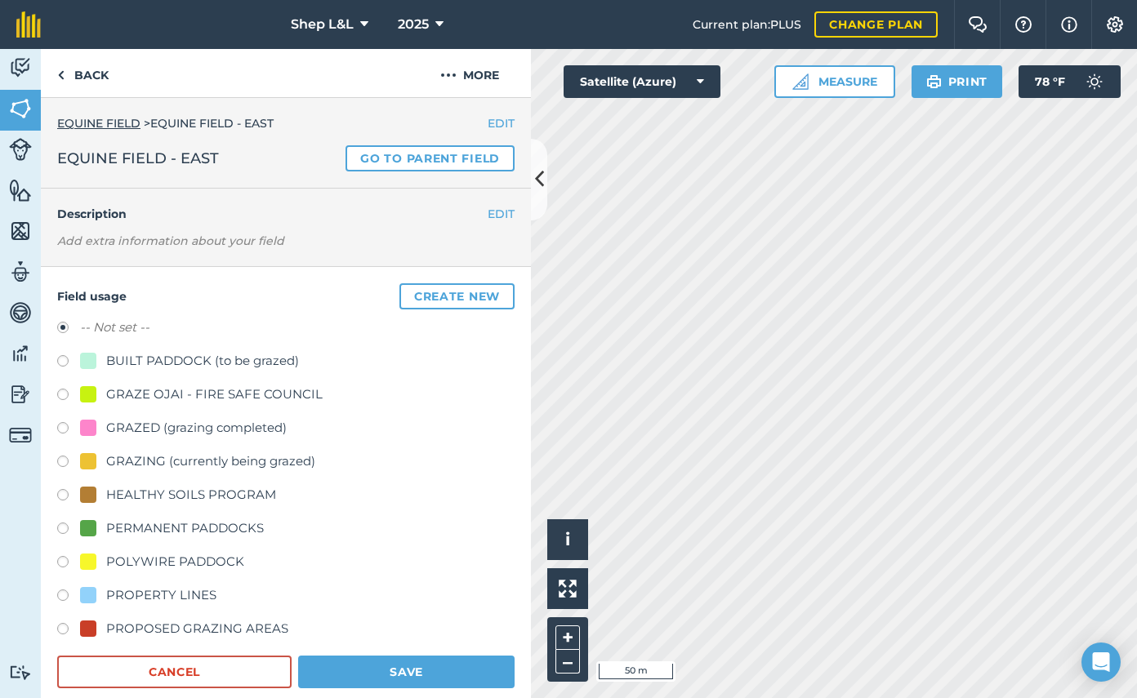
click at [63, 627] on label at bounding box center [68, 631] width 23 height 16
radio input "true"
radio input "false"
click at [367, 674] on button "Save" at bounding box center [406, 672] width 216 height 33
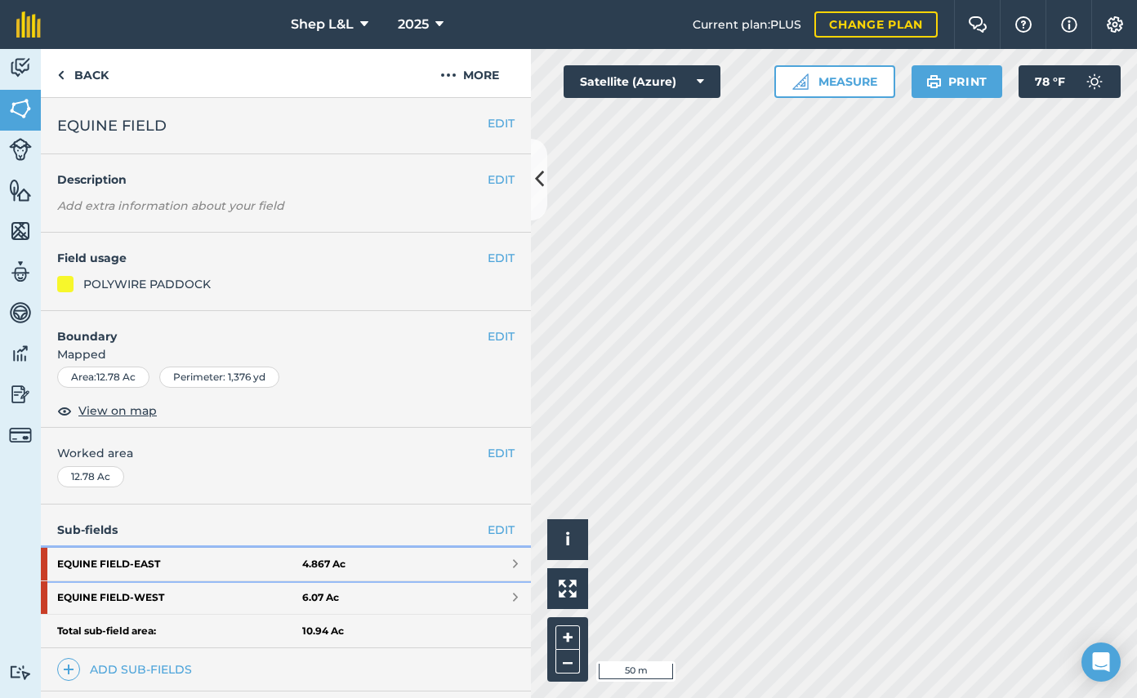
click at [515, 561] on span at bounding box center [515, 564] width 5 height 13
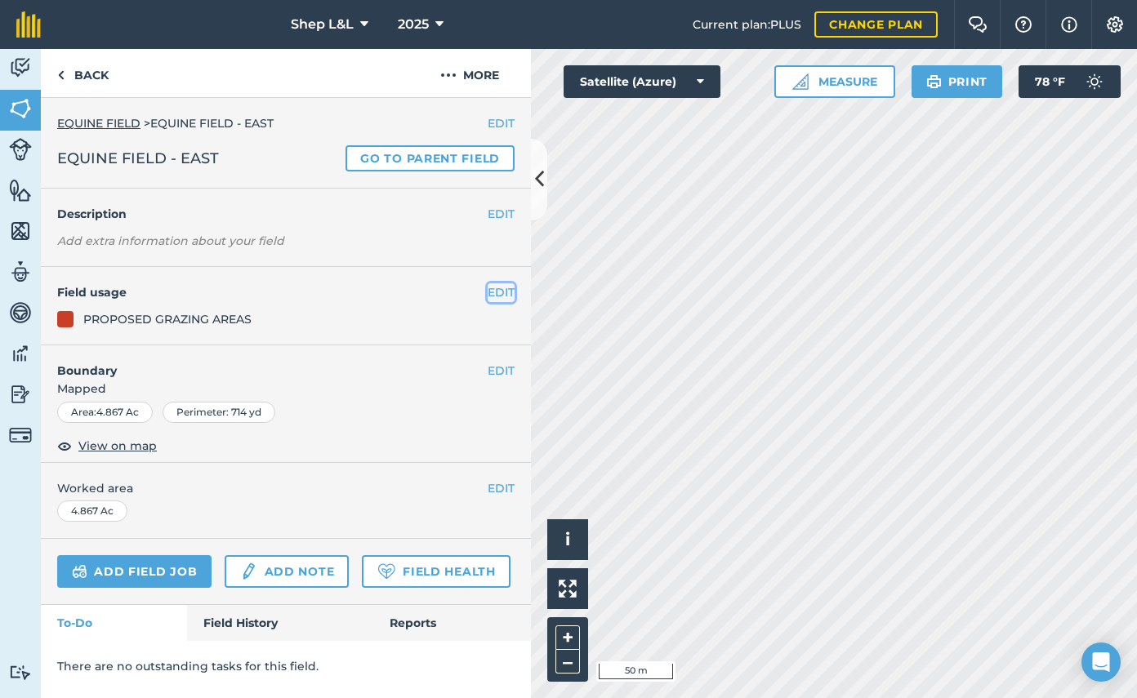
click at [494, 290] on button "EDIT" at bounding box center [500, 292] width 27 height 18
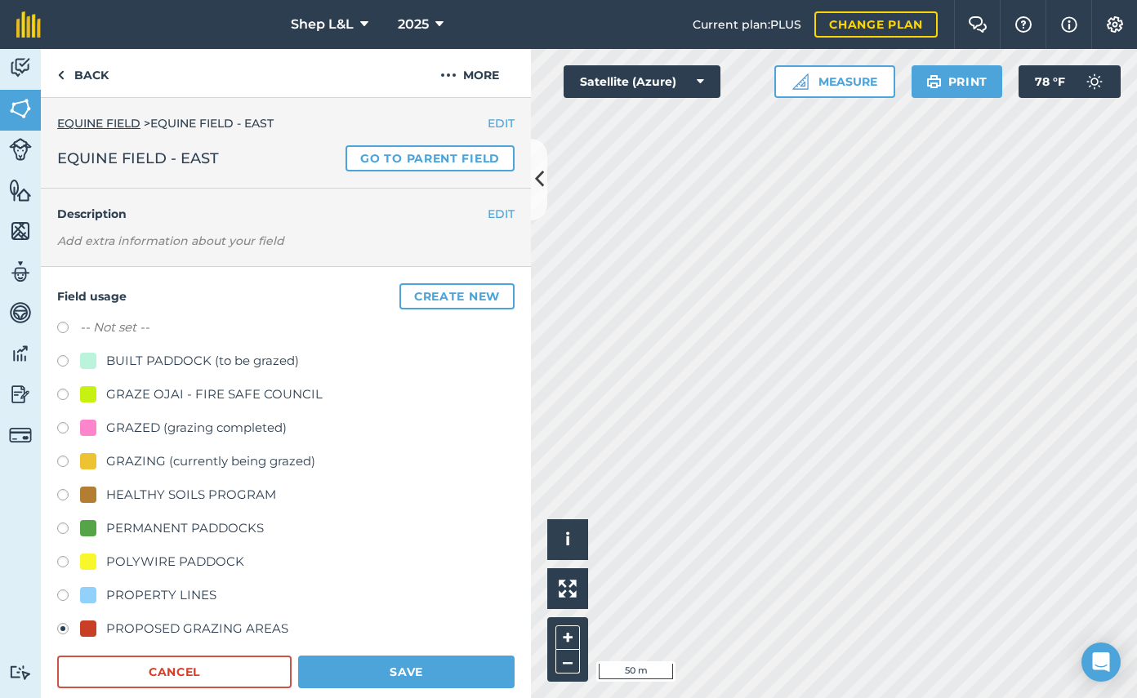
click at [69, 559] on label at bounding box center [68, 564] width 23 height 16
radio input "true"
radio input "false"
click at [421, 674] on button "Save" at bounding box center [406, 672] width 216 height 33
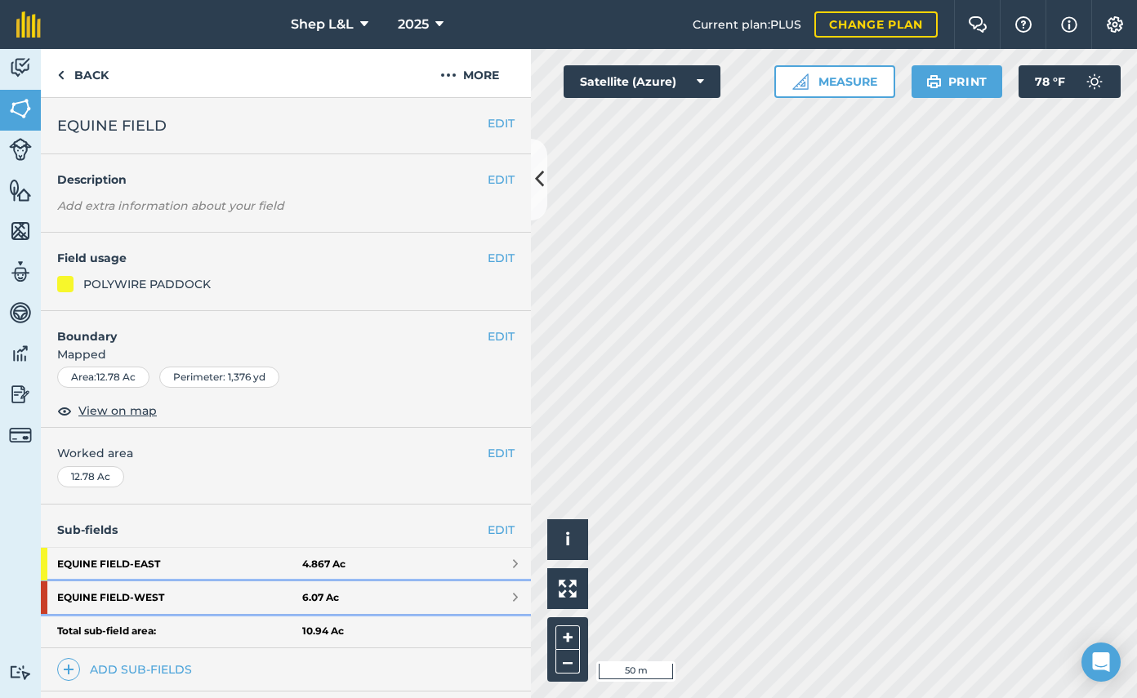
click at [510, 595] on link "EQUINE FIELD - WEST 6.07 Ac" at bounding box center [286, 597] width 490 height 33
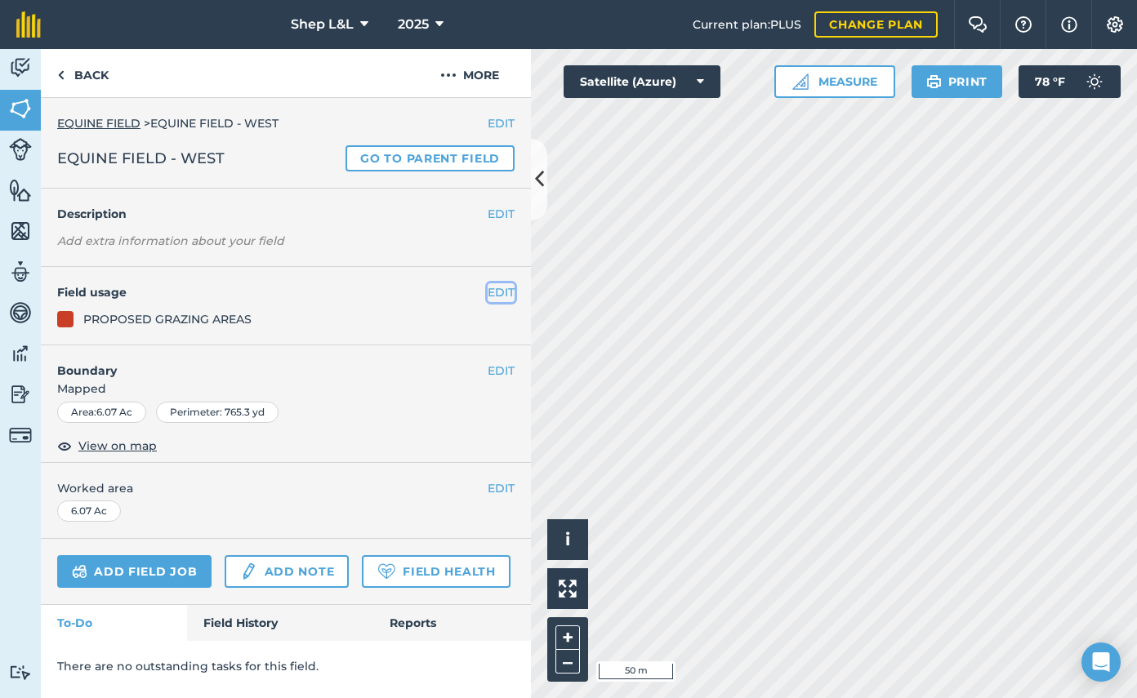
click at [493, 296] on button "EDIT" at bounding box center [500, 292] width 27 height 18
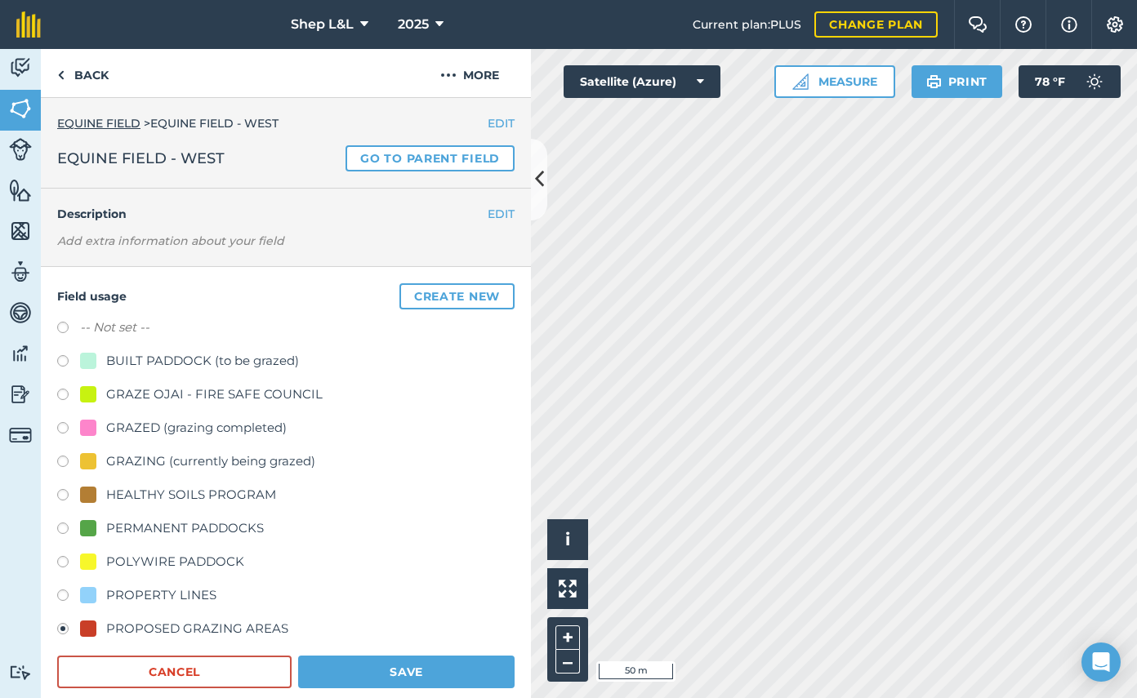
click at [61, 568] on label at bounding box center [68, 564] width 23 height 16
radio input "true"
radio input "false"
click at [368, 671] on button "Save" at bounding box center [406, 672] width 216 height 33
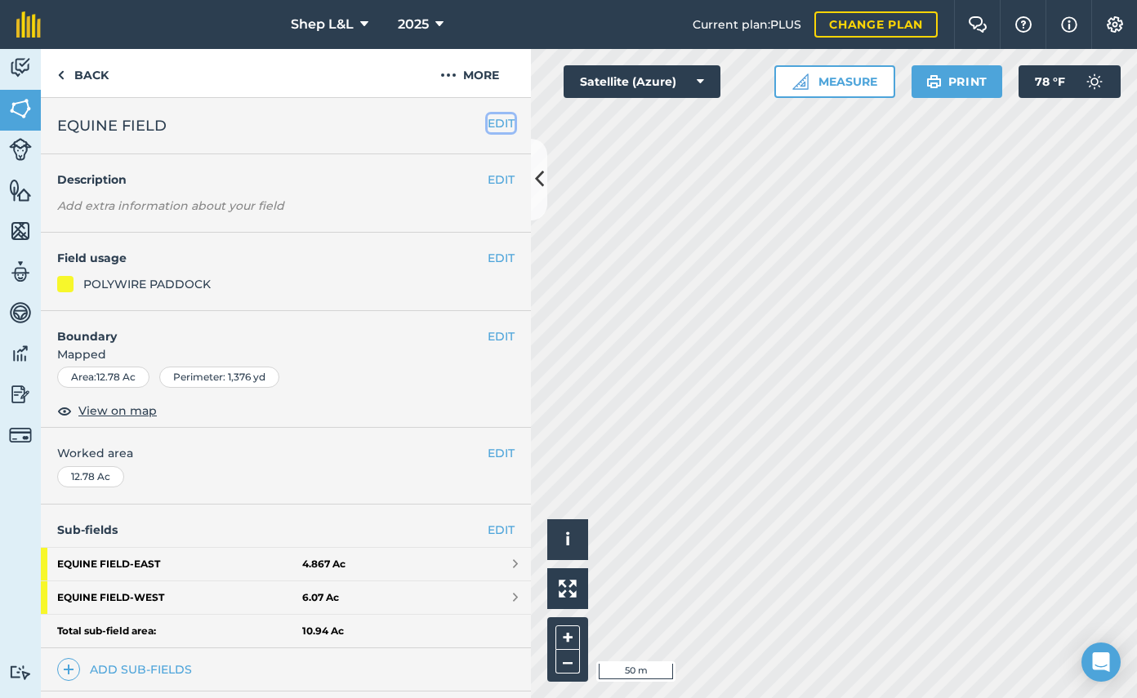
click at [496, 120] on button "EDIT" at bounding box center [500, 123] width 27 height 18
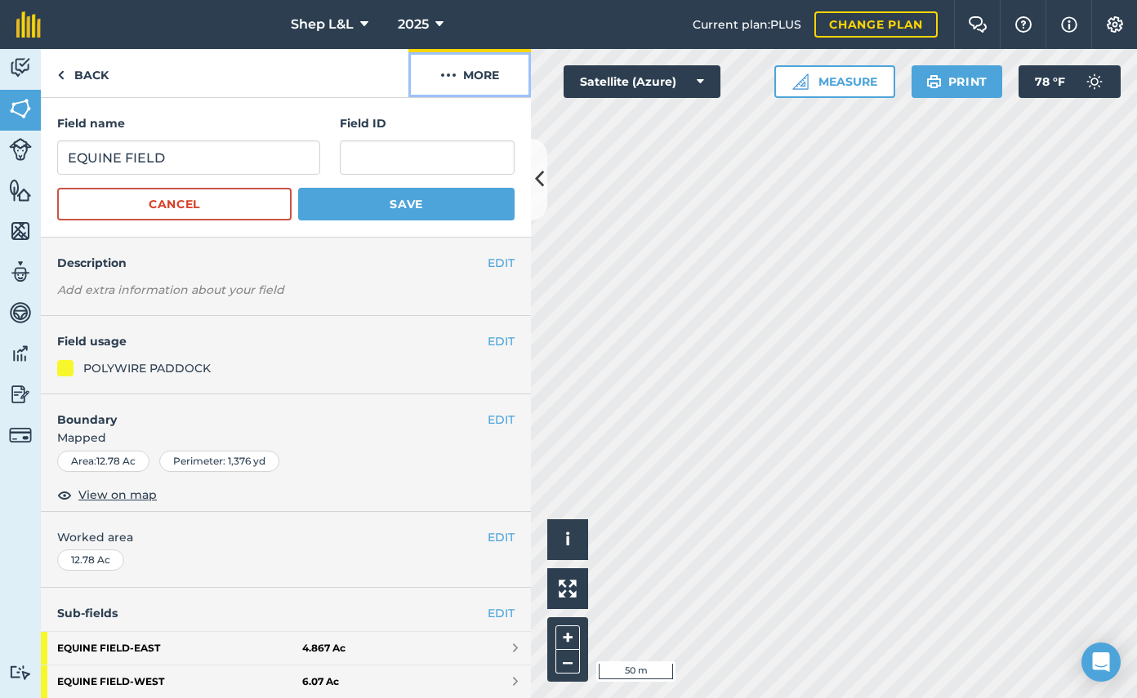
click at [481, 70] on button "More" at bounding box center [469, 73] width 122 height 48
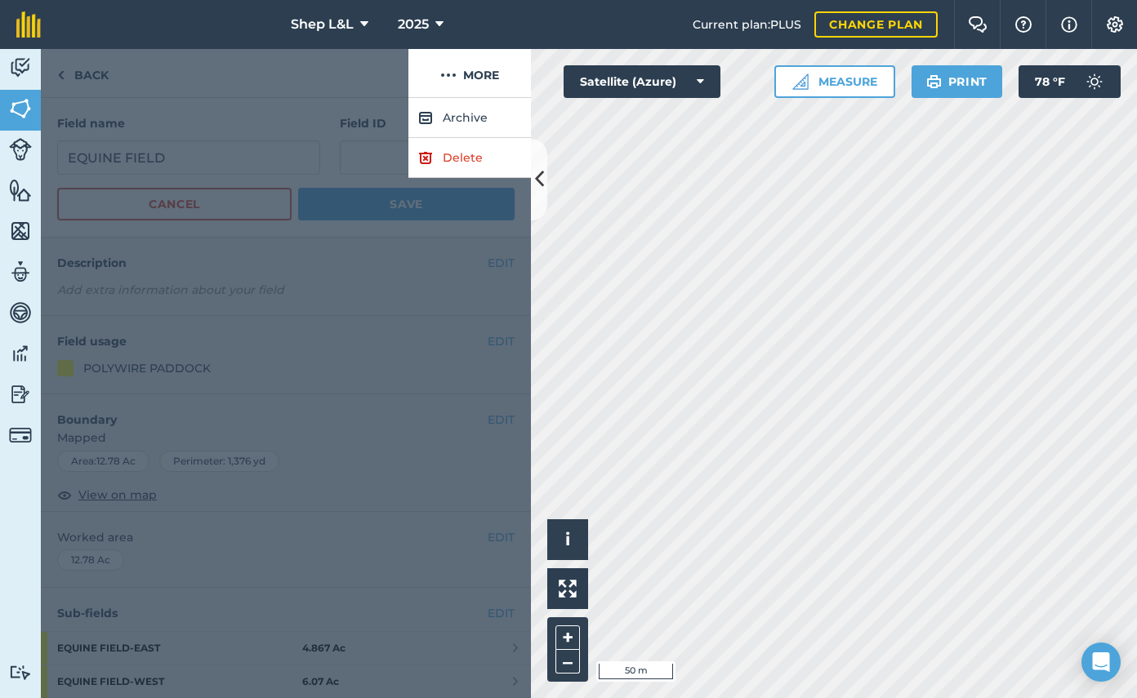
click at [319, 87] on div at bounding box center [224, 73] width 367 height 49
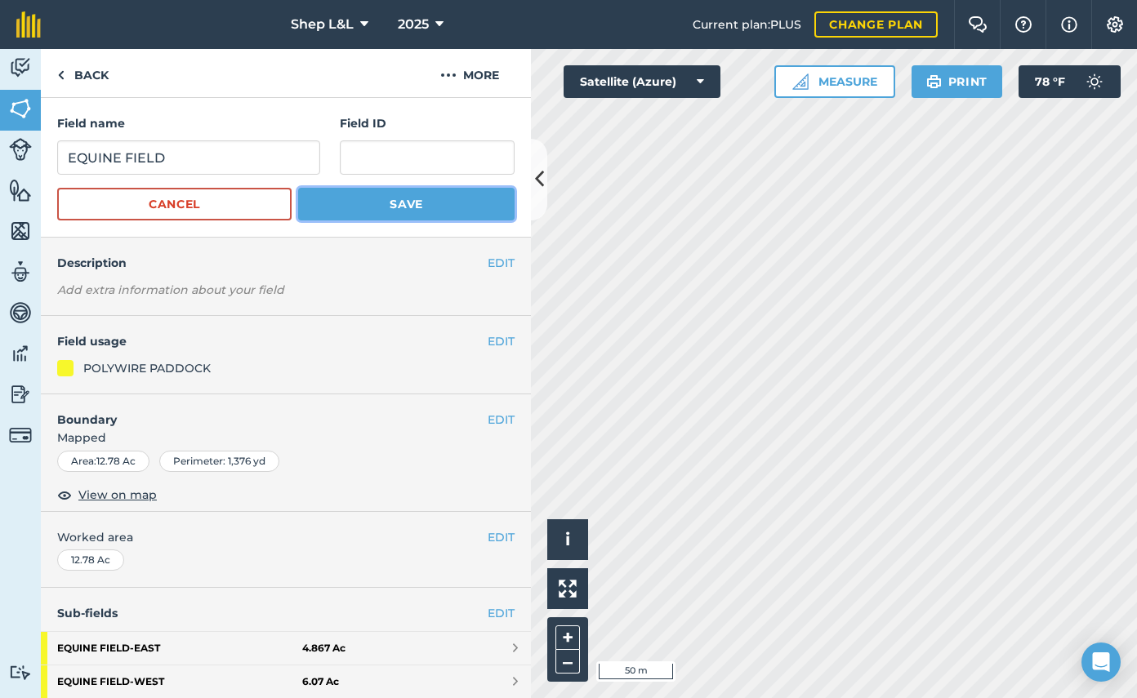
click at [410, 207] on button "Save" at bounding box center [406, 204] width 216 height 33
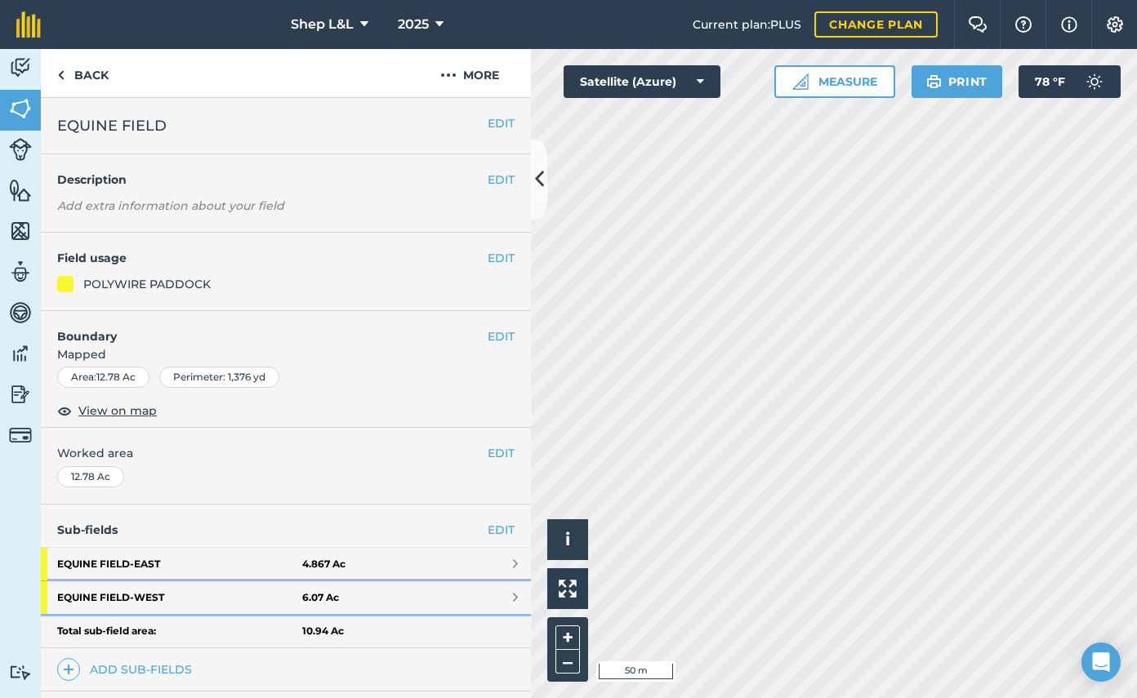
click at [515, 595] on span at bounding box center [515, 597] width 5 height 13
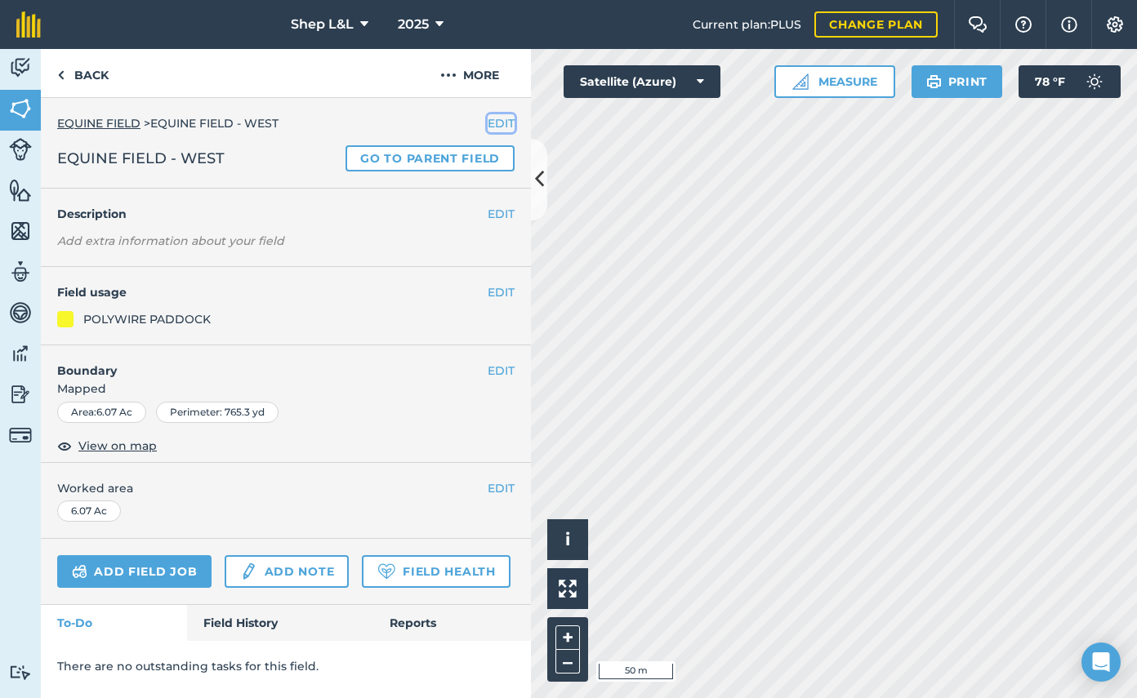
click at [499, 119] on button "EDIT" at bounding box center [500, 123] width 27 height 18
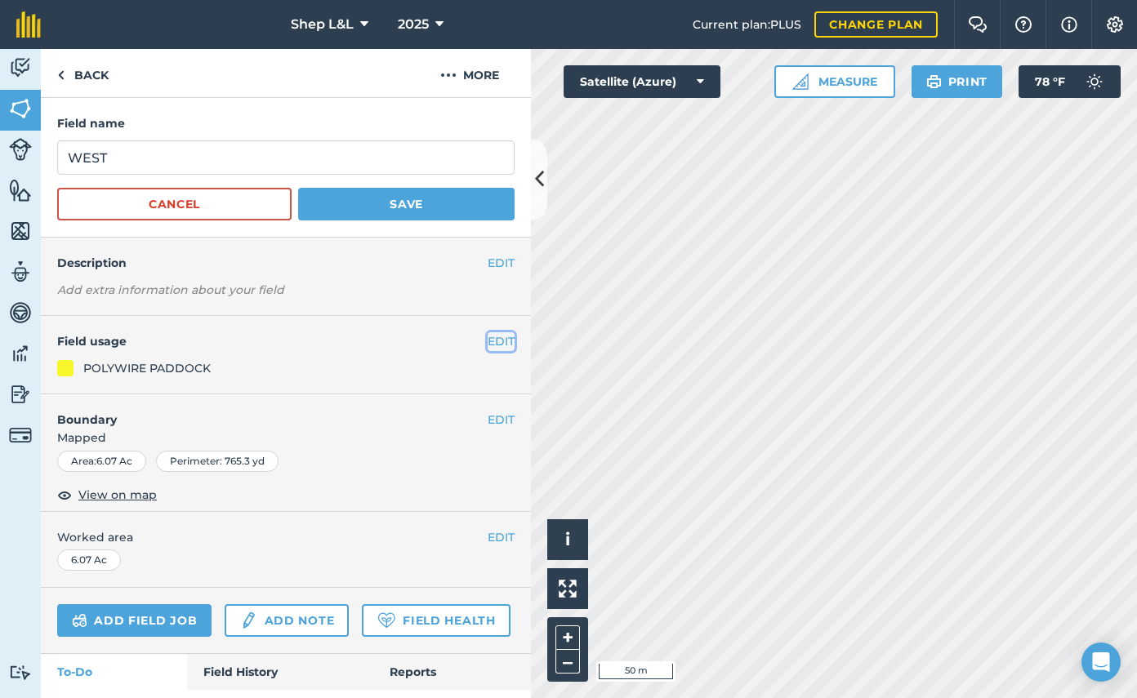
click at [501, 340] on button "EDIT" at bounding box center [500, 341] width 27 height 18
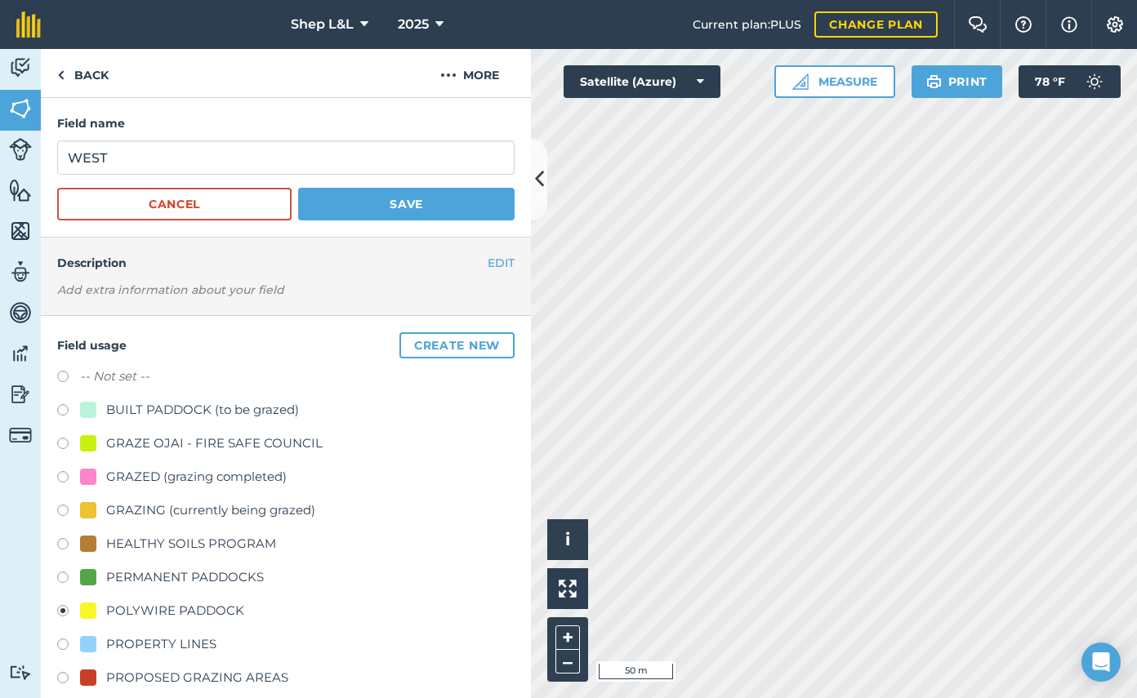
click at [64, 679] on label at bounding box center [68, 680] width 23 height 16
radio input "true"
radio input "false"
click at [438, 202] on button "Save" at bounding box center [406, 204] width 216 height 33
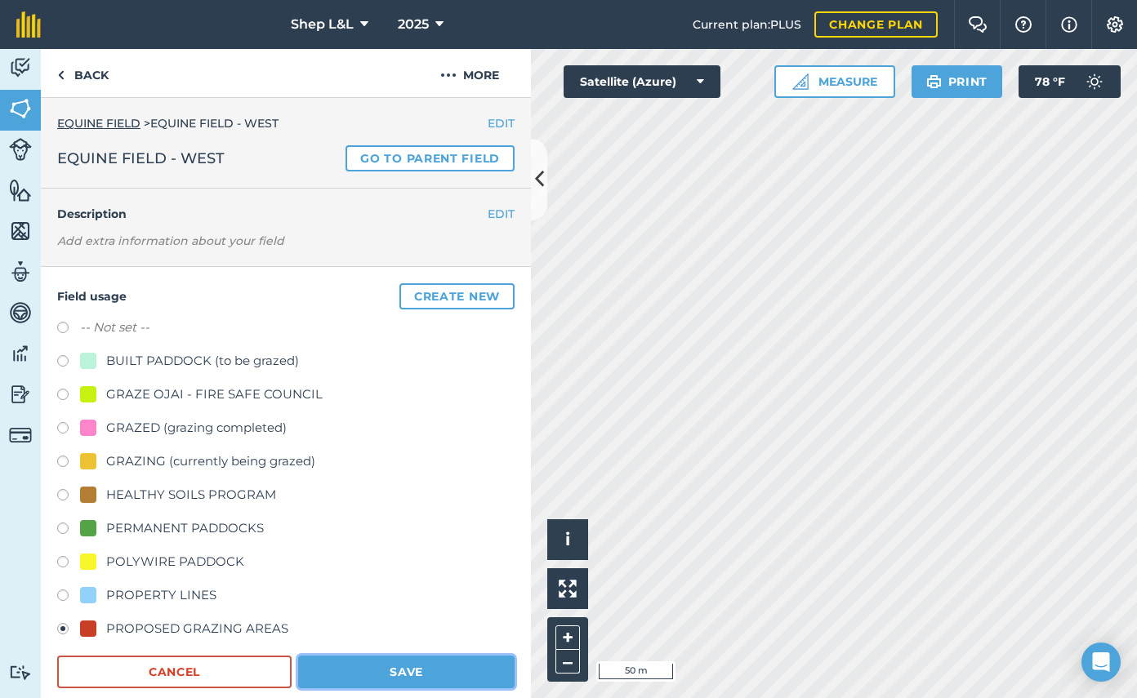
click at [445, 674] on button "Save" at bounding box center [406, 672] width 216 height 33
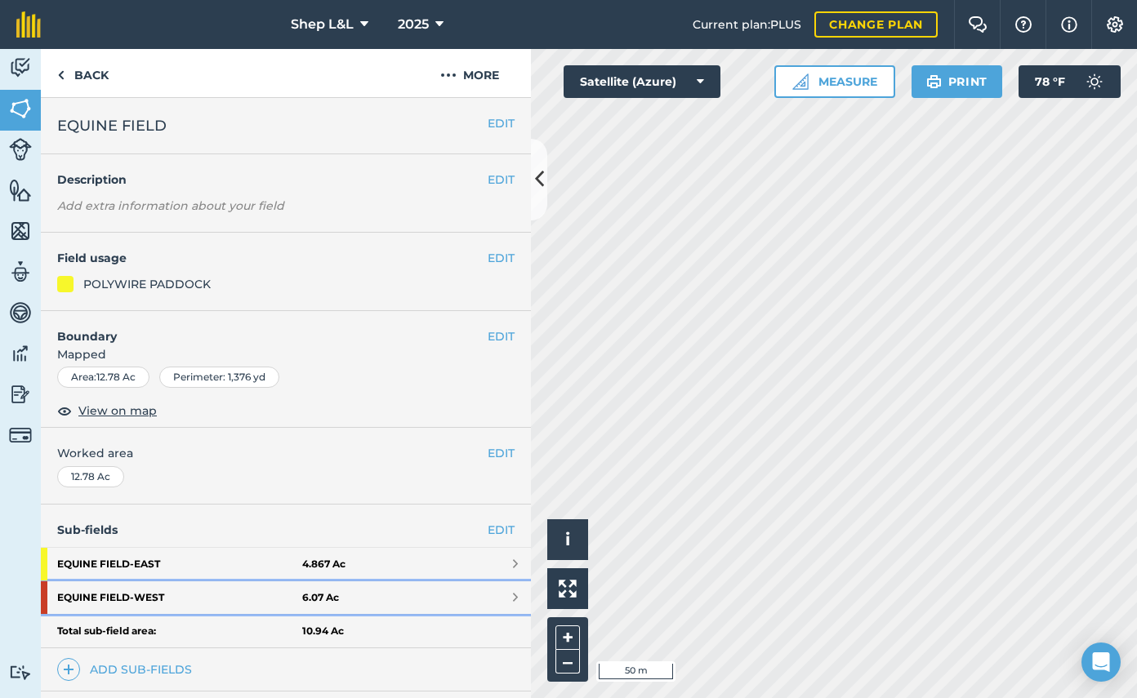
click at [510, 593] on link "EQUINE FIELD - WEST 6.07 Ac" at bounding box center [286, 597] width 490 height 33
click at [514, 566] on span at bounding box center [515, 564] width 5 height 13
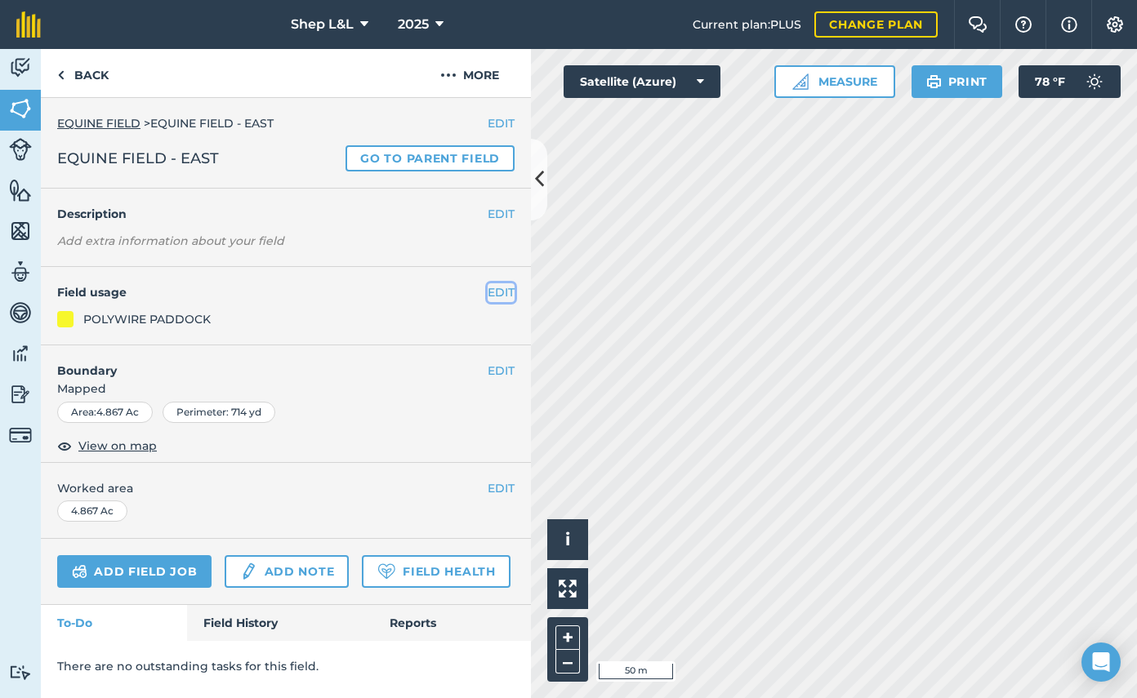
click at [509, 295] on button "EDIT" at bounding box center [500, 292] width 27 height 18
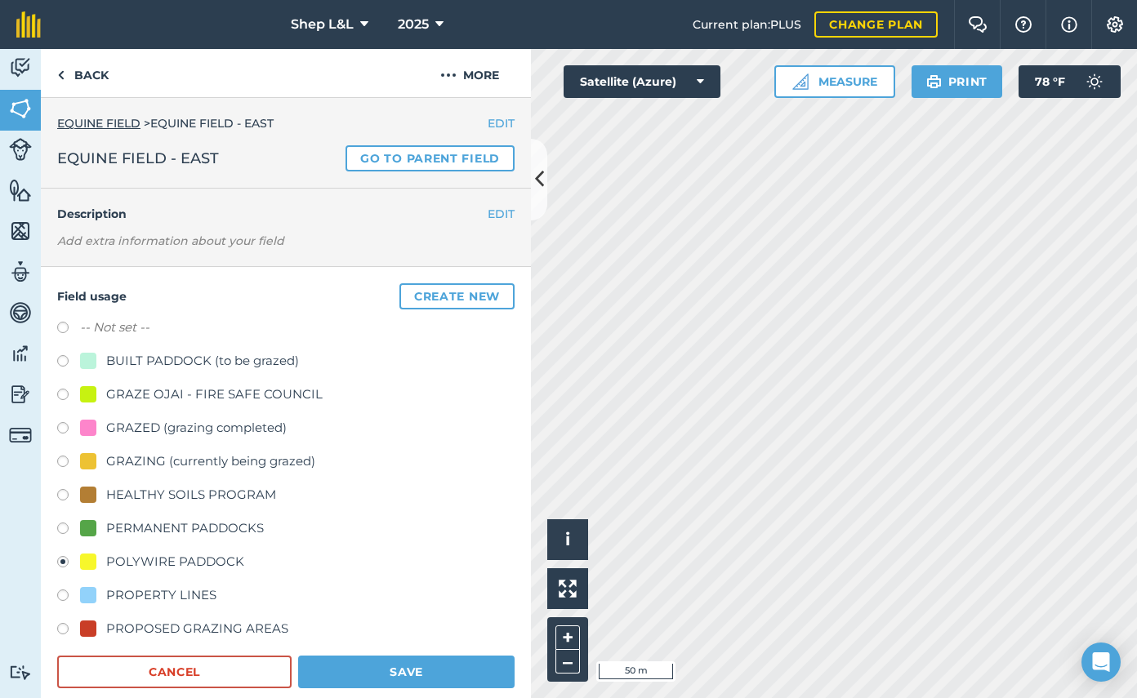
click at [60, 629] on label at bounding box center [68, 631] width 23 height 16
radio input "true"
radio input "false"
click at [421, 668] on button "Save" at bounding box center [406, 672] width 216 height 33
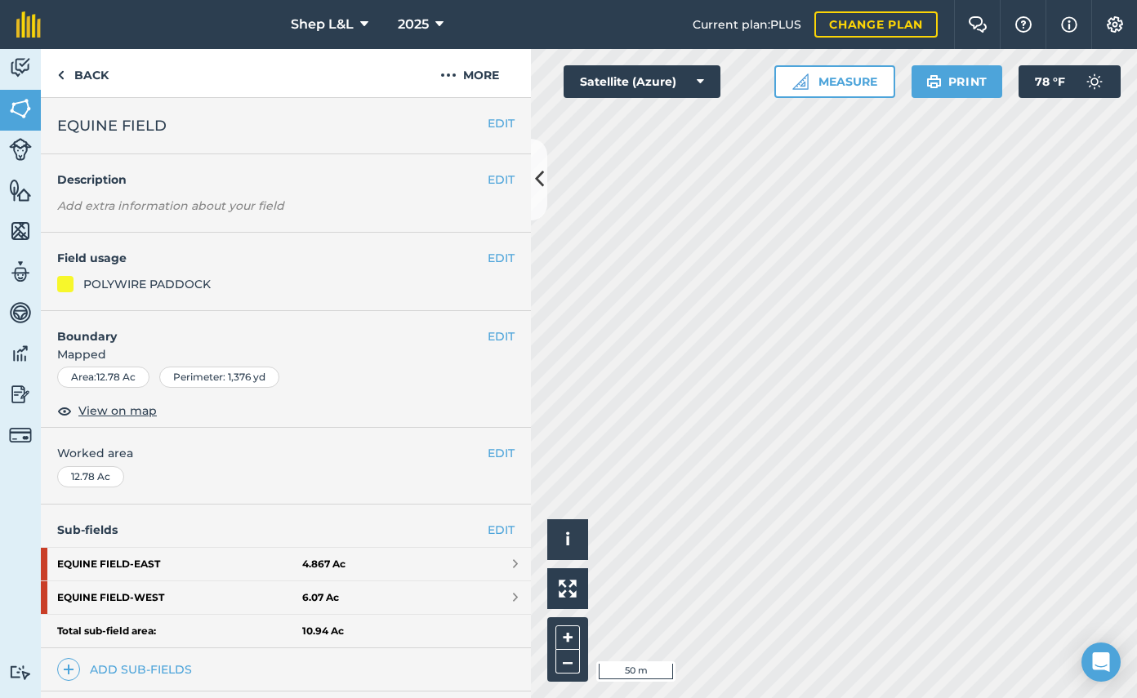
click at [184, 285] on div "POLYWIRE PADDOCK" at bounding box center [146, 284] width 127 height 18
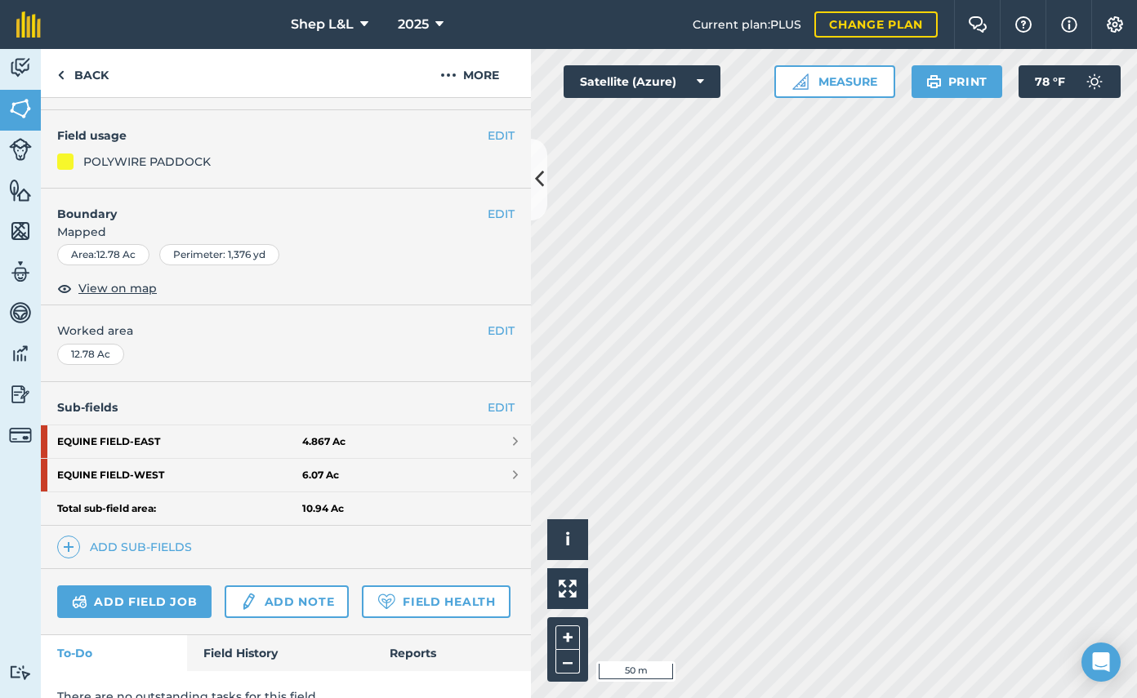
scroll to position [147, 0]
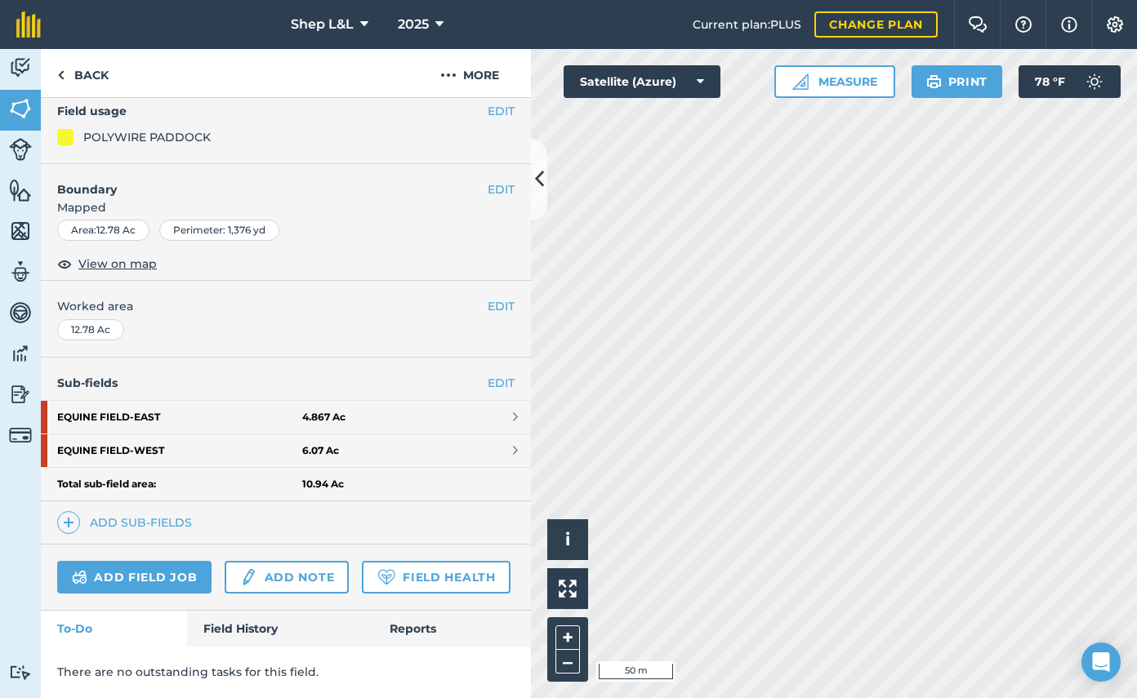
click at [429, 228] on div "Area : 12.78 Ac Perimeter : 1,376 yd" at bounding box center [285, 230] width 457 height 21
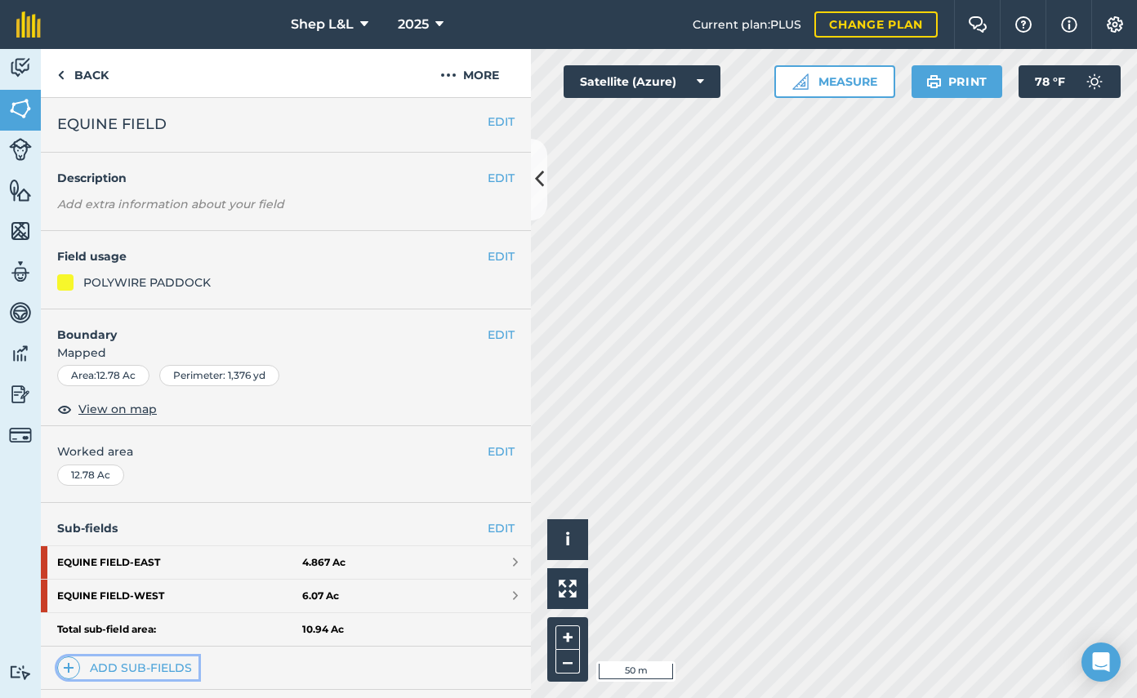
scroll to position [7, 0]
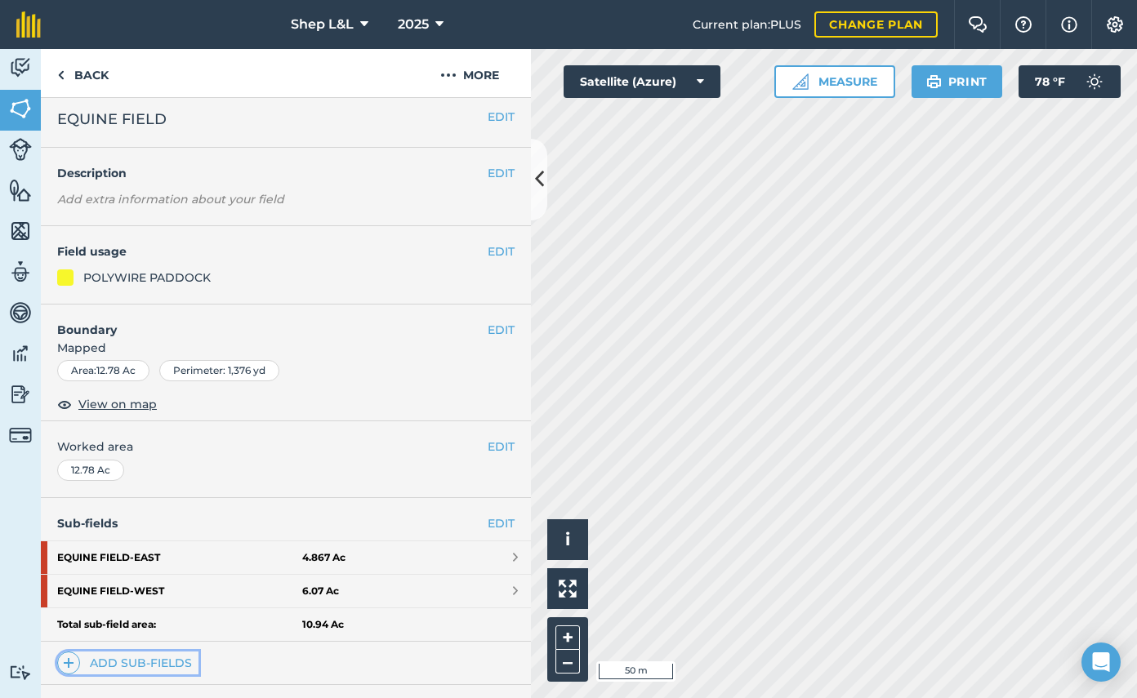
click at [122, 660] on link "Add sub-fields" at bounding box center [127, 663] width 141 height 23
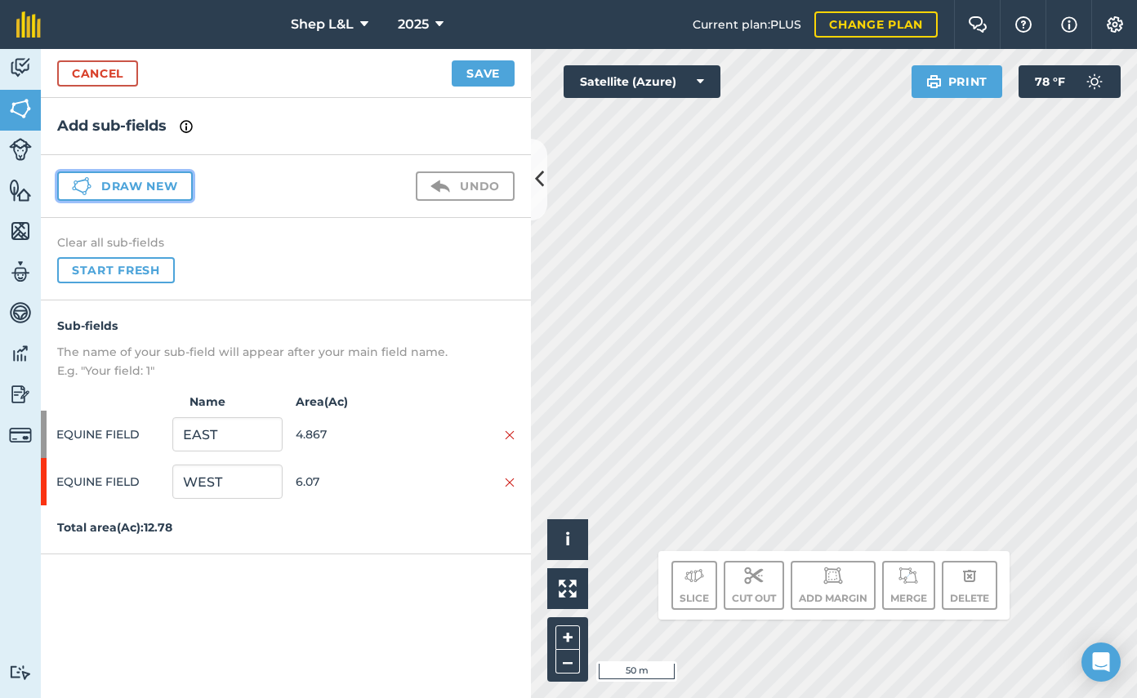
click at [133, 187] on button "Draw new" at bounding box center [125, 185] width 136 height 29
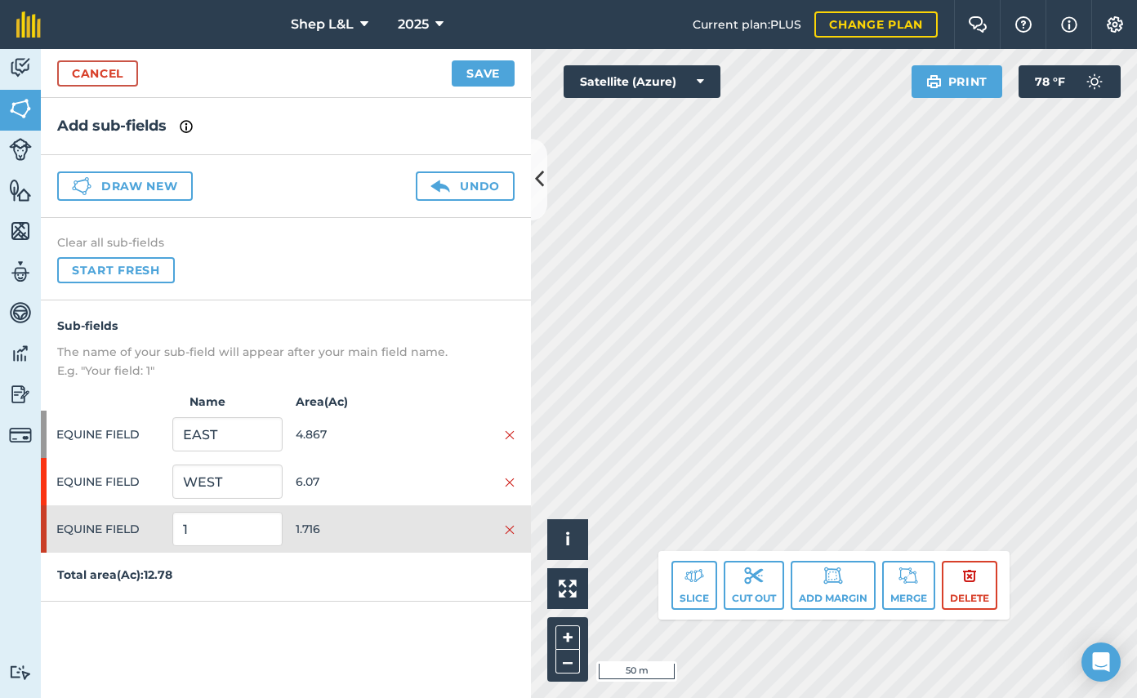
click at [405, 607] on div "Add sub-fields Draw new Undo Clear all sub-fields Start fresh Sub-fields The na…" at bounding box center [286, 398] width 490 height 600
click at [731, 584] on button "Cut out" at bounding box center [753, 585] width 60 height 49
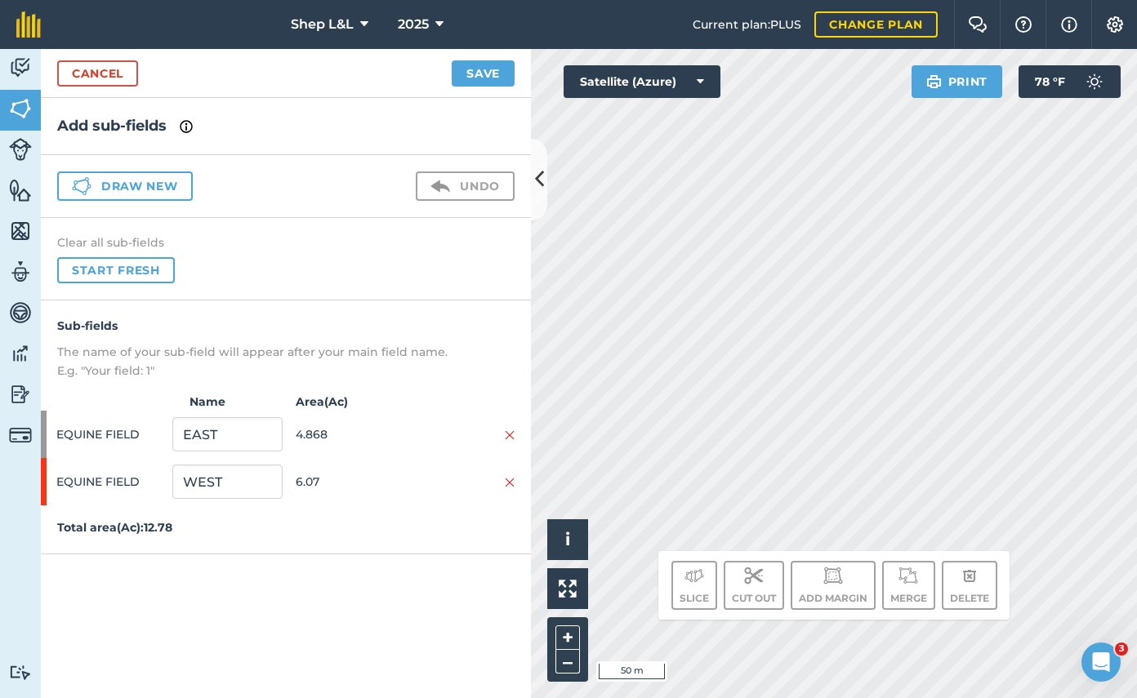
click at [784, 564] on div "Hello i © 2025 TomTom, Microsoft 50 m + – Satellite (Azure) Print 78 ° F Slice …" at bounding box center [834, 373] width 606 height 649
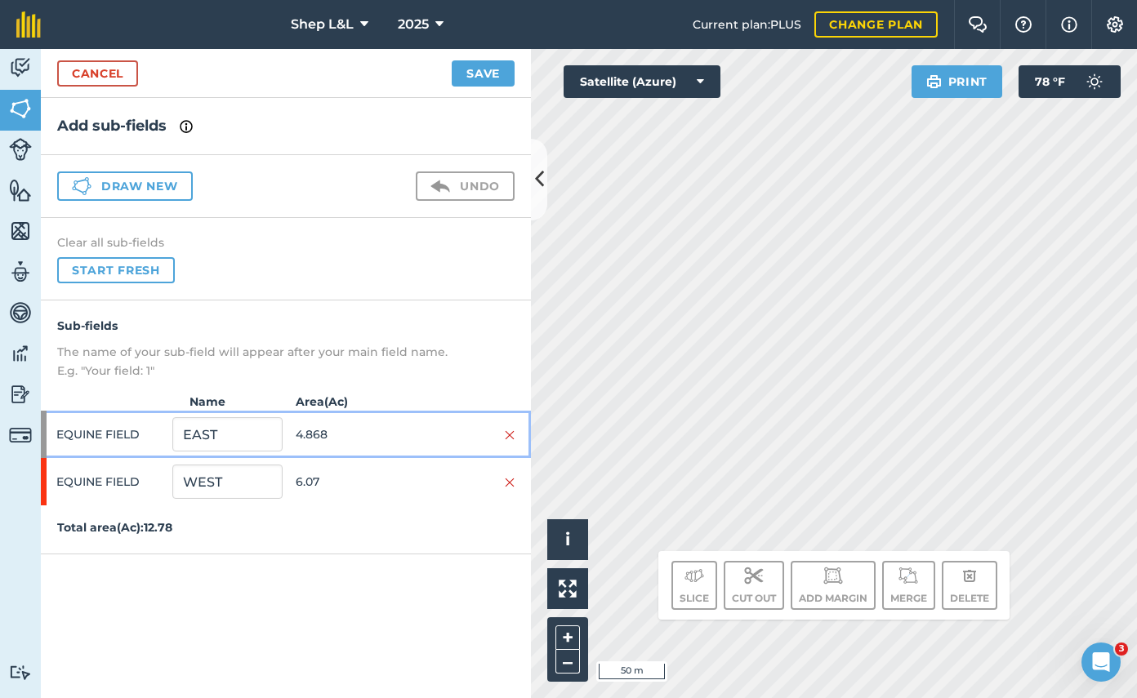
click at [385, 444] on span "4.868" at bounding box center [350, 434] width 109 height 31
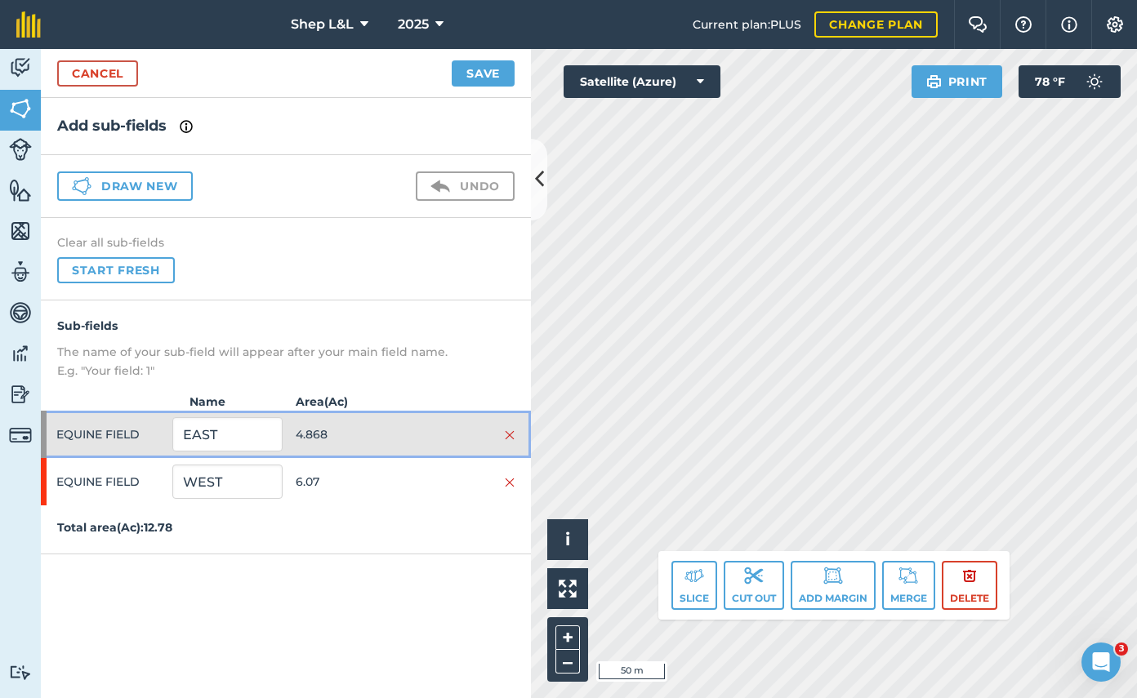
click at [55, 429] on div "EQUINE FIELD EAST 4.868" at bounding box center [286, 434] width 490 height 47
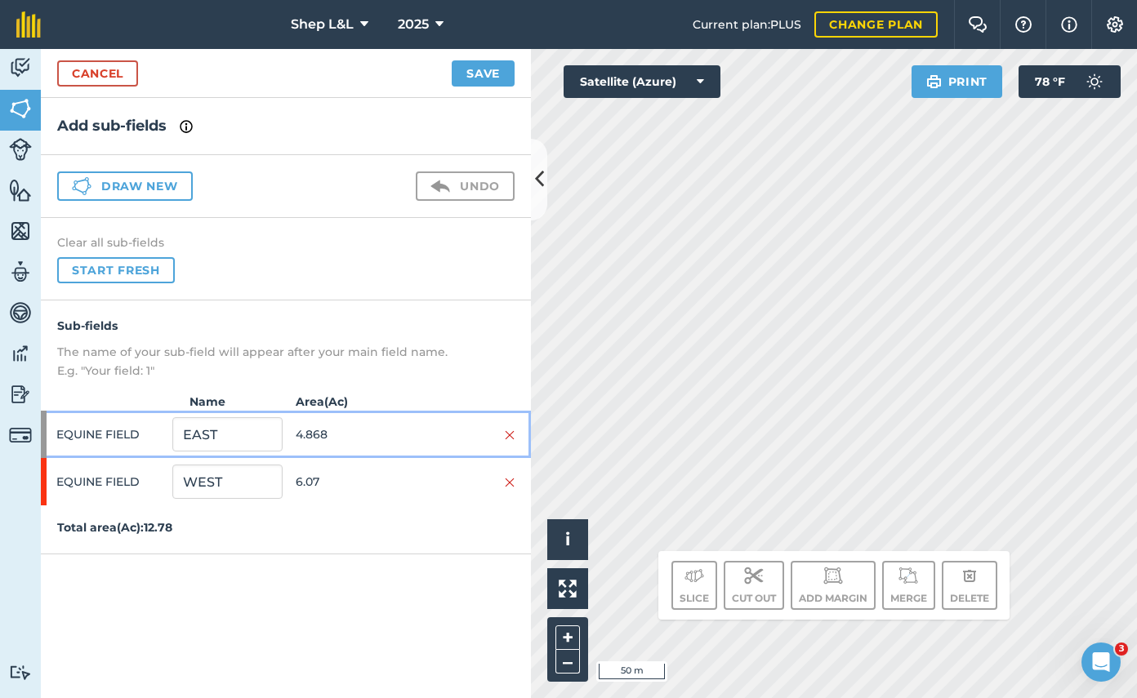
click at [41, 430] on div at bounding box center [44, 434] width 6 height 47
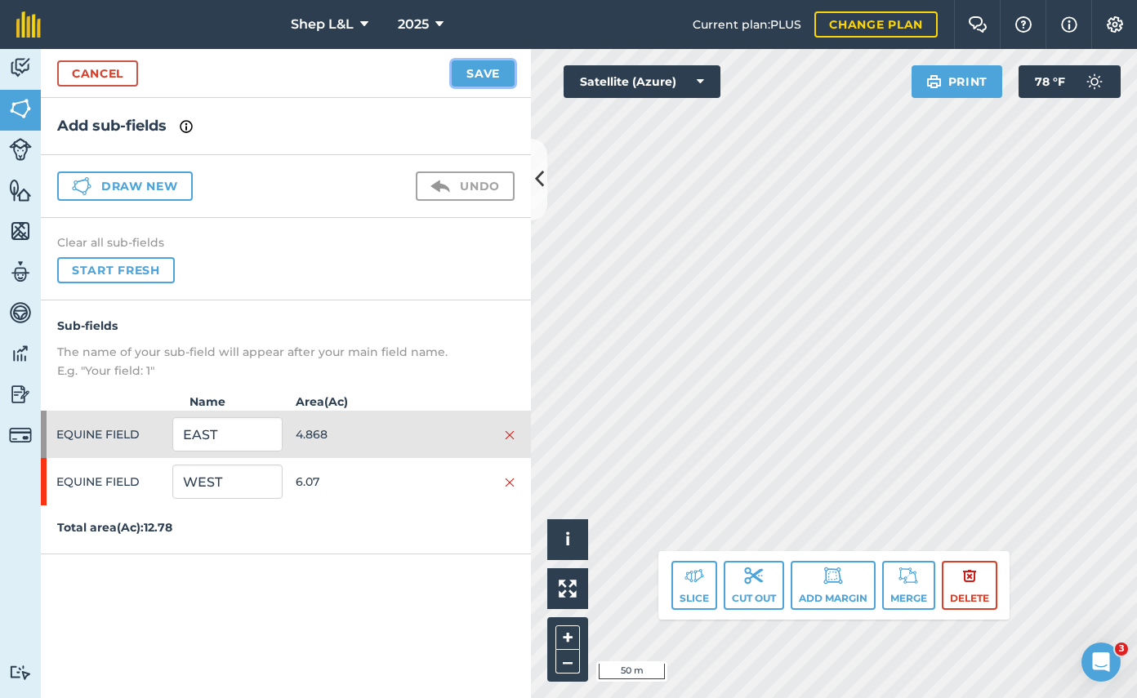
click at [482, 81] on button "Save" at bounding box center [483, 73] width 63 height 26
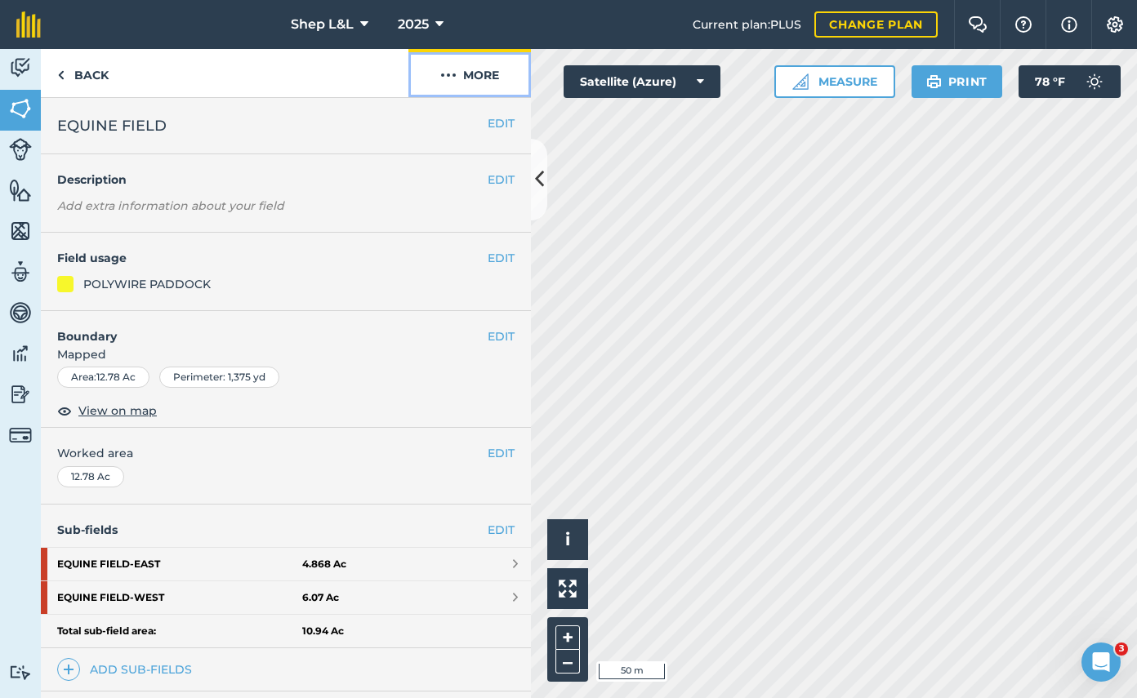
click at [450, 78] on img at bounding box center [448, 75] width 16 height 20
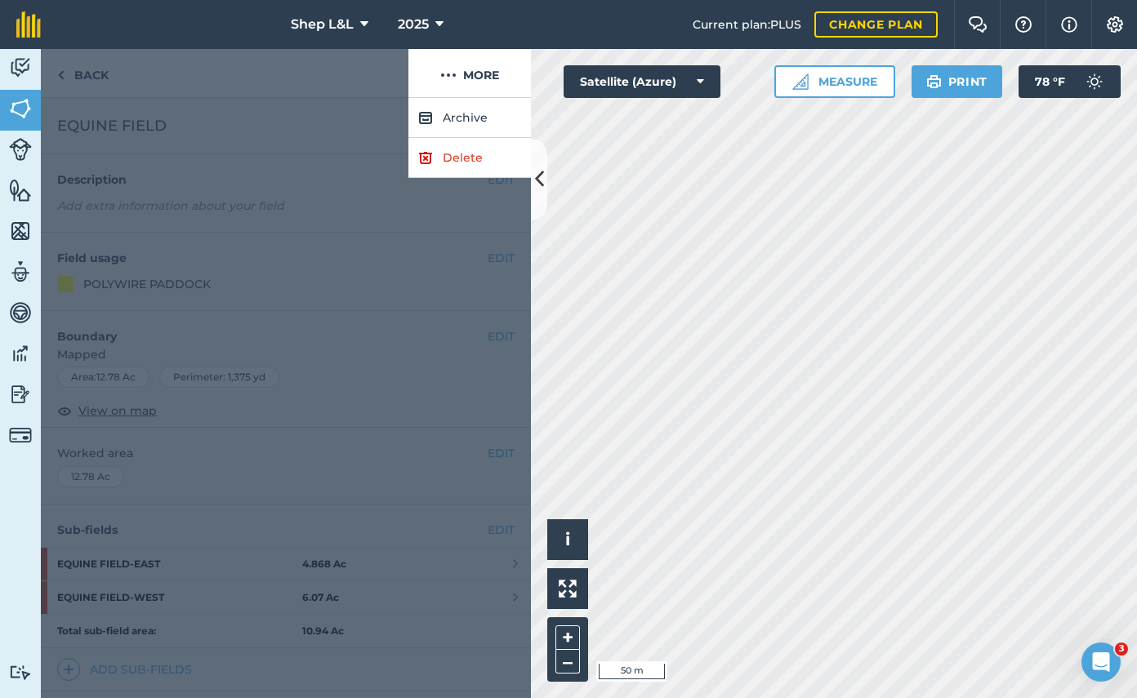
click at [409, 309] on div at bounding box center [286, 398] width 490 height 600
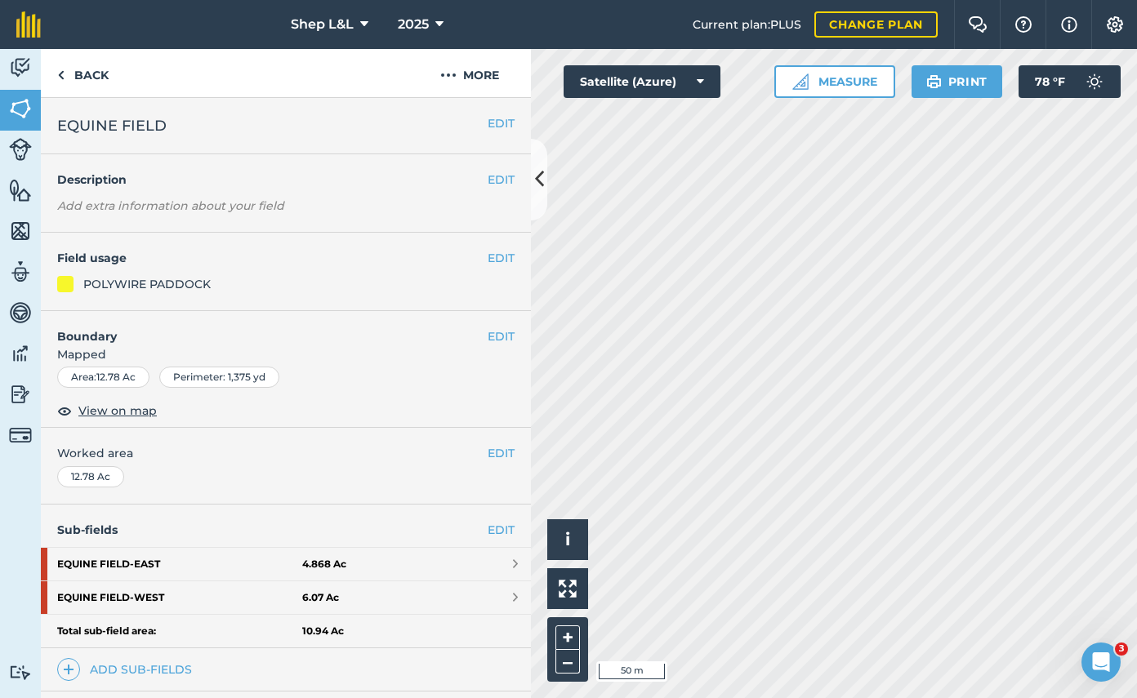
scroll to position [147, 0]
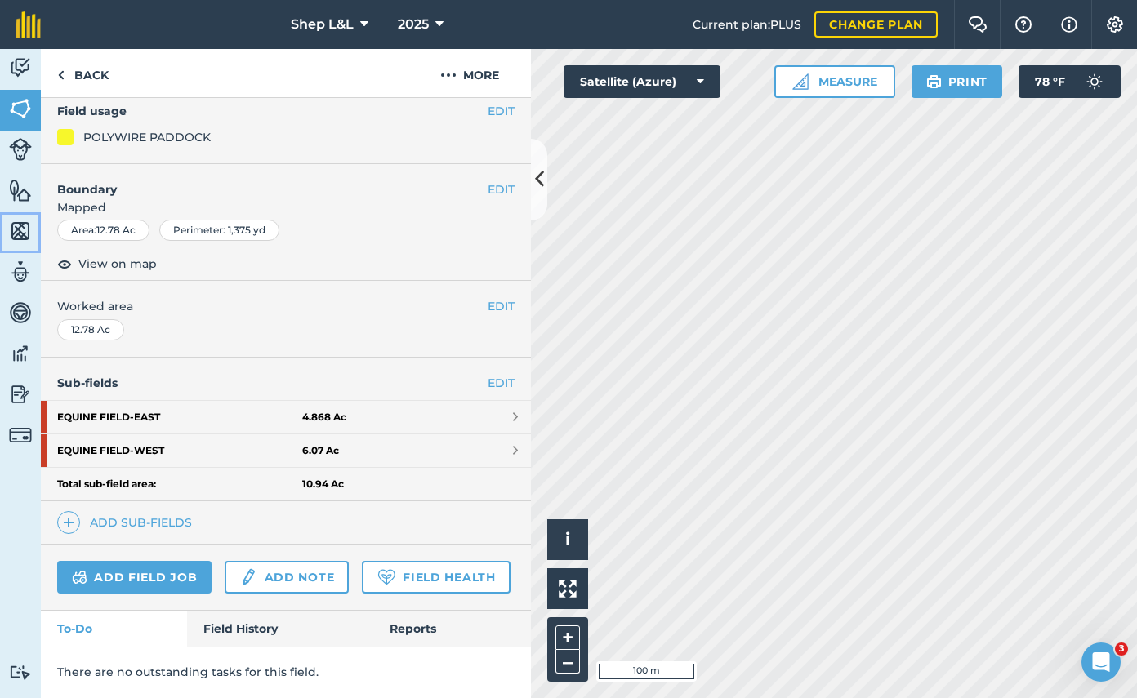
click at [27, 229] on img at bounding box center [20, 231] width 23 height 24
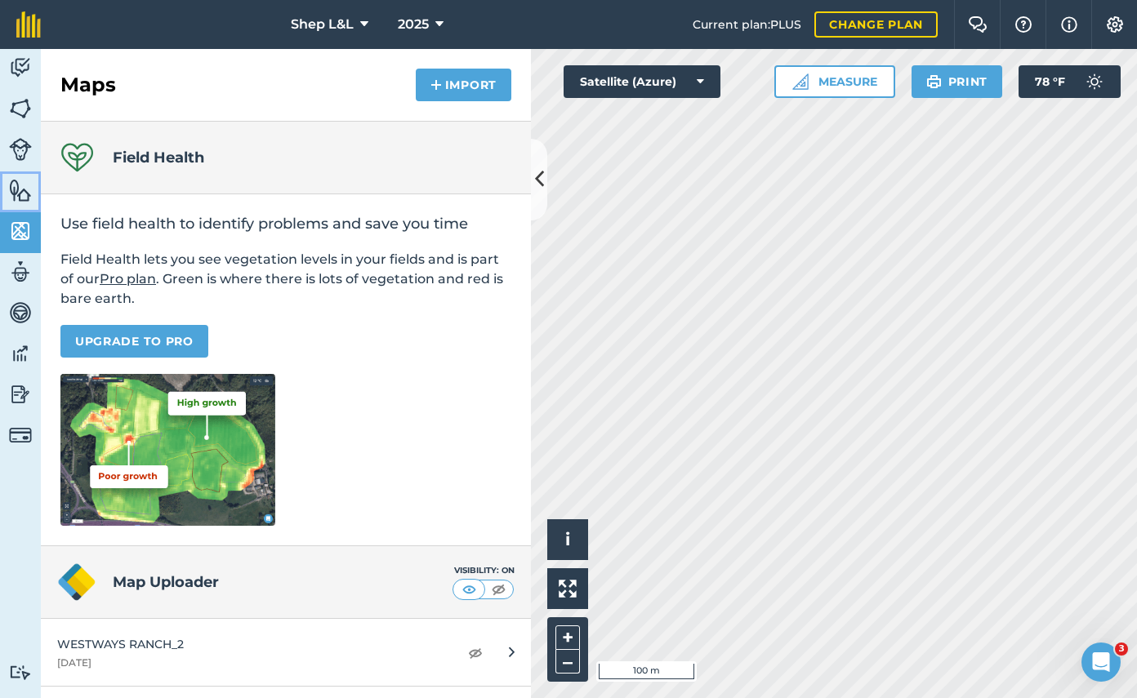
click at [23, 185] on img at bounding box center [20, 190] width 23 height 24
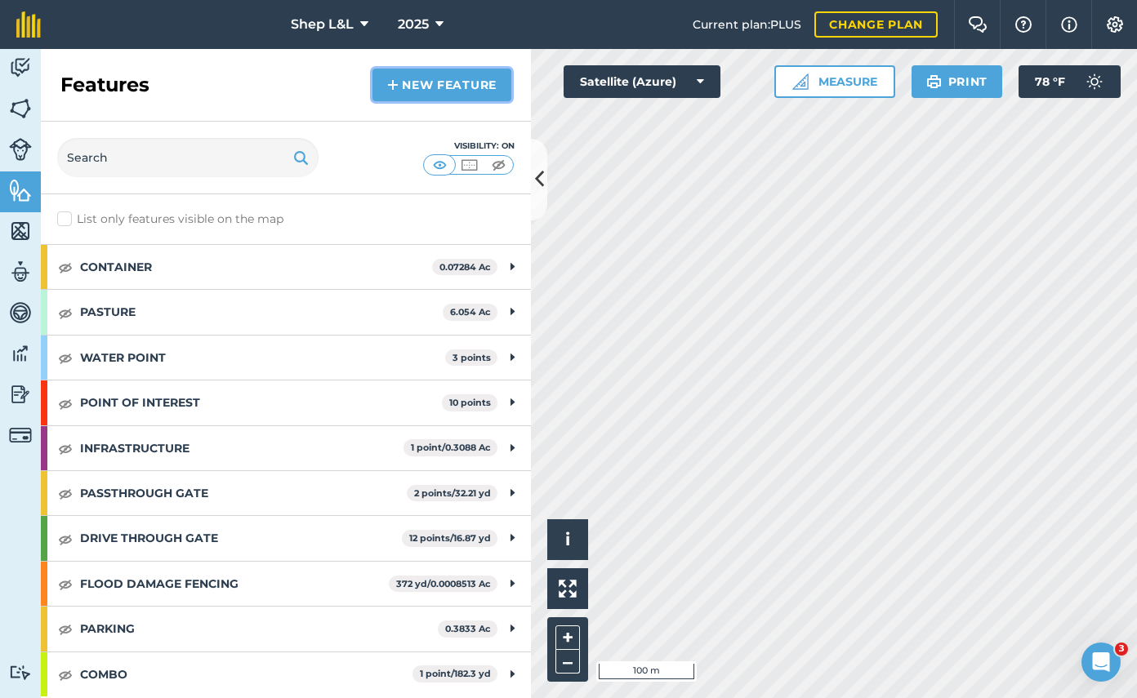
click at [384, 78] on link "New feature" at bounding box center [441, 85] width 139 height 33
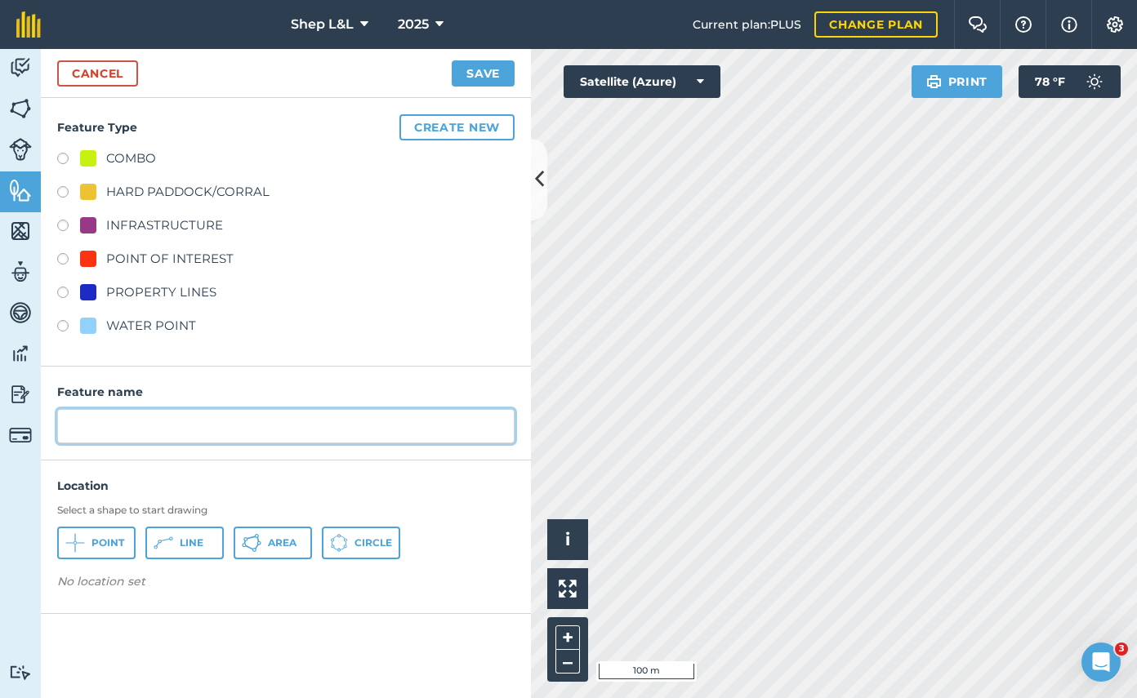
click at [265, 436] on input "text" at bounding box center [285, 426] width 457 height 34
type input "BUNGEE GATE"
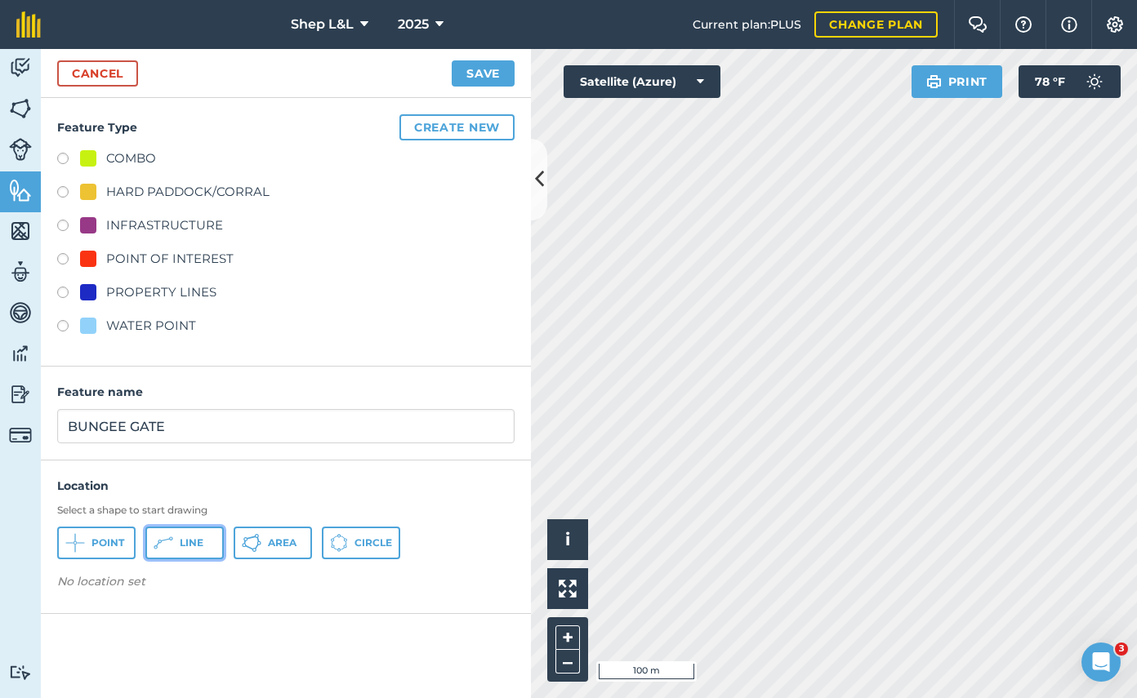
click at [185, 542] on span "Line" at bounding box center [192, 542] width 24 height 13
click at [62, 255] on label at bounding box center [68, 261] width 23 height 16
radio input "true"
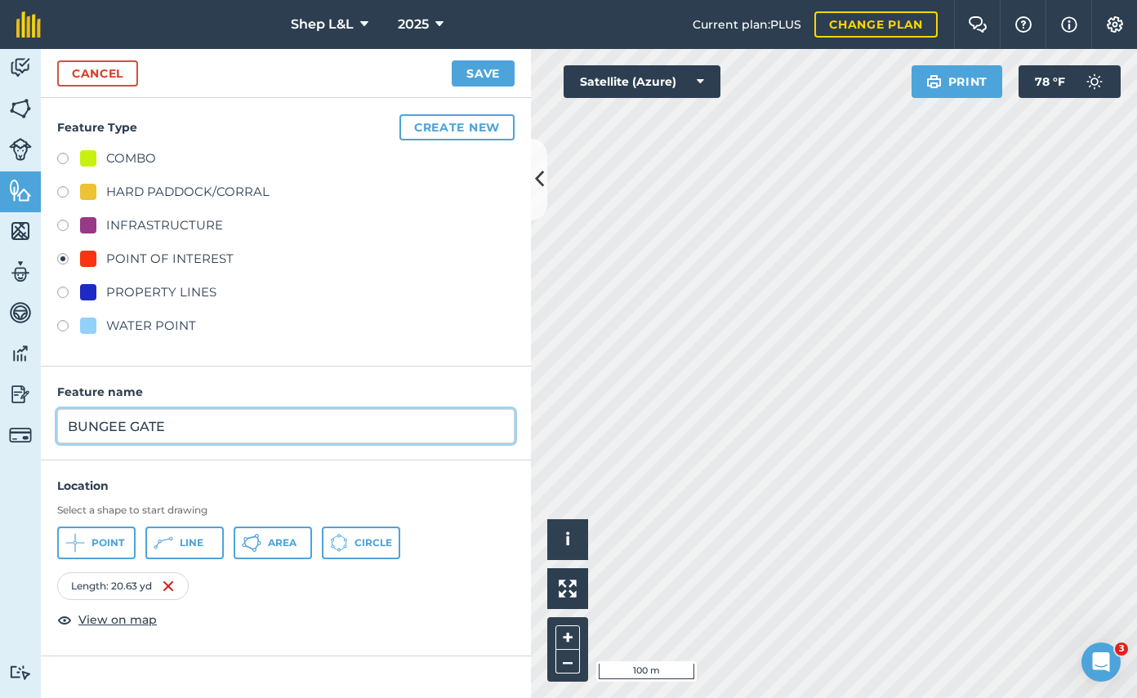
click at [367, 428] on input "BUNGEE GATE" at bounding box center [285, 426] width 457 height 34
click at [179, 431] on input "BUNGEE GATE - ENTRANCE" at bounding box center [285, 426] width 457 height 34
drag, startPoint x: 184, startPoint y: 430, endPoint x: 291, endPoint y: 453, distance: 109.4
click at [291, 453] on div "Feature name BUNGEE GATE - ENTRANCE" at bounding box center [286, 414] width 490 height 94
click at [219, 426] on input "BUNGEE GATE - NEAR GATE" at bounding box center [285, 426] width 457 height 34
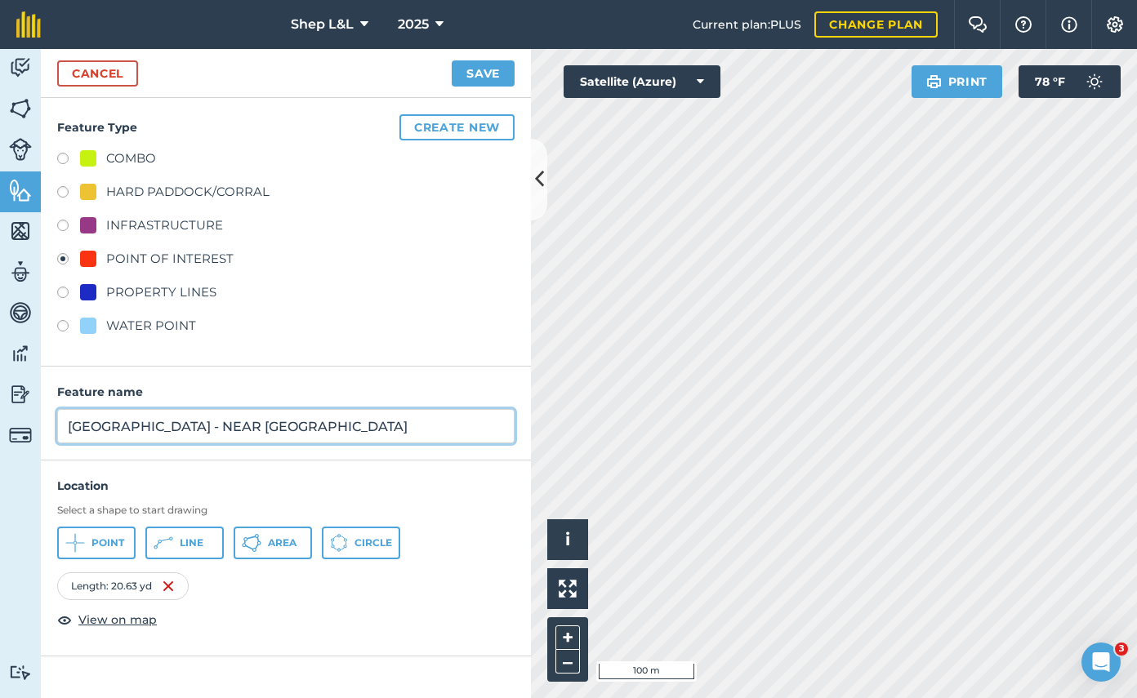
type input "BUNGEE GATE - NEAR FRONT GATE"
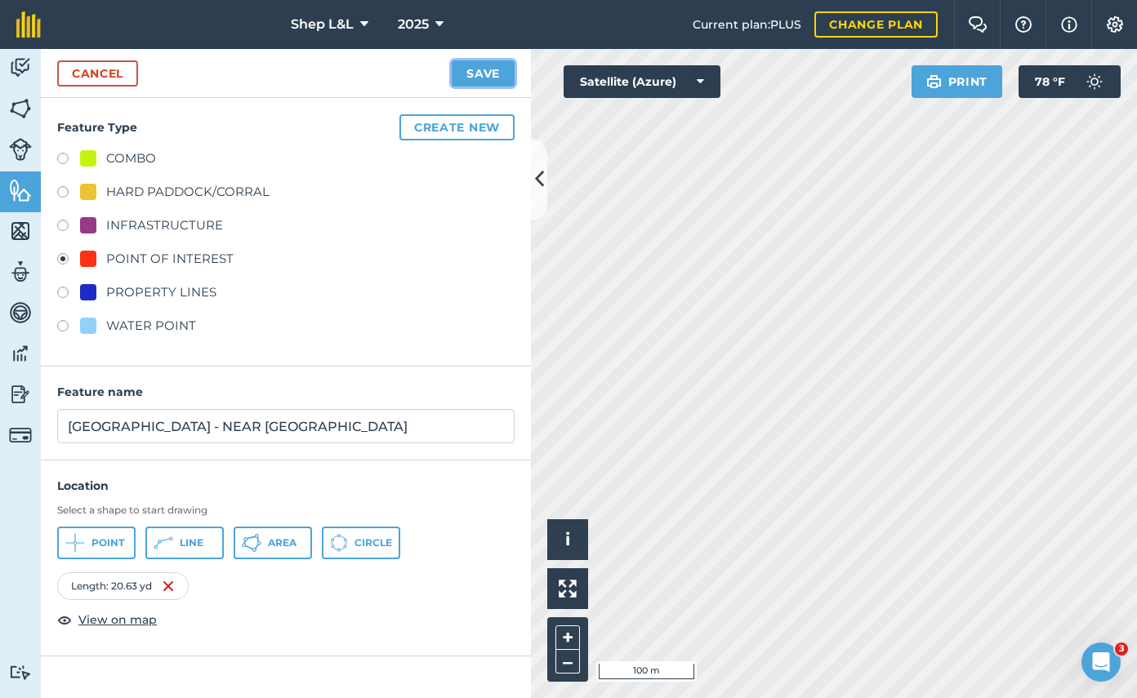
click at [464, 71] on button "Save" at bounding box center [483, 73] width 63 height 26
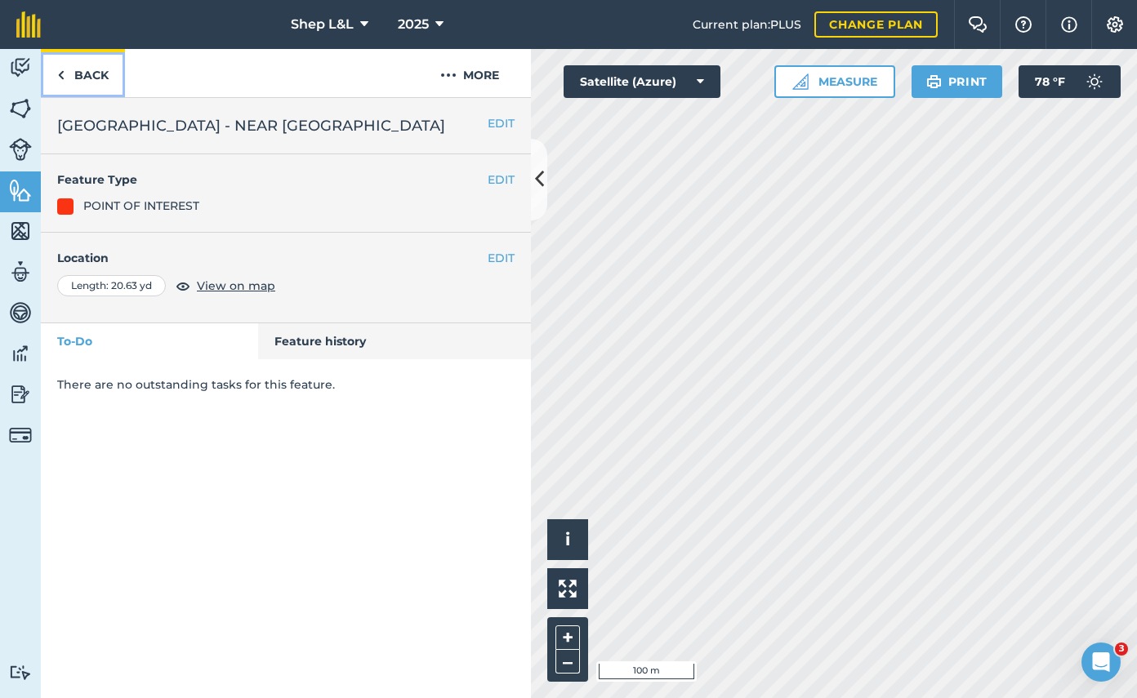
click at [96, 78] on link "Back" at bounding box center [83, 73] width 84 height 48
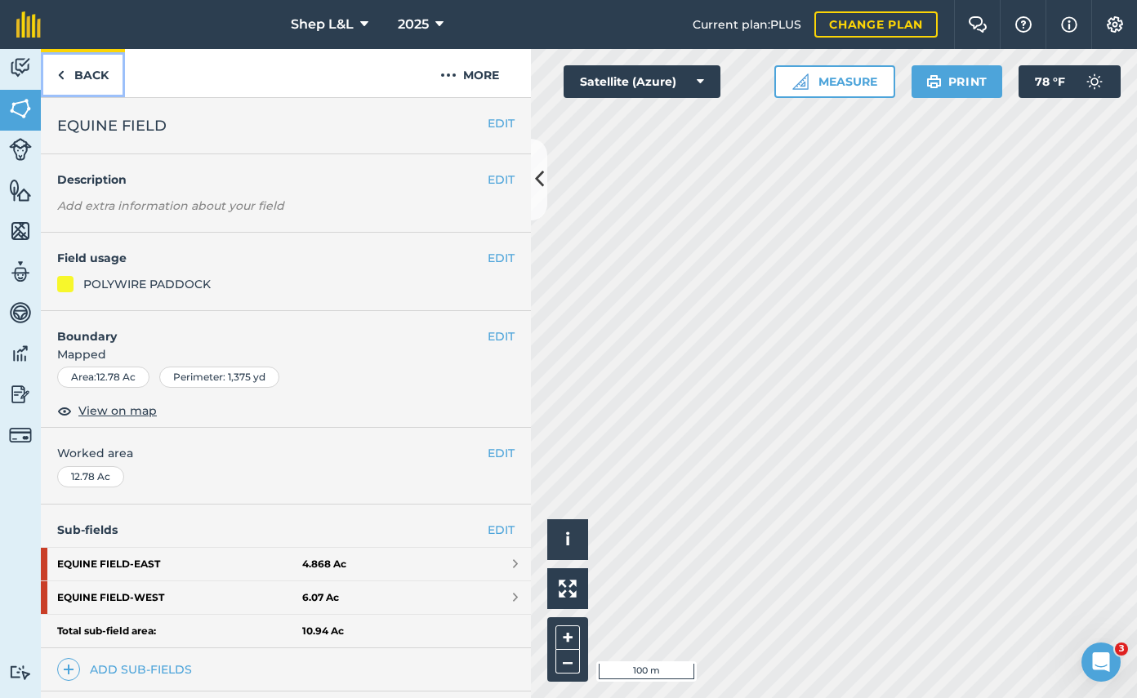
click at [79, 72] on link "Back" at bounding box center [83, 73] width 84 height 48
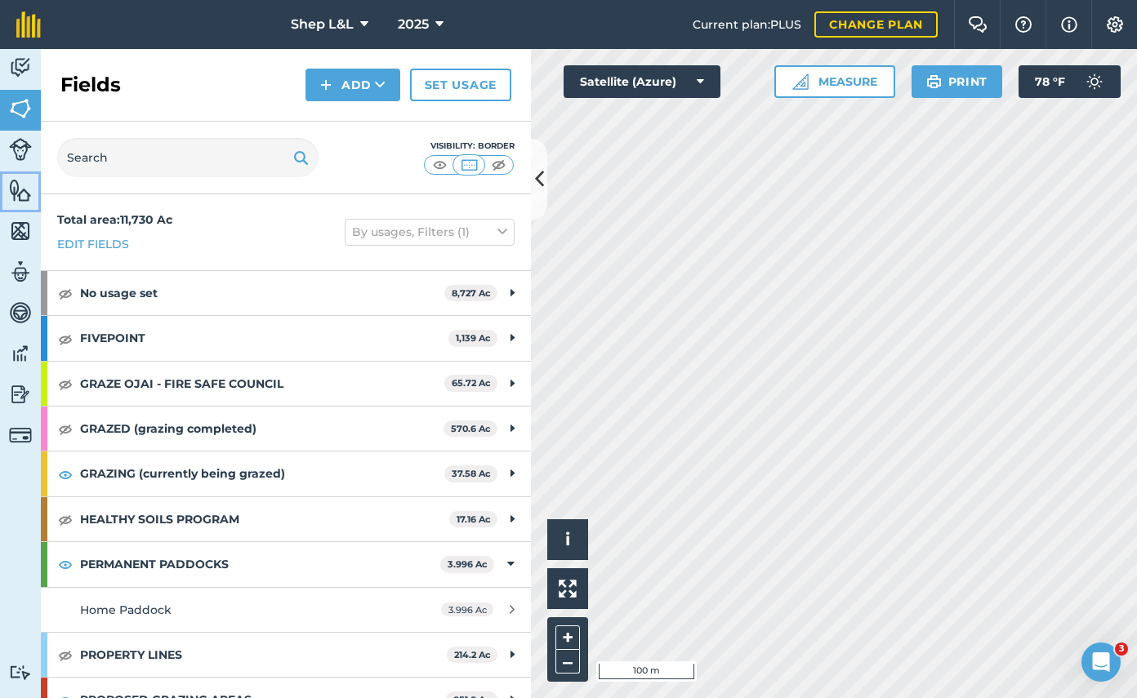
click at [26, 187] on img at bounding box center [20, 190] width 23 height 24
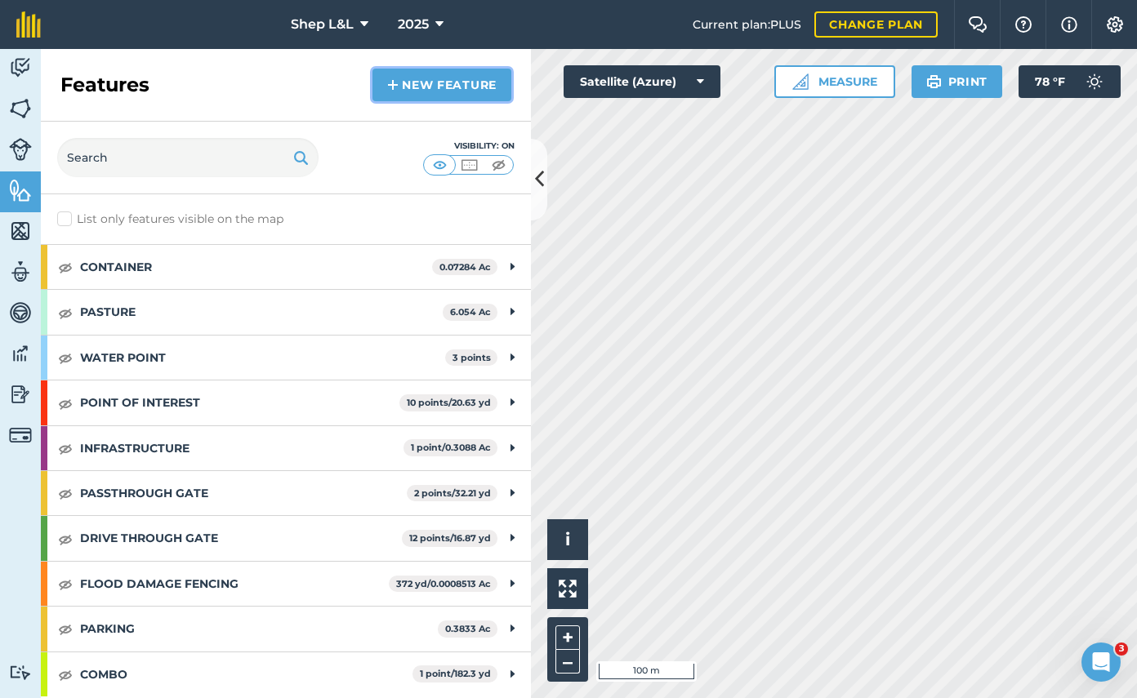
click at [435, 89] on link "New feature" at bounding box center [441, 85] width 139 height 33
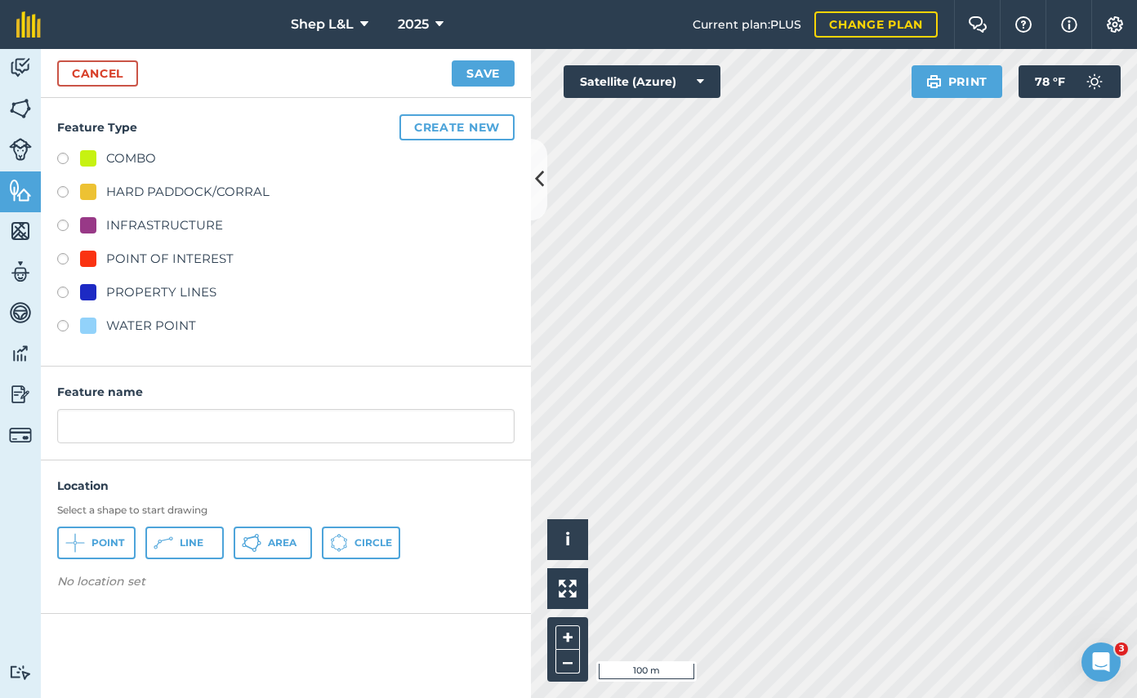
click at [65, 256] on label at bounding box center [68, 261] width 23 height 16
radio input "true"
click at [104, 544] on span "Point" at bounding box center [107, 542] width 33 height 13
click at [218, 581] on img at bounding box center [214, 586] width 13 height 20
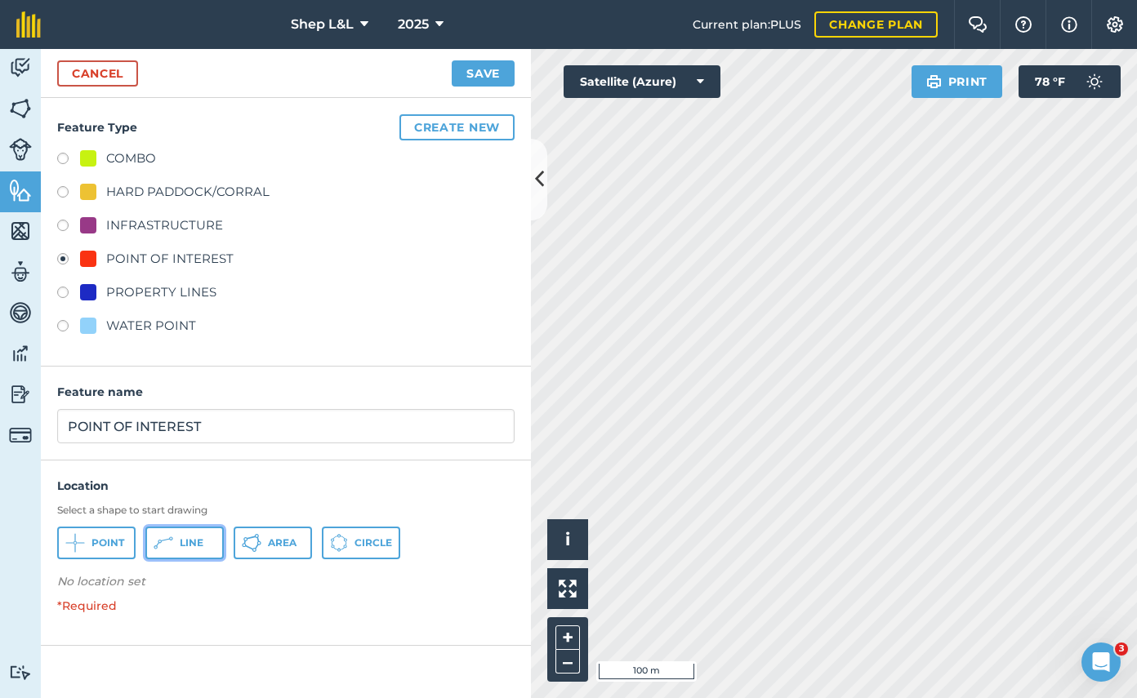
click at [182, 536] on span "Line" at bounding box center [192, 542] width 24 height 13
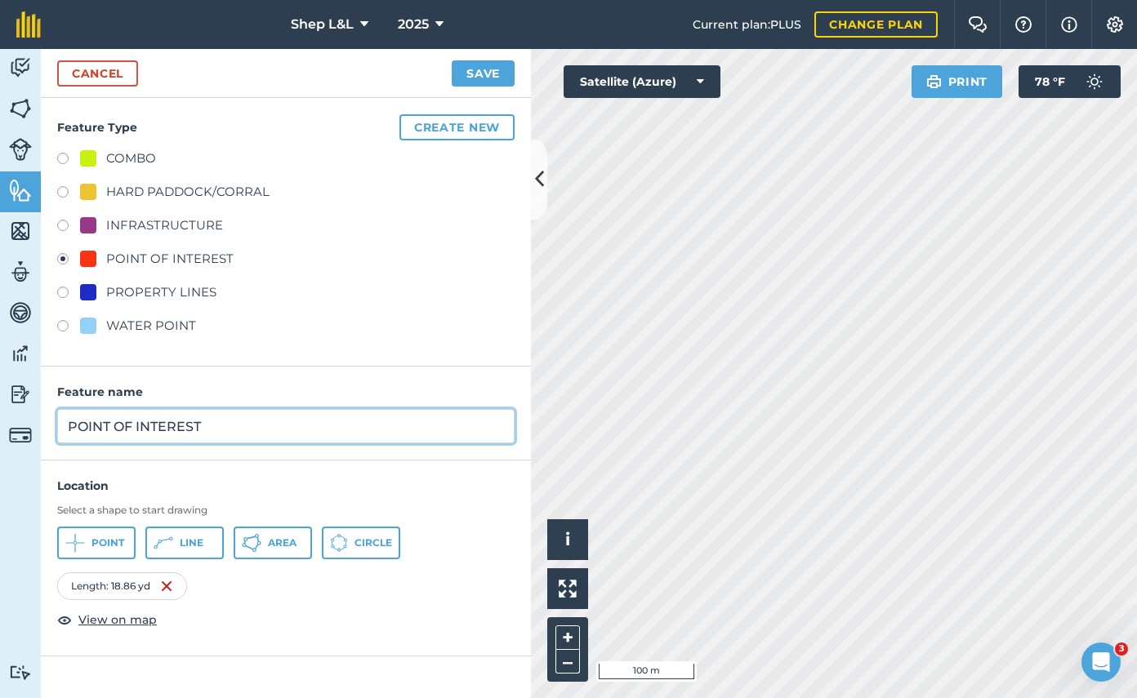
drag, startPoint x: 225, startPoint y: 431, endPoint x: 7, endPoint y: 416, distance: 218.6
click at [7, 416] on div "Activity Fields Livestock Features Maps Team Vehicles Data Reporting Billing Tu…" at bounding box center [568, 373] width 1137 height 649
type input "B"
type input "BUNGEE GATE - ACROSS FROM WOOD SHED"
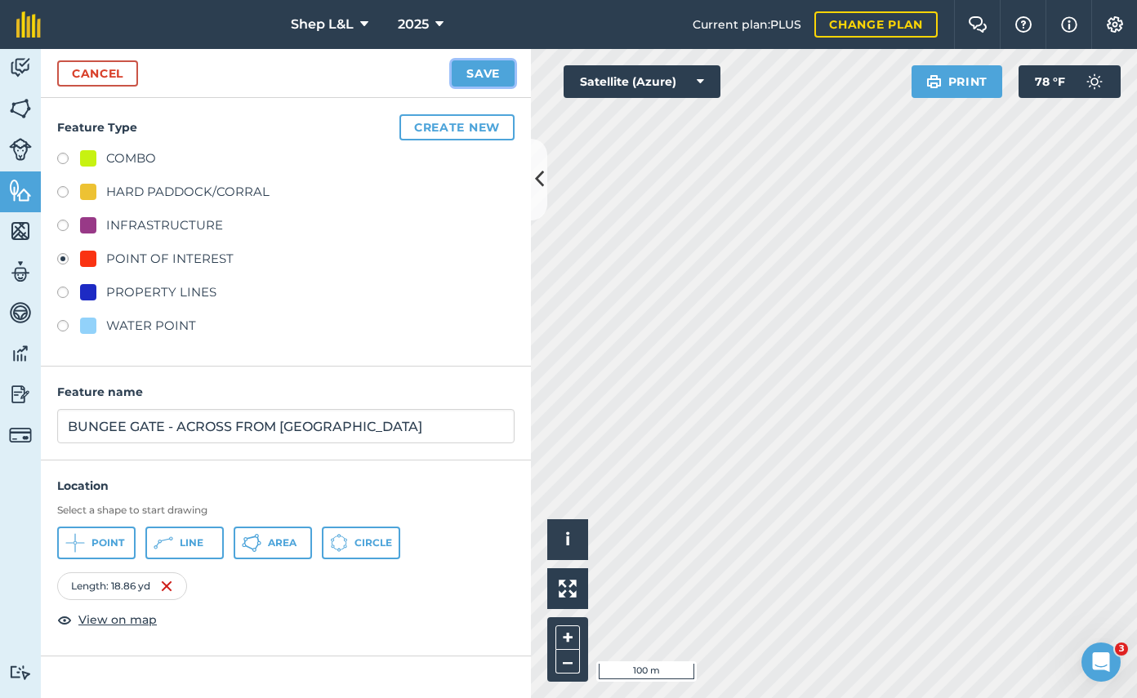
click at [472, 79] on button "Save" at bounding box center [483, 73] width 63 height 26
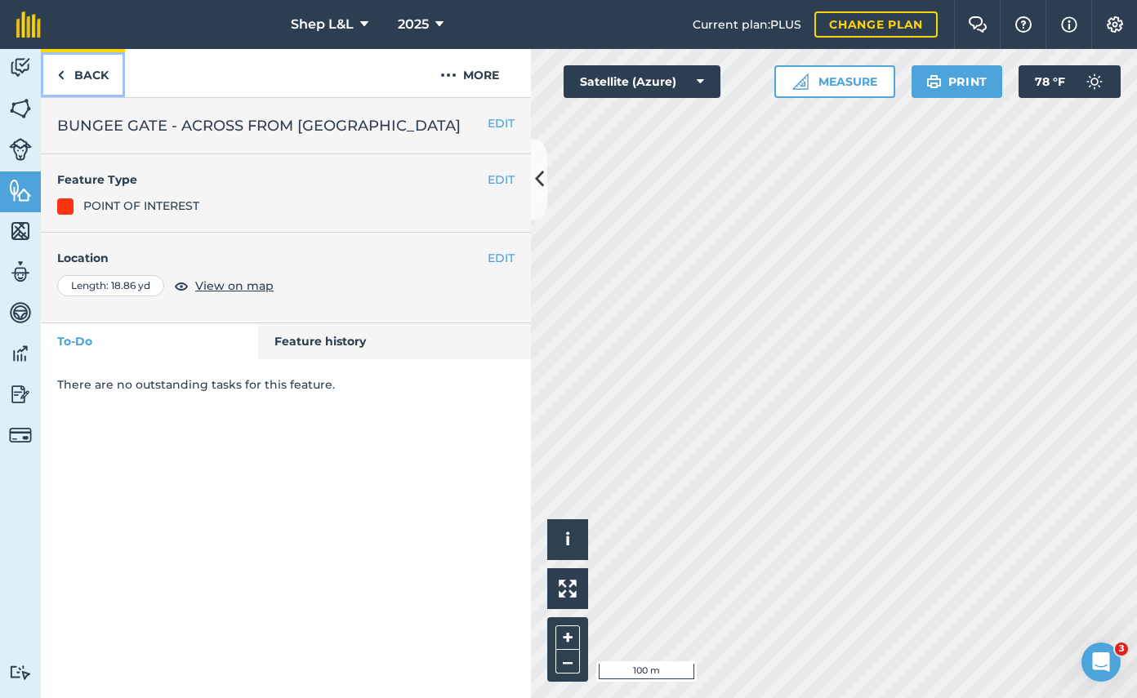
click at [92, 76] on link "Back" at bounding box center [83, 73] width 84 height 48
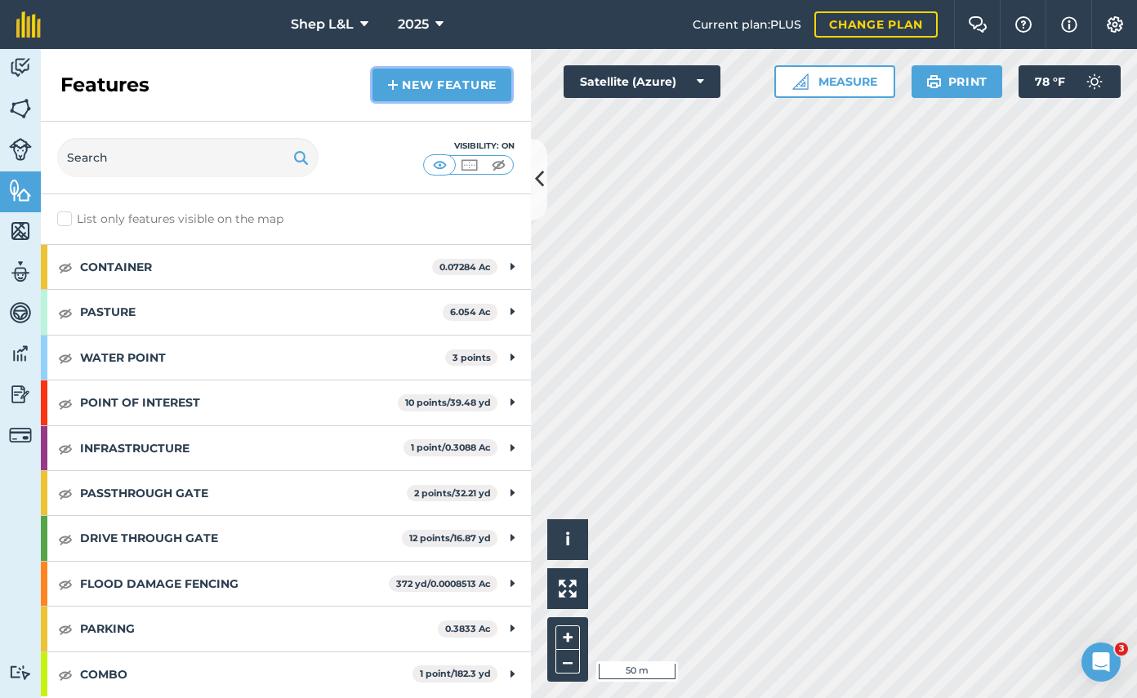
click at [406, 79] on link "New feature" at bounding box center [441, 85] width 139 height 33
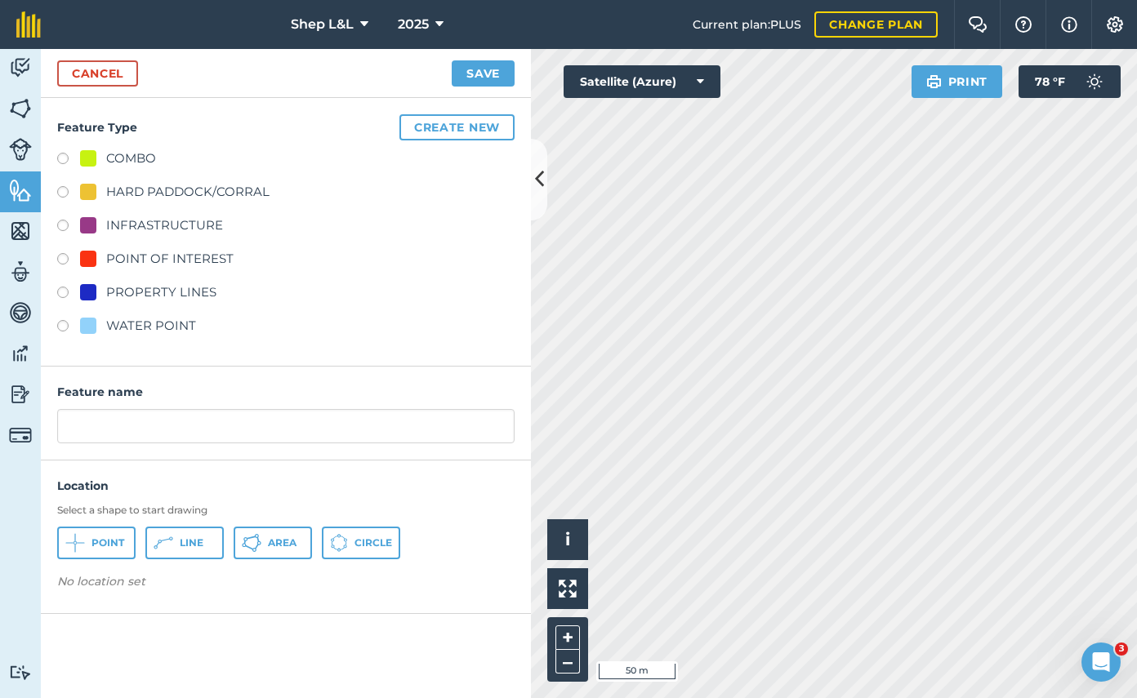
click at [64, 256] on label at bounding box center [68, 261] width 23 height 16
radio input "true"
click at [184, 543] on span "Line" at bounding box center [192, 542] width 24 height 13
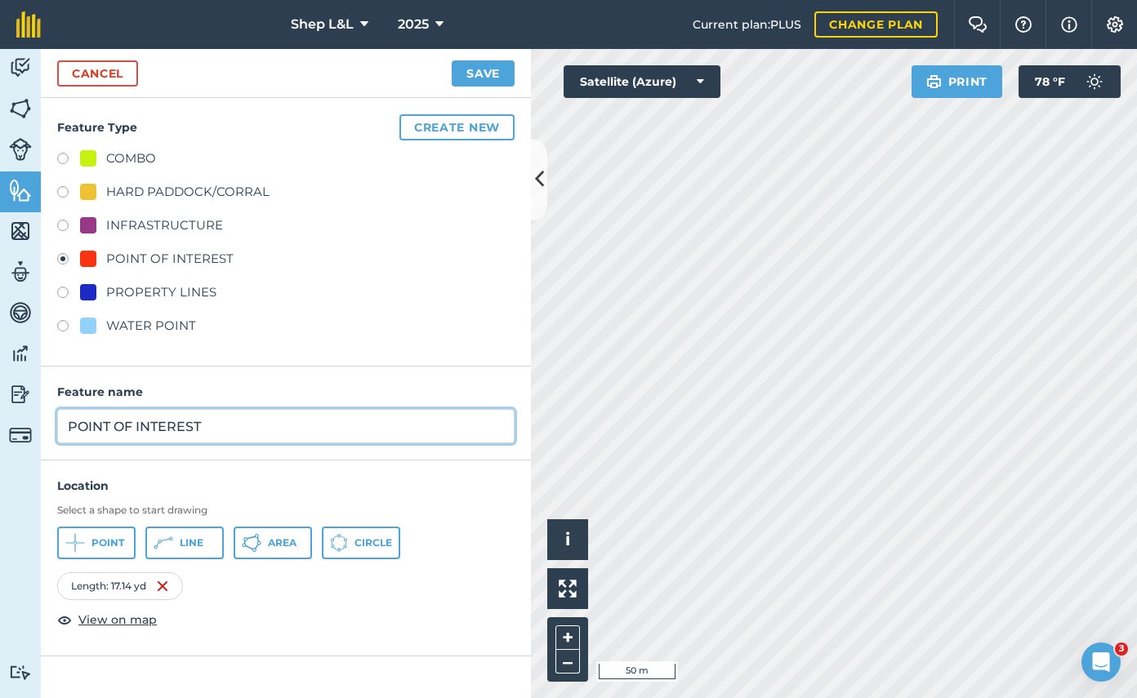
drag, startPoint x: 288, startPoint y: 428, endPoint x: -69, endPoint y: 428, distance: 357.6
click at [0, 428] on html "Shep L&L 2025 Current plan : PLUS Change plan Farm Chat Help Info Settings Shep…" at bounding box center [568, 349] width 1137 height 698
click at [67, 428] on input "FIELD GATE" at bounding box center [285, 426] width 457 height 34
drag, startPoint x: 170, startPoint y: 427, endPoint x: 129, endPoint y: 433, distance: 41.2
click at [129, 433] on input "BUNGEE FIELD GATE" at bounding box center [285, 426] width 457 height 34
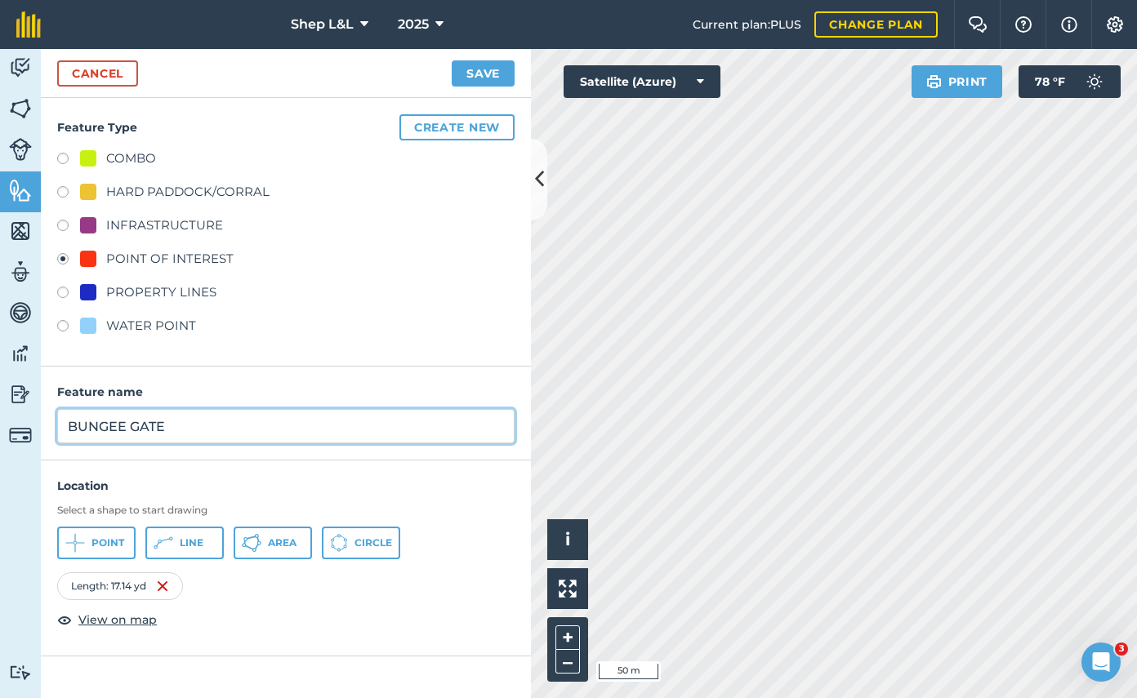
click at [201, 425] on input "BUNGEE GATE" at bounding box center [285, 426] width 457 height 34
type input "BUNGEE GATE - MIDDLE"
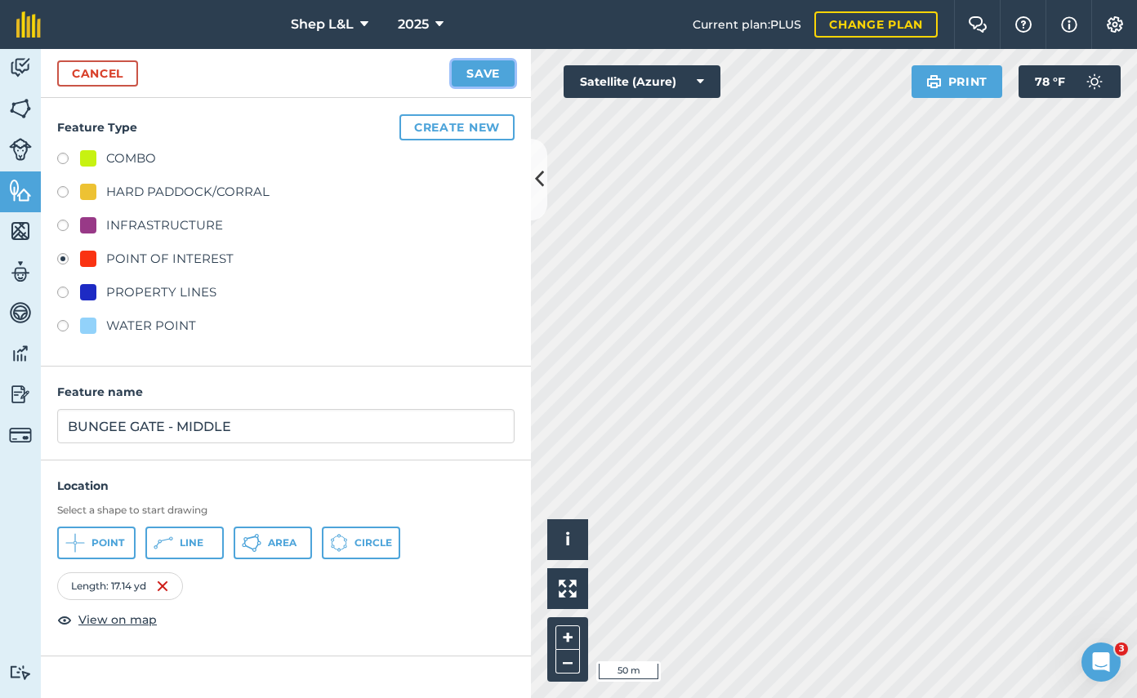
click at [489, 69] on button "Save" at bounding box center [483, 73] width 63 height 26
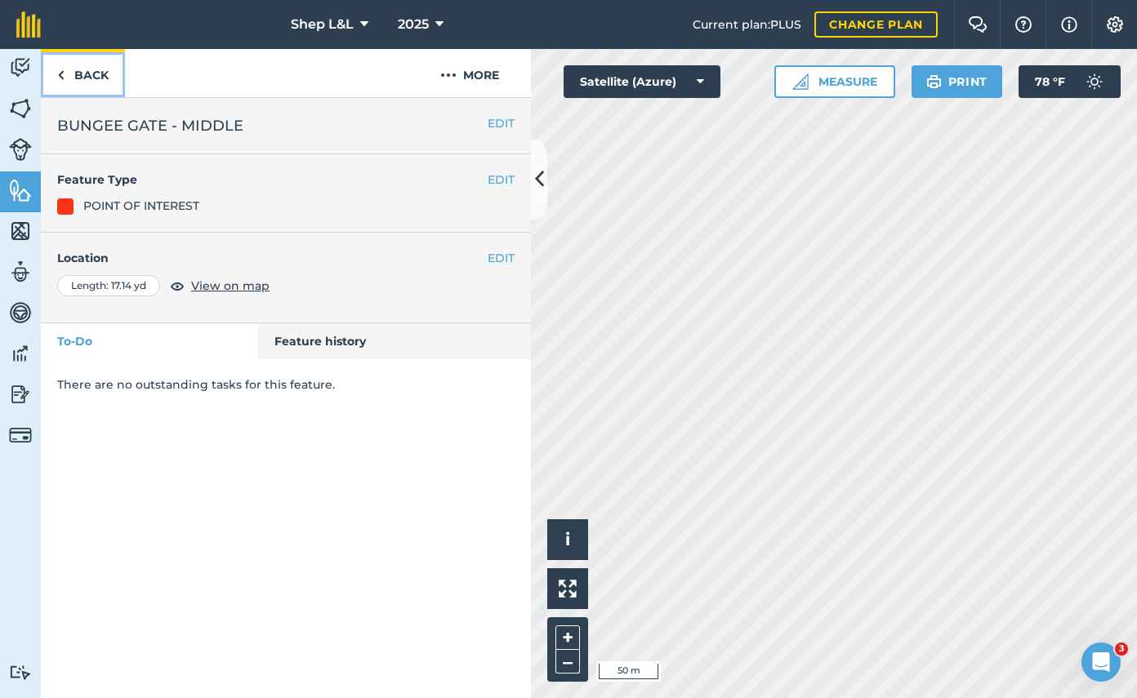
click at [92, 73] on link "Back" at bounding box center [83, 73] width 84 height 48
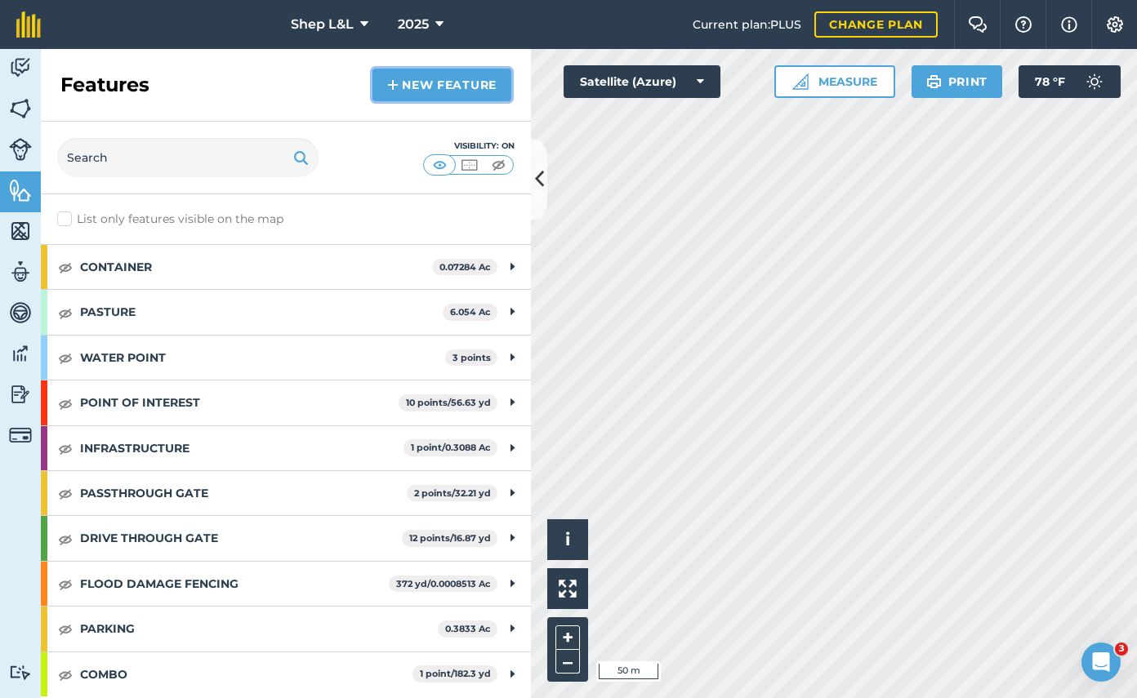
click at [410, 87] on link "New feature" at bounding box center [441, 85] width 139 height 33
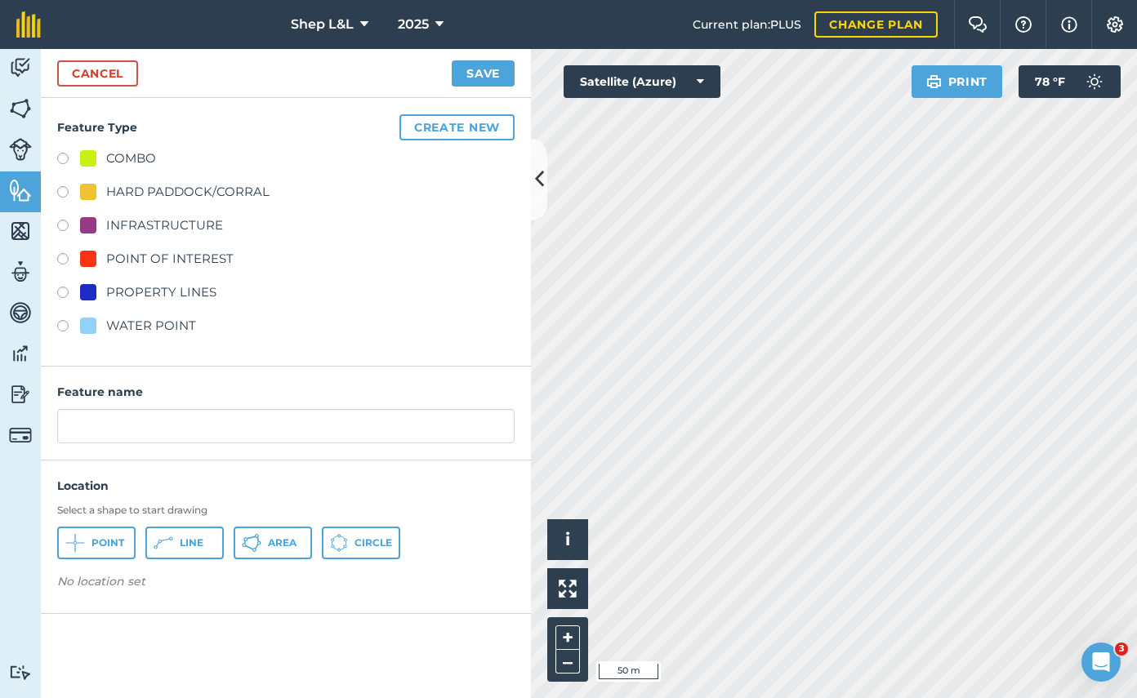
click at [64, 257] on label at bounding box center [68, 261] width 23 height 16
radio input "true"
type input "POINT OF INTEREST"
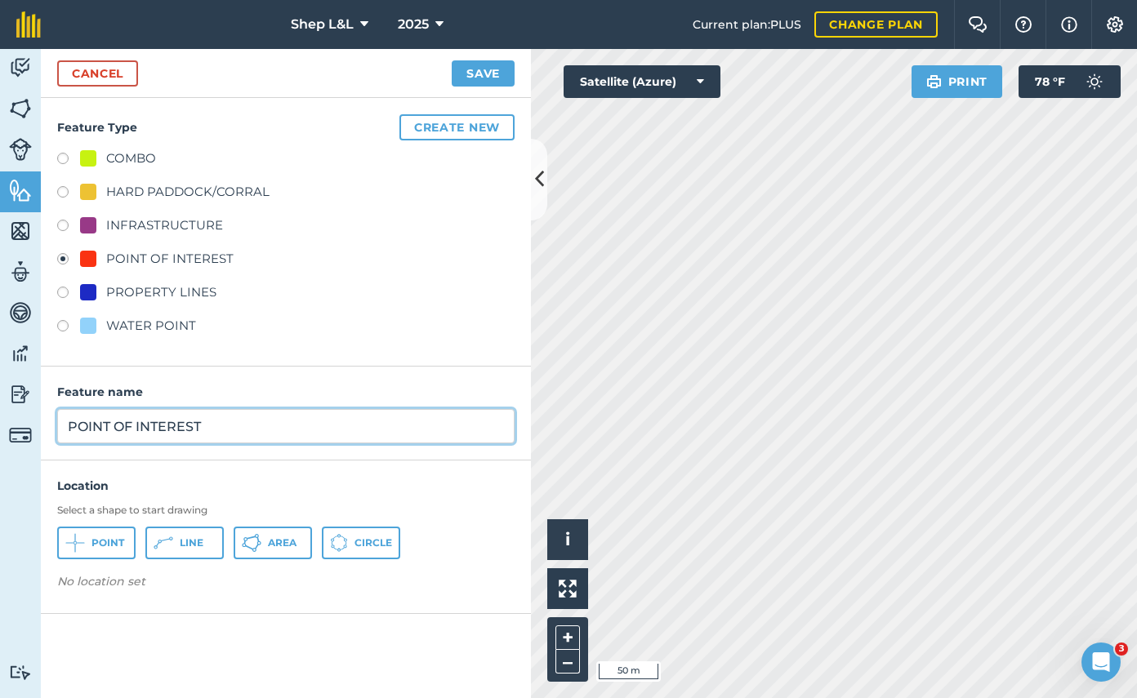
drag, startPoint x: 294, startPoint y: 432, endPoint x: -8, endPoint y: 413, distance: 302.7
click at [0, 413] on html "Shep L&L 2025 Current plan : PLUS Change plan Farm Chat Help Info Settings Shep…" at bounding box center [568, 349] width 1137 height 698
type input "NEAR WATER GATE"
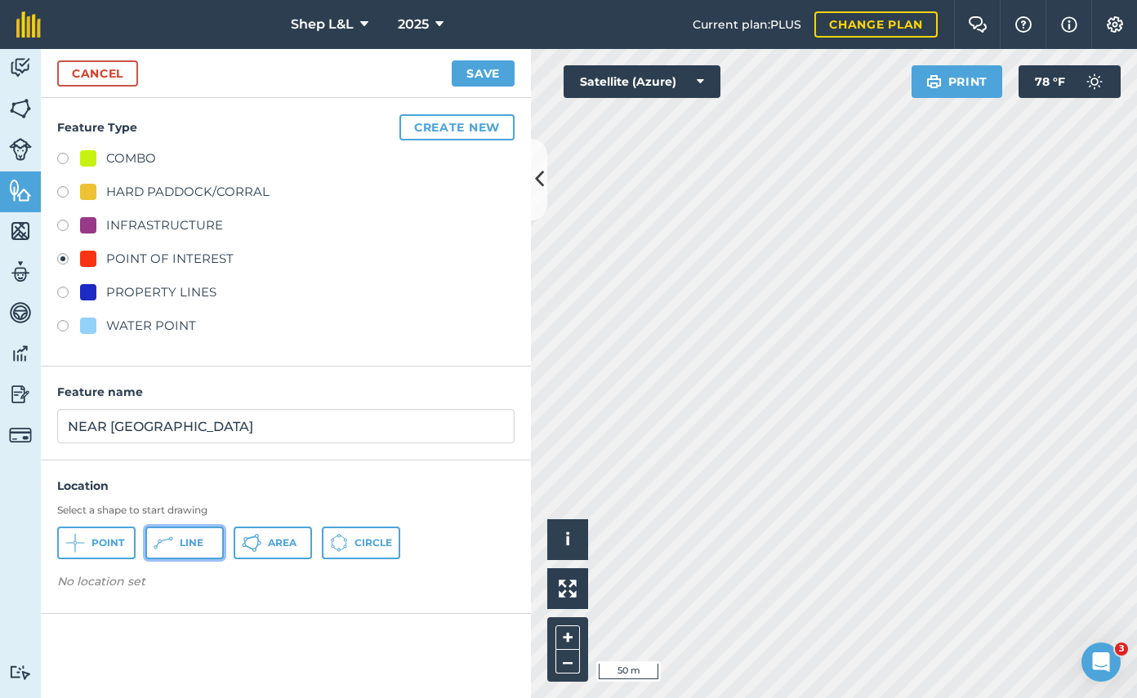
click at [198, 545] on span "Line" at bounding box center [192, 542] width 24 height 13
click at [486, 82] on button "Save" at bounding box center [483, 73] width 63 height 26
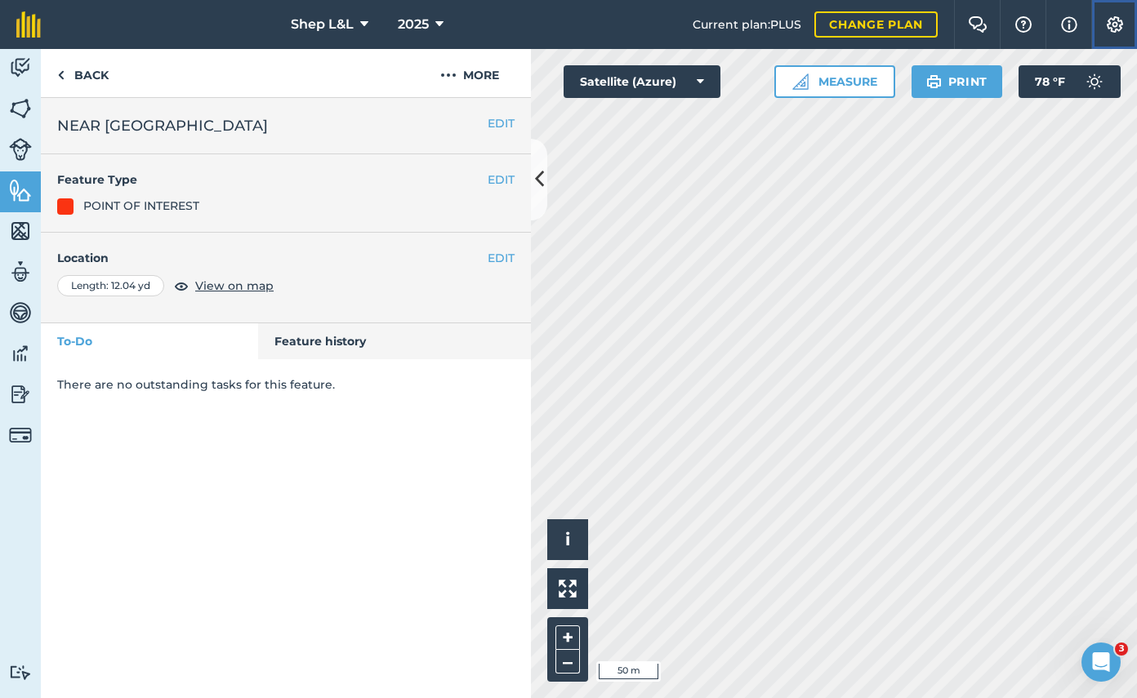
click at [1124, 22] on img at bounding box center [1115, 24] width 20 height 16
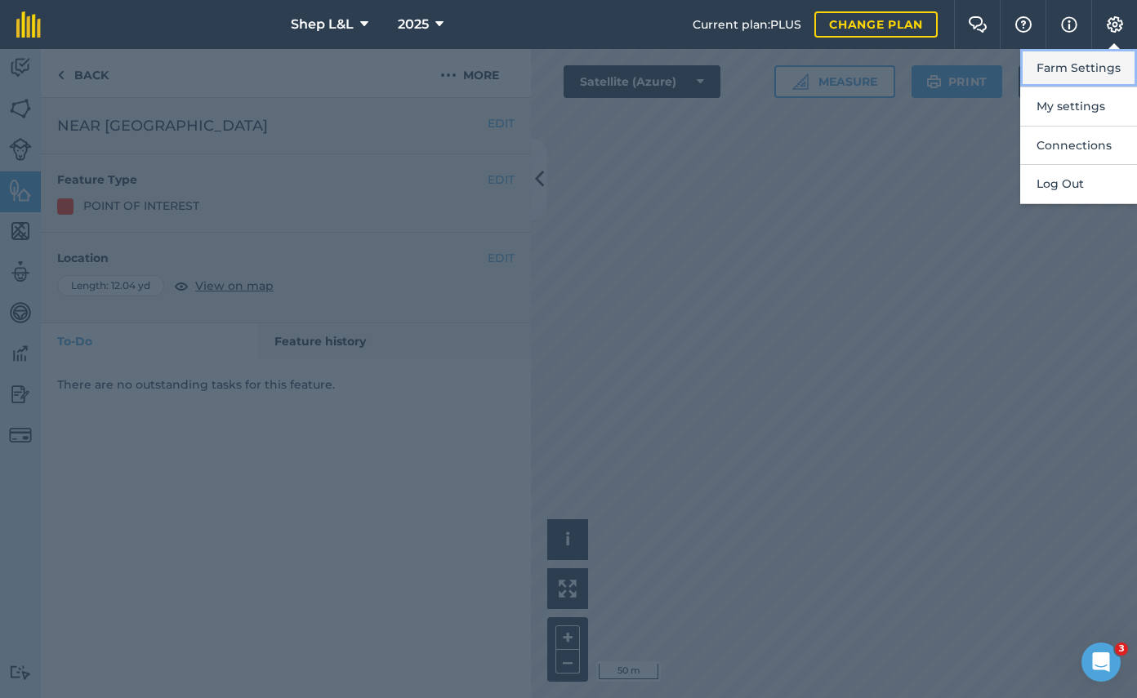
click at [1114, 70] on button "Farm Settings" at bounding box center [1078, 68] width 117 height 38
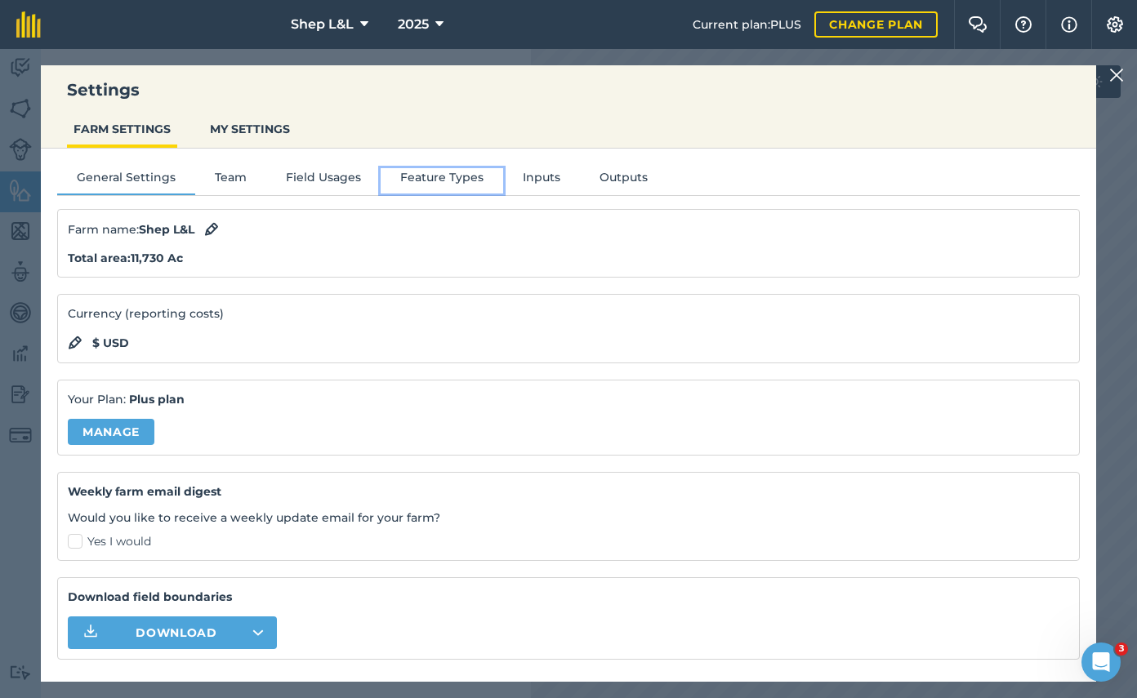
click at [418, 179] on button "Feature Types" at bounding box center [442, 180] width 122 height 24
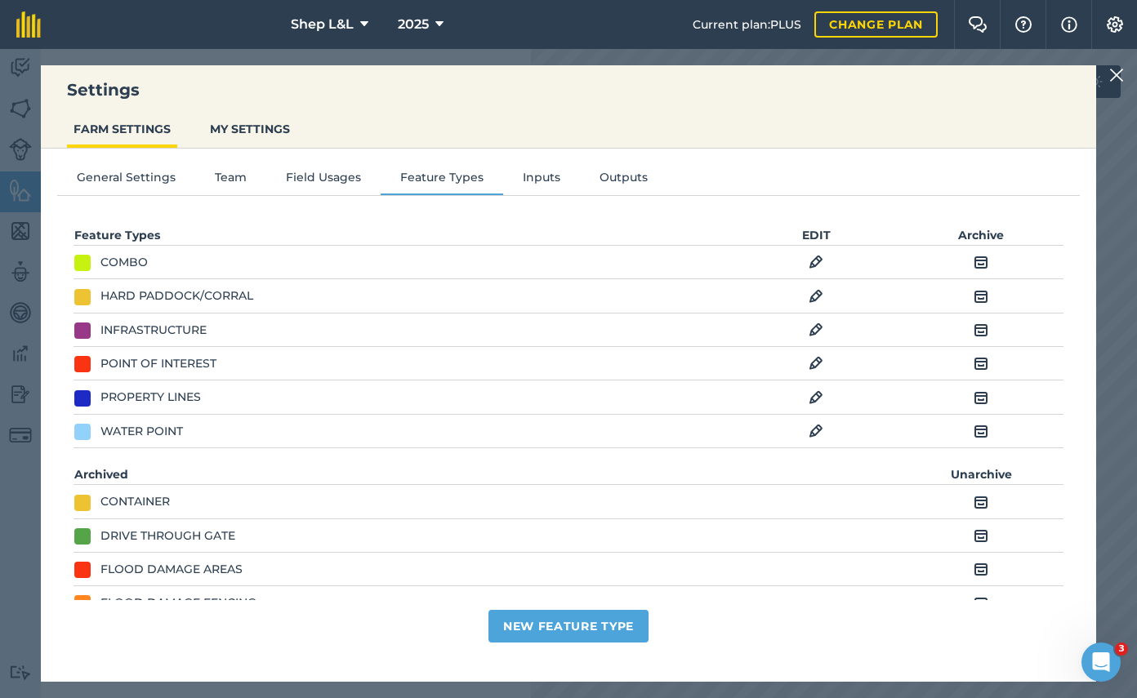
click at [813, 359] on img at bounding box center [815, 364] width 15 height 20
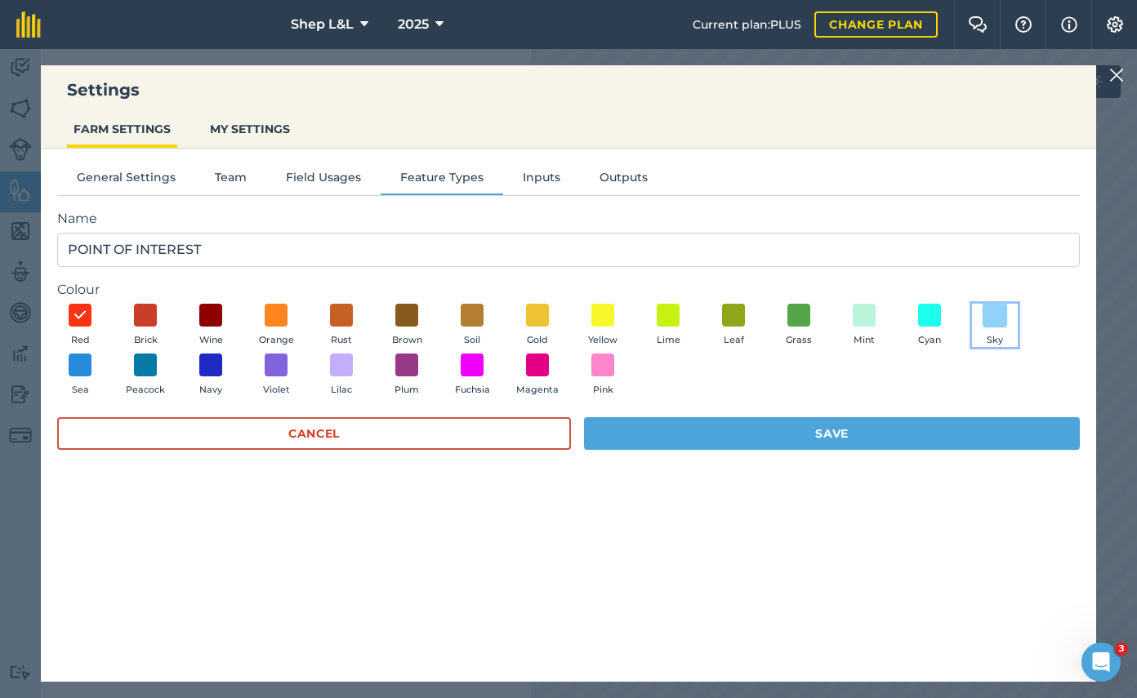
click at [998, 313] on span at bounding box center [994, 314] width 25 height 25
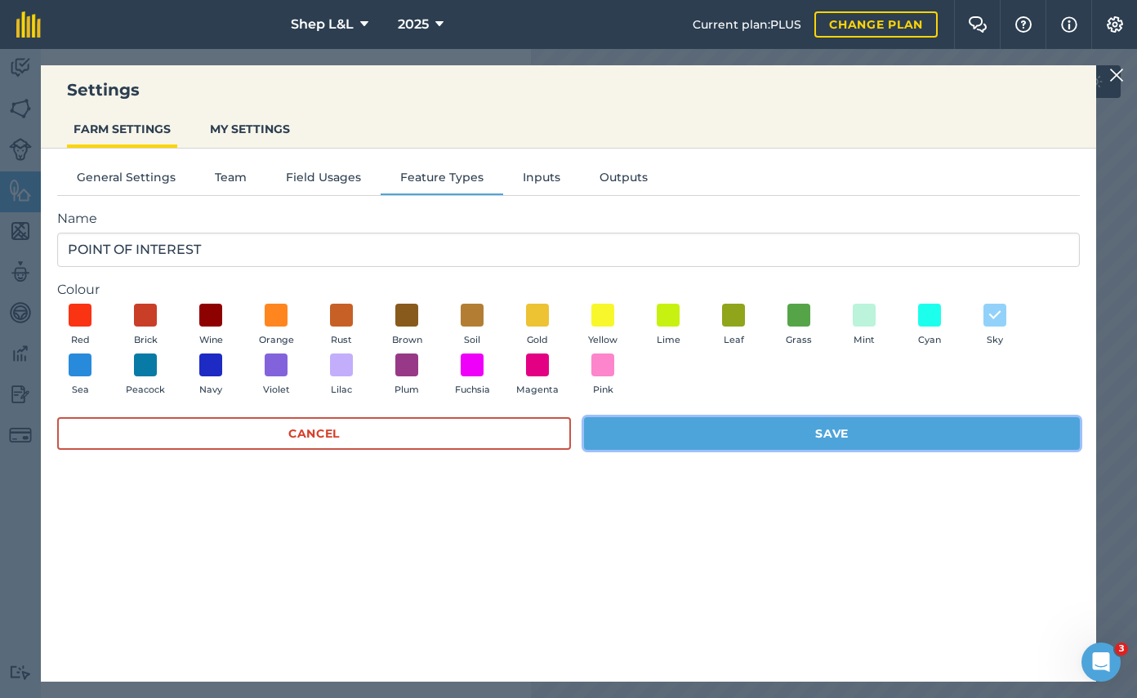
click at [915, 435] on button "Save" at bounding box center [832, 433] width 496 height 33
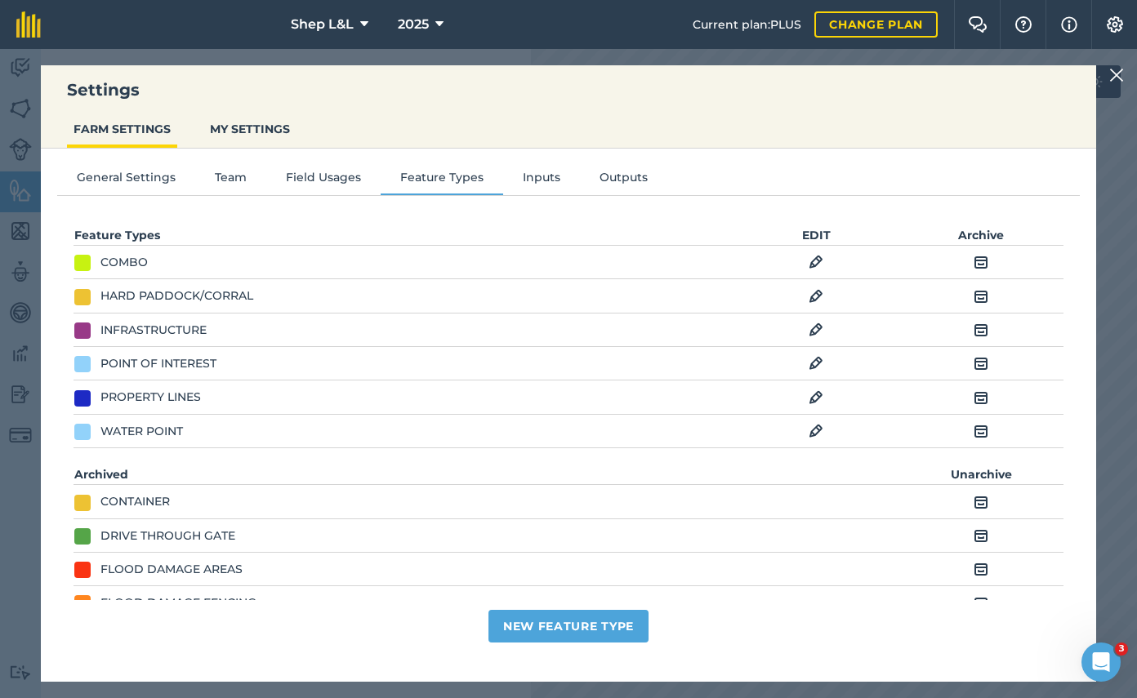
click at [812, 421] on img at bounding box center [815, 431] width 15 height 20
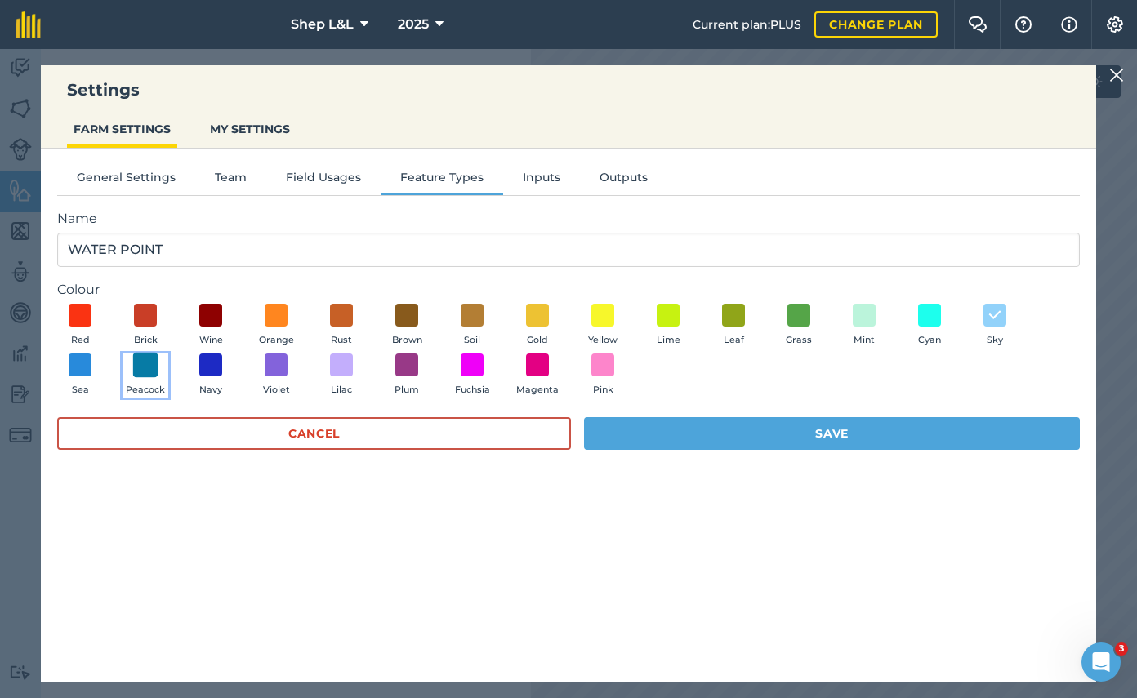
click at [155, 360] on span at bounding box center [145, 365] width 25 height 25
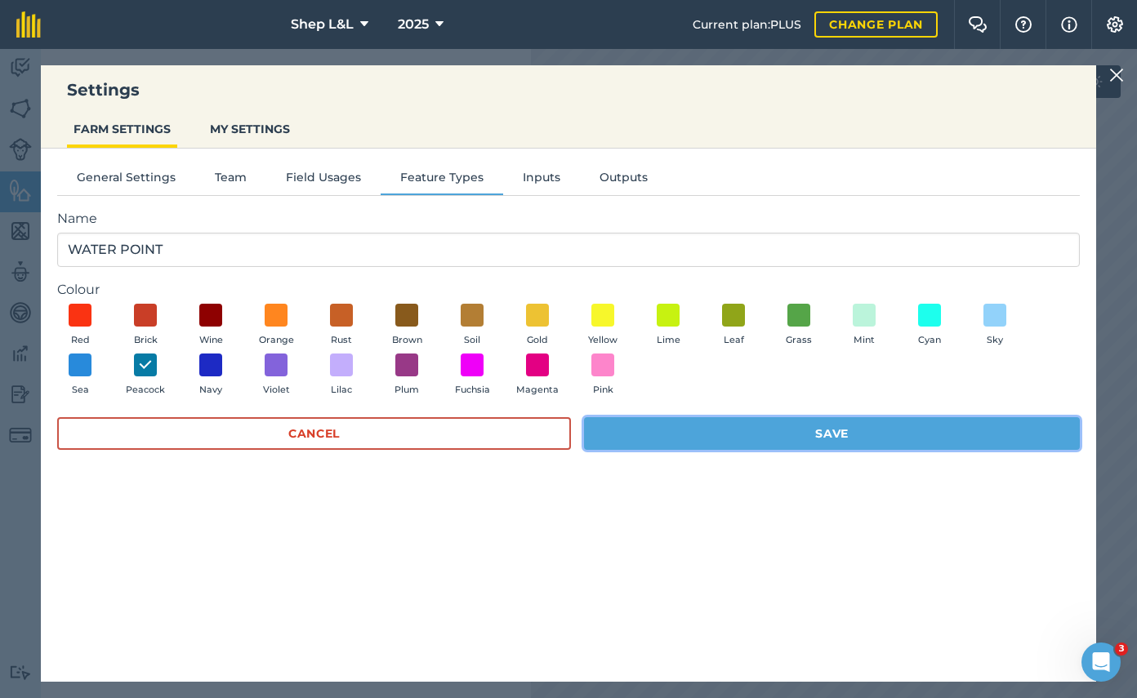
click at [750, 426] on button "Save" at bounding box center [832, 433] width 496 height 33
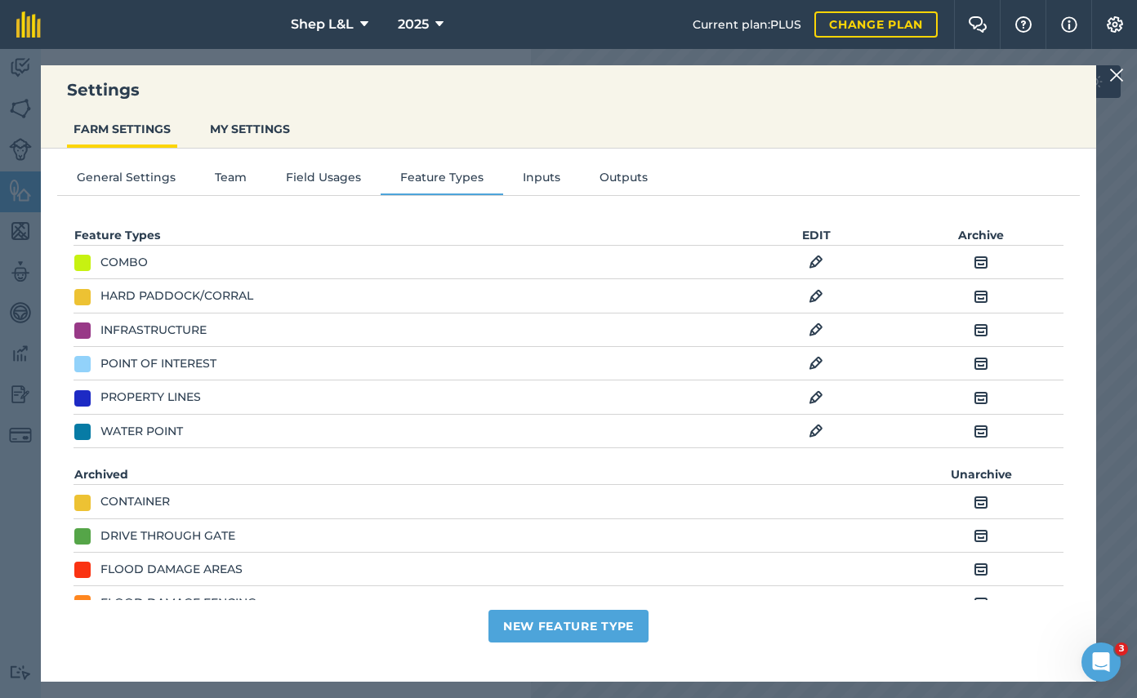
click at [1128, 65] on div "Settings FARM SETTINGS MY SETTINGS General Settings Team Field Usages Feature T…" at bounding box center [568, 373] width 1137 height 649
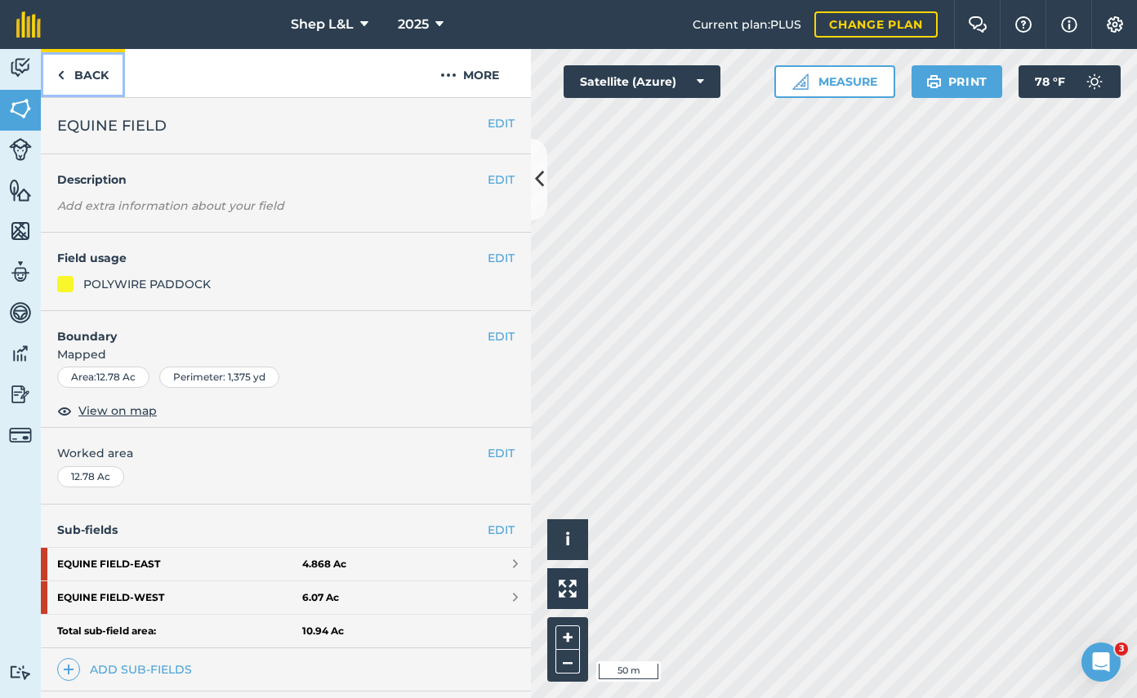
click at [75, 73] on link "Back" at bounding box center [83, 73] width 84 height 48
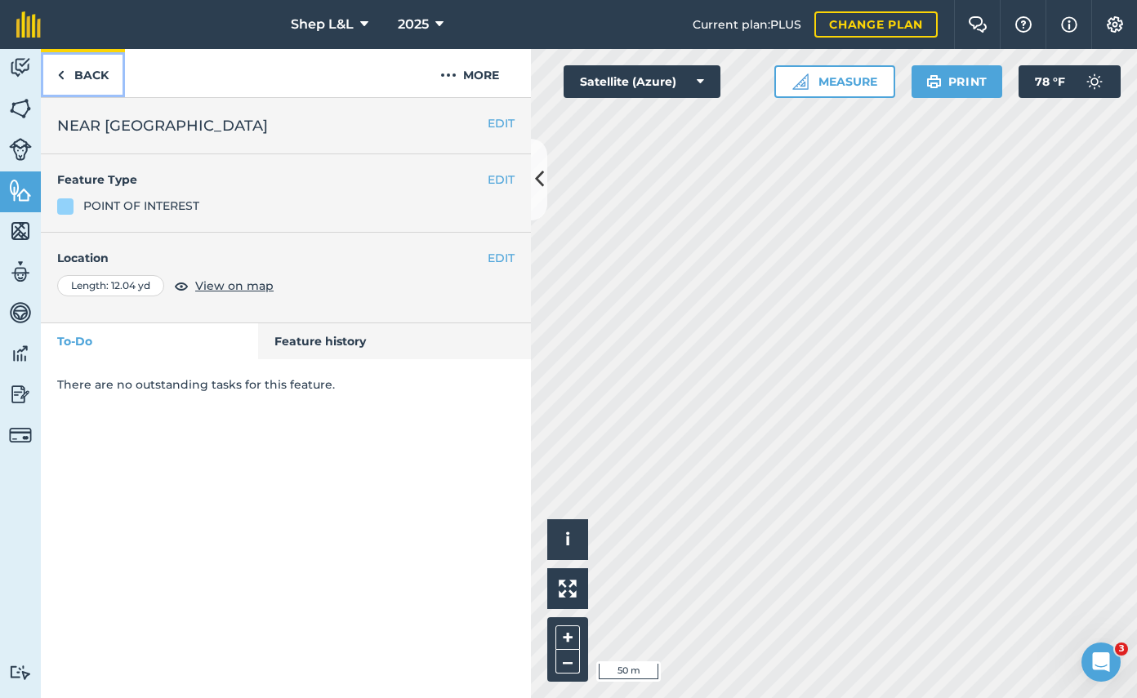
click at [82, 69] on link "Back" at bounding box center [83, 73] width 84 height 48
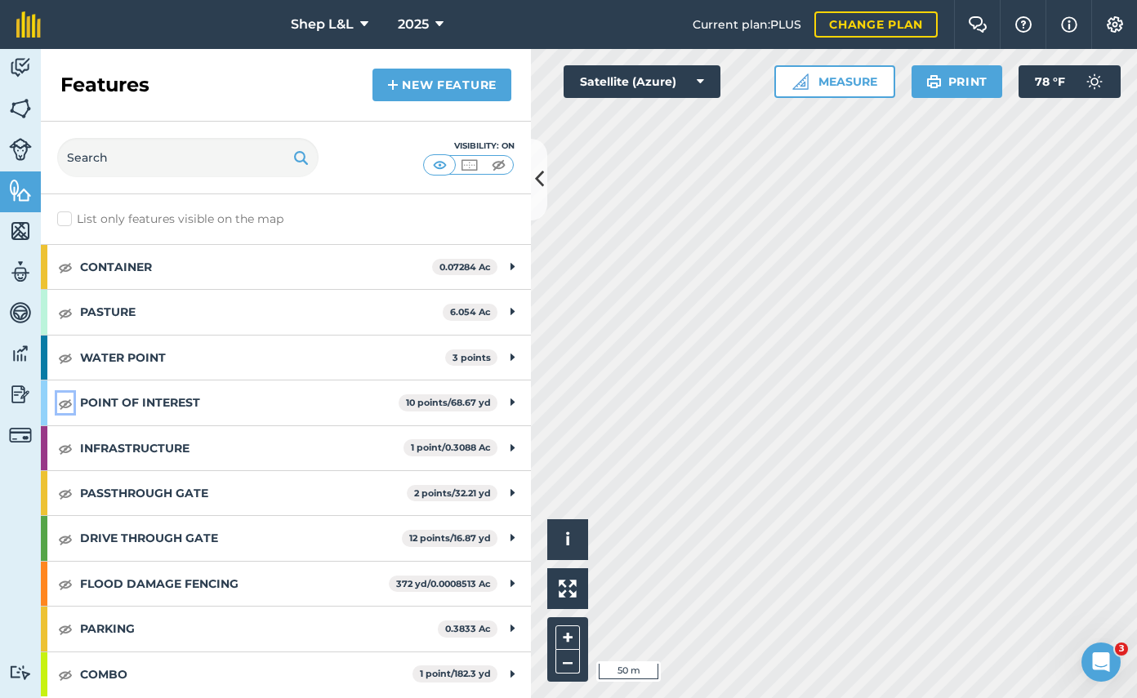
click at [66, 400] on img at bounding box center [65, 404] width 15 height 20
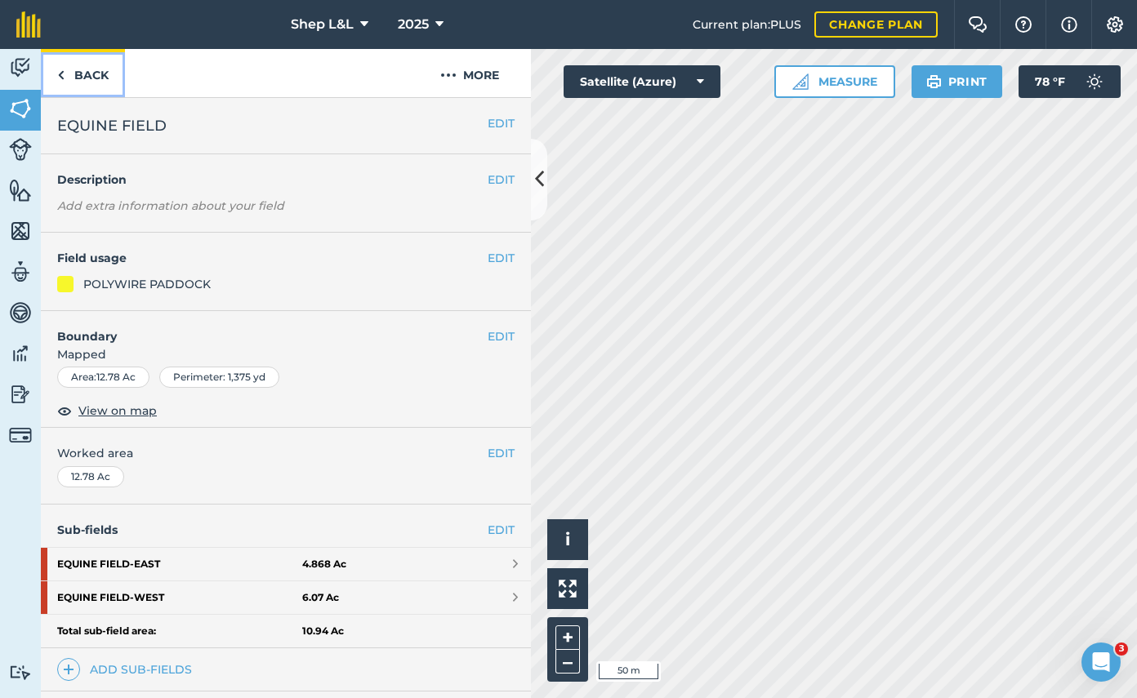
click at [85, 75] on link "Back" at bounding box center [83, 73] width 84 height 48
click at [22, 199] on img at bounding box center [20, 190] width 23 height 24
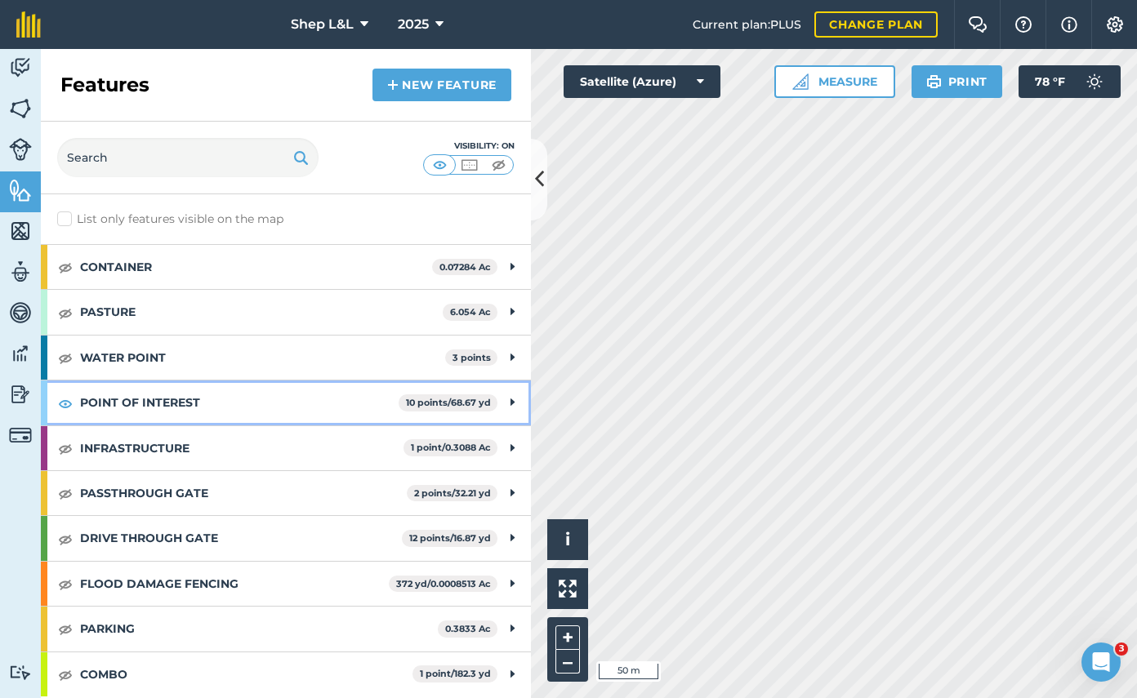
click at [171, 403] on strong "POINT OF INTEREST" at bounding box center [239, 403] width 318 height 44
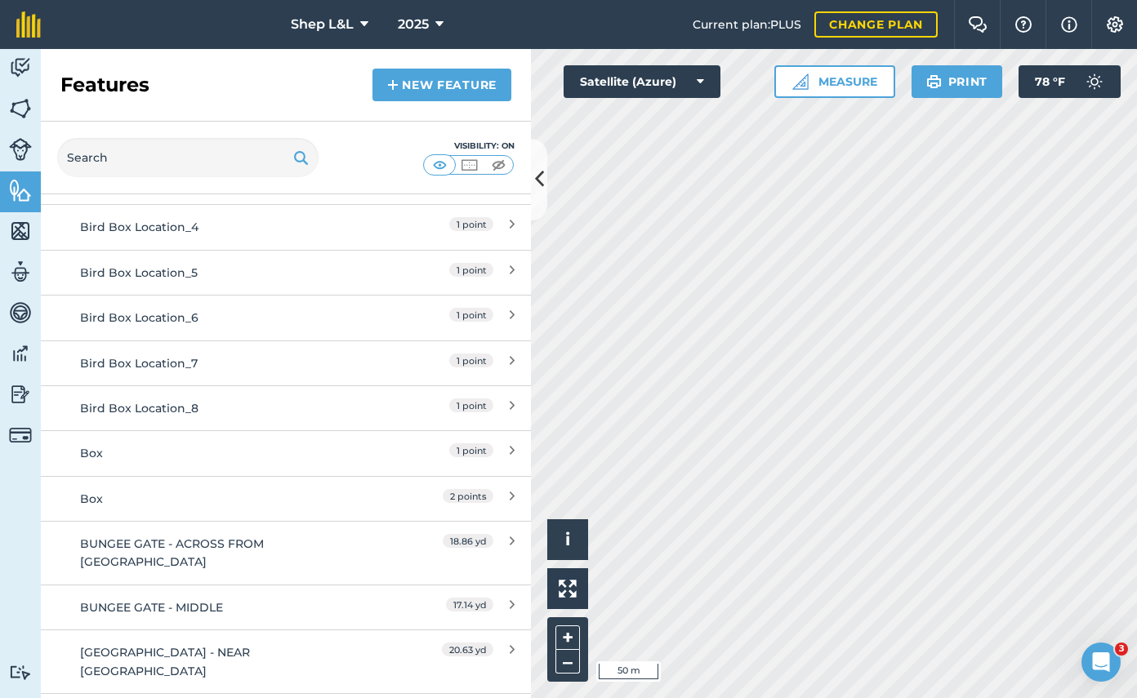
scroll to position [343, 0]
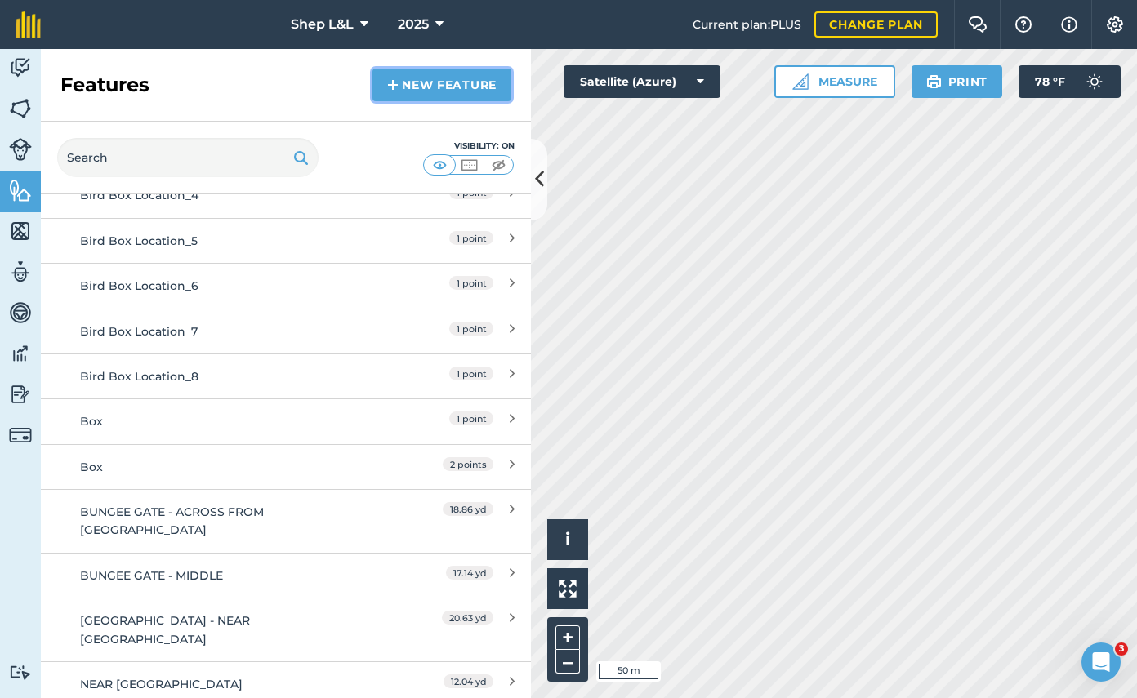
click at [419, 78] on link "New feature" at bounding box center [441, 85] width 139 height 33
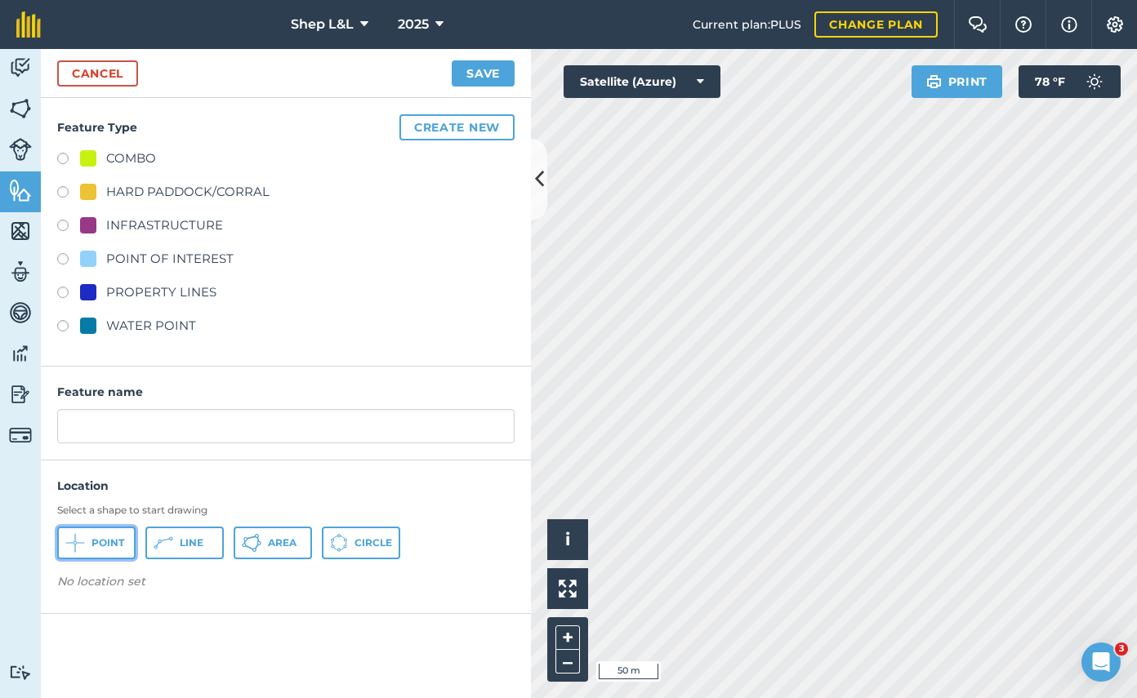
drag, startPoint x: 96, startPoint y: 547, endPoint x: 107, endPoint y: 542, distance: 12.4
click at [96, 545] on span "Point" at bounding box center [107, 542] width 33 height 13
click at [67, 257] on label at bounding box center [68, 261] width 23 height 16
radio input "true"
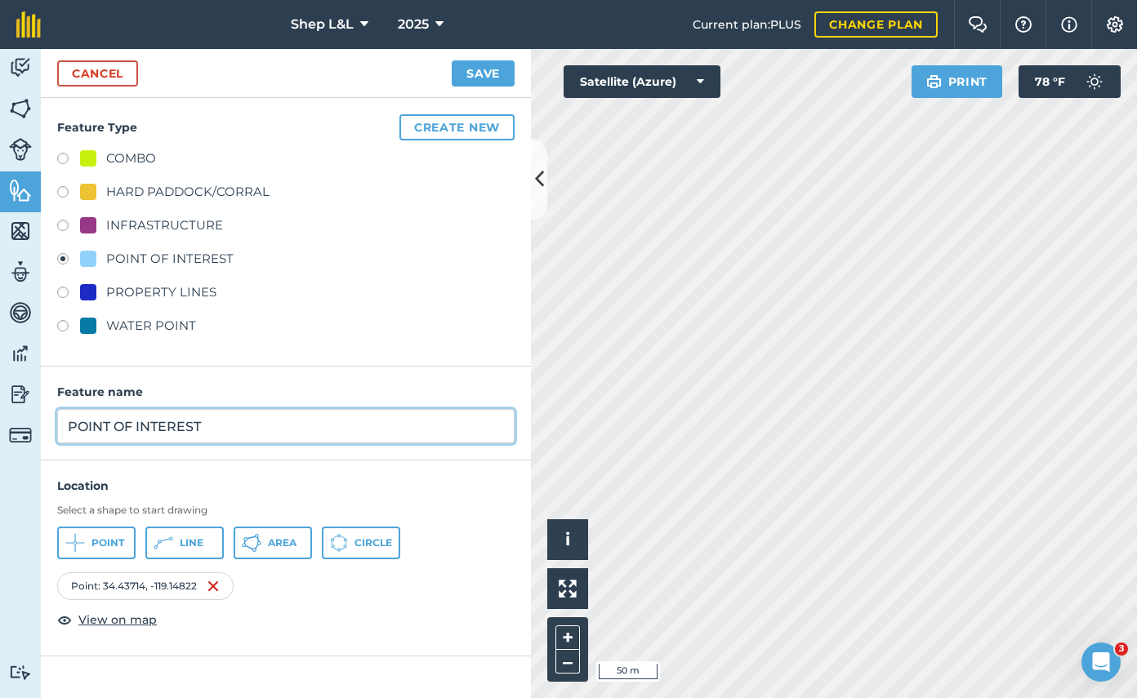
drag, startPoint x: 238, startPoint y: 425, endPoint x: 28, endPoint y: 416, distance: 210.0
click at [28, 416] on div "Activity Fields Livestock Features Maps Team Vehicles Data Reporting Billing Tu…" at bounding box center [568, 373] width 1137 height 649
type input "BUNGEE GATE"
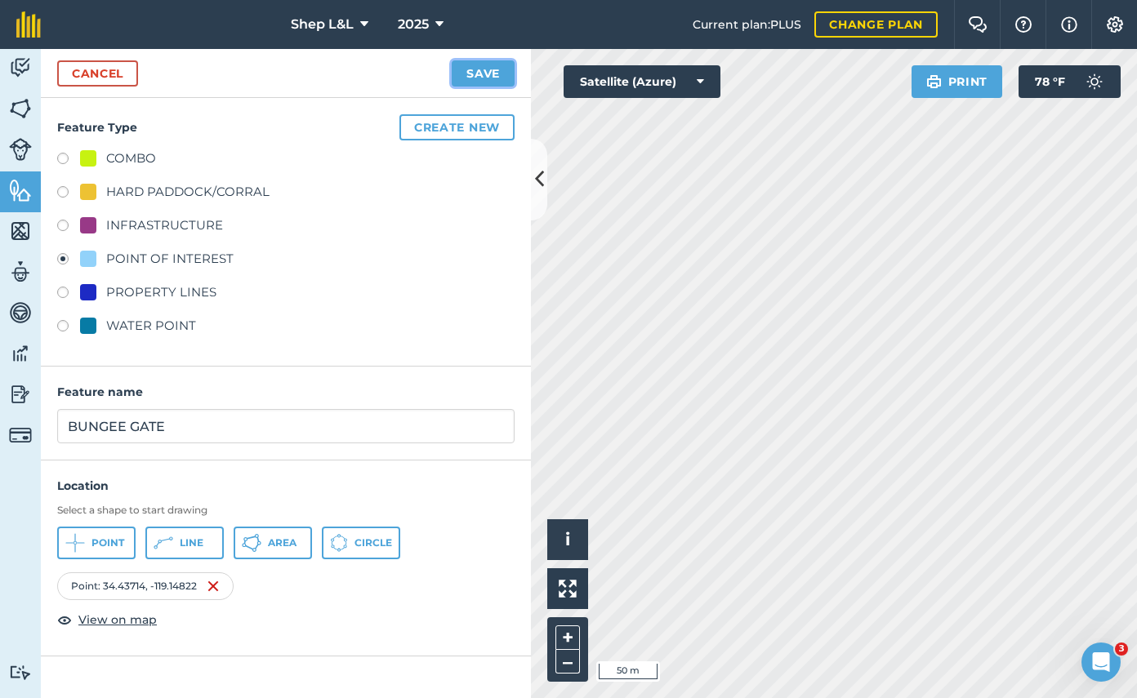
click at [495, 78] on button "Save" at bounding box center [483, 73] width 63 height 26
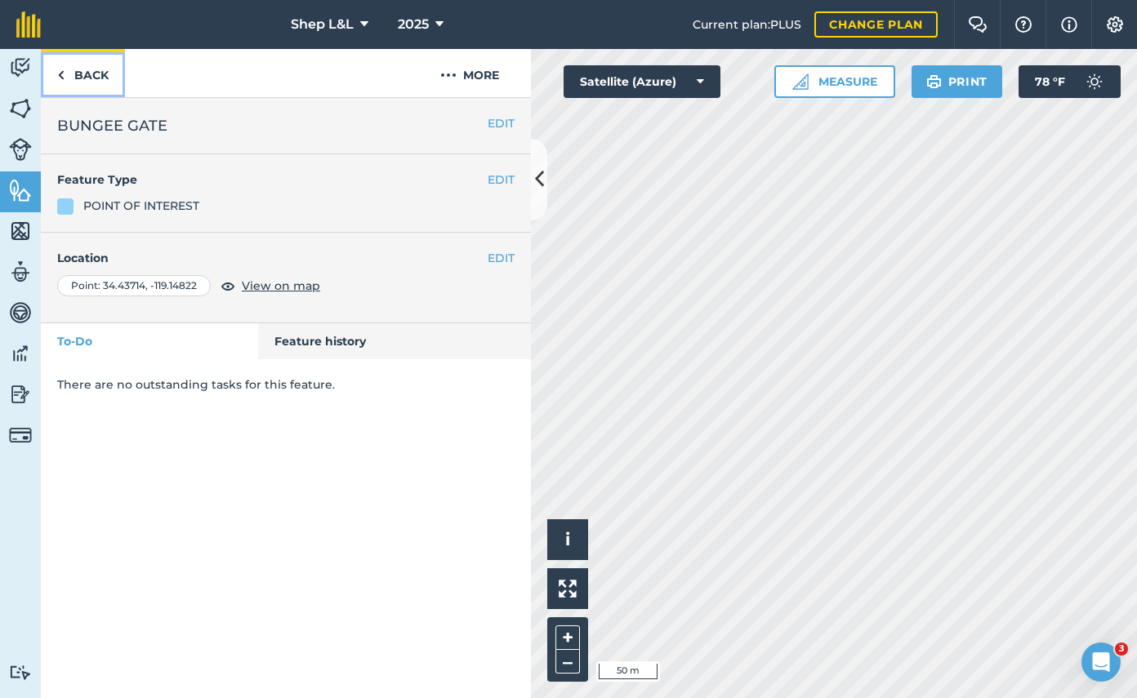
click at [87, 80] on link "Back" at bounding box center [83, 73] width 84 height 48
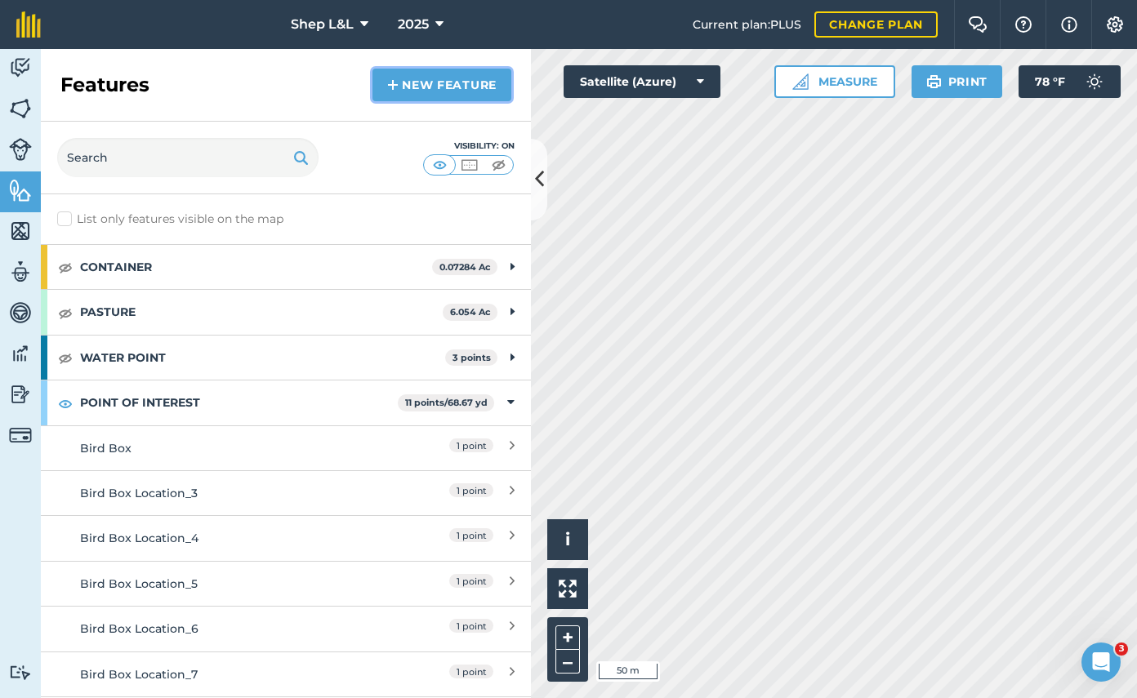
click at [430, 96] on link "New feature" at bounding box center [441, 85] width 139 height 33
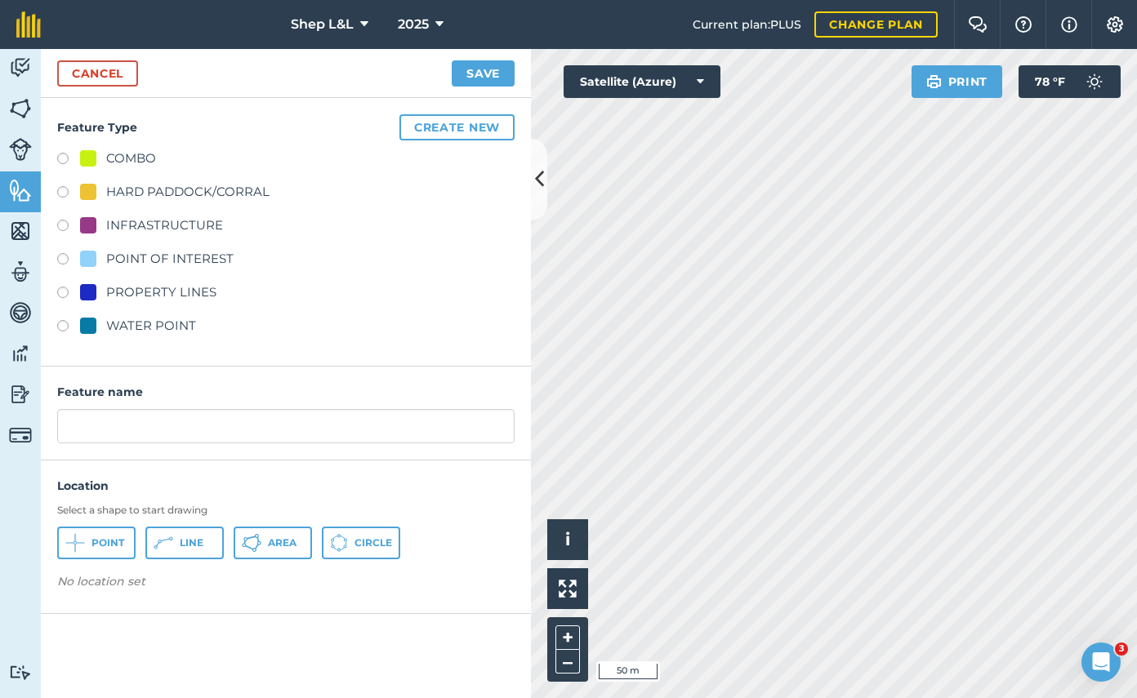
drag, startPoint x: 65, startPoint y: 258, endPoint x: 73, endPoint y: 275, distance: 19.4
click at [65, 258] on label at bounding box center [68, 261] width 23 height 16
radio input "true"
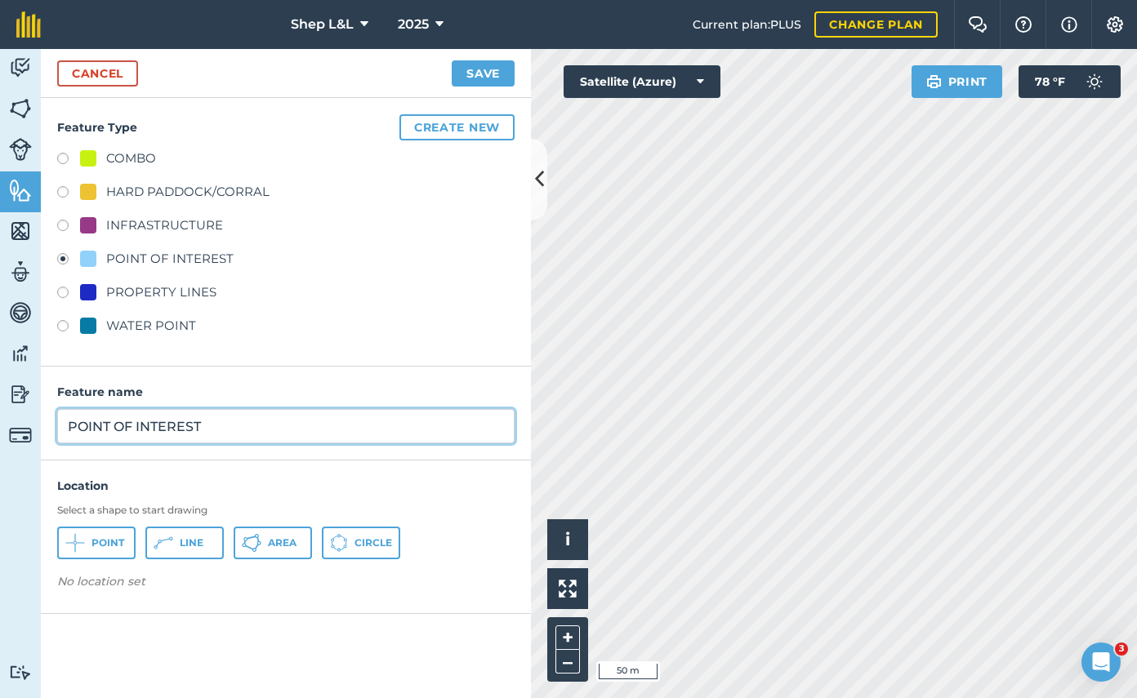
drag, startPoint x: 127, startPoint y: 421, endPoint x: 24, endPoint y: 419, distance: 102.9
click at [25, 419] on div "Activity Fields Livestock Features Maps Team Vehicles Data Reporting Billing Tu…" at bounding box center [568, 373] width 1137 height 649
type input "BUNGEE GATE"
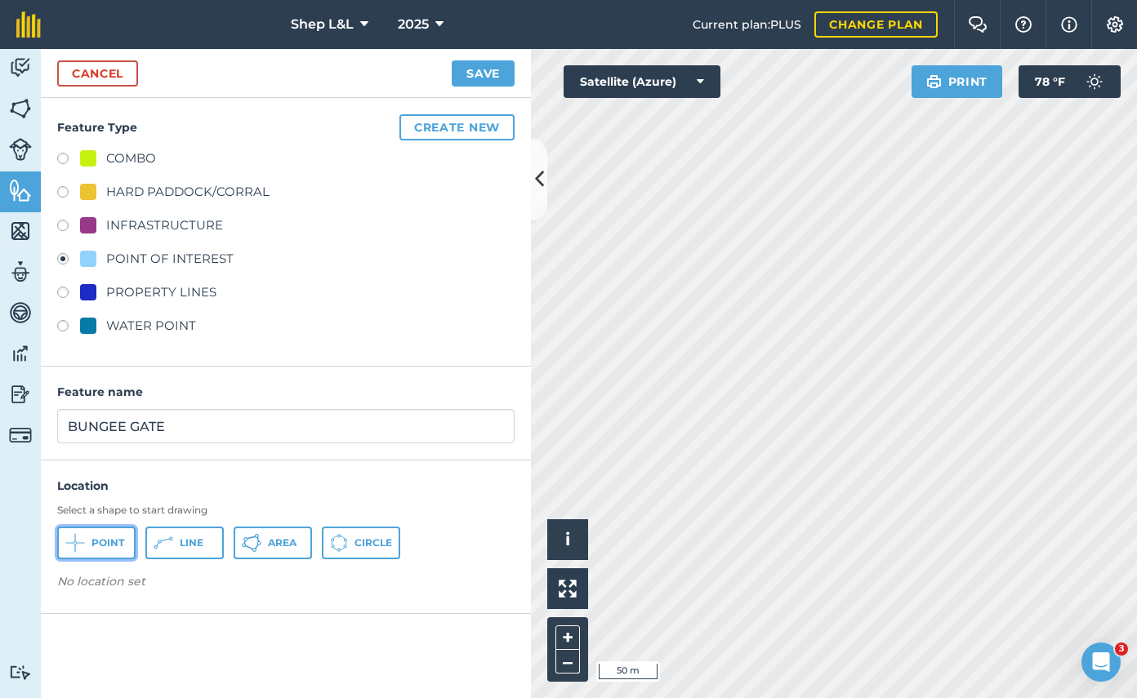
click at [105, 542] on span "Point" at bounding box center [107, 542] width 33 height 13
click at [474, 73] on button "Save" at bounding box center [483, 73] width 63 height 26
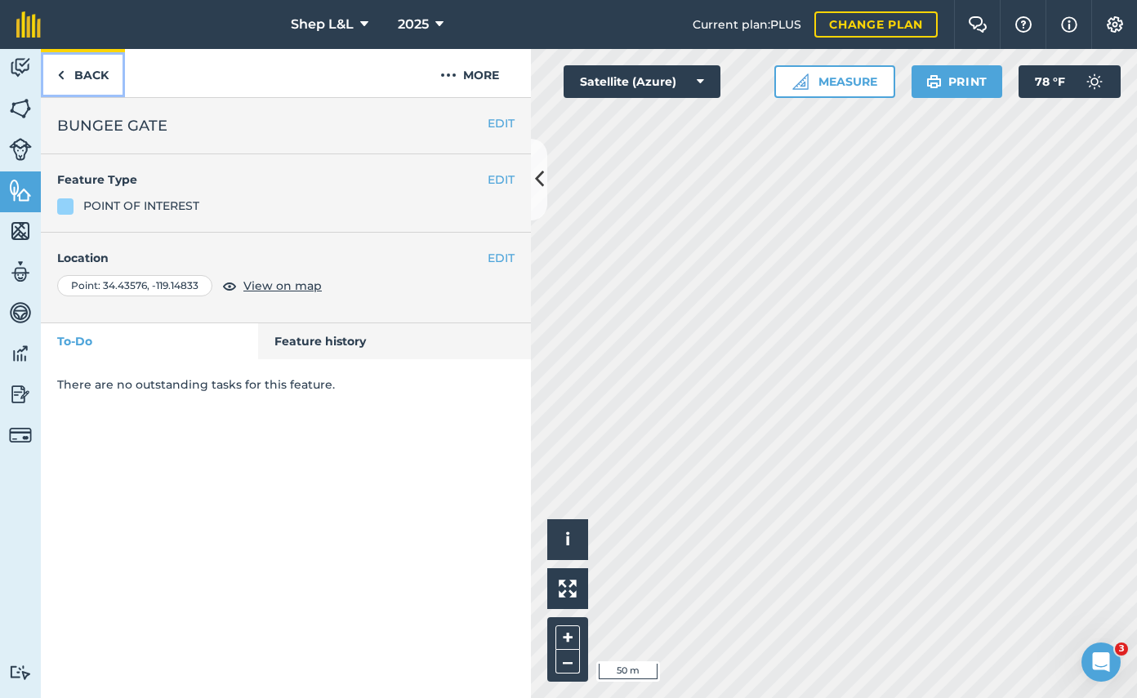
click at [87, 78] on link "Back" at bounding box center [83, 73] width 84 height 48
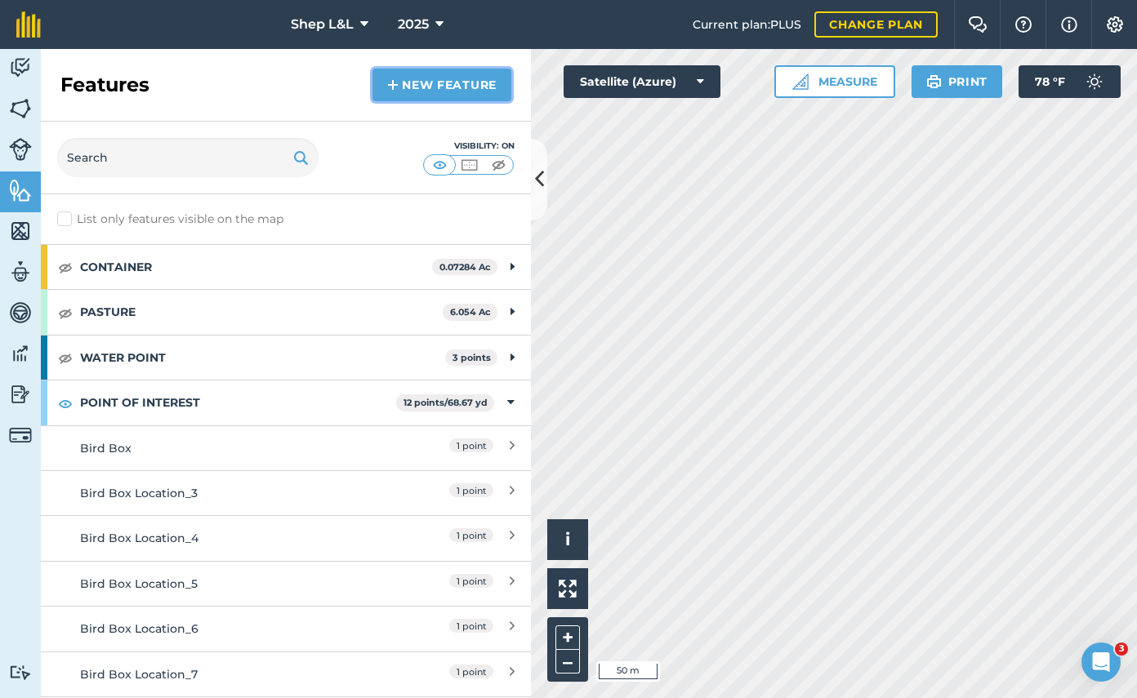
click at [451, 86] on link "New feature" at bounding box center [441, 85] width 139 height 33
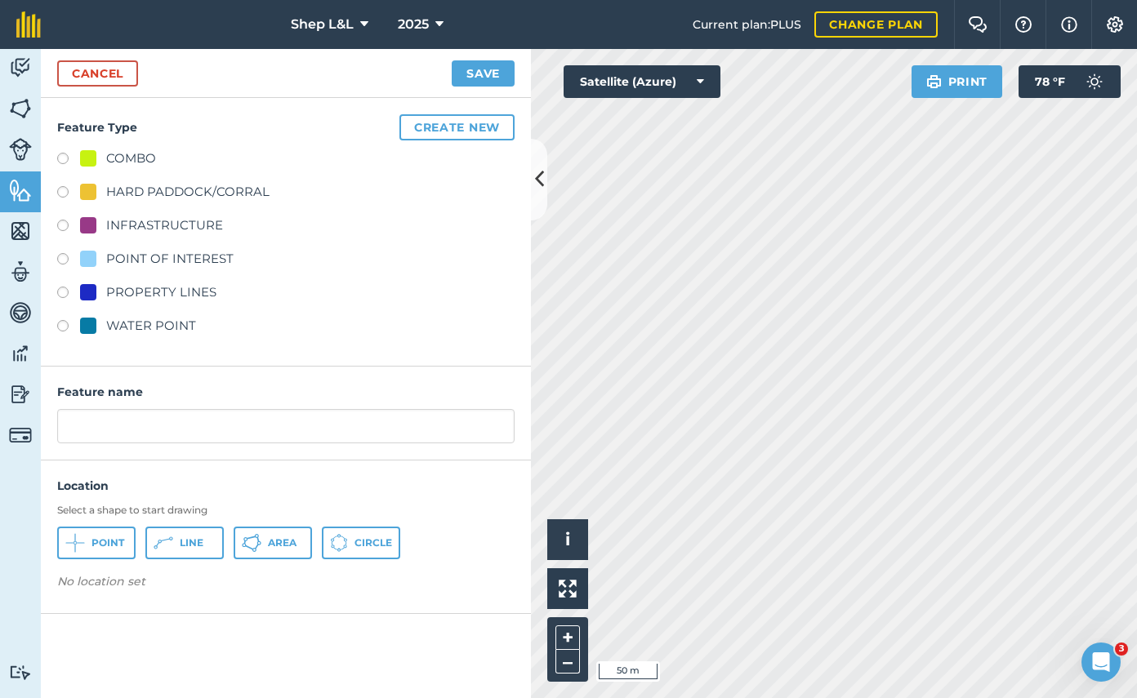
click at [65, 257] on label at bounding box center [68, 261] width 23 height 16
radio input "true"
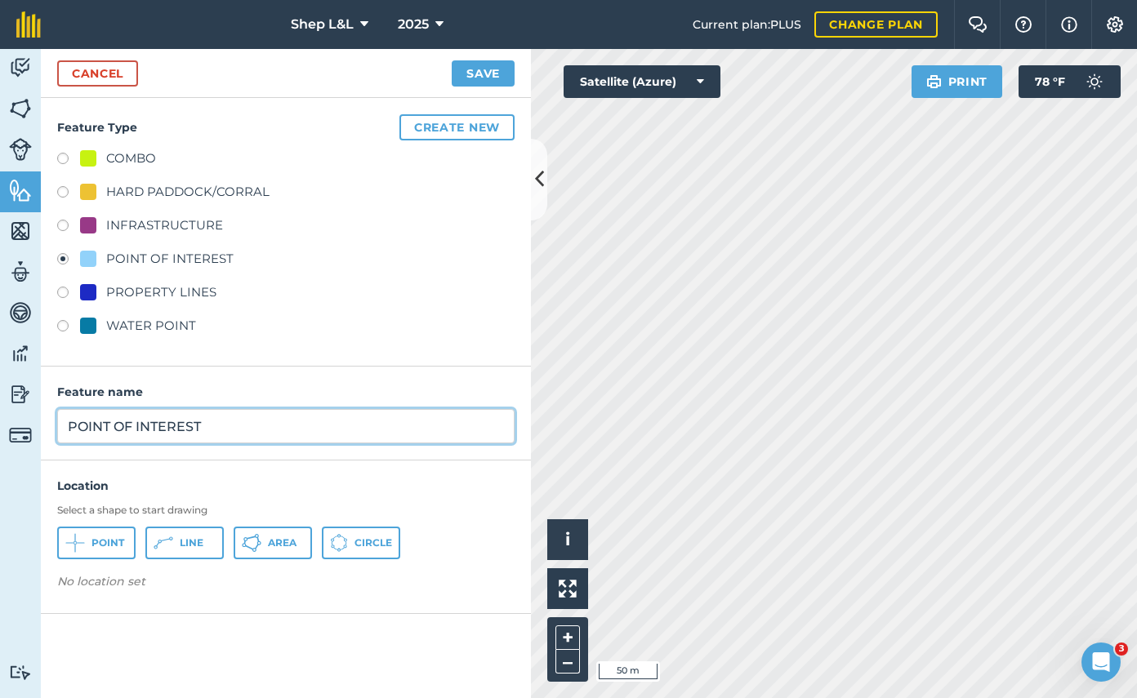
drag, startPoint x: 229, startPoint y: 429, endPoint x: 42, endPoint y: 425, distance: 187.1
click at [42, 425] on div "Feature name POINT OF INTEREST" at bounding box center [286, 414] width 490 height 94
type input "BUNGEE GATE"
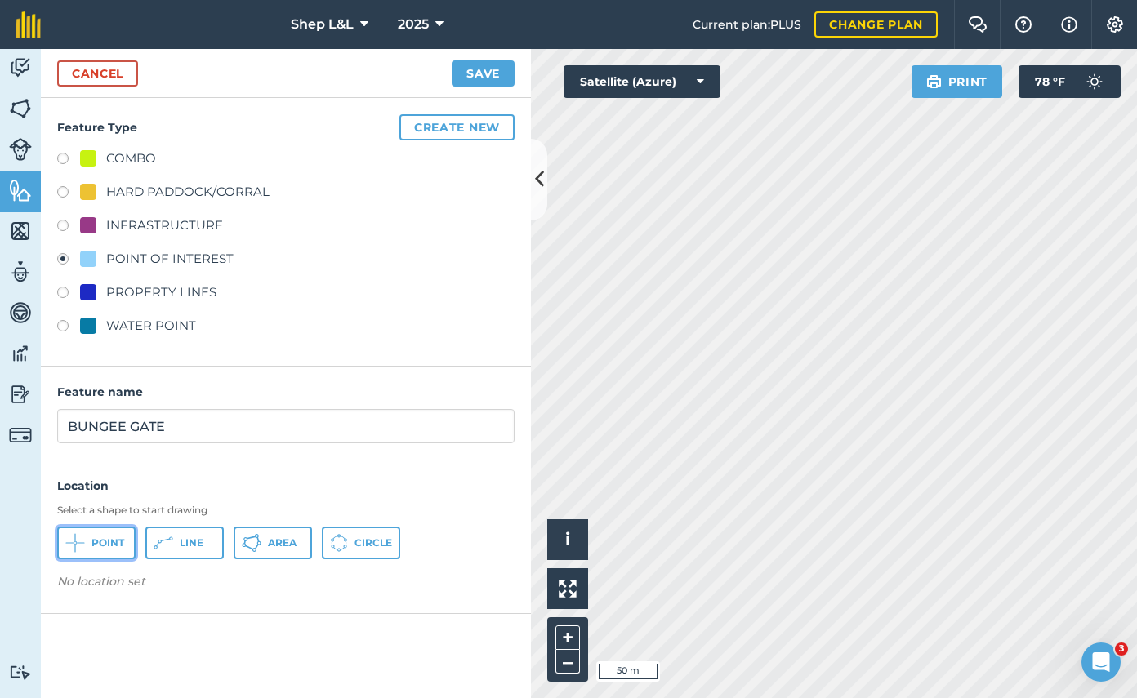
click at [97, 544] on span "Point" at bounding box center [107, 542] width 33 height 13
click at [491, 72] on button "Save" at bounding box center [483, 73] width 63 height 26
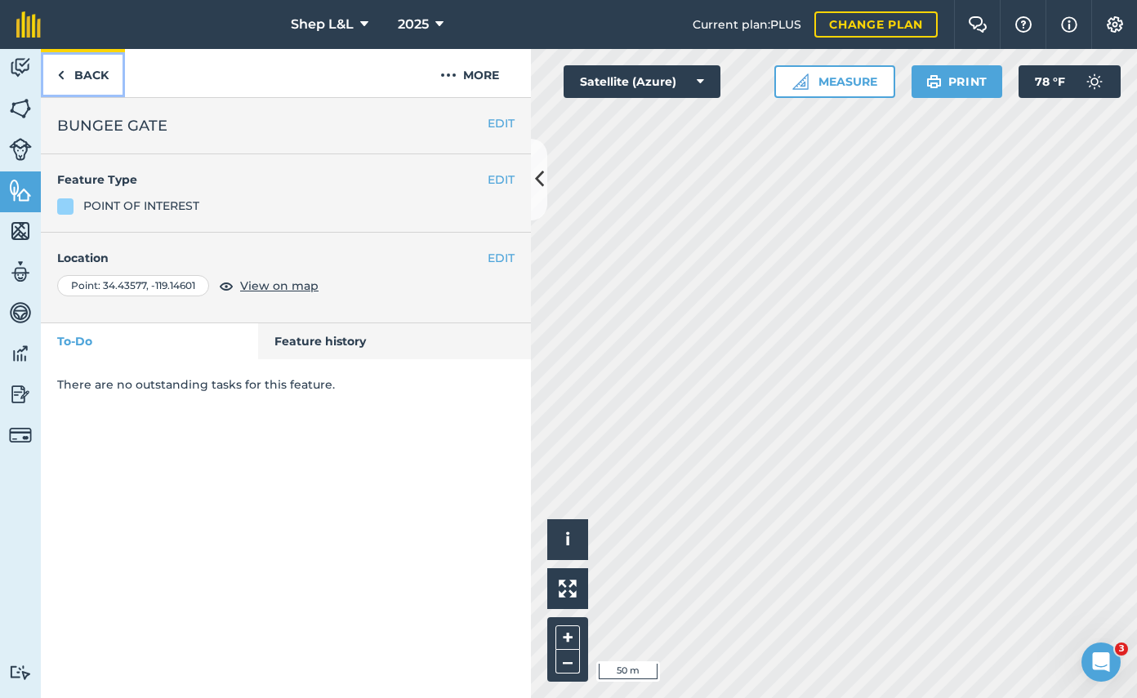
click at [91, 77] on link "Back" at bounding box center [83, 73] width 84 height 48
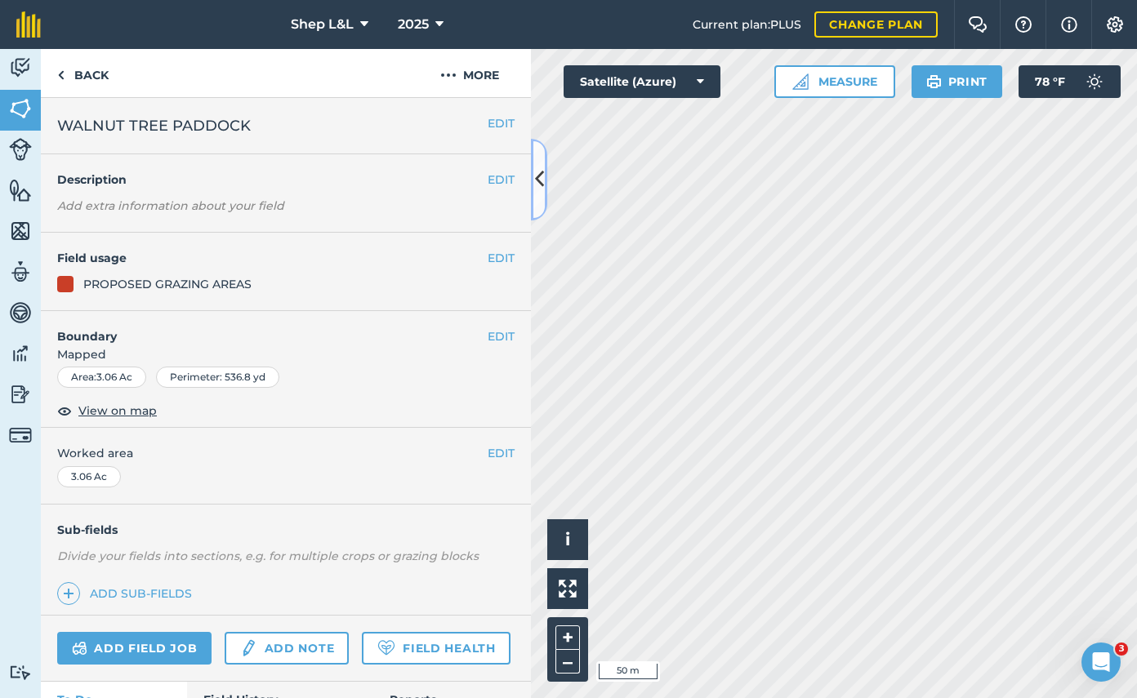
click at [536, 185] on icon at bounding box center [539, 179] width 9 height 29
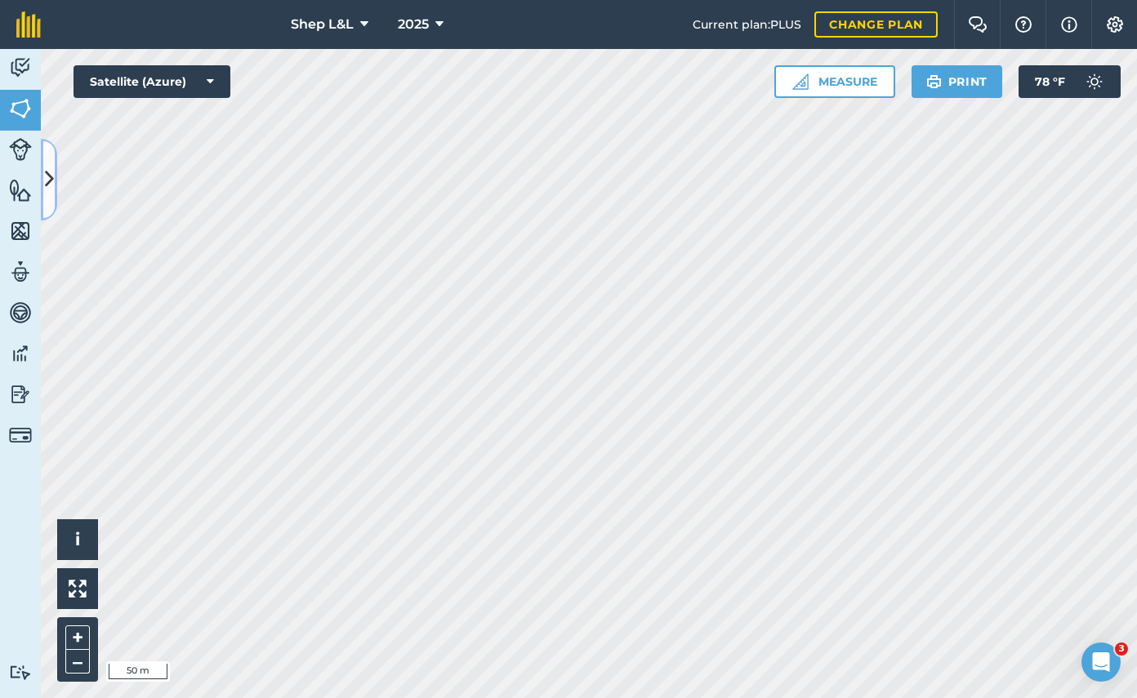
click at [53, 158] on button at bounding box center [49, 180] width 16 height 82
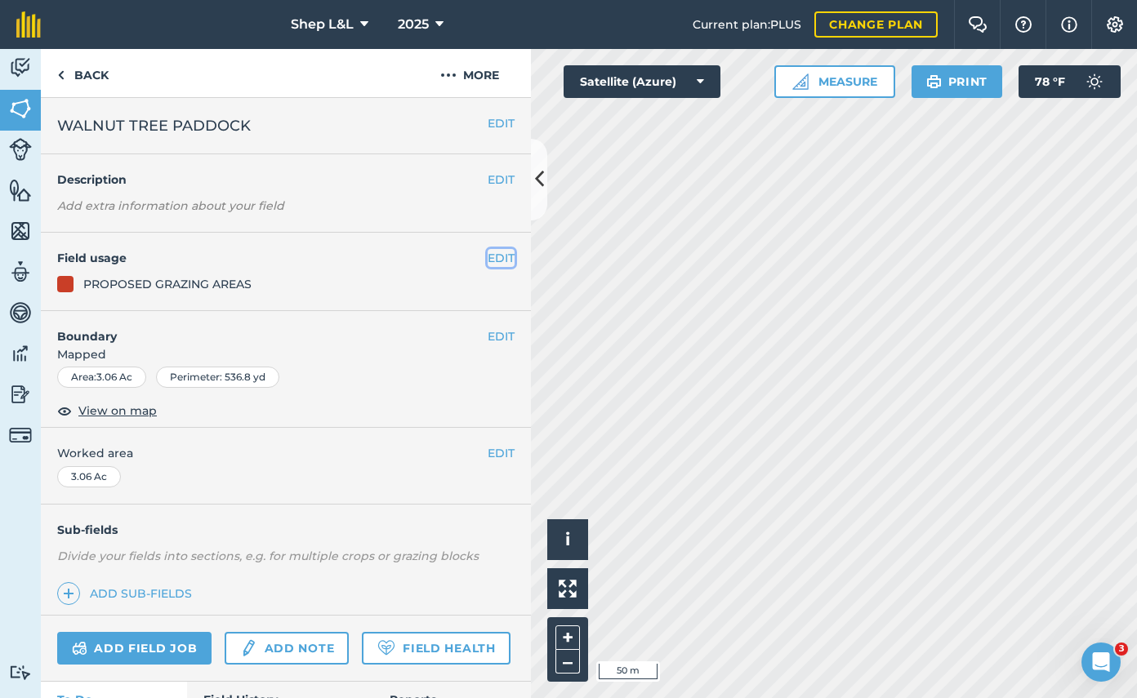
click at [509, 257] on button "EDIT" at bounding box center [500, 258] width 27 height 18
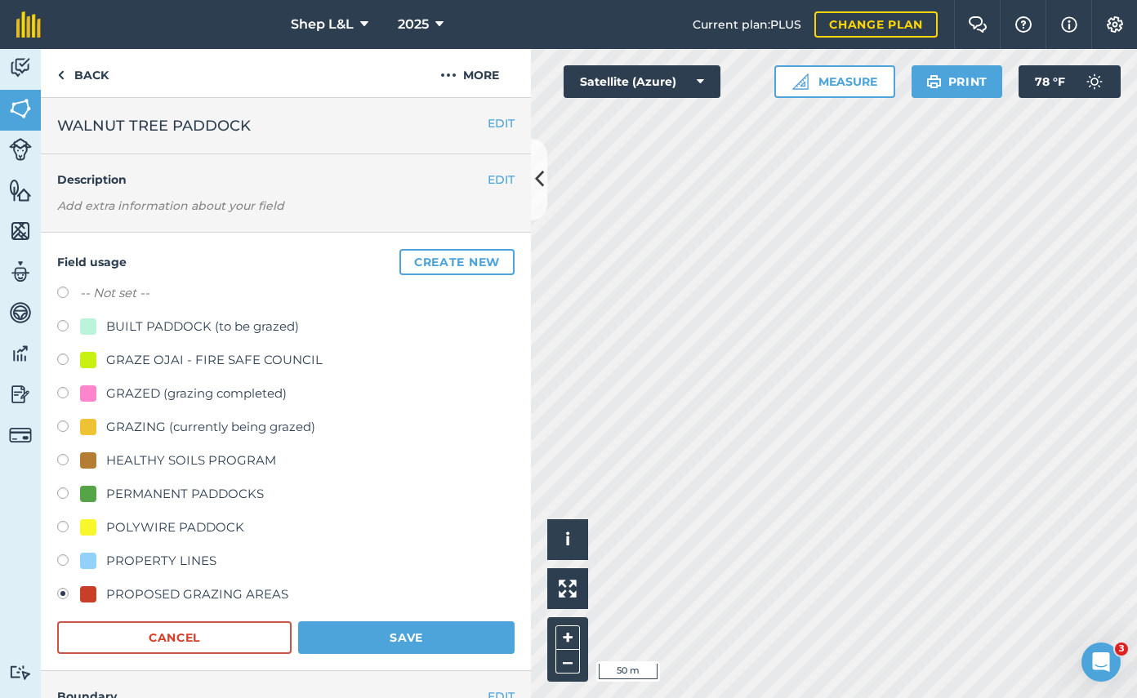
click at [67, 292] on label at bounding box center [68, 295] width 23 height 16
radio input "true"
radio input "false"
click at [402, 638] on button "Save" at bounding box center [406, 637] width 216 height 33
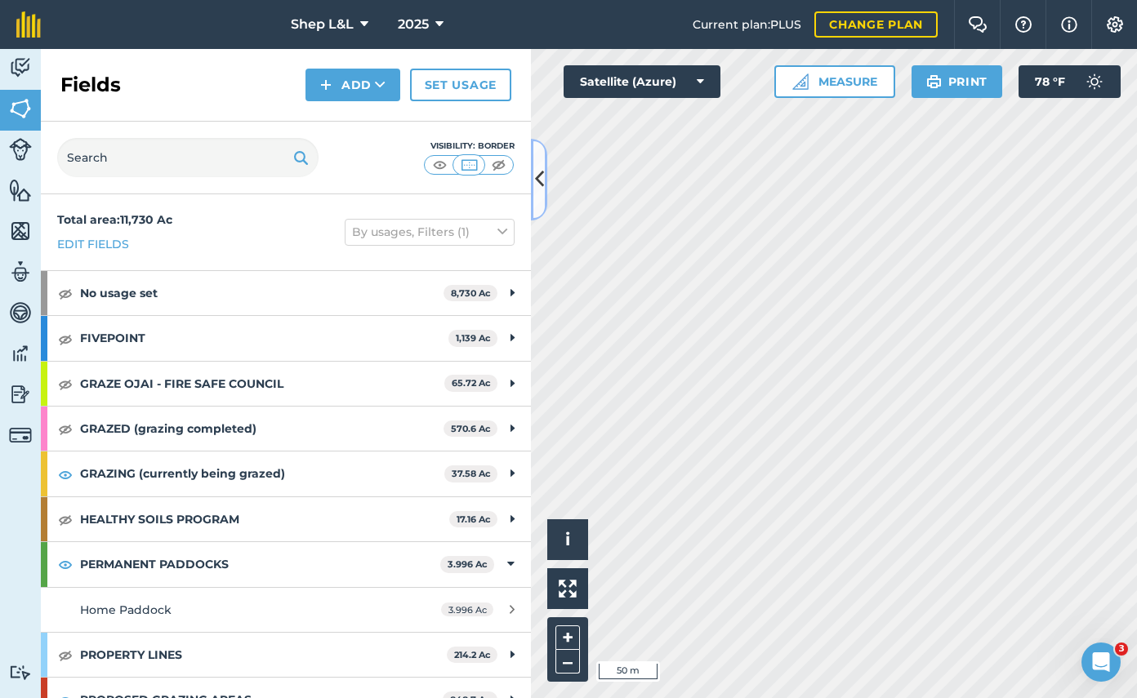
click at [538, 179] on icon at bounding box center [539, 179] width 9 height 29
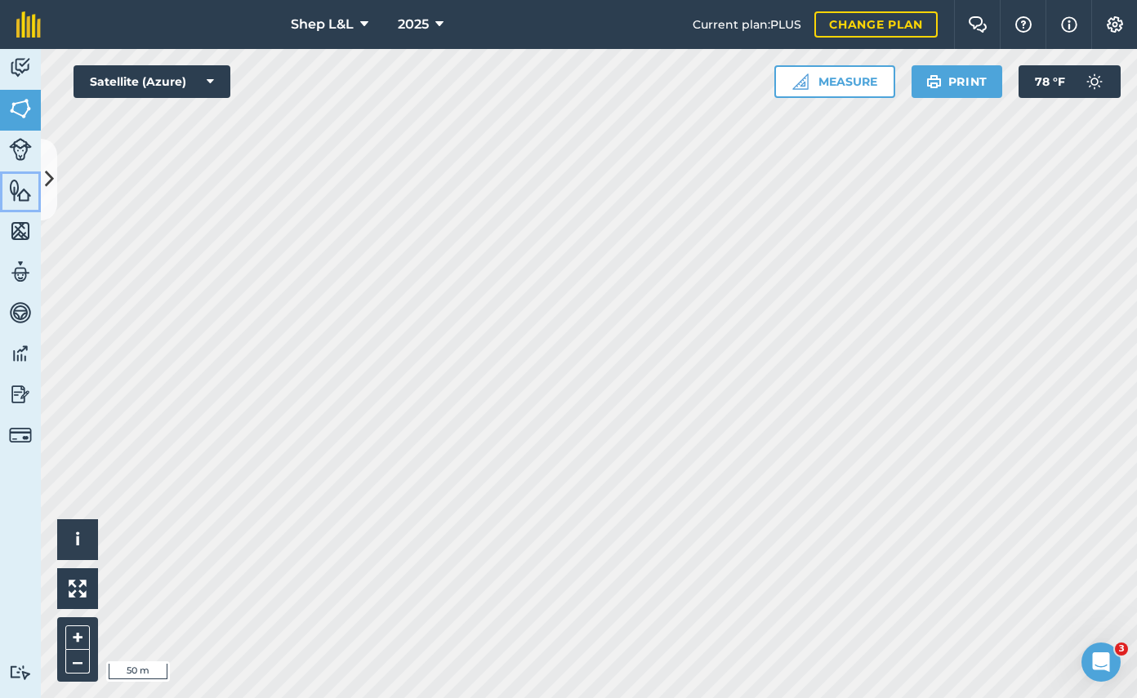
click at [24, 194] on img at bounding box center [20, 190] width 23 height 24
click at [51, 183] on icon at bounding box center [49, 179] width 9 height 29
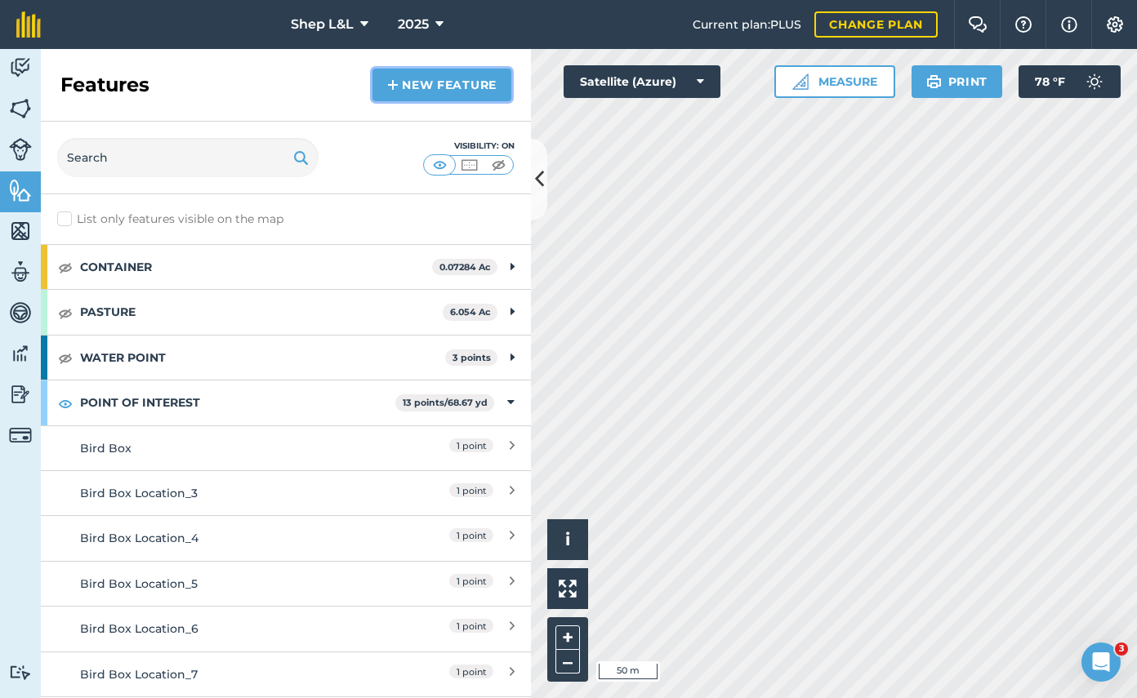
click at [457, 87] on link "New feature" at bounding box center [441, 85] width 139 height 33
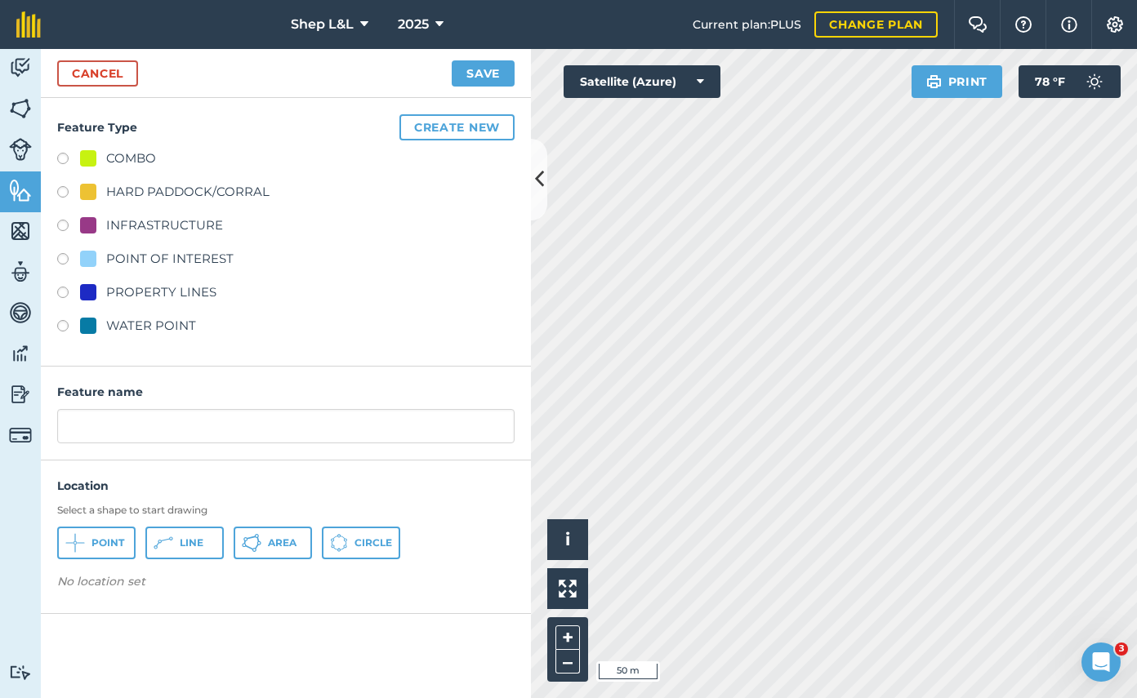
click at [61, 258] on label at bounding box center [68, 261] width 23 height 16
radio input "true"
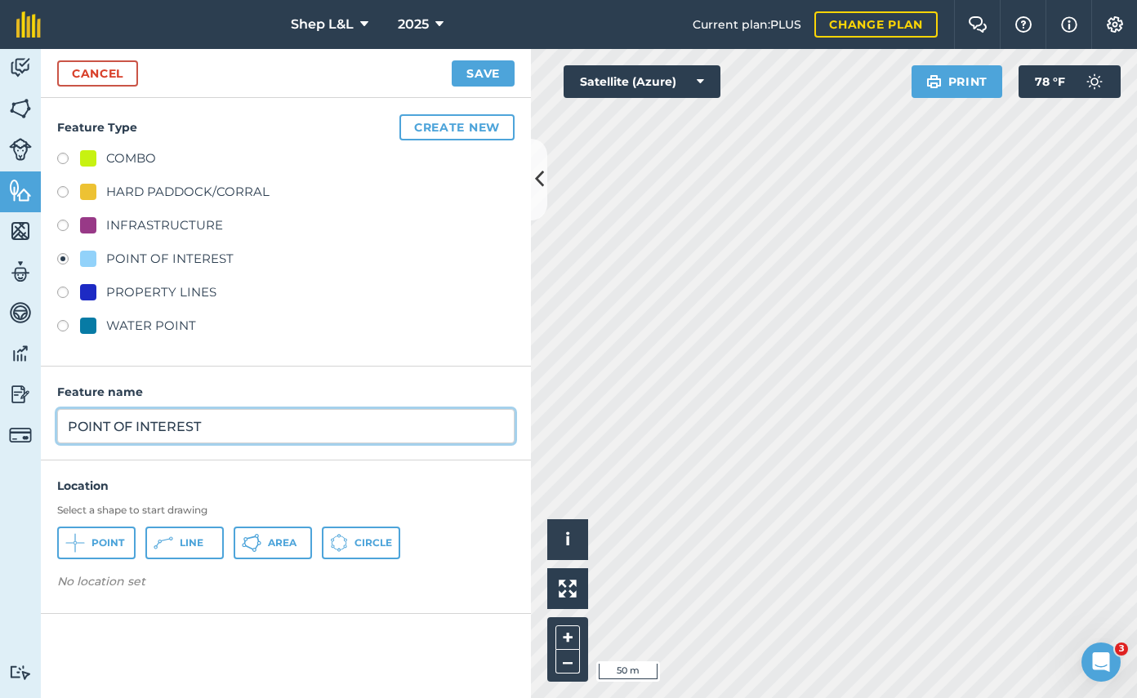
drag, startPoint x: 220, startPoint y: 428, endPoint x: -193, endPoint y: 329, distance: 424.0
click at [0, 329] on html "Shep L&L 2025 Current plan : PLUS Change plan Farm Chat Help Info Settings Shep…" at bounding box center [568, 349] width 1137 height 698
type input "BUNGEE GATE"
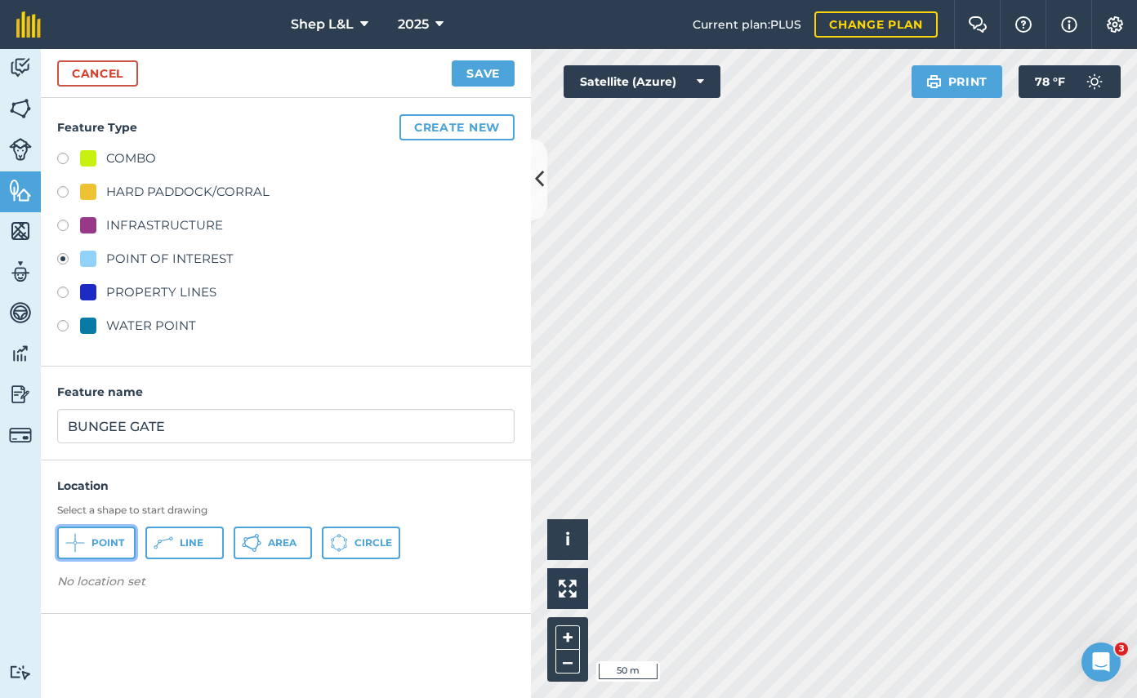
click at [89, 544] on button "Point" at bounding box center [96, 543] width 78 height 33
click at [483, 81] on button "Save" at bounding box center [483, 73] width 63 height 26
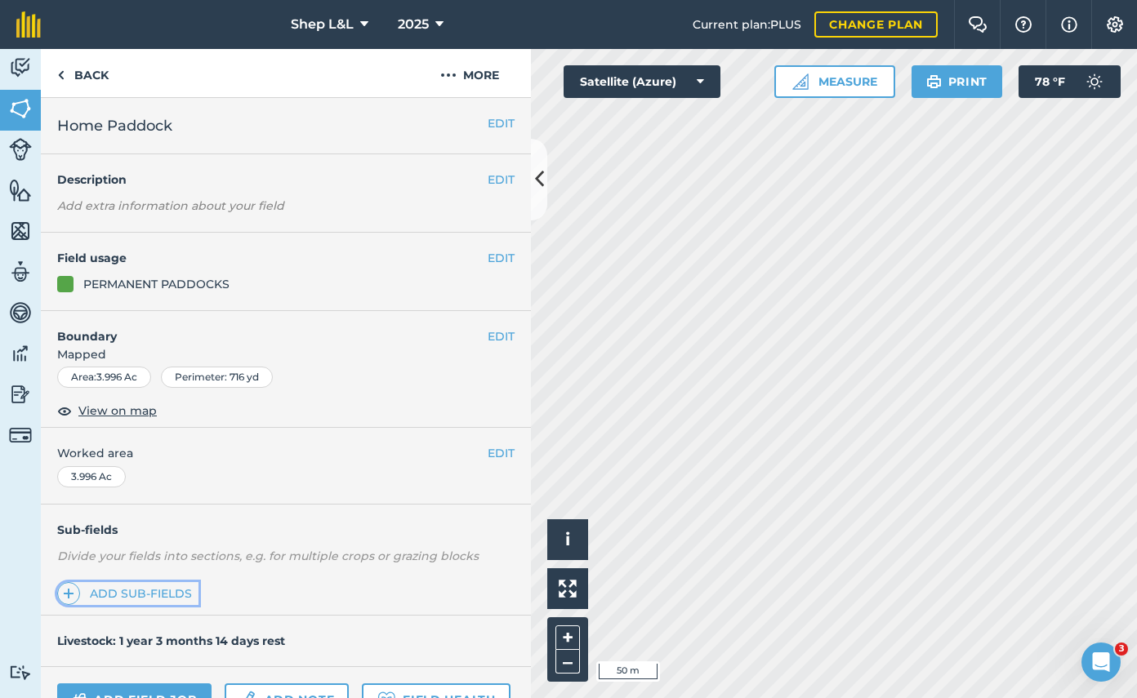
click at [140, 585] on link "Add sub-fields" at bounding box center [127, 593] width 141 height 23
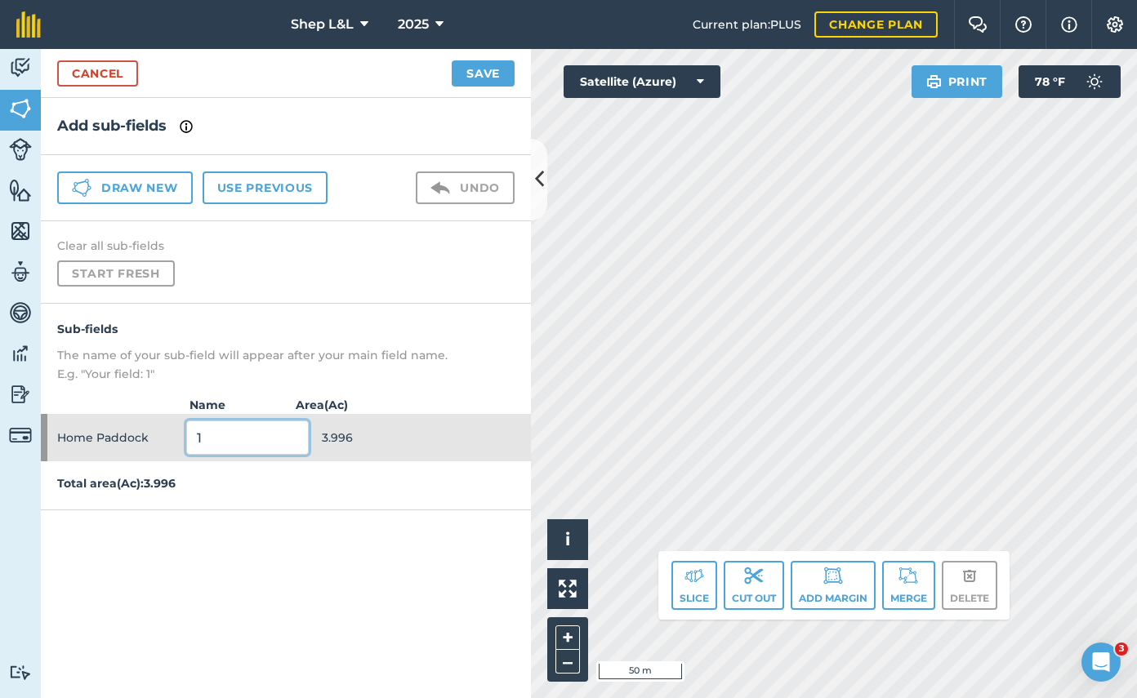
click at [217, 433] on input "1" at bounding box center [247, 438] width 122 height 34
type input "RAMS"
click at [701, 586] on button "Slice" at bounding box center [694, 585] width 46 height 49
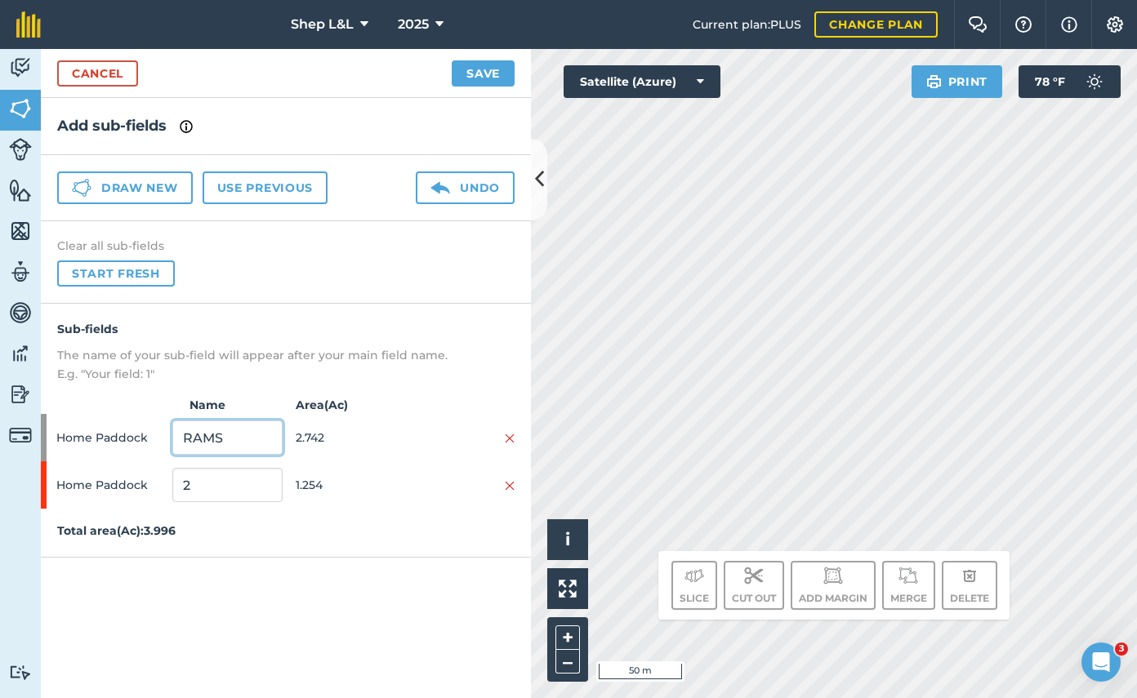
click at [254, 434] on input "RAMS" at bounding box center [226, 438] width 109 height 34
drag, startPoint x: 254, startPoint y: 434, endPoint x: 125, endPoint y: 416, distance: 130.4
click at [125, 416] on div "Home Paddock RAMS 2.742" at bounding box center [286, 437] width 490 height 47
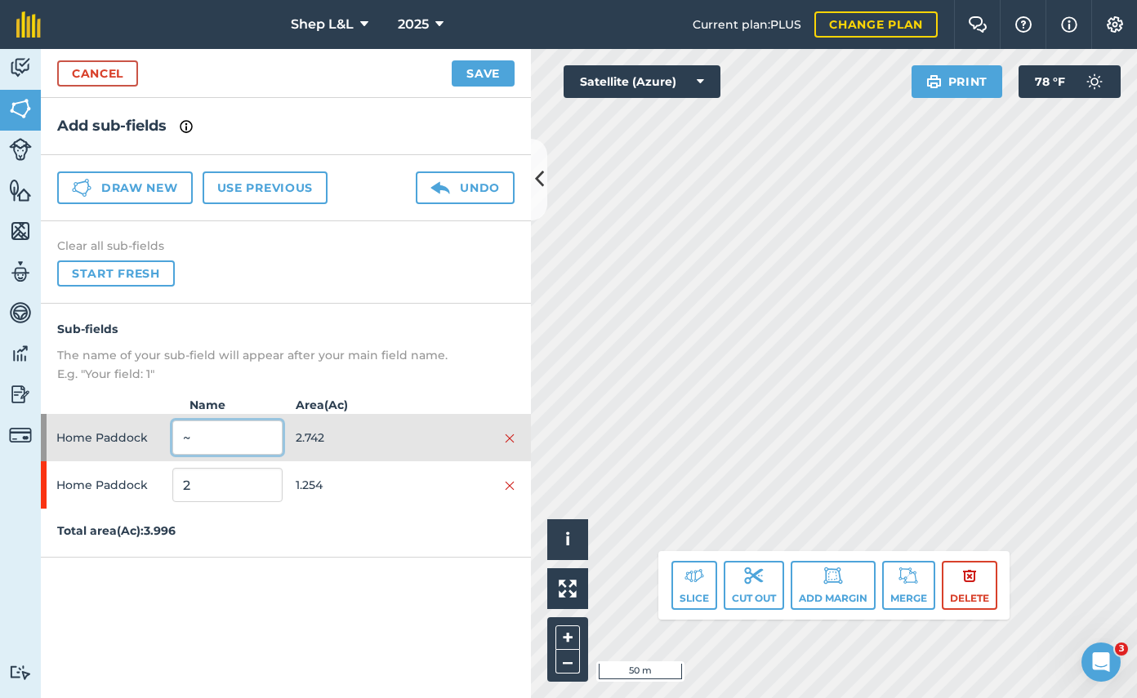
type input "~"
click at [214, 492] on input "2" at bounding box center [226, 485] width 109 height 34
drag, startPoint x: 219, startPoint y: 489, endPoint x: 145, endPoint y: 485, distance: 74.4
click at [145, 485] on div "Home Paddock 2 1.254" at bounding box center [286, 484] width 490 height 47
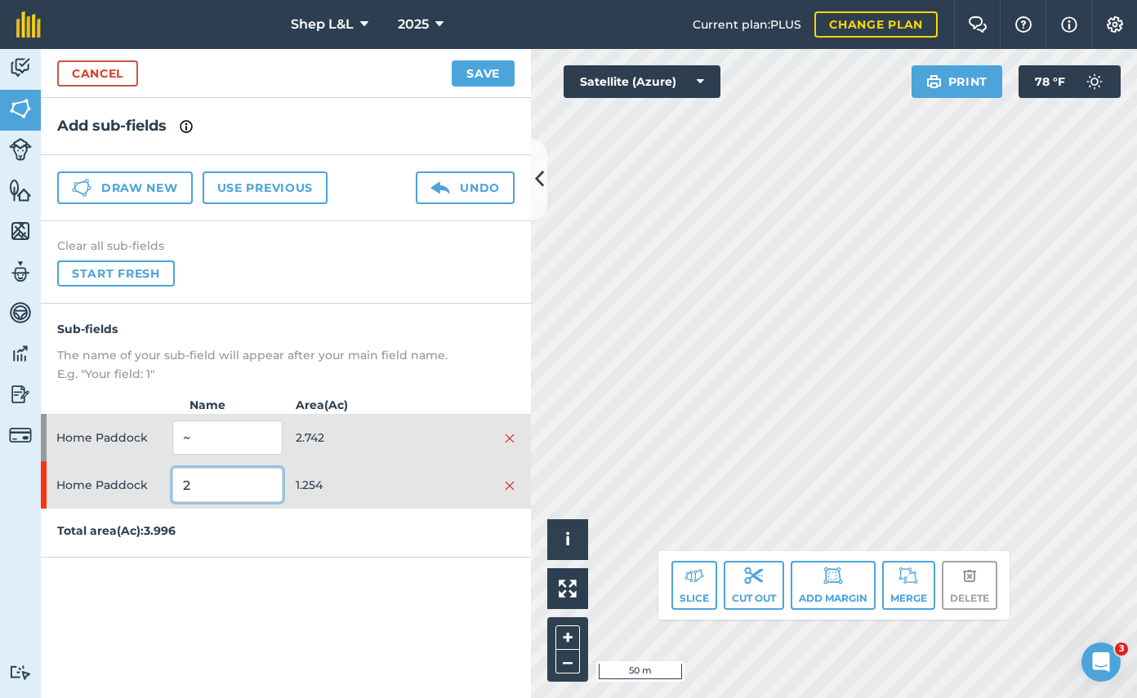
click at [198, 481] on input "2" at bounding box center [226, 485] width 109 height 34
drag, startPoint x: 197, startPoint y: 486, endPoint x: 183, endPoint y: 487, distance: 14.0
click at [183, 487] on input "2" at bounding box center [226, 485] width 109 height 34
type input "RAMS"
click at [251, 546] on div "Sub-fields The name of your sub-field will appear after your main field name. E…" at bounding box center [286, 431] width 490 height 254
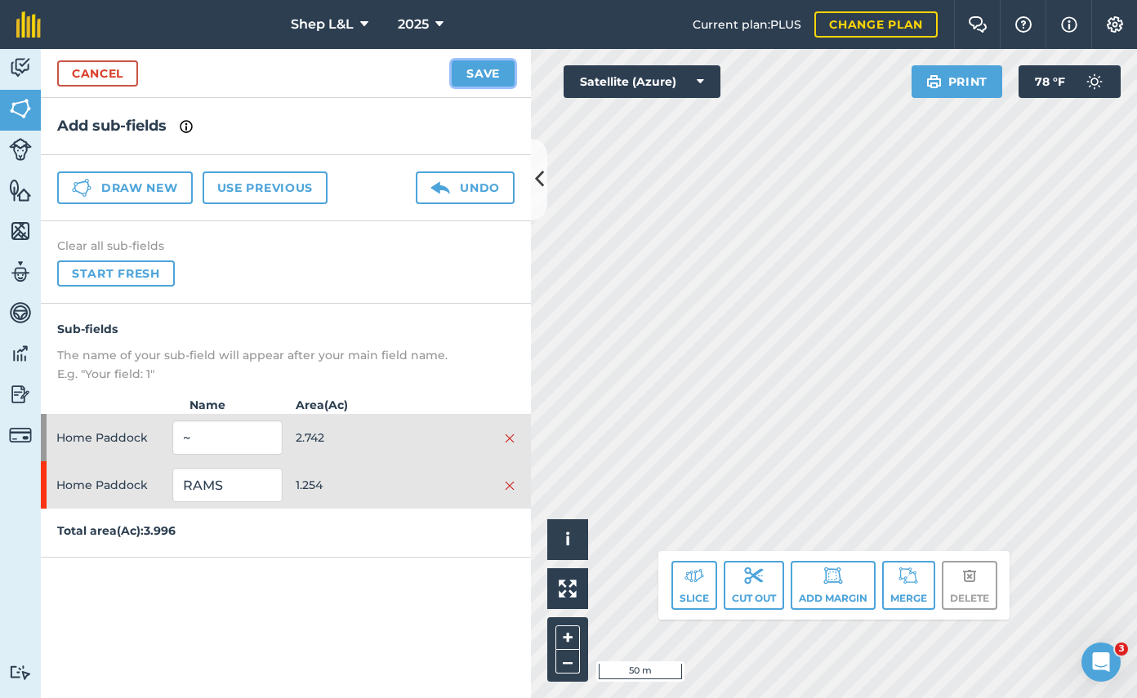
click at [493, 78] on button "Save" at bounding box center [483, 73] width 63 height 26
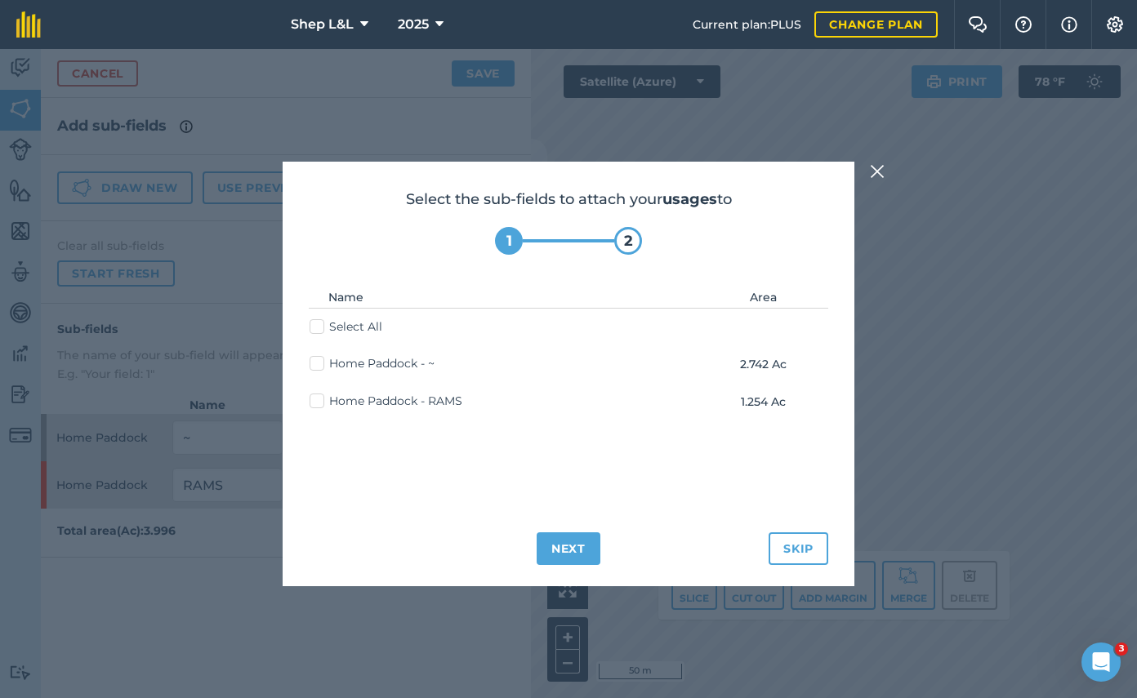
drag, startPoint x: 320, startPoint y: 329, endPoint x: 458, endPoint y: 372, distance: 144.6
click at [322, 329] on label "Select All" at bounding box center [345, 326] width 73 height 17
click at [320, 329] on input "Select All" at bounding box center [314, 323] width 11 height 11
checkbox input "true"
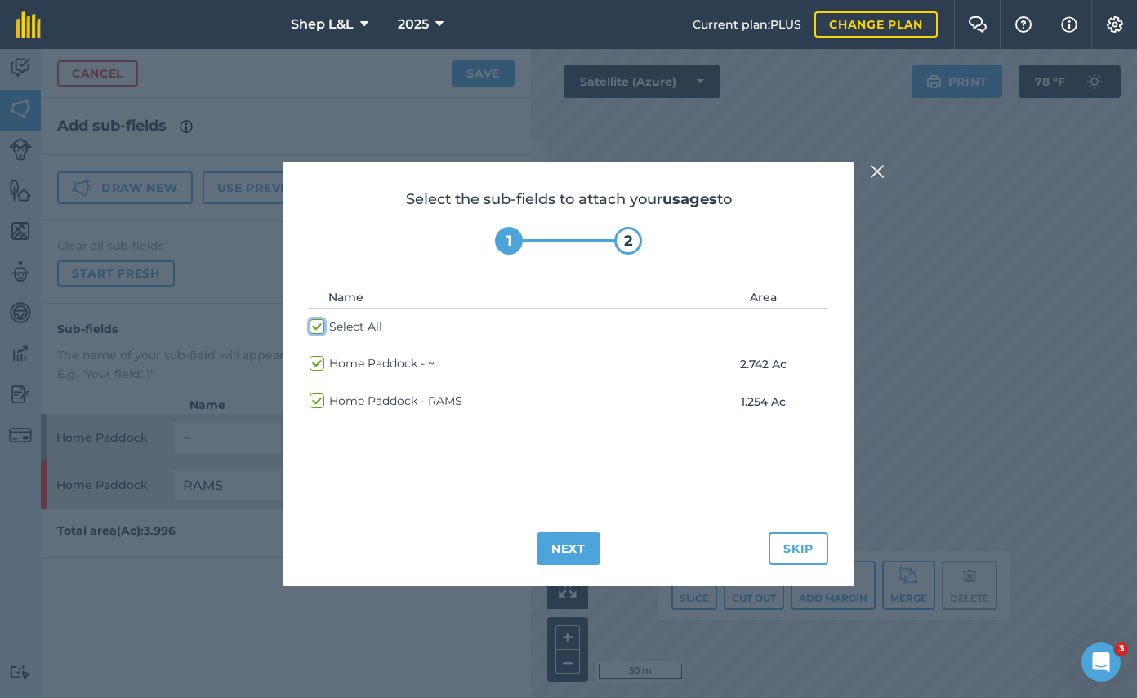
checkbox input "true"
click at [577, 555] on button "Next" at bounding box center [568, 548] width 64 height 33
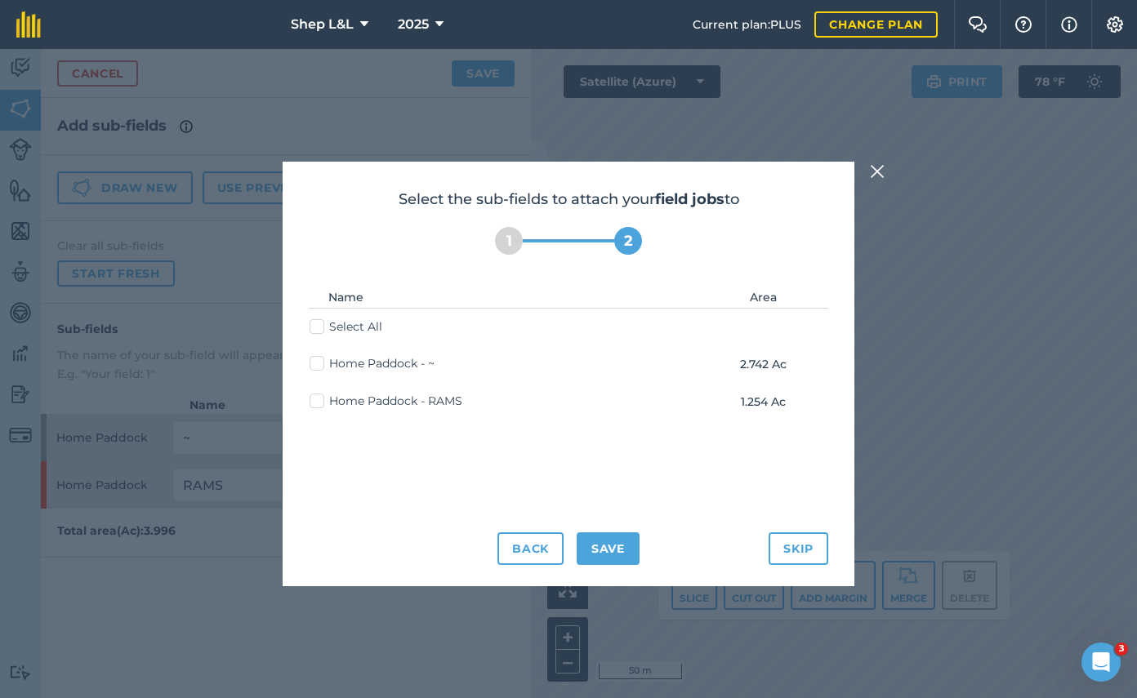
drag, startPoint x: 318, startPoint y: 332, endPoint x: 327, endPoint y: 335, distance: 9.6
click at [323, 331] on label "Select All" at bounding box center [345, 326] width 73 height 17
click at [320, 329] on input "Select All" at bounding box center [314, 323] width 11 height 11
checkbox input "true"
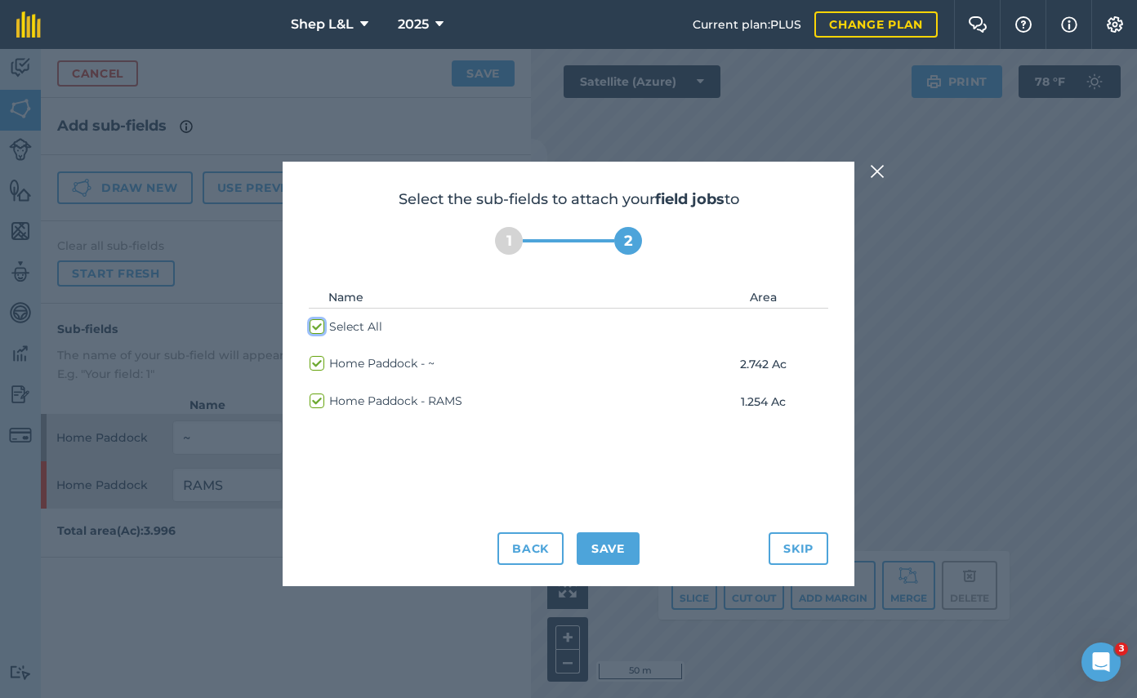
checkbox input "true"
click at [595, 540] on button "Save" at bounding box center [607, 548] width 63 height 33
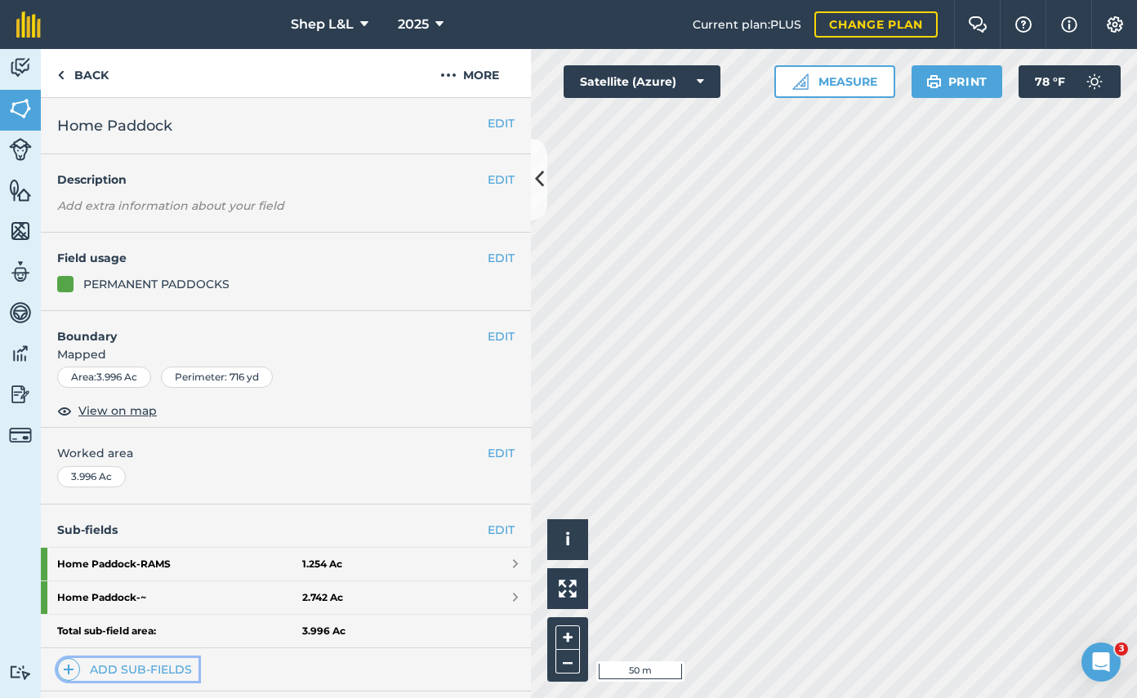
click at [178, 671] on link "Add sub-fields" at bounding box center [127, 669] width 141 height 23
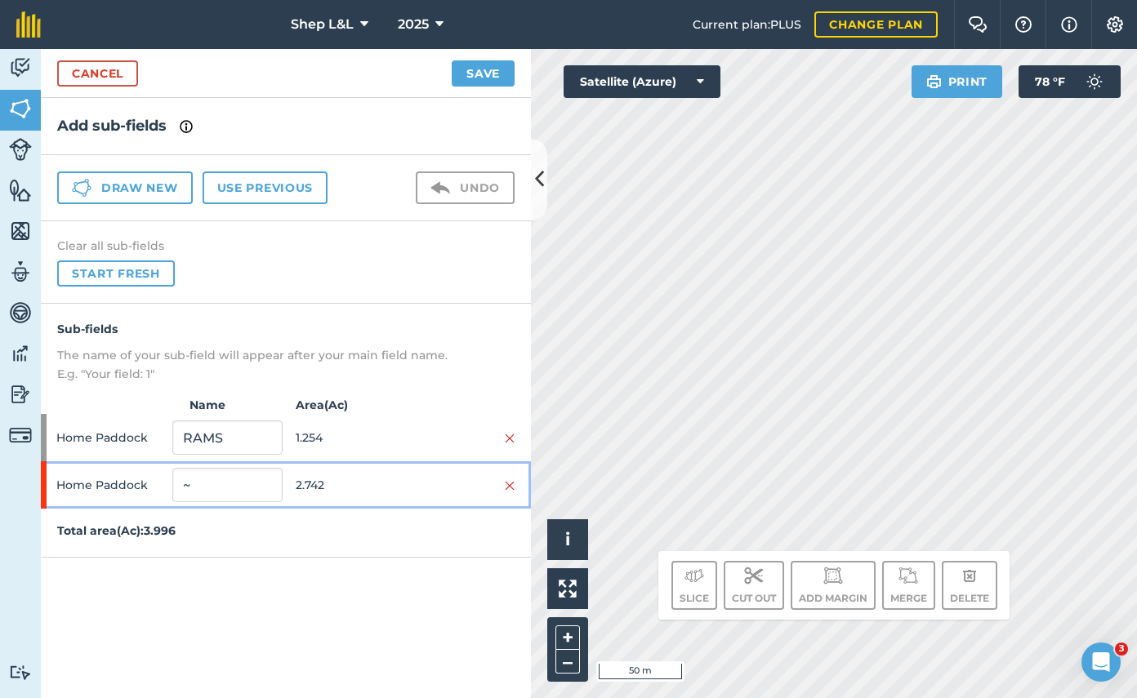
click at [97, 479] on span "Home Paddock" at bounding box center [110, 485] width 109 height 31
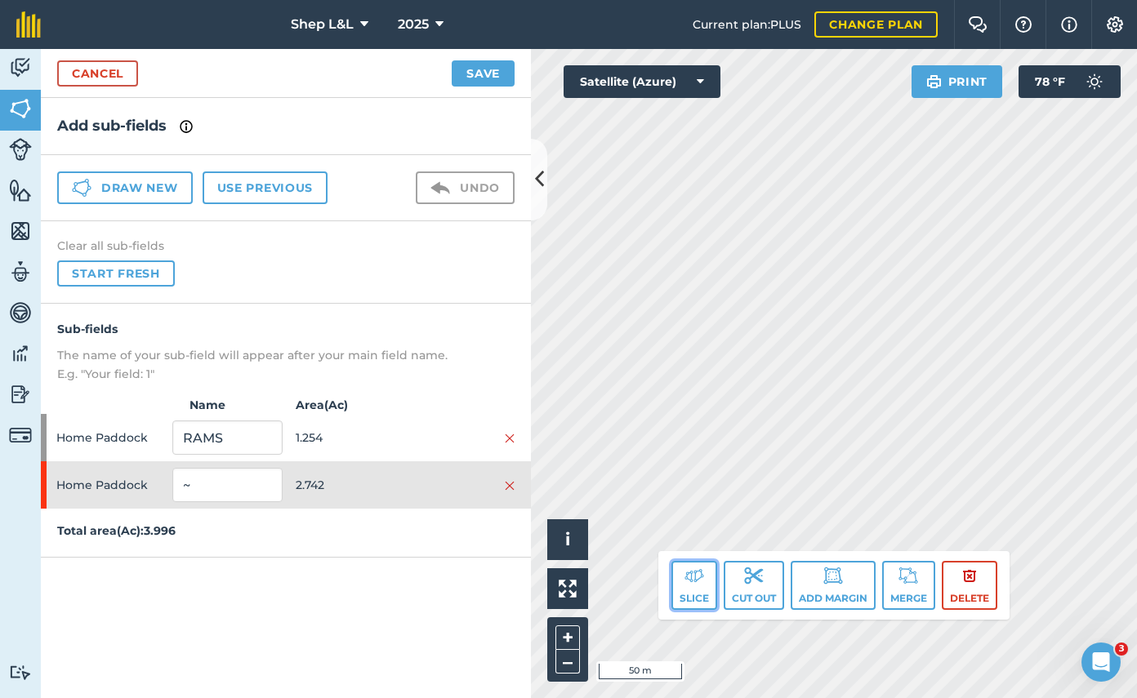
click at [706, 580] on button "Slice" at bounding box center [694, 585] width 46 height 49
click at [697, 596] on button "Slice" at bounding box center [694, 585] width 46 height 49
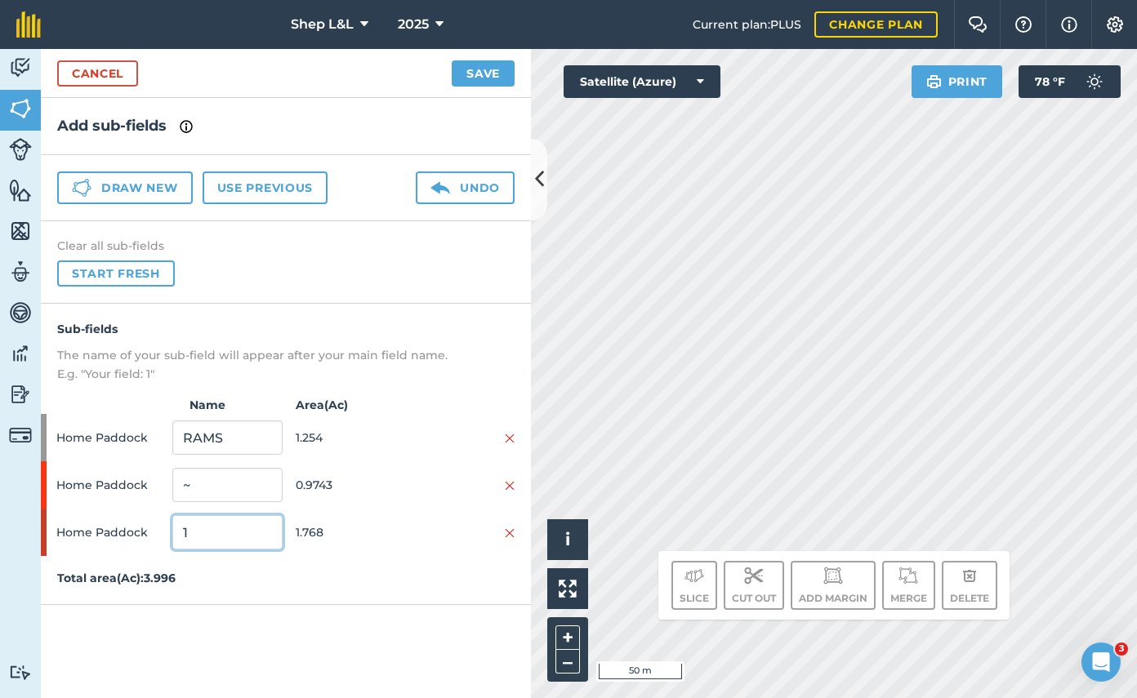
click at [247, 539] on input "1" at bounding box center [226, 532] width 109 height 34
drag, startPoint x: 250, startPoint y: 538, endPoint x: 151, endPoint y: 523, distance: 99.9
click at [151, 523] on div "Home Paddock 1 1.768" at bounding box center [286, 532] width 490 height 47
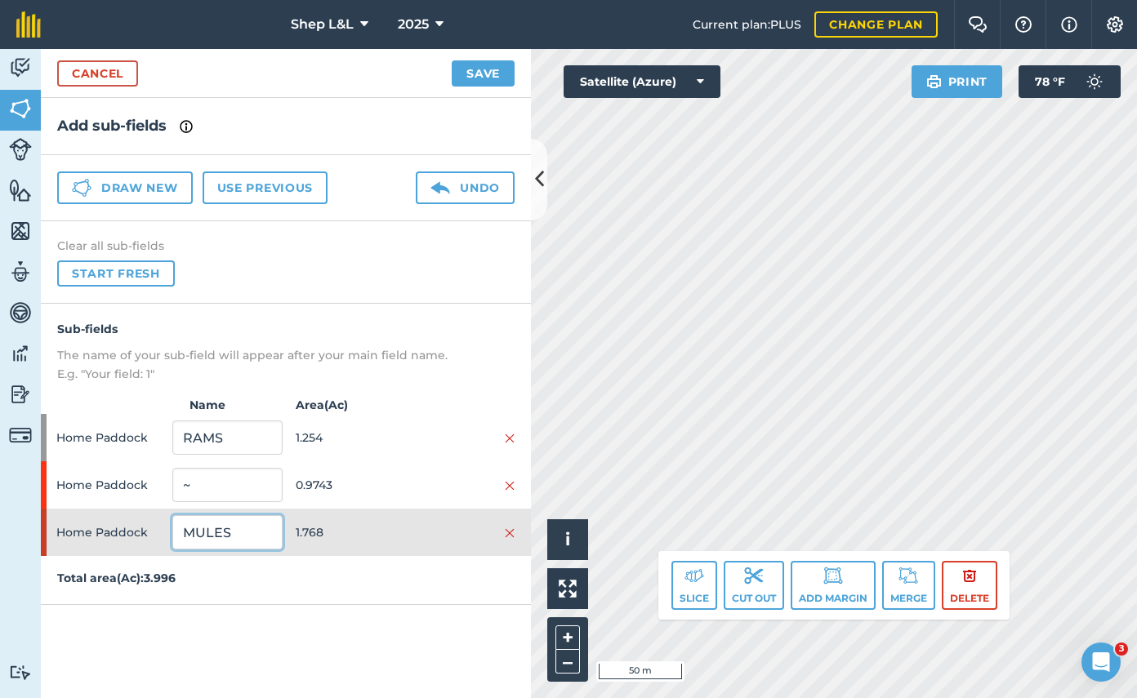
type input "MULES"
click at [253, 489] on input "~" at bounding box center [226, 485] width 109 height 34
click at [260, 569] on p "Total area ( Ac ): 3.996" at bounding box center [286, 578] width 490 height 18
click at [241, 490] on input "~" at bounding box center [226, 485] width 109 height 34
drag, startPoint x: 241, startPoint y: 490, endPoint x: 158, endPoint y: 478, distance: 84.2
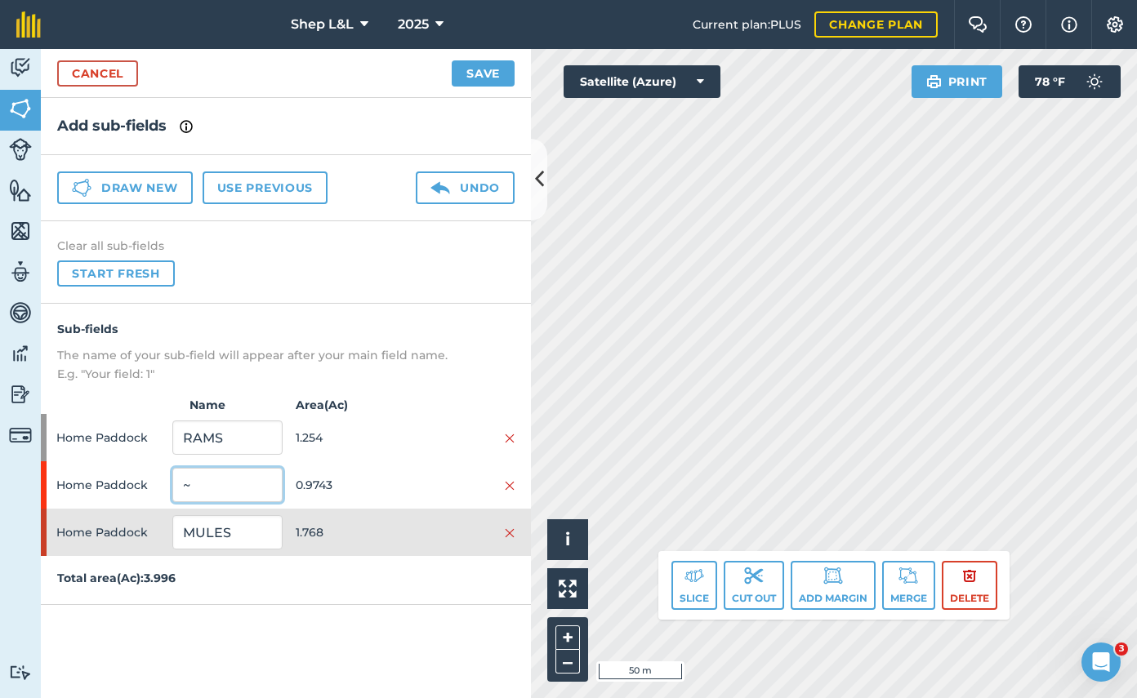
click at [158, 478] on div "Home Paddock ~ 0.9743" at bounding box center [286, 484] width 490 height 47
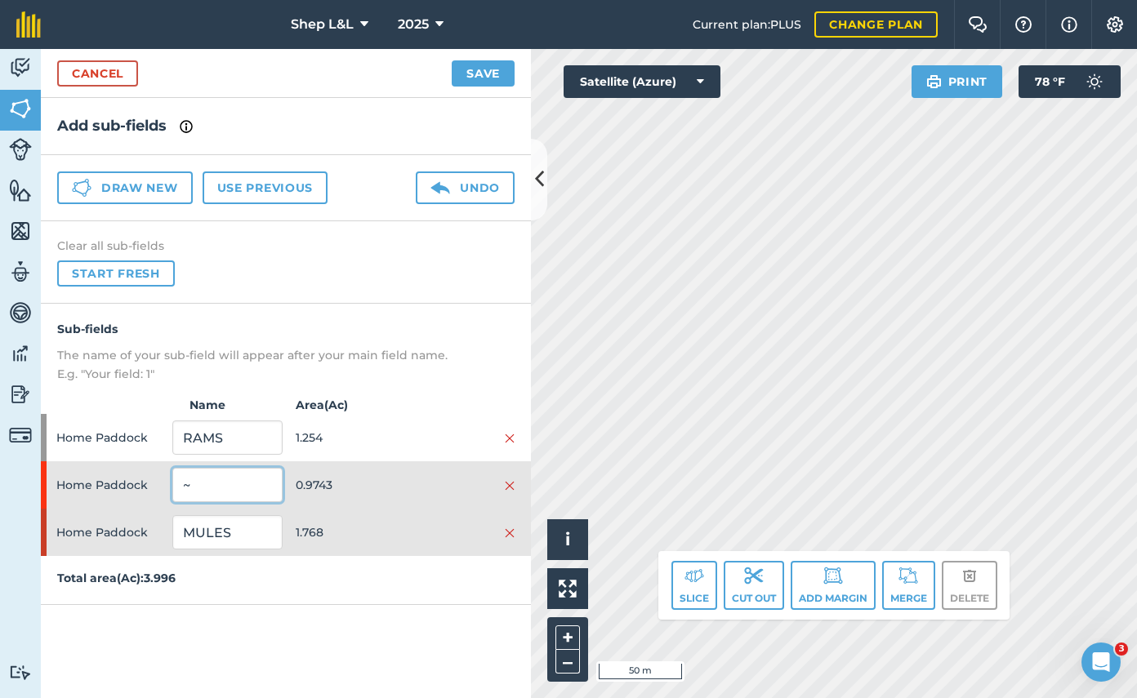
click at [229, 479] on input "~" at bounding box center [226, 485] width 109 height 34
drag, startPoint x: 225, startPoint y: 491, endPoint x: 180, endPoint y: 485, distance: 44.5
click at [180, 485] on input "~" at bounding box center [226, 485] width 109 height 34
click at [737, 584] on button "Cut out" at bounding box center [753, 585] width 60 height 49
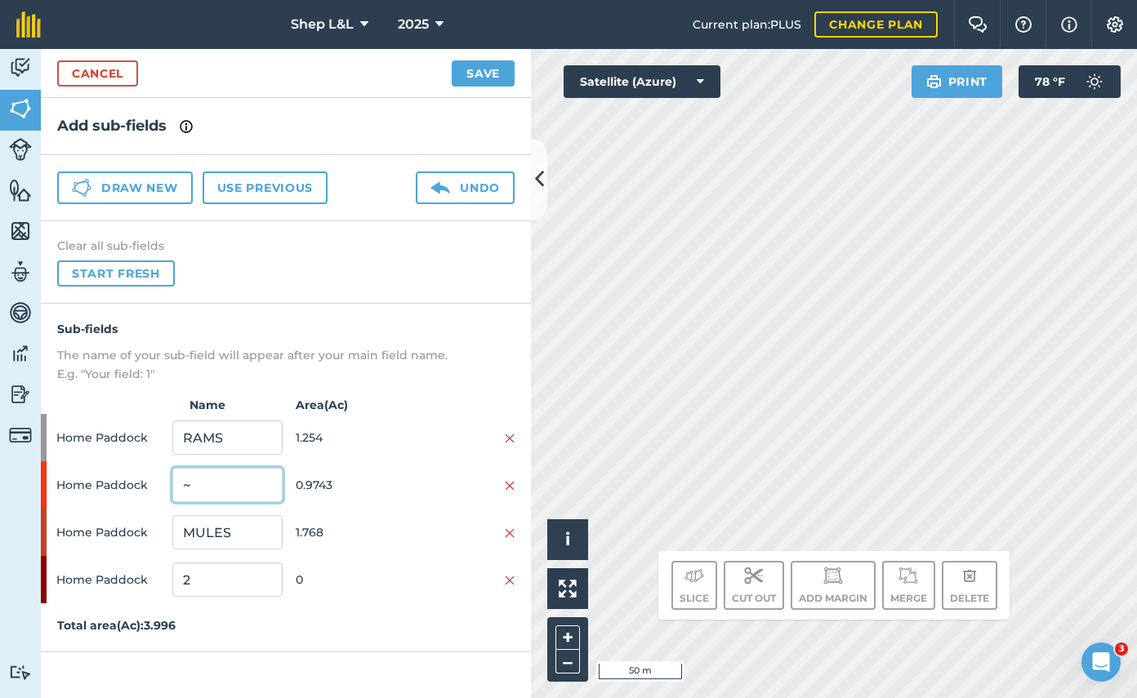
click at [258, 483] on input "~" at bounding box center [226, 485] width 109 height 34
drag, startPoint x: 258, startPoint y: 483, endPoint x: 189, endPoint y: 474, distance: 69.2
click at [189, 474] on input "~" at bounding box center [226, 485] width 109 height 34
type input "HERDING DOG SHEEP"
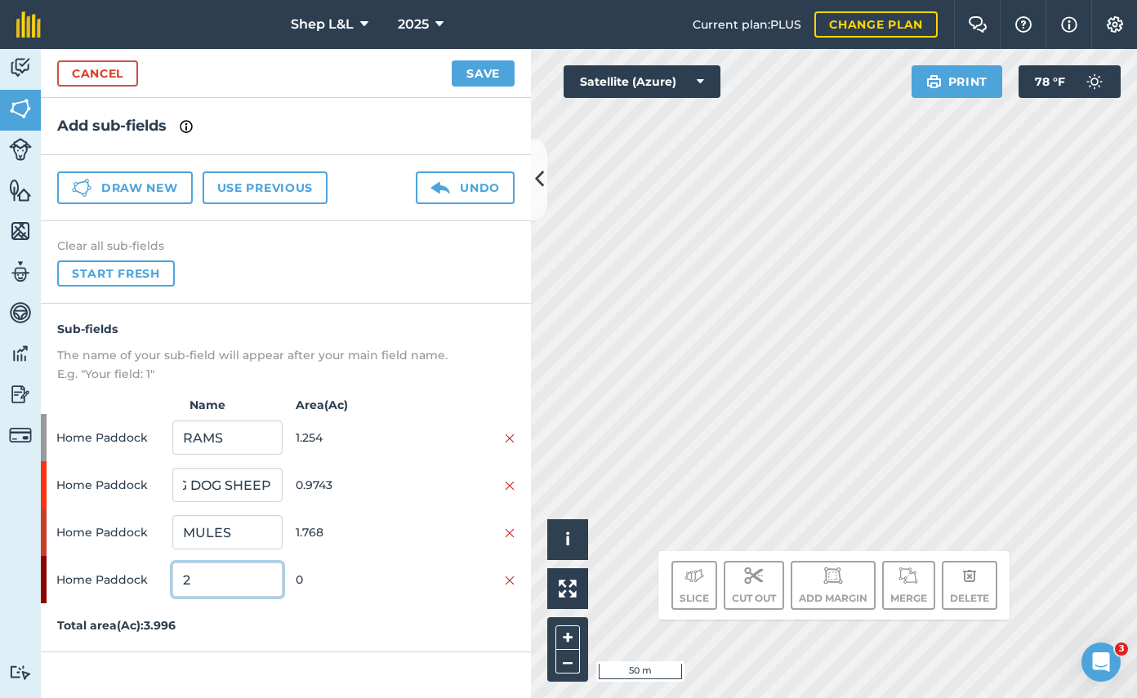
scroll to position [0, 0]
click at [231, 583] on input "2" at bounding box center [226, 580] width 109 height 34
drag, startPoint x: 195, startPoint y: 585, endPoint x: 154, endPoint y: 584, distance: 40.8
click at [154, 584] on div "Home Paddock 2 0" at bounding box center [286, 579] width 490 height 47
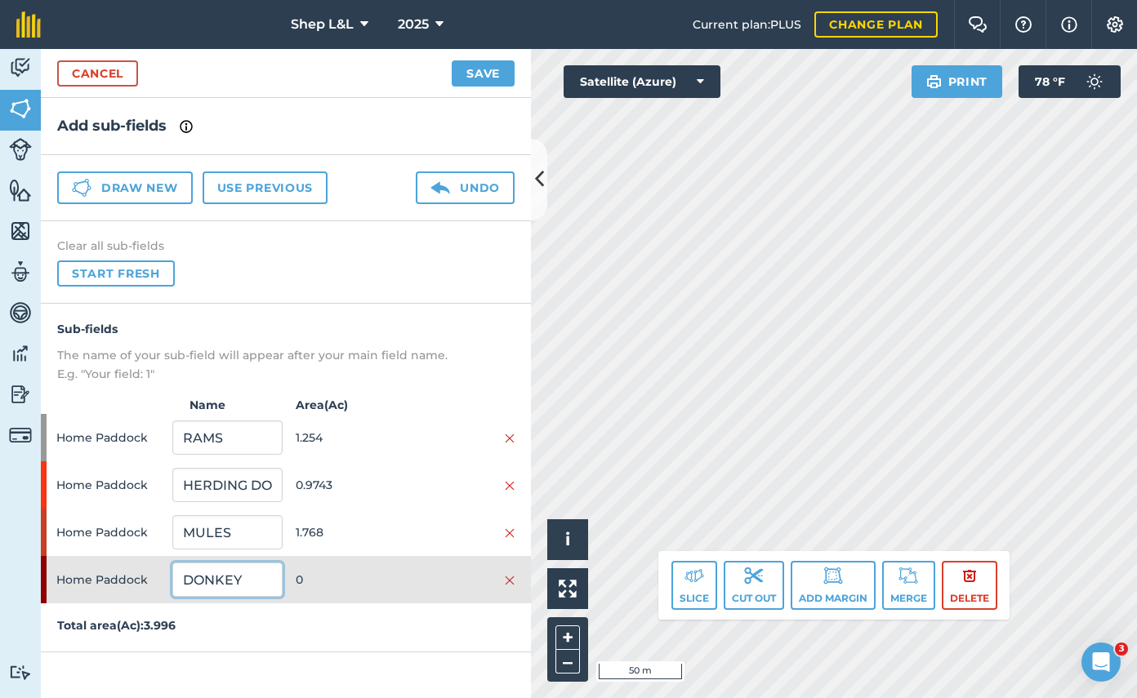
type input "DONKEY"
click at [494, 75] on button "Save" at bounding box center [483, 73] width 63 height 26
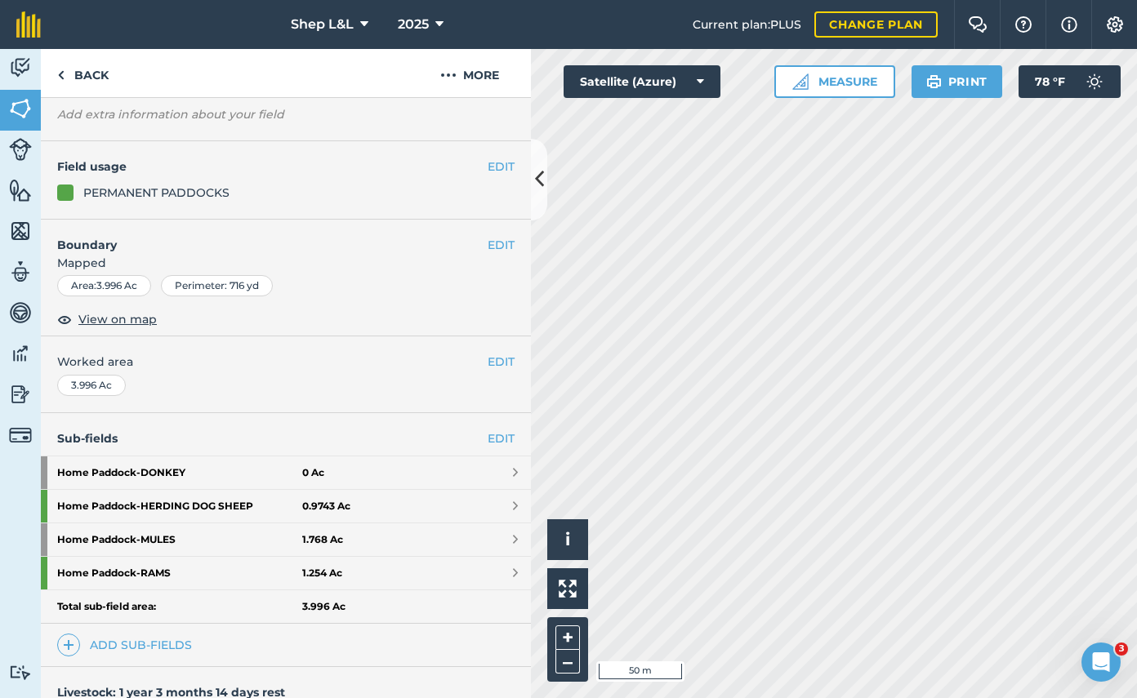
scroll to position [180, 0]
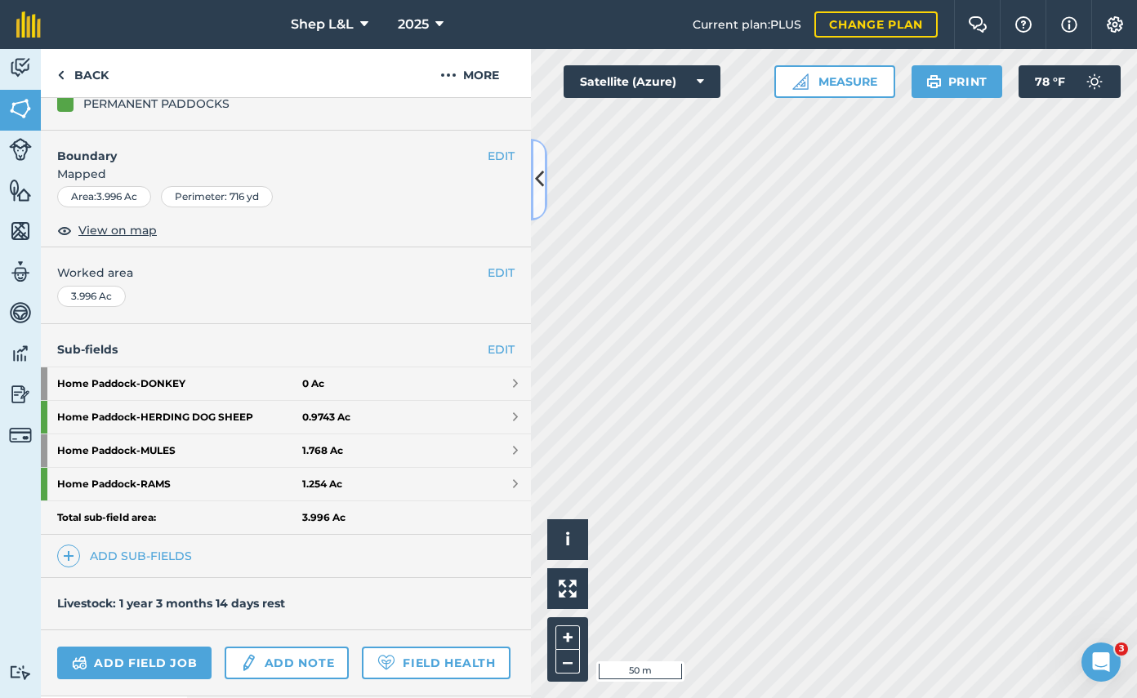
click at [532, 173] on button at bounding box center [539, 180] width 16 height 82
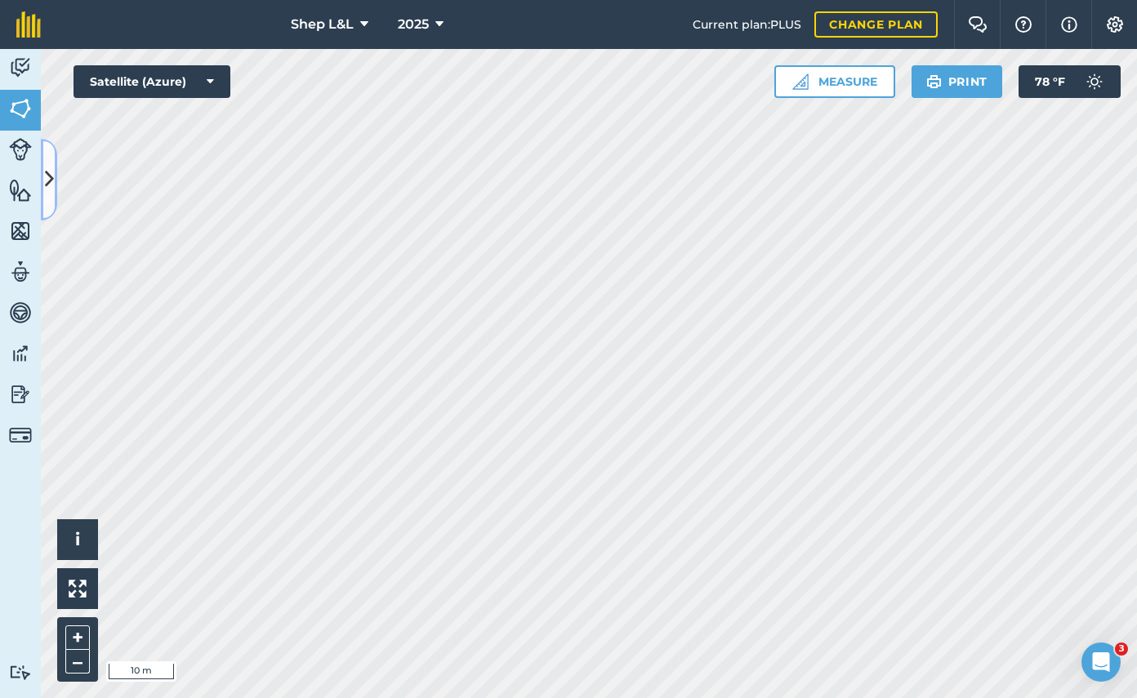
click at [51, 175] on icon at bounding box center [49, 179] width 9 height 29
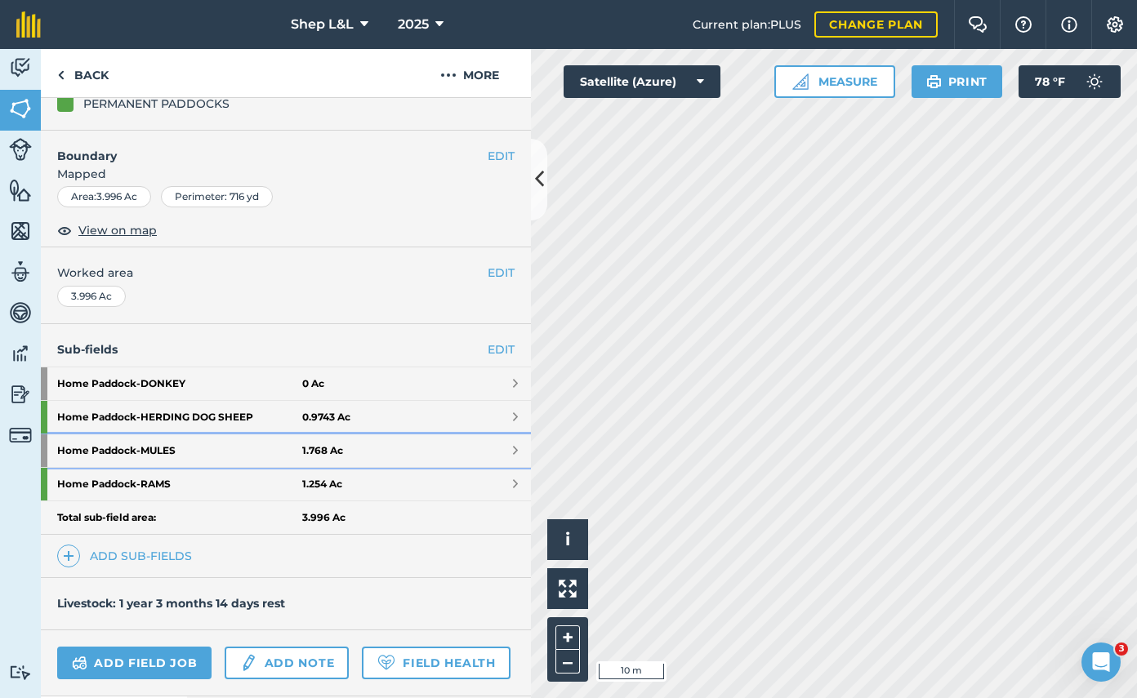
click at [518, 454] on link "Home Paddock - MULES 1.768 Ac" at bounding box center [286, 450] width 490 height 33
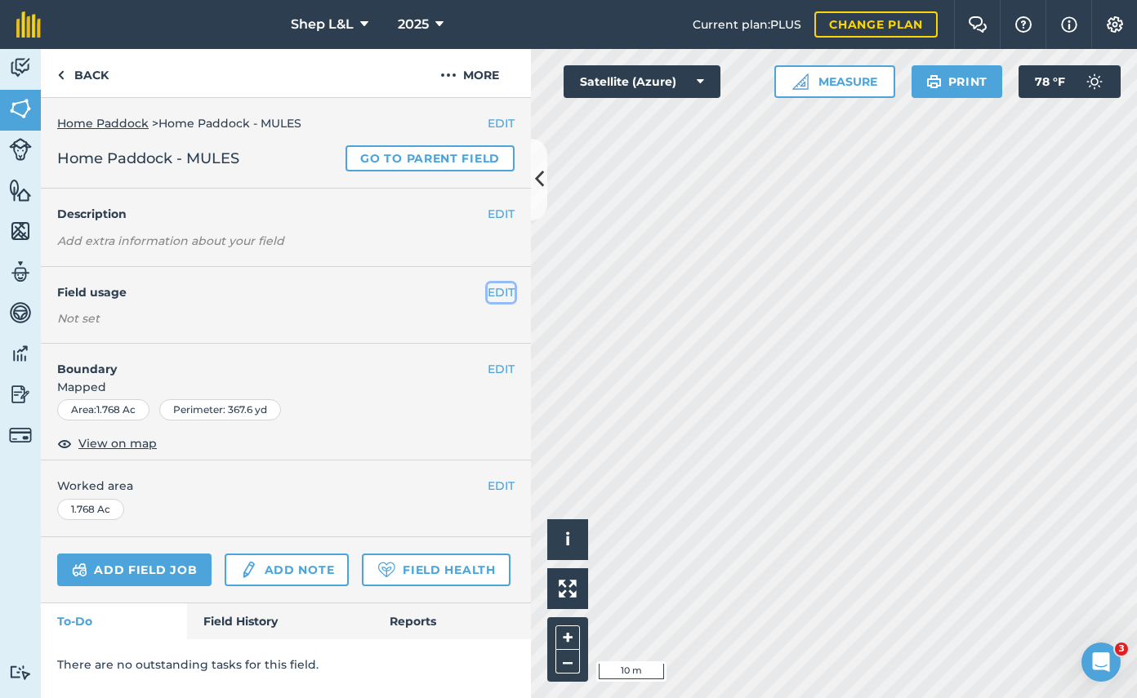
click at [490, 287] on button "EDIT" at bounding box center [500, 292] width 27 height 18
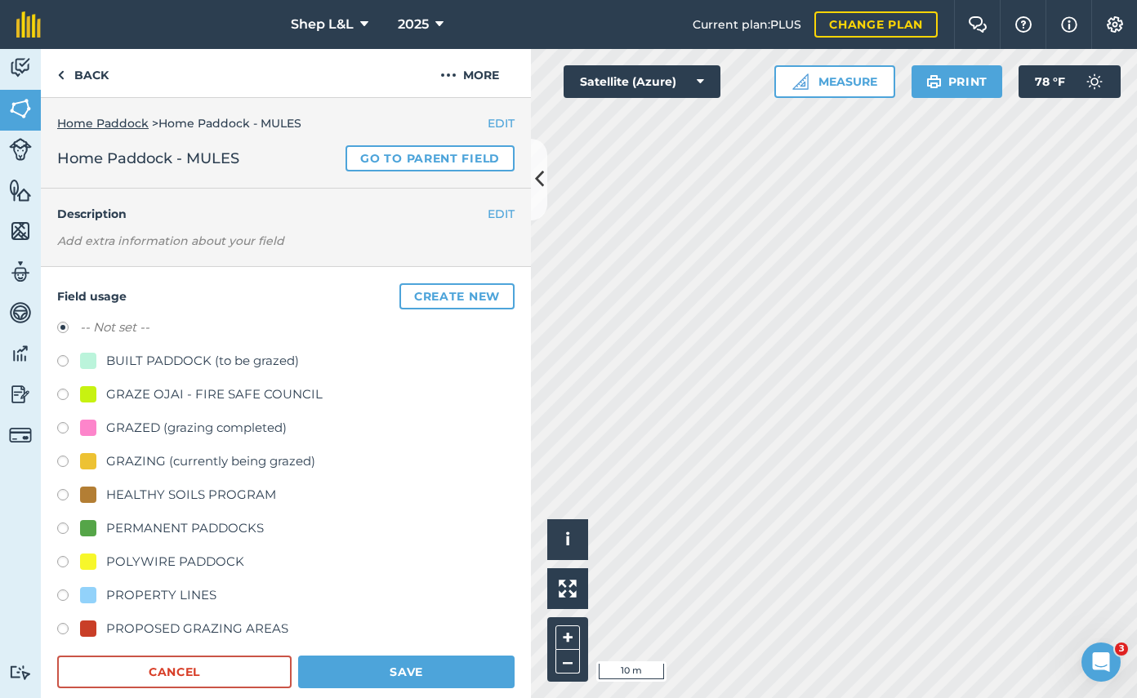
click at [65, 527] on label at bounding box center [68, 531] width 23 height 16
radio input "true"
radio input "false"
click at [461, 678] on button "Save" at bounding box center [406, 672] width 216 height 33
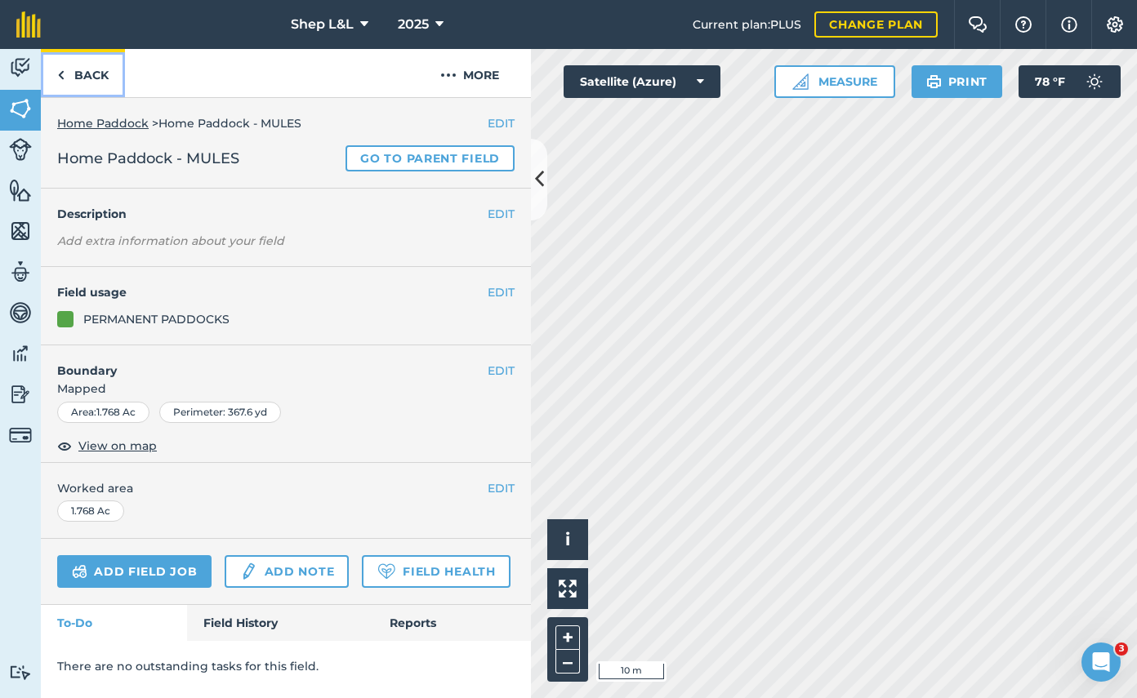
click at [95, 72] on link "Back" at bounding box center [83, 73] width 84 height 48
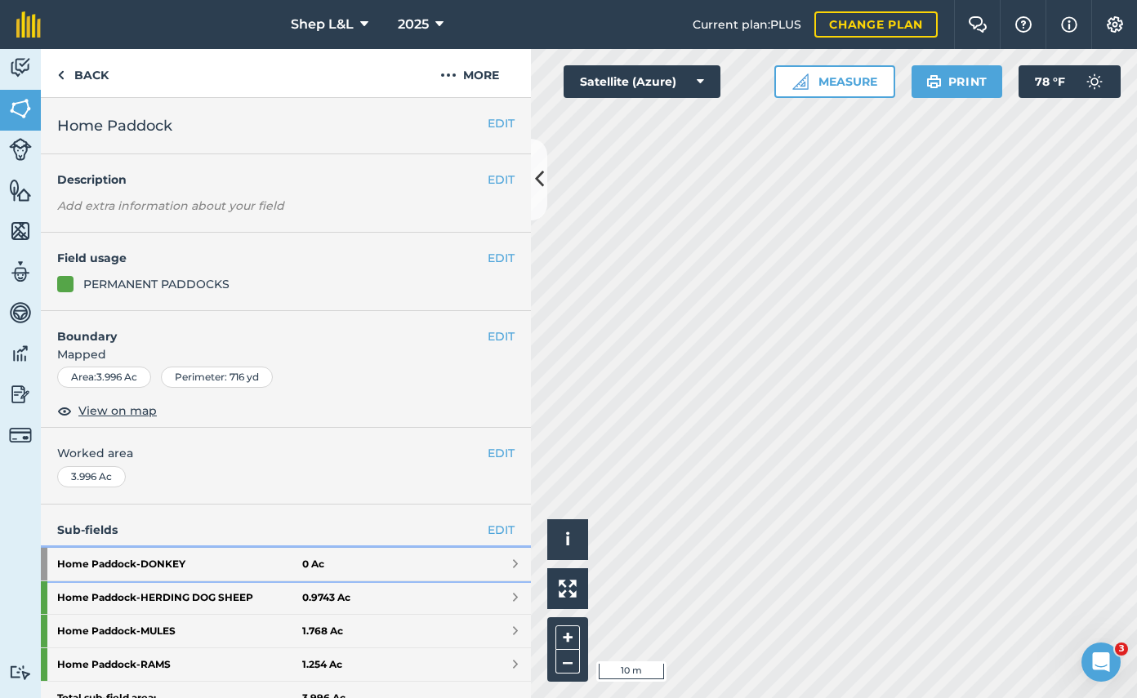
click at [511, 566] on link "Home Paddock - DONKEY 0 Ac" at bounding box center [286, 564] width 490 height 33
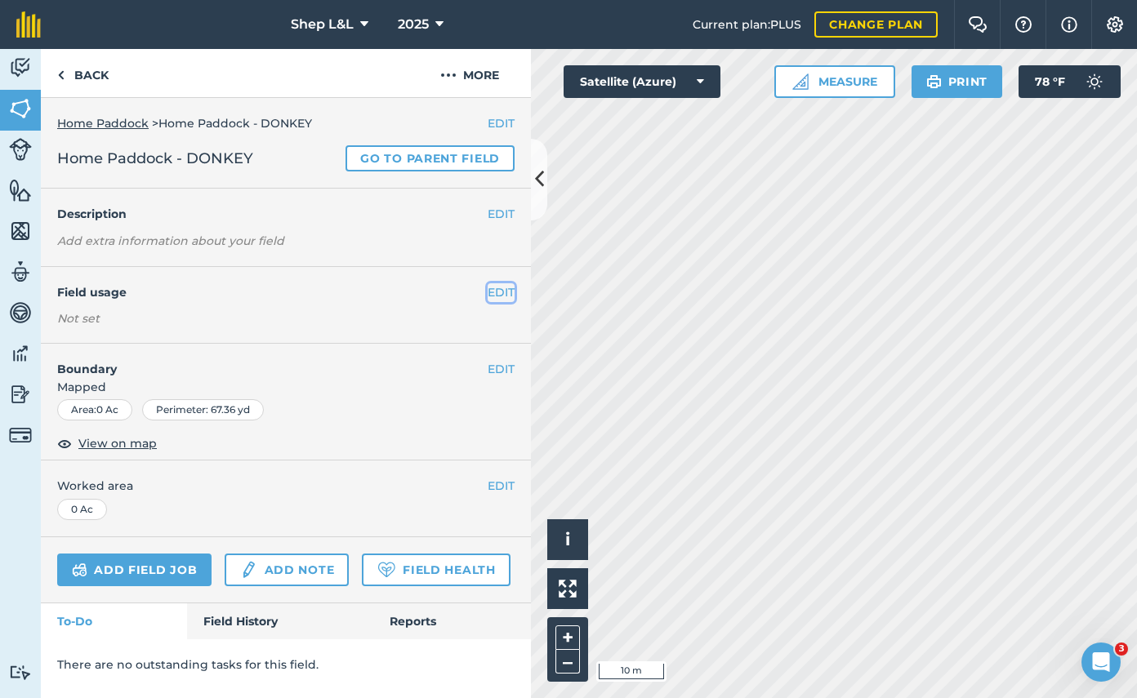
click at [500, 294] on button "EDIT" at bounding box center [500, 292] width 27 height 18
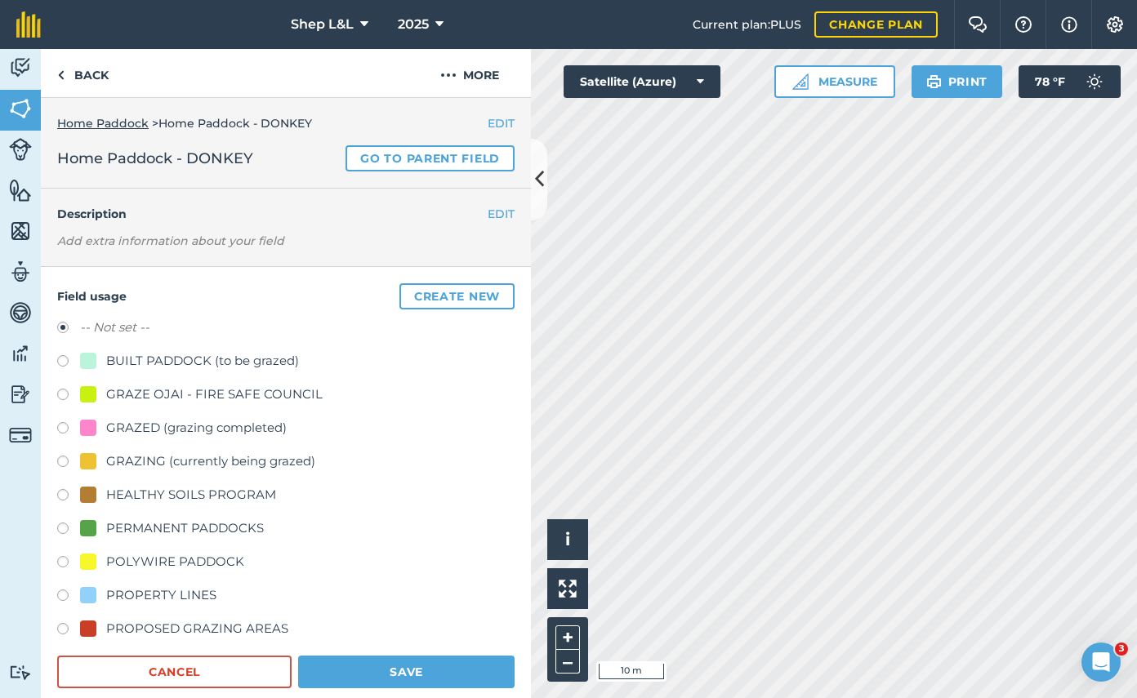
click at [66, 529] on label at bounding box center [68, 531] width 23 height 16
radio input "true"
radio input "false"
click at [389, 670] on button "Save" at bounding box center [406, 672] width 216 height 33
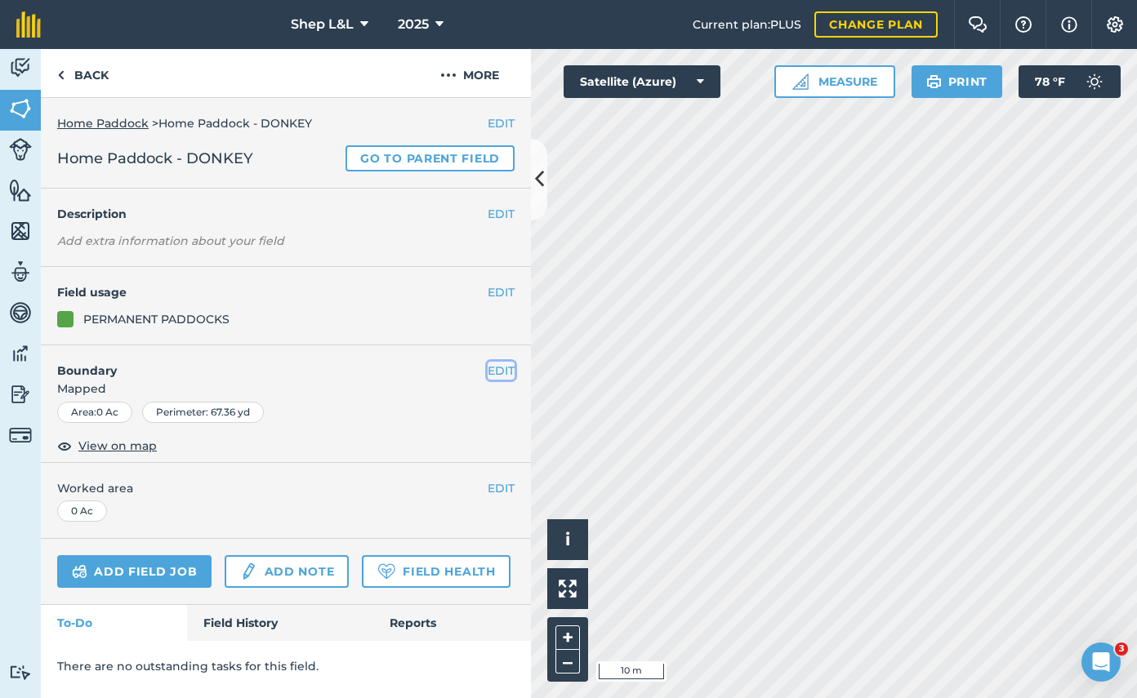
click at [501, 372] on button "EDIT" at bounding box center [500, 371] width 27 height 18
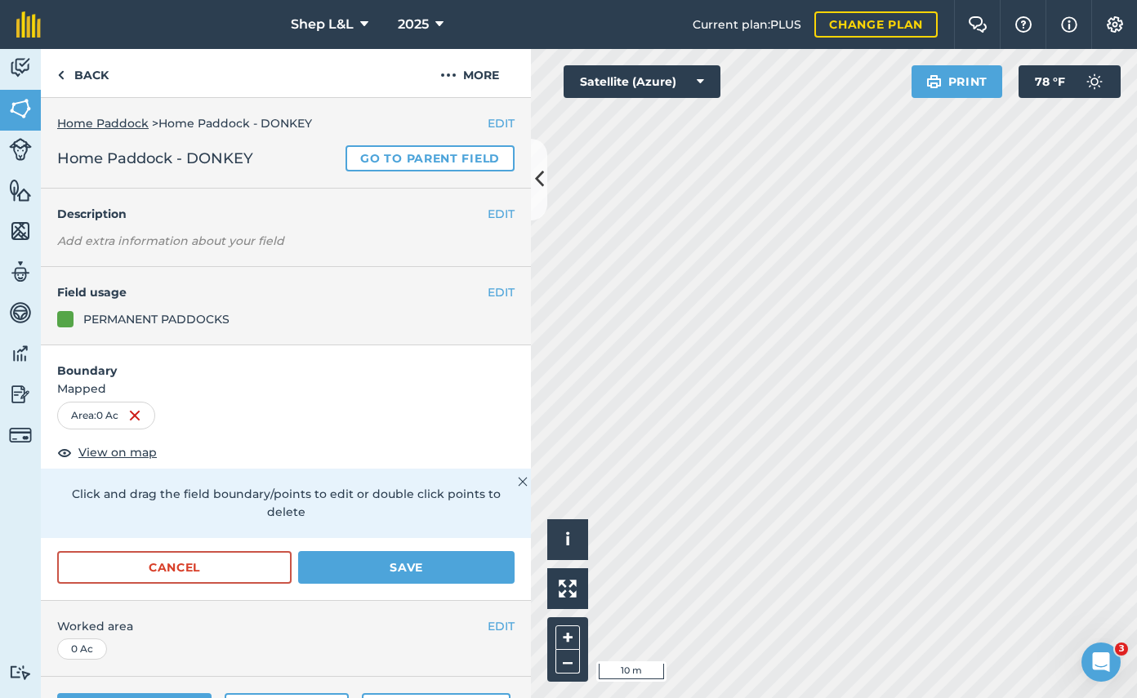
click at [129, 418] on div "Area : 0 Ac" at bounding box center [106, 416] width 98 height 28
click at [136, 414] on img at bounding box center [134, 416] width 13 height 20
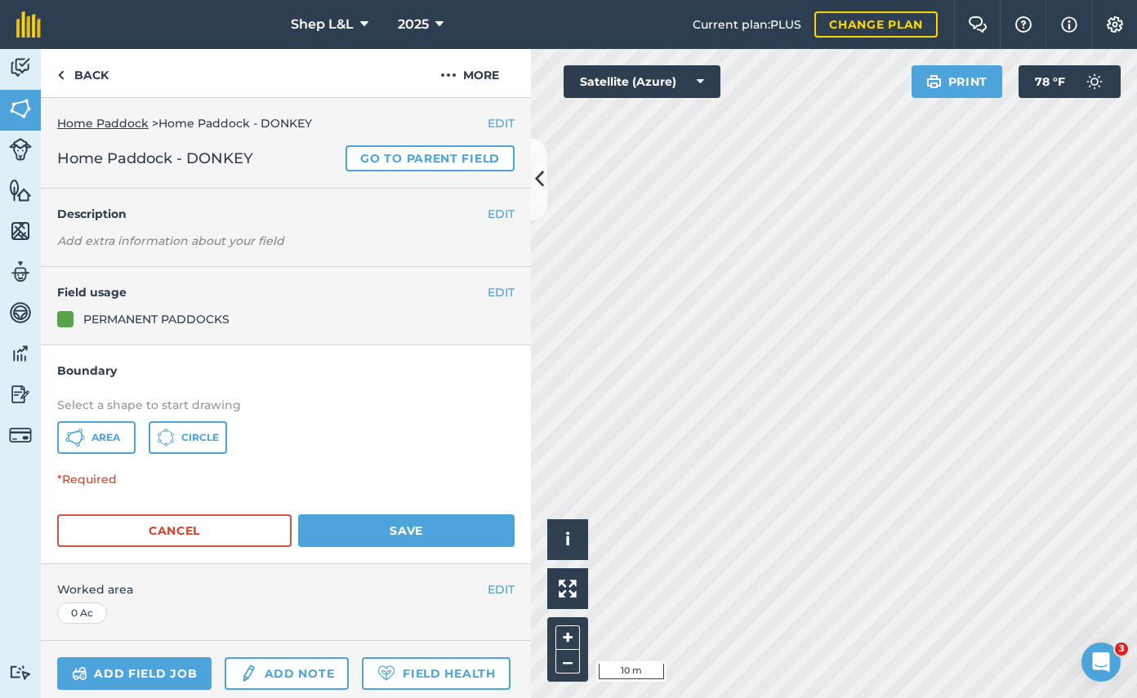
scroll to position [21, 0]
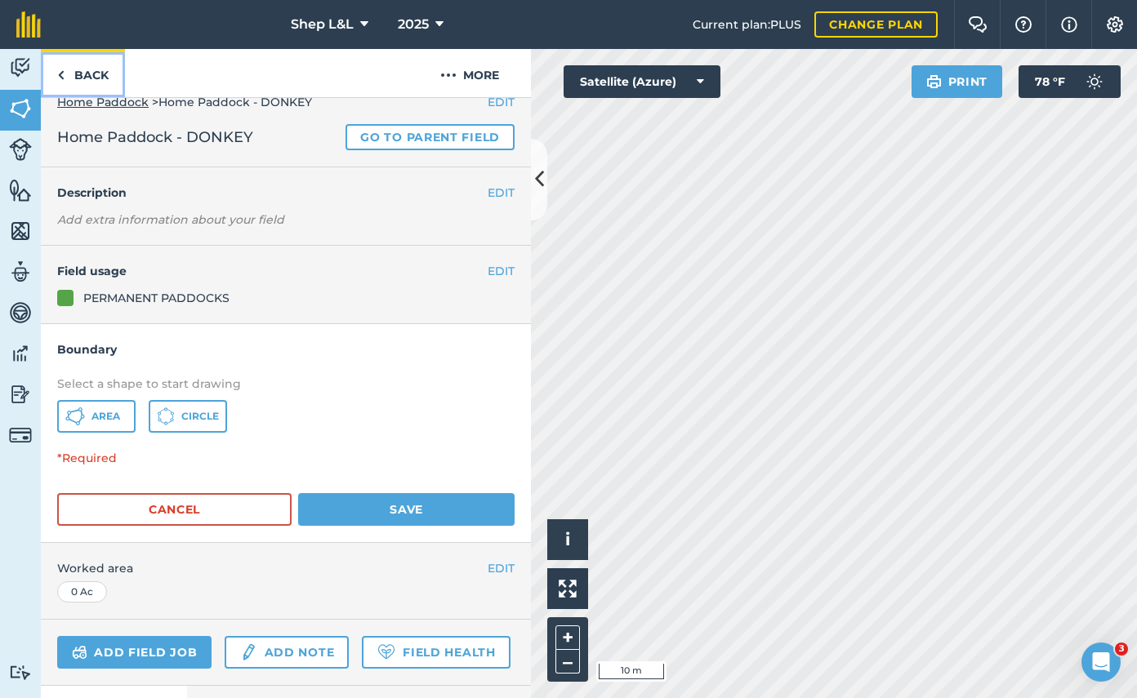
click at [81, 73] on link "Back" at bounding box center [83, 73] width 84 height 48
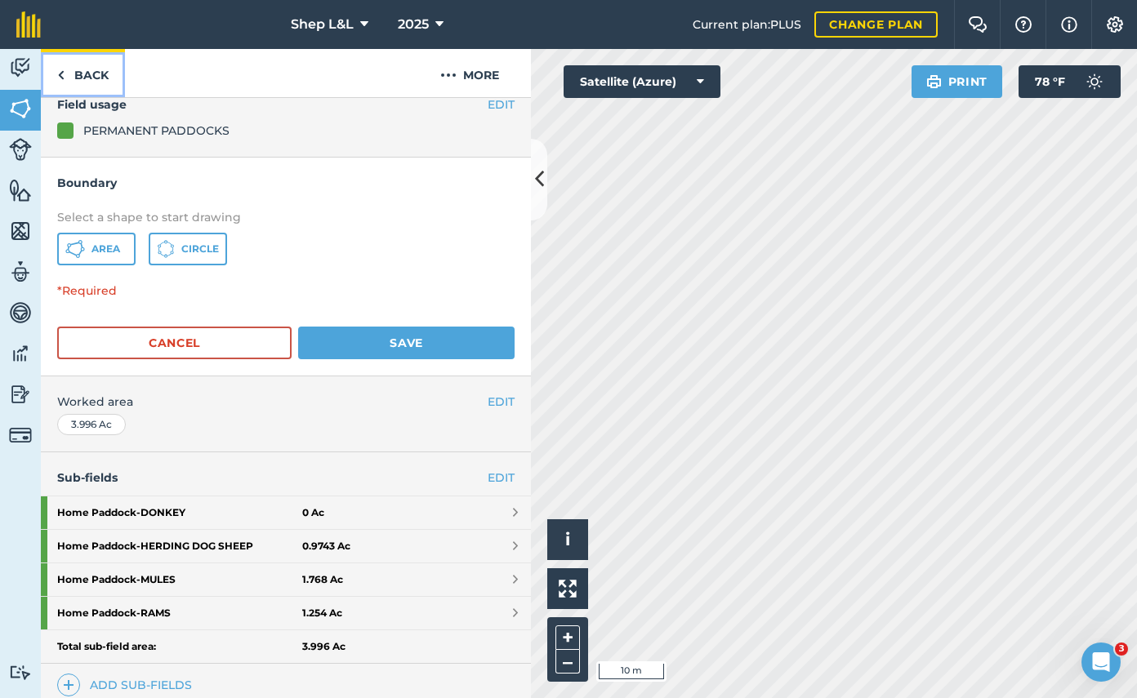
scroll to position [286, 0]
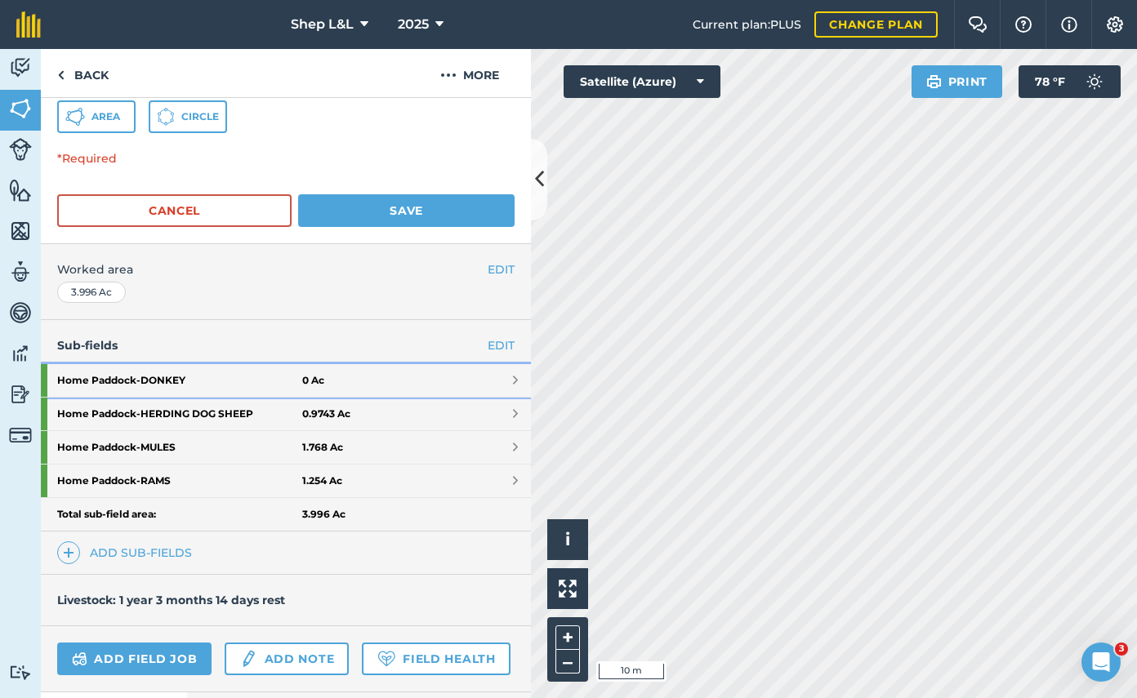
click at [514, 376] on span at bounding box center [515, 380] width 5 height 13
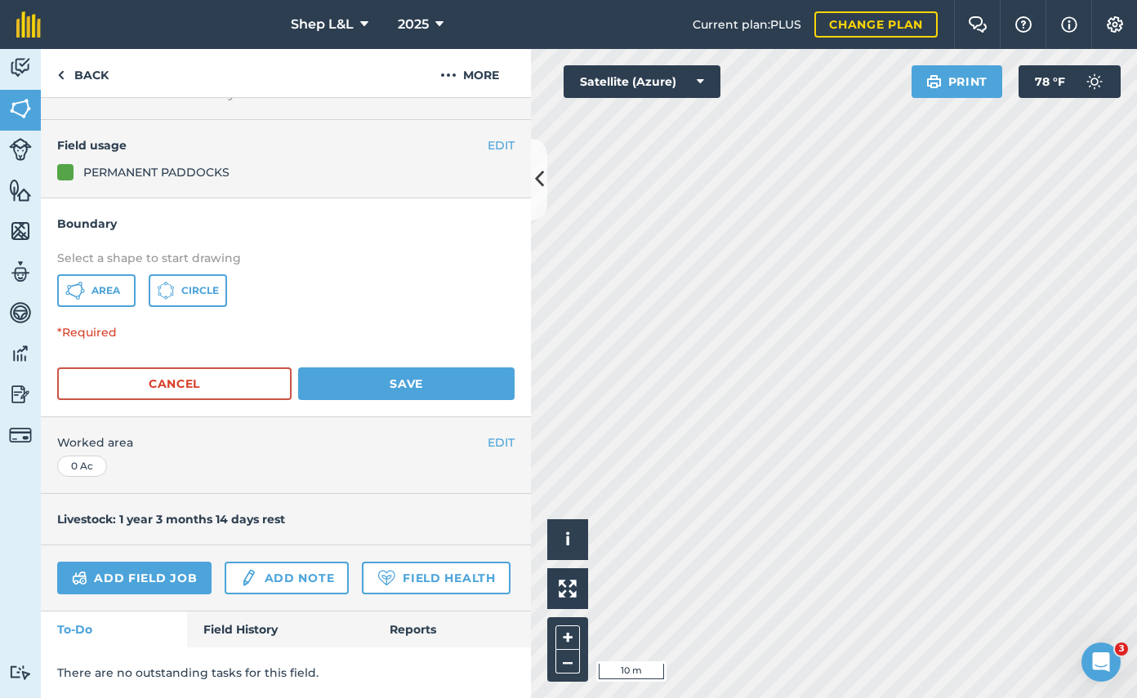
scroll to position [96, 0]
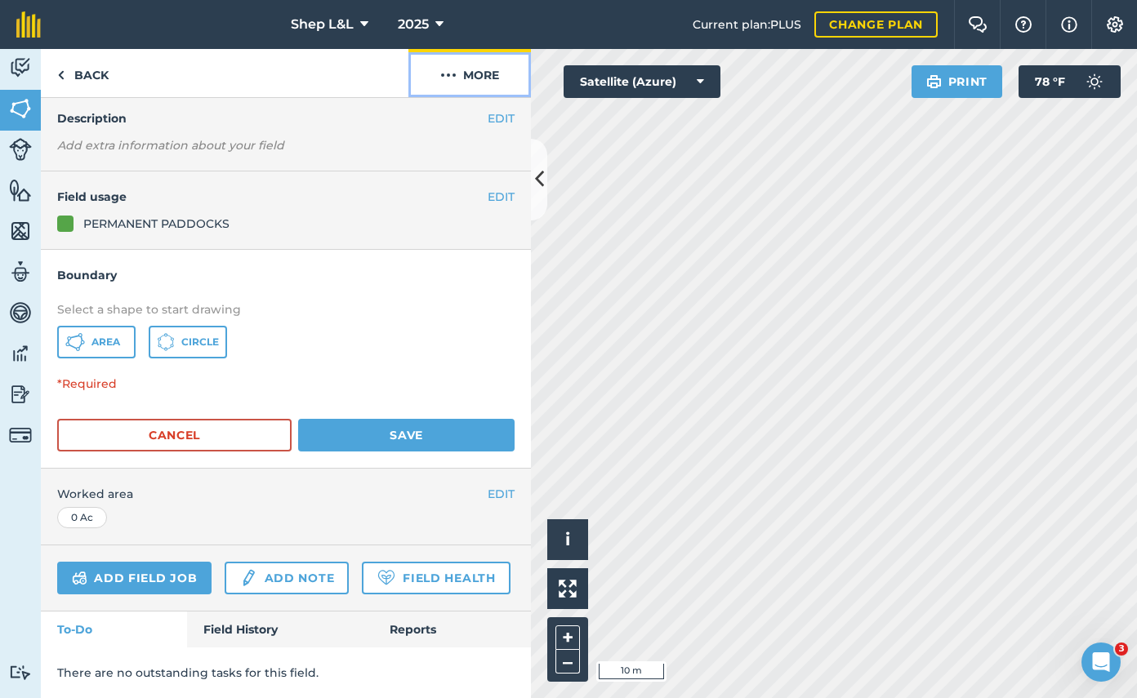
click at [456, 74] on button "More" at bounding box center [469, 73] width 122 height 48
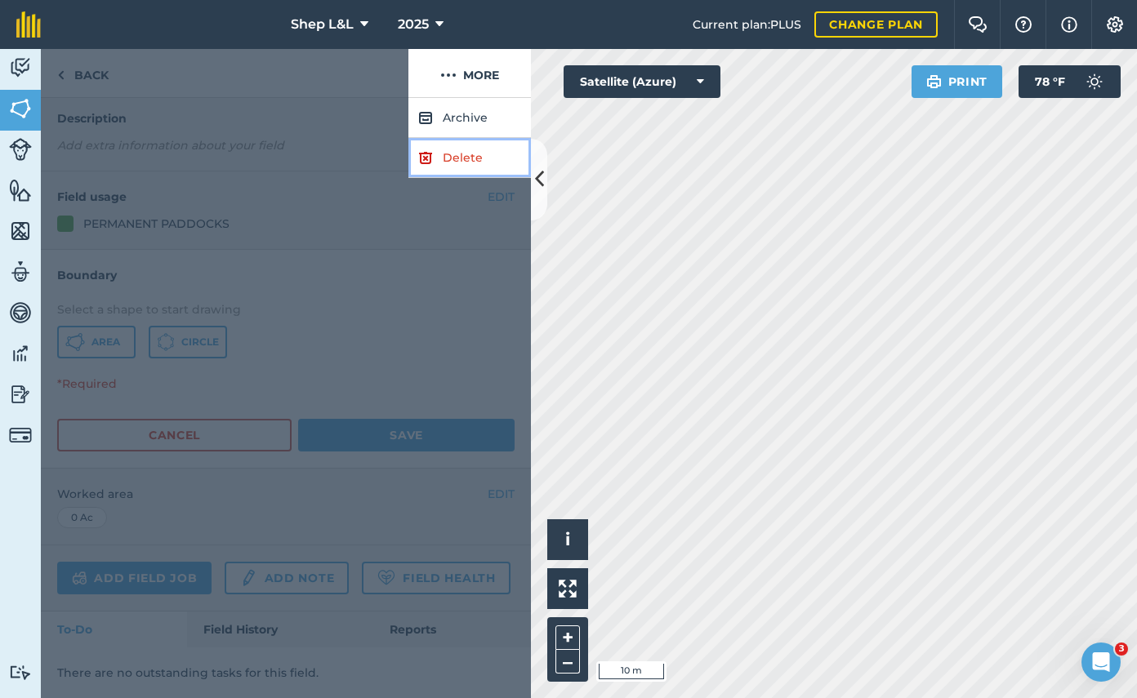
click at [460, 160] on link "Delete" at bounding box center [469, 158] width 122 height 40
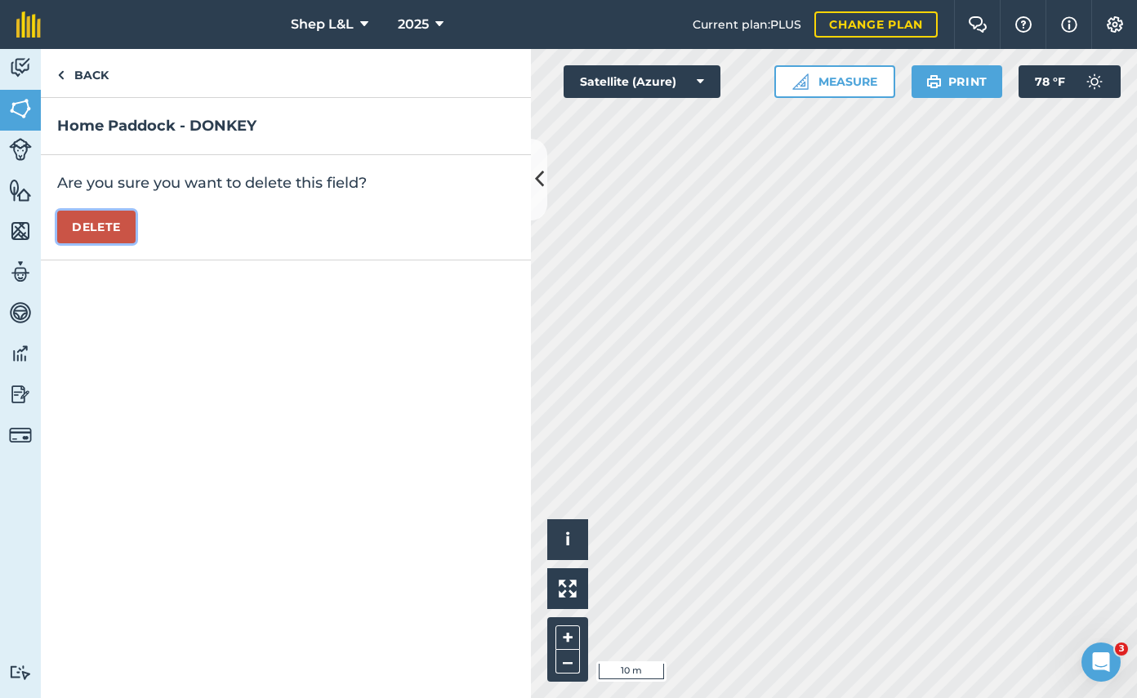
click at [98, 221] on button "Delete" at bounding box center [96, 227] width 78 height 33
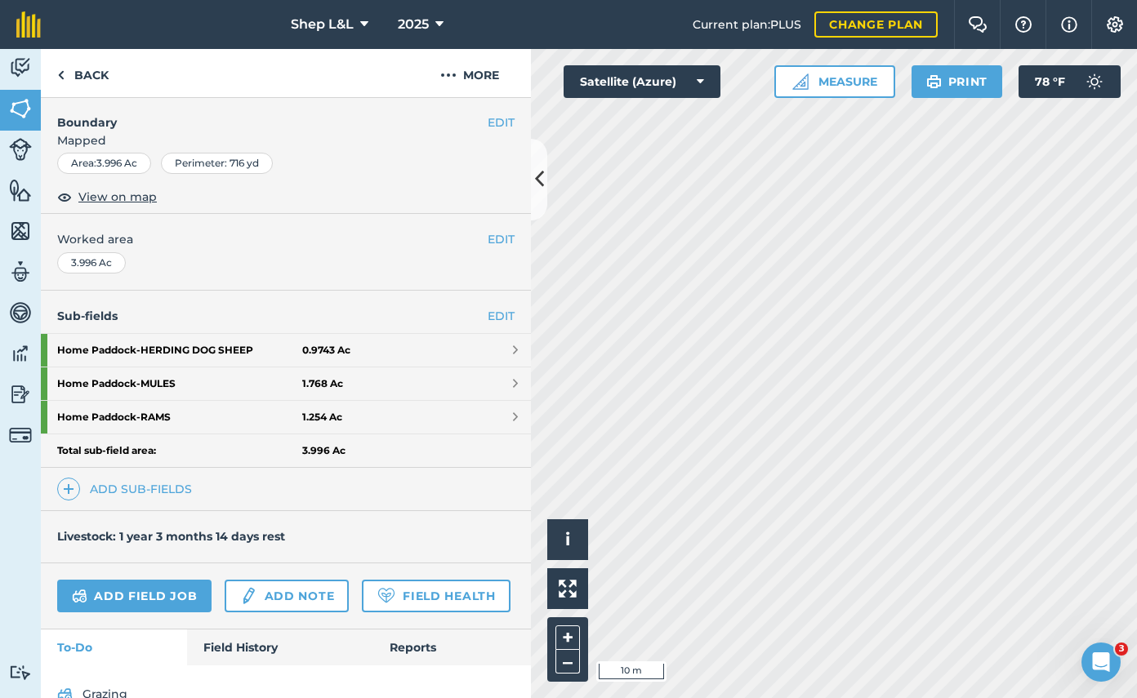
scroll to position [235, 0]
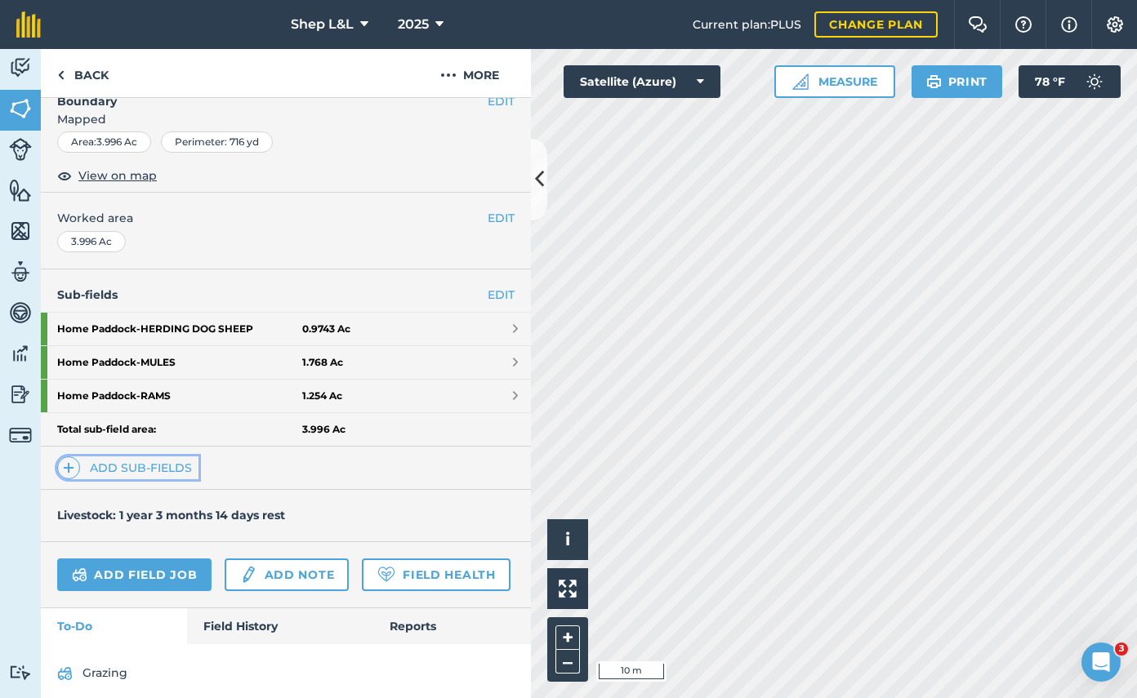
click at [149, 467] on link "Add sub-fields" at bounding box center [127, 467] width 141 height 23
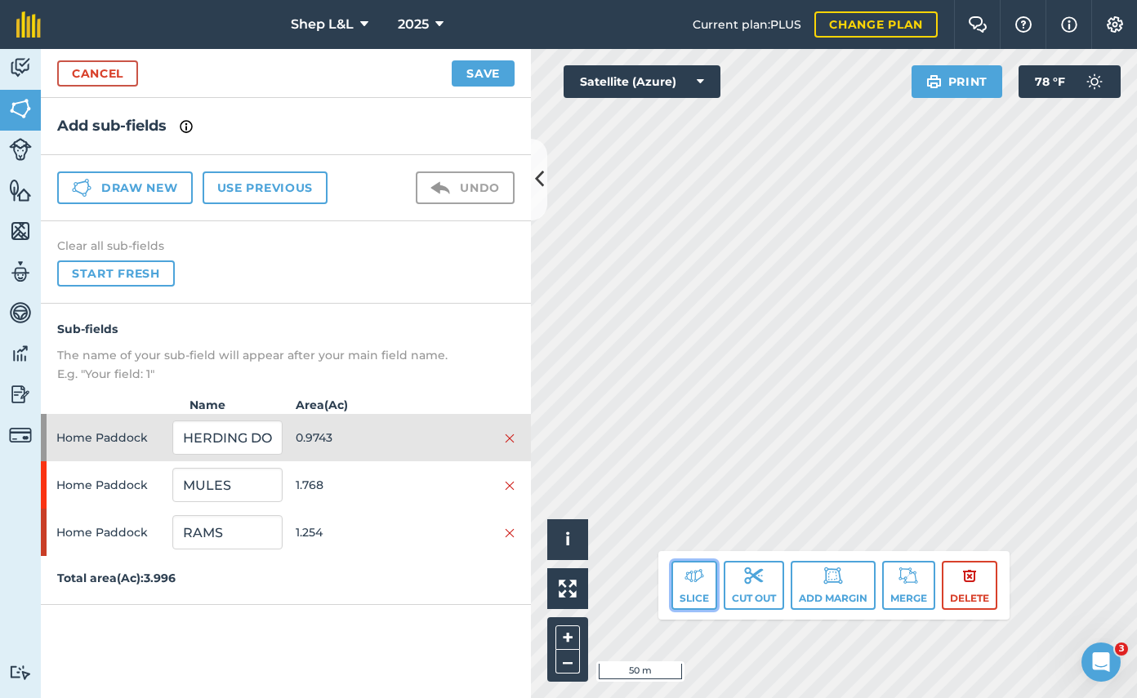
click at [698, 584] on img at bounding box center [694, 576] width 20 height 20
click at [176, 538] on input "RAMS" at bounding box center [226, 532] width 109 height 34
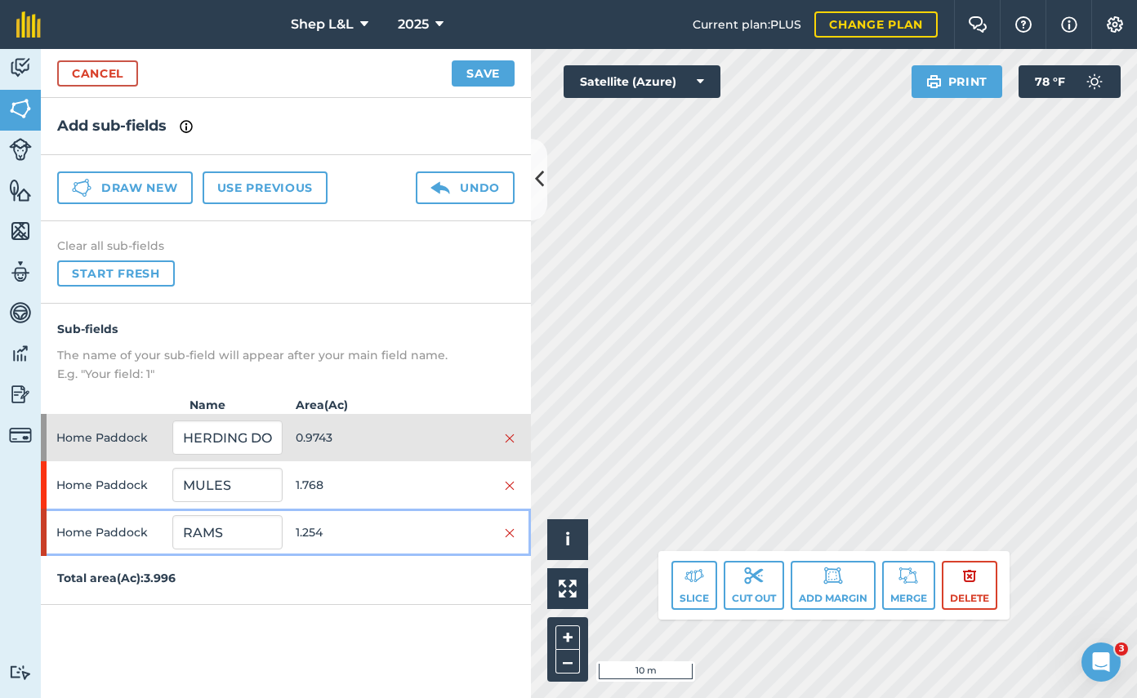
click at [95, 541] on span "Home Paddock" at bounding box center [110, 532] width 109 height 31
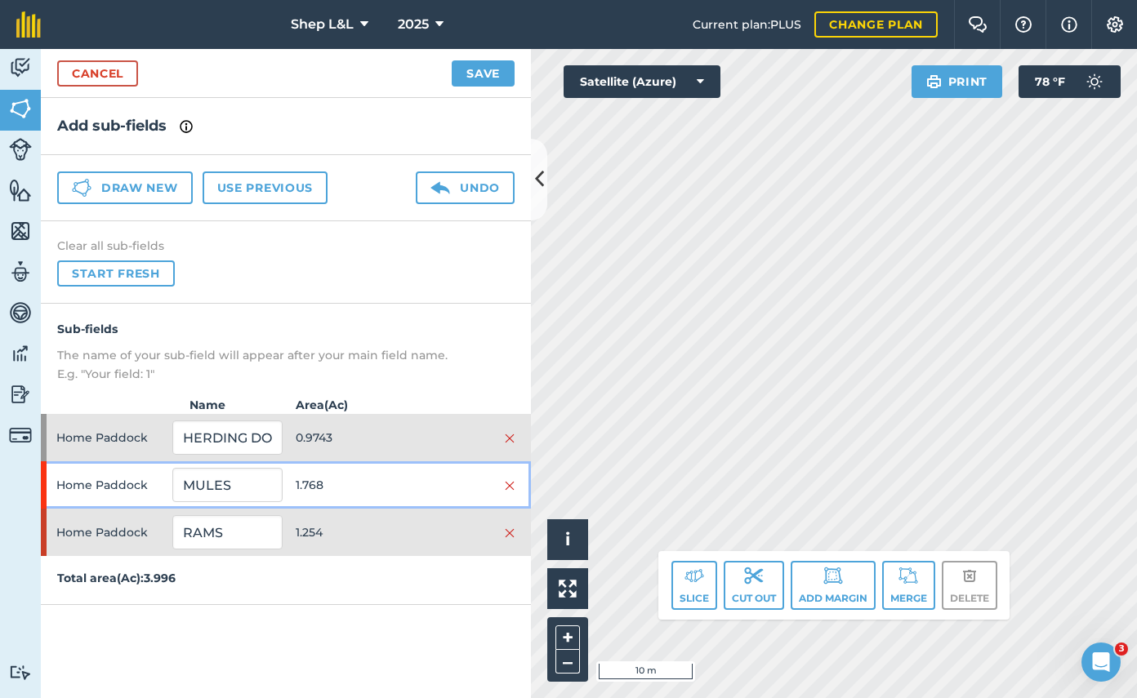
click at [118, 488] on span "Home Paddock" at bounding box center [110, 485] width 109 height 31
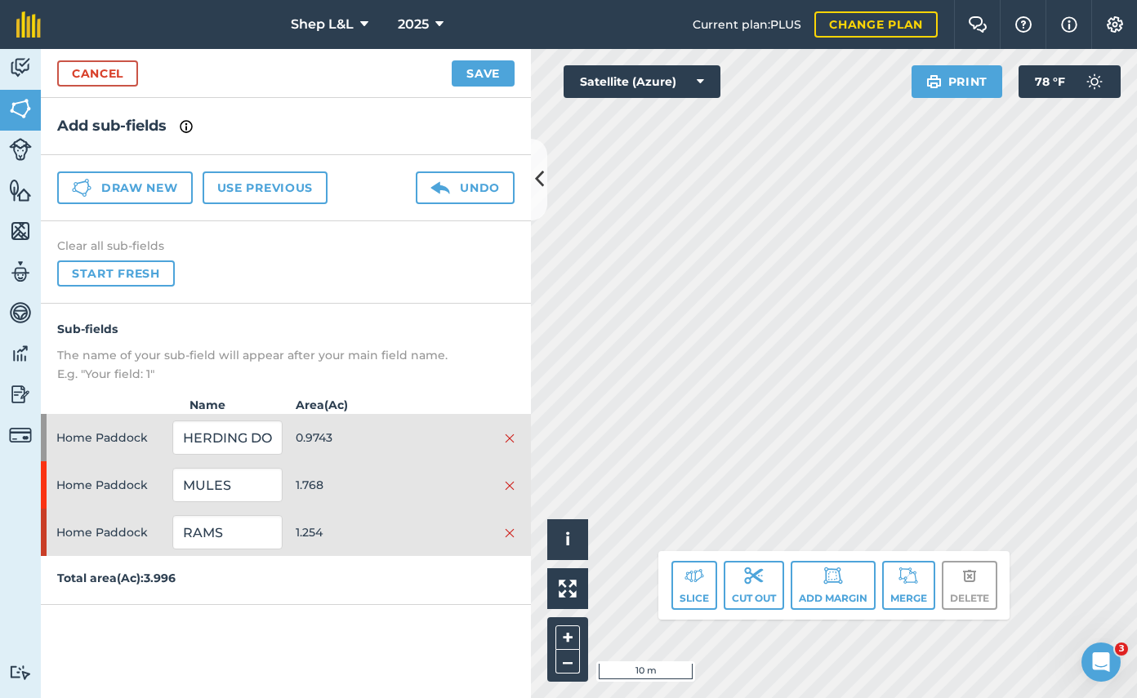
click at [428, 606] on div "Add sub-fields Draw new Use previous Undo Clear all sub-fields Start fresh Sub-…" at bounding box center [286, 398] width 490 height 600
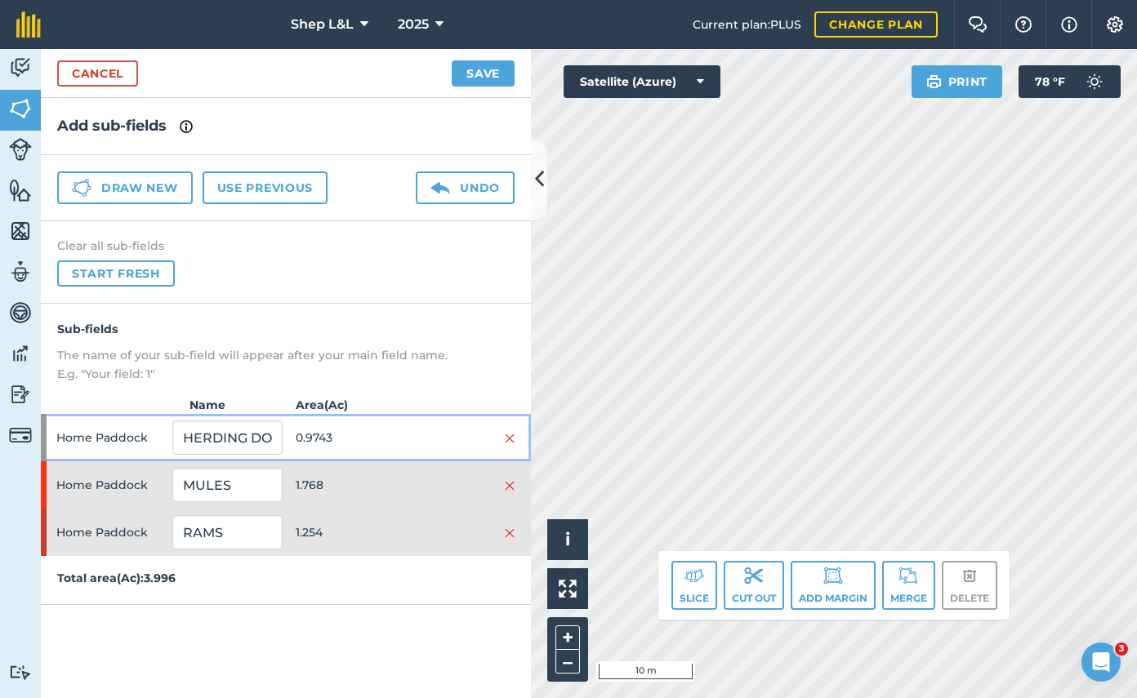
click at [101, 437] on span "Home Paddock" at bounding box center [110, 437] width 109 height 31
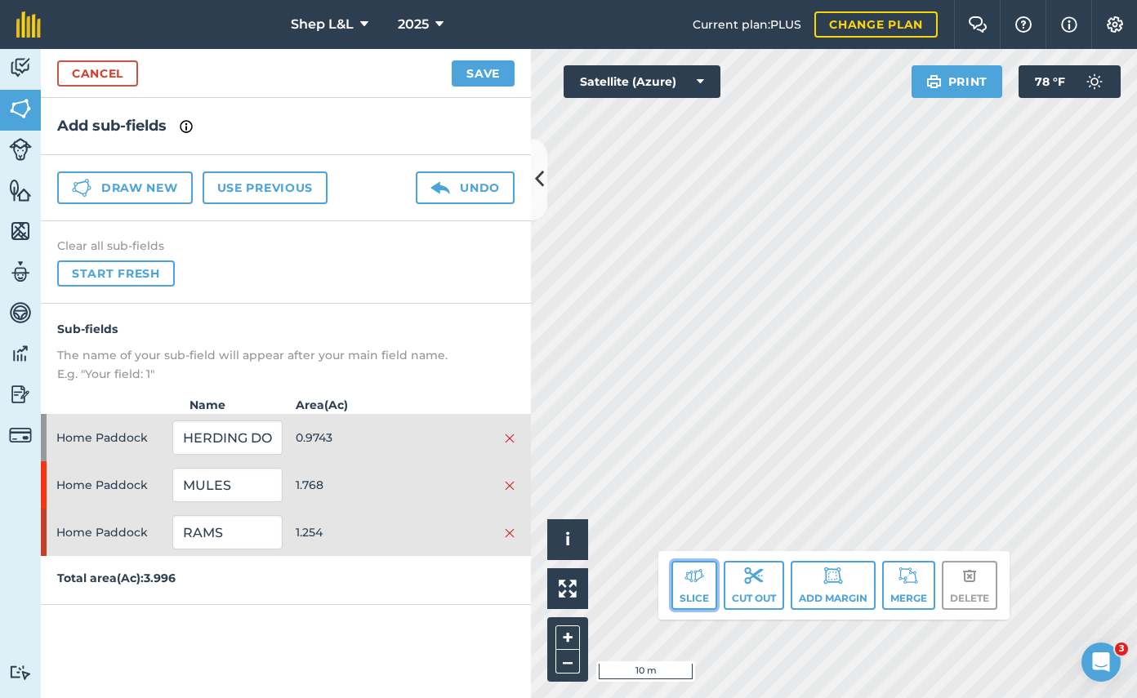
click at [711, 585] on button "Slice" at bounding box center [694, 585] width 46 height 49
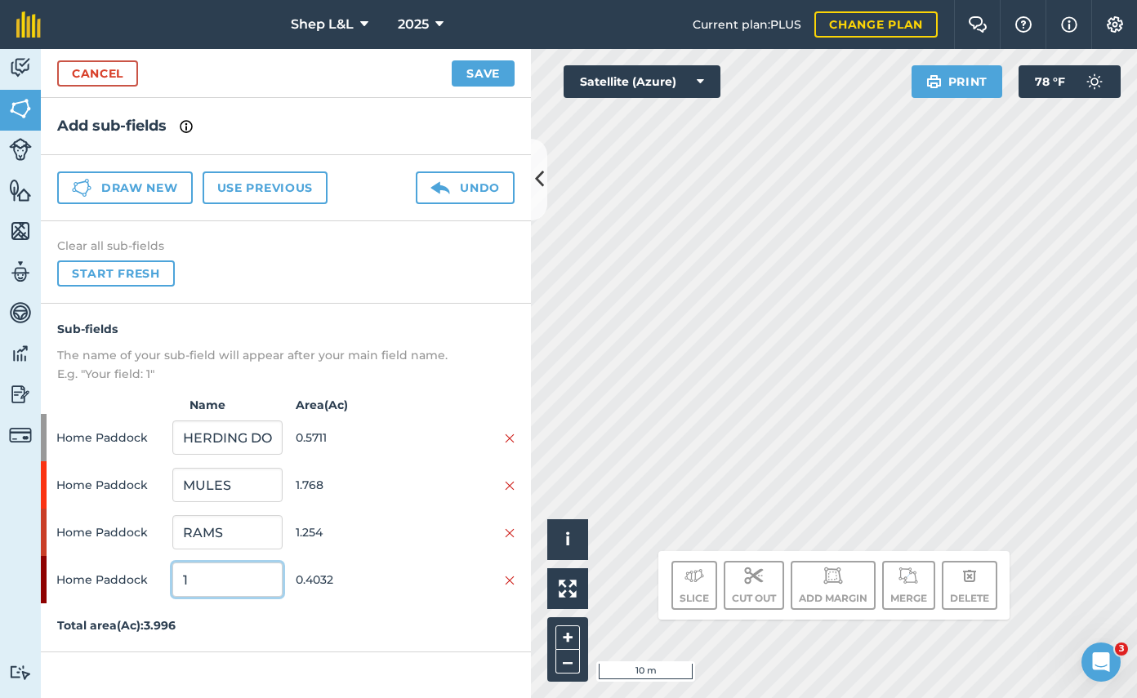
click at [213, 583] on input "1" at bounding box center [226, 580] width 109 height 34
drag, startPoint x: 216, startPoint y: 581, endPoint x: 140, endPoint y: 581, distance: 75.9
click at [140, 581] on div "Home Paddock 1 0.4032" at bounding box center [286, 579] width 490 height 47
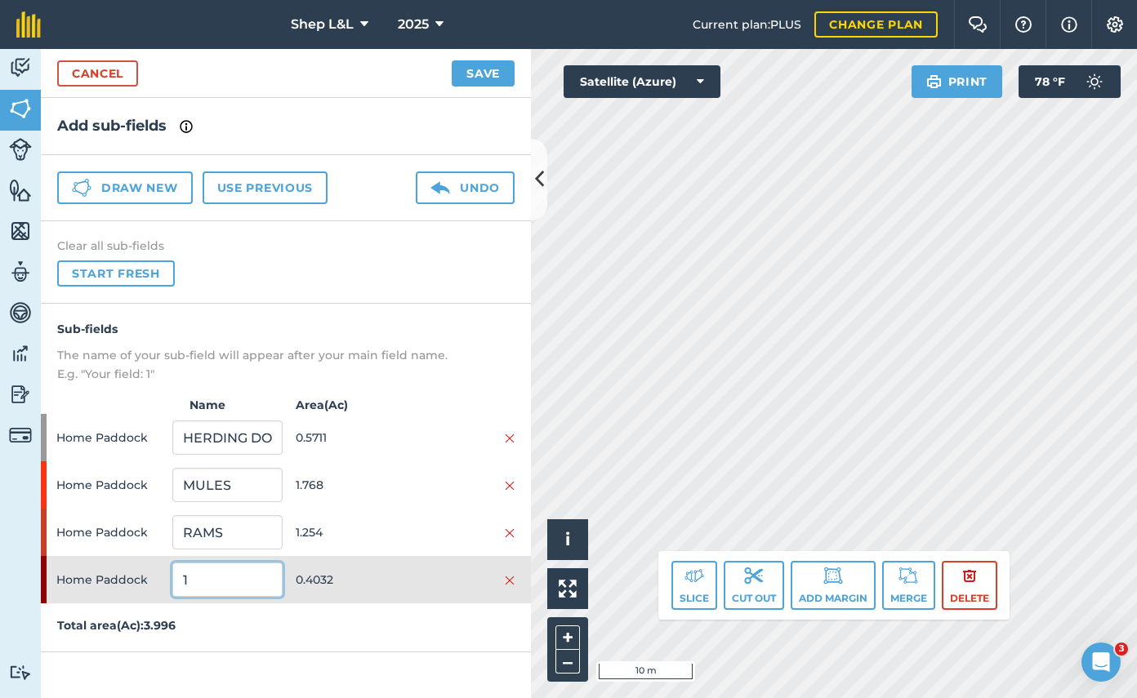
click at [245, 577] on input "1" at bounding box center [226, 580] width 109 height 34
drag, startPoint x: 206, startPoint y: 585, endPoint x: 180, endPoint y: 588, distance: 26.2
click at [180, 588] on input "1" at bounding box center [226, 580] width 109 height 34
click at [510, 583] on img at bounding box center [510, 580] width 10 height 13
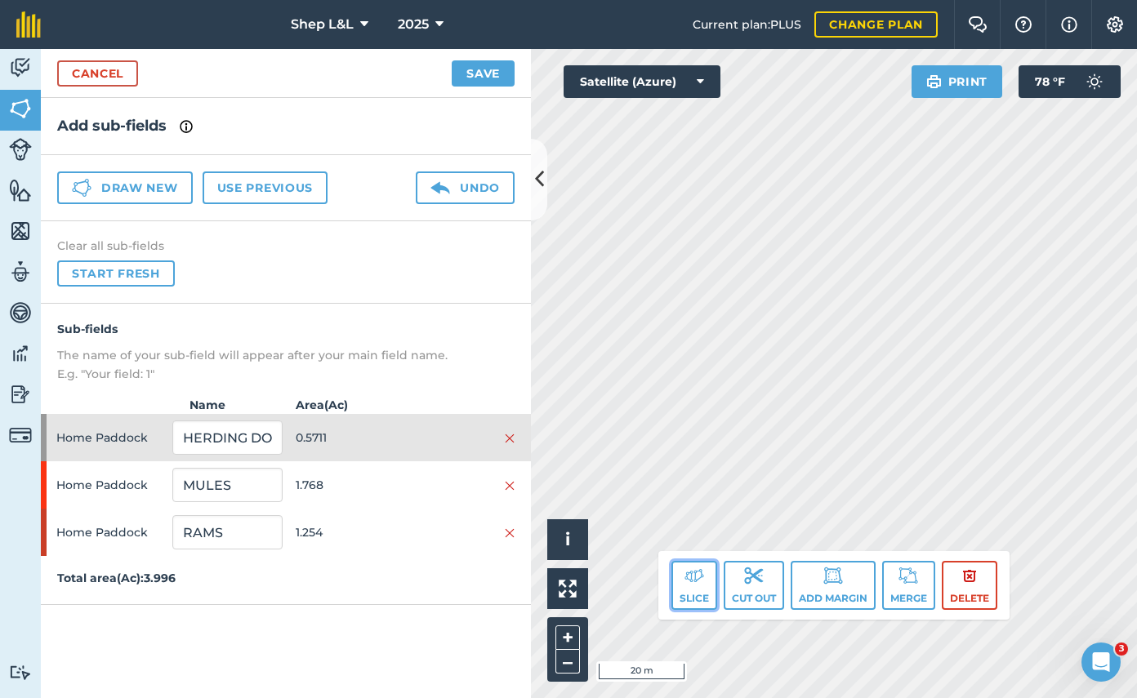
click at [694, 594] on button "Slice" at bounding box center [694, 585] width 46 height 49
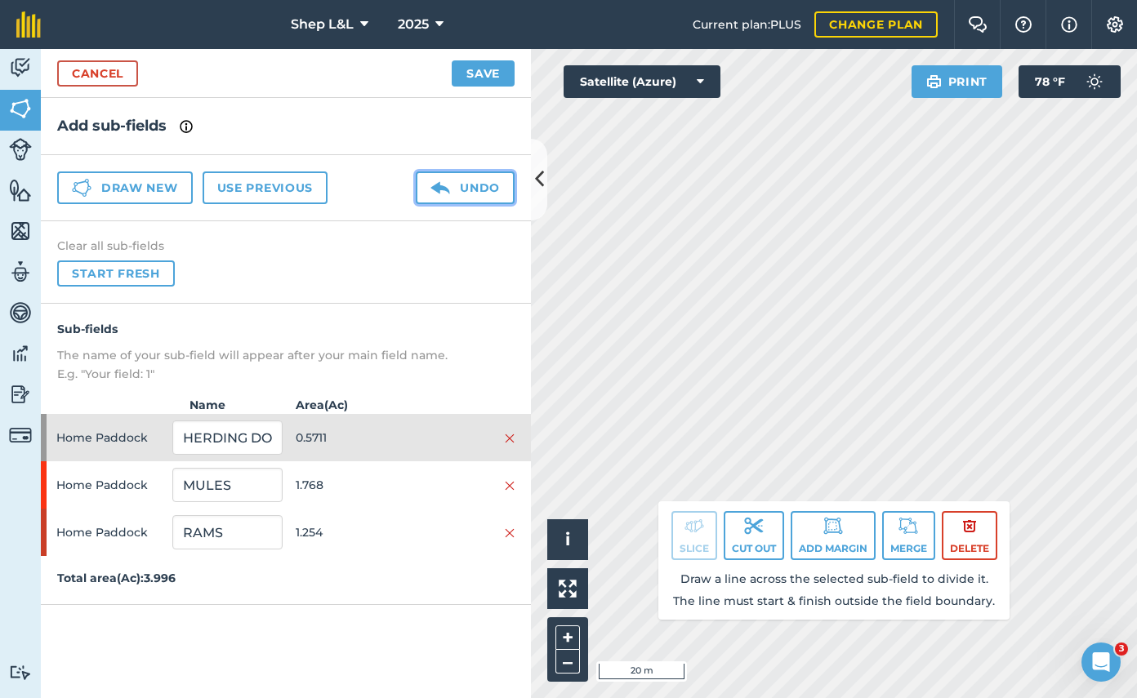
click at [445, 182] on img at bounding box center [440, 188] width 20 height 20
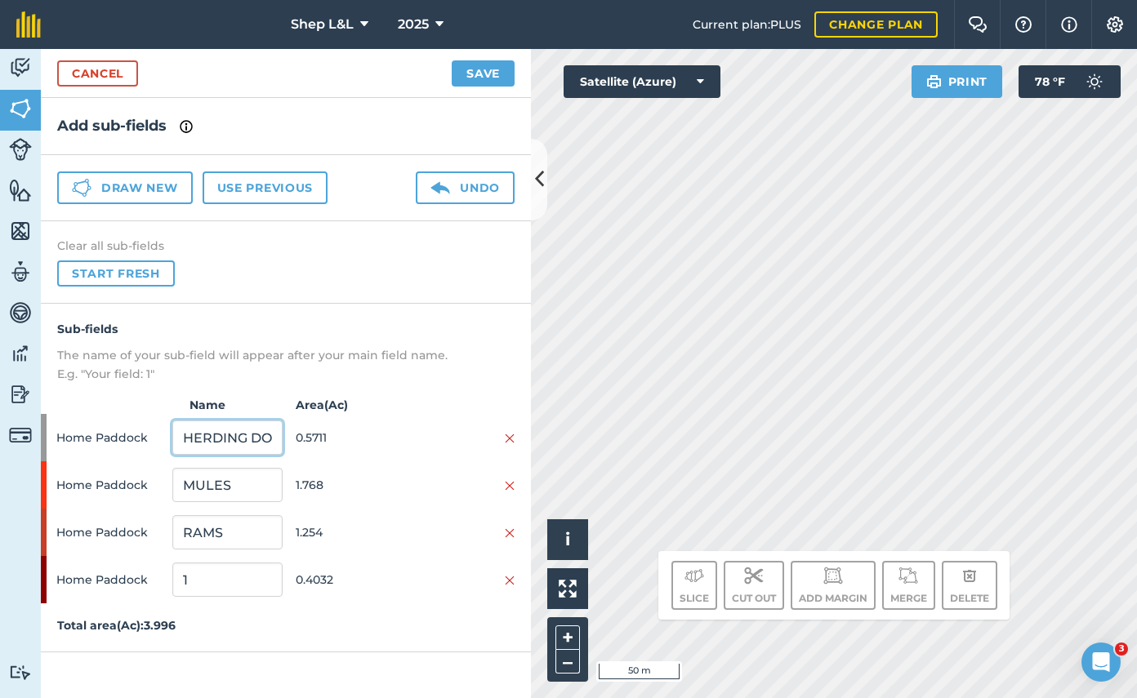
click at [241, 436] on input "HERDING DOG SHEEP" at bounding box center [226, 438] width 109 height 34
drag, startPoint x: 194, startPoint y: 443, endPoint x: 345, endPoint y: 447, distance: 152.0
click at [345, 447] on div "Home Paddock HERDING DOG SHEEP 0.5711" at bounding box center [286, 437] width 490 height 47
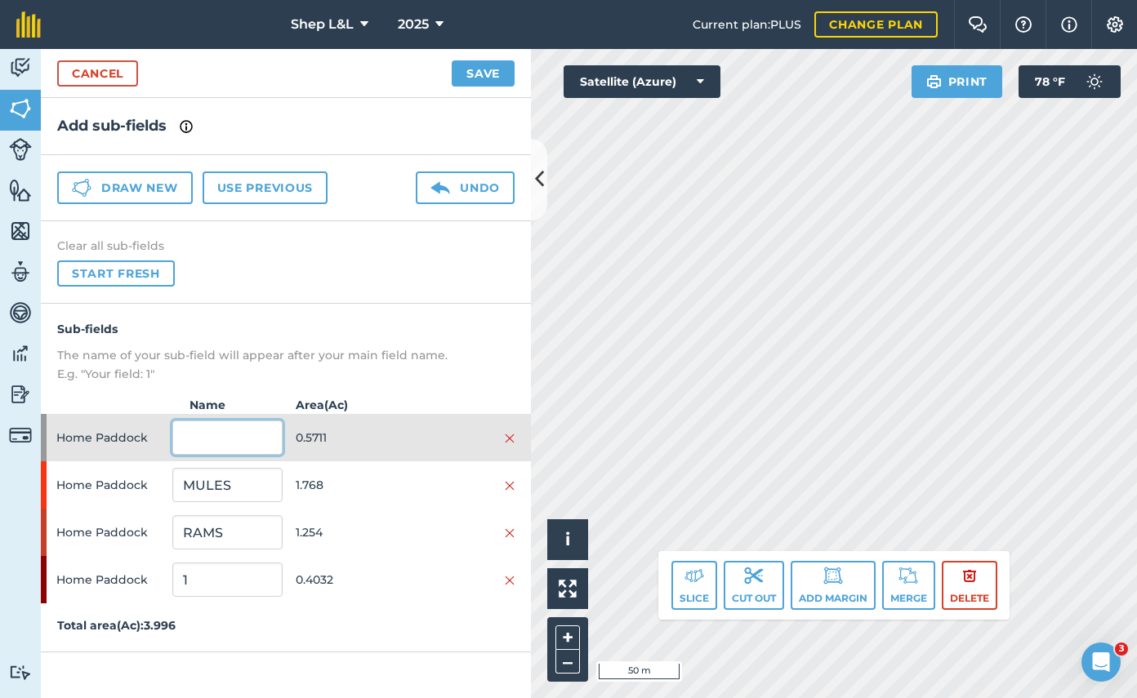
scroll to position [0, 0]
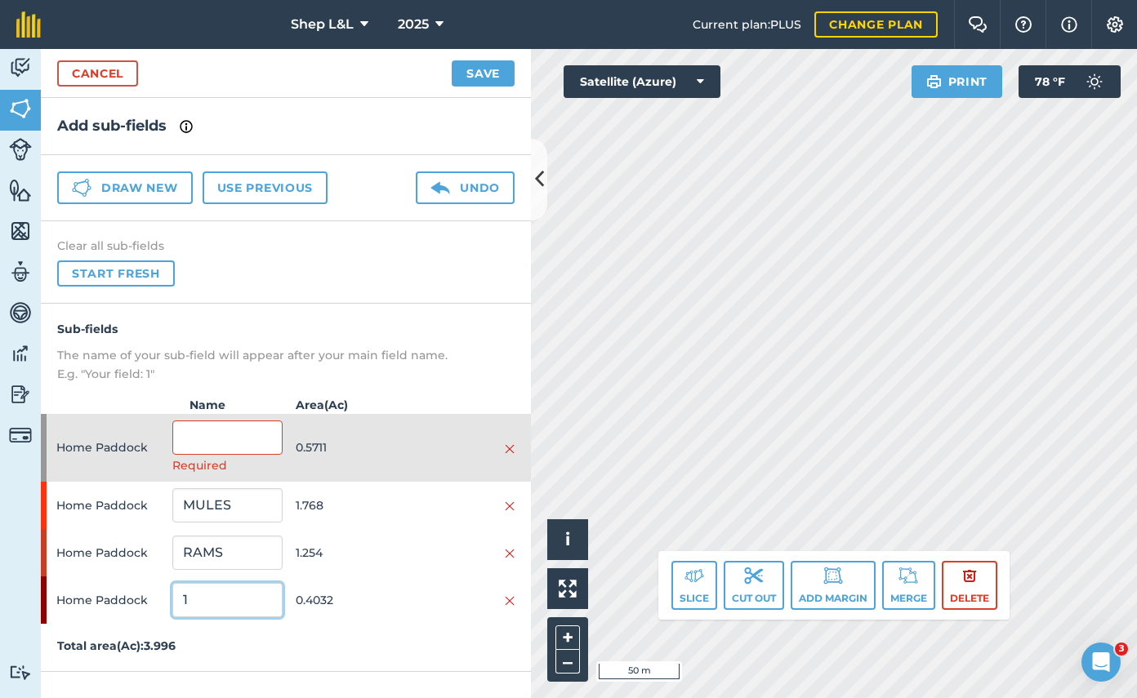
click at [224, 594] on input "1" at bounding box center [226, 600] width 109 height 34
drag, startPoint x: 220, startPoint y: 597, endPoint x: 155, endPoint y: 599, distance: 65.4
click at [155, 599] on div "Home Paddock 1 0.4032" at bounding box center [286, 599] width 490 height 47
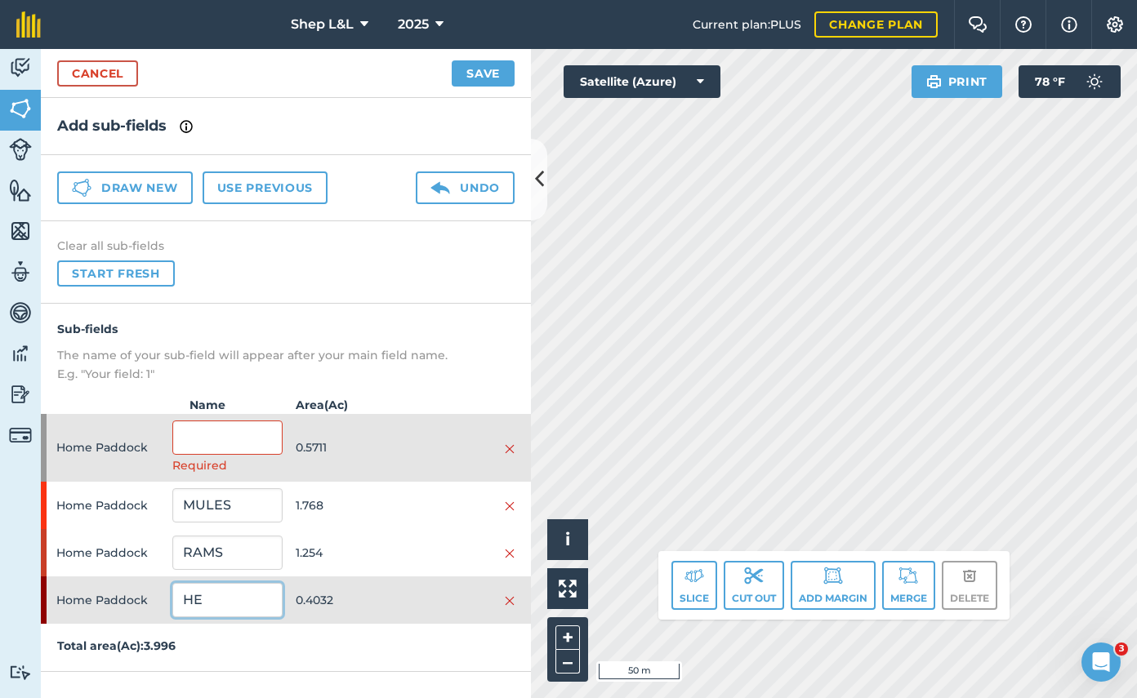
type input "H"
type input "BUMMERS"
click at [266, 443] on input "text" at bounding box center [226, 438] width 109 height 34
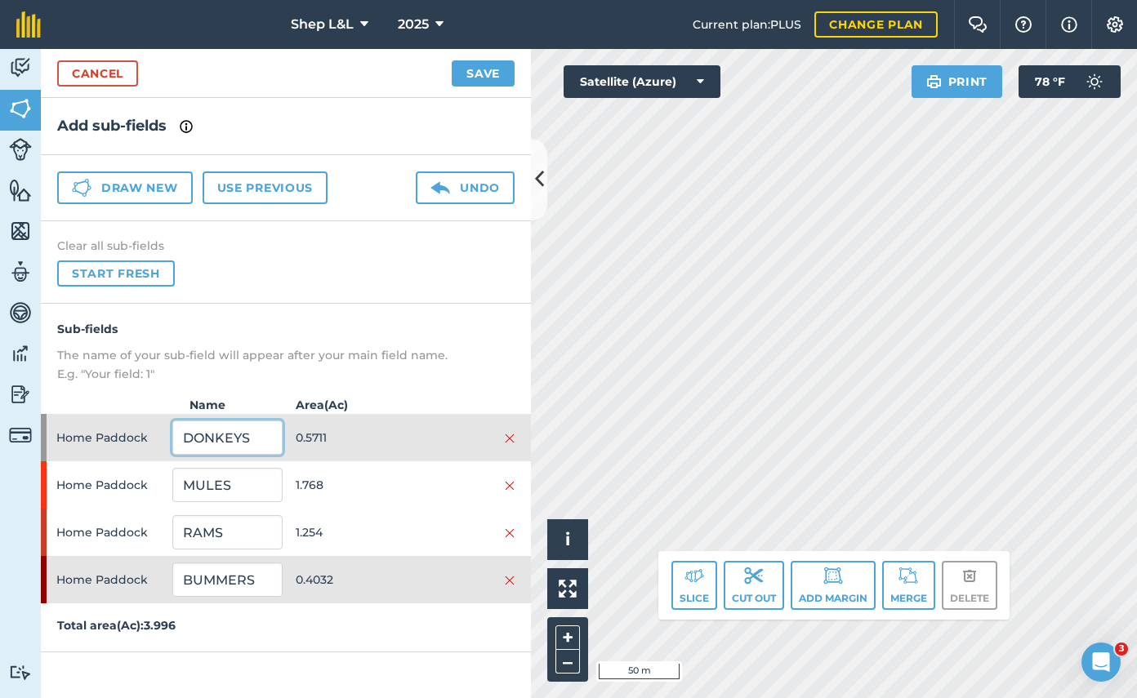
type input "DONKEYS"
click at [489, 71] on button "Save" at bounding box center [483, 73] width 63 height 26
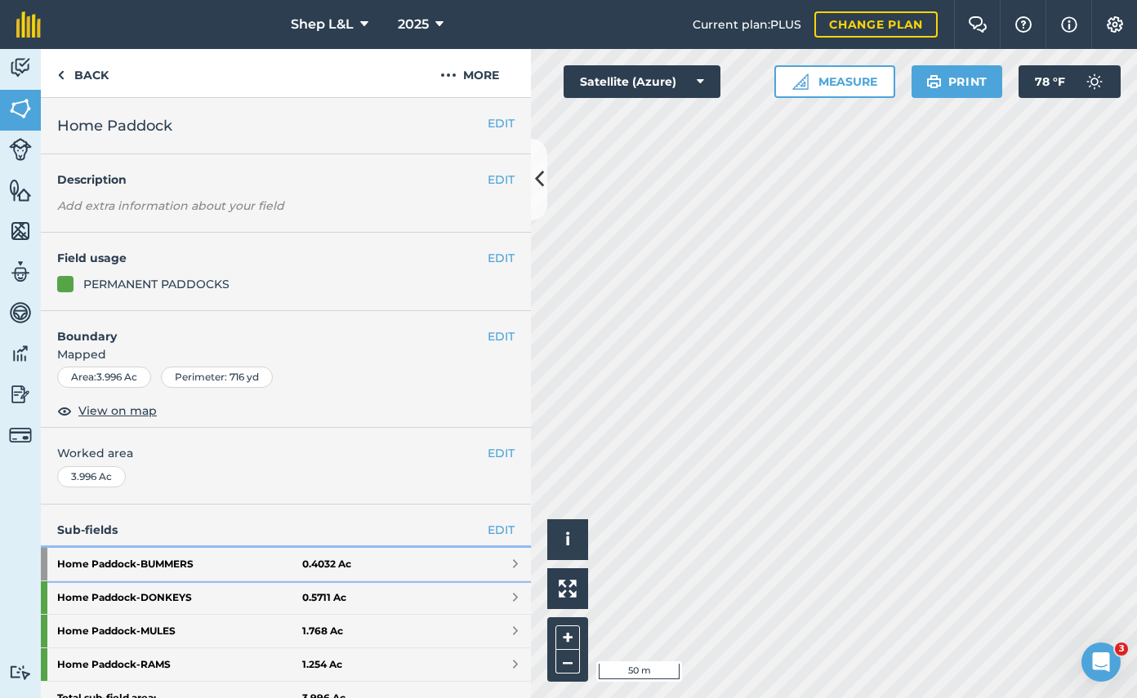
click at [510, 564] on link "Home Paddock - BUMMERS 0.4032 Ac" at bounding box center [286, 564] width 490 height 33
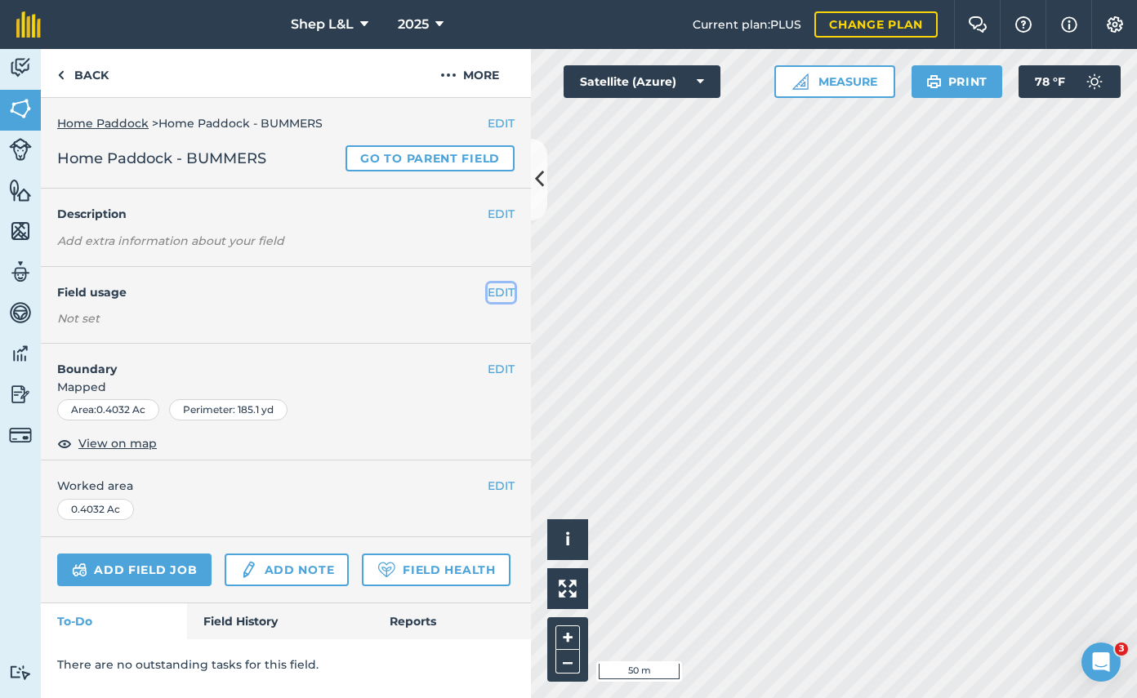
click at [509, 292] on button "EDIT" at bounding box center [500, 292] width 27 height 18
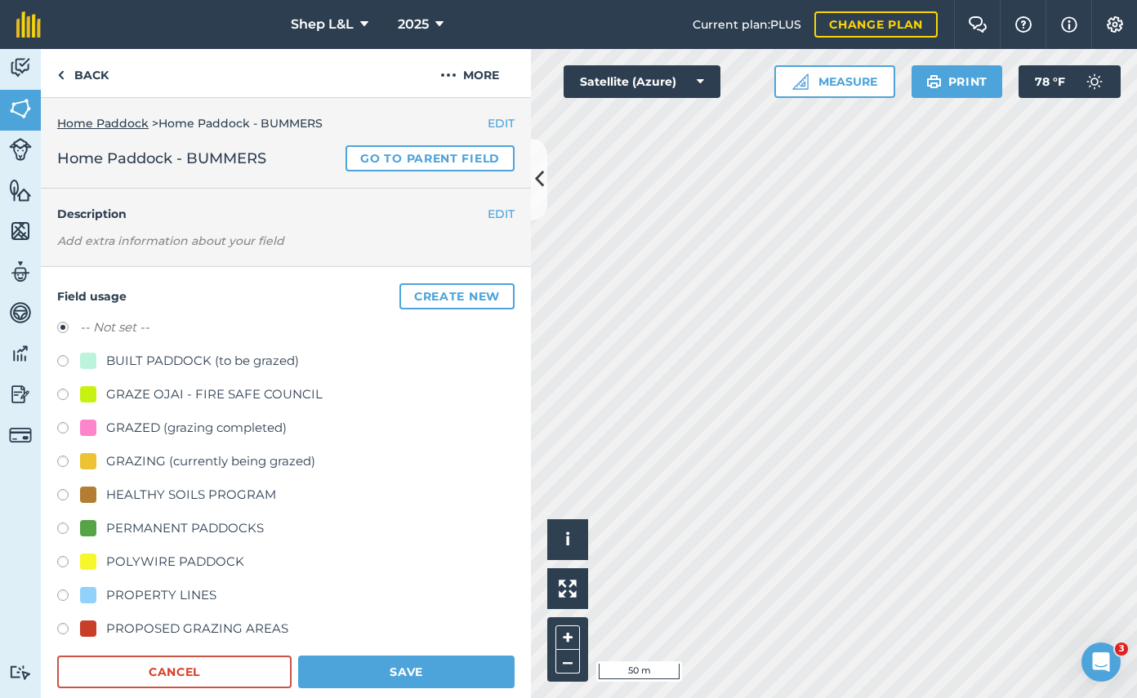
click at [64, 528] on label at bounding box center [68, 531] width 23 height 16
radio input "true"
radio input "false"
click at [399, 664] on button "Save" at bounding box center [406, 672] width 216 height 33
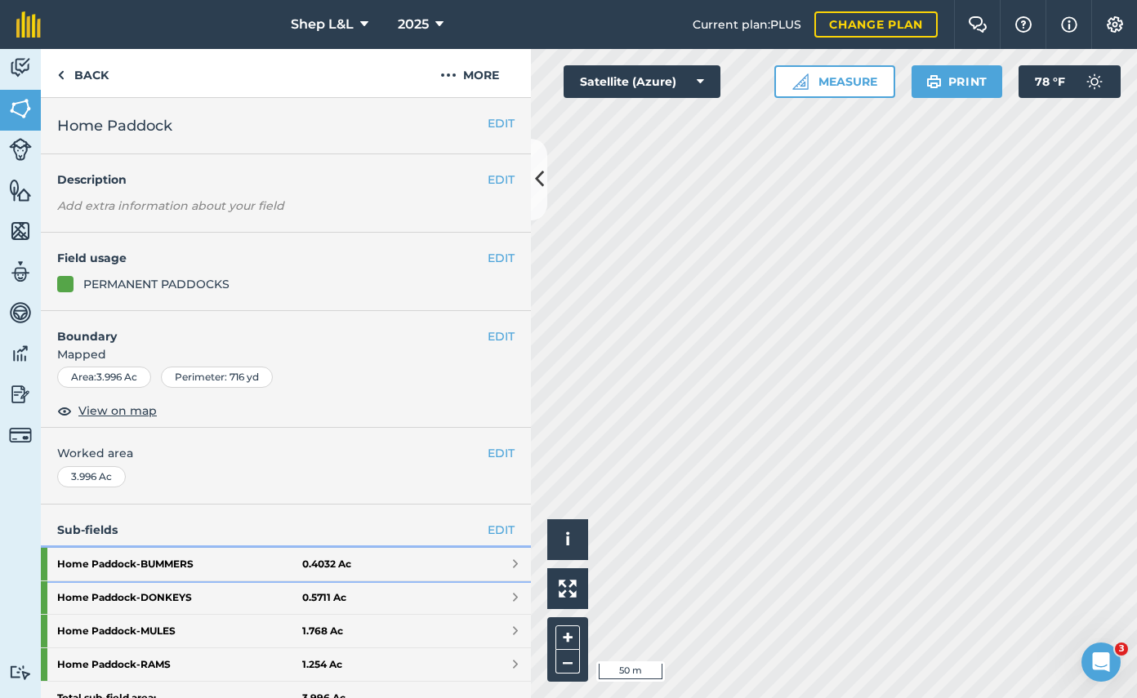
click at [314, 563] on strong "0.4032 Ac" at bounding box center [326, 564] width 49 height 13
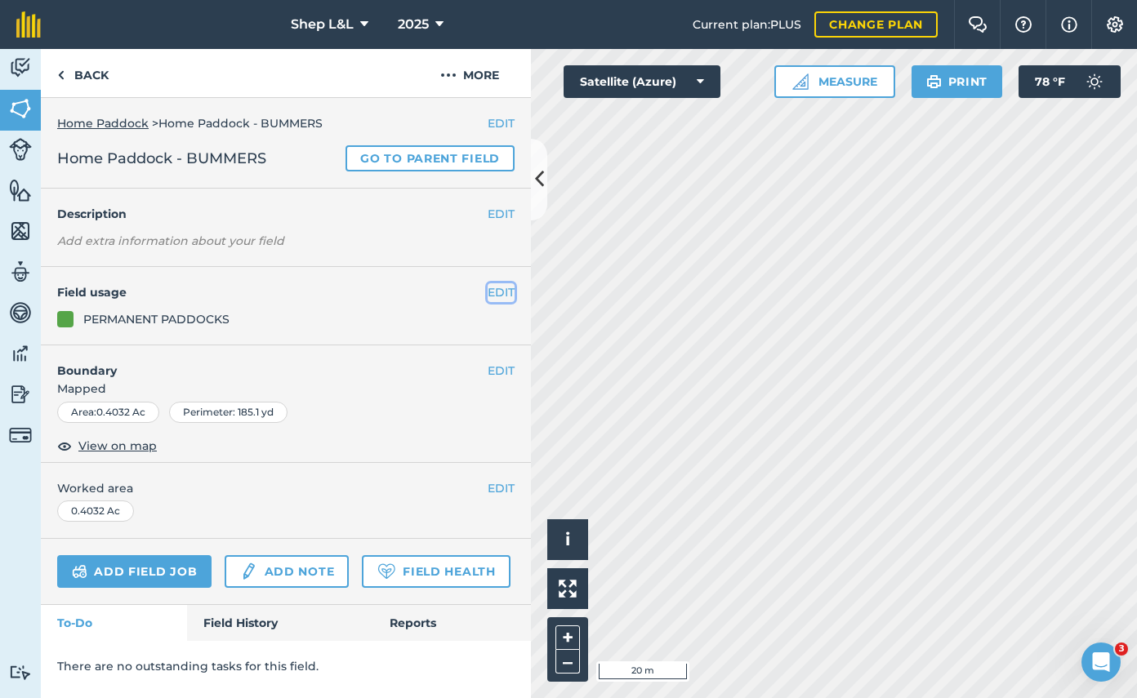
click at [493, 298] on button "EDIT" at bounding box center [500, 292] width 27 height 18
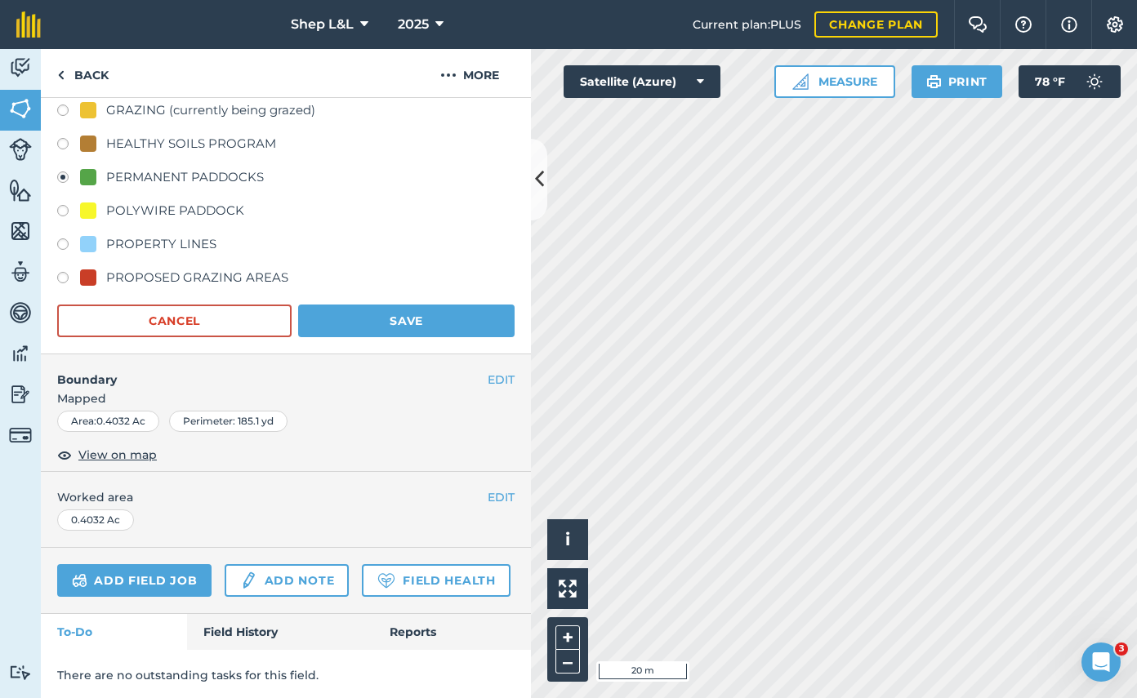
scroll to position [353, 0]
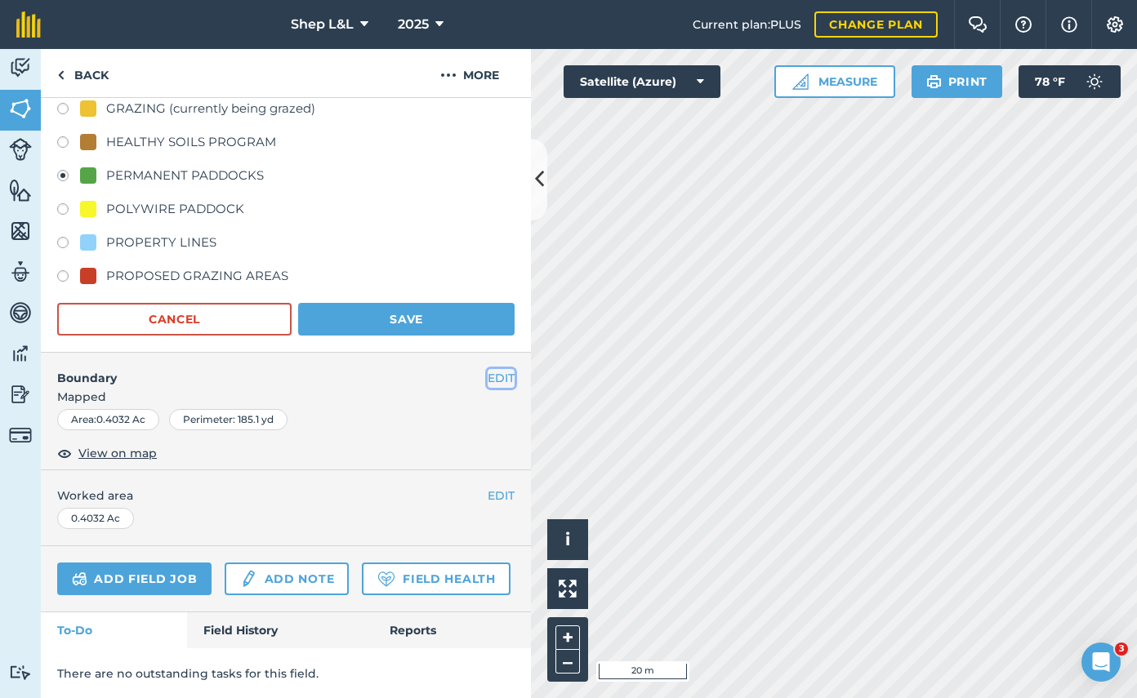
click at [491, 375] on button "EDIT" at bounding box center [500, 378] width 27 height 18
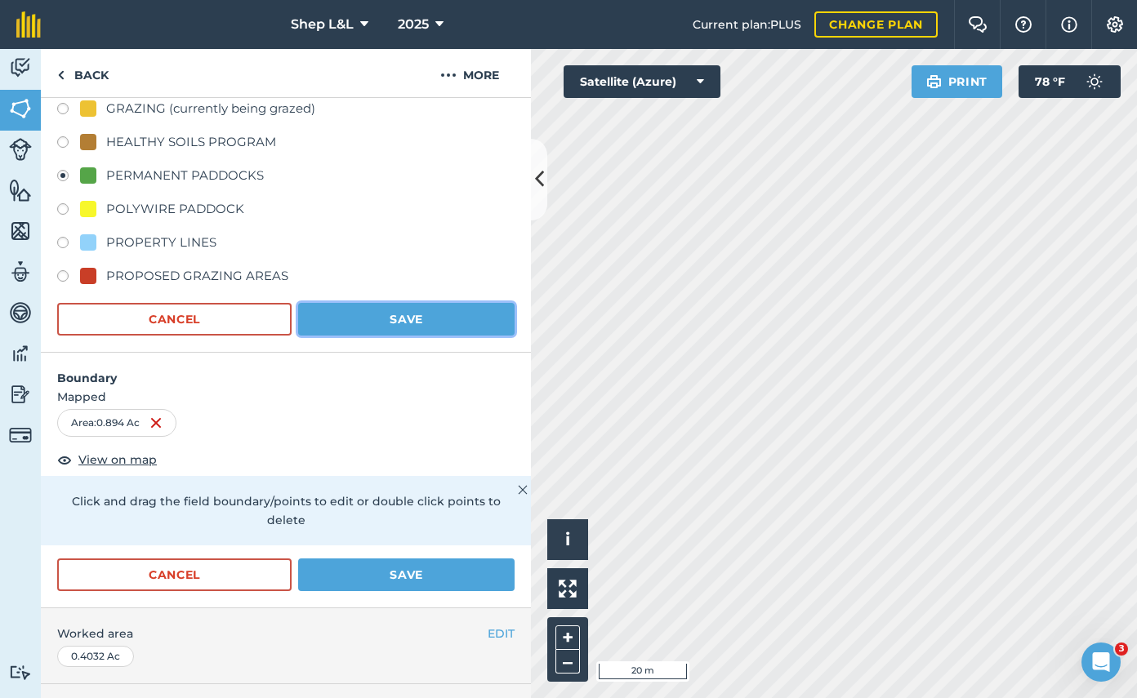
click at [405, 320] on button "Save" at bounding box center [406, 319] width 216 height 33
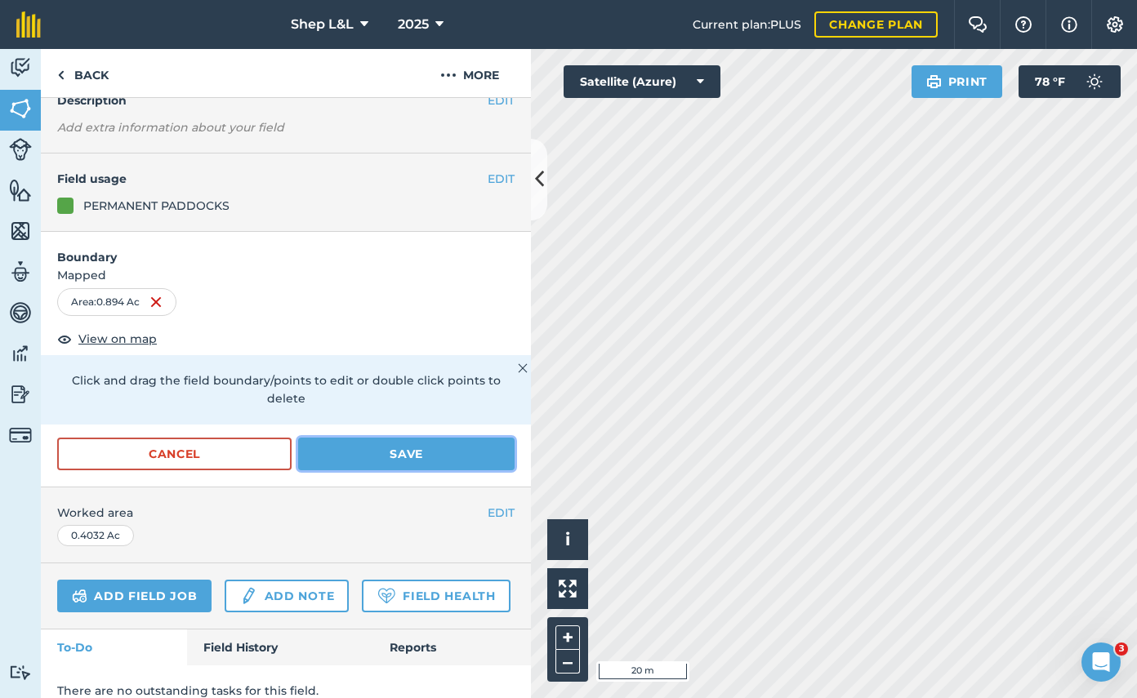
click at [429, 443] on button "Save" at bounding box center [406, 454] width 216 height 33
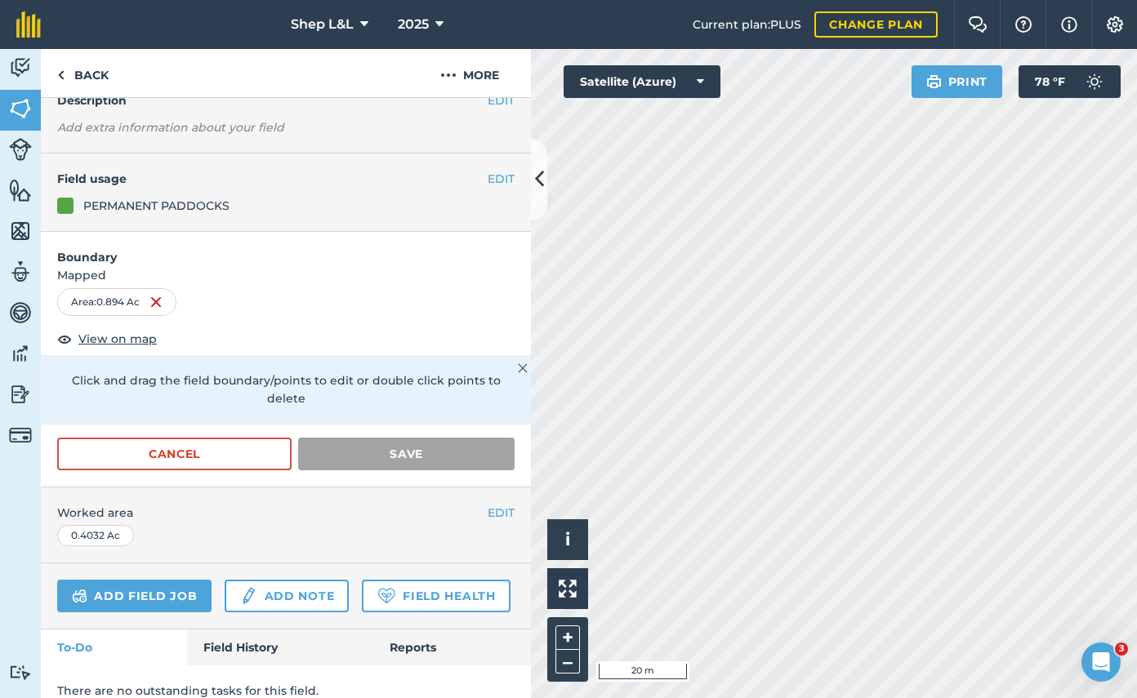
scroll to position [0, 0]
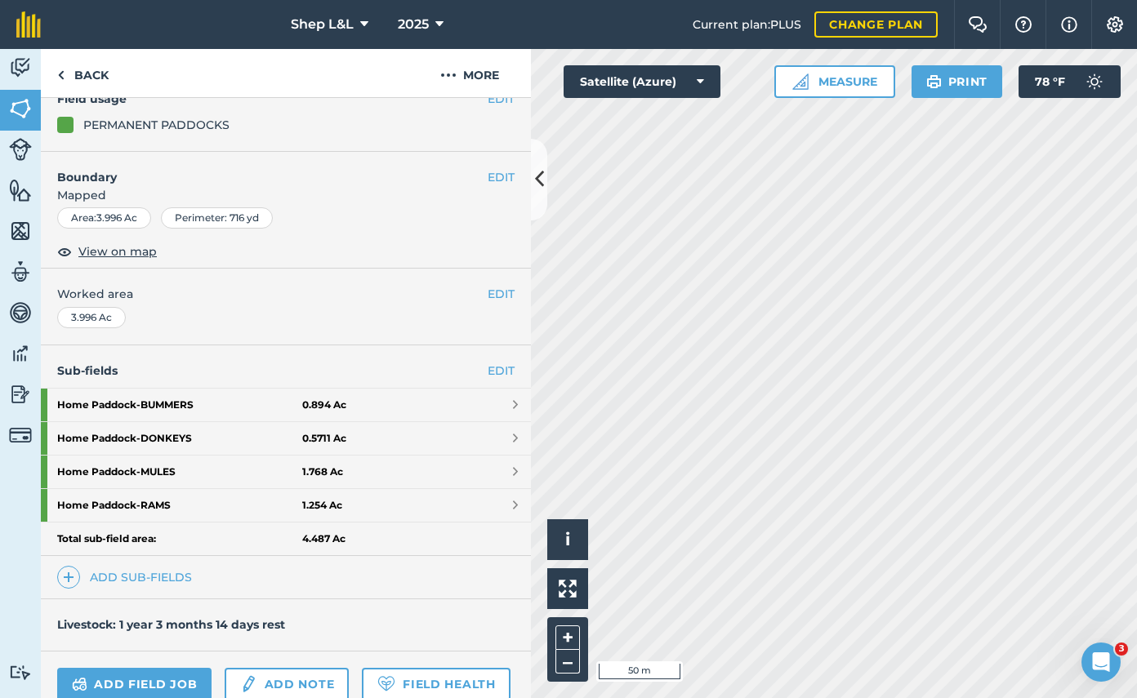
scroll to position [158, 0]
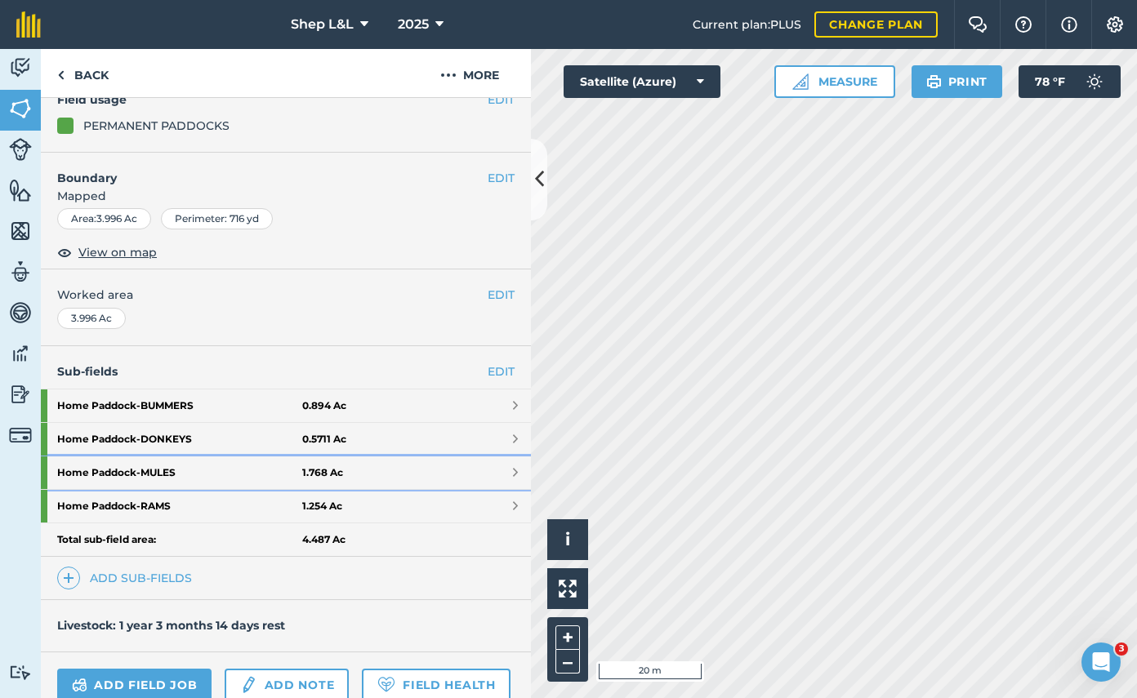
click at [42, 477] on div at bounding box center [44, 472] width 7 height 33
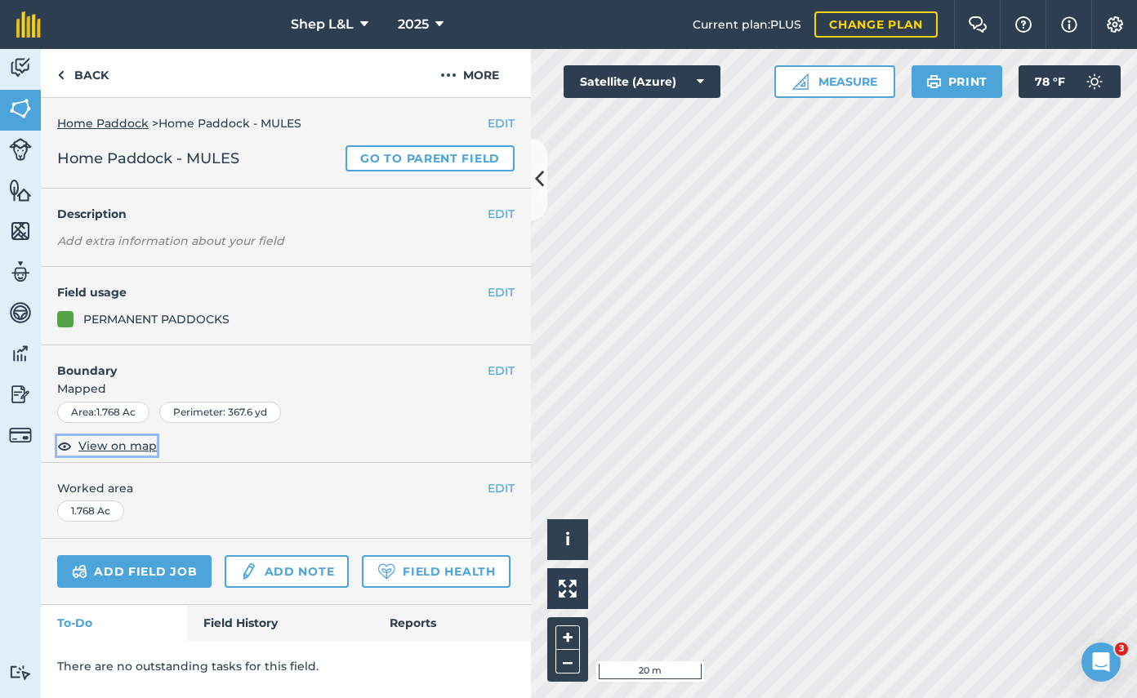
click at [61, 447] on img at bounding box center [64, 446] width 15 height 20
click at [63, 447] on img at bounding box center [64, 446] width 15 height 20
click at [61, 446] on img at bounding box center [64, 446] width 15 height 20
click at [87, 45] on nav "Shep L&L 2025" at bounding box center [374, 24] width 635 height 49
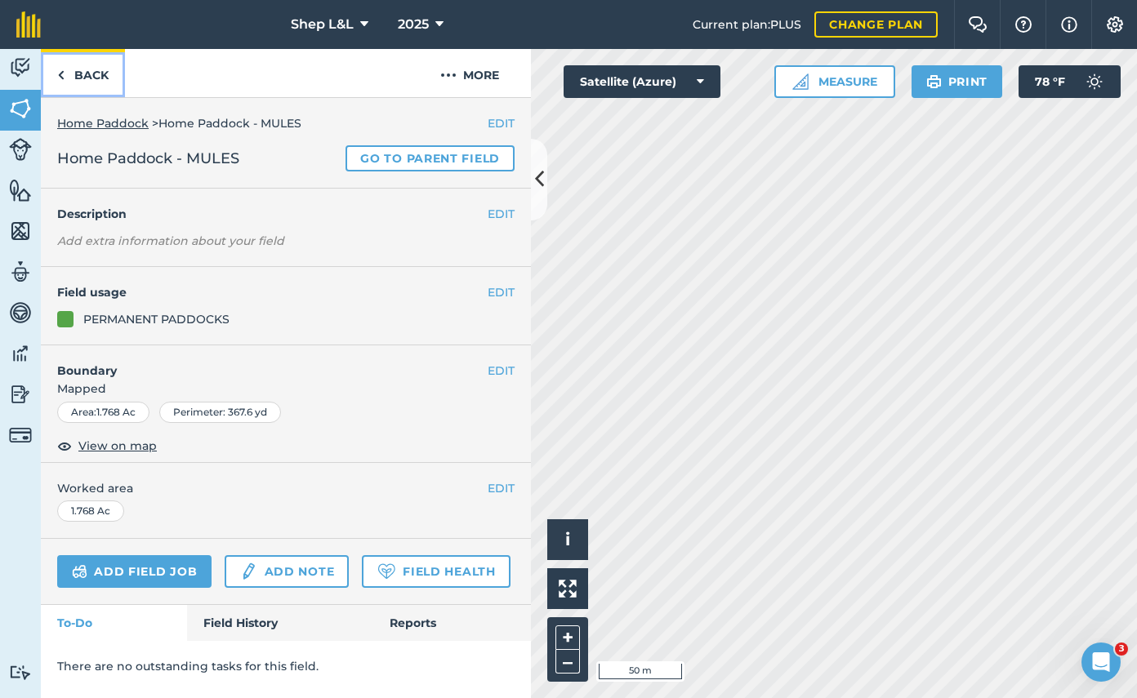
click at [91, 69] on link "Back" at bounding box center [83, 73] width 84 height 48
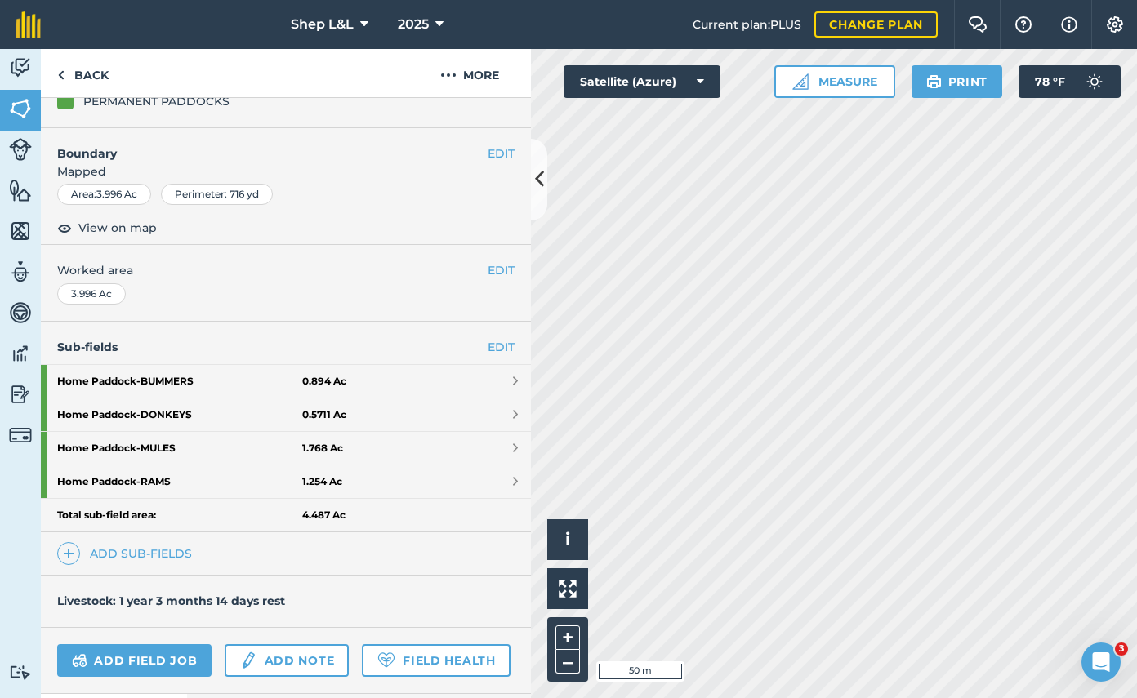
scroll to position [186, 0]
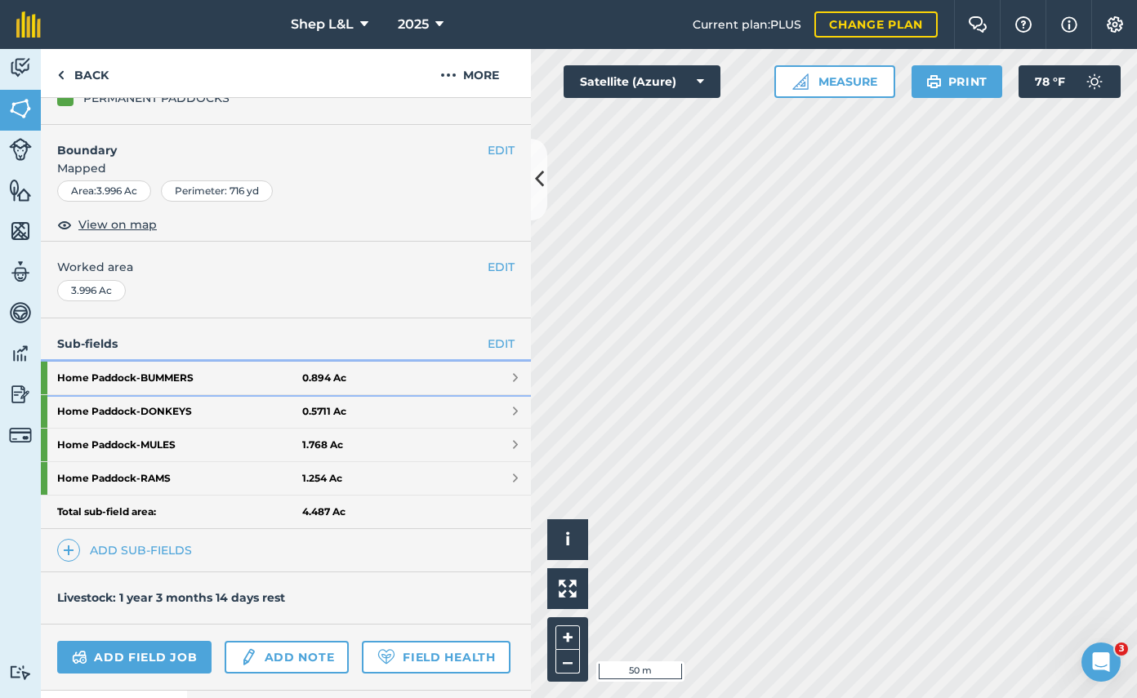
click at [485, 374] on link "Home Paddock - BUMMERS 0.894 Ac" at bounding box center [286, 378] width 490 height 33
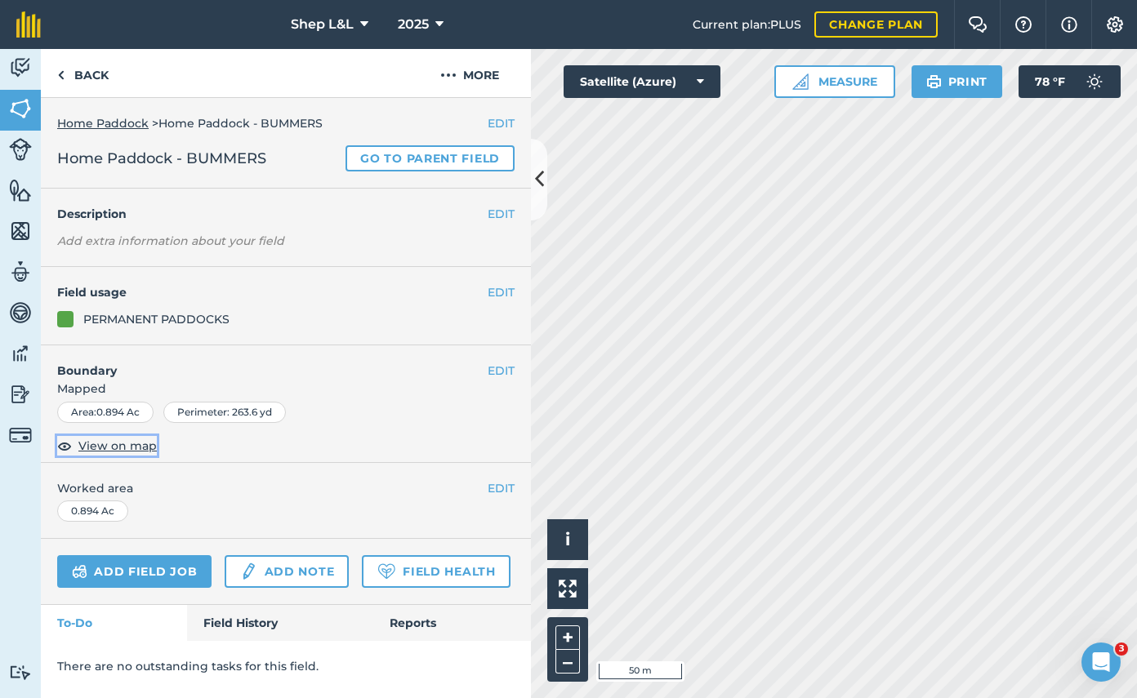
click at [97, 446] on span "View on map" at bounding box center [117, 446] width 78 height 18
click at [509, 371] on button "EDIT" at bounding box center [500, 371] width 27 height 18
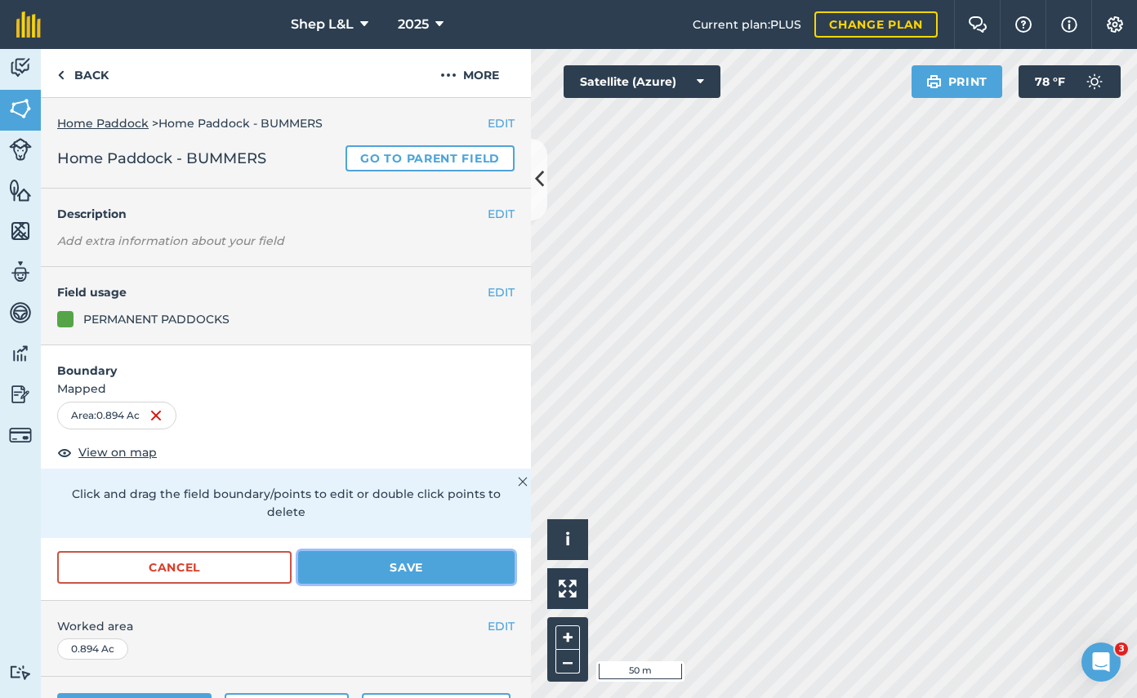
click at [455, 551] on button "Save" at bounding box center [406, 567] width 216 height 33
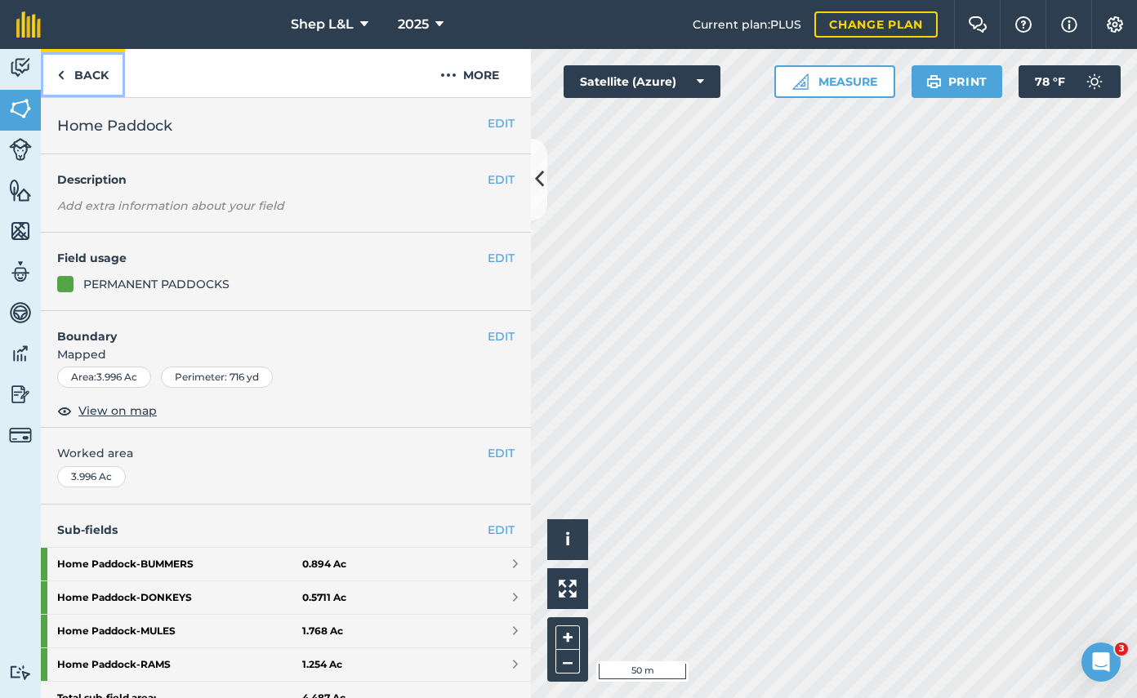
click at [109, 67] on link "Back" at bounding box center [83, 73] width 84 height 48
click at [81, 84] on link "Back" at bounding box center [83, 73] width 84 height 48
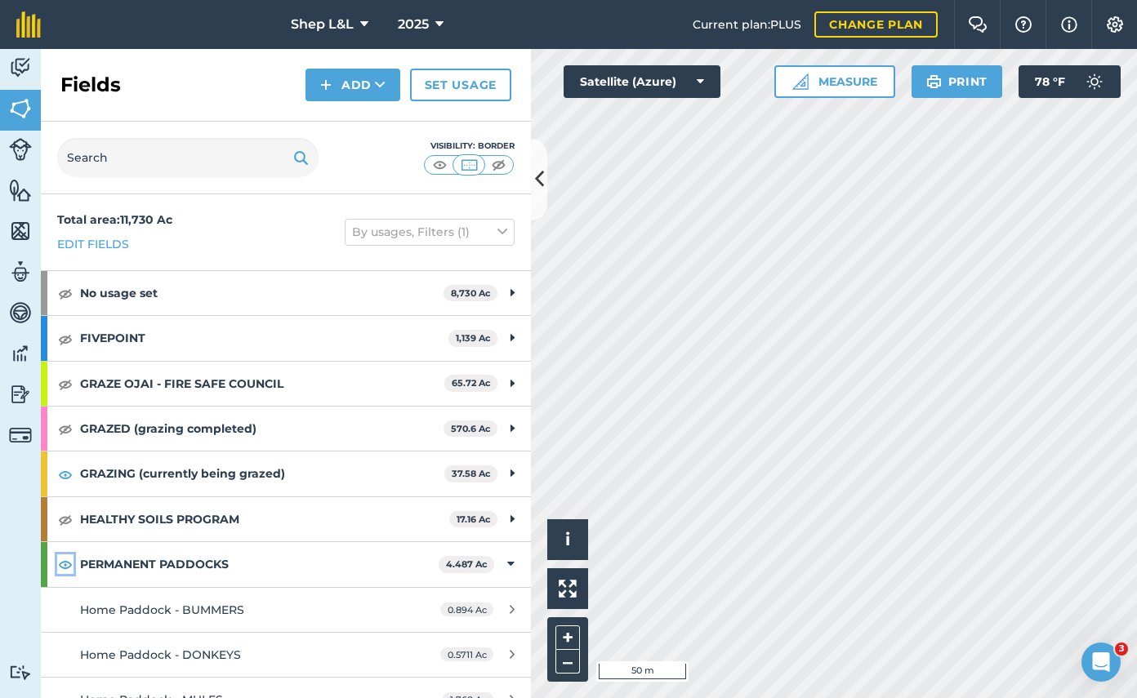
click at [64, 566] on img at bounding box center [65, 564] width 15 height 20
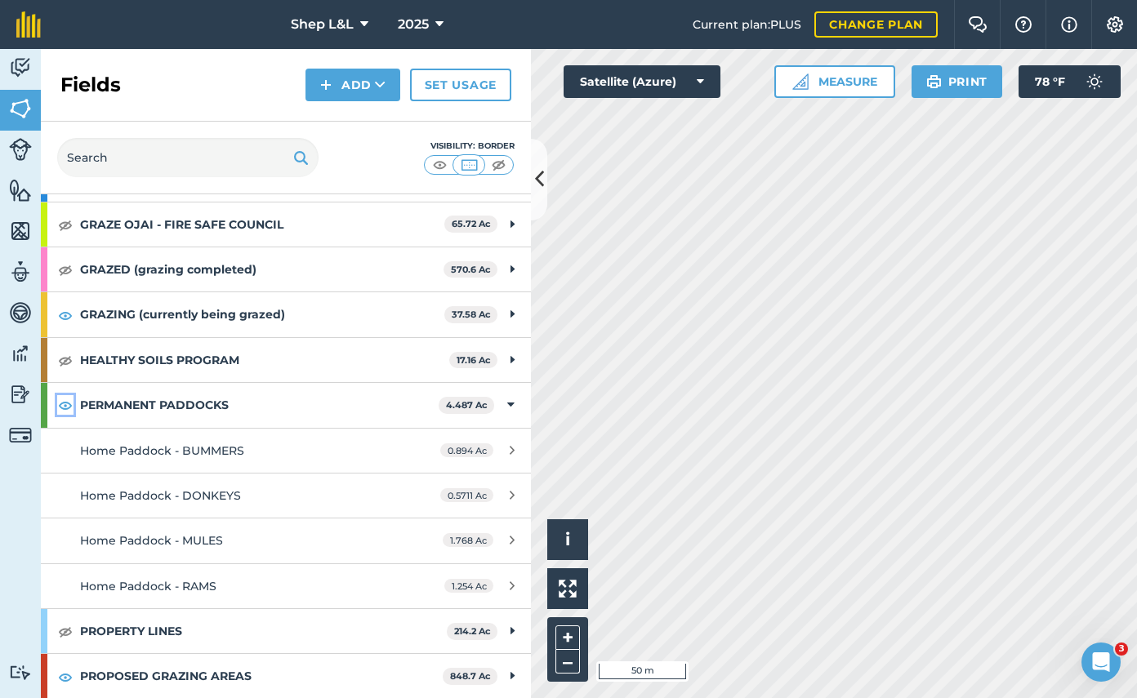
scroll to position [205, 0]
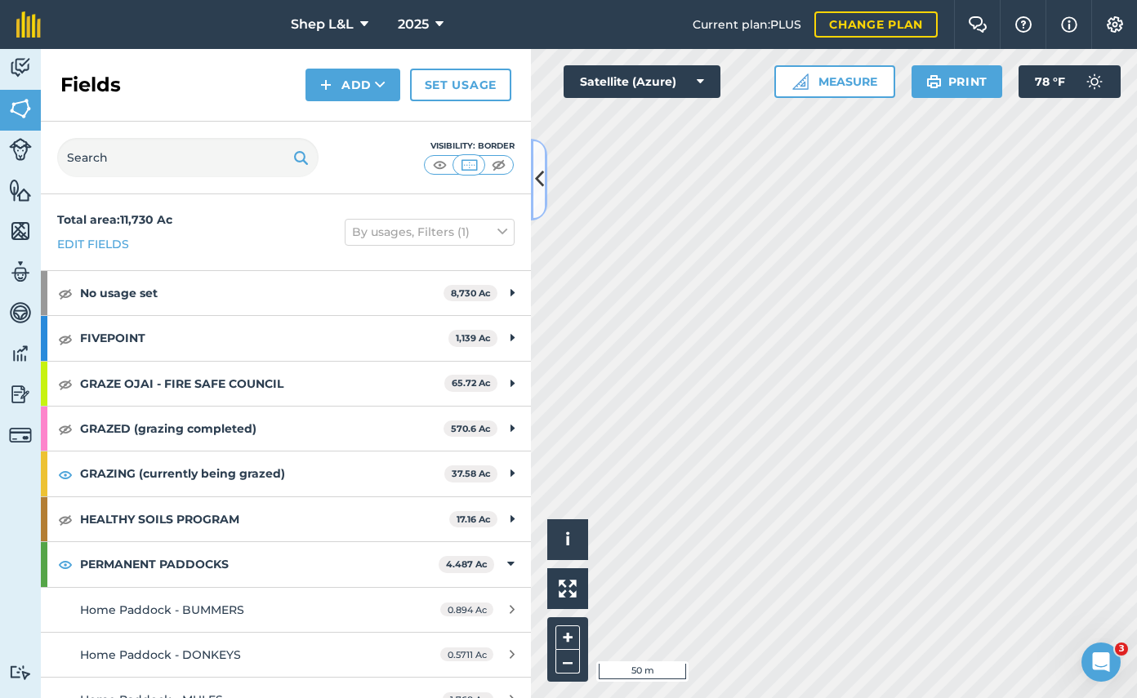
click at [541, 180] on icon at bounding box center [539, 179] width 9 height 29
